Goal: Task Accomplishment & Management: Manage account settings

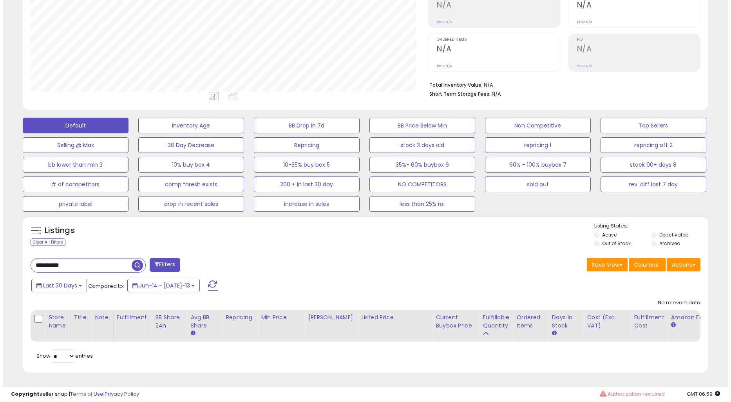
scroll to position [161, 397]
click at [350, 252] on div "**********" at bounding box center [363, 312] width 686 height 121
click at [97, 258] on input "**********" at bounding box center [78, 265] width 101 height 14
click at [97, 258] on input "**********" at bounding box center [111, 265] width 167 height 14
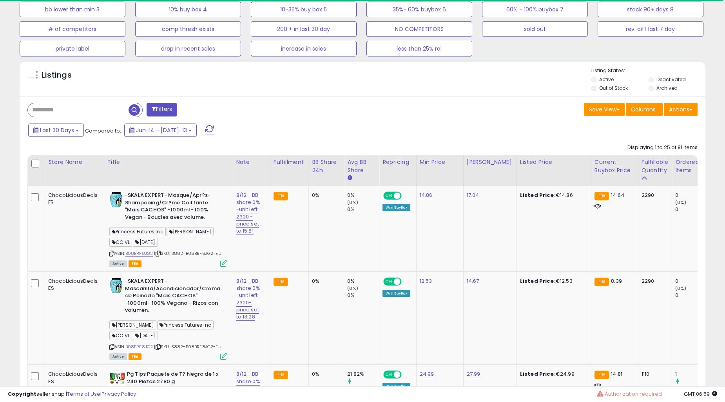
scroll to position [354, 0]
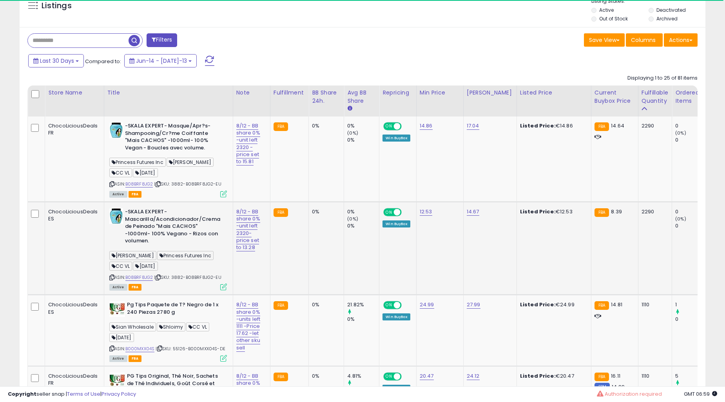
click at [351, 241] on td "0% (0%) 0%" at bounding box center [361, 247] width 35 height 93
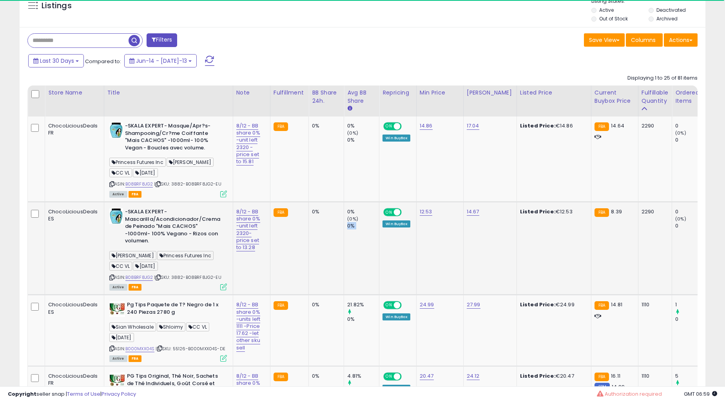
click at [351, 241] on td "0% (0%) 0%" at bounding box center [361, 247] width 35 height 93
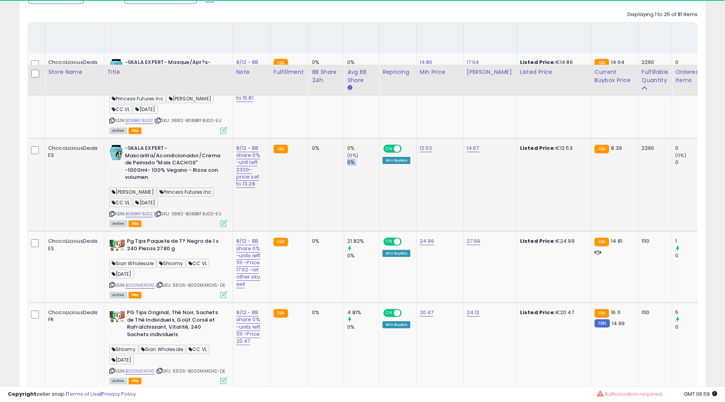
scroll to position [499, 0]
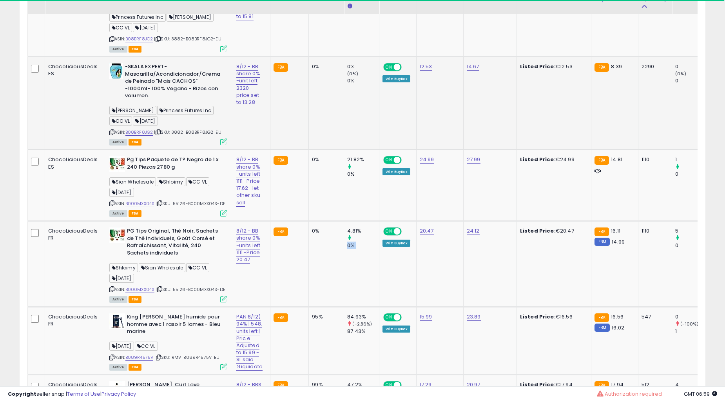
click at [351, 242] on div "0%" at bounding box center [363, 245] width 32 height 7
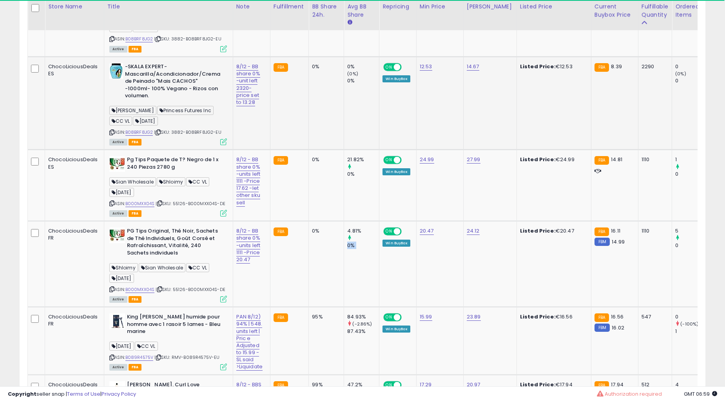
click at [351, 242] on div "0%" at bounding box center [363, 245] width 32 height 7
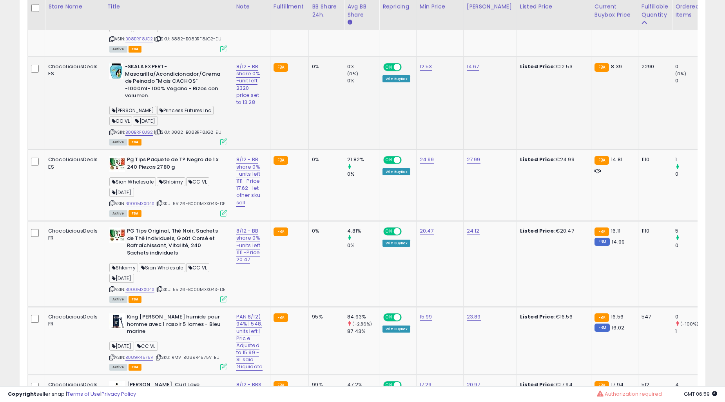
click at [351, 242] on div "0%" at bounding box center [363, 245] width 32 height 7
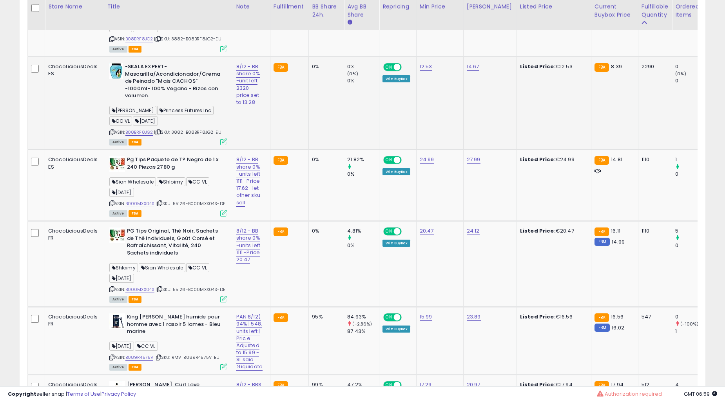
click at [351, 242] on div "0%" at bounding box center [363, 245] width 32 height 7
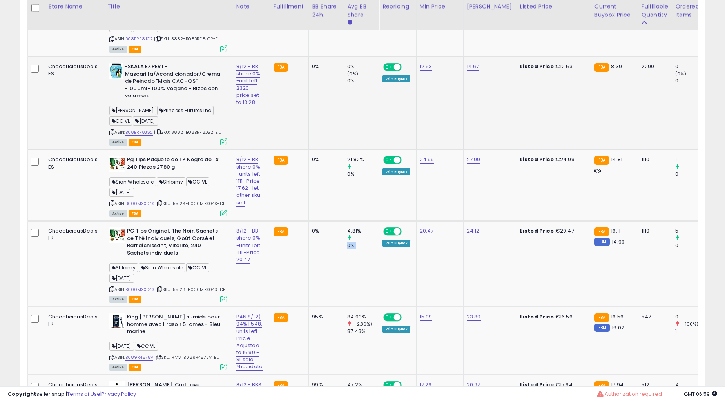
click at [351, 242] on div "0%" at bounding box center [363, 245] width 32 height 7
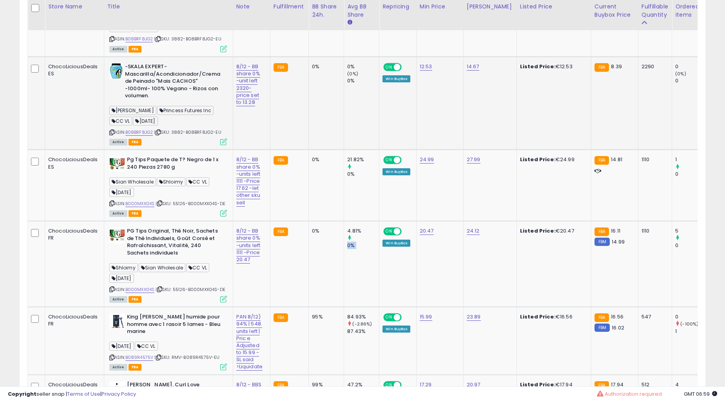
click at [351, 242] on div "0%" at bounding box center [363, 245] width 32 height 7
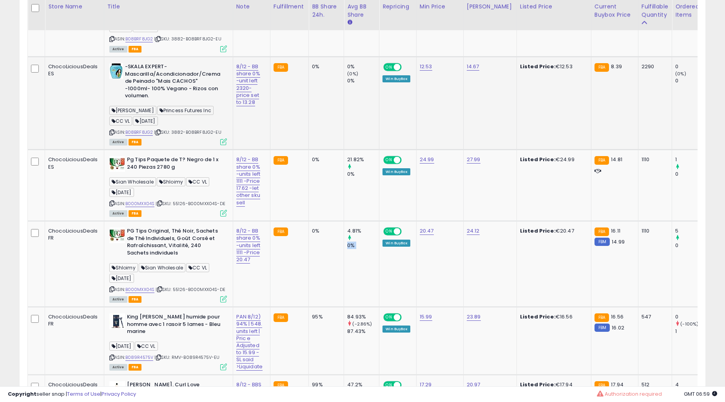
click at [351, 242] on div "0%" at bounding box center [363, 245] width 32 height 7
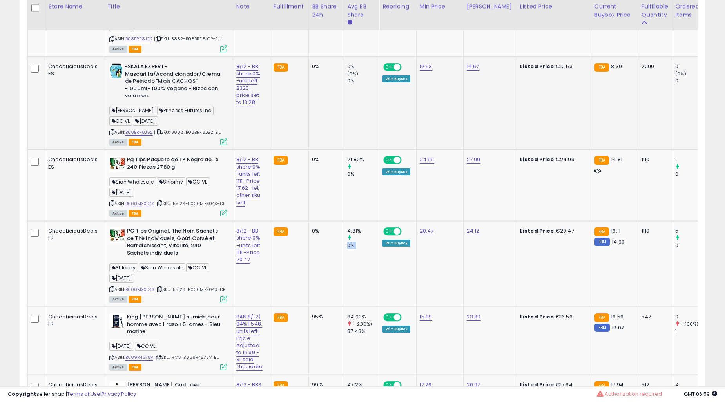
click at [351, 242] on div "0%" at bounding box center [363, 245] width 32 height 7
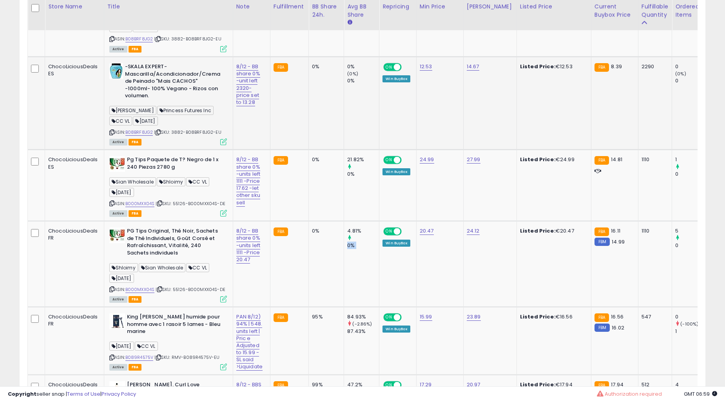
click at [351, 242] on div "0%" at bounding box center [363, 245] width 32 height 7
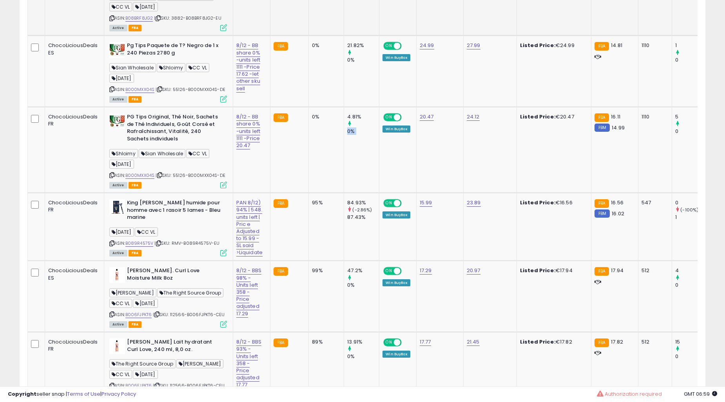
scroll to position [644, 0]
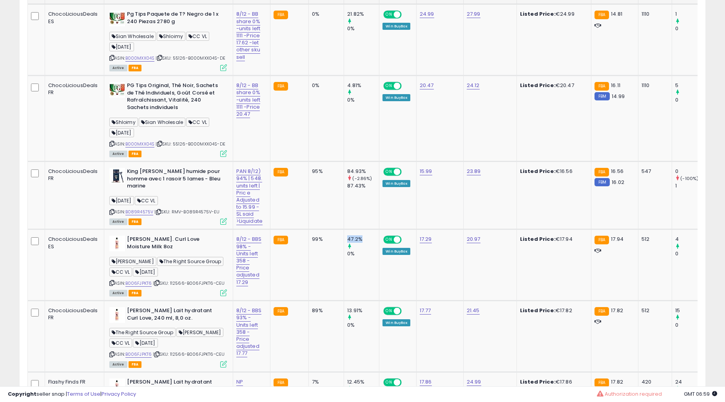
click at [351, 241] on div "47.2%" at bounding box center [363, 238] width 32 height 7
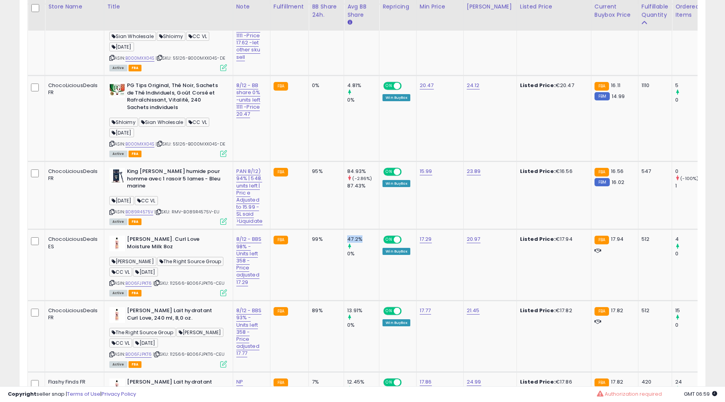
click at [351, 241] on div "47.2%" at bounding box center [363, 238] width 32 height 7
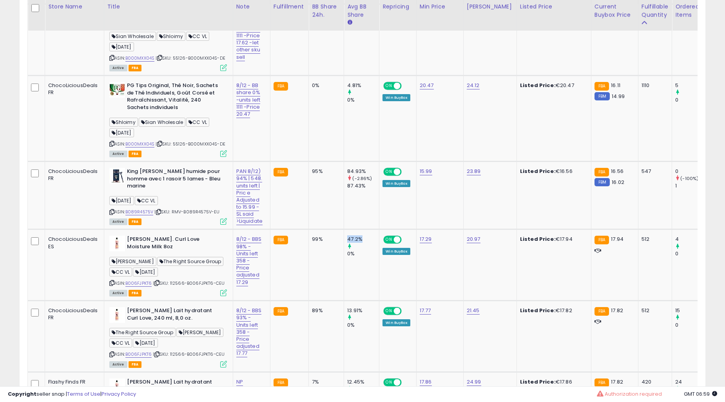
click at [351, 241] on div "47.2%" at bounding box center [363, 238] width 32 height 7
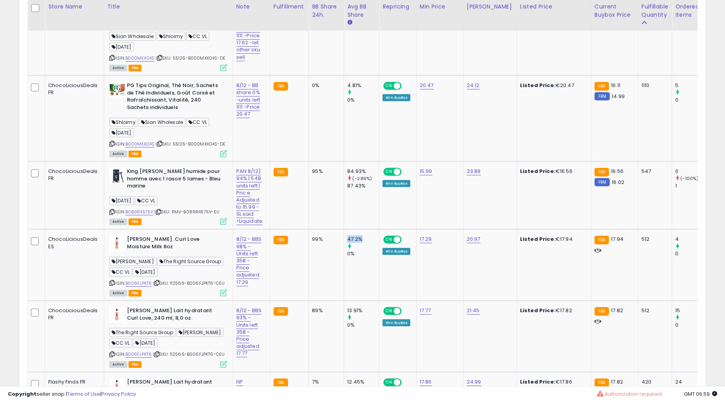
click at [351, 241] on div "47.2%" at bounding box center [363, 238] width 32 height 7
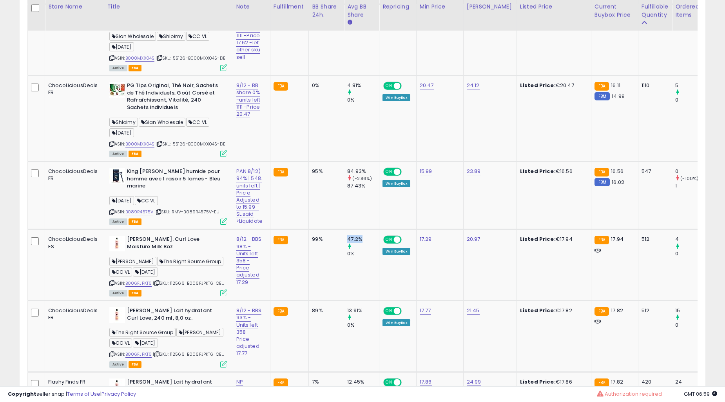
click at [351, 241] on div "47.2%" at bounding box center [363, 238] width 32 height 7
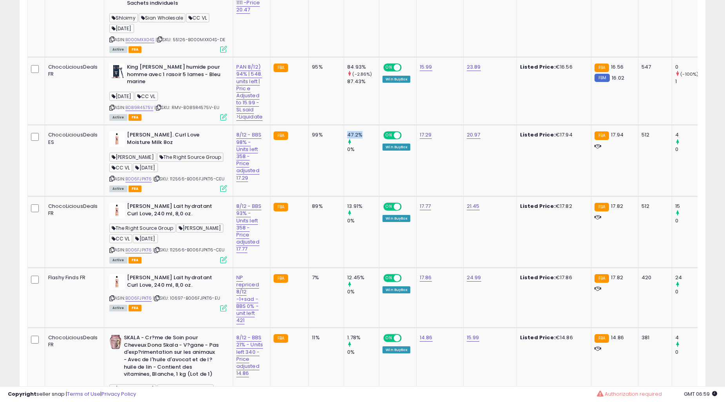
scroll to position [789, 0]
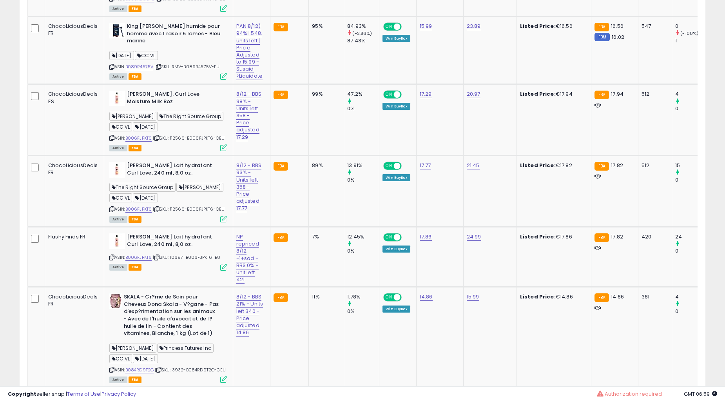
click at [351, 241] on div at bounding box center [363, 243] width 32 height 7
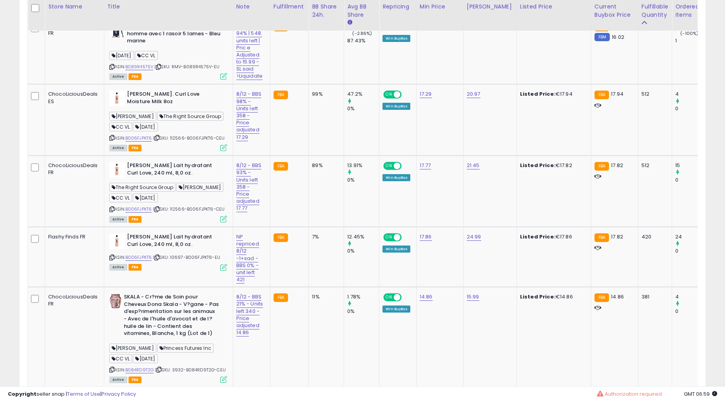
click at [351, 241] on div at bounding box center [363, 243] width 32 height 7
click at [324, 257] on td "7%" at bounding box center [326, 256] width 35 height 60
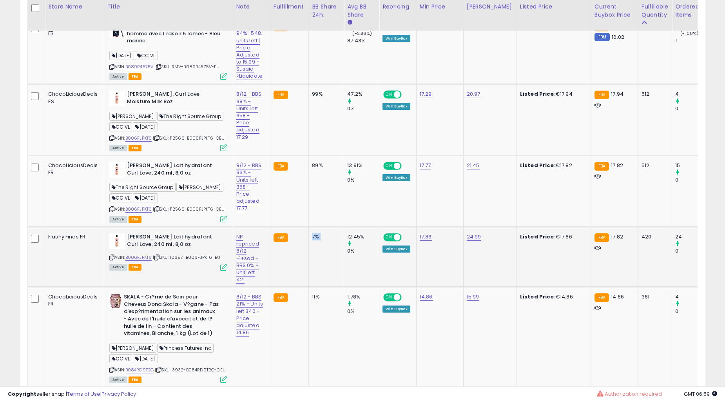
click at [324, 257] on td "7%" at bounding box center [326, 256] width 35 height 60
click at [324, 255] on td "7%" at bounding box center [326, 256] width 35 height 60
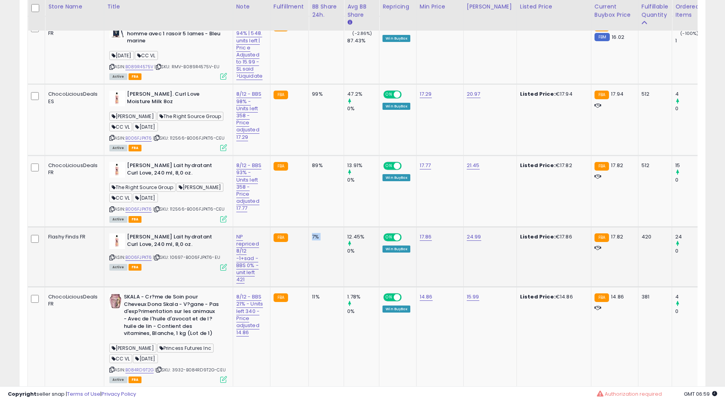
click at [324, 255] on td "7%" at bounding box center [326, 256] width 35 height 60
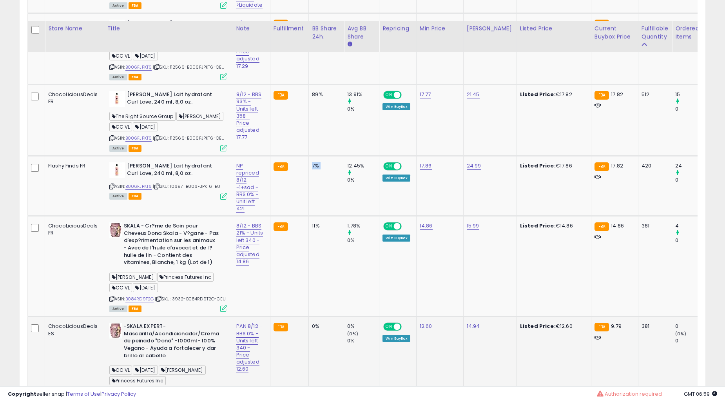
scroll to position [934, 0]
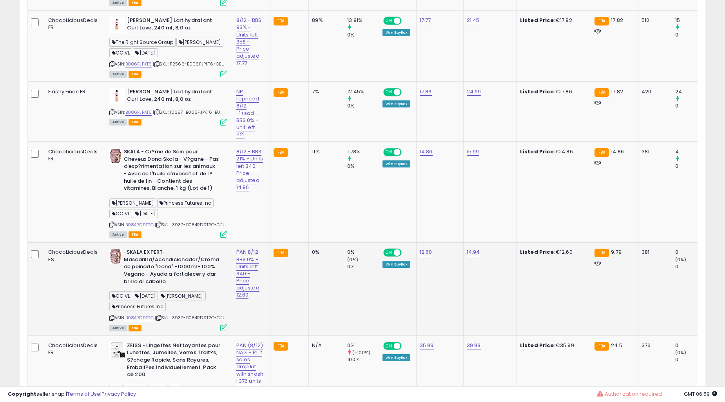
click at [324, 252] on div "0%" at bounding box center [325, 251] width 26 height 7
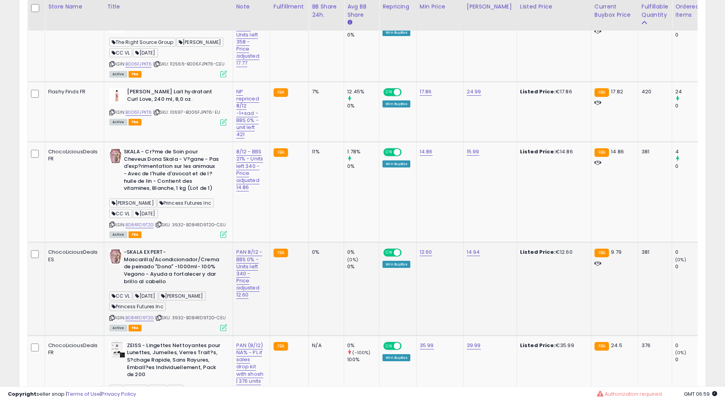
click at [324, 252] on div "0%" at bounding box center [325, 251] width 26 height 7
click at [326, 251] on div "0%" at bounding box center [325, 251] width 26 height 7
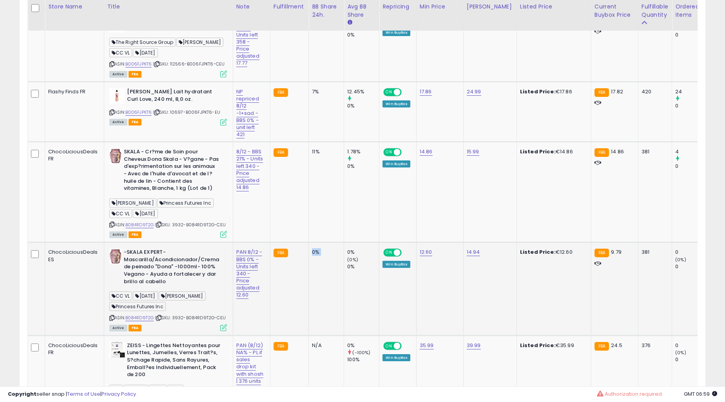
click at [326, 251] on div "0%" at bounding box center [325, 251] width 26 height 7
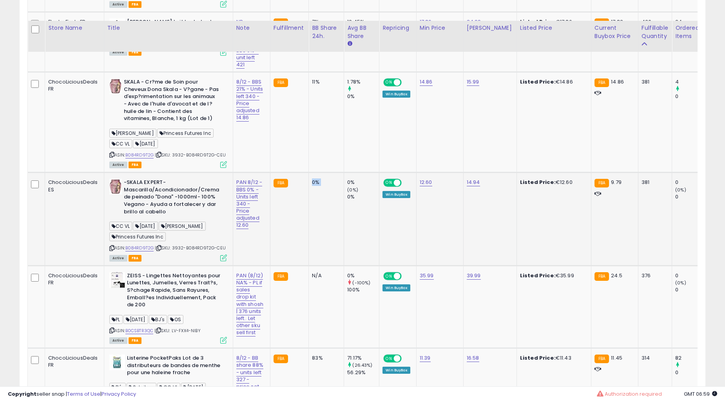
scroll to position [1079, 0]
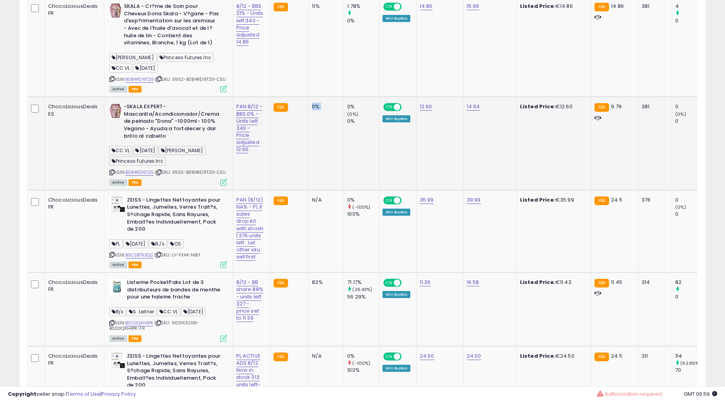
click at [326, 251] on td "N/A" at bounding box center [326, 231] width 35 height 82
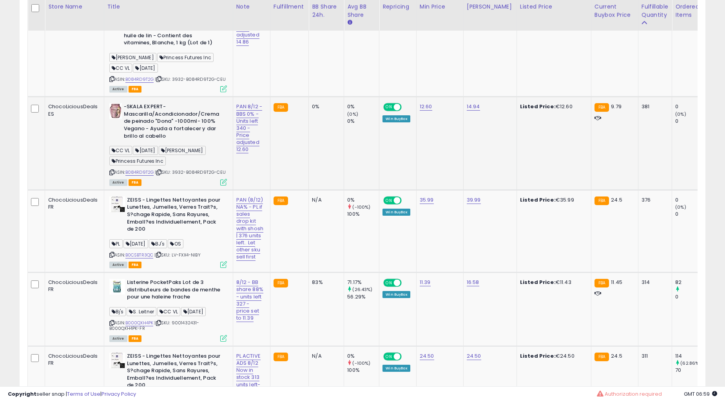
click at [326, 251] on td "N/A" at bounding box center [326, 231] width 35 height 82
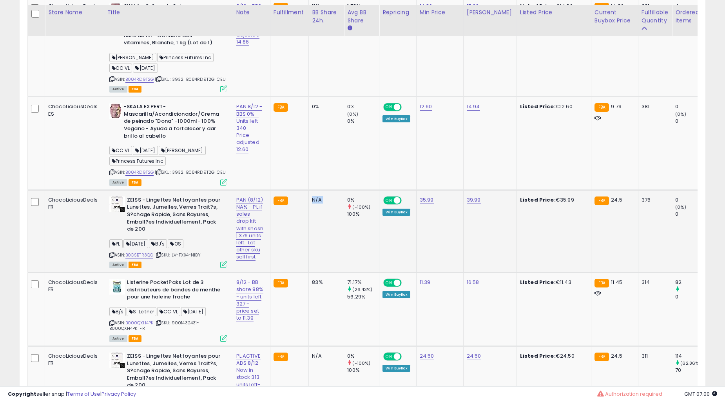
scroll to position [1224, 0]
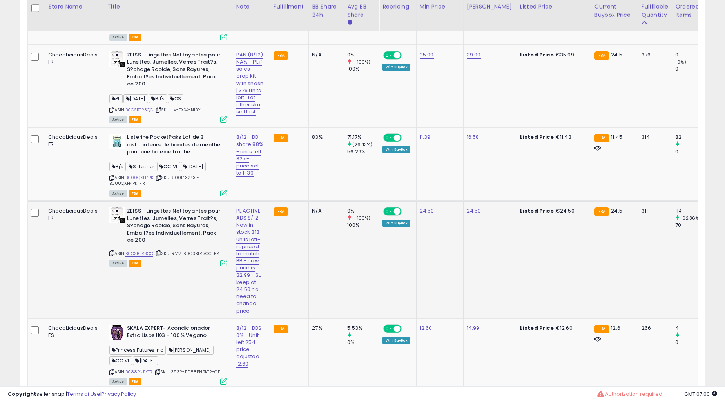
click at [335, 208] on div "N/A" at bounding box center [325, 210] width 26 height 7
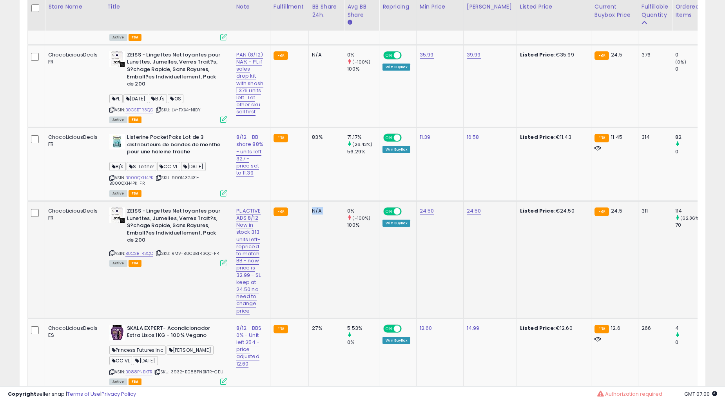
click at [335, 208] on div "N/A" at bounding box center [325, 210] width 26 height 7
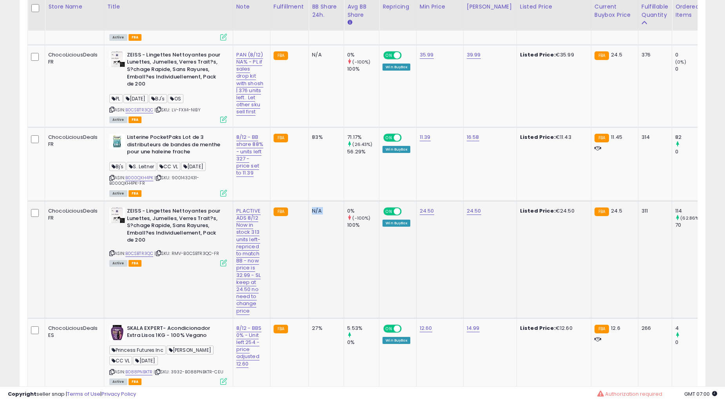
click at [335, 208] on div "N/A" at bounding box center [325, 210] width 26 height 7
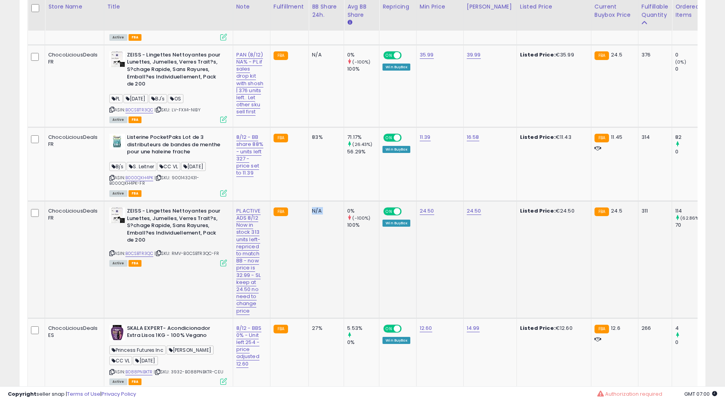
click at [335, 208] on div "N/A" at bounding box center [325, 210] width 26 height 7
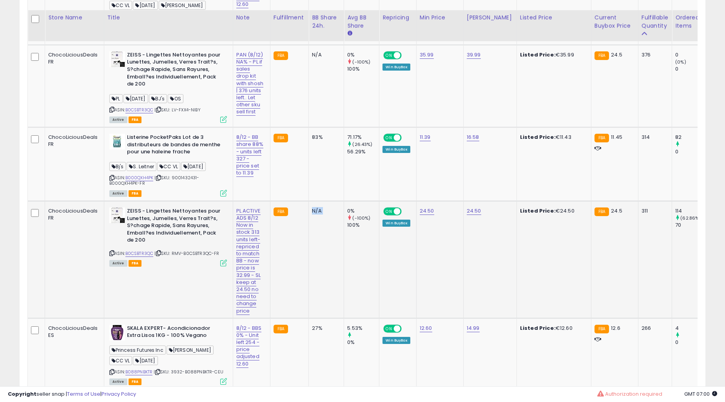
scroll to position [1369, 0]
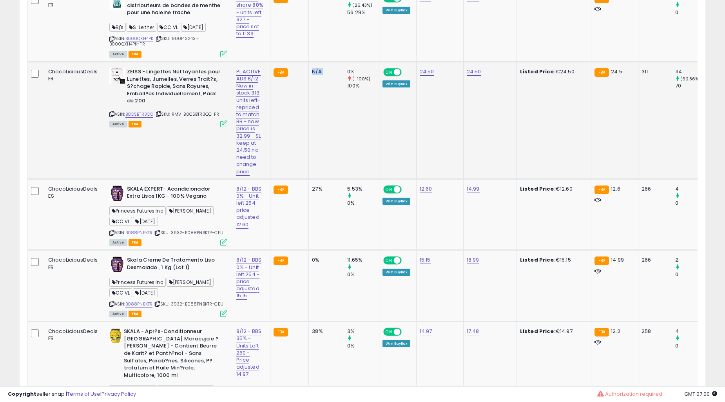
click at [335, 208] on td "27%" at bounding box center [326, 214] width 35 height 71
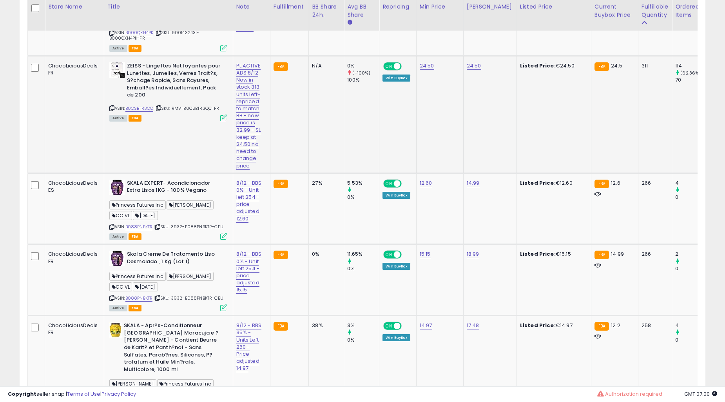
click at [335, 208] on td "27%" at bounding box center [326, 208] width 35 height 71
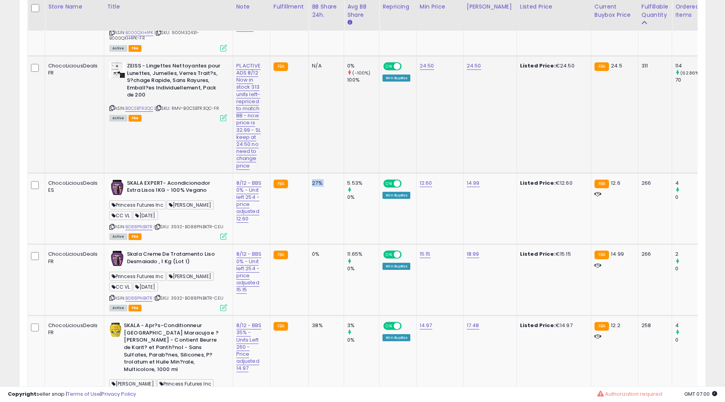
click at [335, 208] on td "27%" at bounding box center [326, 208] width 35 height 71
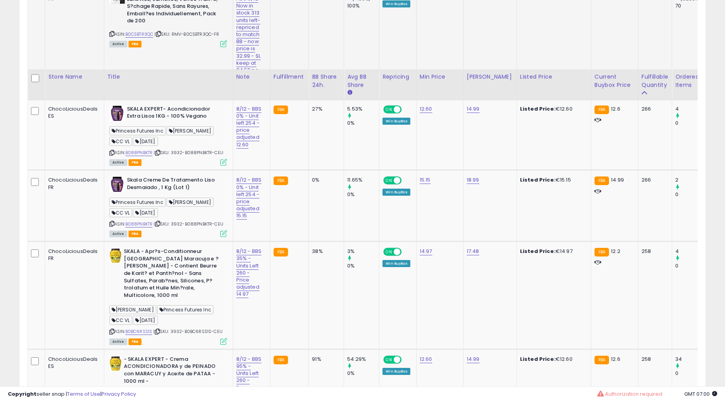
click at [335, 241] on td "38%" at bounding box center [326, 295] width 35 height 108
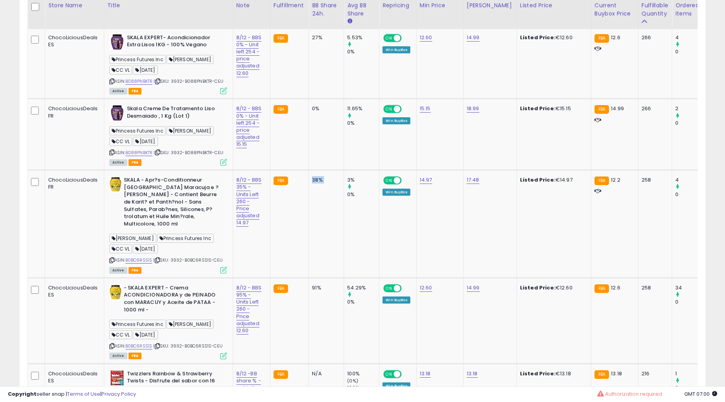
click at [335, 208] on td "38%" at bounding box center [326, 224] width 35 height 108
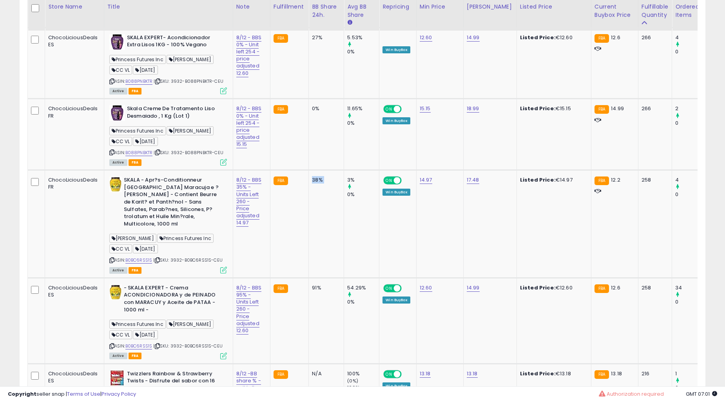
click at [335, 208] on td "38%" at bounding box center [326, 224] width 35 height 108
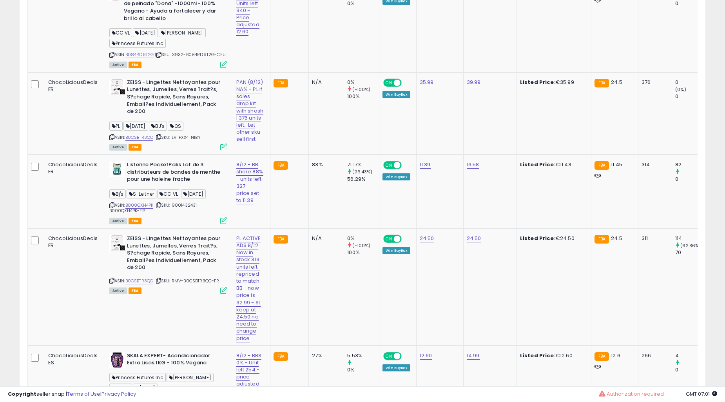
scroll to position [1152, 0]
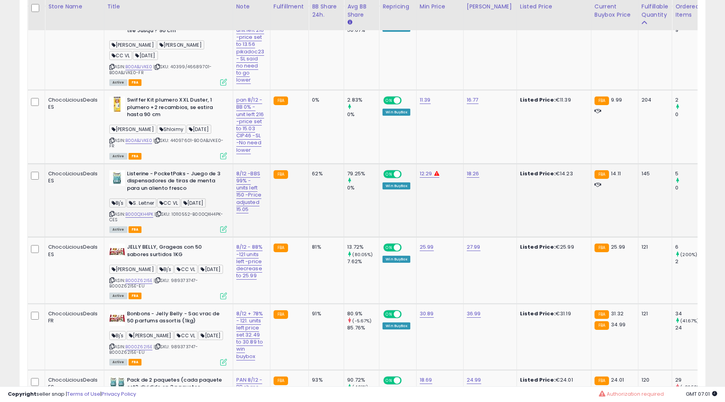
scroll to position [161, 397]
click at [299, 199] on td "FBA" at bounding box center [289, 200] width 38 height 74
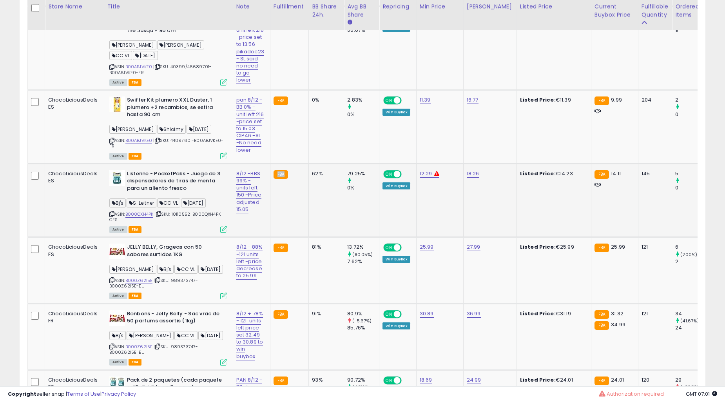
click at [299, 199] on td "FBA" at bounding box center [289, 200] width 38 height 74
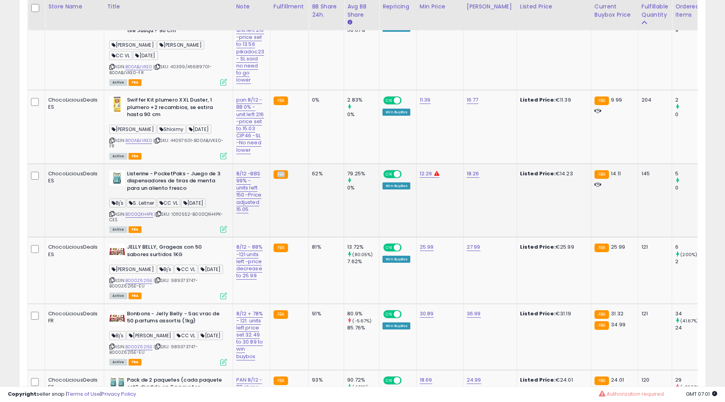
click at [299, 199] on td "FBA" at bounding box center [289, 200] width 38 height 74
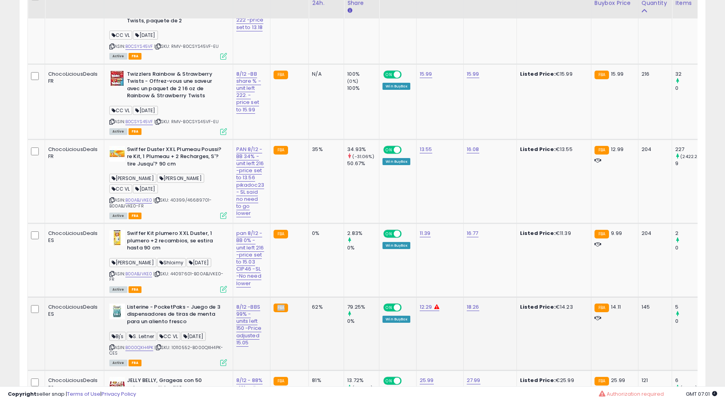
scroll to position [1878, 0]
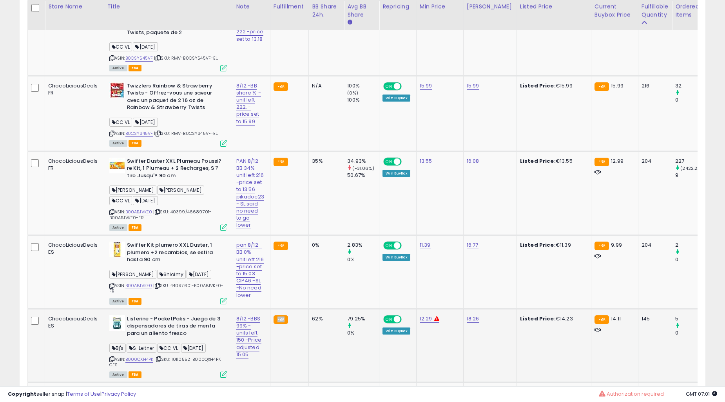
click at [304, 222] on td "FBA" at bounding box center [289, 193] width 38 height 84
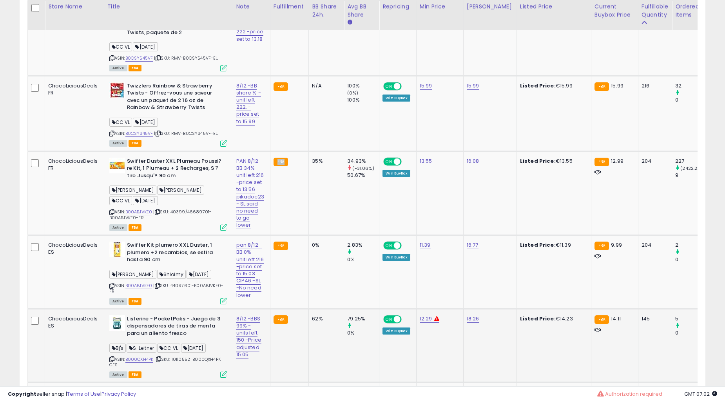
click at [304, 222] on td "FBA" at bounding box center [289, 193] width 38 height 84
click at [330, 163] on td "35%" at bounding box center [326, 193] width 35 height 84
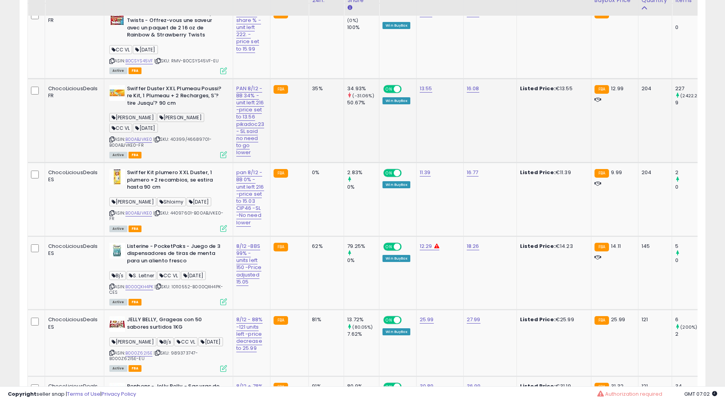
click at [330, 169] on div "0%" at bounding box center [325, 172] width 26 height 7
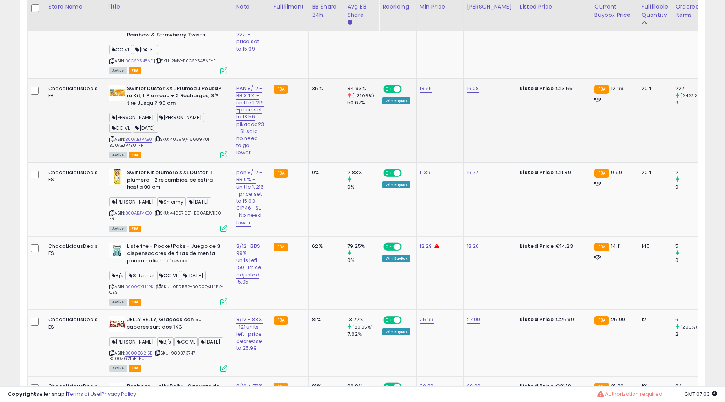
click at [331, 91] on td "35%" at bounding box center [326, 120] width 35 height 84
click at [330, 91] on td "35%" at bounding box center [326, 120] width 35 height 84
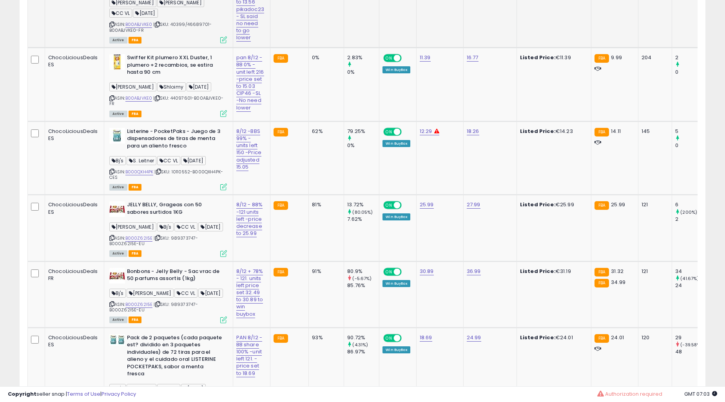
scroll to position [2095, 0]
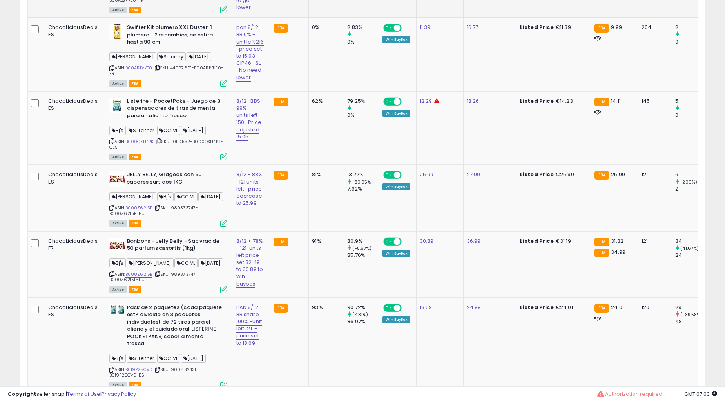
click at [318, 97] on td "62%" at bounding box center [326, 128] width 35 height 74
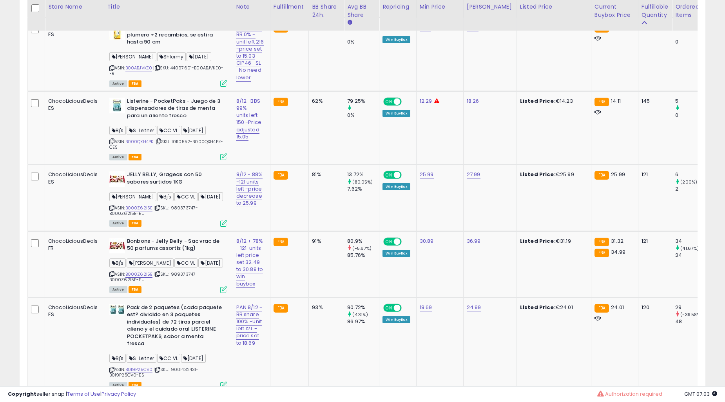
click at [318, 97] on td "62%" at bounding box center [326, 128] width 35 height 74
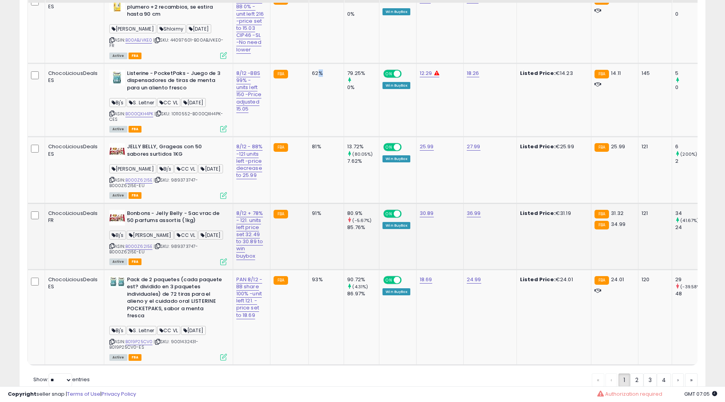
scroll to position [2145, 0]
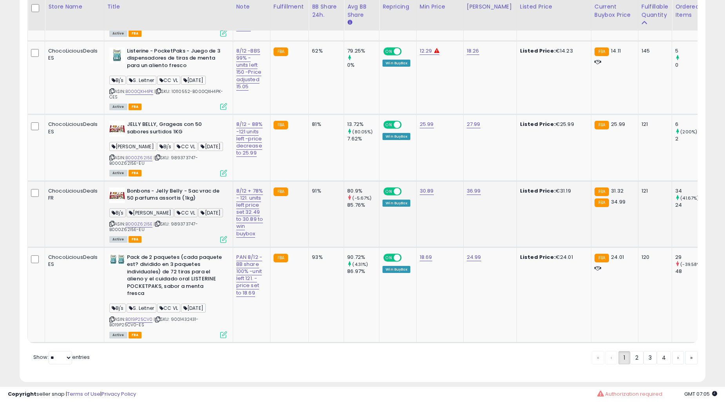
click at [319, 225] on td "91%" at bounding box center [326, 214] width 35 height 66
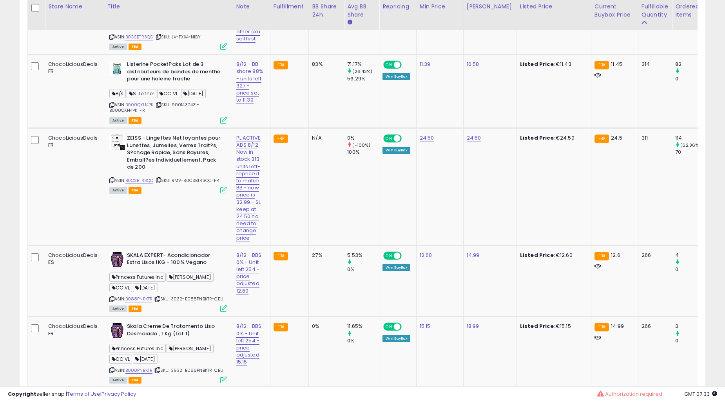
click at [331, 211] on td "N/A" at bounding box center [326, 186] width 35 height 117
drag, startPoint x: 0, startPoint y: 0, endPoint x: 331, endPoint y: 210, distance: 392.3
click at [331, 210] on td "N/A" at bounding box center [326, 186] width 35 height 117
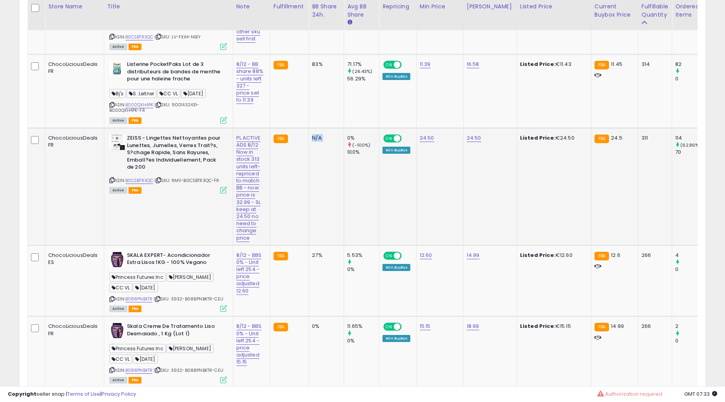
click at [331, 210] on td "N/A" at bounding box center [326, 186] width 35 height 117
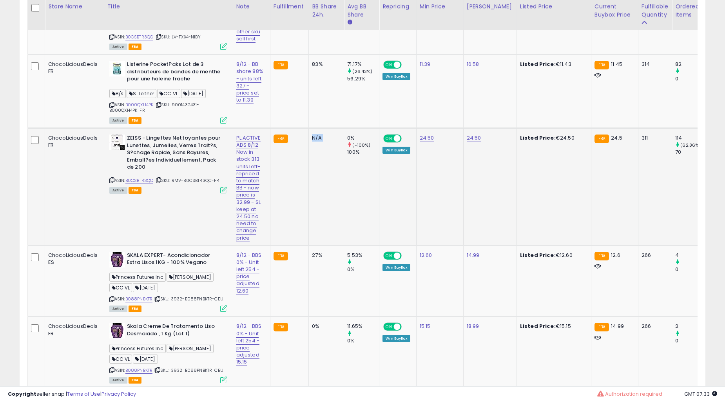
click at [331, 210] on td "N/A" at bounding box center [326, 186] width 35 height 117
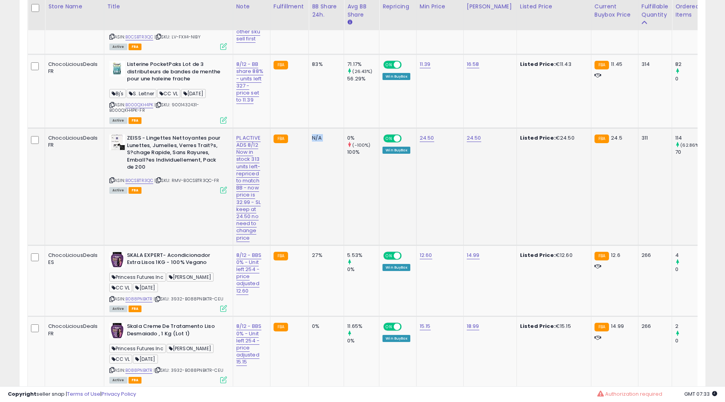
click at [331, 210] on td "N/A" at bounding box center [326, 186] width 35 height 117
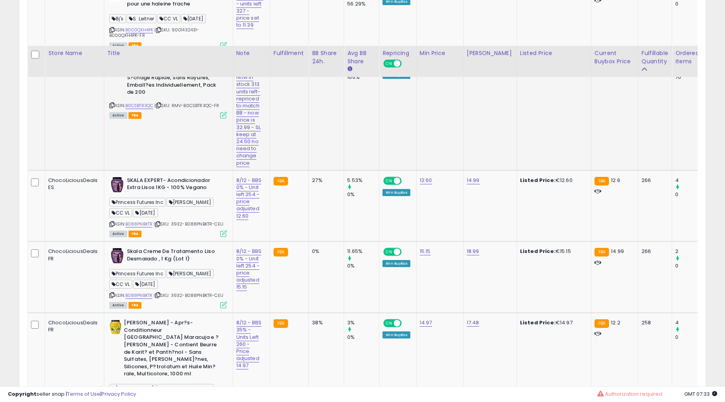
scroll to position [1442, 0]
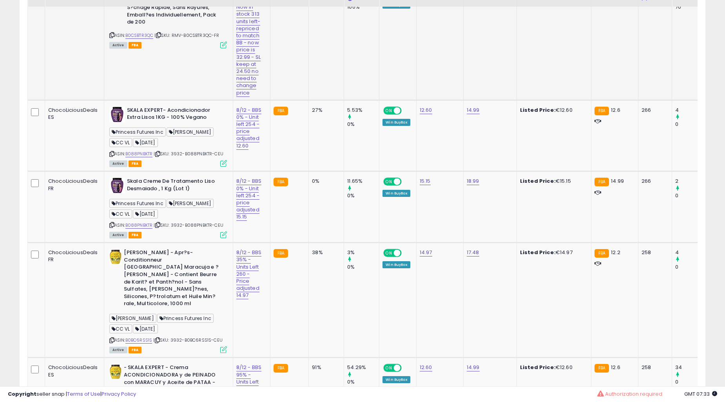
click at [331, 210] on td "0%" at bounding box center [326, 206] width 35 height 71
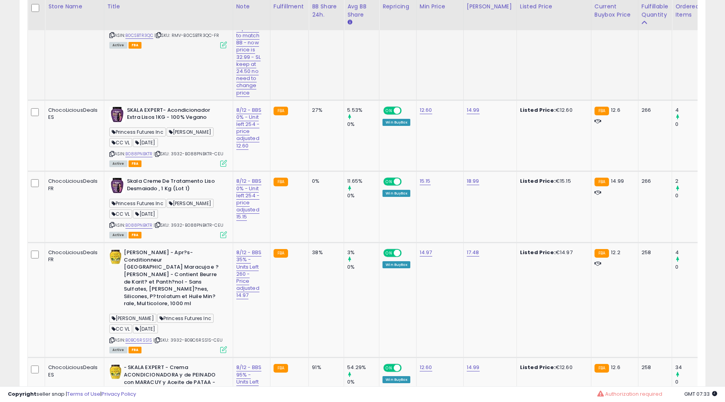
click at [331, 210] on td "0%" at bounding box center [326, 206] width 35 height 71
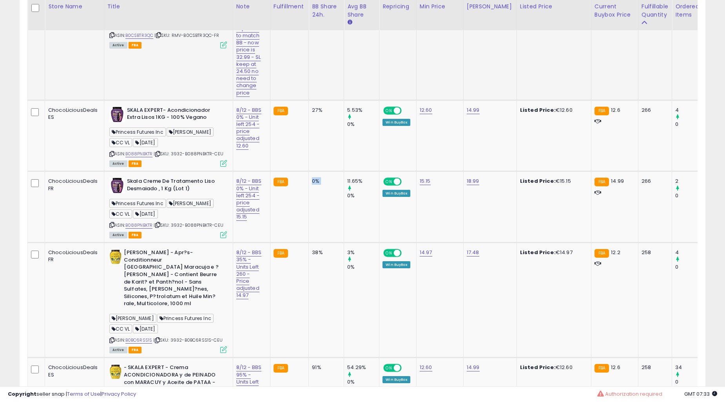
click at [331, 210] on td "0%" at bounding box center [326, 206] width 35 height 71
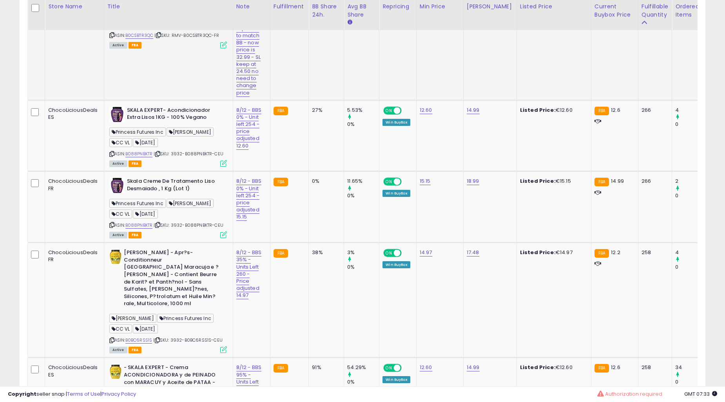
click at [331, 210] on td "0%" at bounding box center [326, 206] width 35 height 71
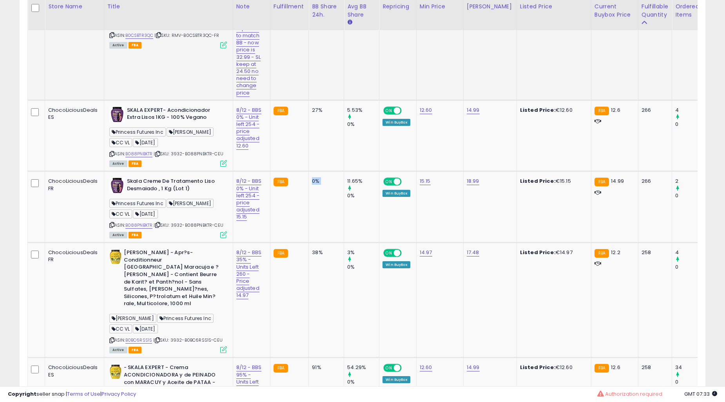
click at [331, 210] on td "0%" at bounding box center [326, 206] width 35 height 71
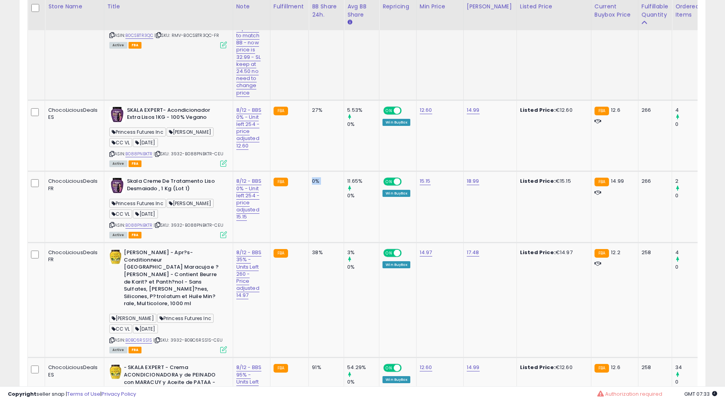
click at [331, 210] on td "0%" at bounding box center [326, 206] width 35 height 71
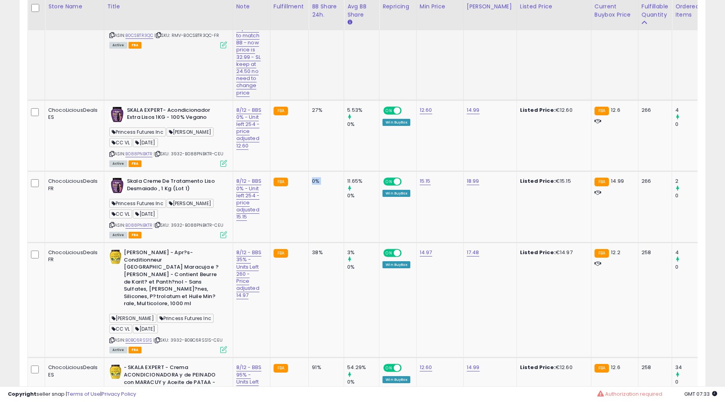
click at [331, 210] on td "0%" at bounding box center [326, 206] width 35 height 71
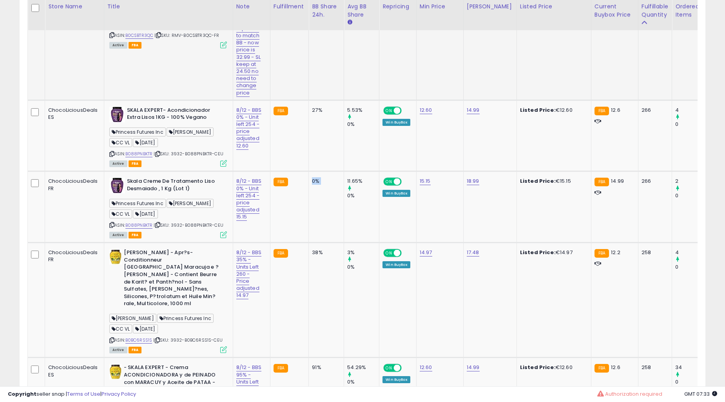
click at [331, 210] on td "0%" at bounding box center [326, 206] width 35 height 71
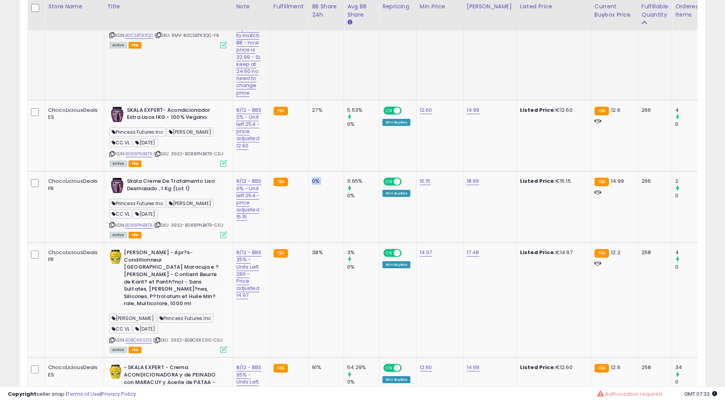
click at [331, 210] on td "0%" at bounding box center [326, 206] width 35 height 71
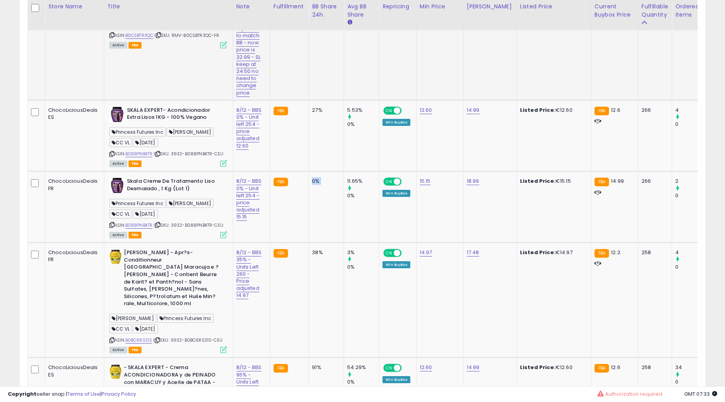
click at [331, 210] on td "0%" at bounding box center [326, 206] width 35 height 71
click at [422, 190] on td "15.15" at bounding box center [439, 206] width 47 height 71
click at [310, 206] on td "0%" at bounding box center [326, 206] width 35 height 71
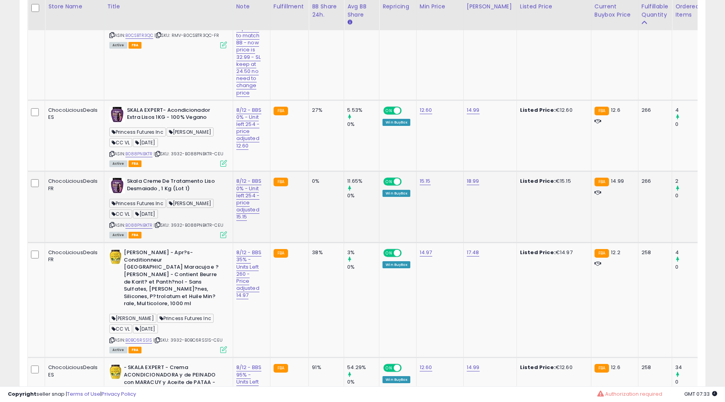
click at [310, 206] on td "0%" at bounding box center [326, 206] width 35 height 71
click at [310, 205] on td "0%" at bounding box center [326, 206] width 35 height 71
click at [311, 201] on td "0%" at bounding box center [326, 206] width 35 height 71
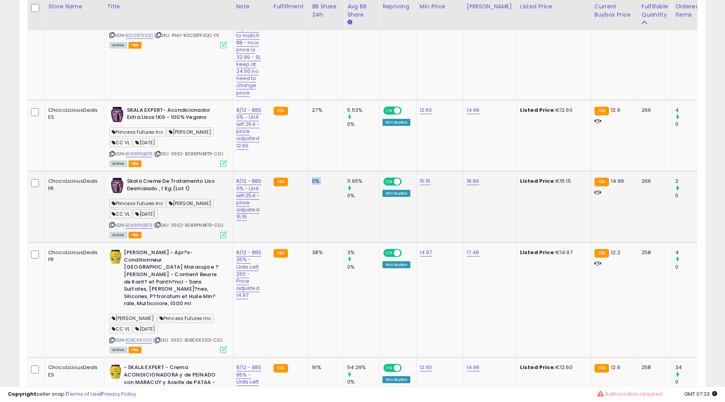
click at [311, 201] on td "0%" at bounding box center [326, 206] width 35 height 71
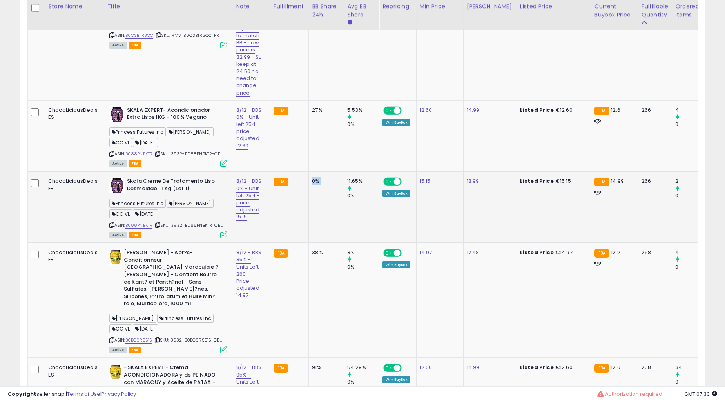
click at [311, 201] on td "0%" at bounding box center [326, 206] width 35 height 71
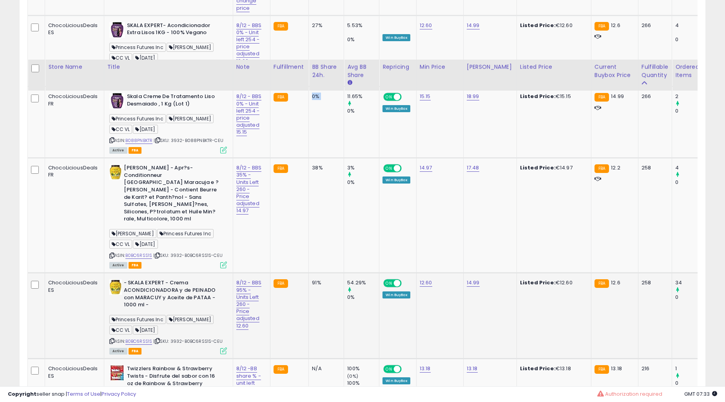
scroll to position [1587, 0]
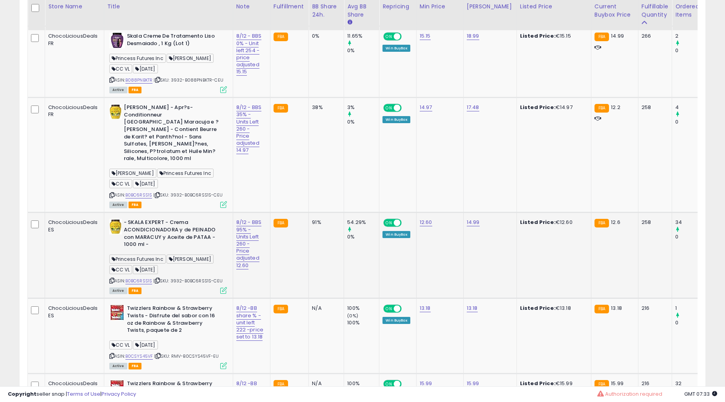
click at [313, 212] on td "91%" at bounding box center [326, 255] width 35 height 86
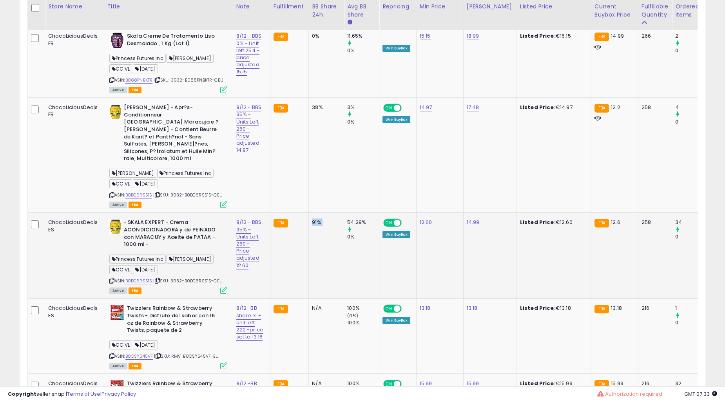
click at [313, 212] on td "91%" at bounding box center [326, 255] width 35 height 86
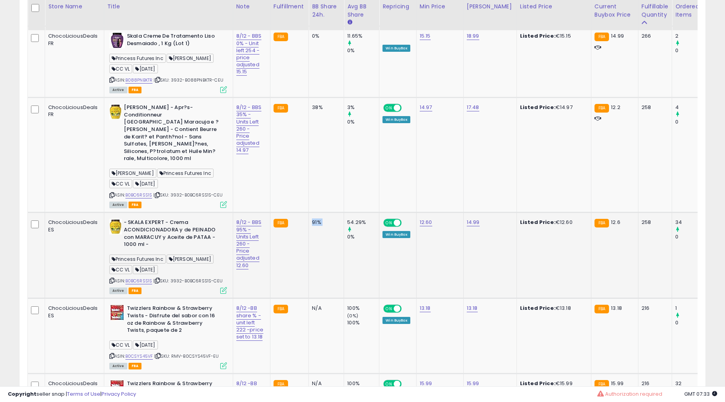
click at [313, 212] on td "91%" at bounding box center [326, 255] width 35 height 86
click at [297, 153] on td "FBA" at bounding box center [289, 155] width 38 height 115
drag, startPoint x: 260, startPoint y: 163, endPoint x: 233, endPoint y: 93, distance: 74.4
click at [233, 98] on td "8/12 - BBS 35% - Units Left 260 - Price adjusted 14.97" at bounding box center [251, 155] width 37 height 115
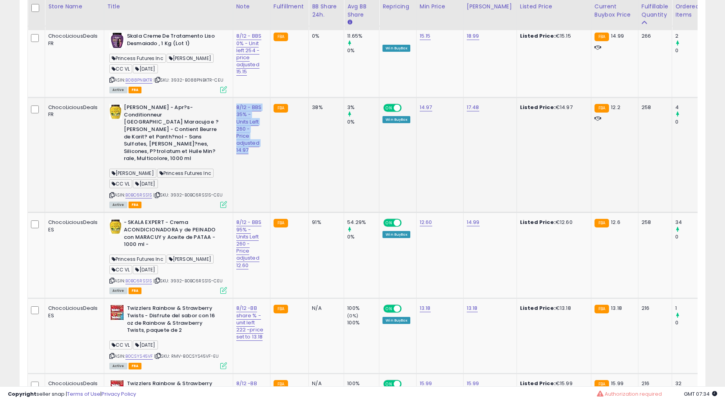
click at [299, 138] on td "FBA" at bounding box center [289, 155] width 38 height 115
drag, startPoint x: 353, startPoint y: 226, endPoint x: 310, endPoint y: 206, distance: 46.8
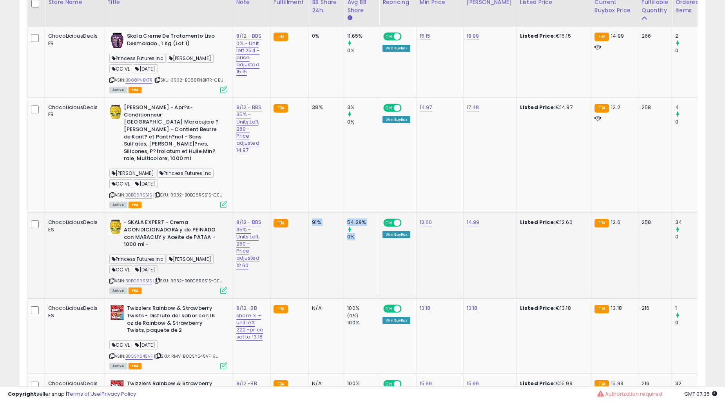
scroll to position [1442, 0]
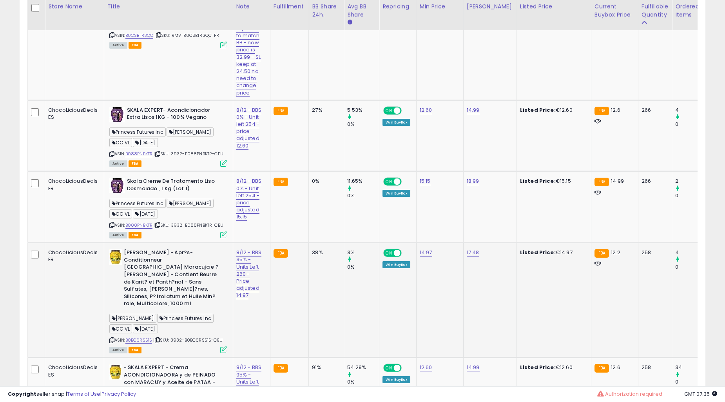
click at [328, 259] on td "38%" at bounding box center [326, 300] width 35 height 115
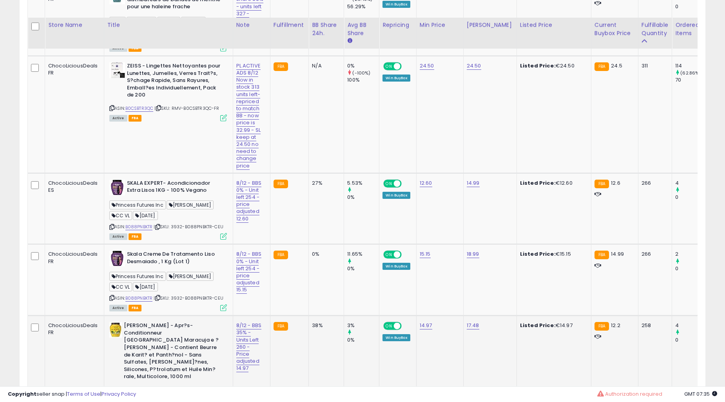
click at [330, 255] on td "0%" at bounding box center [326, 279] width 35 height 71
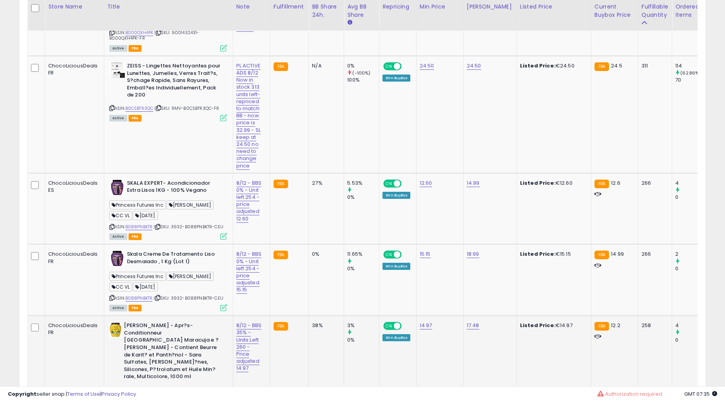
click at [330, 255] on td "0%" at bounding box center [326, 279] width 35 height 71
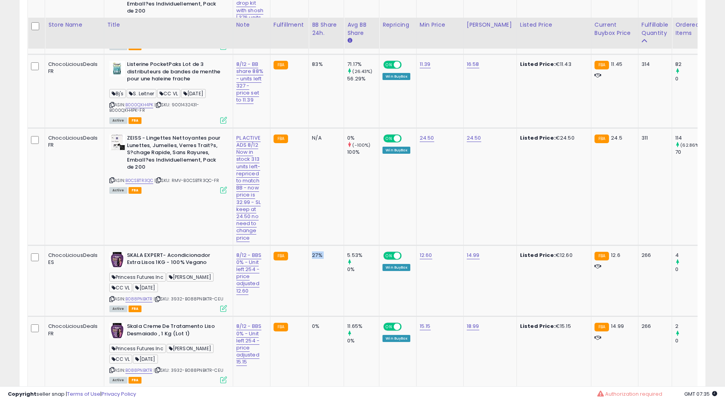
click at [330, 255] on td "27%" at bounding box center [326, 280] width 35 height 71
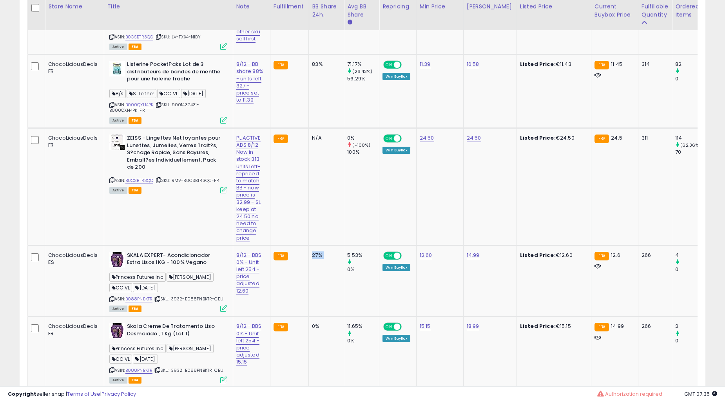
click at [330, 255] on div "27%" at bounding box center [325, 255] width 26 height 7
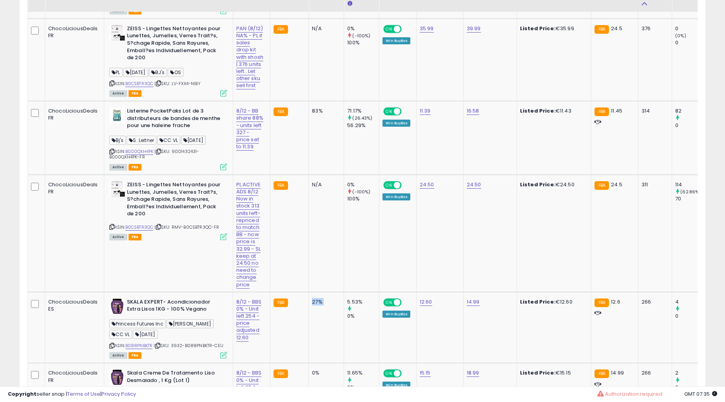
click at [330, 255] on td "N/A" at bounding box center [326, 232] width 35 height 117
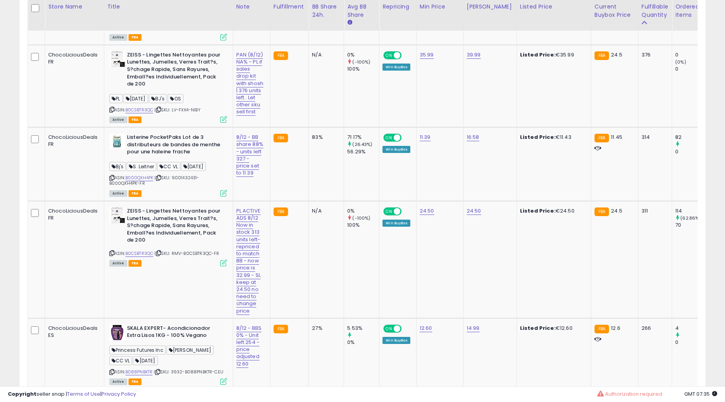
click at [330, 255] on td "N/A" at bounding box center [326, 259] width 35 height 117
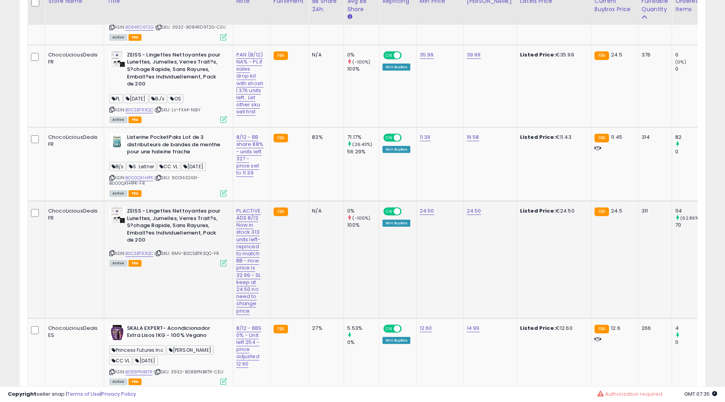
scroll to position [1152, 0]
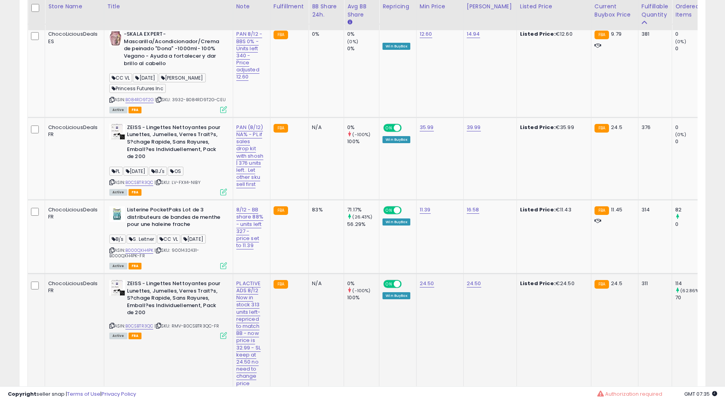
click at [332, 254] on td "83%" at bounding box center [326, 237] width 35 height 74
click at [322, 280] on div "N/A" at bounding box center [325, 283] width 26 height 7
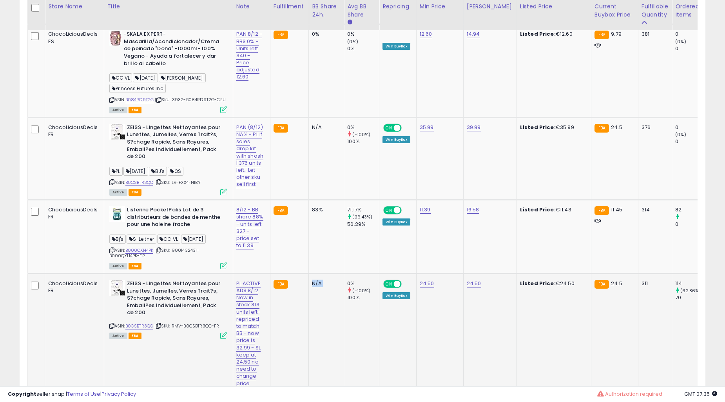
click at [322, 280] on div "N/A" at bounding box center [325, 283] width 26 height 7
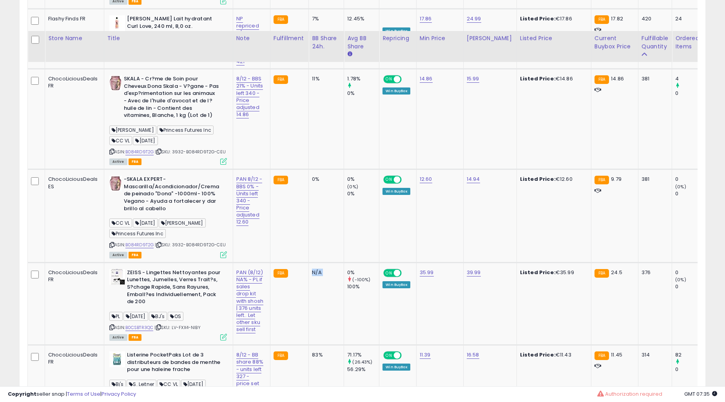
click at [322, 279] on td "N/A" at bounding box center [326, 303] width 35 height 82
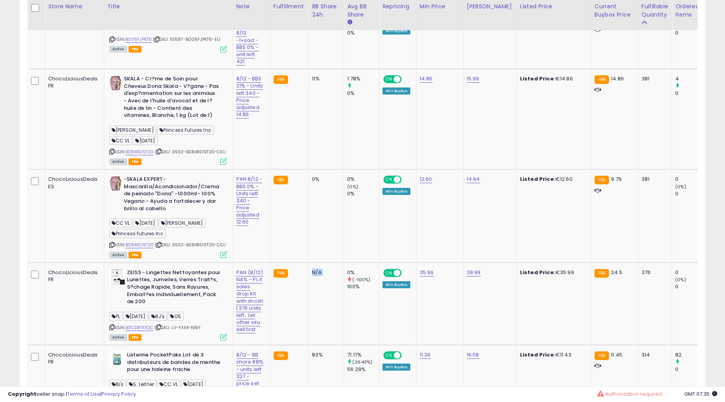
click at [322, 279] on td "N/A" at bounding box center [326, 303] width 35 height 82
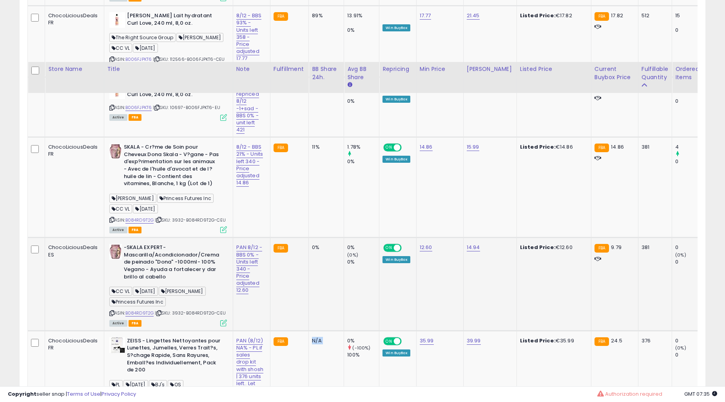
click at [322, 279] on td "0%" at bounding box center [326, 283] width 35 height 93
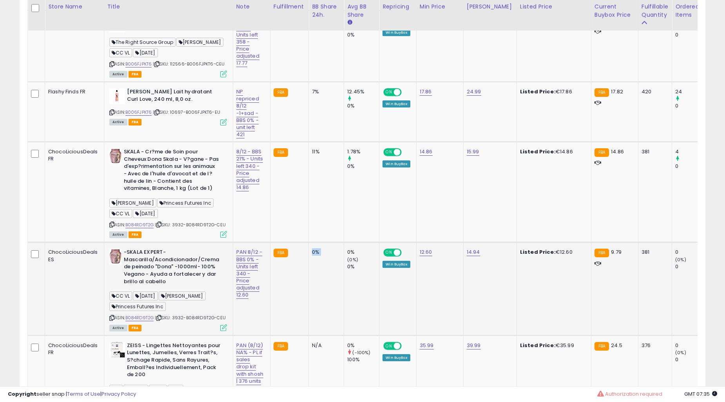
click at [322, 279] on td "0%" at bounding box center [326, 288] width 35 height 93
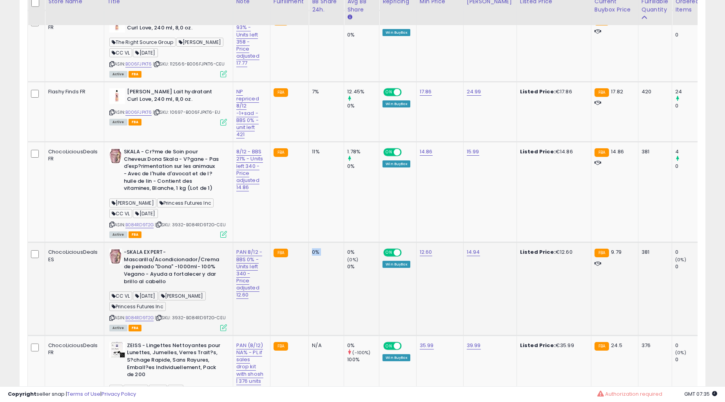
scroll to position [862, 0]
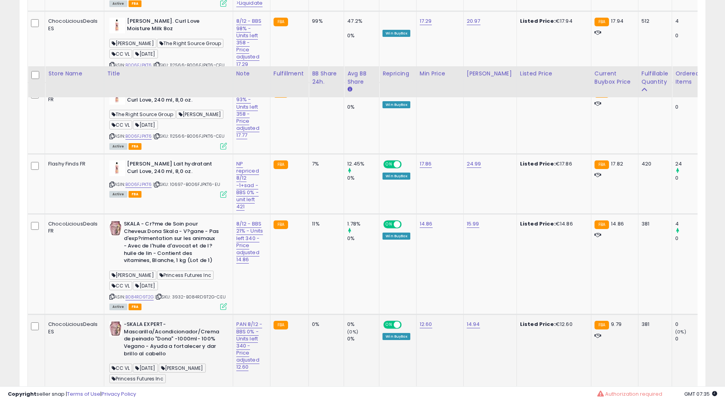
click at [323, 277] on td "11%" at bounding box center [326, 264] width 35 height 100
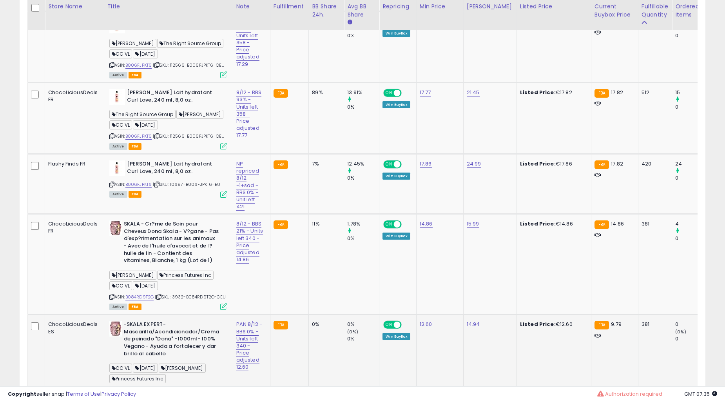
click at [323, 277] on td "11%" at bounding box center [326, 264] width 35 height 100
click at [324, 277] on td "11%" at bounding box center [326, 264] width 35 height 100
drag, startPoint x: 311, startPoint y: 154, endPoint x: 311, endPoint y: 209, distance: 54.9
click at [311, 209] on td "7%" at bounding box center [326, 184] width 35 height 60
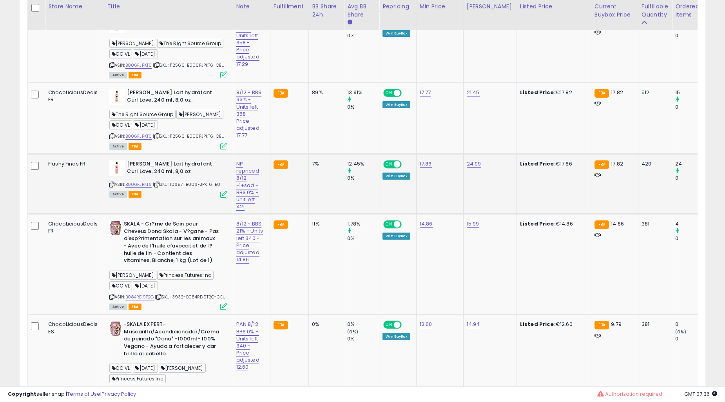
click at [311, 209] on td "7%" at bounding box center [326, 184] width 35 height 60
drag, startPoint x: 360, startPoint y: 343, endPoint x: 304, endPoint y: 317, distance: 60.8
click at [344, 286] on td "1.78% 0%" at bounding box center [361, 264] width 35 height 100
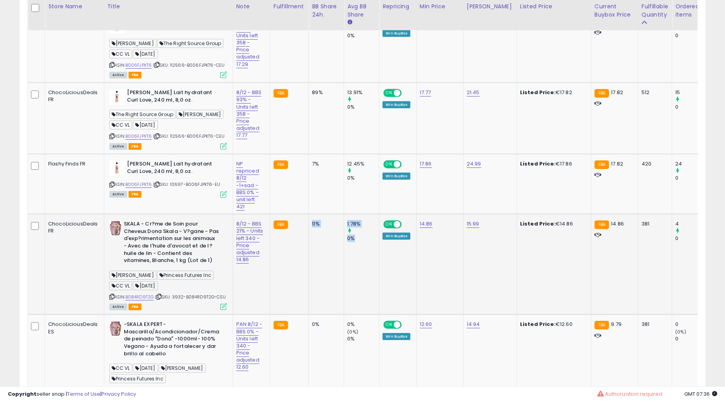
drag, startPoint x: 359, startPoint y: 249, endPoint x: 310, endPoint y: 221, distance: 56.5
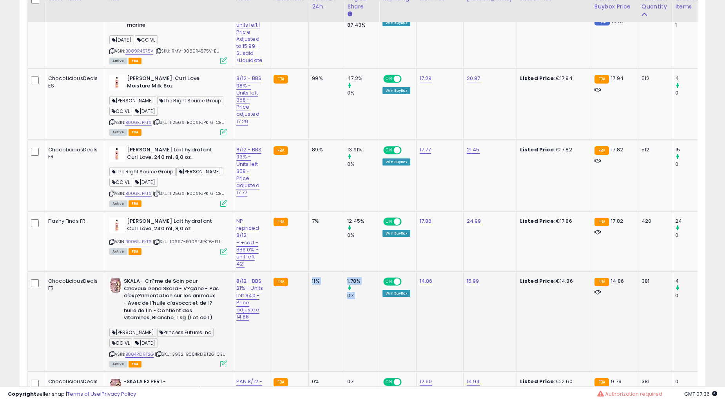
scroll to position [789, 0]
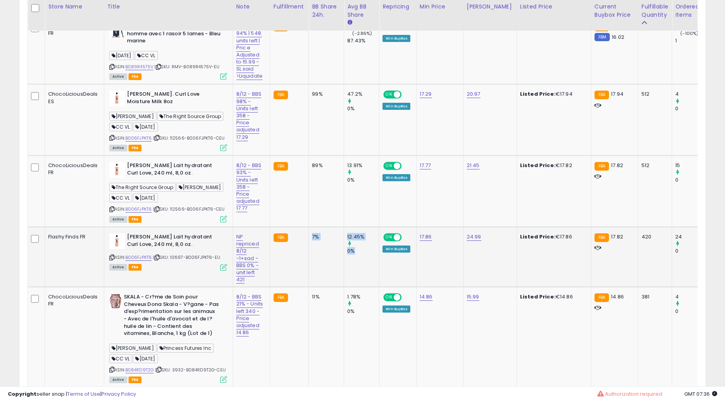
drag, startPoint x: 356, startPoint y: 255, endPoint x: 311, endPoint y: 240, distance: 47.7
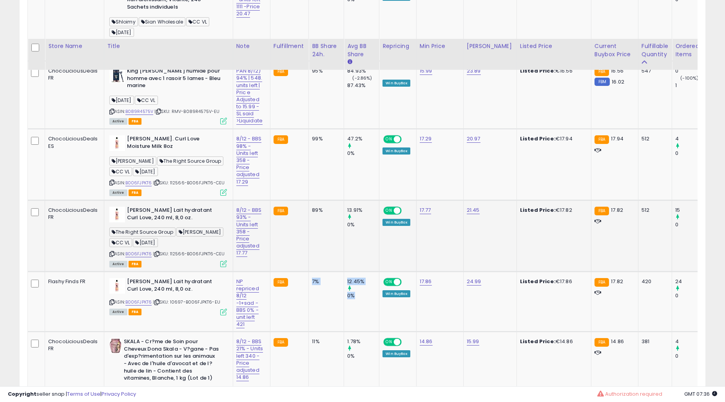
scroll to position [716, 0]
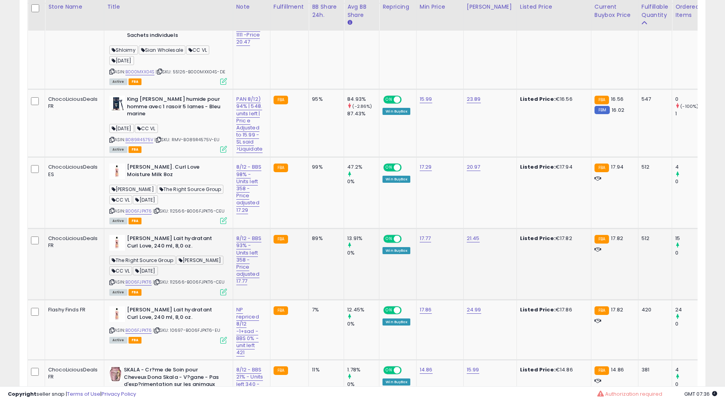
click at [330, 268] on td "89%" at bounding box center [326, 263] width 35 height 71
drag, startPoint x: 359, startPoint y: 261, endPoint x: 308, endPoint y: 238, distance: 56.5
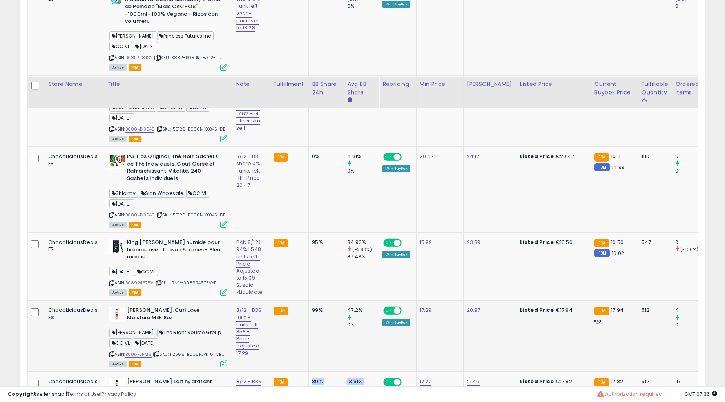
scroll to position [571, 0]
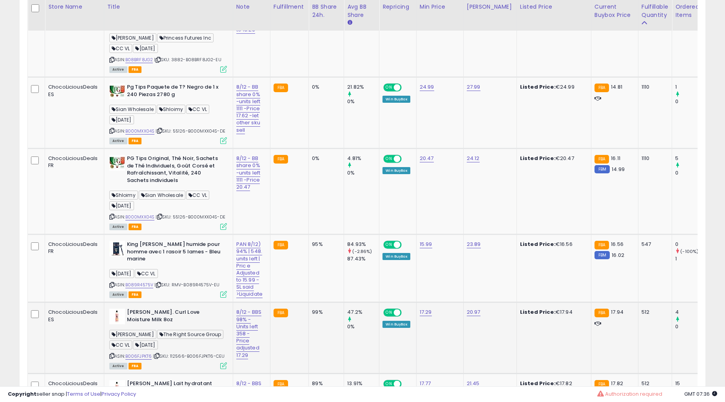
click at [347, 302] on td "47.2% 0%" at bounding box center [361, 337] width 35 height 71
click at [348, 302] on td "47.2% 0%" at bounding box center [361, 337] width 35 height 71
drag, startPoint x: 369, startPoint y: 258, endPoint x: 305, endPoint y: 239, distance: 67.3
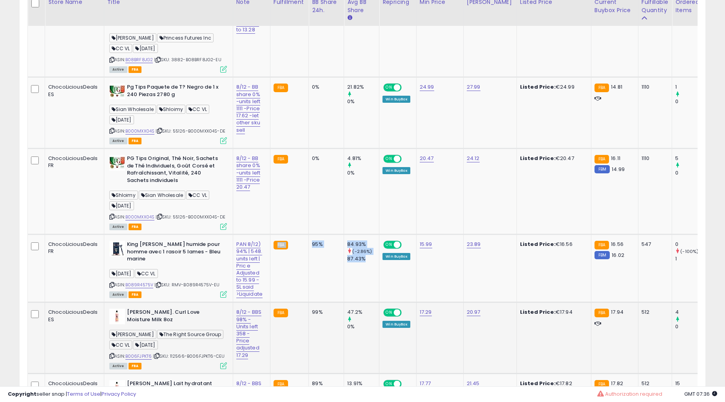
scroll to position [426, 0]
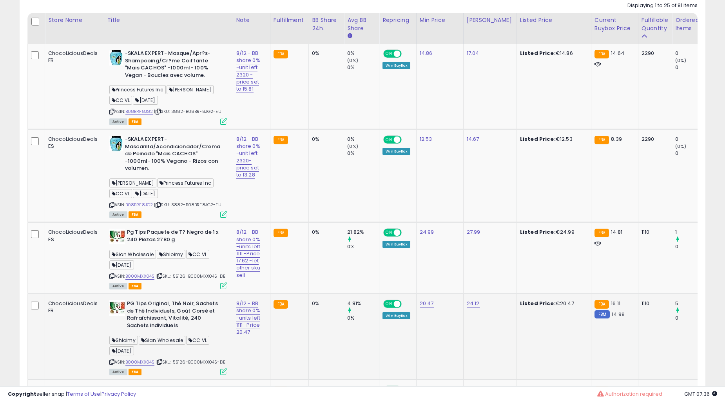
click at [344, 307] on td "4.81% 0%" at bounding box center [361, 336] width 35 height 86
click at [344, 306] on td "4.81% 0%" at bounding box center [361, 336] width 35 height 86
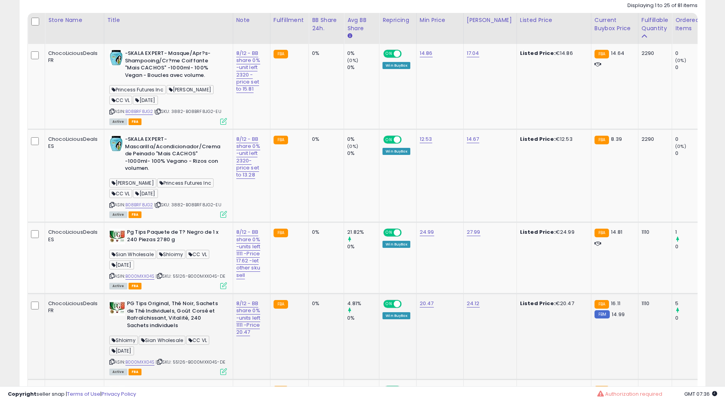
click at [347, 307] on div at bounding box center [363, 310] width 32 height 7
click at [347, 308] on icon at bounding box center [349, 309] width 5 height 5
drag, startPoint x: 346, startPoint y: 308, endPoint x: 350, endPoint y: 316, distance: 9.3
click at [347, 308] on icon at bounding box center [349, 309] width 5 height 5
click at [353, 320] on div "0%" at bounding box center [363, 317] width 32 height 7
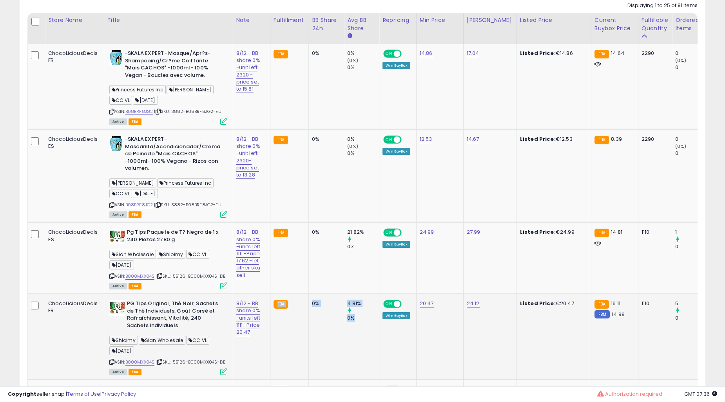
drag, startPoint x: 354, startPoint y: 320, endPoint x: 303, endPoint y: 299, distance: 55.0
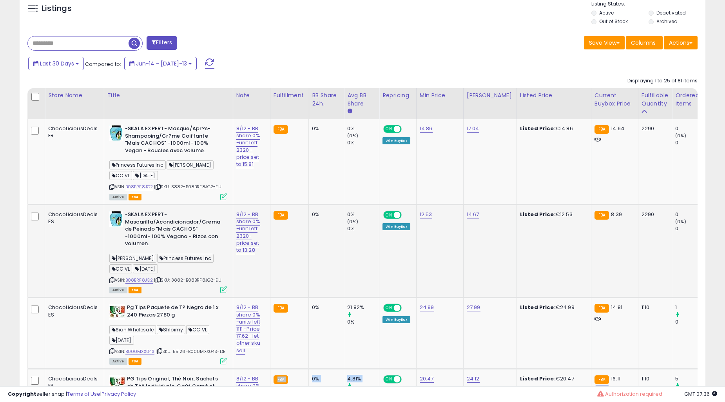
scroll to position [281, 0]
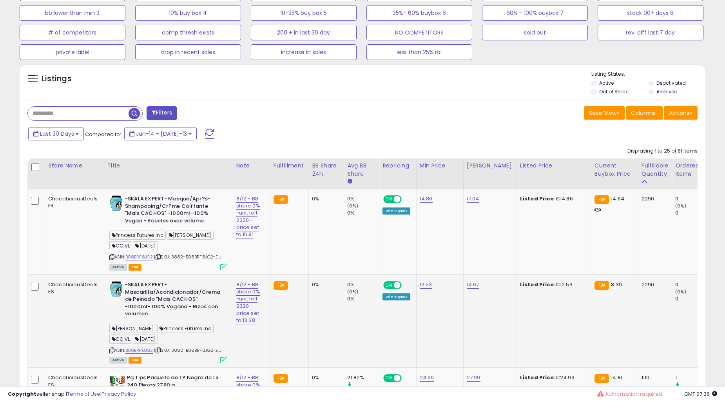
click at [336, 323] on td "0%" at bounding box center [326, 320] width 35 height 93
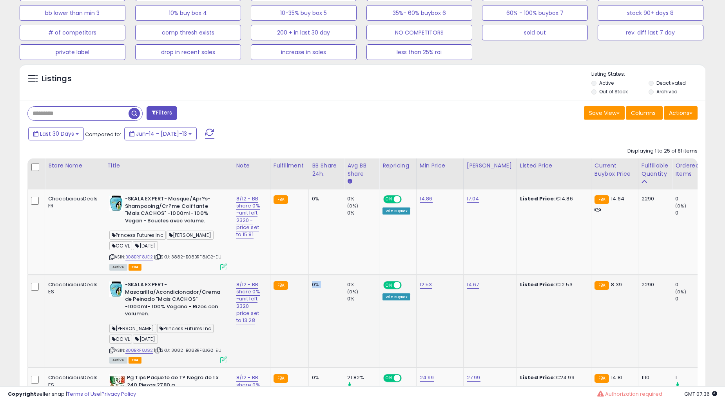
click at [336, 323] on td "0%" at bounding box center [326, 320] width 35 height 93
click at [253, 208] on link "8/12 - BB share 0% -unit left 2320 -price set to 15.81" at bounding box center [248, 216] width 24 height 43
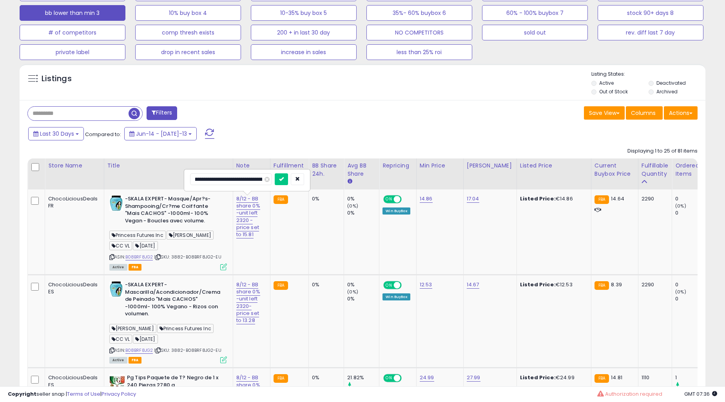
scroll to position [0, 22]
type input "**********"
click button "submit" at bounding box center [281, 179] width 13 height 12
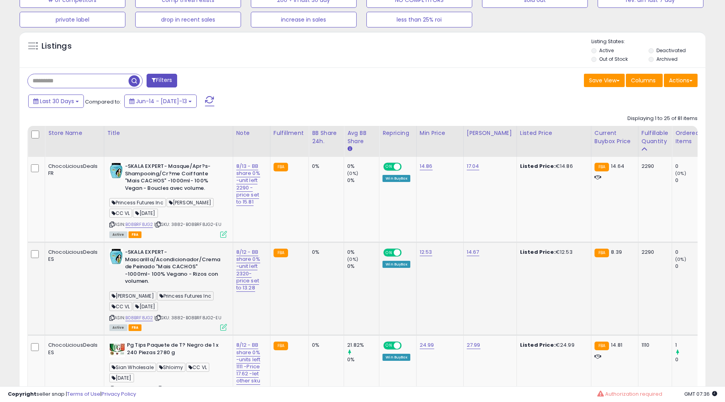
scroll to position [354, 0]
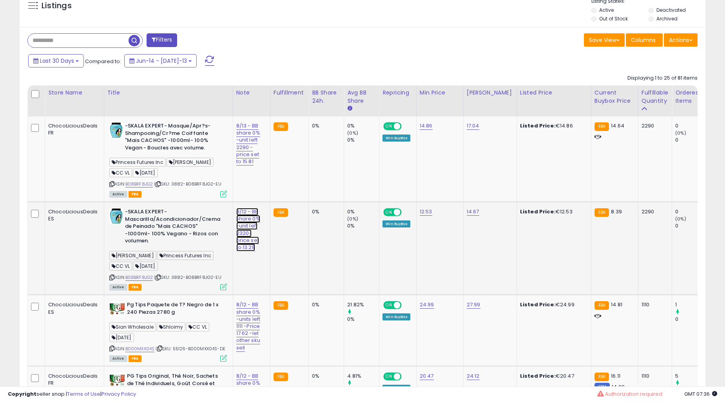
click at [247, 165] on link "8/12 - BB share 0% -unit left 2320-price set to 13.28" at bounding box center [248, 143] width 24 height 43
type input "**********"
click button "submit" at bounding box center [281, 192] width 13 height 12
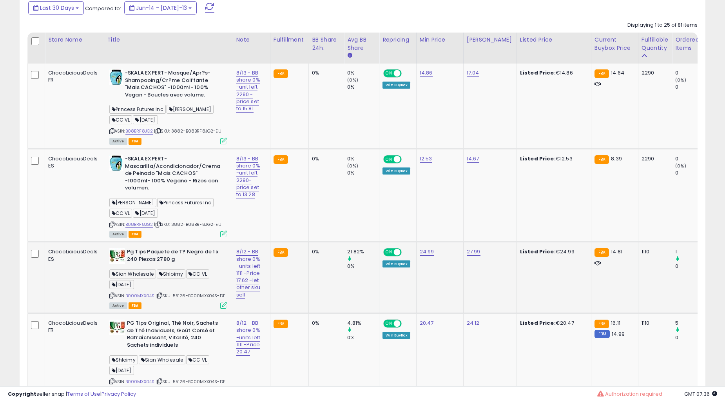
scroll to position [499, 0]
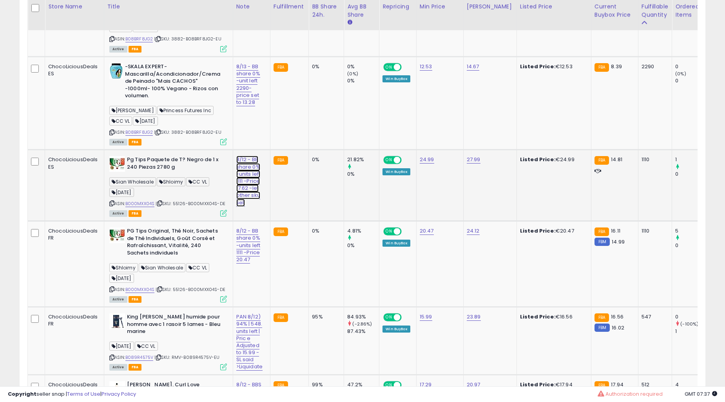
type input "**********"
click button "submit" at bounding box center [281, 140] width 13 height 12
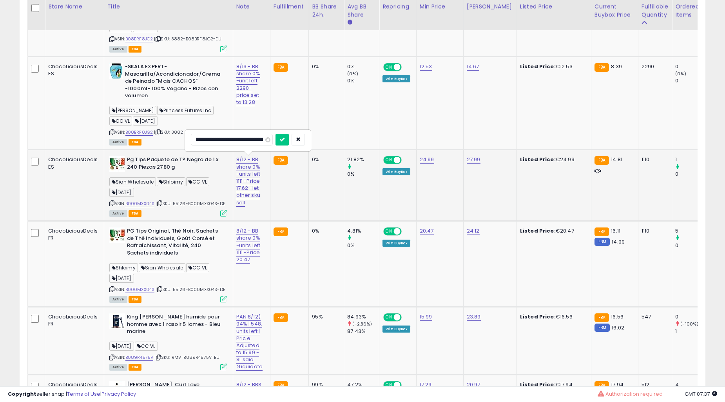
scroll to position [0, 0]
type input "**********"
click button "submit" at bounding box center [281, 211] width 13 height 12
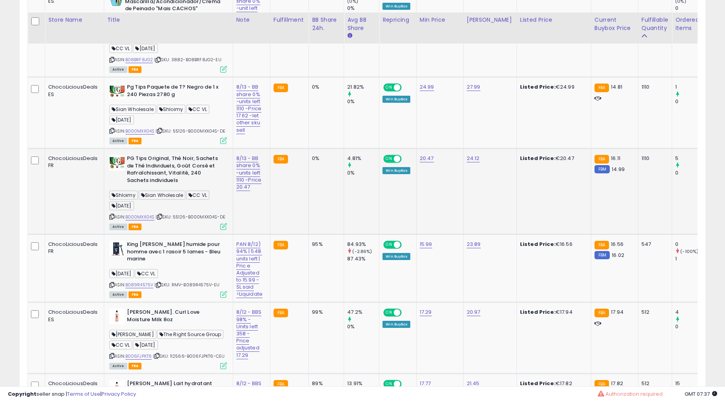
scroll to position [644, 0]
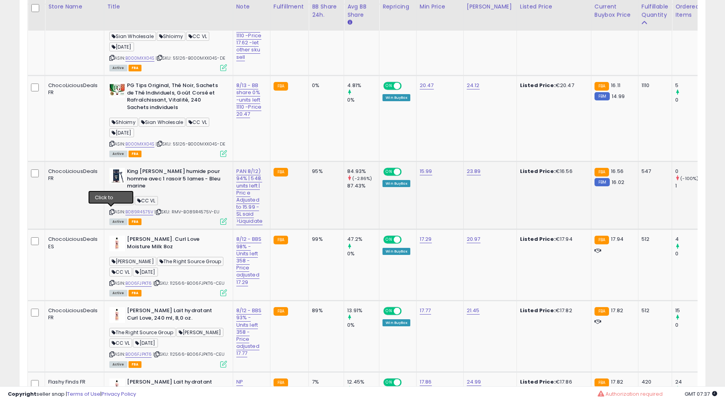
click at [110, 206] on div "ASIN: B089R4575V | SKU: RMV-B089R4575V-EU Active FBA" at bounding box center [168, 196] width 118 height 56
click at [109, 212] on icon at bounding box center [111, 212] width 5 height 4
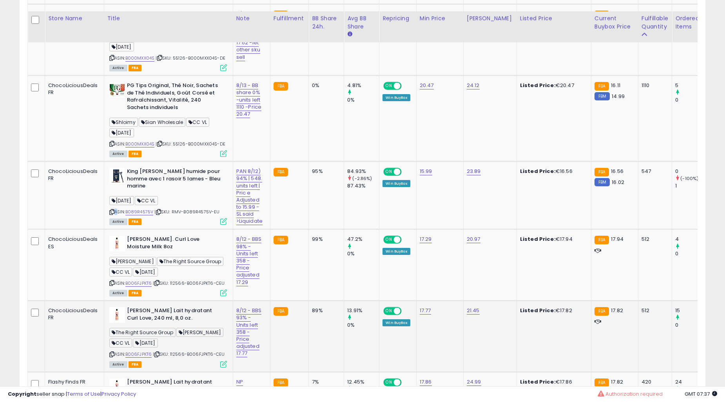
scroll to position [716, 0]
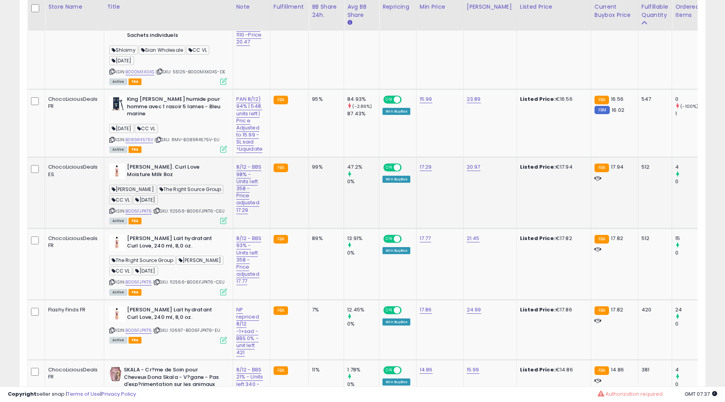
click at [110, 208] on icon at bounding box center [111, 210] width 5 height 4
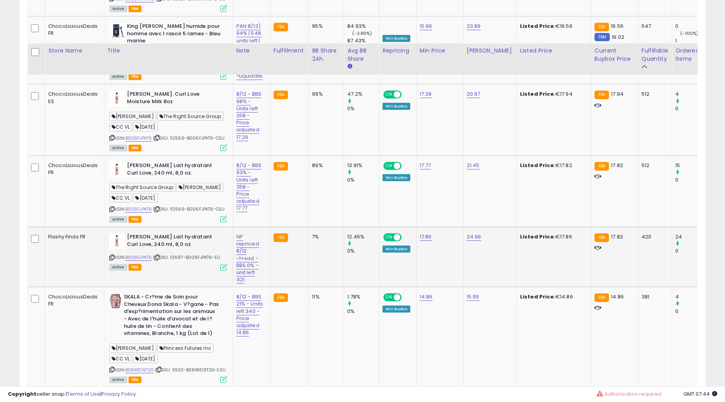
scroll to position [934, 0]
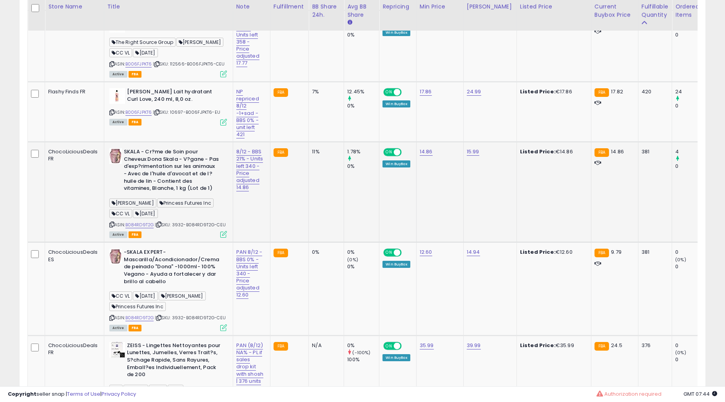
click at [111, 222] on icon at bounding box center [111, 224] width 5 height 4
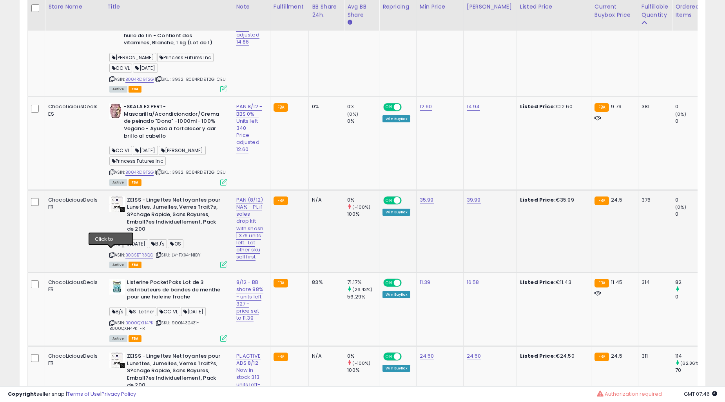
click at [110, 253] on icon at bounding box center [111, 254] width 5 height 4
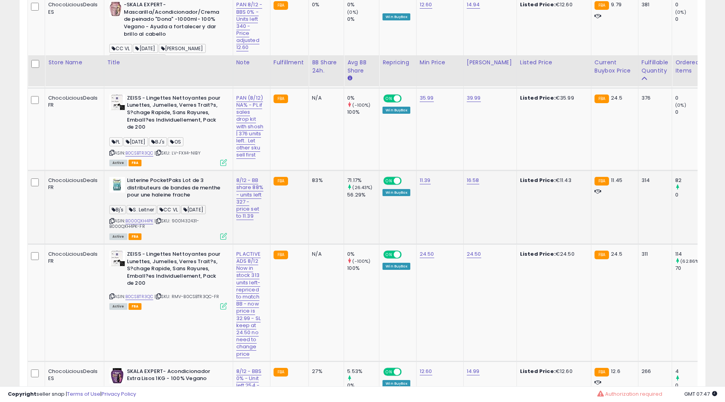
scroll to position [1297, 0]
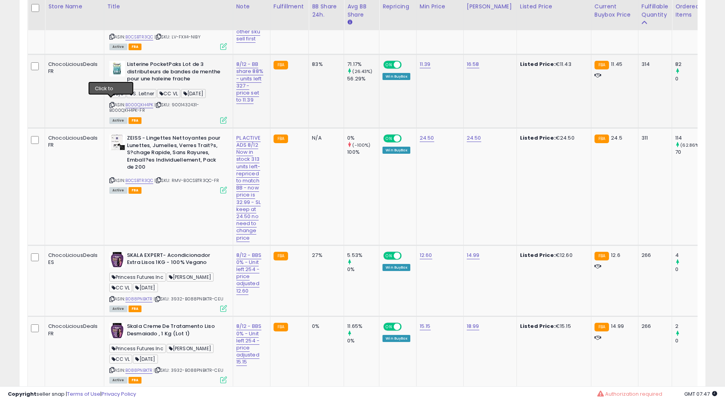
click at [110, 103] on icon at bounding box center [111, 105] width 5 height 4
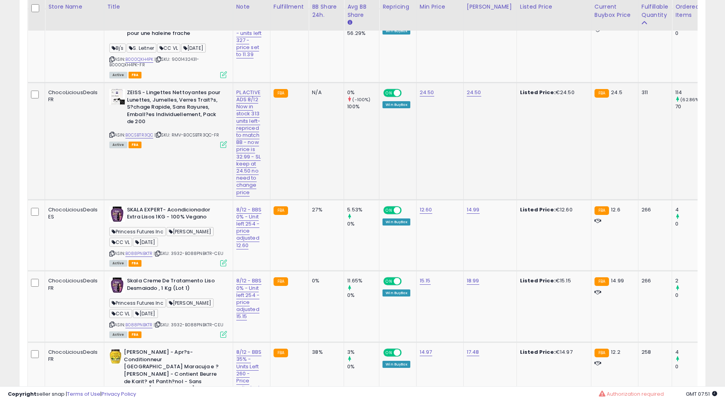
scroll to position [1369, 0]
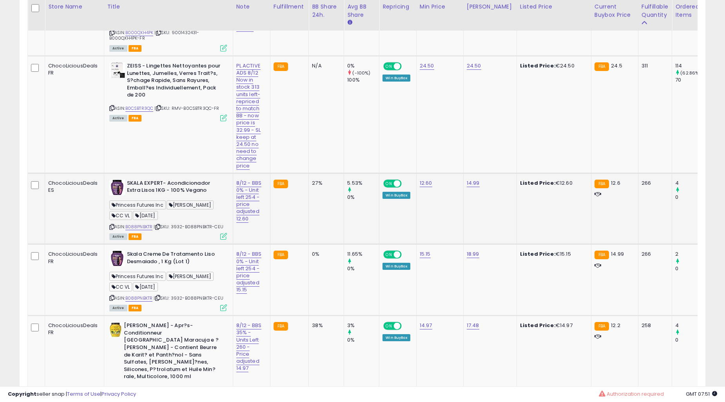
click at [111, 225] on icon at bounding box center [111, 227] width 5 height 4
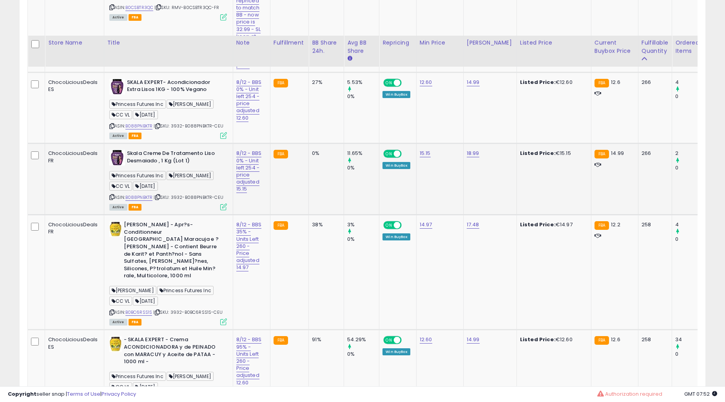
scroll to position [1515, 0]
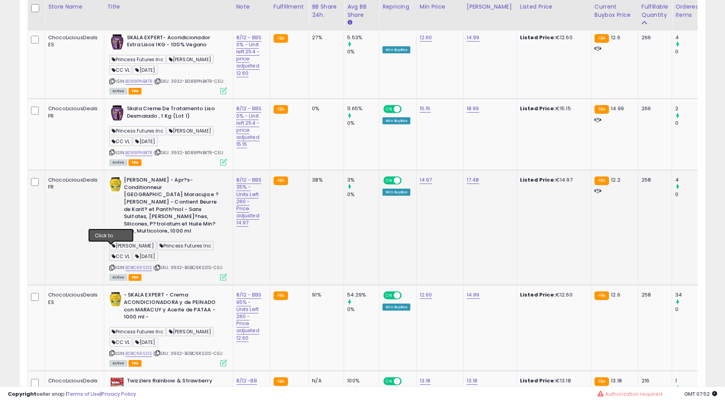
click at [111, 265] on icon at bounding box center [111, 267] width 5 height 4
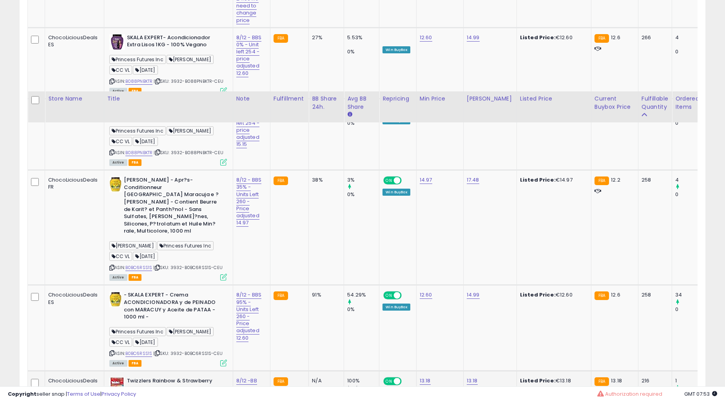
scroll to position [1733, 0]
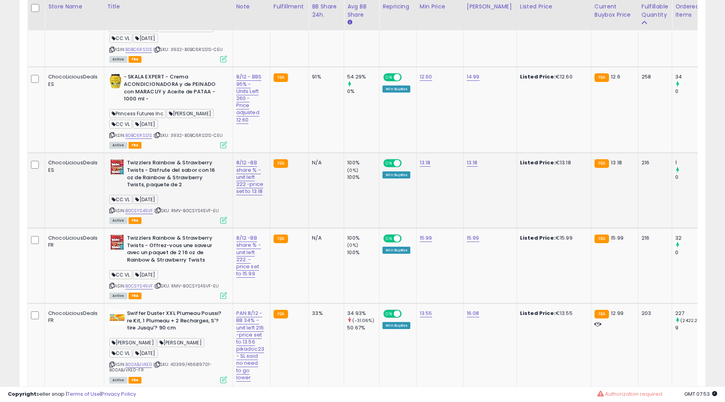
click at [111, 208] on icon at bounding box center [111, 210] width 5 height 4
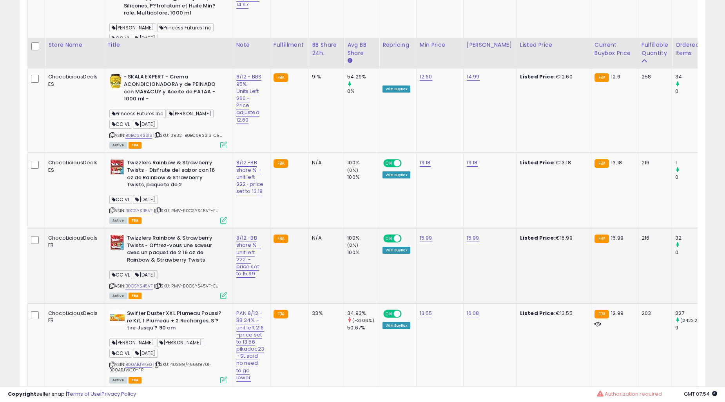
scroll to position [1878, 0]
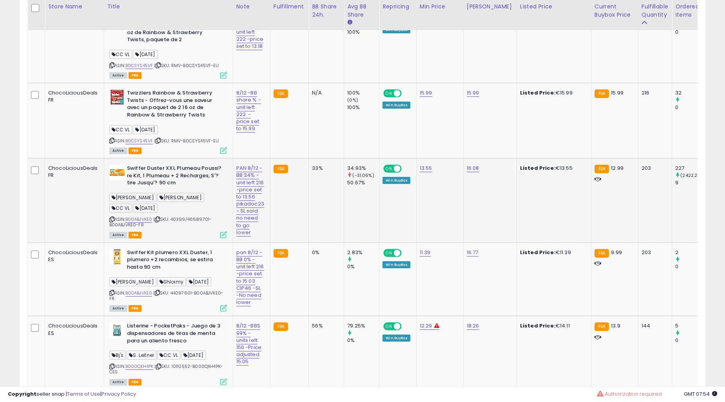
click at [109, 217] on icon at bounding box center [111, 219] width 5 height 4
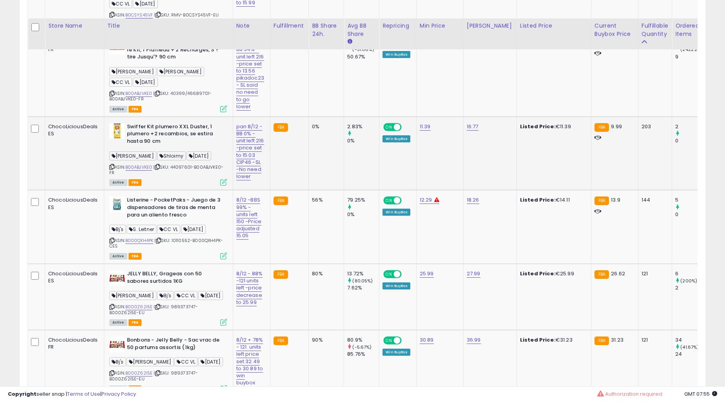
scroll to position [2023, 0]
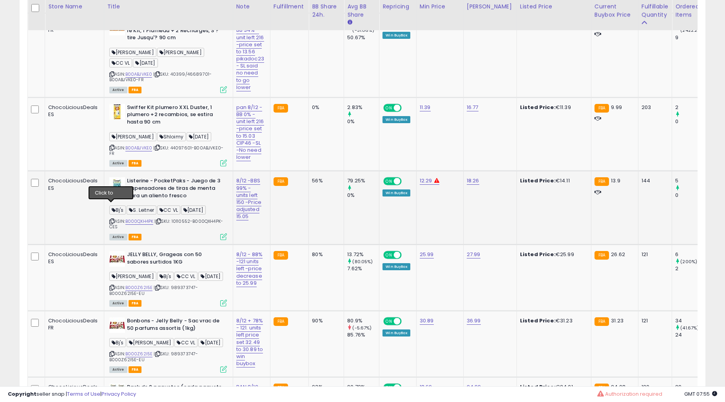
click at [110, 219] on icon at bounding box center [111, 221] width 5 height 4
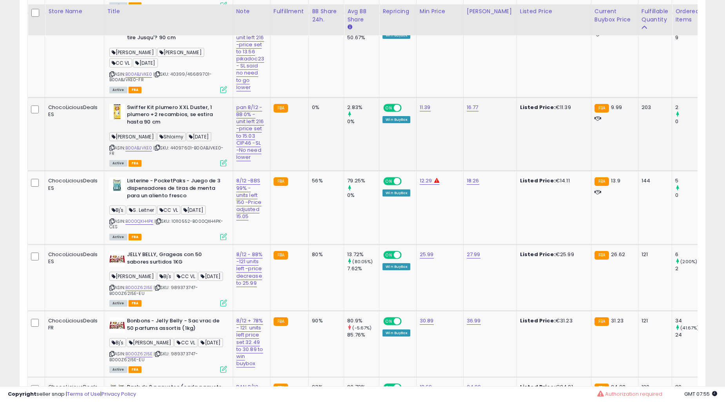
scroll to position [2095, 0]
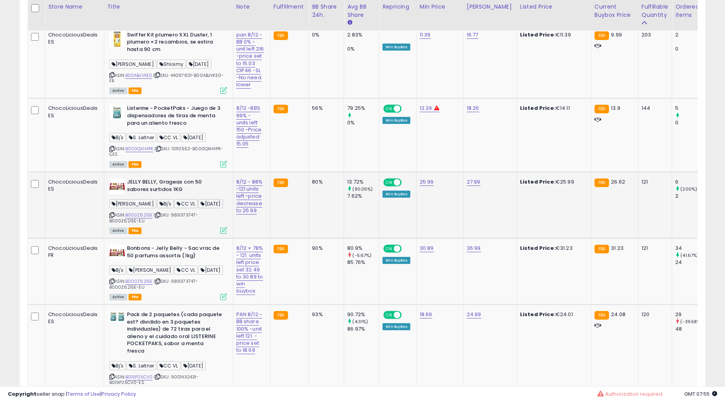
click at [110, 213] on icon at bounding box center [111, 215] width 5 height 4
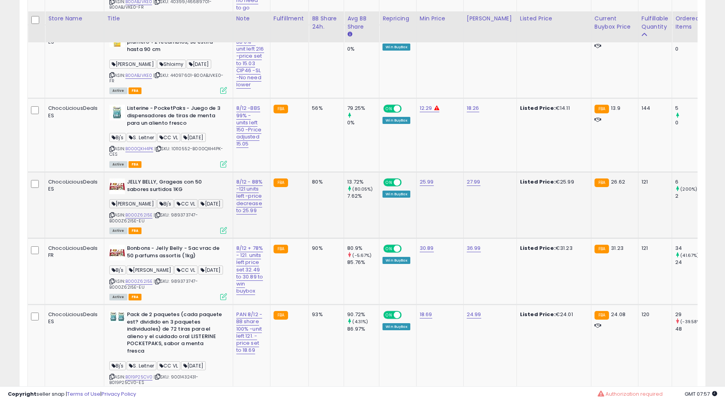
scroll to position [2145, 0]
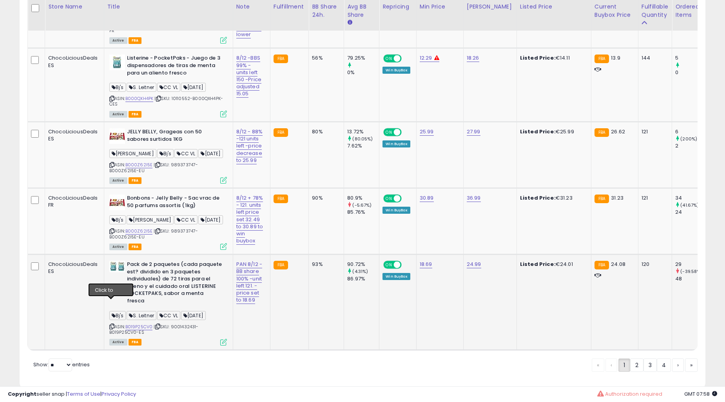
click at [112, 324] on icon at bounding box center [111, 326] width 5 height 4
click at [657, 358] on link "2" at bounding box center [664, 364] width 14 height 13
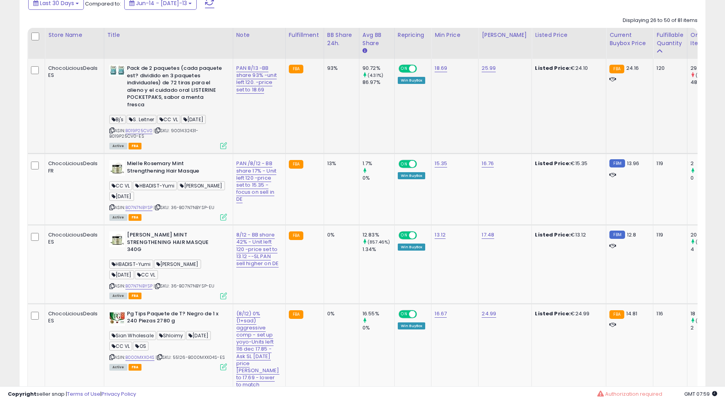
scroll to position [434, 0]
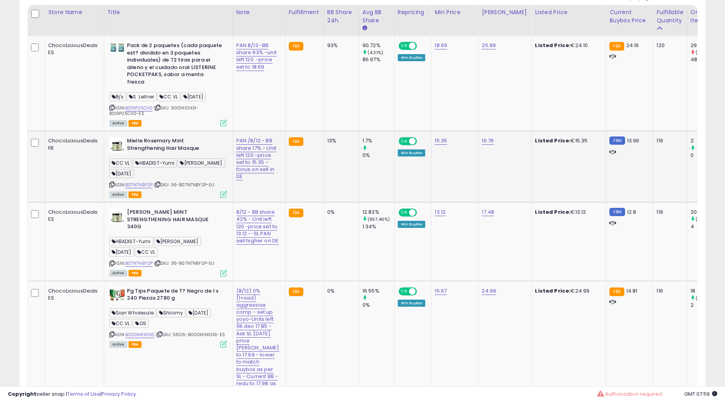
click at [111, 182] on icon at bounding box center [111, 184] width 5 height 4
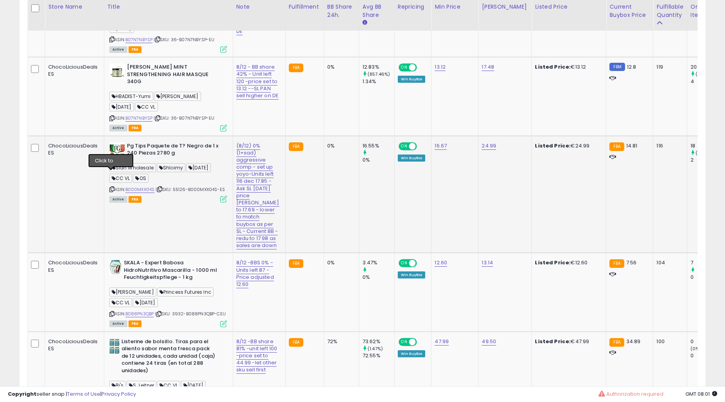
click at [109, 187] on icon at bounding box center [111, 189] width 5 height 4
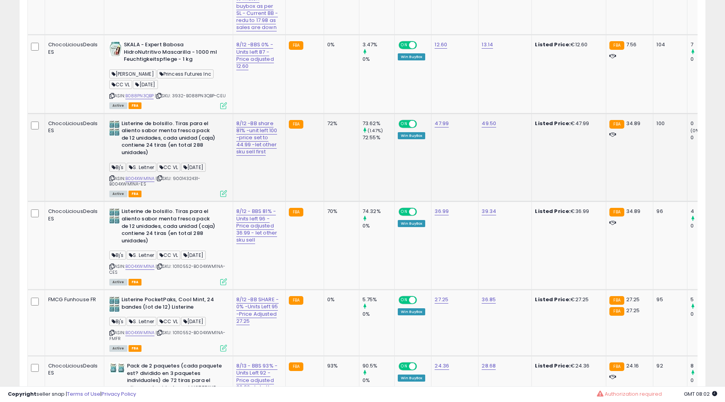
scroll to position [724, 0]
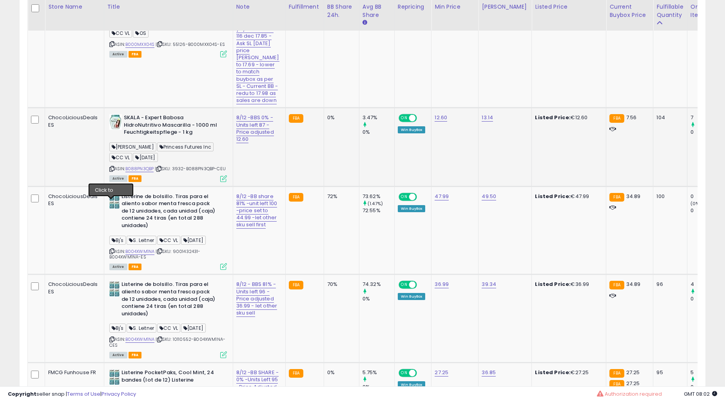
click at [110, 171] on icon at bounding box center [111, 169] width 5 height 4
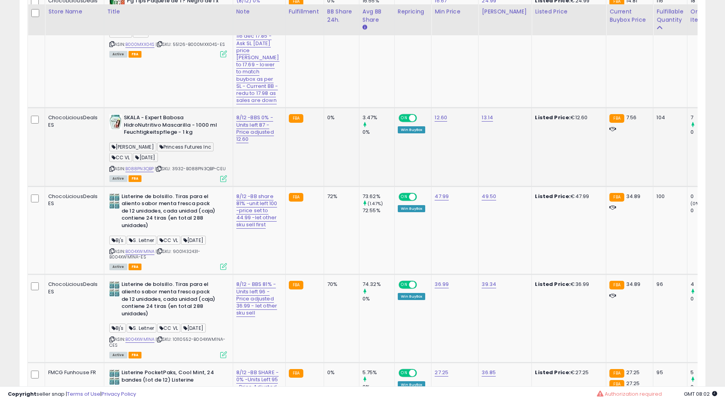
scroll to position [797, 0]
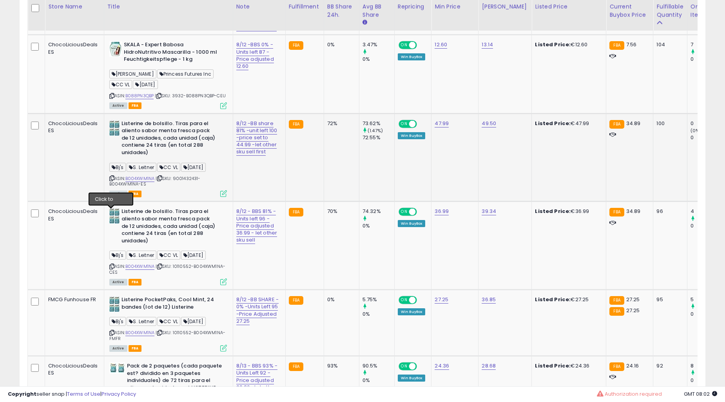
click at [111, 180] on icon at bounding box center [111, 178] width 5 height 4
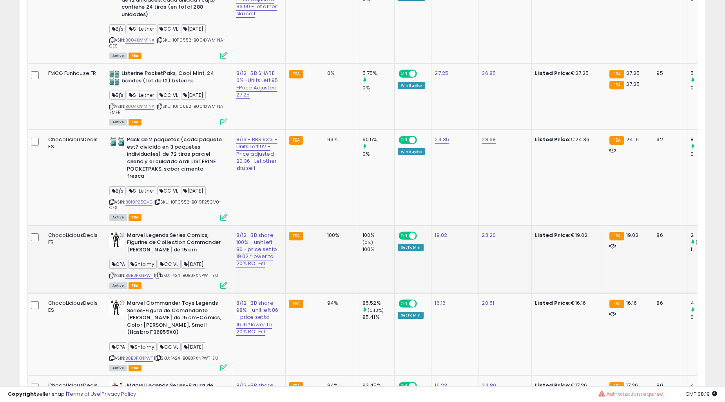
scroll to position [1087, 0]
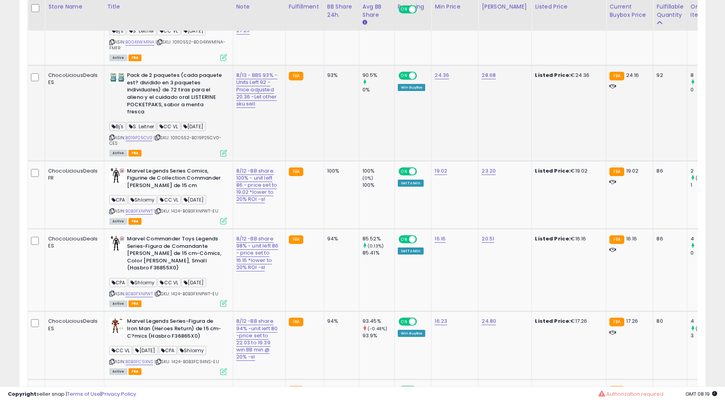
click at [110, 139] on icon at bounding box center [111, 137] width 5 height 4
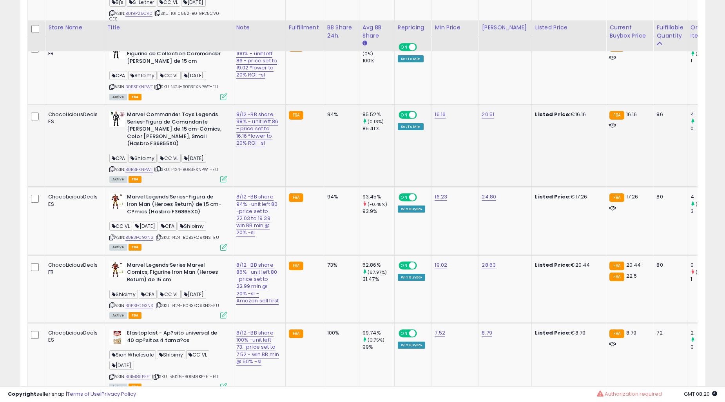
scroll to position [1232, 0]
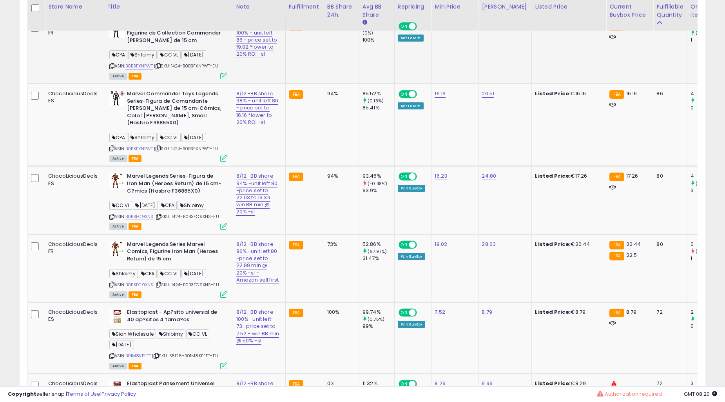
click at [110, 68] on icon at bounding box center [111, 66] width 5 height 4
type input "**********"
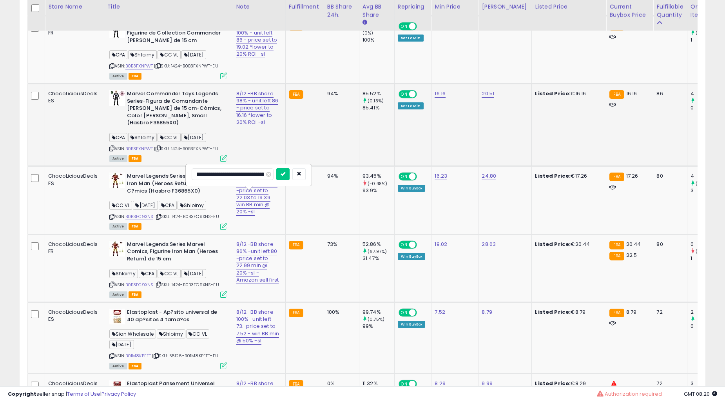
click button "submit" at bounding box center [282, 174] width 13 height 12
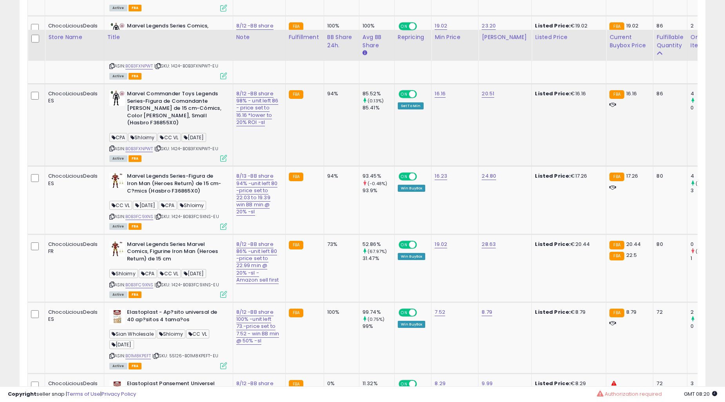
scroll to position [1305, 0]
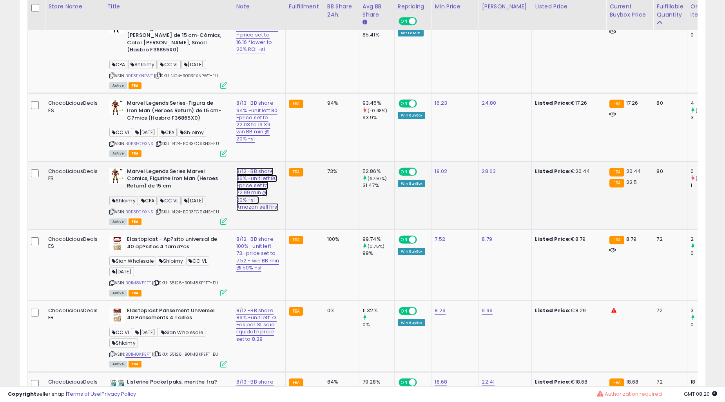
type input "**********"
click button "submit" at bounding box center [282, 175] width 13 height 12
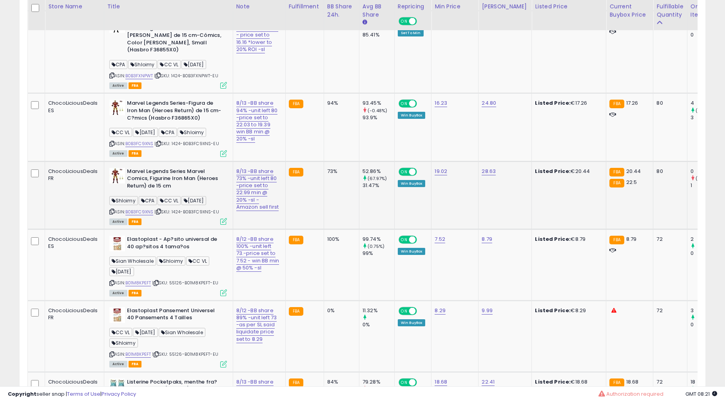
click at [324, 229] on td "73%" at bounding box center [341, 195] width 35 height 68
click at [307, 283] on td "FBA" at bounding box center [304, 264] width 38 height 71
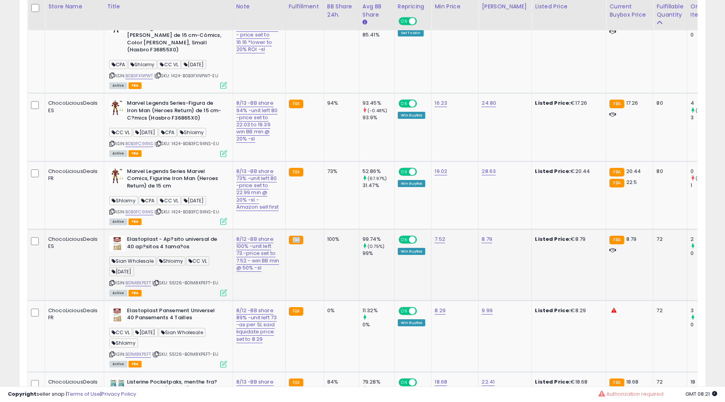
click at [307, 283] on td "FBA" at bounding box center [304, 264] width 38 height 71
click at [324, 282] on td "100%" at bounding box center [341, 264] width 35 height 71
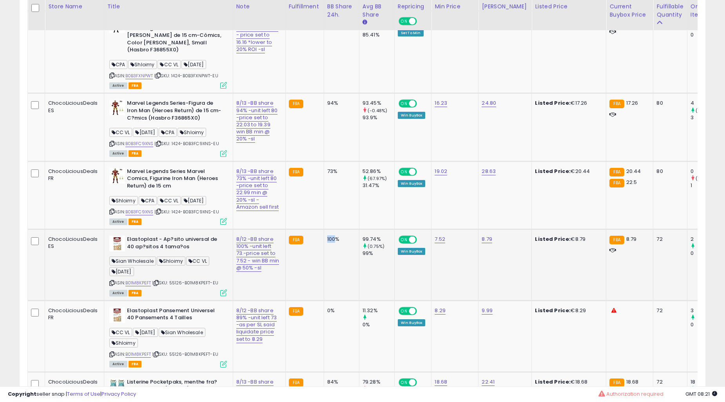
click at [324, 281] on td "100%" at bounding box center [341, 264] width 35 height 71
click at [294, 193] on td "FBA" at bounding box center [304, 195] width 38 height 68
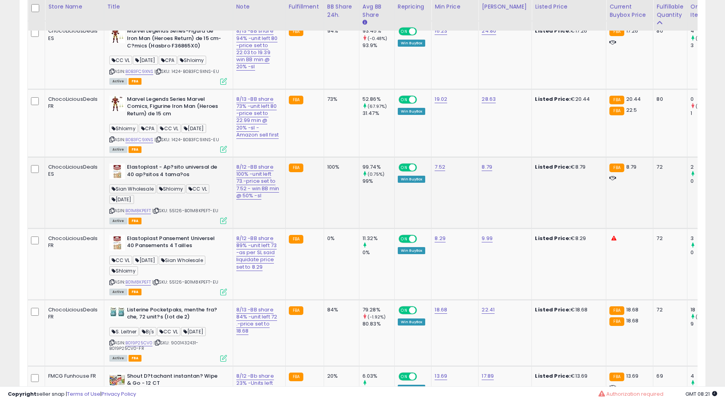
scroll to position [1450, 0]
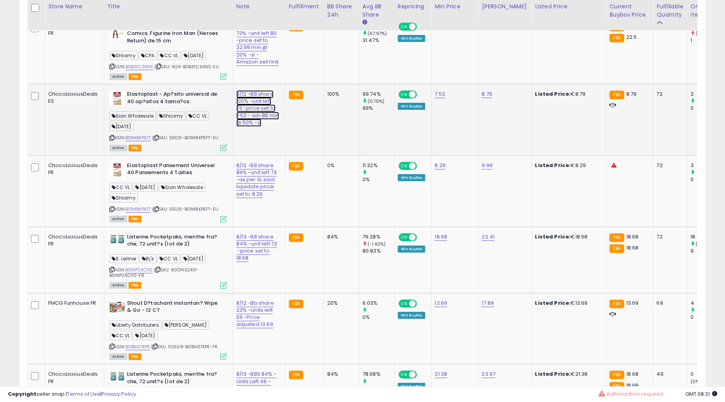
type input "**********"
click button "submit" at bounding box center [283, 104] width 13 height 12
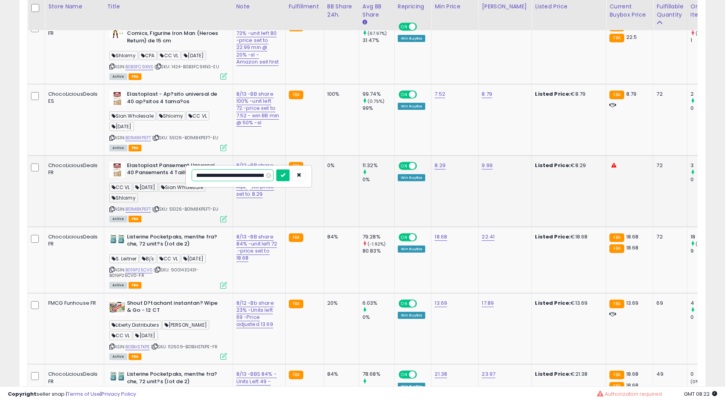
scroll to position [0, 20]
type input "**********"
click button "submit" at bounding box center [282, 175] width 13 height 12
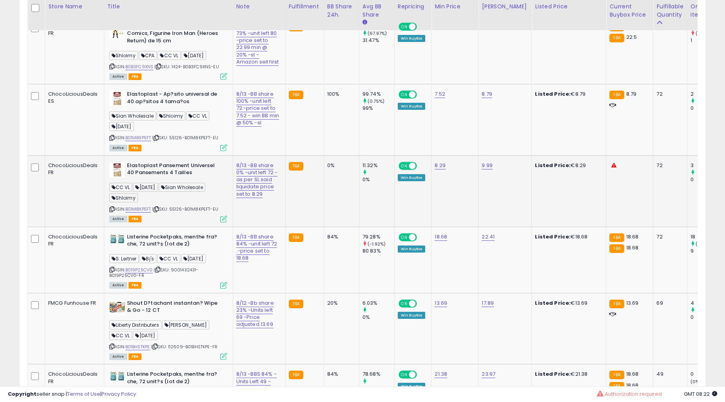
click at [500, 217] on td "9.99" at bounding box center [504, 190] width 53 height 71
click at [142, 212] on link "B01M8KPEFT" at bounding box center [138, 209] width 26 height 7
type input "****"
click at [448, 174] on icon "submit" at bounding box center [446, 174] width 5 height 5
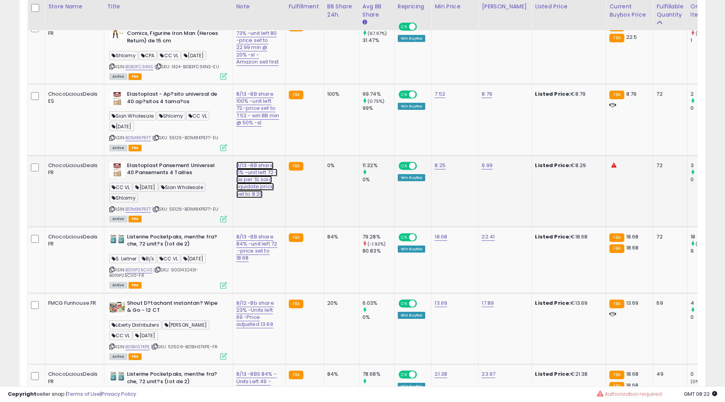
type input "**********"
click button "submit" at bounding box center [283, 175] width 13 height 12
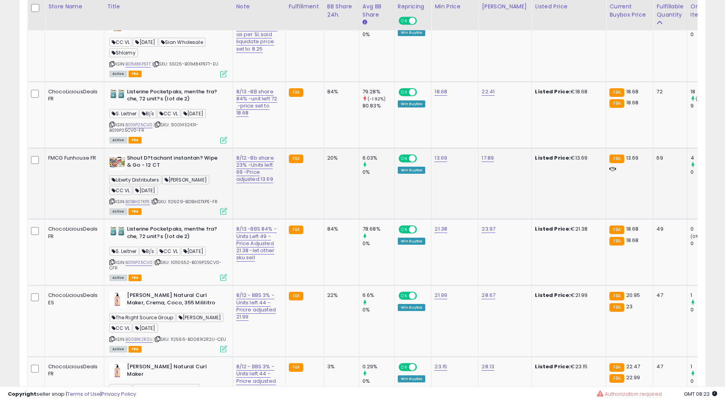
scroll to position [1668, 0]
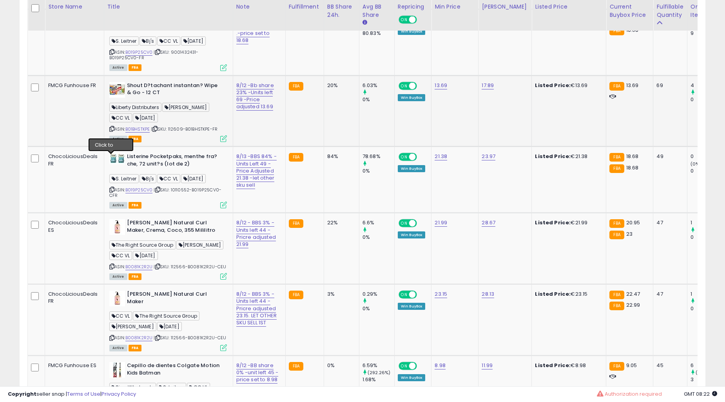
click at [111, 131] on icon at bounding box center [111, 129] width 5 height 4
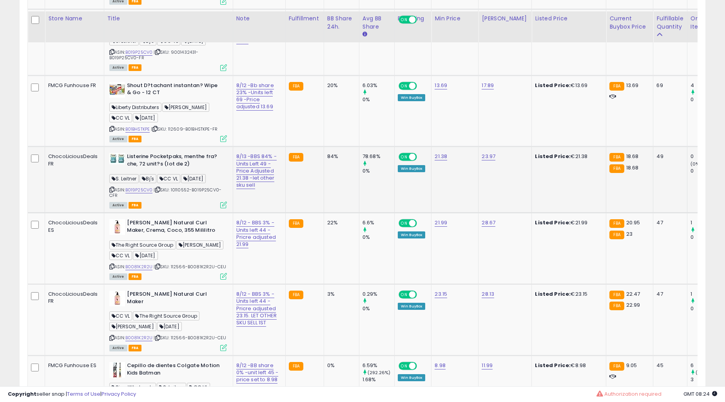
scroll to position [1813, 0]
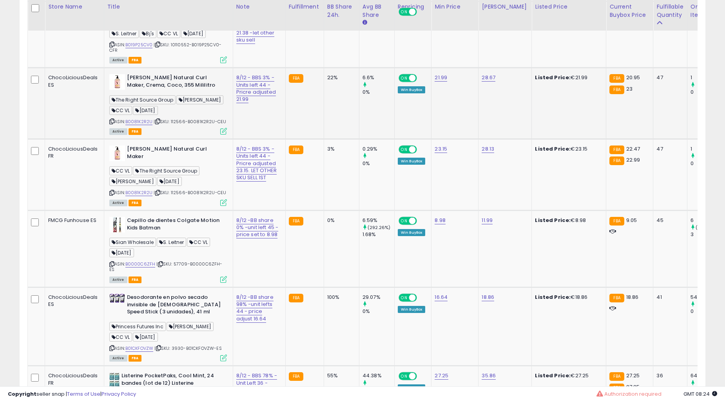
click at [109, 123] on icon at bounding box center [111, 121] width 5 height 4
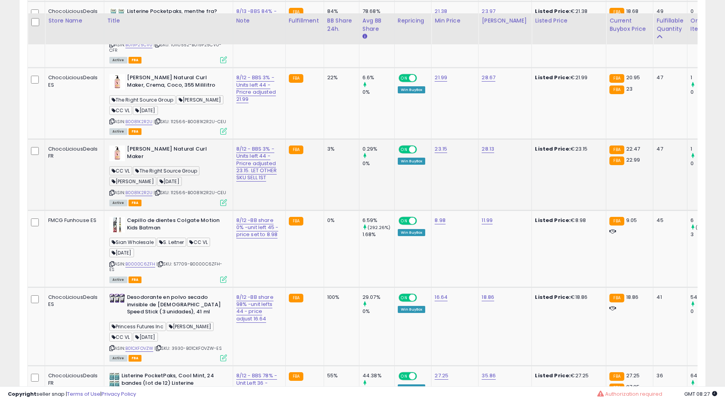
scroll to position [1958, 0]
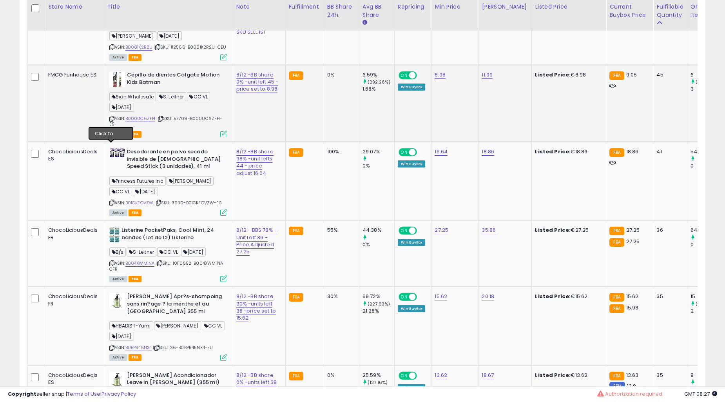
click at [112, 121] on icon at bounding box center [111, 118] width 5 height 4
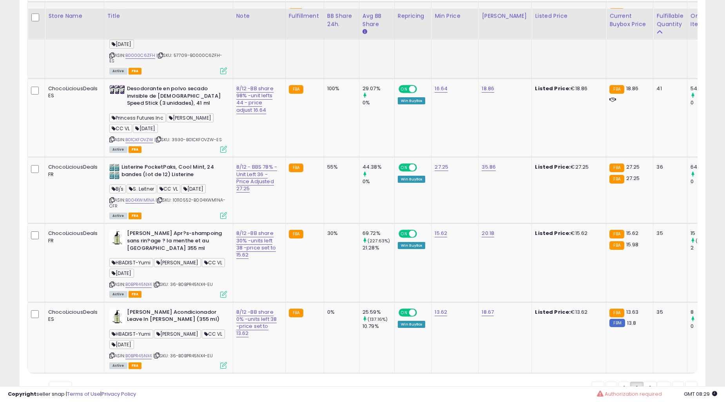
scroll to position [2030, 0]
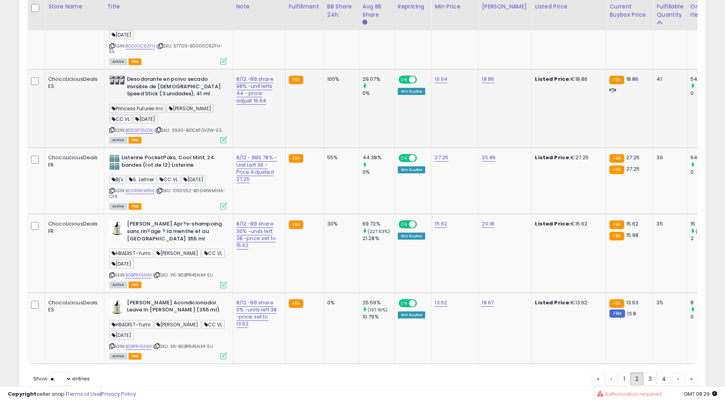
click at [112, 132] on icon at bounding box center [111, 130] width 5 height 4
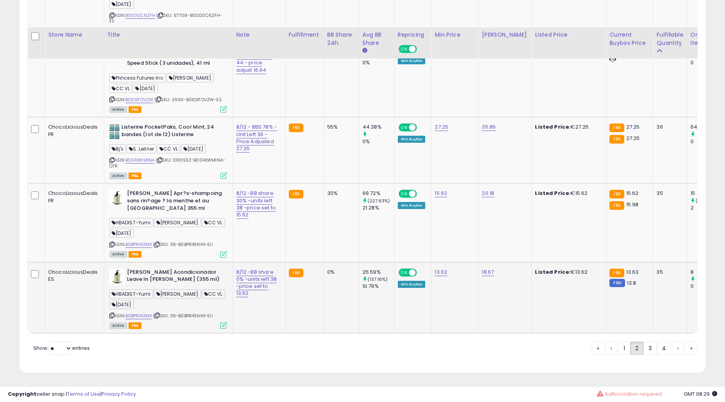
scroll to position [2089, 0]
click at [112, 242] on icon at bounding box center [111, 244] width 5 height 4
click at [672, 346] on link "3" at bounding box center [678, 347] width 12 height 13
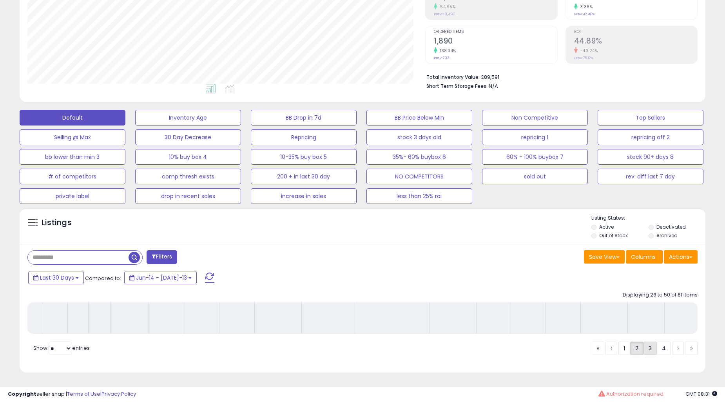
scroll to position [144, 0]
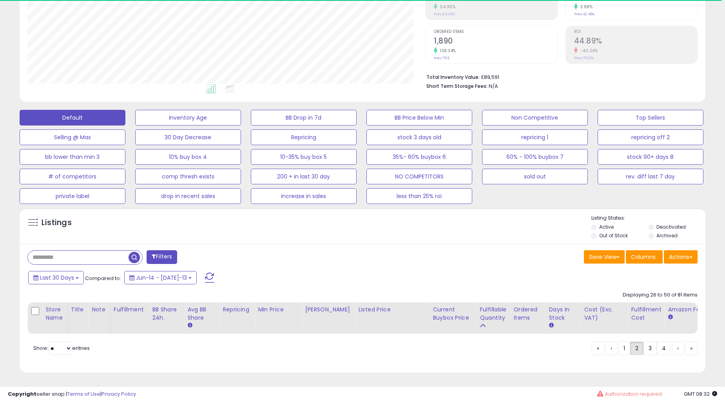
click at [264, 231] on div "Listings" at bounding box center [363, 227] width 686 height 27
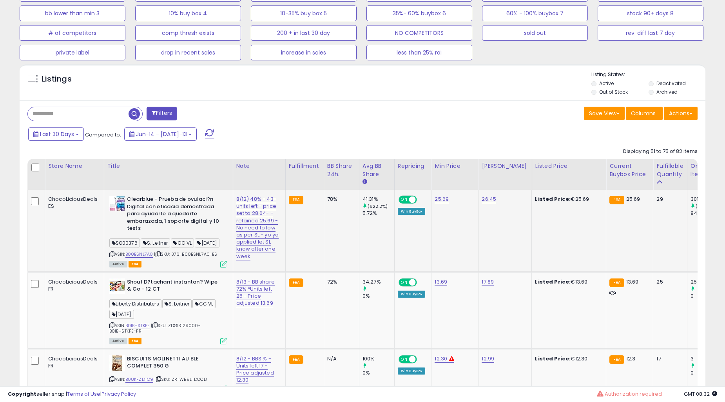
scroll to position [289, 0]
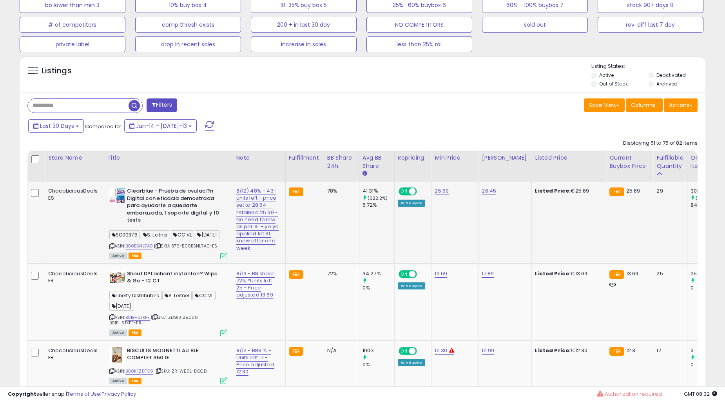
click at [109, 252] on div "Clearblue - Prueba de ovulaci?n Digital con eficacia demostrada para ayudarte a…" at bounding box center [167, 222] width 120 height 71
click at [110, 248] on icon at bounding box center [111, 246] width 5 height 4
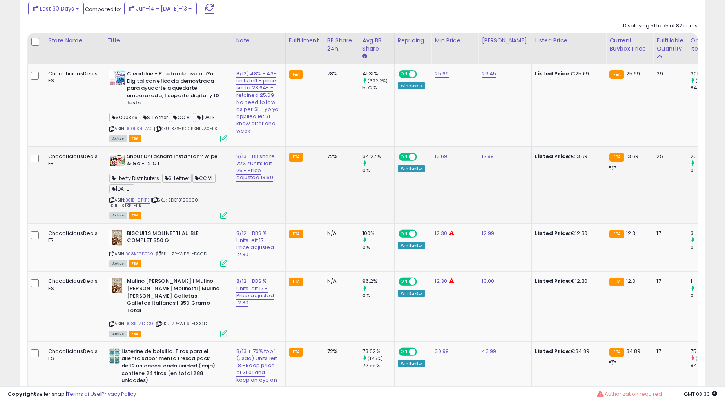
scroll to position [434, 0]
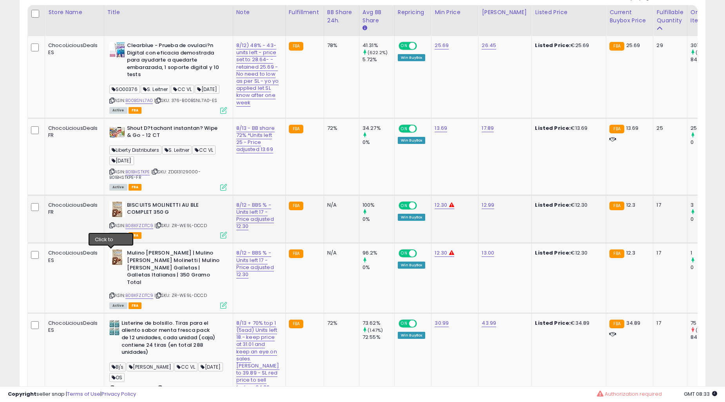
click at [112, 227] on icon at bounding box center [111, 225] width 5 height 4
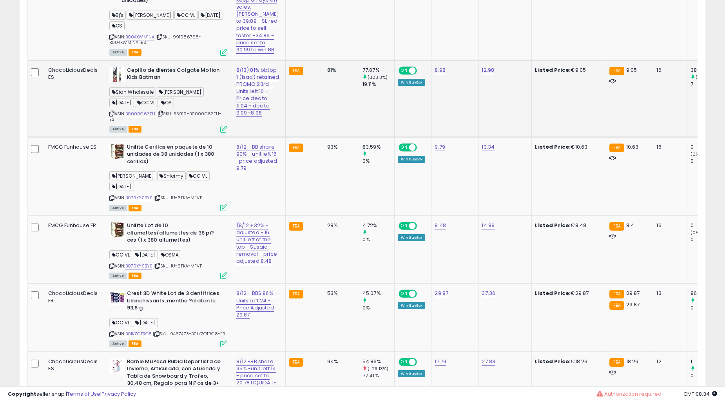
scroll to position [797, 0]
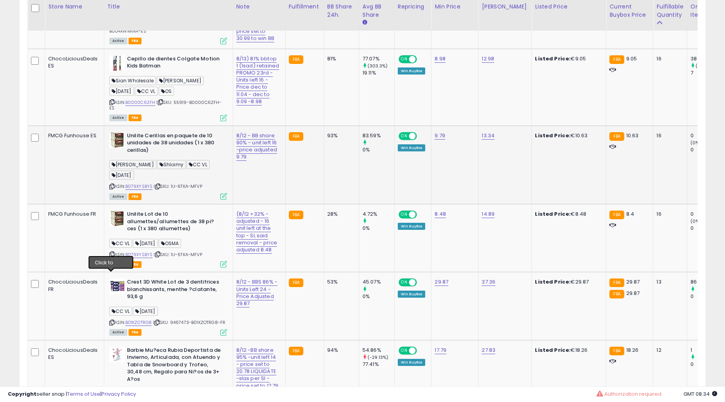
click at [110, 188] on icon at bounding box center [111, 186] width 5 height 4
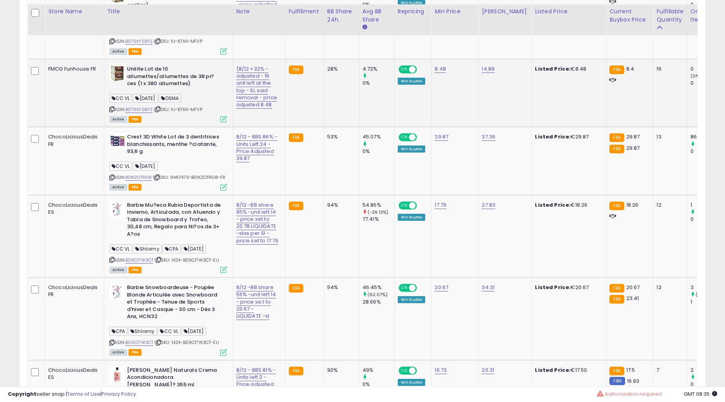
scroll to position [1087, 0]
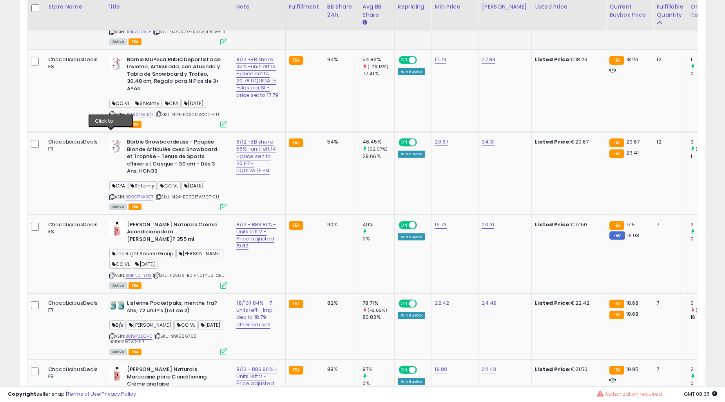
click at [109, 34] on icon at bounding box center [111, 32] width 5 height 4
click at [110, 116] on icon at bounding box center [111, 114] width 5 height 4
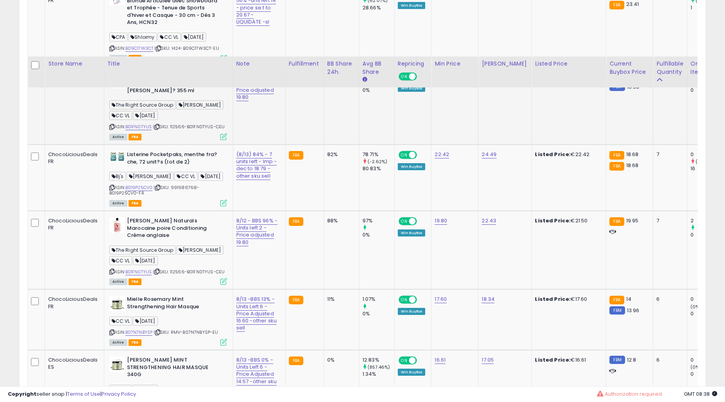
scroll to position [1232, 0]
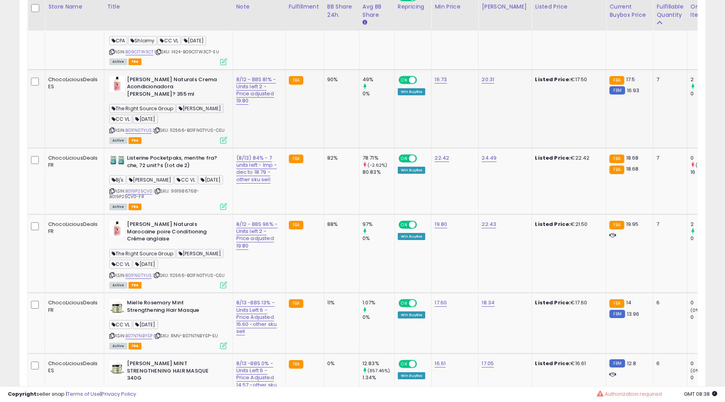
click at [111, 132] on icon at bounding box center [111, 130] width 5 height 4
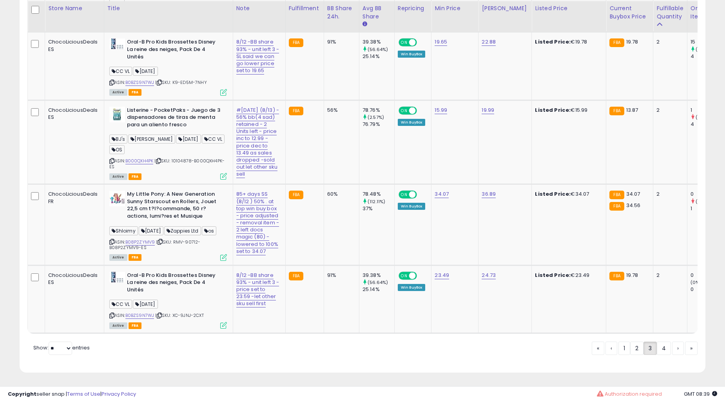
scroll to position [1958, 0]
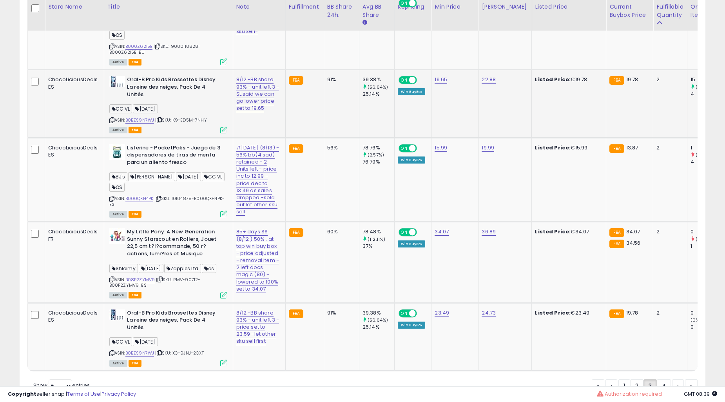
click at [111, 122] on icon at bounding box center [111, 120] width 5 height 4
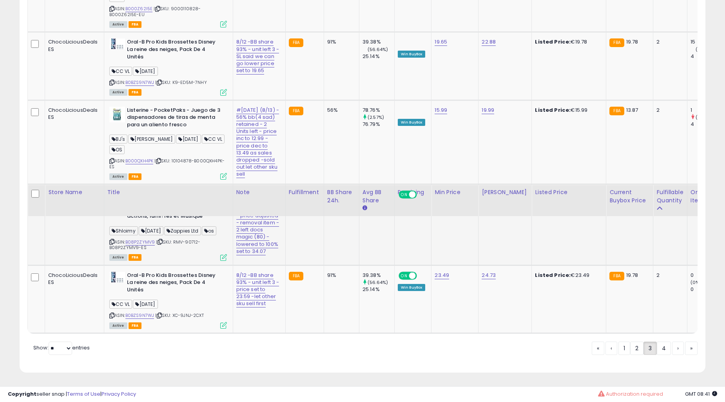
scroll to position [2181, 0]
click at [109, 239] on icon at bounding box center [111, 241] width 5 height 4
click at [110, 313] on icon at bounding box center [111, 315] width 5 height 4
click at [685, 351] on link "4" at bounding box center [691, 347] width 13 height 13
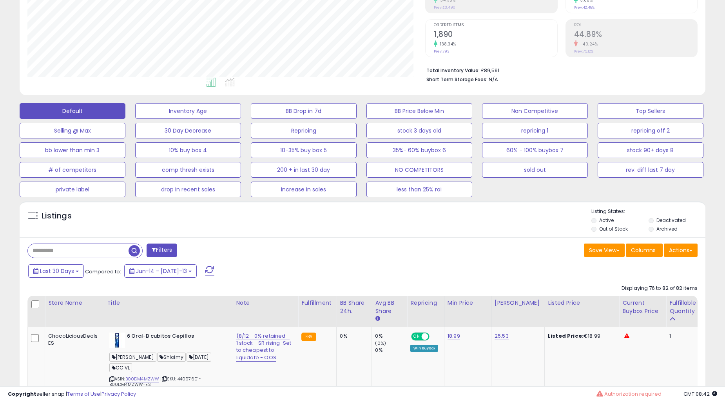
scroll to position [289, 0]
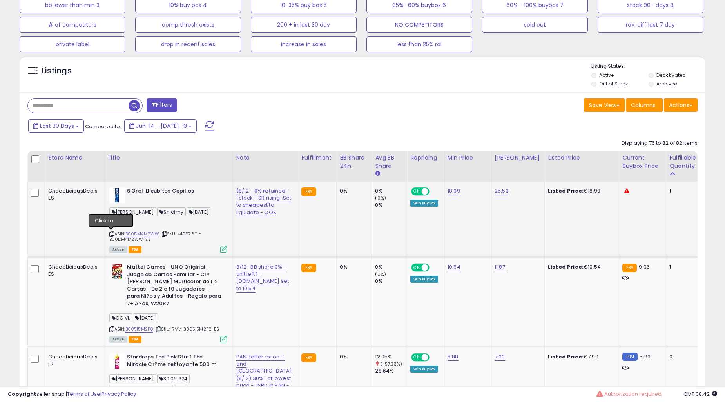
drag, startPoint x: 112, startPoint y: 233, endPoint x: 121, endPoint y: 202, distance: 32.4
click at [112, 233] on icon at bounding box center [111, 234] width 5 height 4
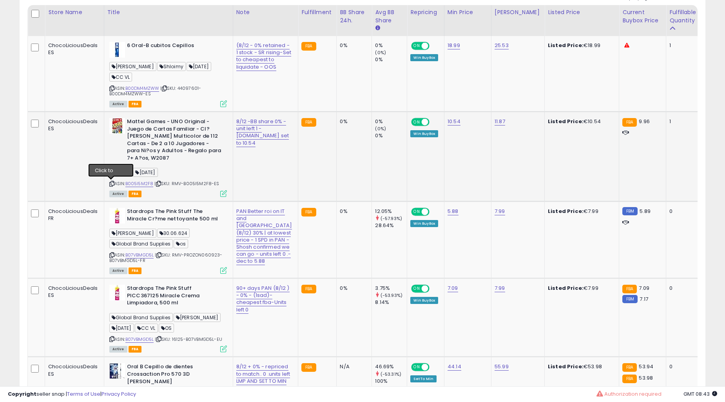
click at [109, 182] on icon at bounding box center [111, 183] width 5 height 4
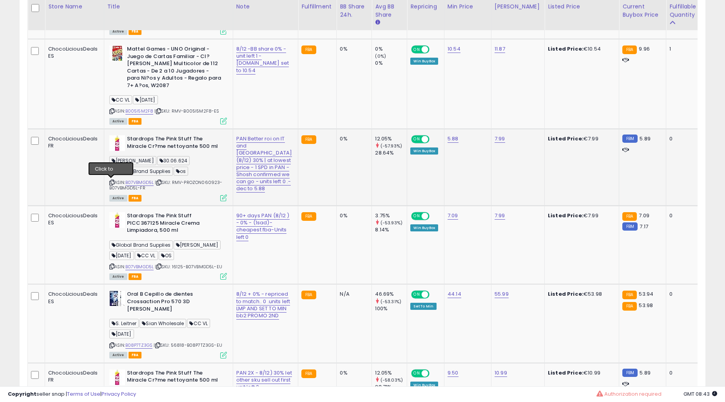
click at [109, 181] on icon at bounding box center [111, 182] width 5 height 4
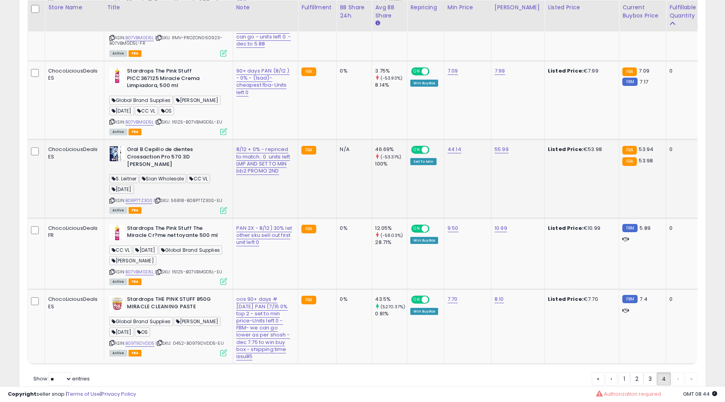
scroll to position [652, 0]
click at [108, 212] on div "Oral B Cepillo de dientes Crossaction Pro 570 3D Blanco S. Leitner Sian Wholesa…" at bounding box center [167, 178] width 120 height 67
click at [110, 202] on icon at bounding box center [111, 199] width 5 height 4
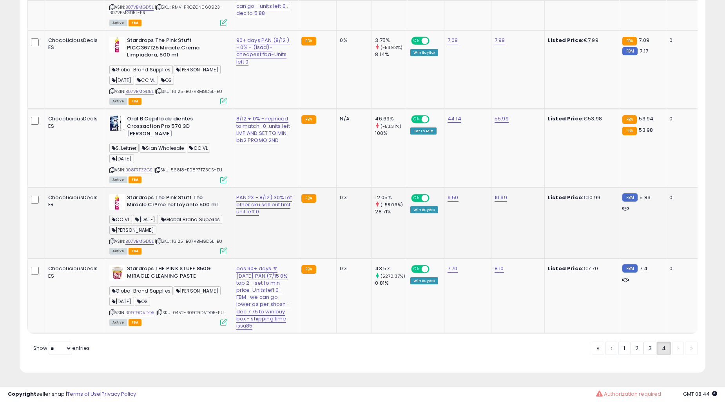
scroll to position [797, 0]
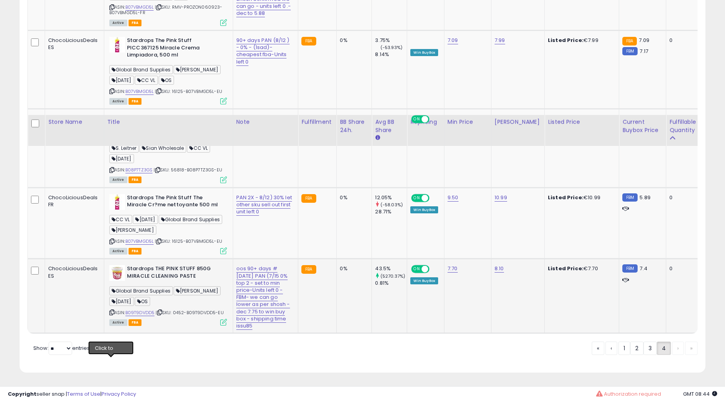
click at [109, 310] on icon at bounding box center [111, 312] width 5 height 4
click at [62, 355] on select "** **" at bounding box center [61, 347] width 24 height 13
select select "**"
click at [49, 353] on select "** **" at bounding box center [61, 347] width 24 height 13
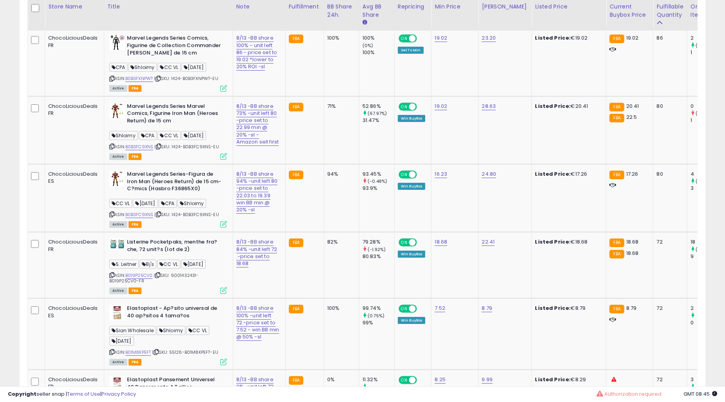
scroll to position [4068, 0]
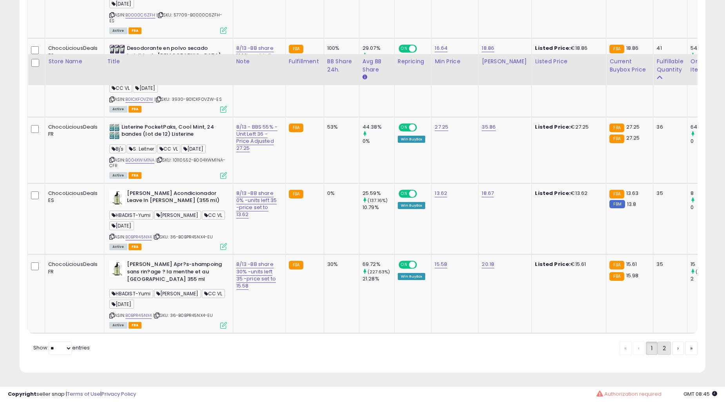
click at [685, 350] on link "2" at bounding box center [691, 347] width 13 height 13
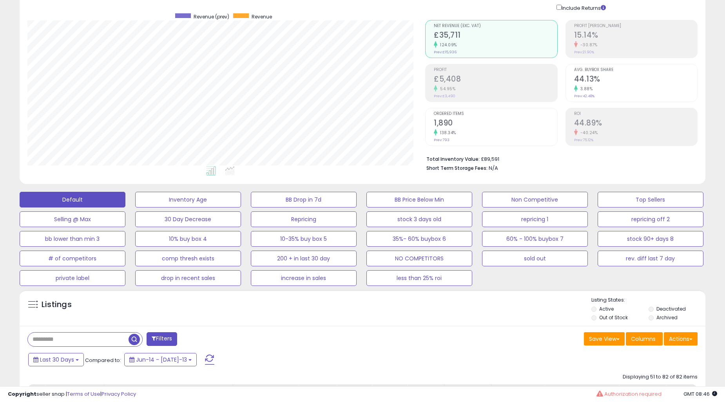
scroll to position [0, 0]
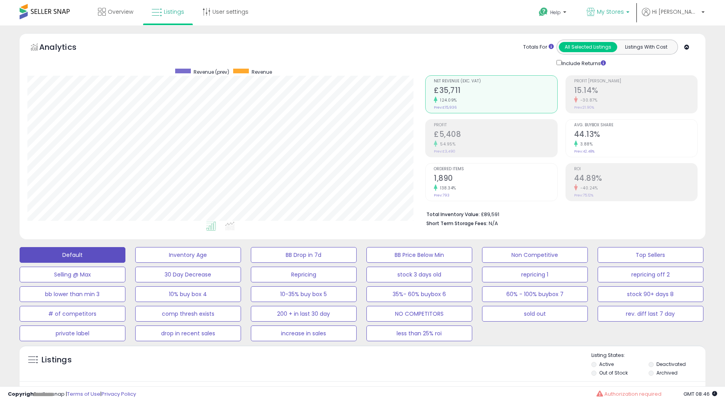
click at [629, 15] on p "My Stores" at bounding box center [608, 13] width 43 height 10
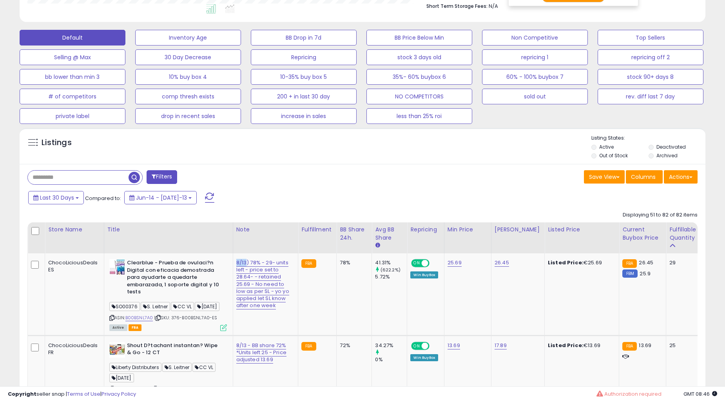
scroll to position [217, 0]
click at [710, 112] on div "Default Inventory Age BB Drop in 7d BB Price Below Min Non Competitive Top Sell…" at bounding box center [362, 74] width 705 height 98
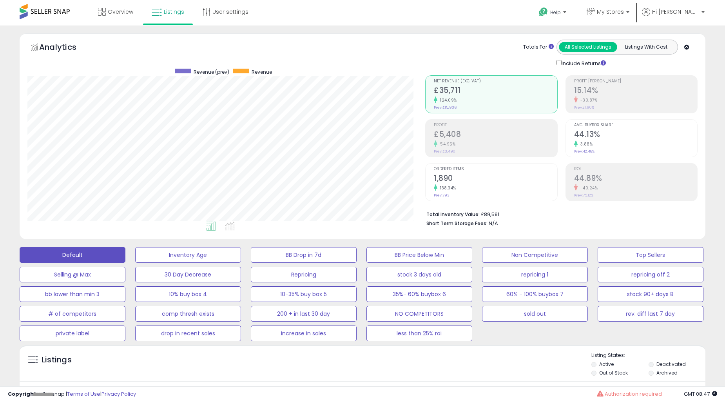
scroll to position [145, 0]
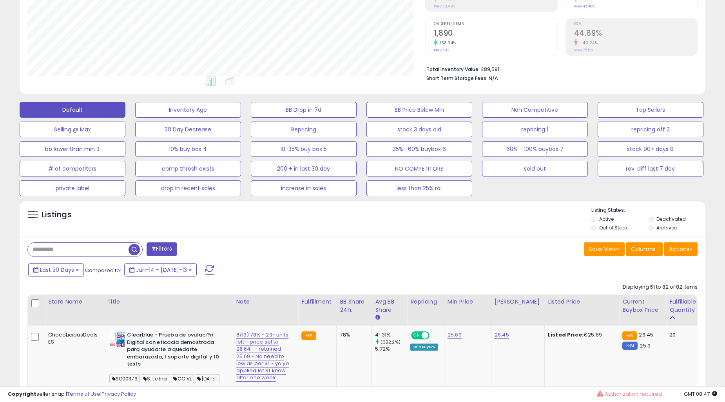
click at [245, 252] on div "Filters" at bounding box center [192, 250] width 341 height 16
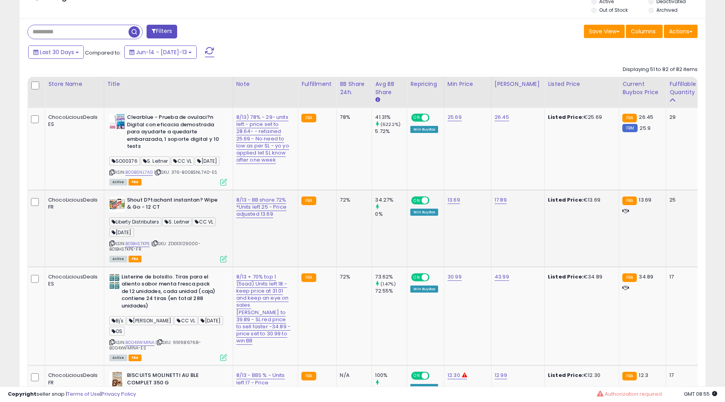
click at [337, 222] on td "72%" at bounding box center [354, 228] width 35 height 77
click at [337, 221] on td "72%" at bounding box center [354, 228] width 35 height 77
click at [337, 220] on td "72%" at bounding box center [354, 228] width 35 height 77
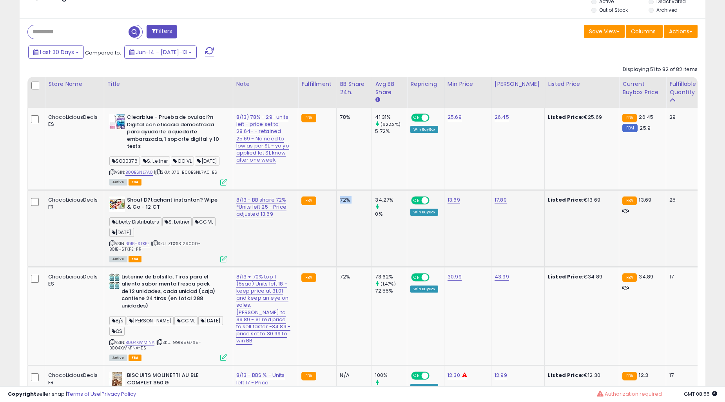
click at [337, 219] on td "72%" at bounding box center [354, 228] width 35 height 77
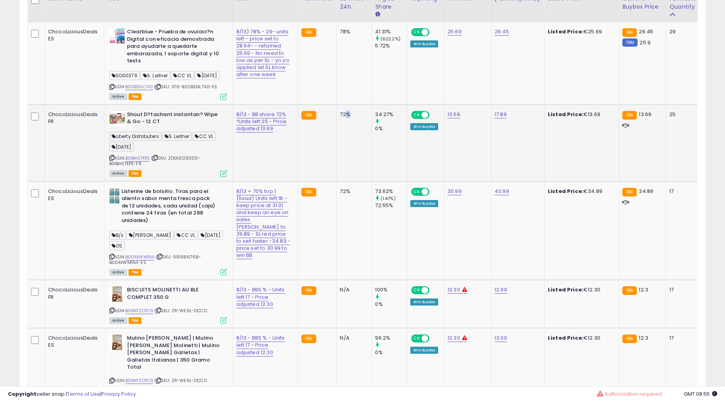
click at [337, 218] on td "72%" at bounding box center [354, 230] width 35 height 99
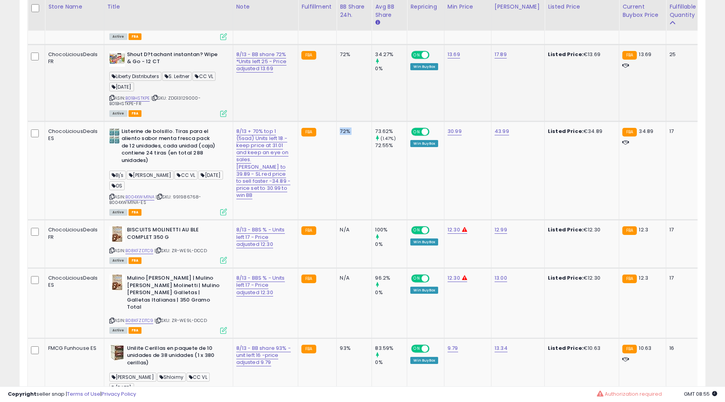
click at [337, 218] on td "72%" at bounding box center [354, 170] width 35 height 99
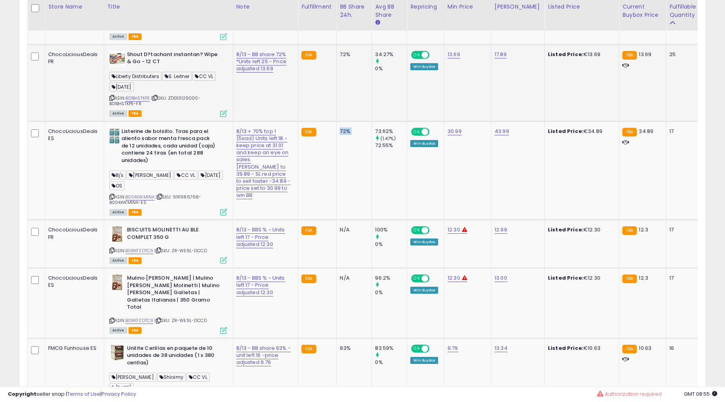
click at [337, 218] on td "72%" at bounding box center [354, 170] width 35 height 99
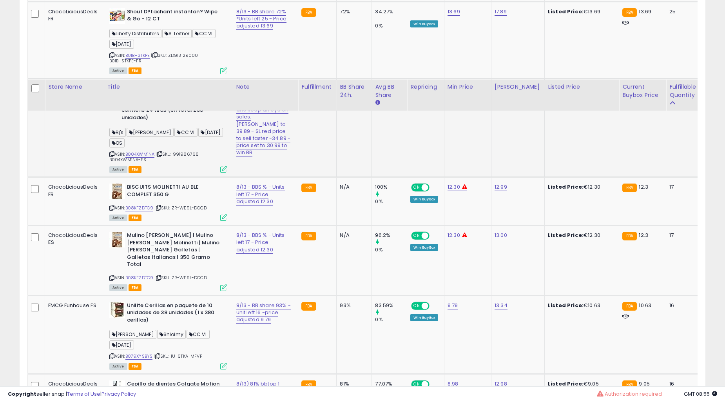
scroll to position [653, 0]
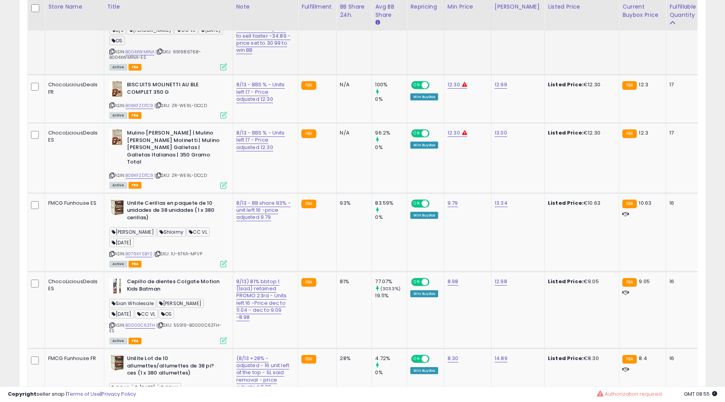
click at [340, 136] on div "N/A" at bounding box center [353, 132] width 26 height 7
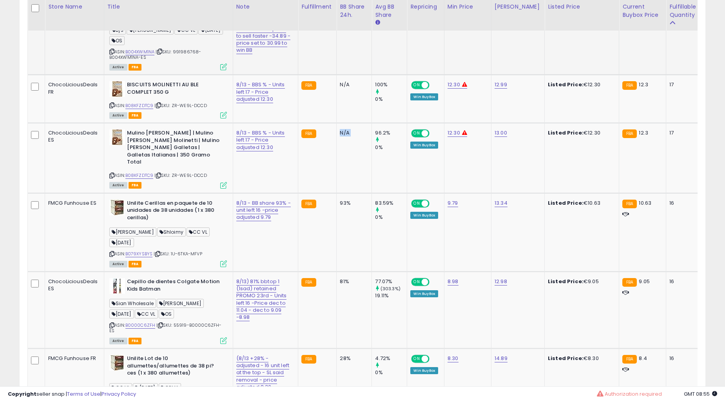
click at [340, 136] on div "N/A" at bounding box center [353, 132] width 26 height 7
drag, startPoint x: 322, startPoint y: 210, endPoint x: 318, endPoint y: 200, distance: 11.1
click at [337, 193] on td "N/A" at bounding box center [354, 158] width 35 height 70
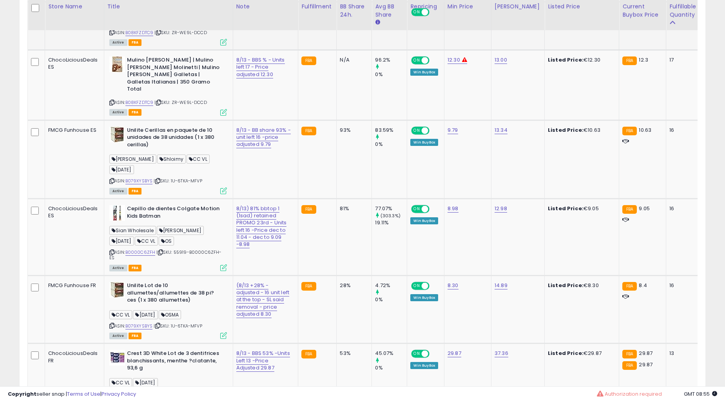
click at [337, 198] on td "93%" at bounding box center [354, 159] width 35 height 78
click at [340, 134] on div "93%" at bounding box center [353, 130] width 26 height 7
click at [337, 120] on td "N/A" at bounding box center [354, 85] width 35 height 70
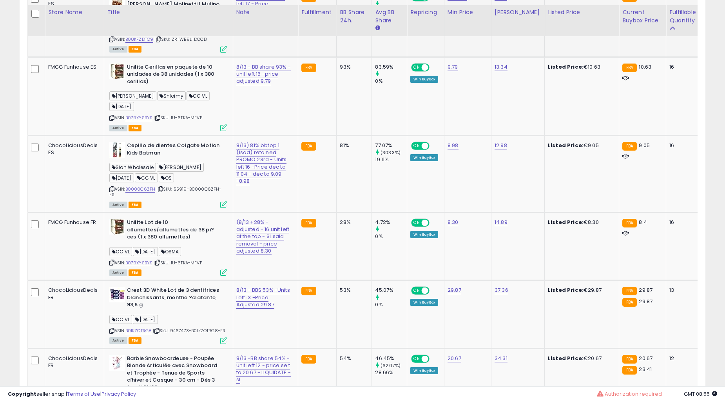
drag, startPoint x: 324, startPoint y: 186, endPoint x: 328, endPoint y: 185, distance: 4.0
click at [337, 135] on td "93%" at bounding box center [354, 96] width 35 height 78
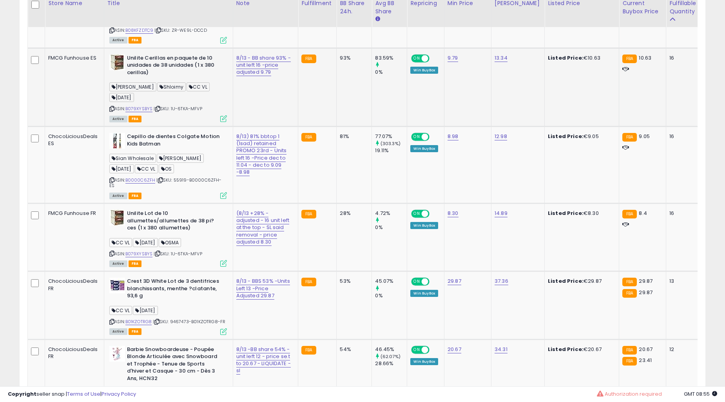
click at [337, 126] on td "93%" at bounding box center [354, 87] width 35 height 78
click at [298, 126] on td "FBA" at bounding box center [317, 87] width 38 height 78
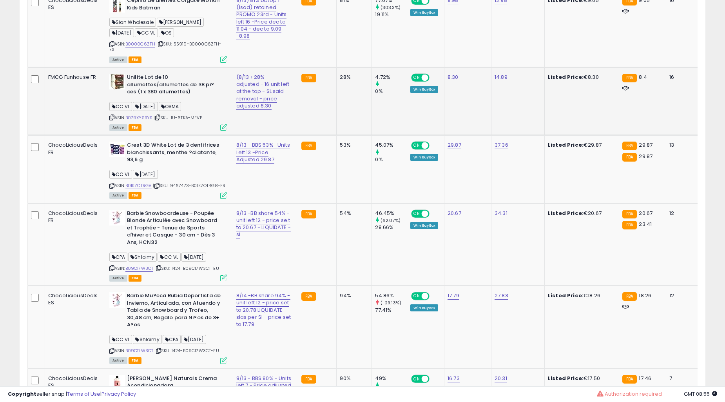
click at [298, 135] on td "FBA" at bounding box center [317, 101] width 38 height 68
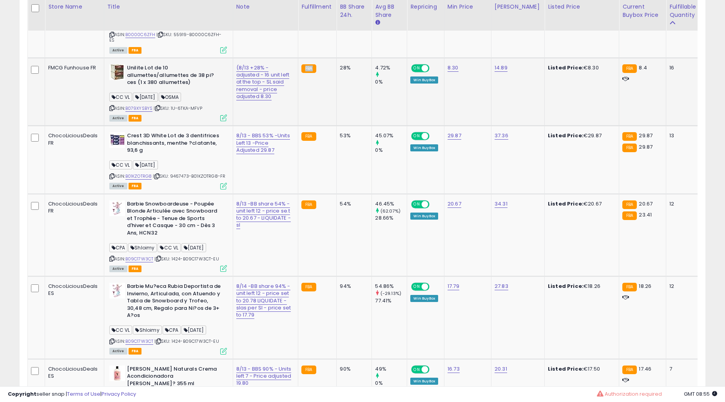
click at [298, 126] on td "FBA" at bounding box center [317, 92] width 38 height 68
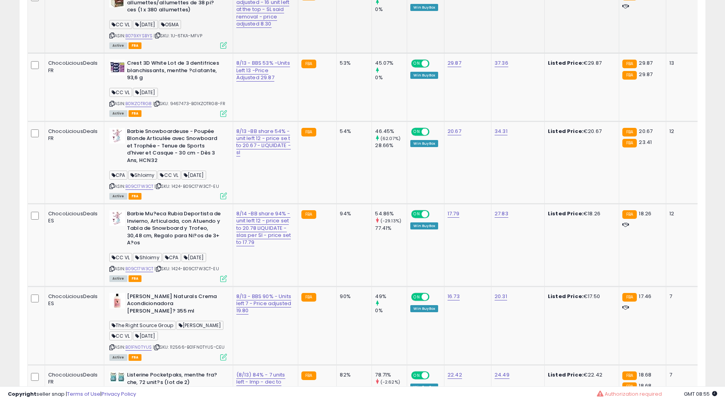
click at [337, 53] on td "28%" at bounding box center [354, 20] width 35 height 68
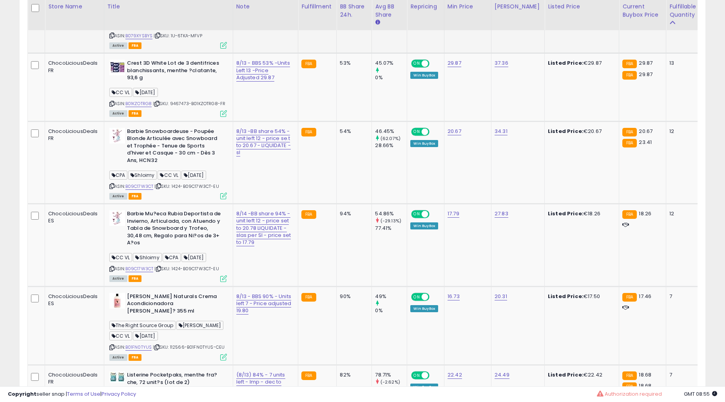
click at [337, 53] on td "28%" at bounding box center [354, 20] width 35 height 68
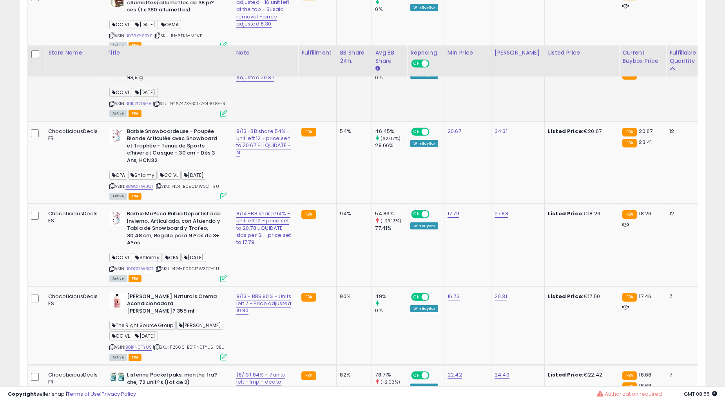
scroll to position [1088, 0]
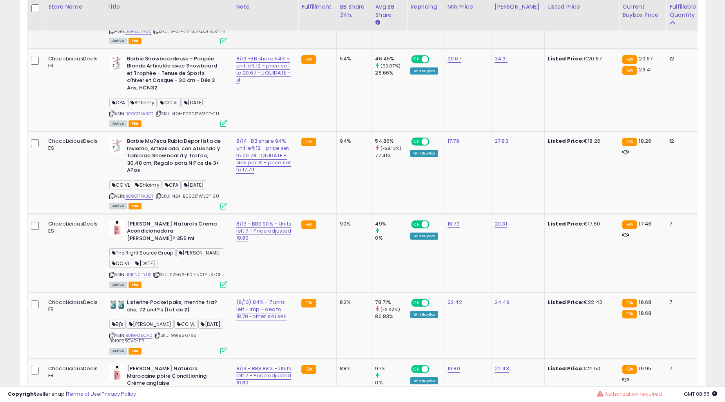
click at [337, 49] on td "53%" at bounding box center [354, 15] width 35 height 68
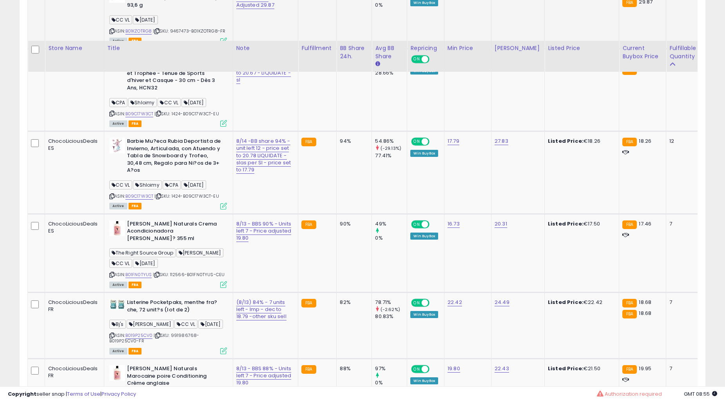
scroll to position [1161, 0]
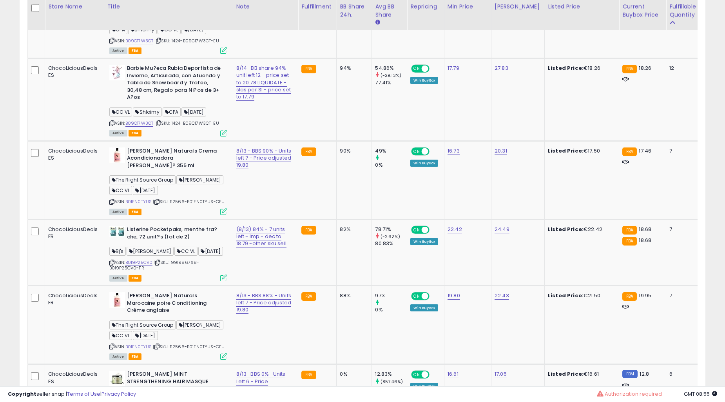
click at [337, 58] on td "54%" at bounding box center [354, 17] width 35 height 82
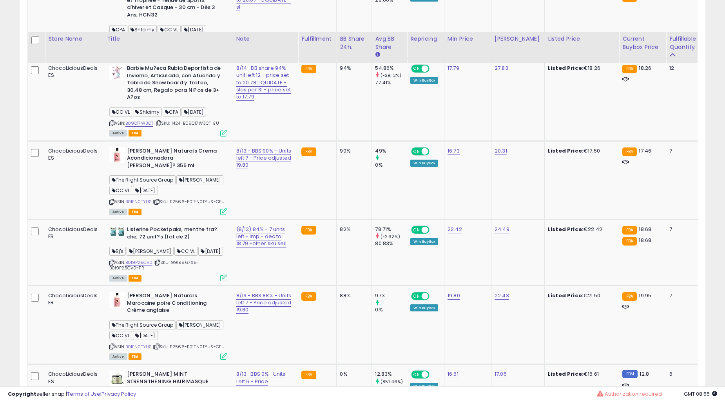
scroll to position [1233, 0]
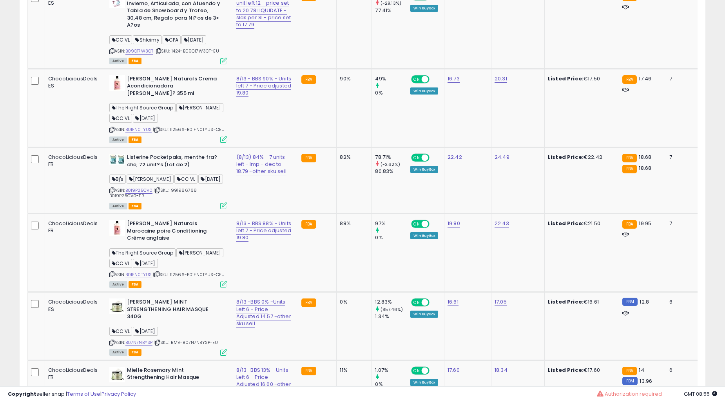
click at [337, 69] on td "94%" at bounding box center [354, 27] width 35 height 82
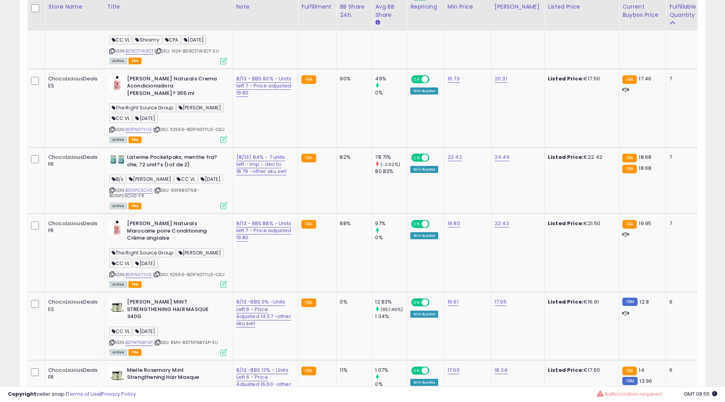
click at [337, 69] on td "94%" at bounding box center [354, 27] width 35 height 82
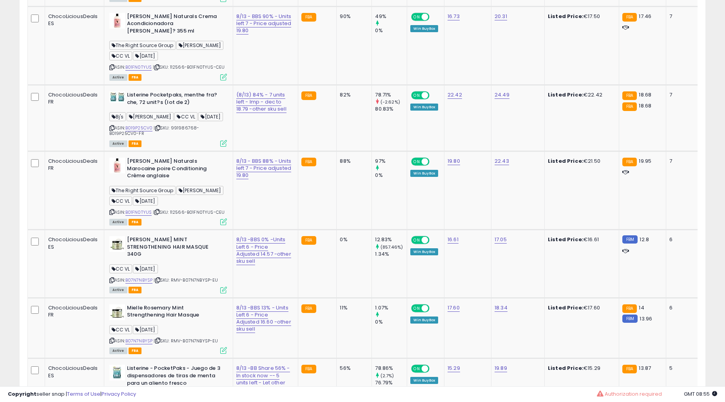
click at [337, 85] on td "90%" at bounding box center [354, 45] width 35 height 78
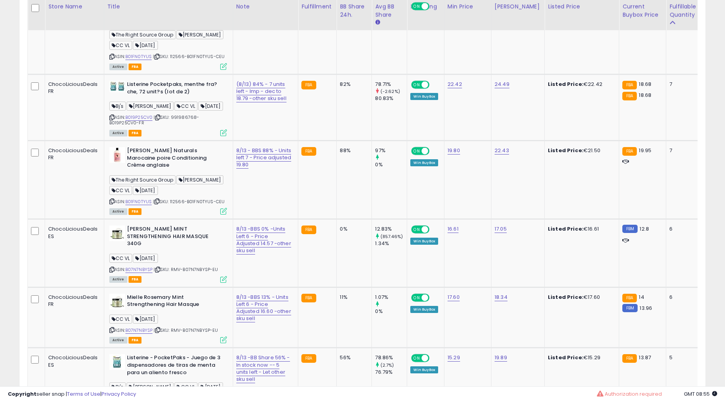
click at [337, 74] on td "90%" at bounding box center [354, 35] width 35 height 78
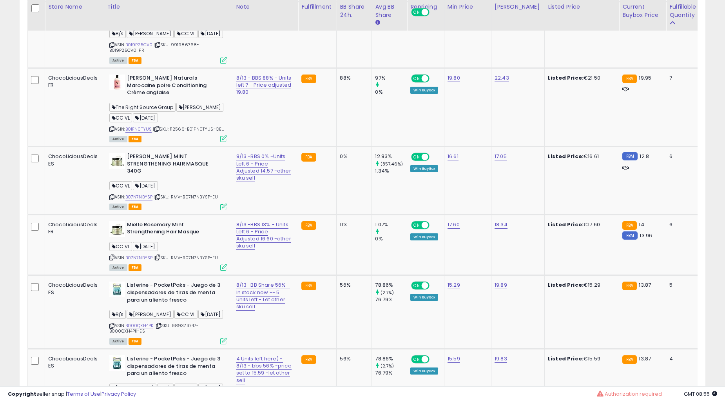
click at [337, 68] on td "82%" at bounding box center [354, 35] width 35 height 66
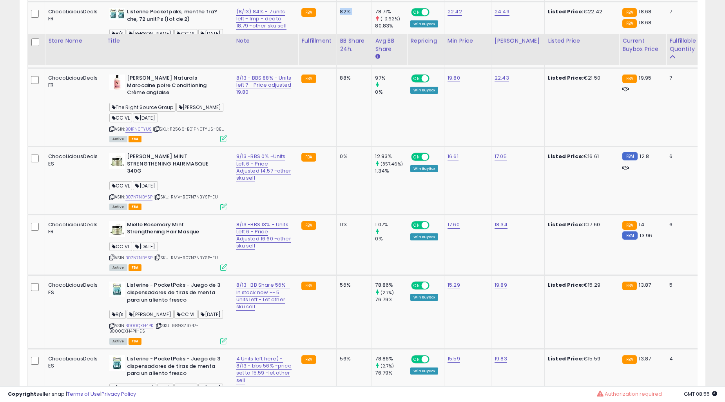
scroll to position [1451, 0]
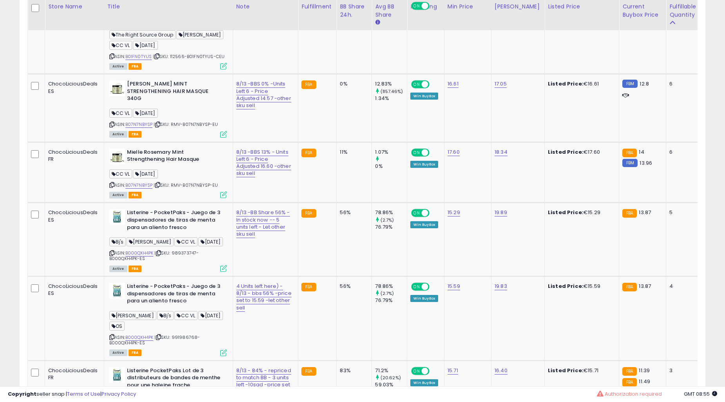
click at [337, 74] on td "88%" at bounding box center [354, 35] width 35 height 78
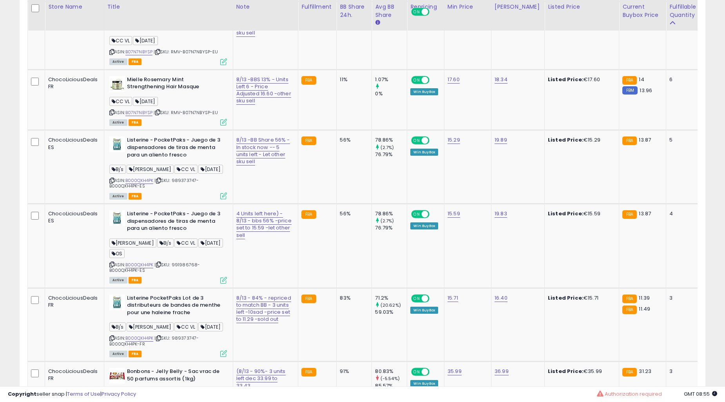
click at [337, 69] on td "0%" at bounding box center [354, 36] width 35 height 68
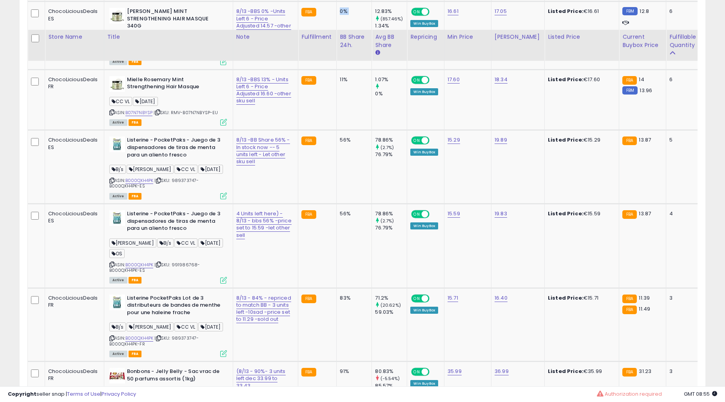
scroll to position [1596, 0]
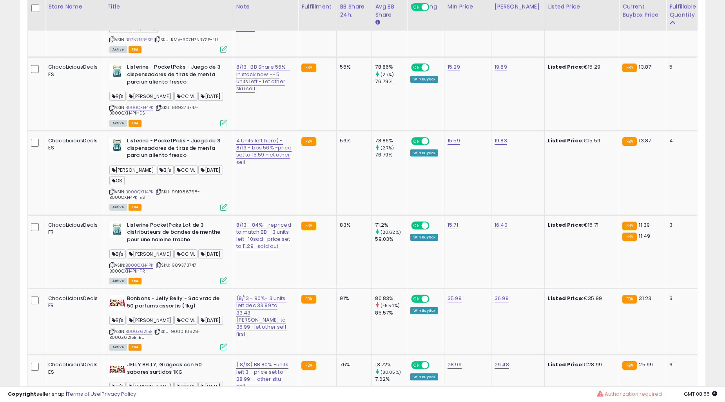
click at [337, 57] on td "11%" at bounding box center [354, 26] width 35 height 61
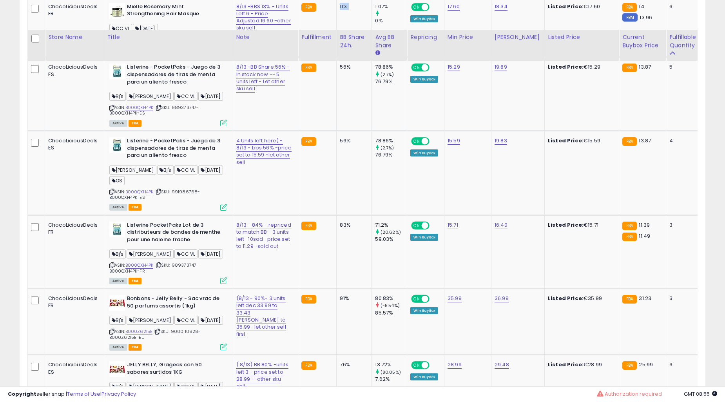
scroll to position [1668, 0]
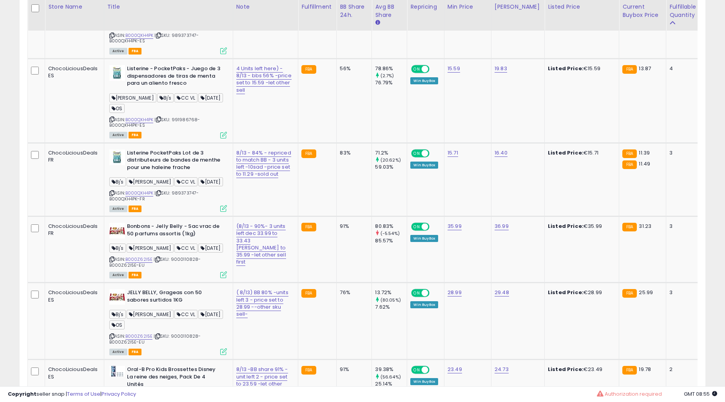
click at [337, 59] on td "56%" at bounding box center [354, 22] width 35 height 74
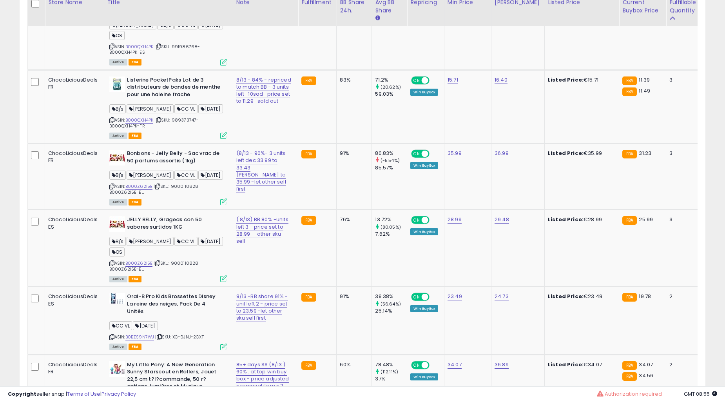
click at [337, 70] on td "56%" at bounding box center [354, 28] width 35 height 84
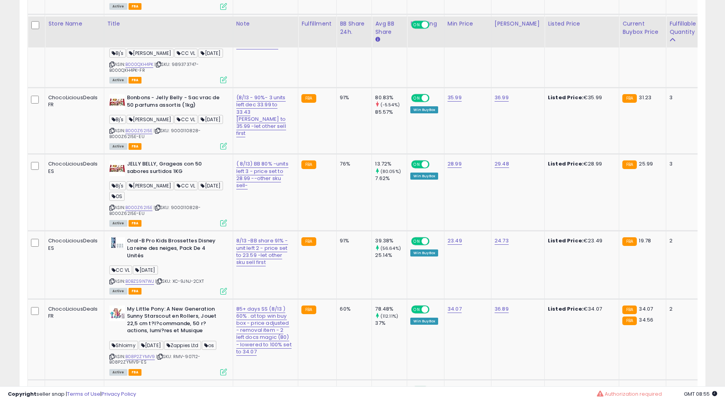
scroll to position [1814, 0]
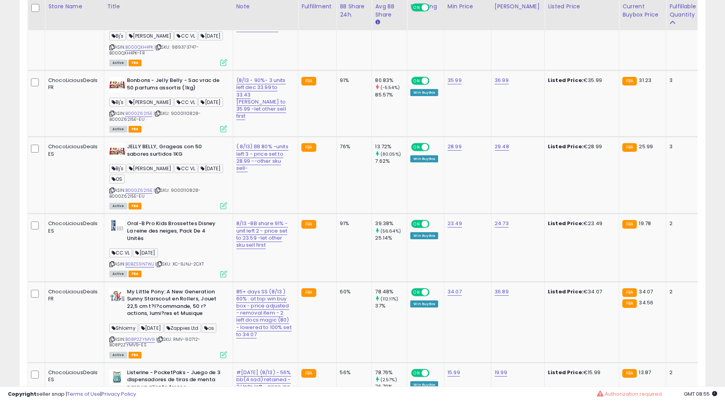
click at [337, 71] on td "83%" at bounding box center [354, 34] width 35 height 74
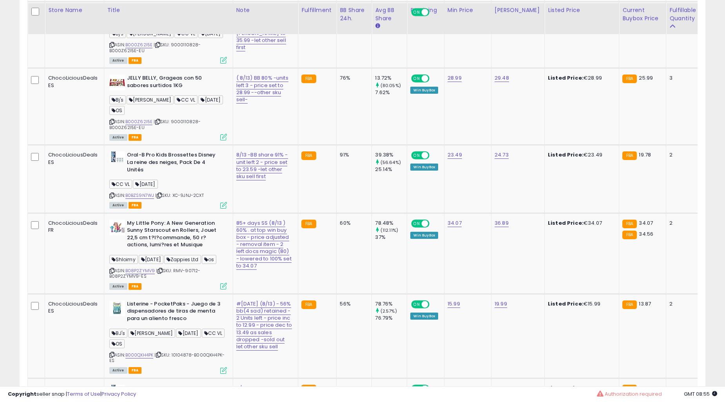
scroll to position [1886, 0]
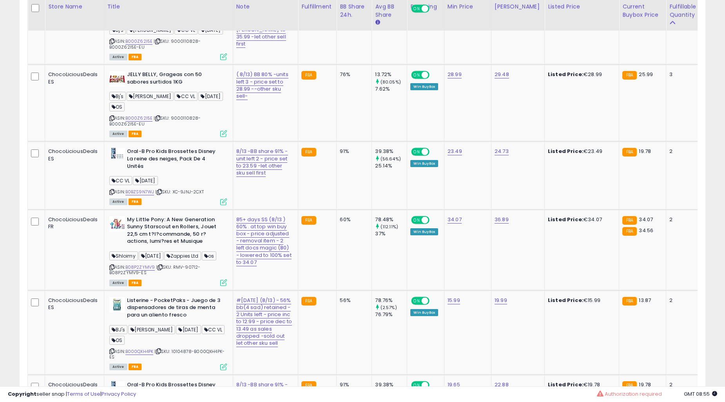
click at [337, 65] on td "91%" at bounding box center [354, 31] width 35 height 66
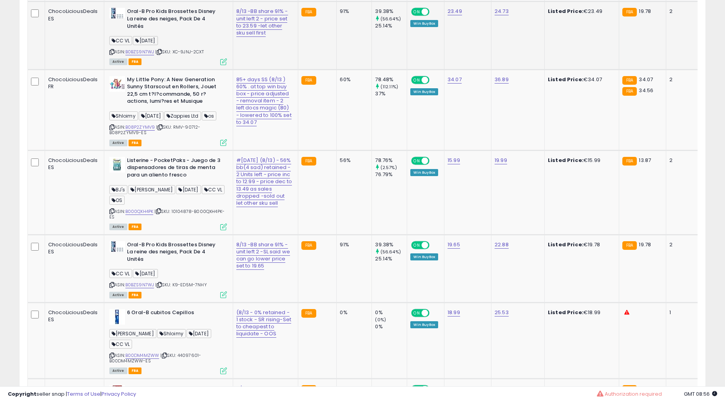
click at [337, 69] on td "91%" at bounding box center [354, 36] width 35 height 68
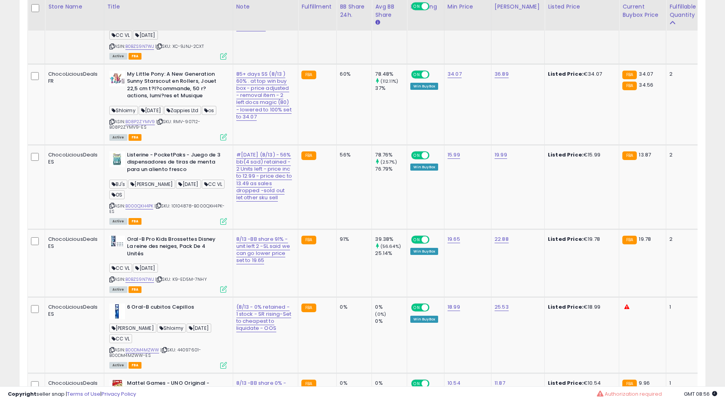
click at [337, 64] on td "91%" at bounding box center [354, 30] width 35 height 68
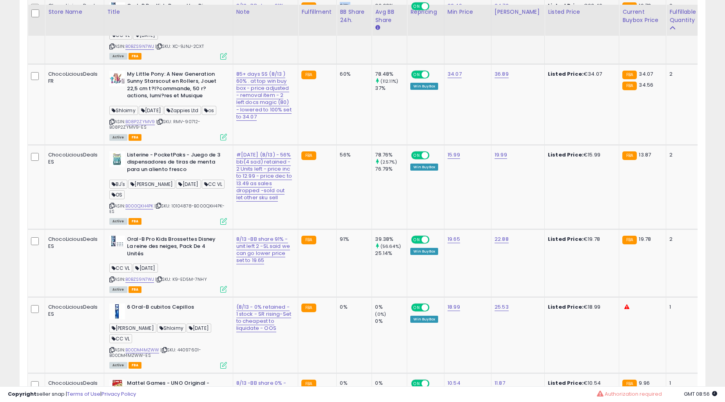
scroll to position [2104, 0]
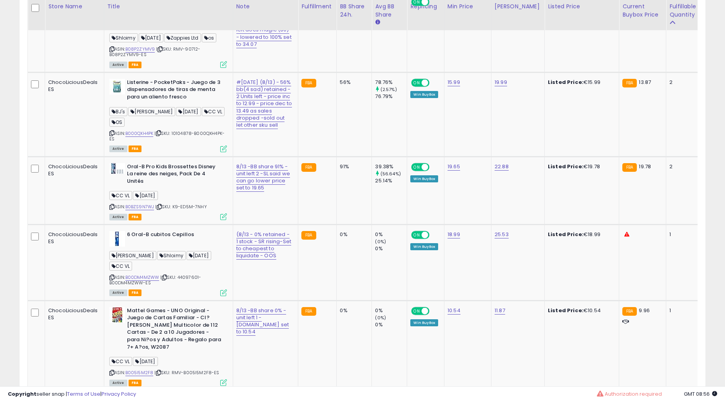
click at [337, 72] on td "60%" at bounding box center [354, 31] width 35 height 81
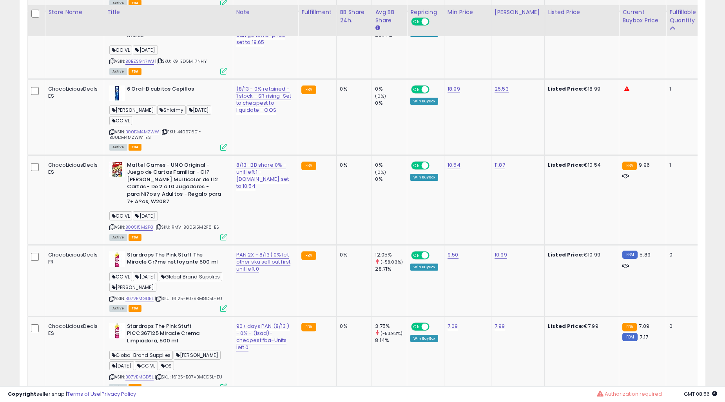
scroll to position [2322, 0]
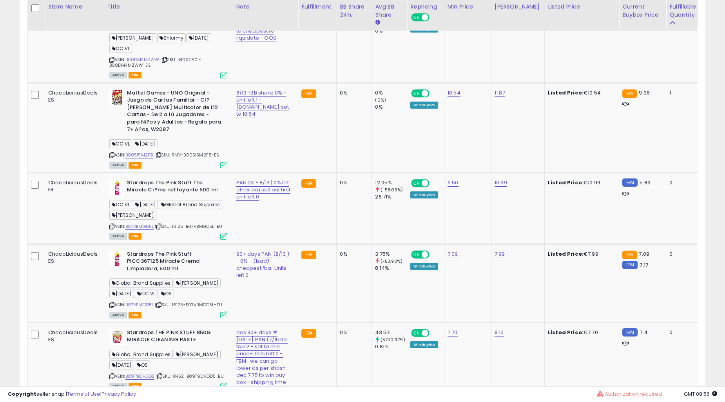
click at [304, 83] on td "FBA" at bounding box center [317, 45] width 38 height 76
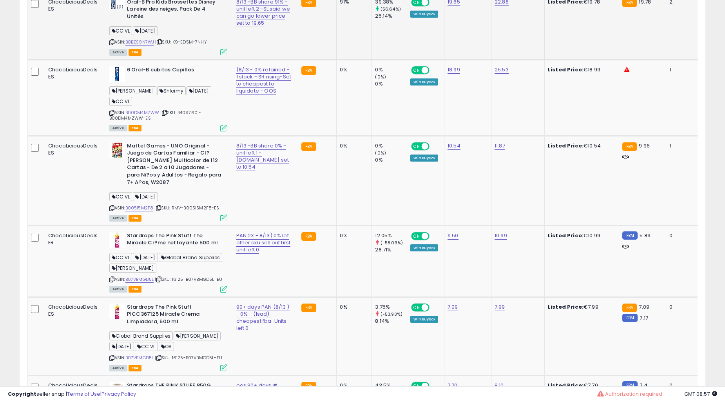
scroll to position [2177, 0]
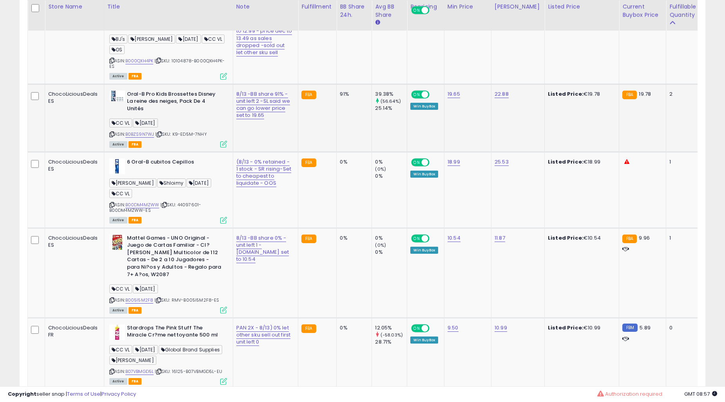
click at [337, 152] on td "91%" at bounding box center [354, 118] width 35 height 68
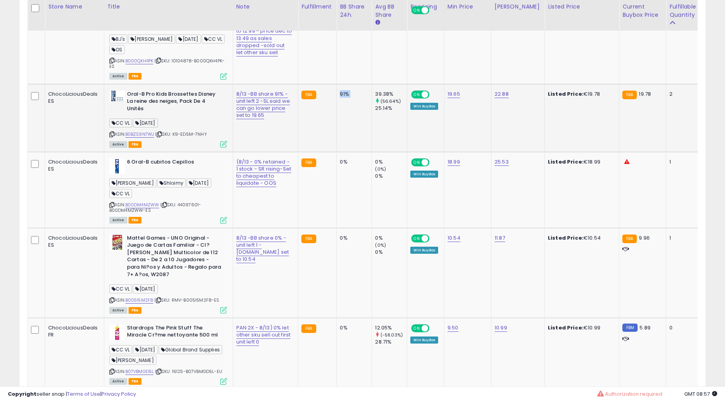
click at [337, 152] on td "91%" at bounding box center [354, 118] width 35 height 68
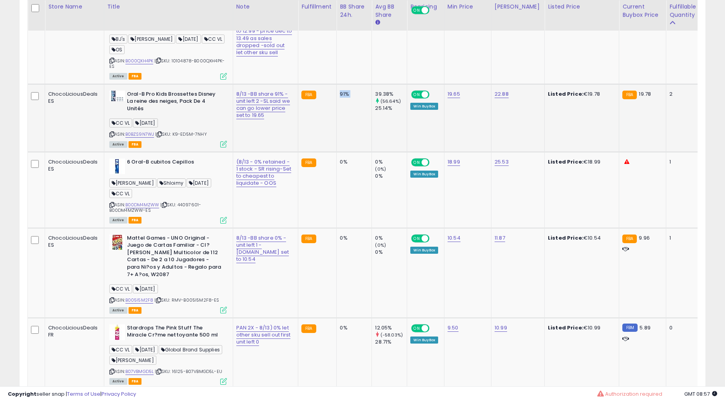
click at [337, 152] on td "91%" at bounding box center [354, 118] width 35 height 68
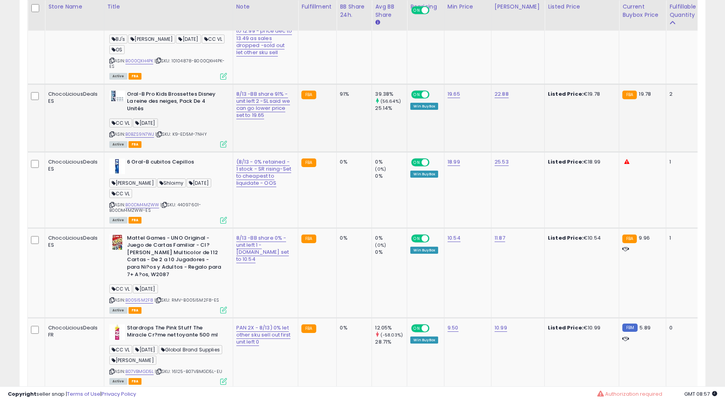
click at [337, 152] on td "91%" at bounding box center [354, 118] width 35 height 68
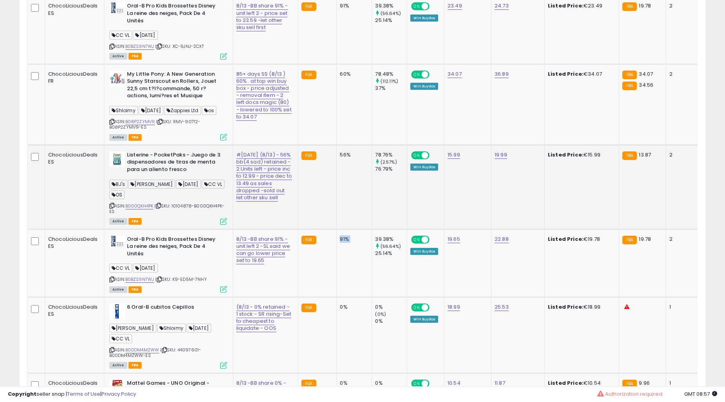
scroll to position [1959, 0]
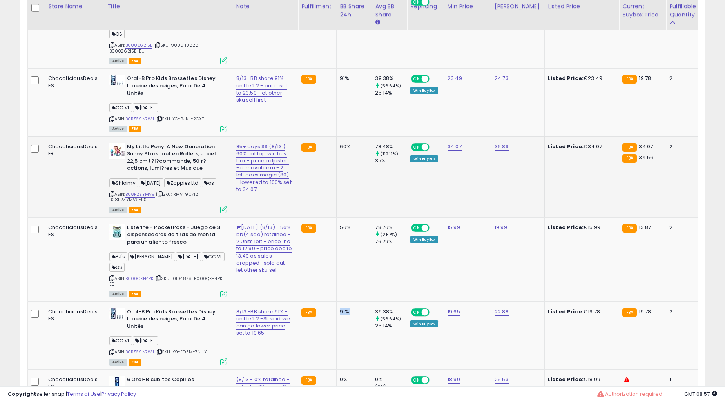
click at [372, 217] on td "78.48% (112.11%) 37%" at bounding box center [389, 176] width 35 height 81
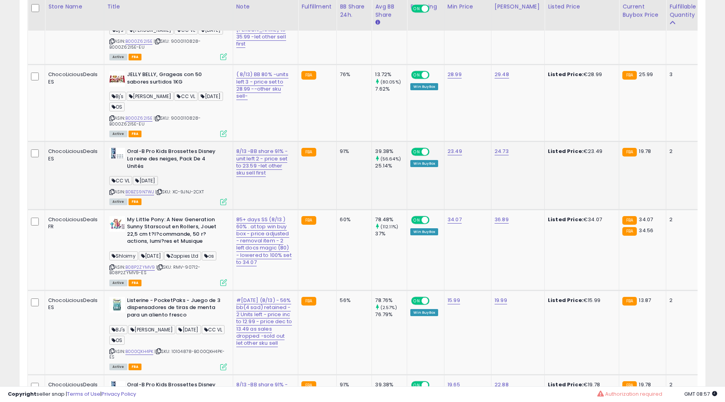
click at [302, 209] on td "FBA" at bounding box center [317, 175] width 38 height 68
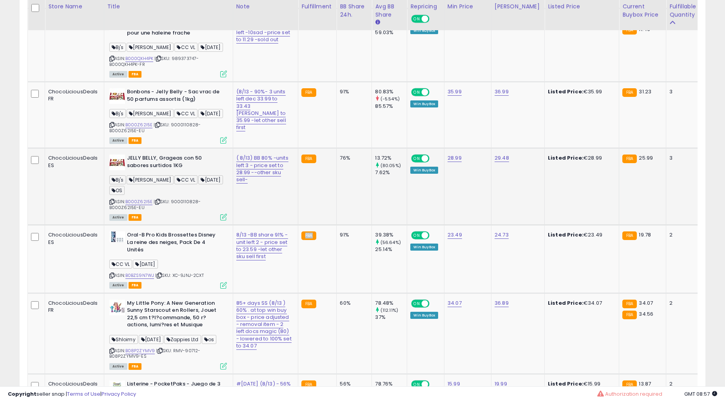
scroll to position [1741, 0]
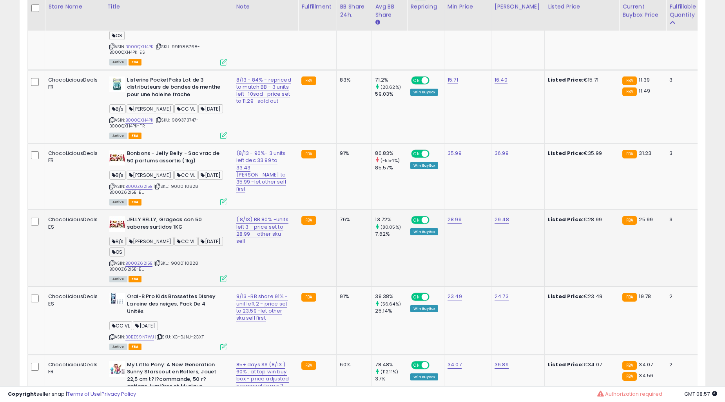
click at [337, 210] on td "91%" at bounding box center [354, 176] width 35 height 66
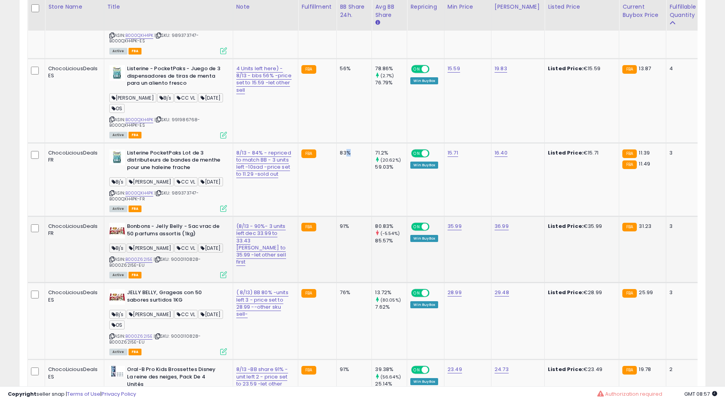
click at [337, 216] on td "83%" at bounding box center [354, 180] width 35 height 74
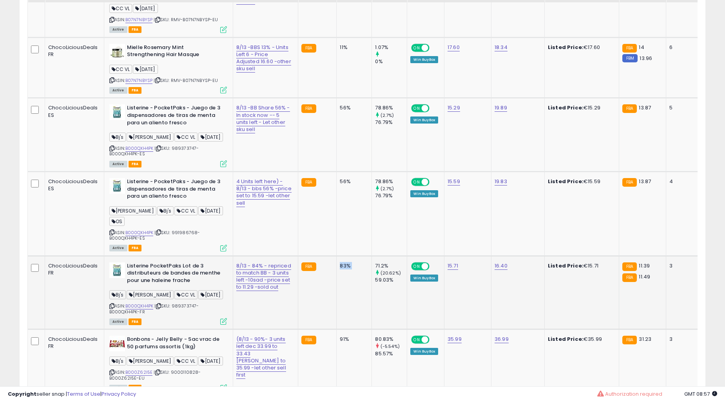
click at [337, 256] on td "56%" at bounding box center [354, 214] width 35 height 84
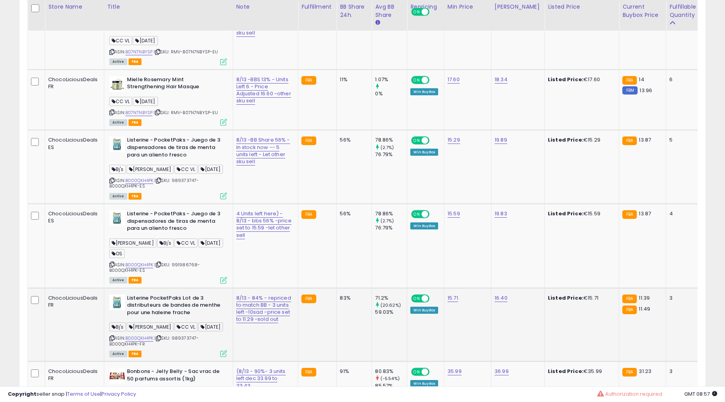
click at [337, 288] on td "56%" at bounding box center [354, 246] width 35 height 84
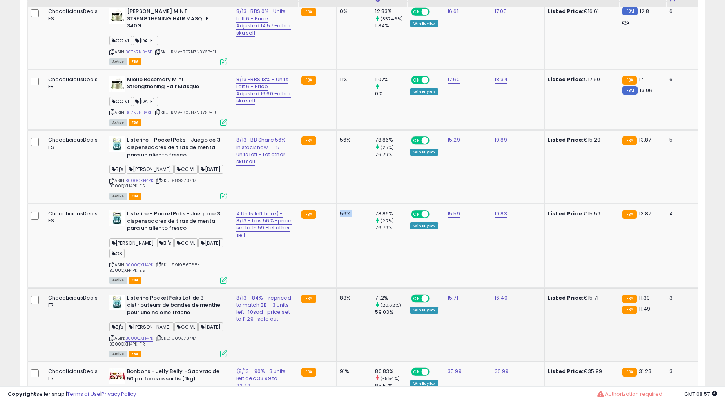
click at [340, 143] on div "56%" at bounding box center [353, 139] width 26 height 7
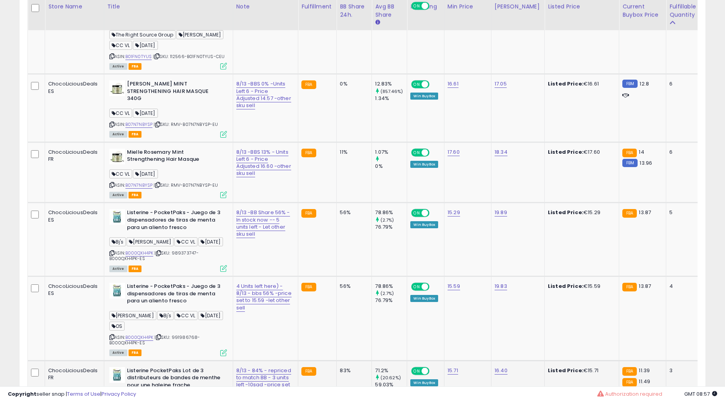
click at [340, 216] on div "56%" at bounding box center [353, 212] width 26 height 7
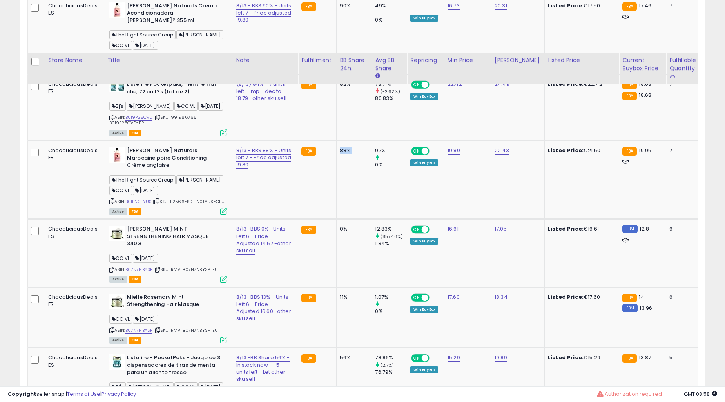
click at [337, 219] on td "88%" at bounding box center [354, 180] width 35 height 78
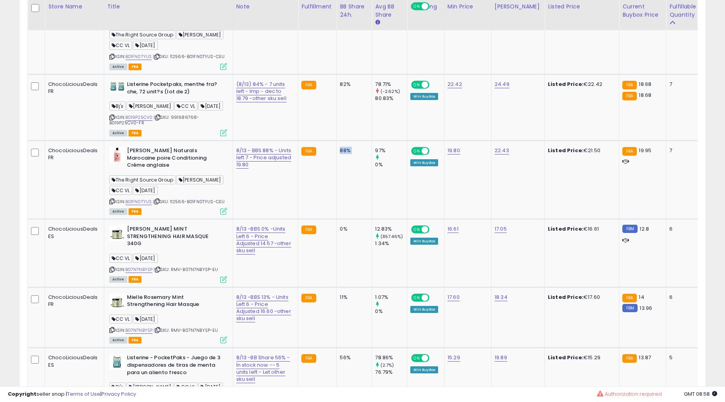
click at [337, 219] on td "88%" at bounding box center [354, 180] width 35 height 78
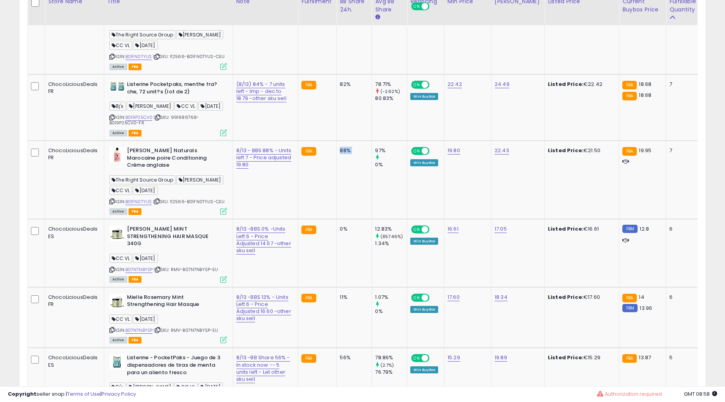
scroll to position [1161, 0]
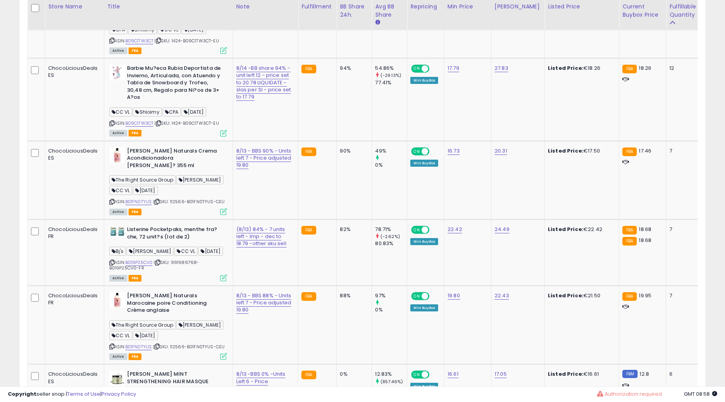
click at [337, 219] on td "90%" at bounding box center [354, 180] width 35 height 78
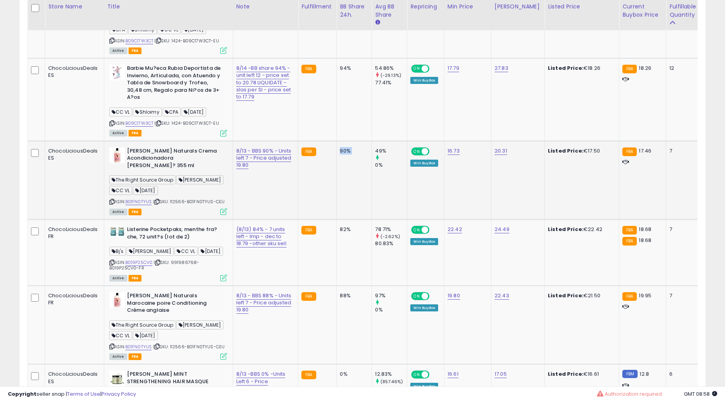
scroll to position [1088, 0]
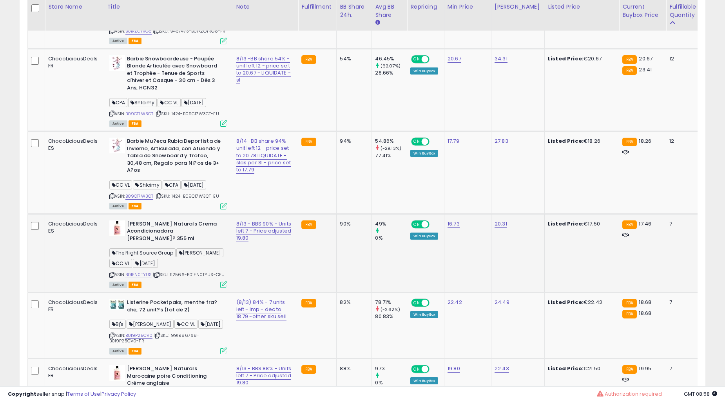
click at [337, 214] on td "94%" at bounding box center [354, 172] width 35 height 82
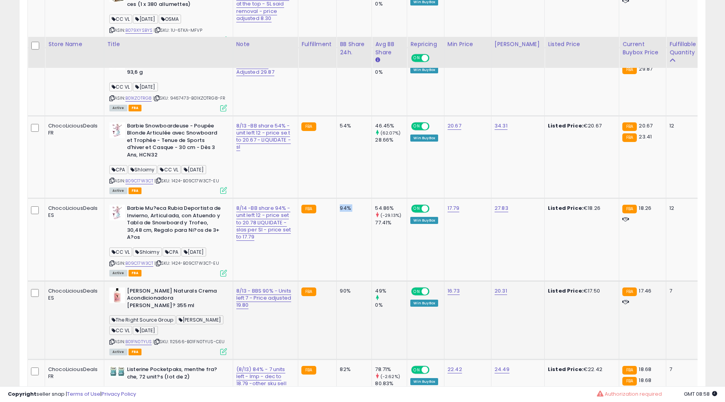
click at [337, 198] on td "54%" at bounding box center [354, 157] width 35 height 82
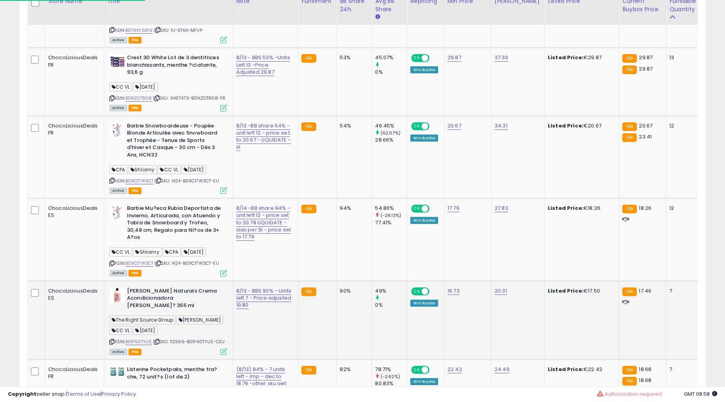
scroll to position [1016, 0]
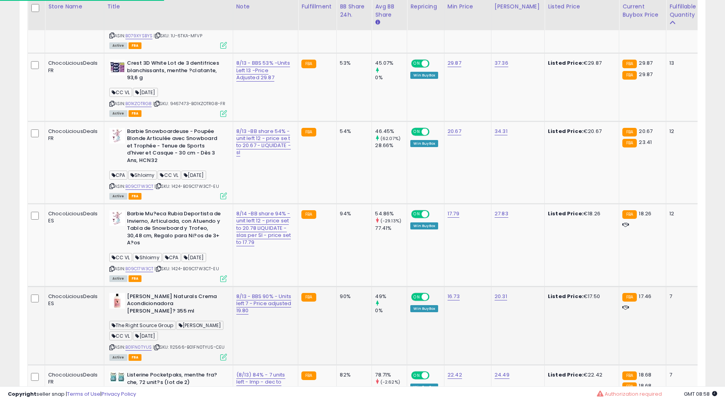
click at [337, 203] on td "54%" at bounding box center [354, 162] width 35 height 82
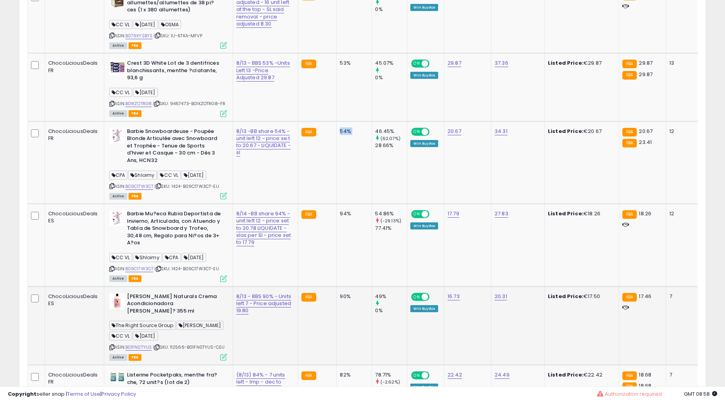
click at [337, 203] on td "54%" at bounding box center [354, 162] width 35 height 82
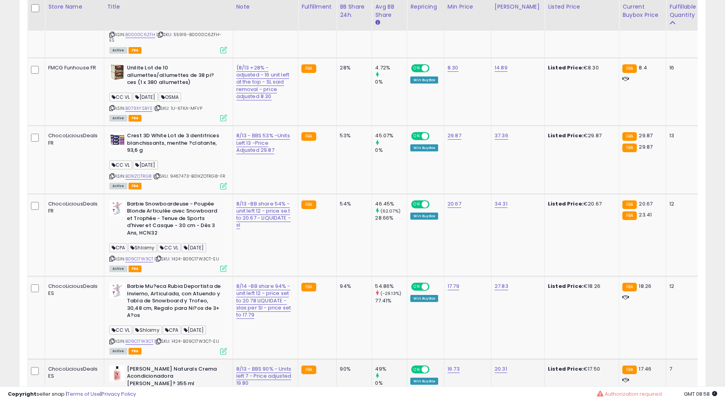
click at [340, 207] on div "54%" at bounding box center [353, 203] width 26 height 7
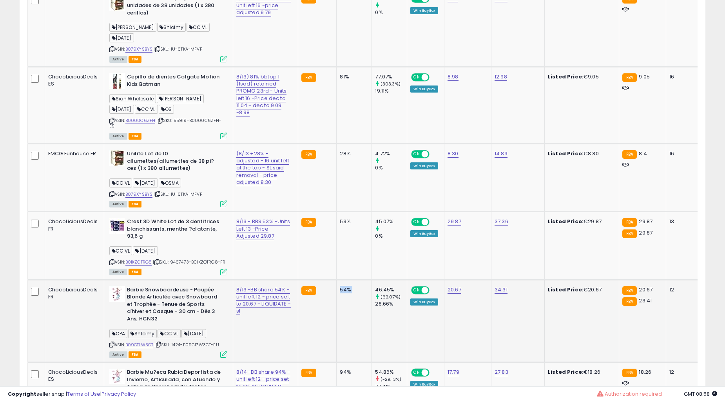
click at [337, 212] on td "28%" at bounding box center [354, 178] width 35 height 68
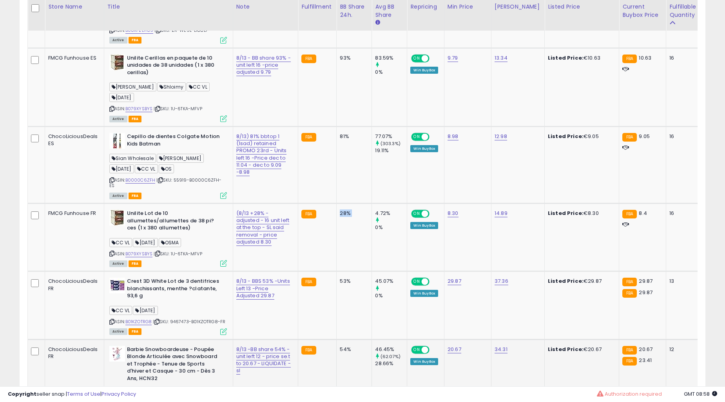
click at [337, 271] on td "28%" at bounding box center [354, 237] width 35 height 68
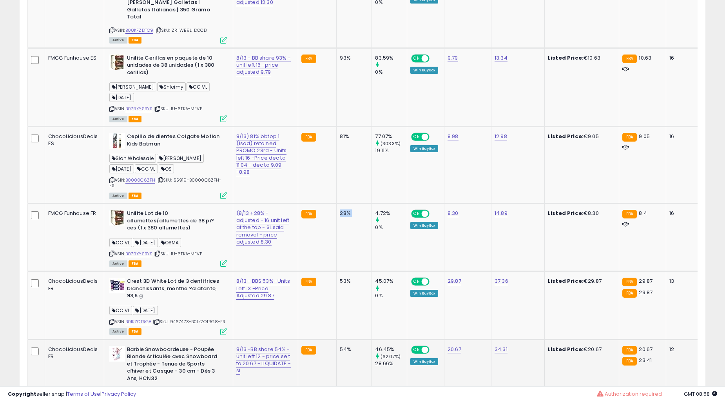
scroll to position [726, 0]
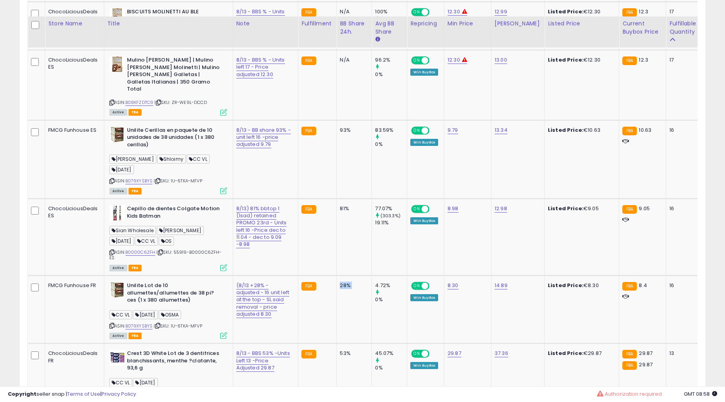
click at [337, 275] on td "81%" at bounding box center [354, 236] width 35 height 77
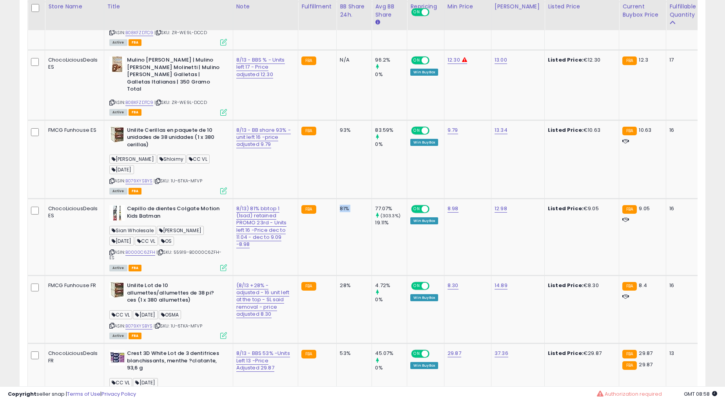
click at [337, 275] on td "81%" at bounding box center [354, 236] width 35 height 77
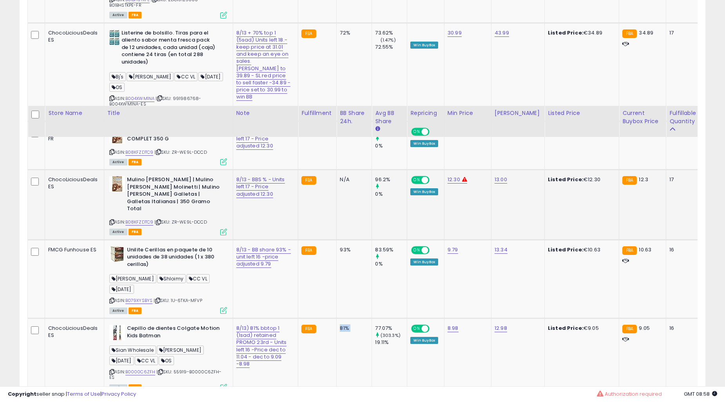
scroll to position [580, 0]
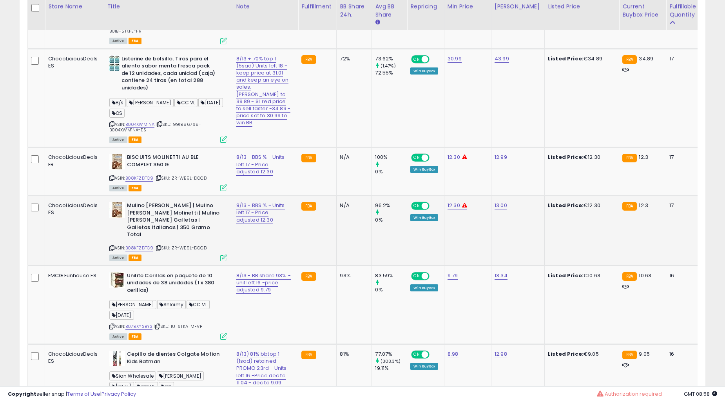
click at [337, 265] on td "N/A" at bounding box center [354, 231] width 35 height 70
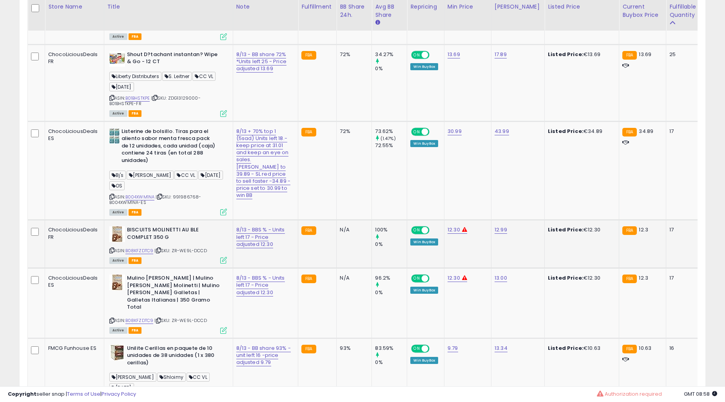
click at [337, 268] on td "N/A" at bounding box center [354, 244] width 35 height 48
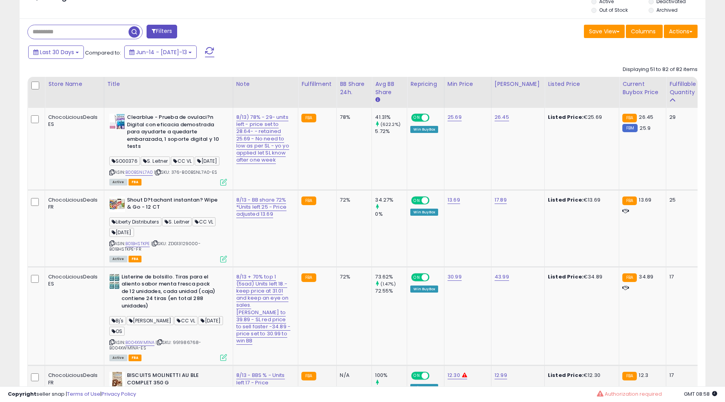
click at [337, 311] on td "72%" at bounding box center [354, 315] width 35 height 99
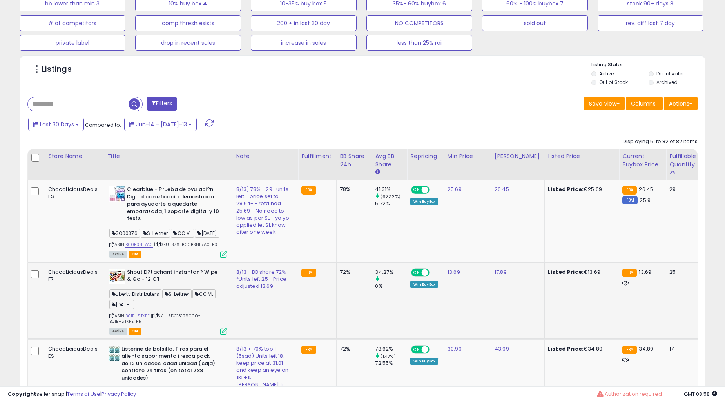
click at [337, 310] on td "72%" at bounding box center [354, 300] width 35 height 77
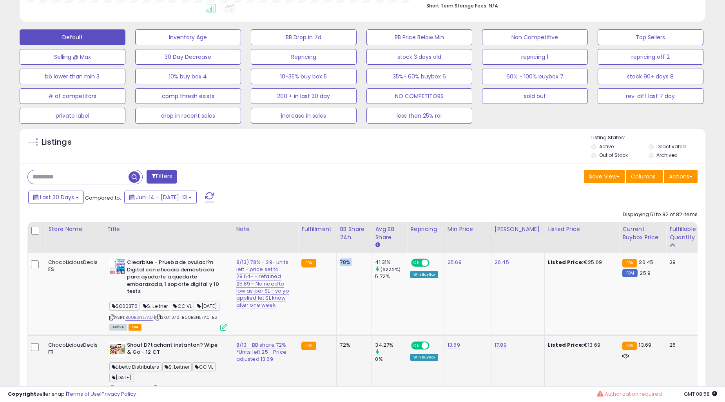
click at [337, 310] on td "78%" at bounding box center [354, 294] width 35 height 82
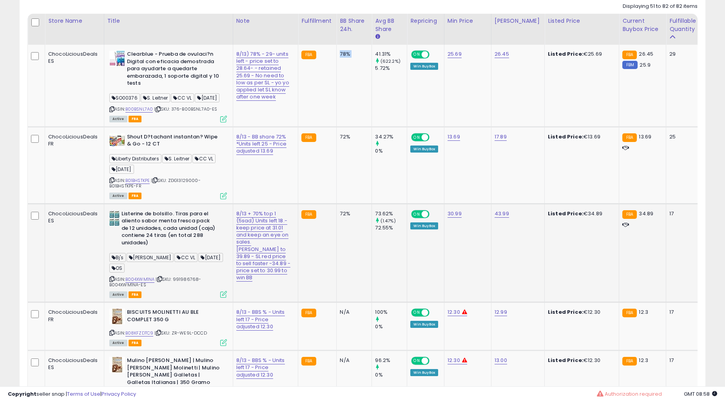
click at [337, 302] on td "72%" at bounding box center [354, 252] width 35 height 99
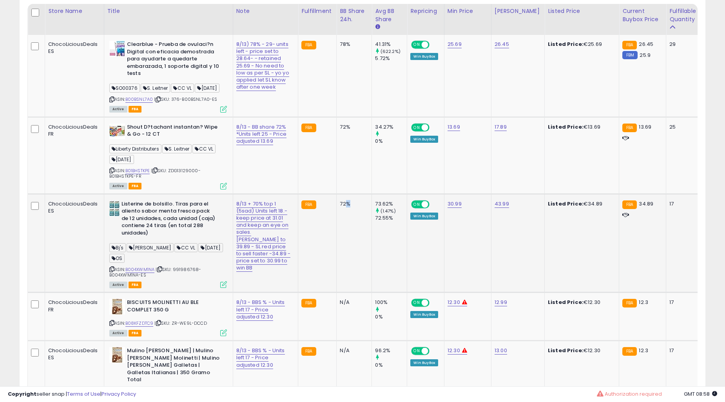
click at [337, 292] on td "72%" at bounding box center [354, 243] width 35 height 99
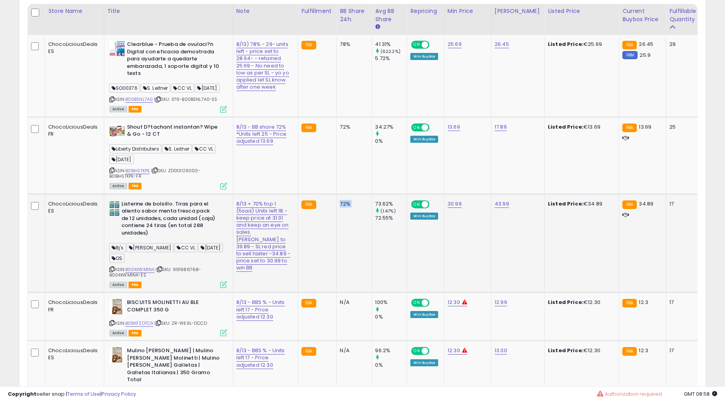
click at [337, 292] on td "72%" at bounding box center [354, 243] width 35 height 99
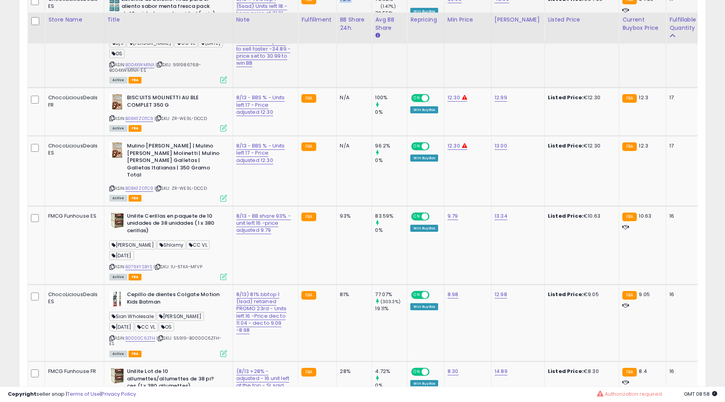
scroll to position [653, 0]
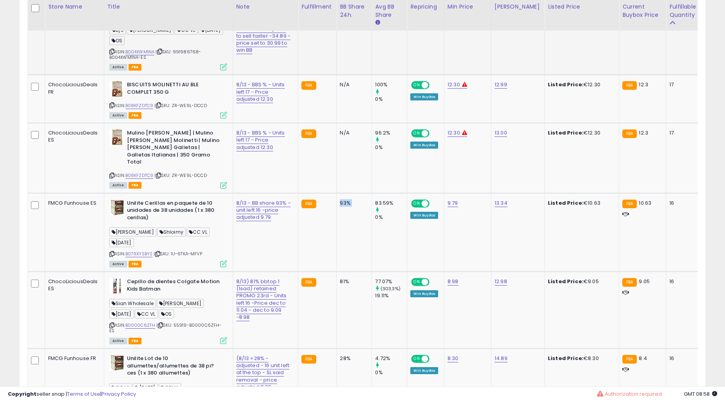
click at [337, 271] on td "93%" at bounding box center [354, 232] width 35 height 78
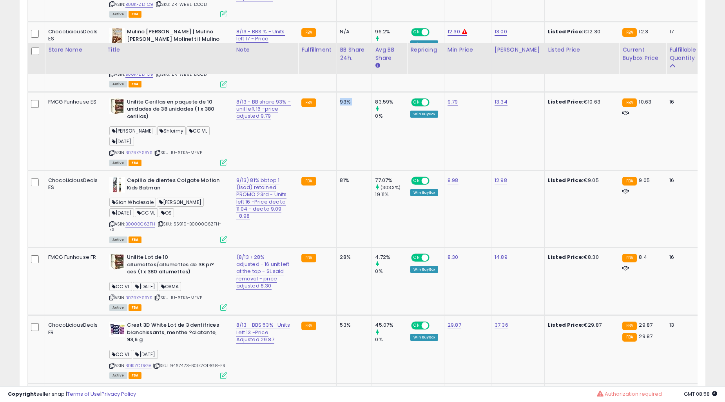
click at [340, 261] on div "28%" at bounding box center [353, 257] width 26 height 7
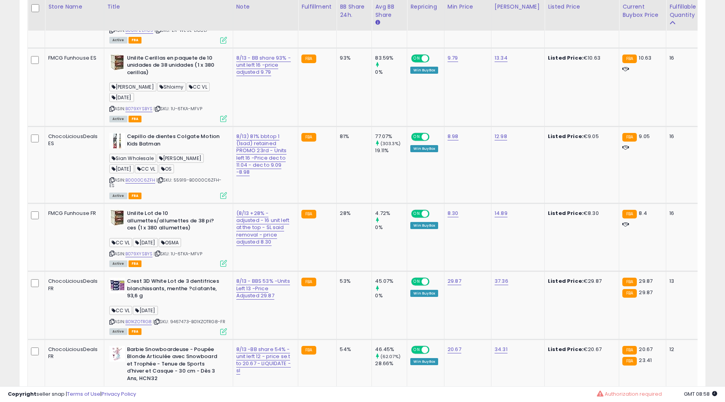
click at [340, 217] on div "28%" at bounding box center [353, 213] width 26 height 7
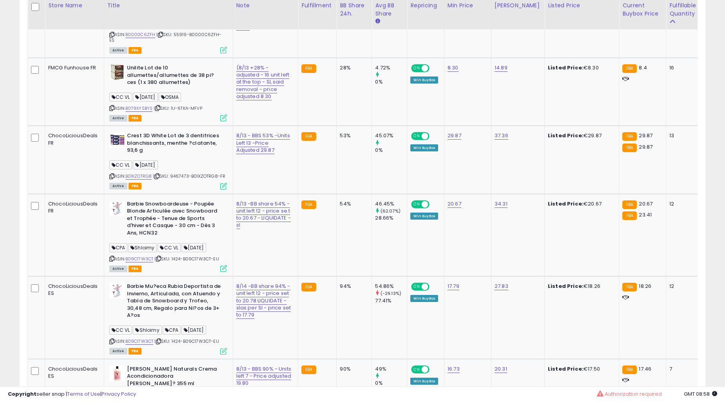
click at [337, 276] on td "54%" at bounding box center [354, 235] width 35 height 82
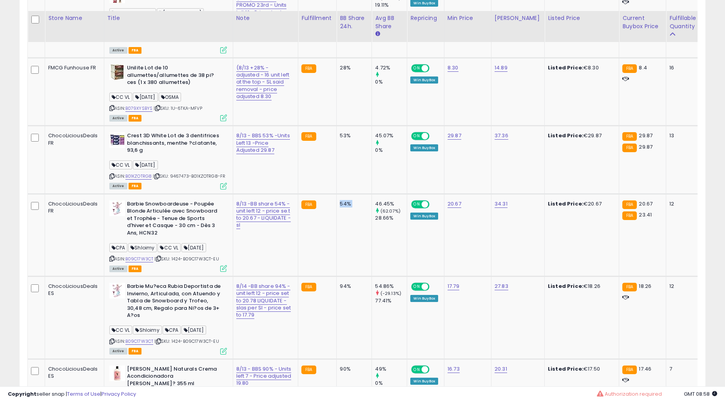
scroll to position [1088, 0]
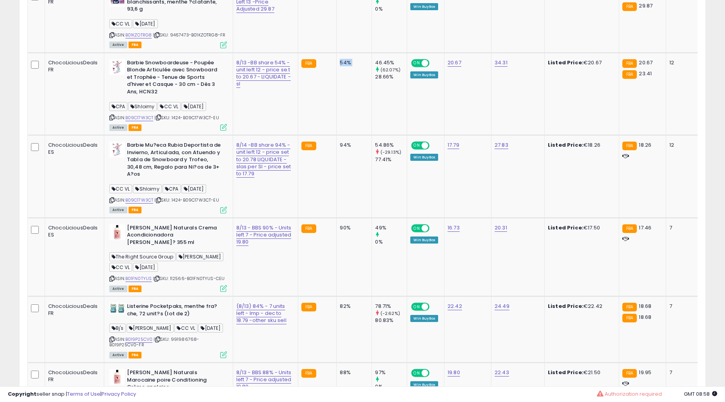
click at [337, 217] on td "94%" at bounding box center [354, 176] width 35 height 82
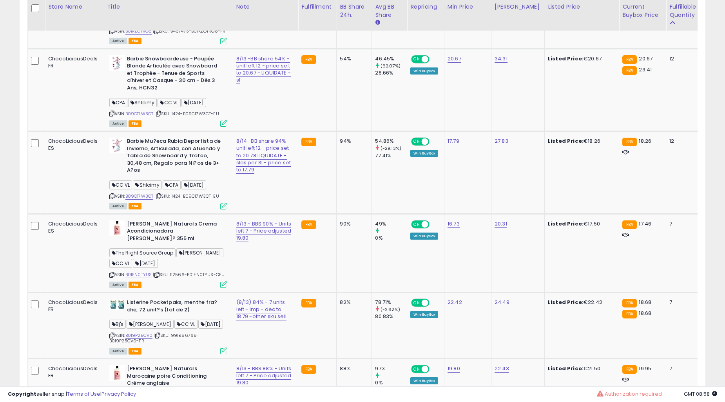
click at [337, 214] on td "94%" at bounding box center [354, 172] width 35 height 82
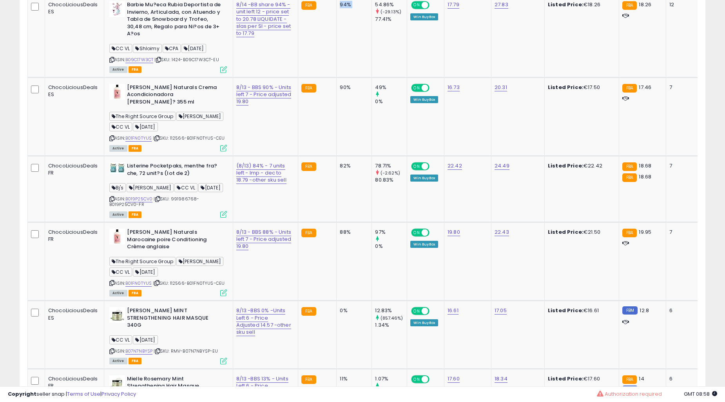
click at [337, 222] on td "82%" at bounding box center [354, 189] width 35 height 66
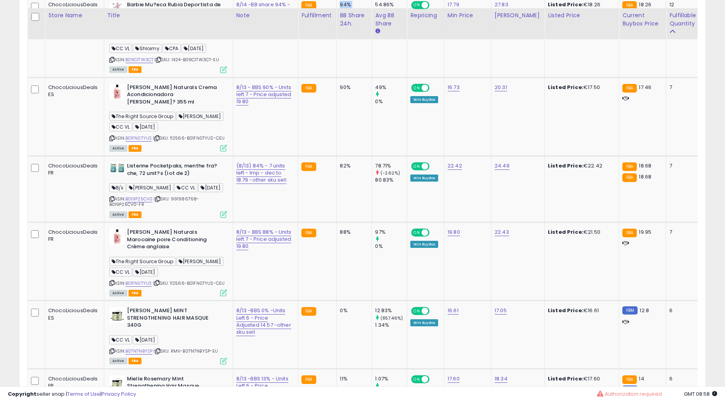
scroll to position [1233, 0]
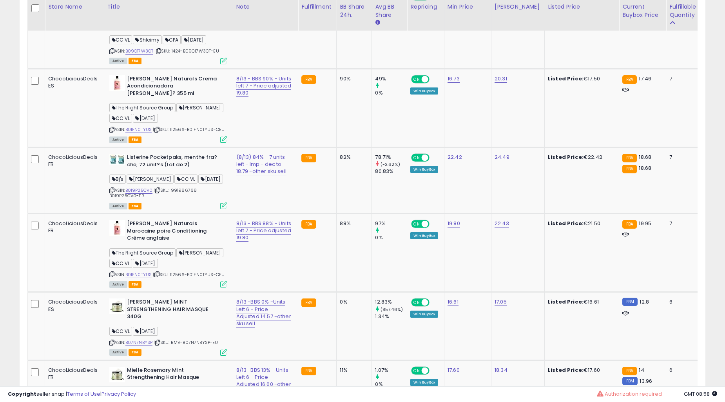
click at [337, 213] on td "82%" at bounding box center [354, 180] width 35 height 66
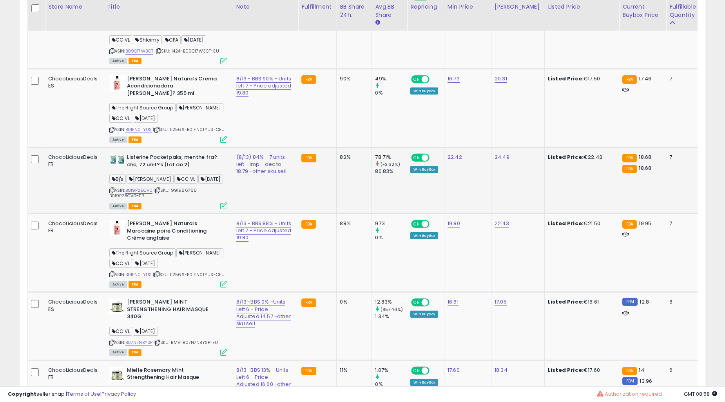
click at [337, 213] on td "82%" at bounding box center [354, 180] width 35 height 66
drag, startPoint x: 731, startPoint y: 234, endPoint x: 343, endPoint y: 199, distance: 389.5
click at [372, 147] on td "49% 0%" at bounding box center [389, 108] width 35 height 78
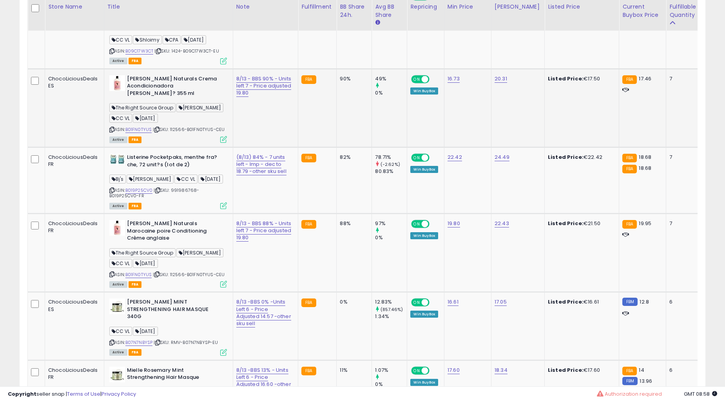
click at [340, 82] on div "90%" at bounding box center [353, 78] width 26 height 7
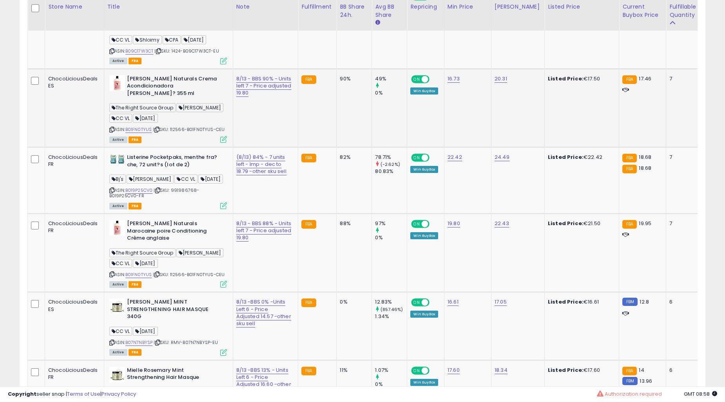
click at [337, 147] on td "90%" at bounding box center [354, 108] width 35 height 78
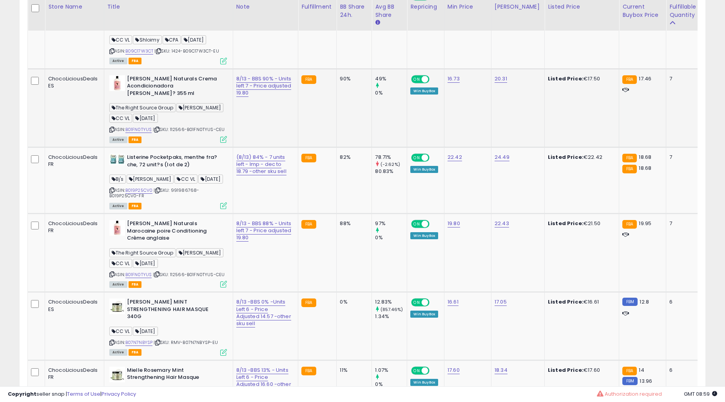
click at [337, 147] on td "90%" at bounding box center [354, 108] width 35 height 78
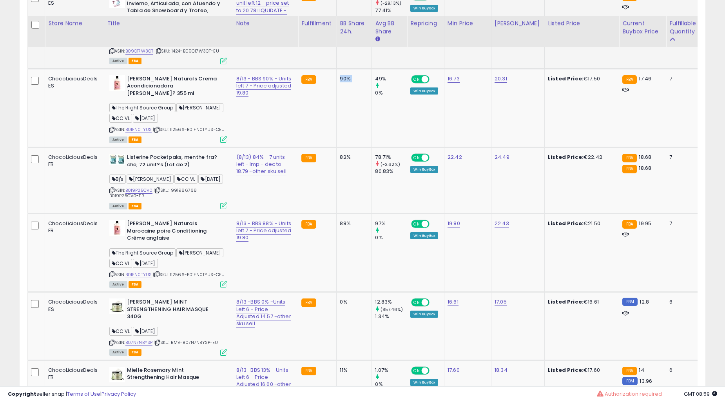
scroll to position [1378, 0]
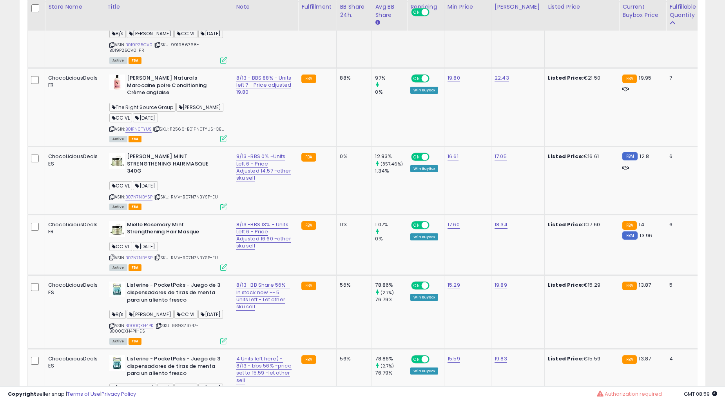
click at [337, 68] on td "82%" at bounding box center [354, 35] width 35 height 66
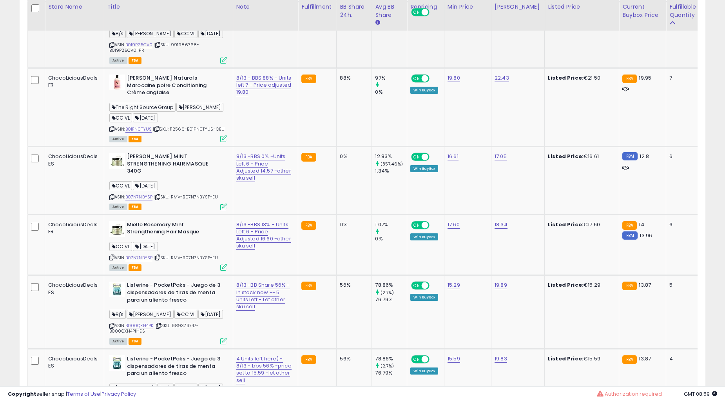
click at [337, 68] on td "82%" at bounding box center [354, 35] width 35 height 66
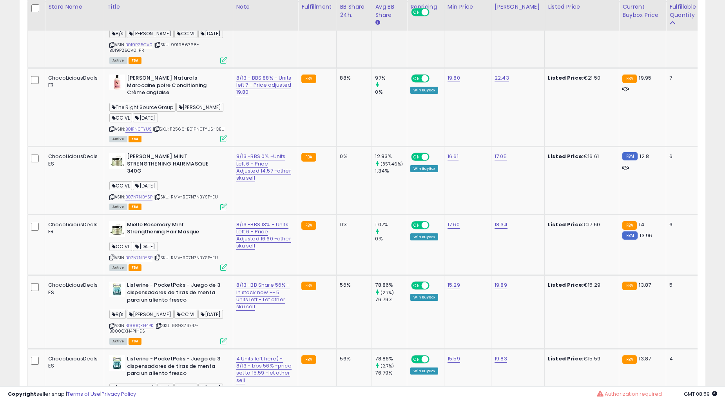
click at [337, 68] on td "82%" at bounding box center [354, 35] width 35 height 66
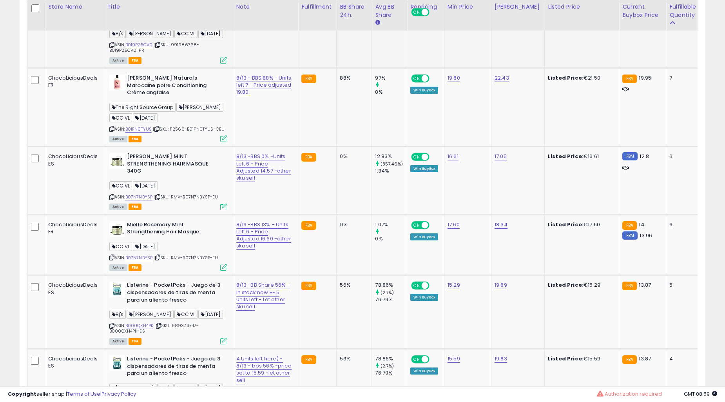
click at [337, 68] on td "82%" at bounding box center [354, 35] width 35 height 66
click at [337, 147] on td "88%" at bounding box center [354, 107] width 35 height 78
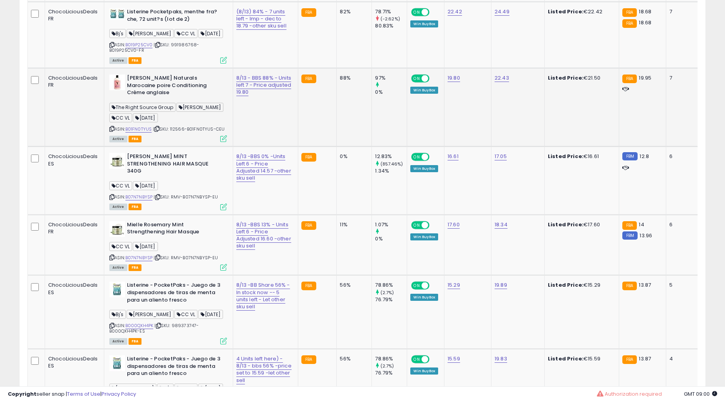
scroll to position [1233, 0]
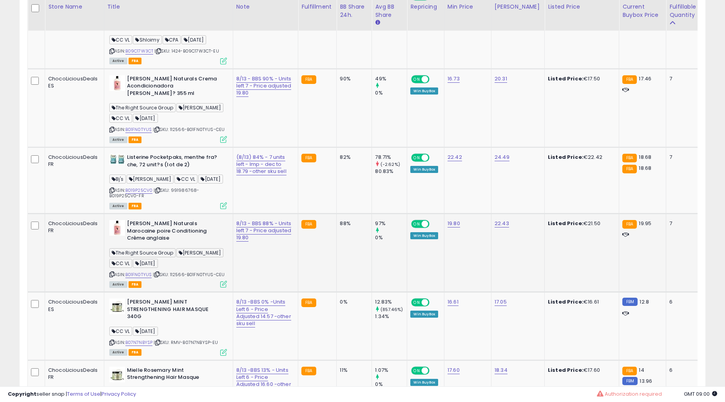
click at [337, 147] on td "90%" at bounding box center [354, 108] width 35 height 78
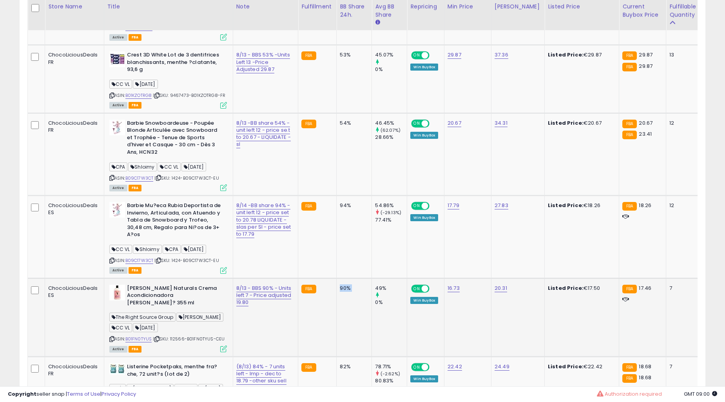
scroll to position [1016, 0]
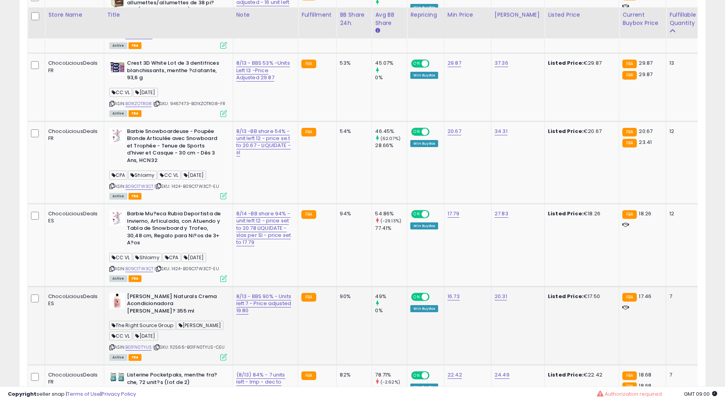
click at [337, 121] on td "53%" at bounding box center [354, 87] width 35 height 68
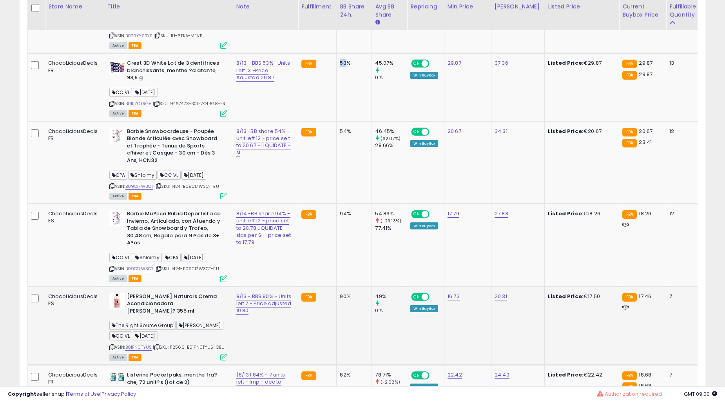
click at [337, 121] on td "53%" at bounding box center [354, 87] width 35 height 68
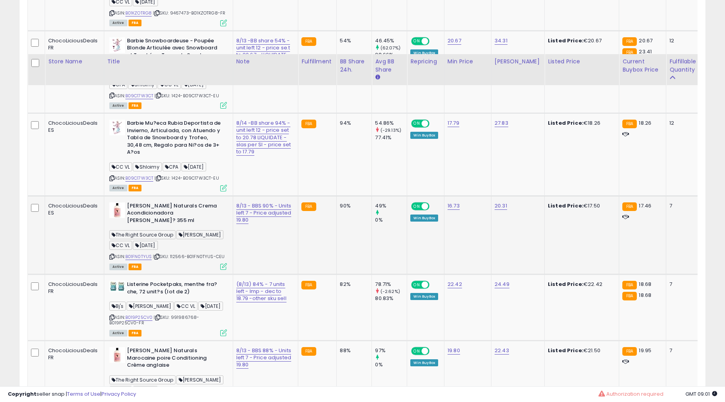
click at [337, 196] on td "94%" at bounding box center [354, 154] width 35 height 82
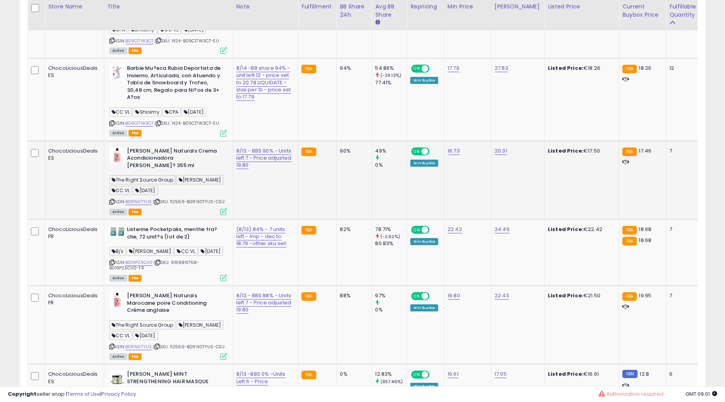
click at [337, 141] on td "94%" at bounding box center [354, 99] width 35 height 82
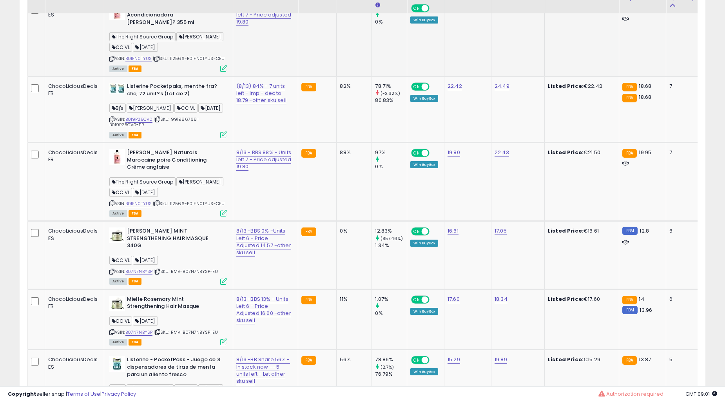
click at [337, 142] on td "82%" at bounding box center [354, 109] width 35 height 66
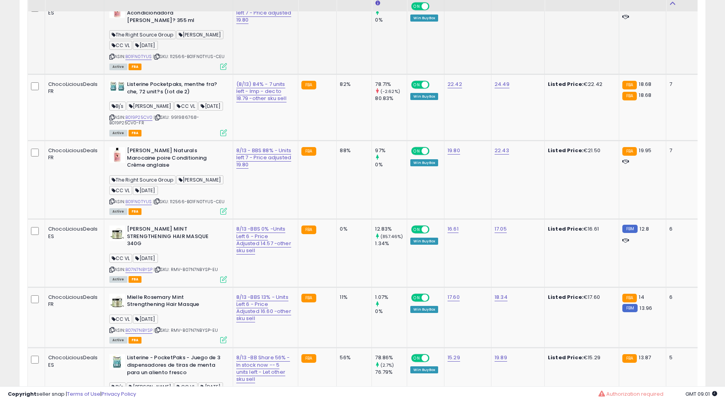
click at [337, 140] on td "82%" at bounding box center [354, 107] width 35 height 66
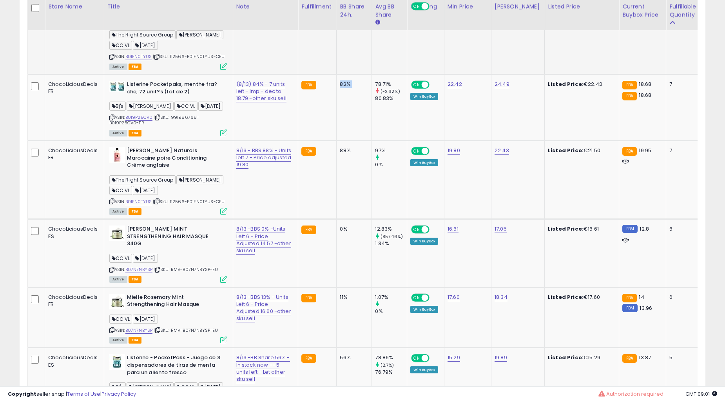
click at [337, 140] on td "82%" at bounding box center [354, 107] width 35 height 66
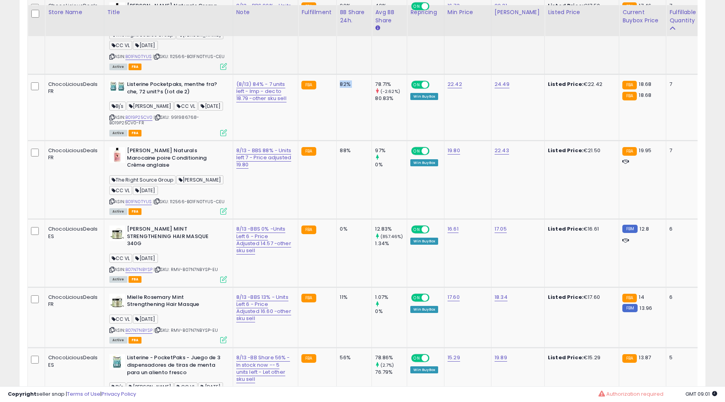
scroll to position [1451, 0]
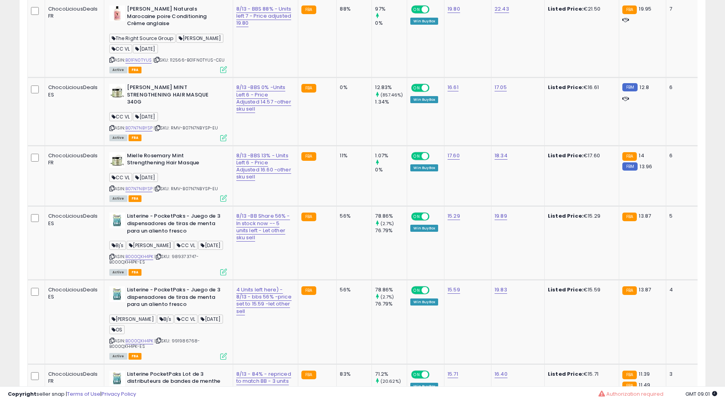
click at [337, 145] on td "0%" at bounding box center [354, 112] width 35 height 68
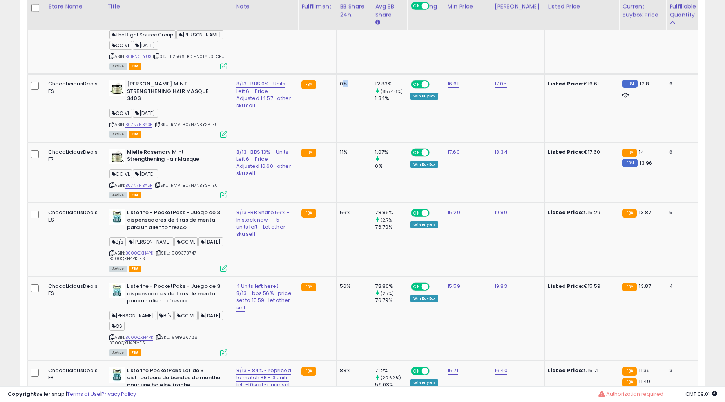
click at [337, 142] on td "0%" at bounding box center [354, 108] width 35 height 68
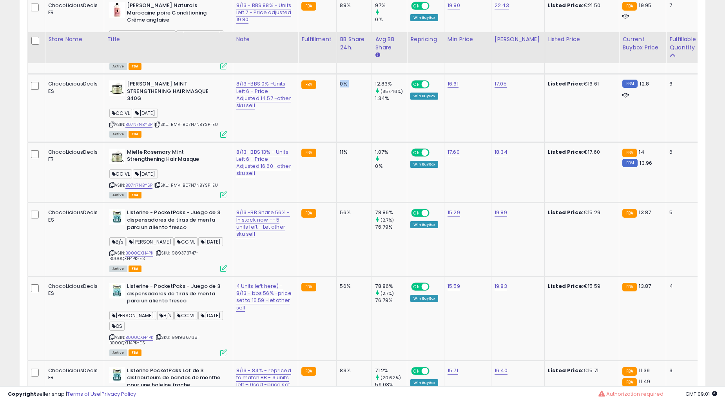
scroll to position [1523, 0]
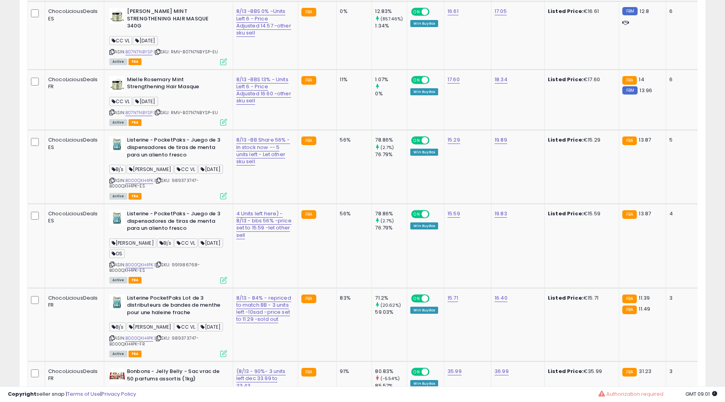
click at [337, 130] on td "11%" at bounding box center [354, 99] width 35 height 61
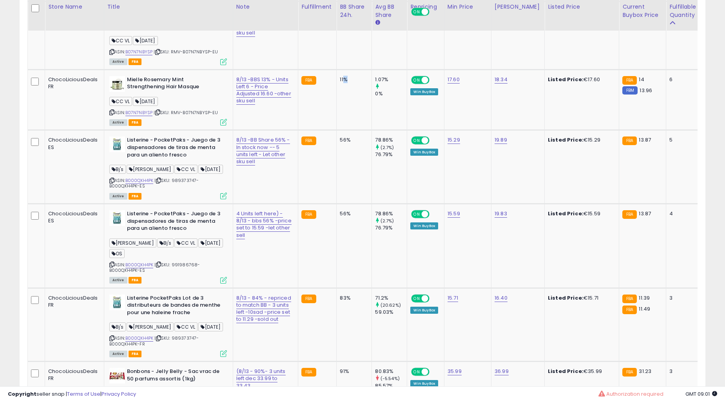
click at [337, 130] on td "11%" at bounding box center [354, 99] width 35 height 61
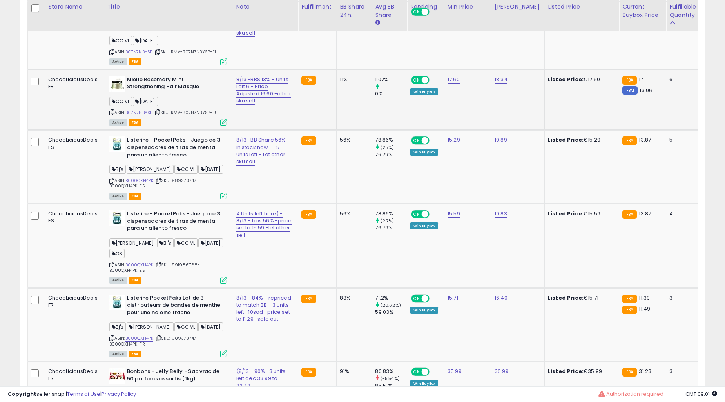
click at [337, 130] on td "11%" at bounding box center [354, 99] width 35 height 61
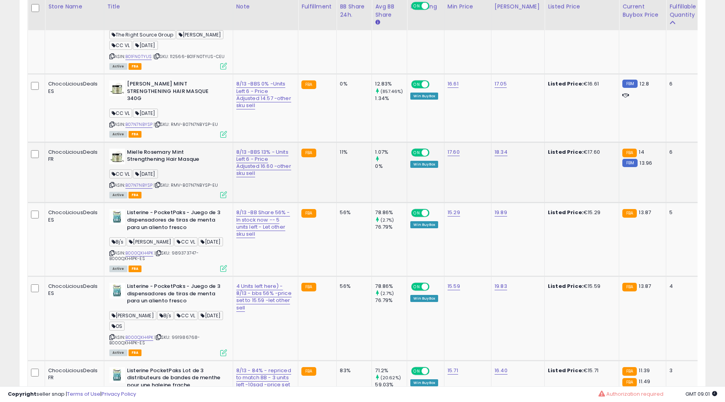
click at [337, 142] on td "0%" at bounding box center [354, 108] width 35 height 68
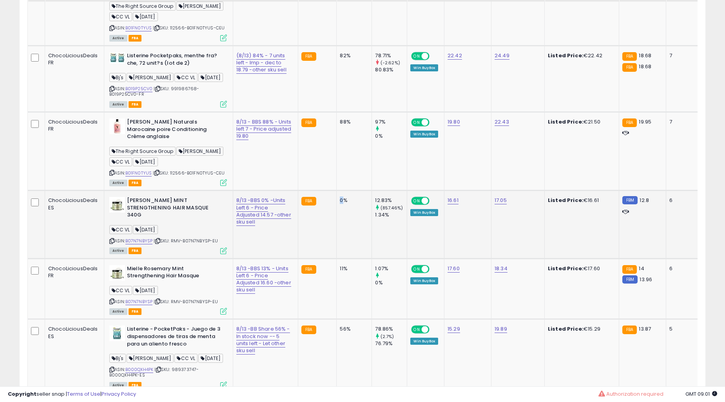
scroll to position [1306, 0]
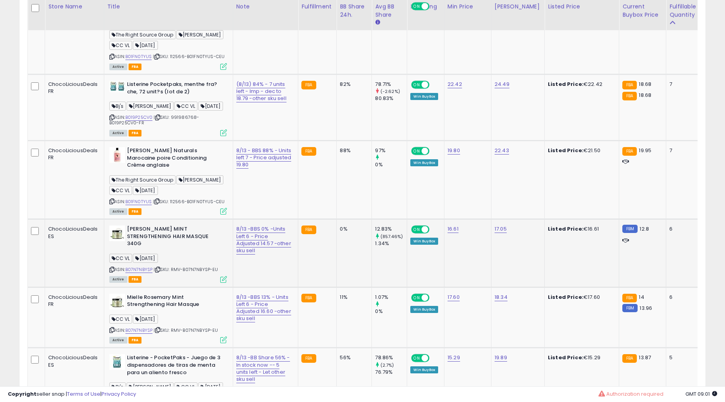
click at [337, 140] on td "82%" at bounding box center [354, 107] width 35 height 66
click at [337, 219] on td "88%" at bounding box center [354, 180] width 35 height 78
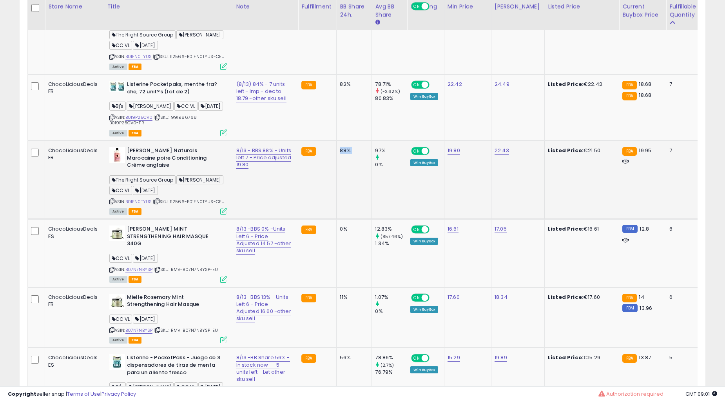
click at [337, 219] on td "88%" at bounding box center [354, 180] width 35 height 78
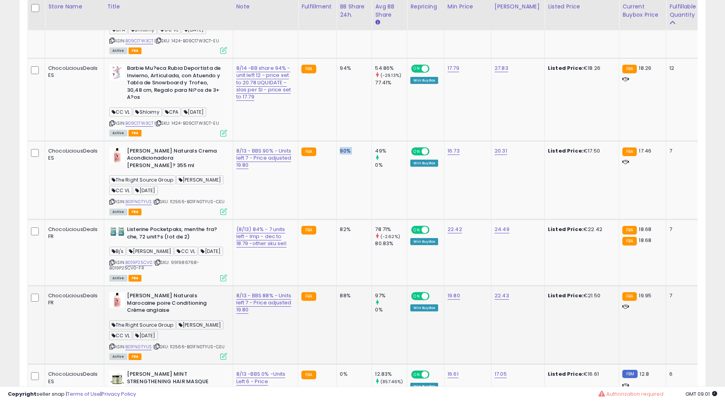
click at [337, 219] on td "90%" at bounding box center [354, 180] width 35 height 78
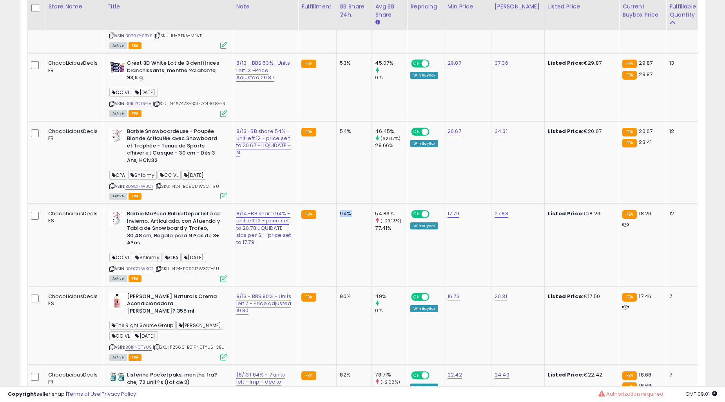
click at [337, 203] on td "54%" at bounding box center [354, 162] width 35 height 82
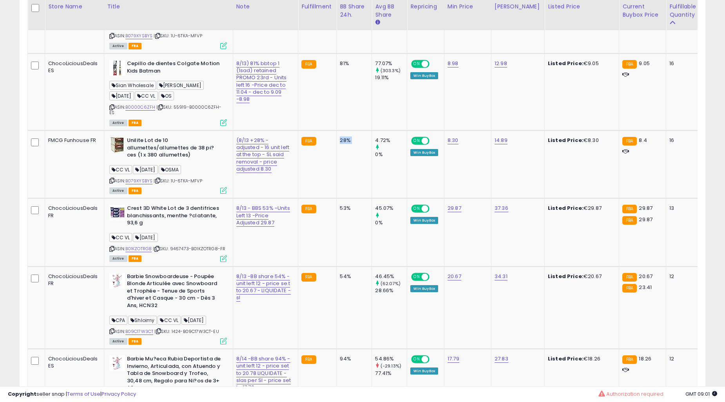
click at [337, 198] on td "28%" at bounding box center [354, 164] width 35 height 68
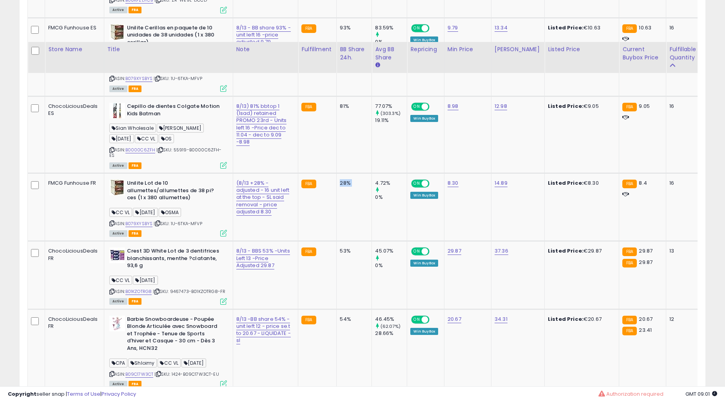
click at [337, 173] on td "81%" at bounding box center [354, 134] width 35 height 77
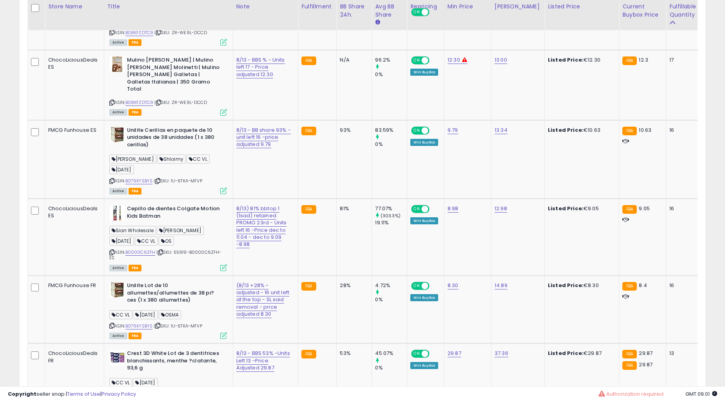
click at [337, 275] on td "81%" at bounding box center [354, 236] width 35 height 77
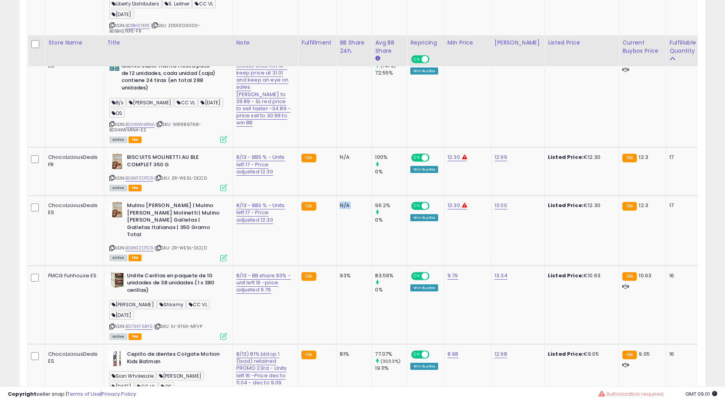
click at [337, 265] on td "N/A" at bounding box center [354, 231] width 35 height 70
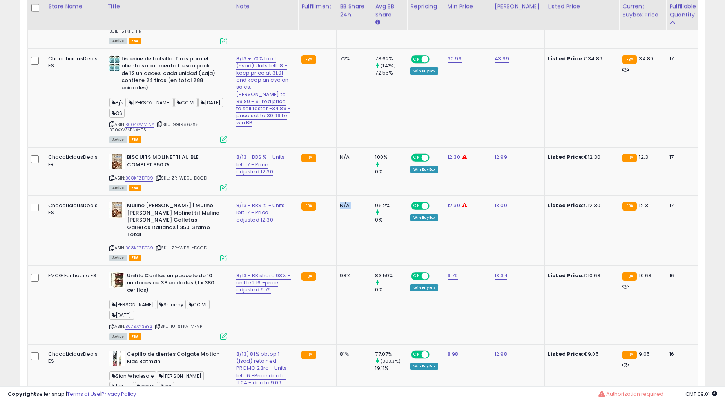
click at [337, 265] on td "N/A" at bounding box center [354, 231] width 35 height 70
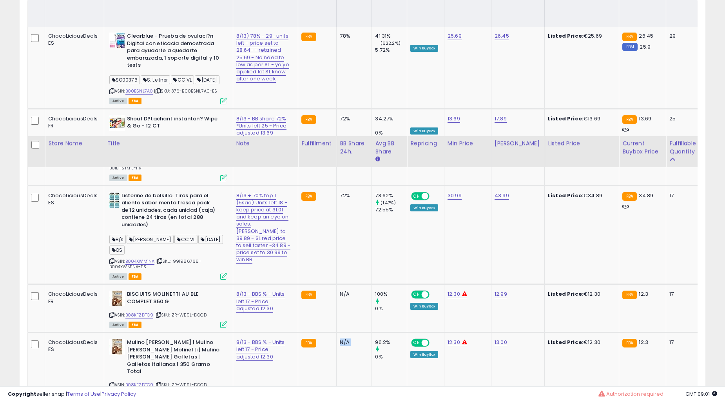
click at [337, 284] on td "72%" at bounding box center [354, 234] width 35 height 99
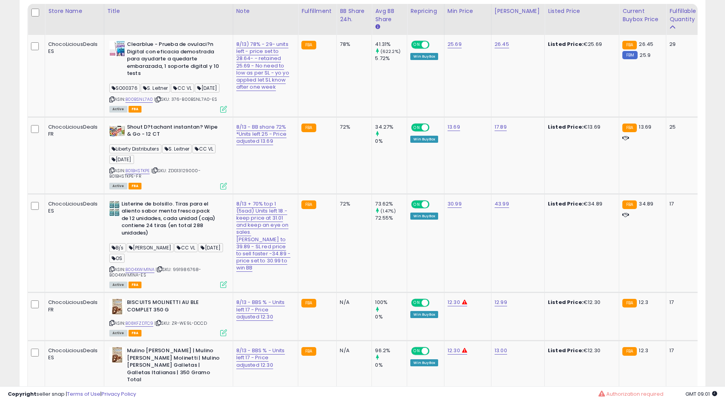
click at [337, 292] on td "72%" at bounding box center [354, 243] width 35 height 99
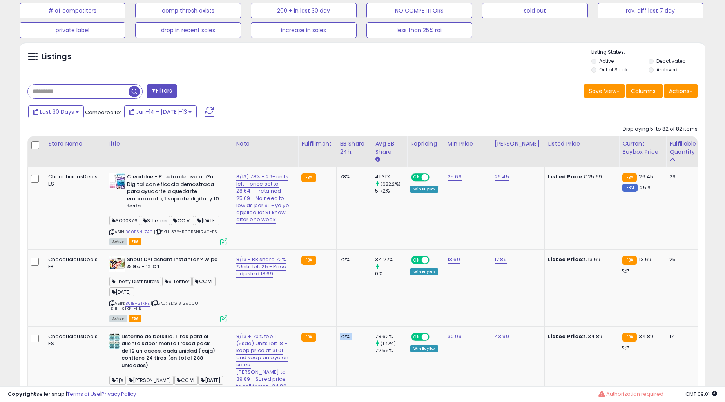
click at [337, 295] on td "72%" at bounding box center [354, 287] width 35 height 77
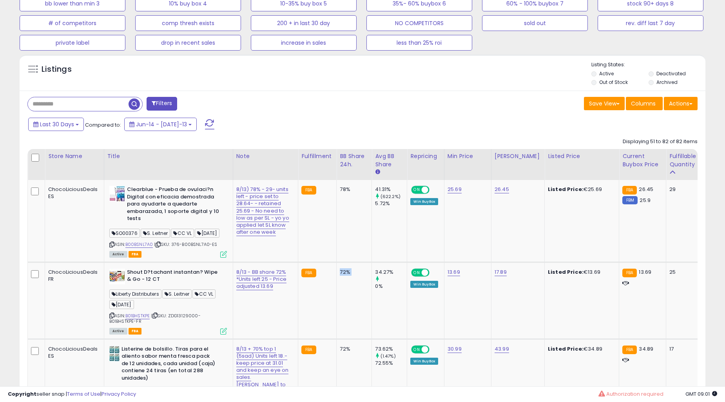
click at [337, 295] on td "72%" at bounding box center [354, 300] width 35 height 77
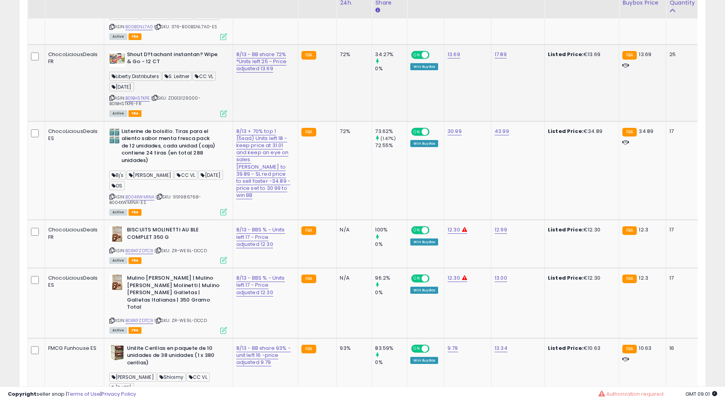
click at [337, 268] on td "N/A" at bounding box center [354, 244] width 35 height 48
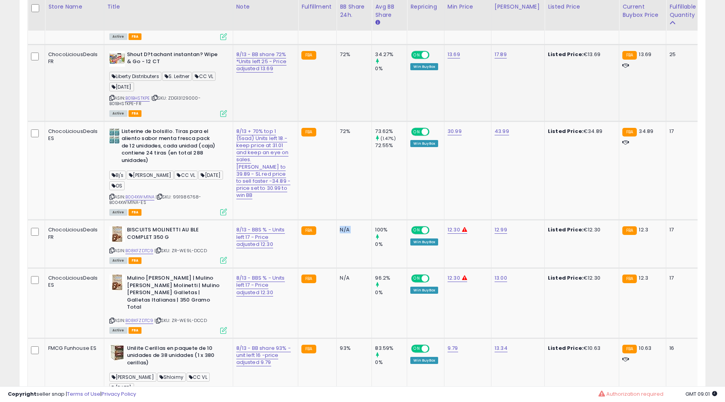
click at [337, 268] on td "N/A" at bounding box center [354, 244] width 35 height 48
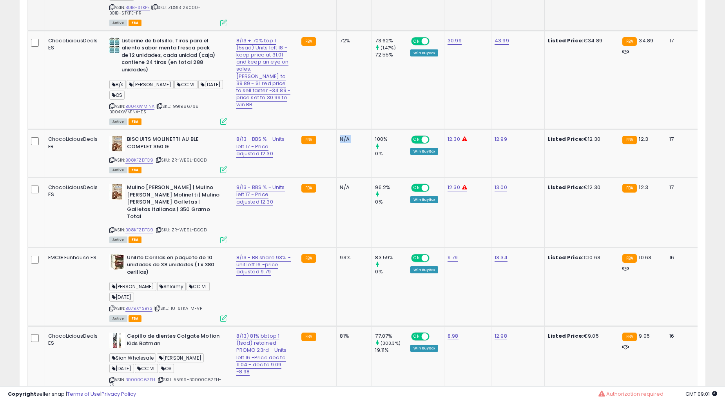
click at [337, 295] on td "93%" at bounding box center [354, 286] width 35 height 78
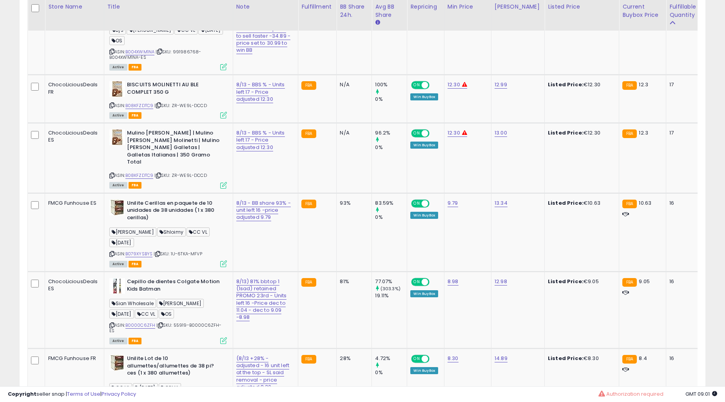
click at [337, 271] on td "93%" at bounding box center [354, 232] width 35 height 78
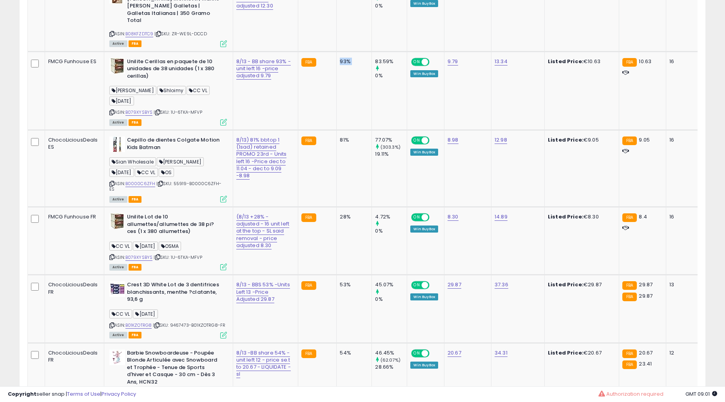
click at [337, 275] on td "28%" at bounding box center [354, 241] width 35 height 68
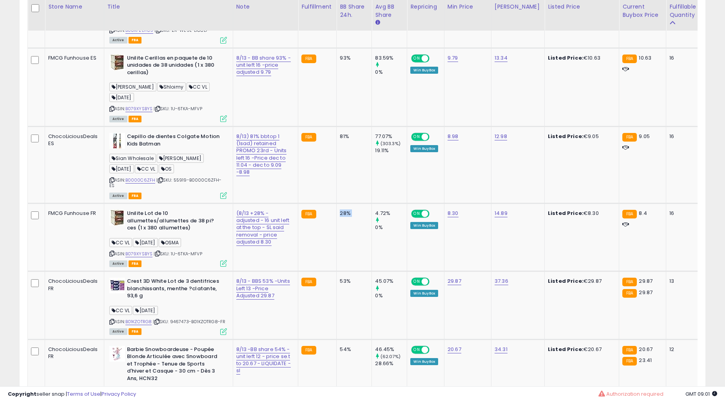
click at [337, 271] on td "28%" at bounding box center [354, 237] width 35 height 68
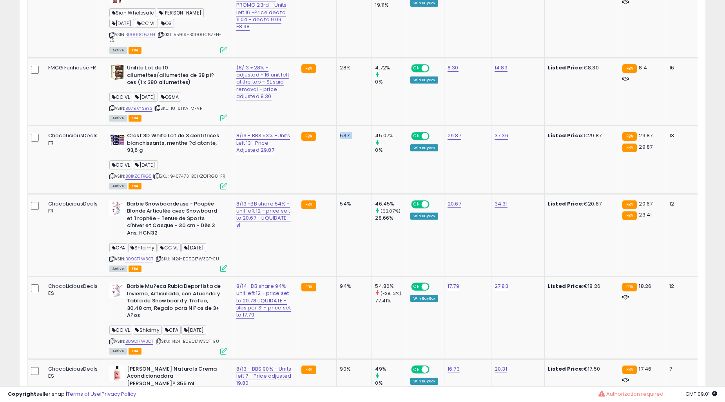
click at [337, 194] on td "53%" at bounding box center [354, 160] width 35 height 68
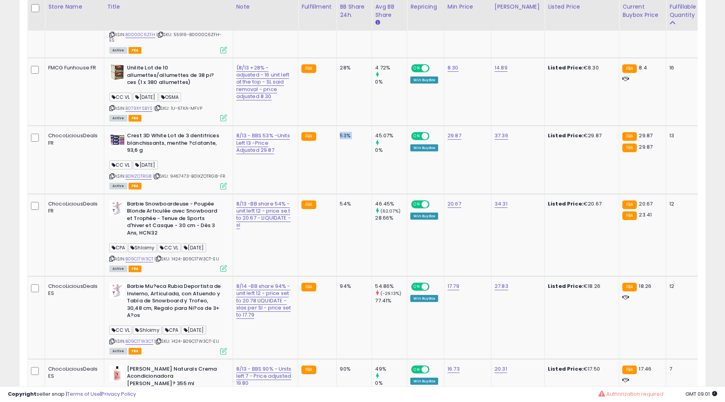
click at [337, 194] on td "53%" at bounding box center [354, 160] width 35 height 68
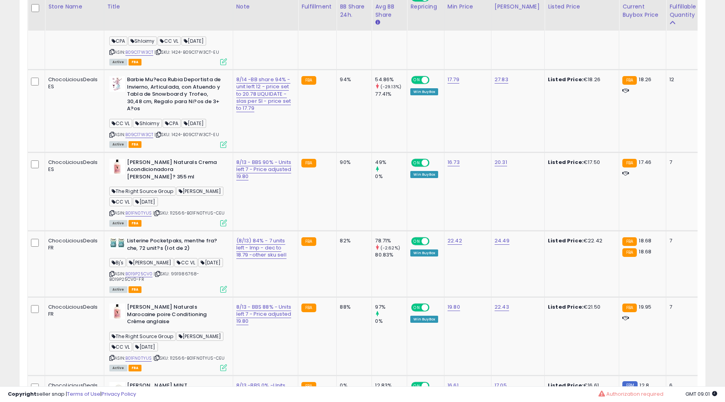
click at [337, 295] on td "82%" at bounding box center [354, 263] width 35 height 66
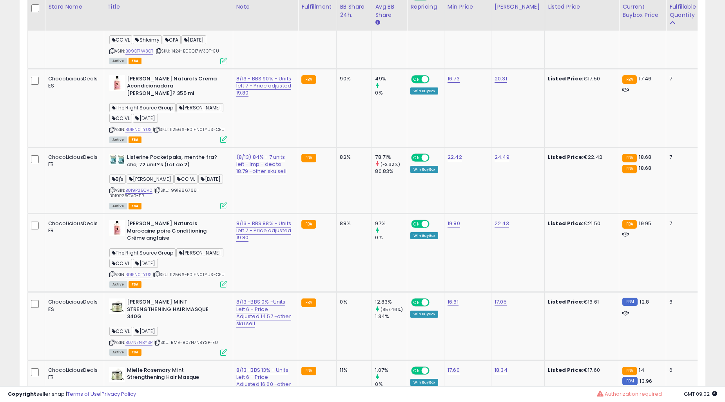
click at [337, 213] on td "82%" at bounding box center [354, 180] width 35 height 66
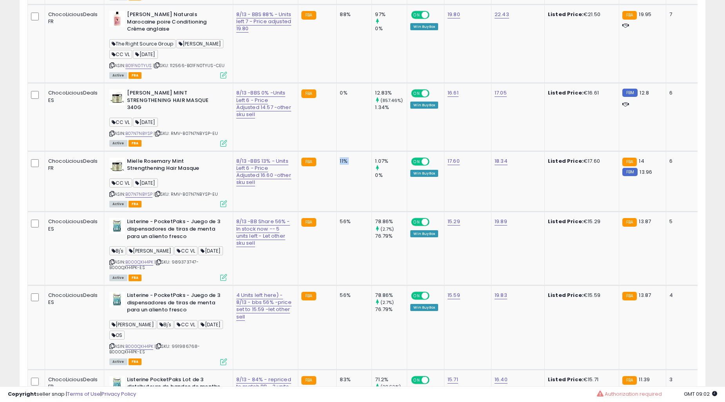
click at [337, 212] on td "11%" at bounding box center [354, 181] width 35 height 61
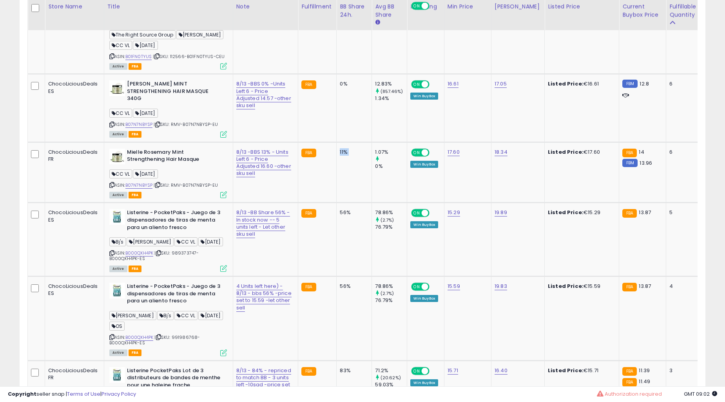
click at [337, 203] on td "11%" at bounding box center [354, 172] width 35 height 61
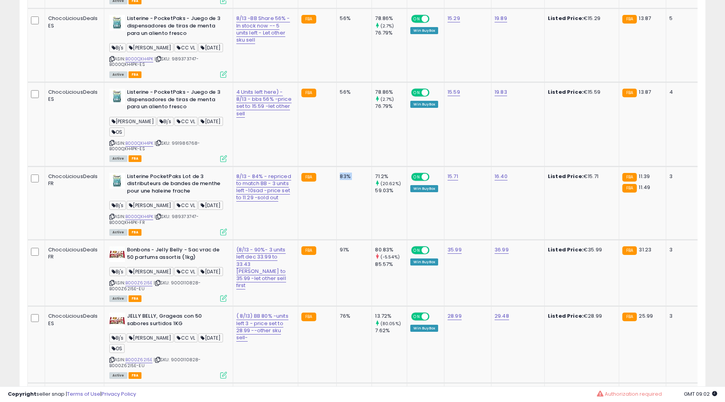
click at [337, 240] on td "83%" at bounding box center [354, 203] width 35 height 74
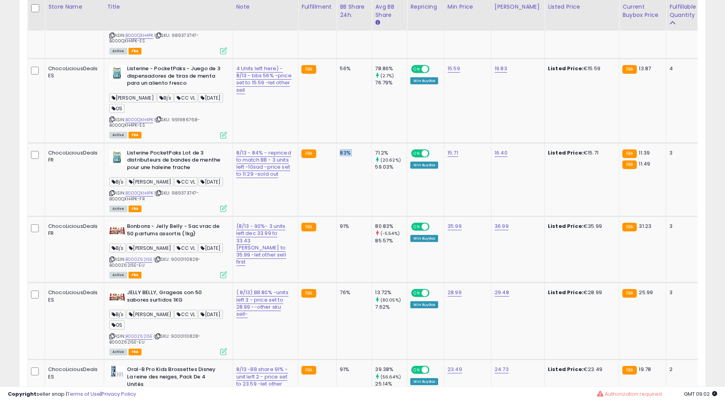
click at [337, 216] on td "83%" at bounding box center [354, 180] width 35 height 74
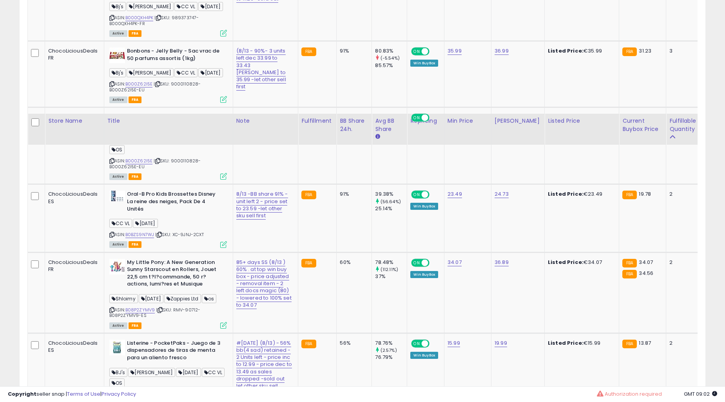
click at [337, 295] on td "60%" at bounding box center [354, 292] width 35 height 81
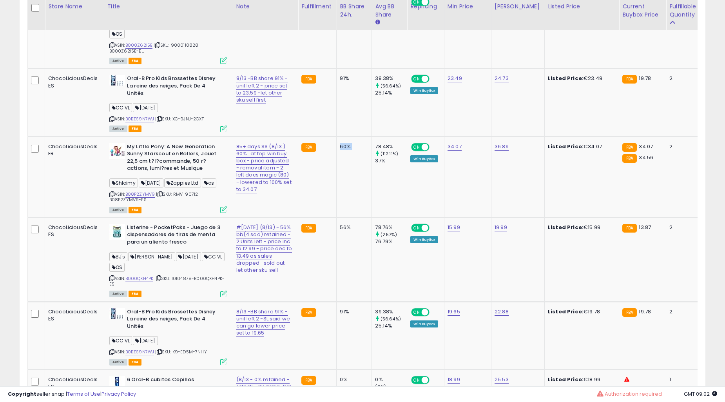
click at [337, 217] on td "60%" at bounding box center [354, 176] width 35 height 81
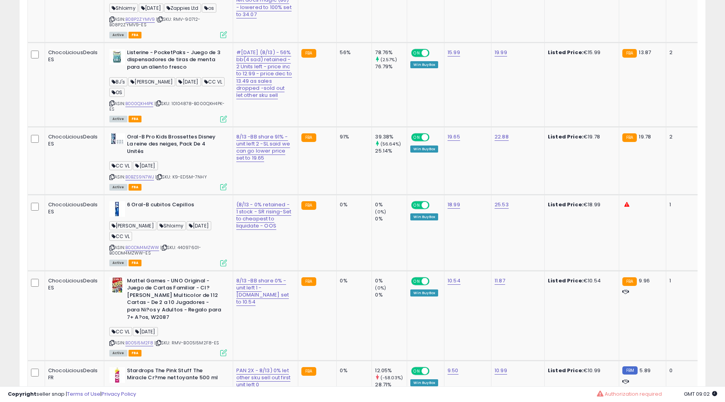
click at [337, 270] on td "0%" at bounding box center [354, 232] width 35 height 76
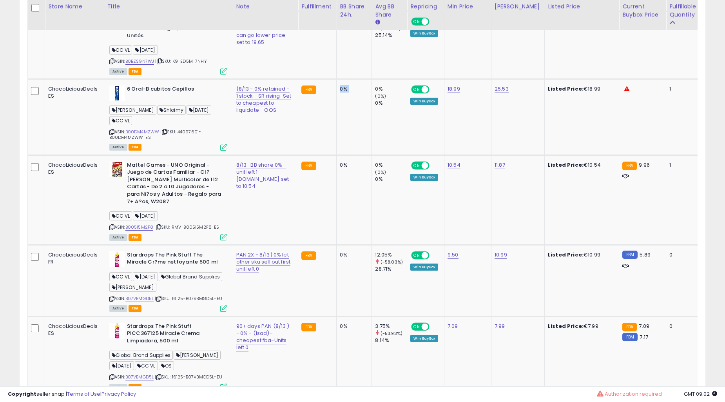
click at [337, 155] on td "0%" at bounding box center [354, 117] width 35 height 76
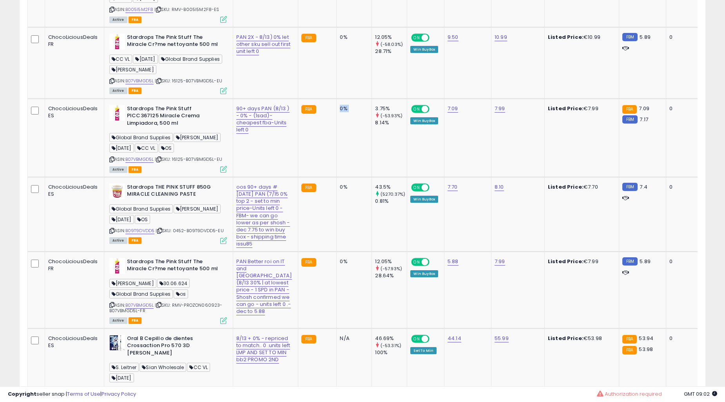
click at [337, 177] on td "0%" at bounding box center [354, 137] width 35 height 78
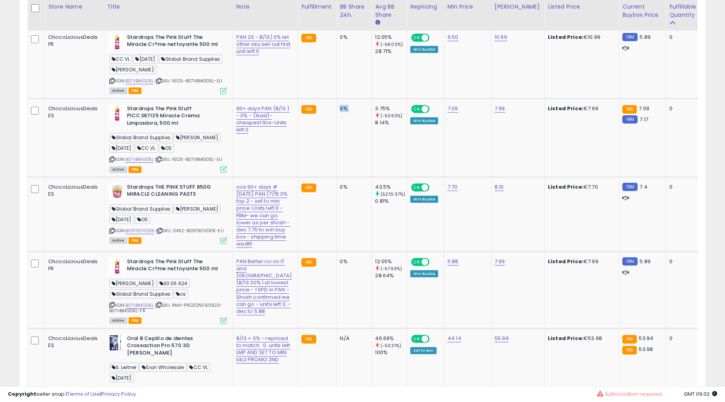
click at [337, 177] on td "0%" at bounding box center [354, 137] width 35 height 78
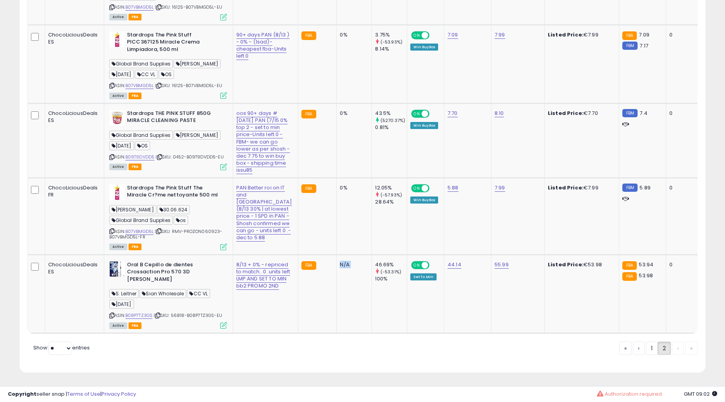
click at [337, 295] on td "N/A" at bounding box center [354, 293] width 35 height 78
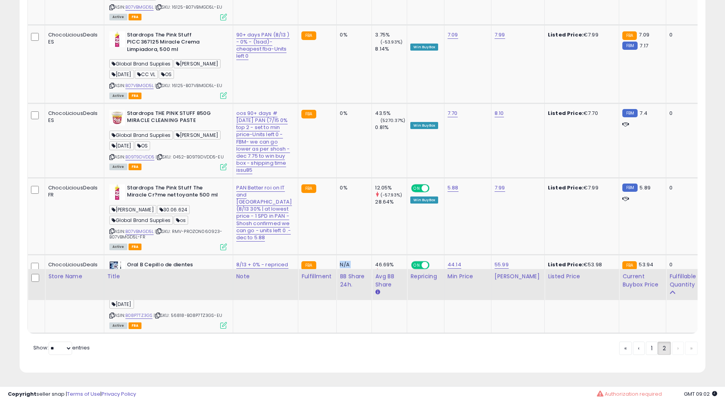
click at [337, 295] on td "N/A" at bounding box center [354, 293] width 35 height 78
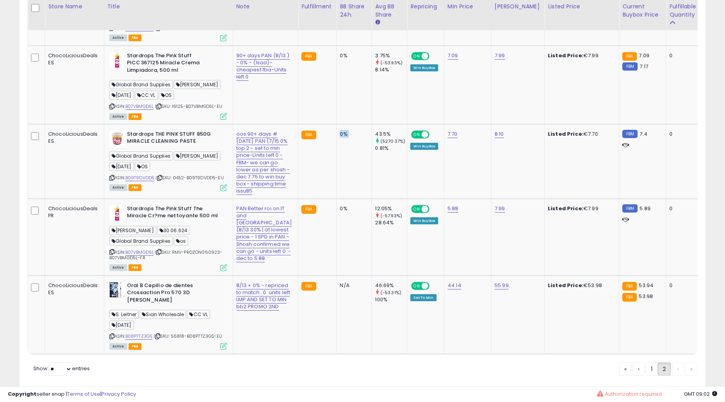
click at [337, 198] on td "0%" at bounding box center [354, 161] width 35 height 74
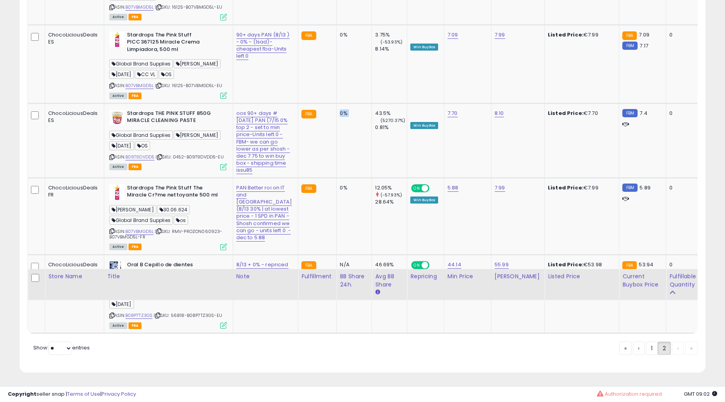
scroll to position [2810, 0]
click at [672, 346] on link "1" at bounding box center [678, 347] width 12 height 13
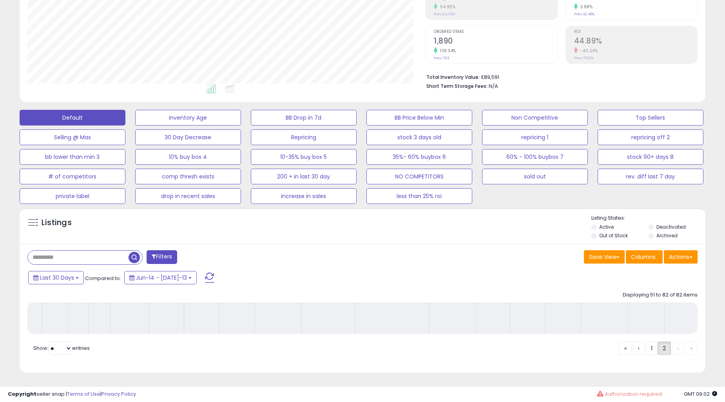
scroll to position [144, 0]
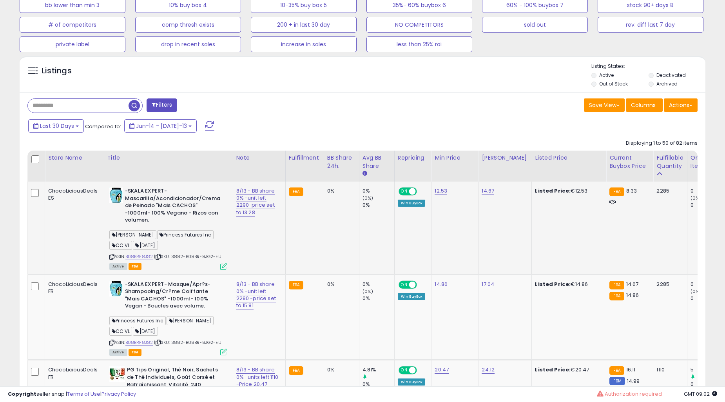
click at [285, 245] on td "FBA" at bounding box center [304, 227] width 38 height 92
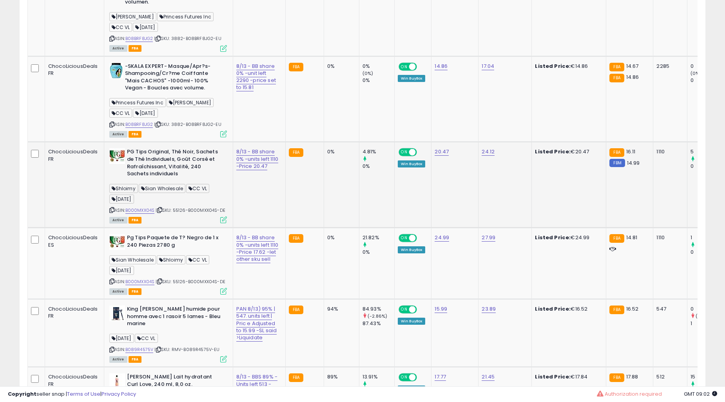
click at [289, 238] on small "FBA" at bounding box center [296, 238] width 14 height 9
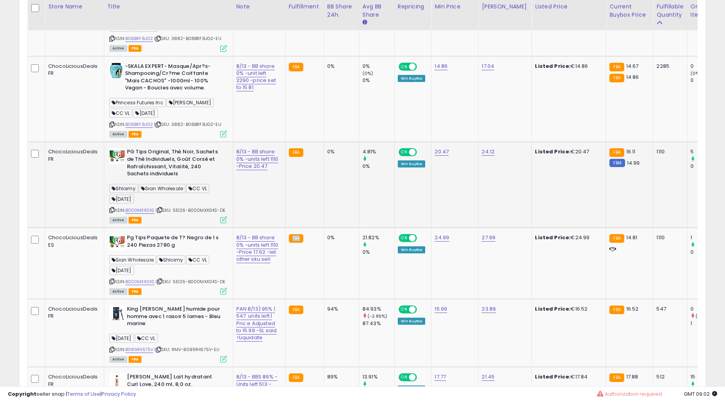
click at [289, 238] on small "FBA" at bounding box center [296, 238] width 14 height 9
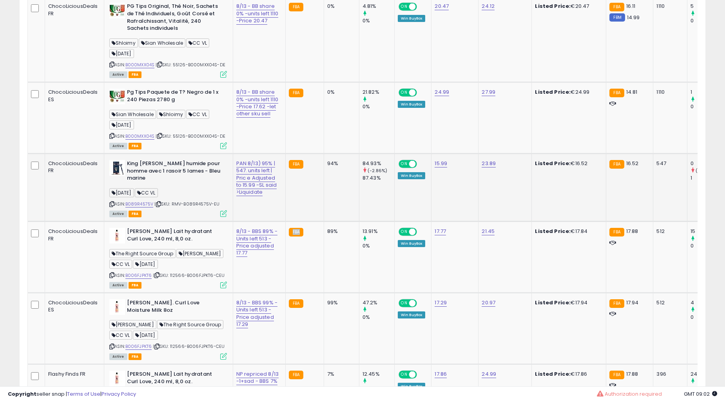
click at [285, 236] on td "FBA" at bounding box center [304, 256] width 38 height 71
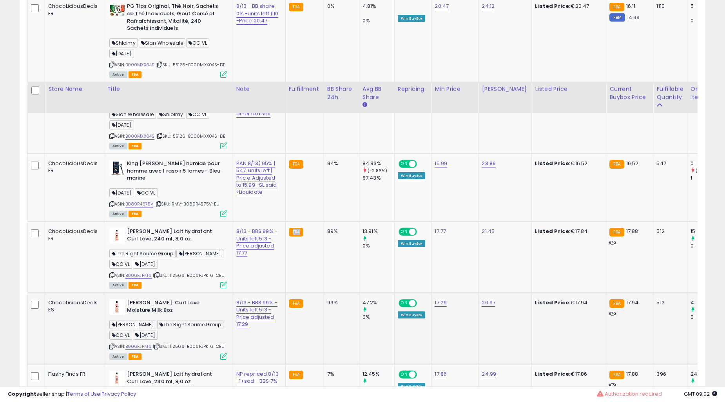
scroll to position [797, 0]
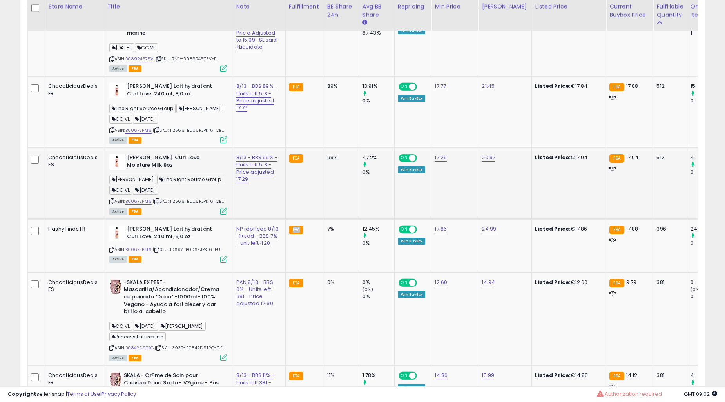
click at [286, 234] on td "FBA" at bounding box center [304, 245] width 38 height 53
click at [294, 232] on td "FBA" at bounding box center [304, 245] width 38 height 53
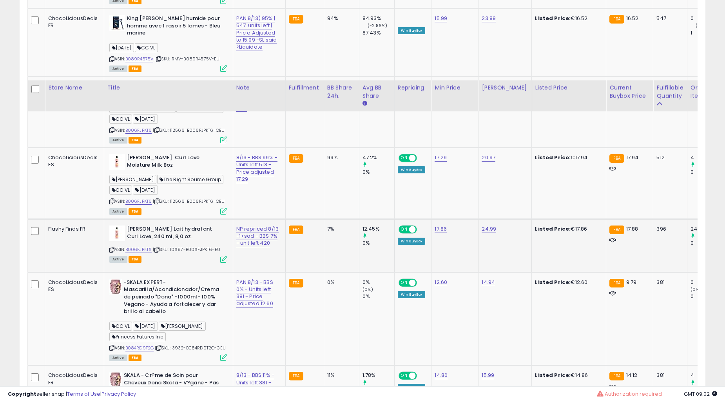
scroll to position [942, 0]
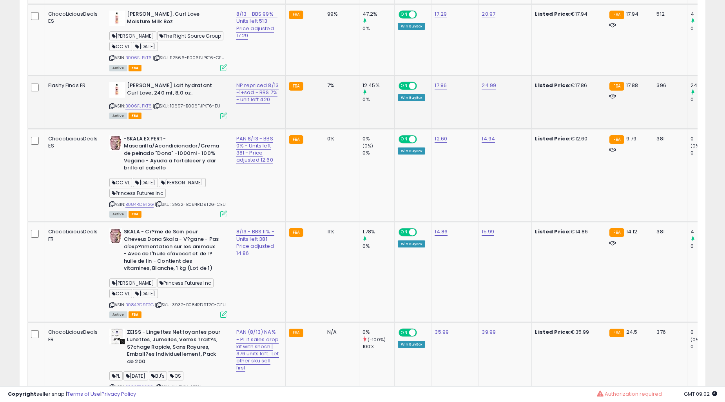
click at [300, 229] on td "FBA" at bounding box center [304, 272] width 38 height 100
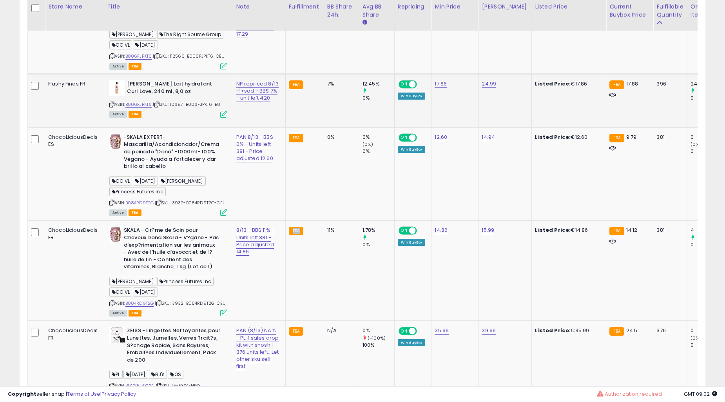
click at [300, 229] on td "FBA" at bounding box center [304, 270] width 38 height 100
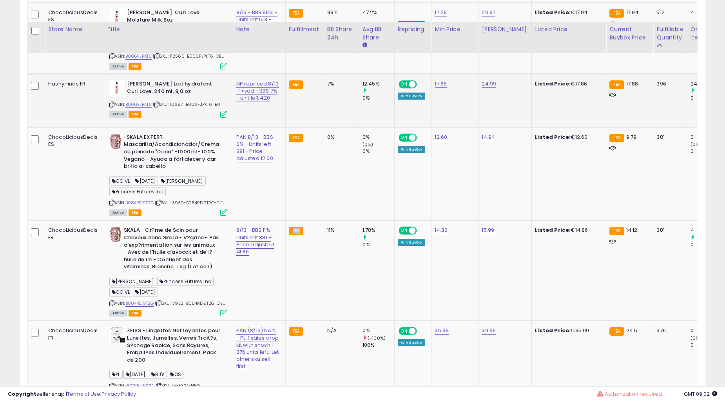
click at [300, 229] on td "FBA" at bounding box center [304, 270] width 38 height 100
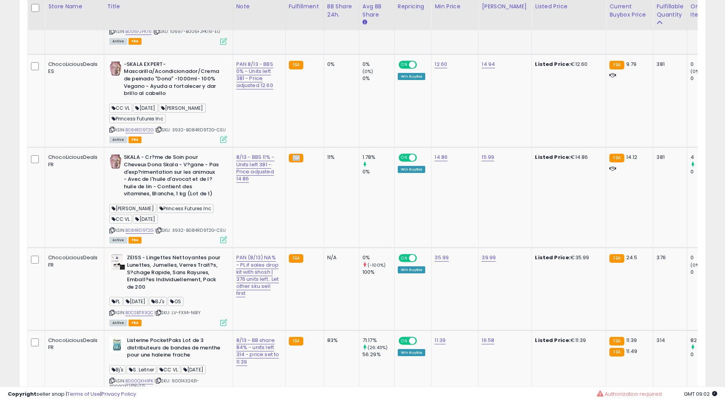
click at [300, 229] on td "FBA" at bounding box center [304, 197] width 38 height 100
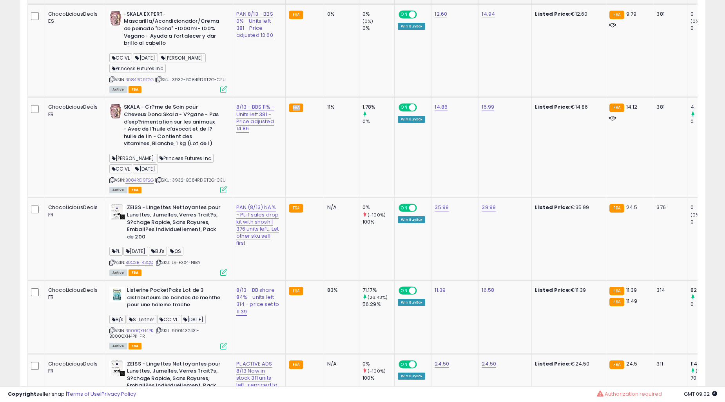
click at [300, 229] on td "FBA" at bounding box center [304, 238] width 38 height 82
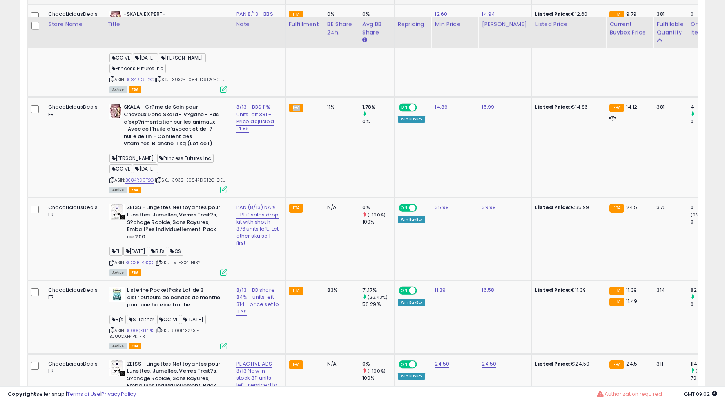
click at [300, 229] on td "FBA" at bounding box center [304, 238] width 38 height 82
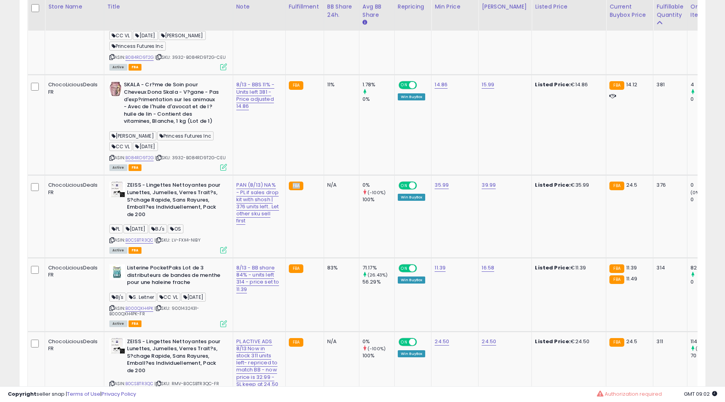
click at [300, 229] on td "FBA" at bounding box center [304, 216] width 38 height 82
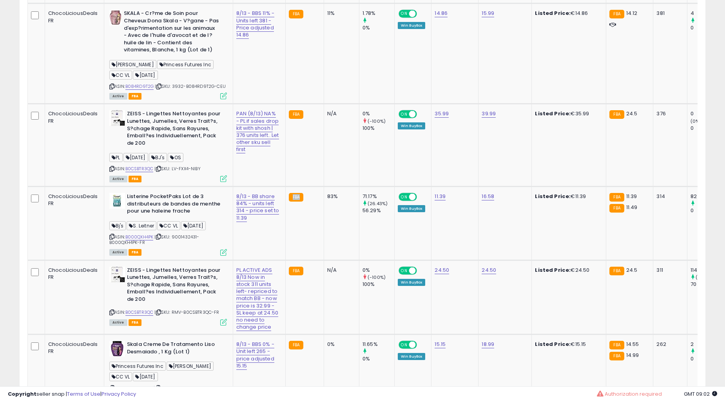
click at [300, 229] on td "FBA" at bounding box center [304, 223] width 38 height 74
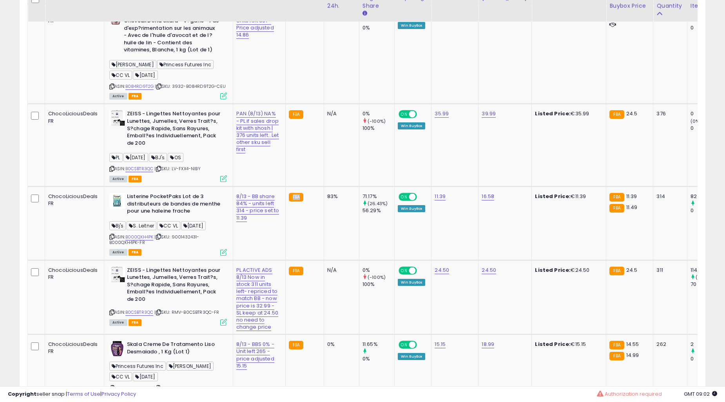
click at [300, 229] on td "FBA" at bounding box center [304, 223] width 38 height 74
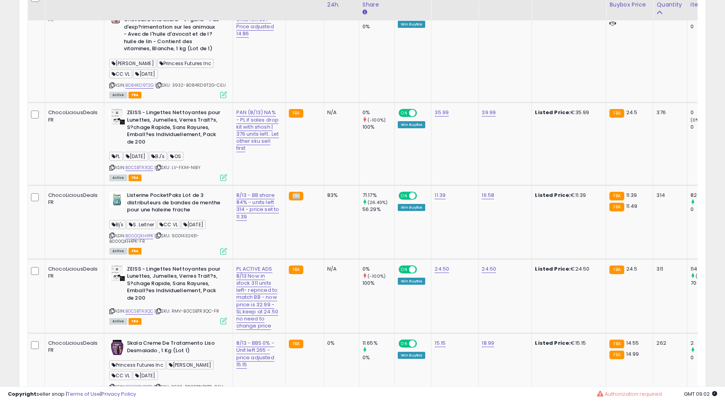
click at [300, 229] on td "FBA" at bounding box center [304, 222] width 38 height 74
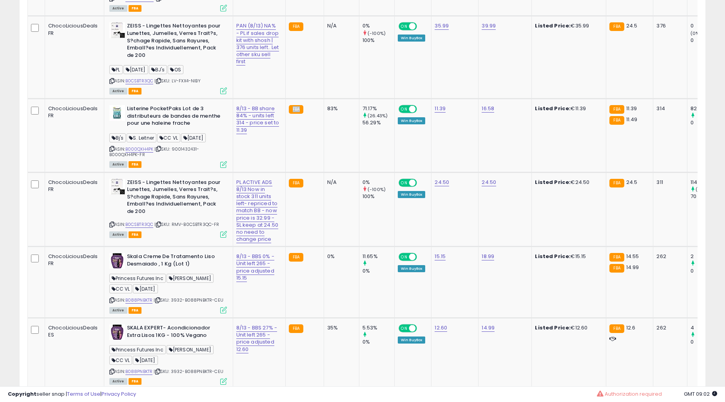
click at [300, 229] on td "FBA" at bounding box center [304, 209] width 38 height 74
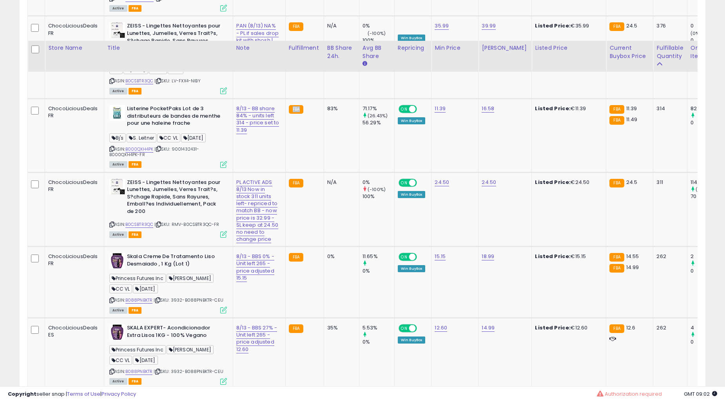
scroll to position [1305, 0]
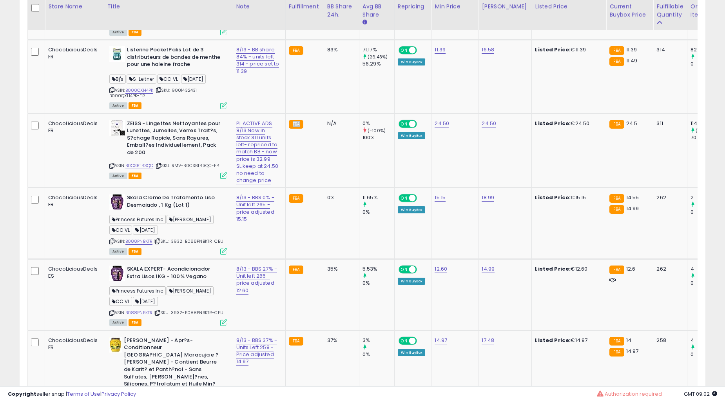
click at [300, 188] on td "FBA" at bounding box center [304, 150] width 38 height 74
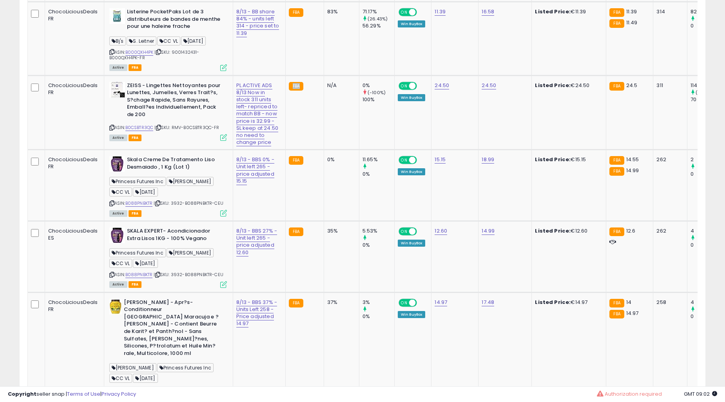
click at [300, 221] on td "FBA" at bounding box center [304, 185] width 38 height 71
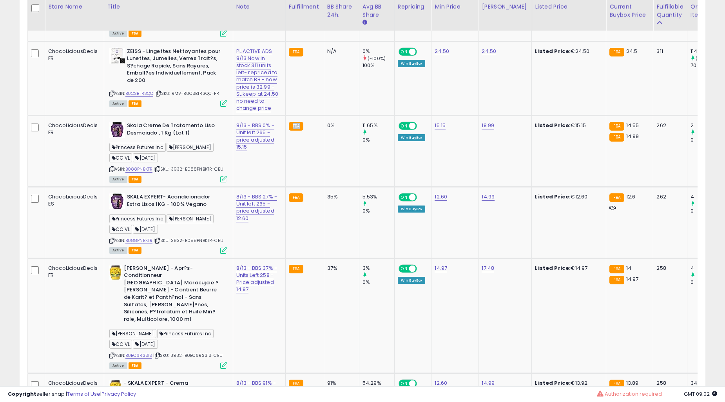
click at [300, 187] on td "FBA" at bounding box center [304, 151] width 38 height 71
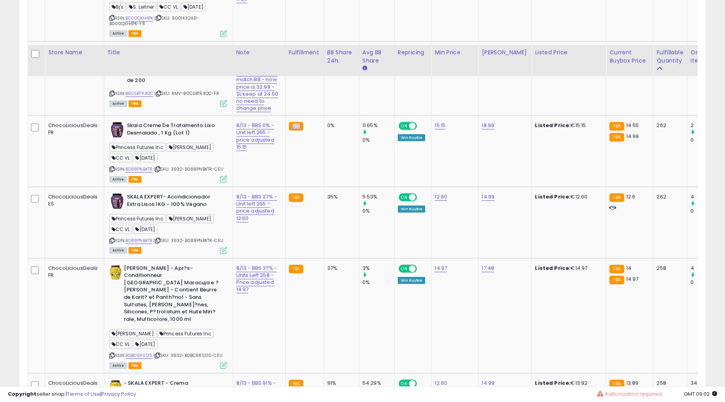
click at [300, 229] on td "FBA" at bounding box center [304, 222] width 38 height 71
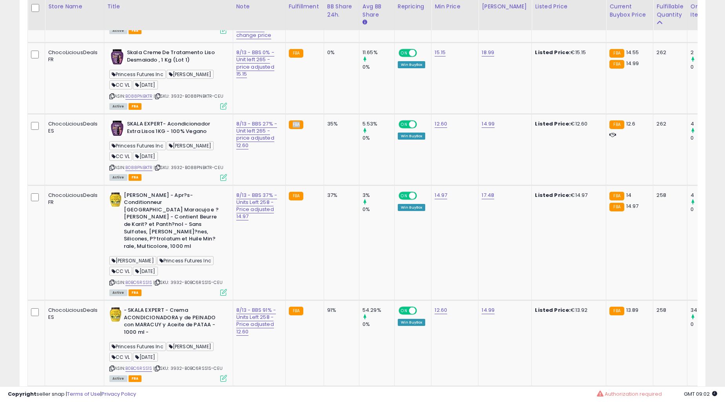
click at [300, 185] on td "FBA" at bounding box center [304, 149] width 38 height 71
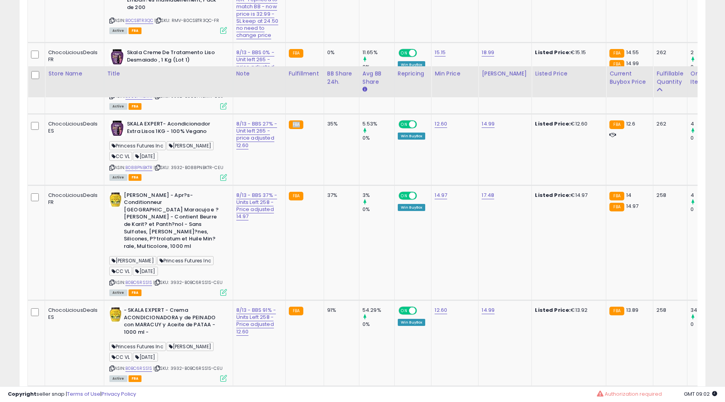
scroll to position [1523, 0]
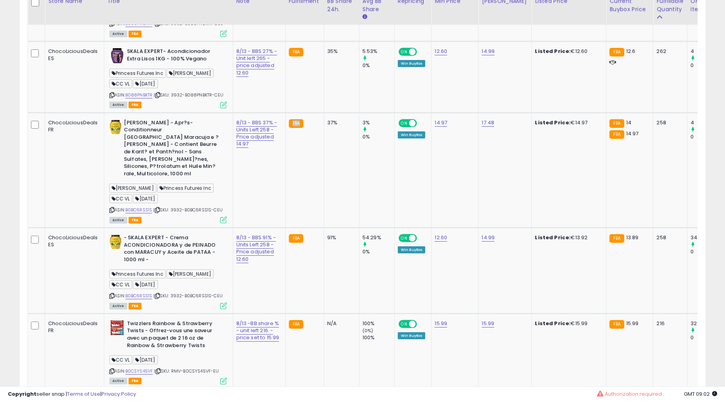
click at [300, 227] on td "FBA" at bounding box center [304, 169] width 38 height 115
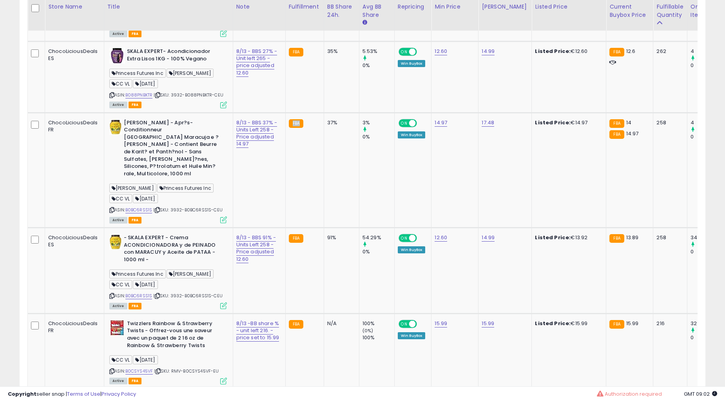
click at [300, 227] on td "FBA" at bounding box center [304, 169] width 38 height 115
click at [324, 208] on td "37%" at bounding box center [341, 169] width 35 height 115
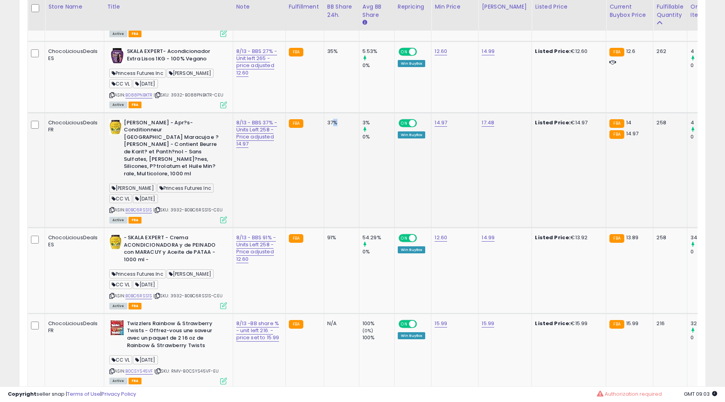
click at [324, 205] on td "37%" at bounding box center [341, 169] width 35 height 115
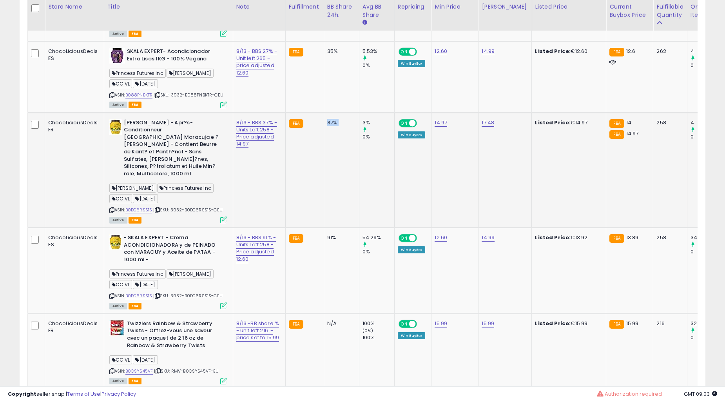
click at [326, 205] on td "37%" at bounding box center [341, 169] width 35 height 115
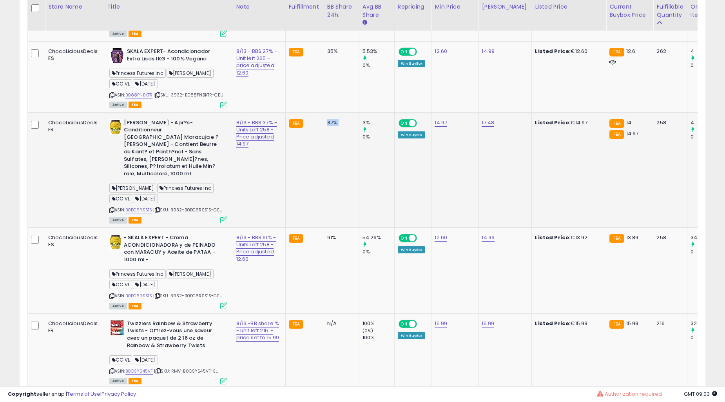
click at [326, 205] on td "37%" at bounding box center [341, 169] width 35 height 115
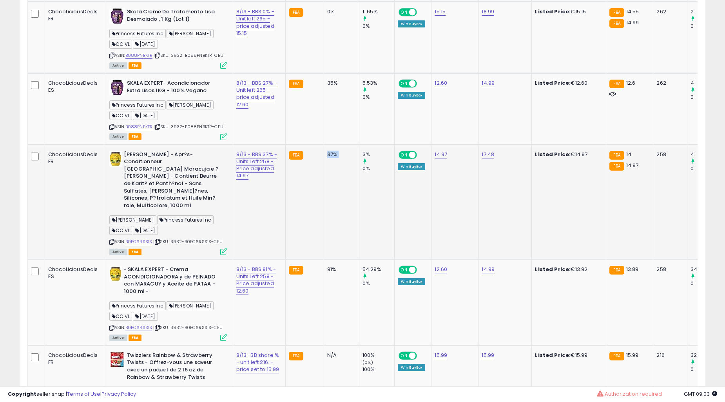
scroll to position [1450, 0]
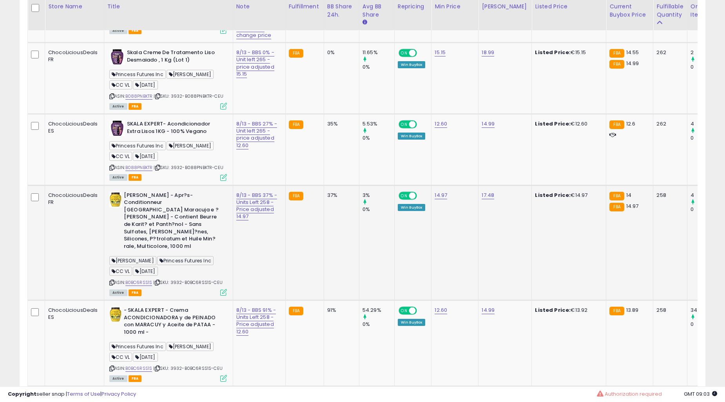
click at [327, 185] on td "35%" at bounding box center [341, 149] width 35 height 71
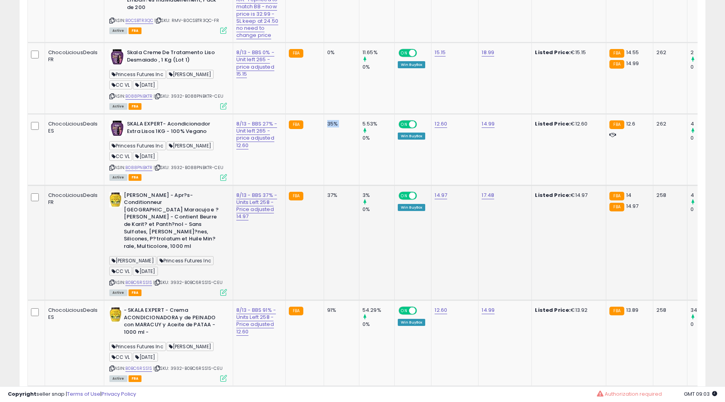
scroll to position [1377, 0]
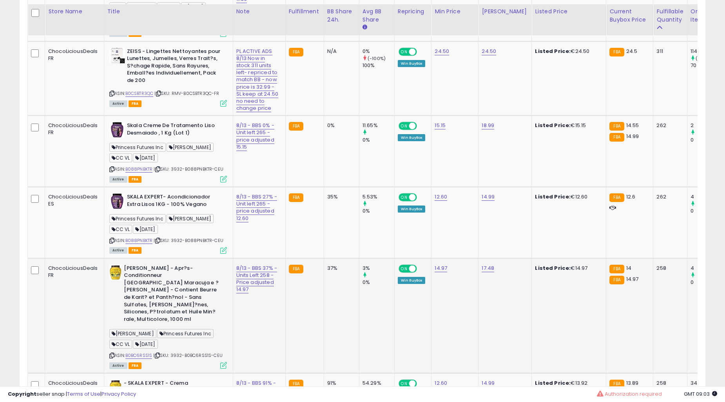
click at [327, 187] on td "0%" at bounding box center [341, 151] width 35 height 71
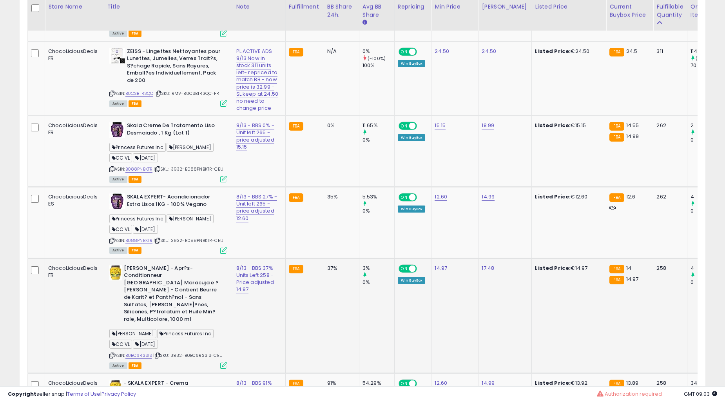
click at [327, 187] on td "0%" at bounding box center [341, 151] width 35 height 71
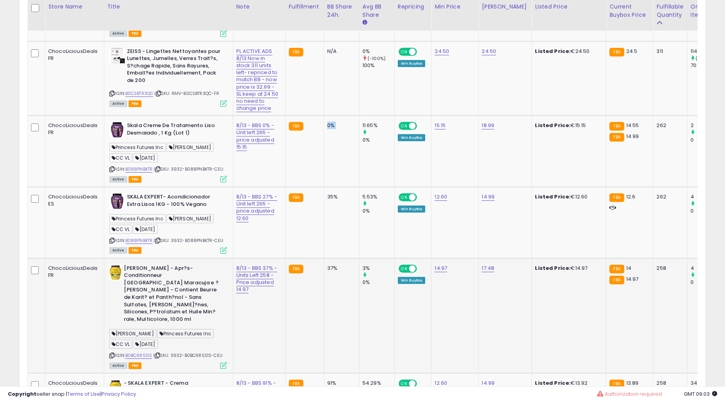
click at [327, 187] on td "0%" at bounding box center [341, 151] width 35 height 71
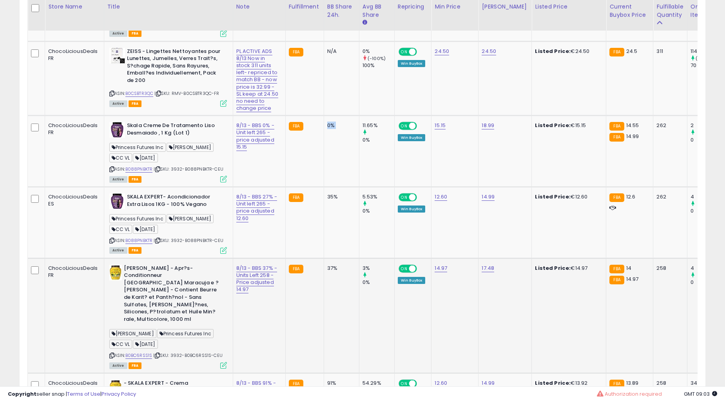
click at [327, 187] on td "0%" at bounding box center [341, 151] width 35 height 71
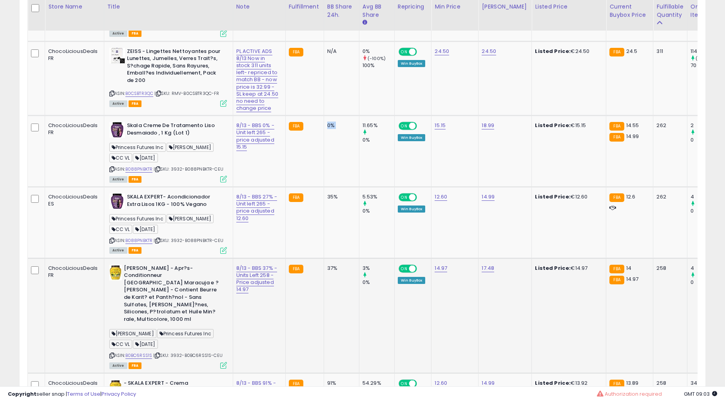
click at [327, 187] on td "0%" at bounding box center [341, 151] width 35 height 71
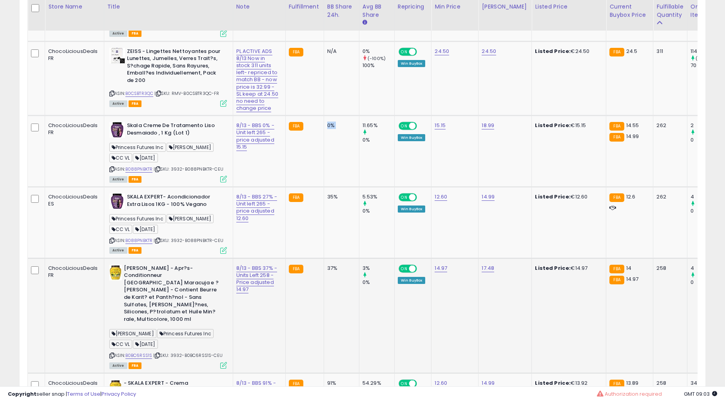
click at [327, 187] on td "0%" at bounding box center [341, 151] width 35 height 71
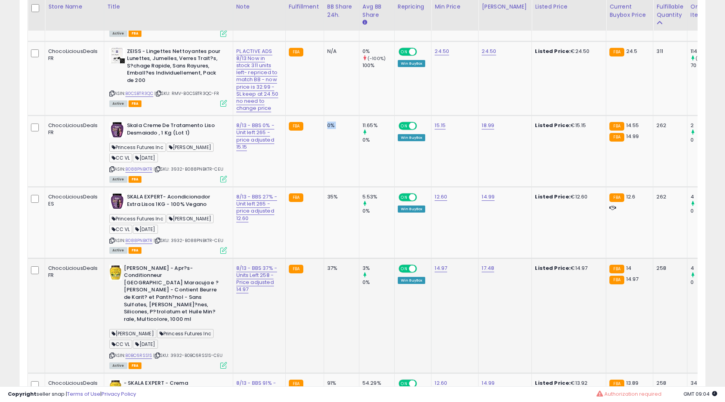
click at [327, 187] on td "0%" at bounding box center [341, 151] width 35 height 71
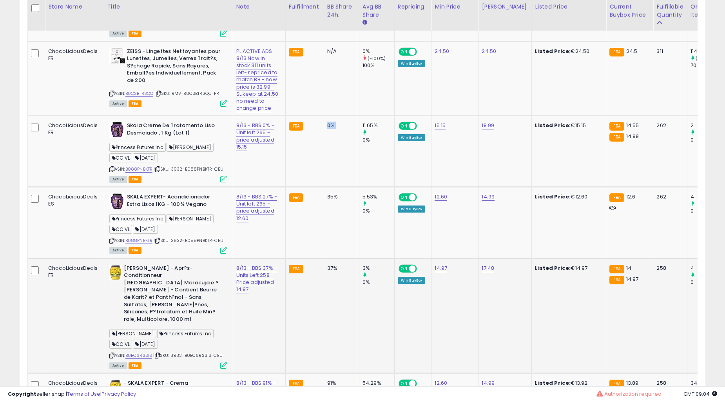
click at [327, 187] on td "0%" at bounding box center [341, 151] width 35 height 71
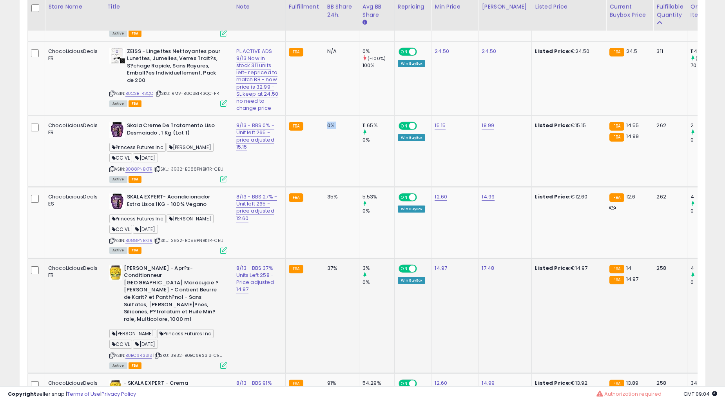
click at [327, 187] on td "0%" at bounding box center [341, 151] width 35 height 71
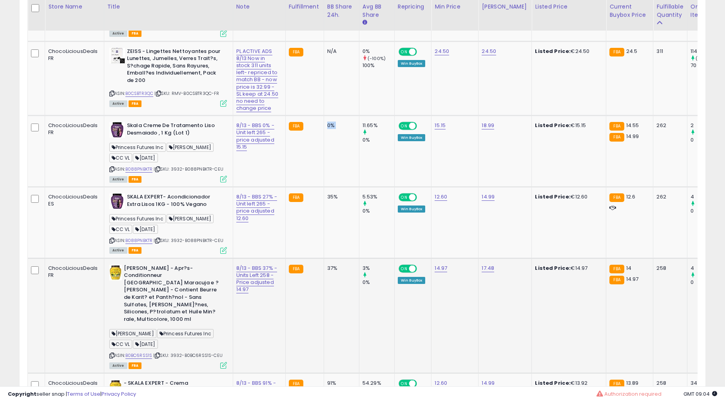
click at [327, 187] on td "0%" at bounding box center [341, 151] width 35 height 71
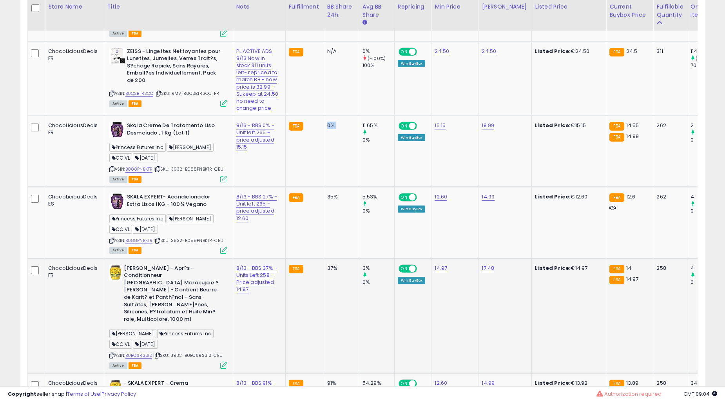
click at [327, 187] on td "0%" at bounding box center [341, 151] width 35 height 71
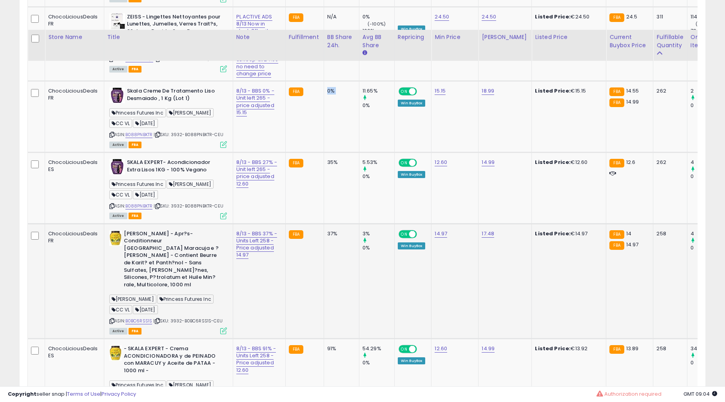
click at [327, 202] on td "35%" at bounding box center [341, 187] width 35 height 71
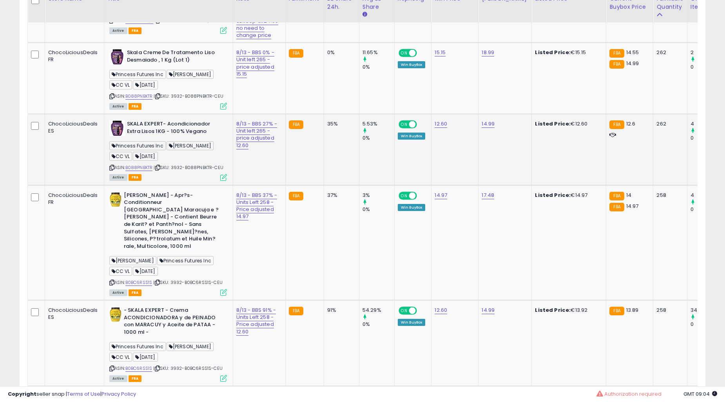
click at [328, 185] on td "35%" at bounding box center [341, 149] width 35 height 71
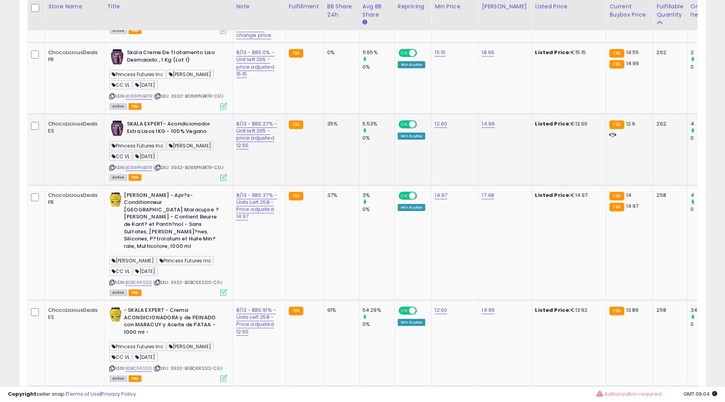
click at [328, 185] on td "35%" at bounding box center [341, 149] width 35 height 71
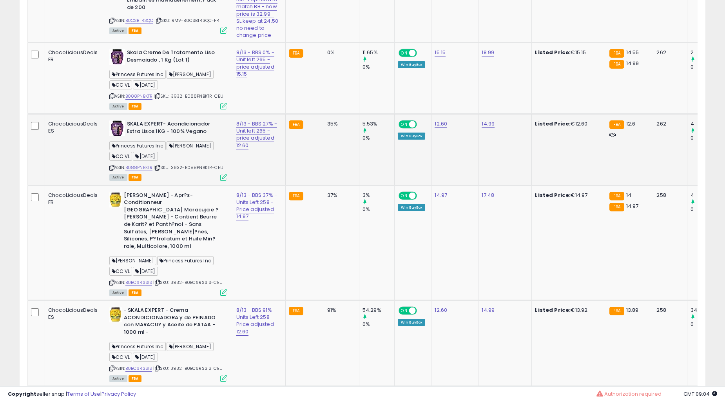
scroll to position [1305, 0]
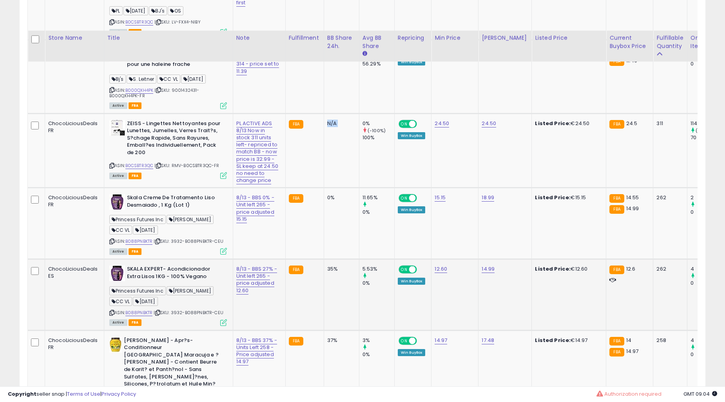
click at [328, 188] on td "N/A" at bounding box center [341, 150] width 35 height 74
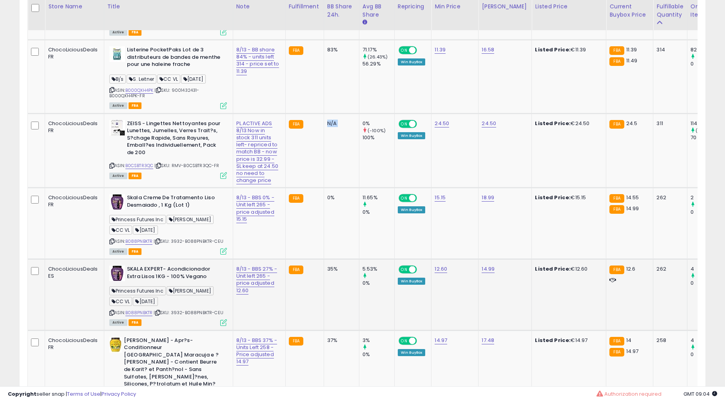
click at [328, 188] on td "N/A" at bounding box center [341, 150] width 35 height 74
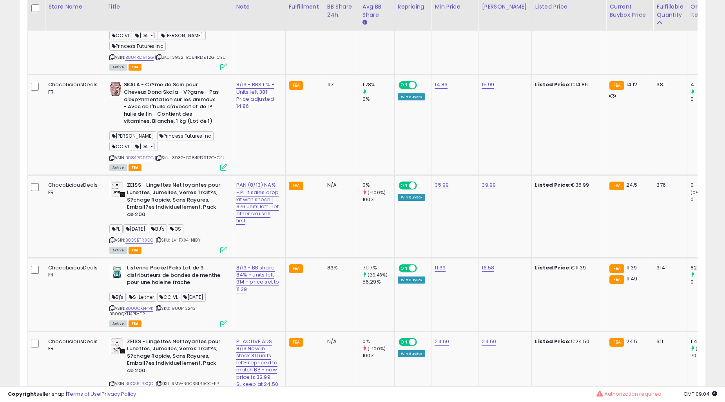
click at [328, 196] on td "N/A" at bounding box center [341, 216] width 35 height 82
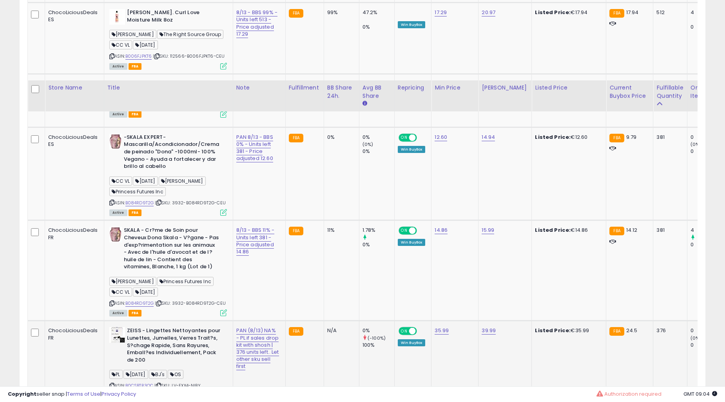
click at [328, 194] on td "0%" at bounding box center [341, 173] width 35 height 93
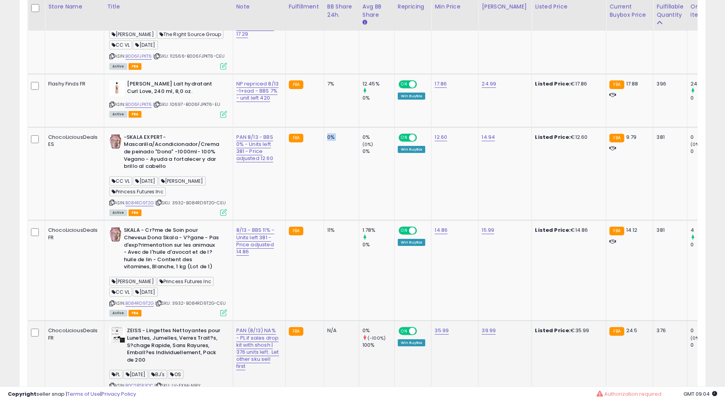
click at [328, 194] on td "0%" at bounding box center [341, 173] width 35 height 93
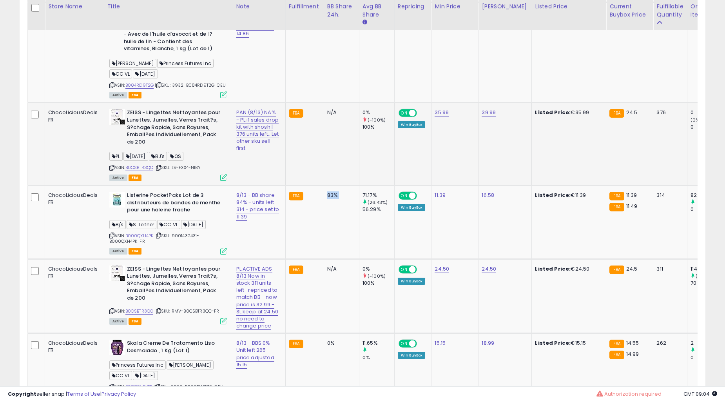
click at [328, 194] on td "83%" at bounding box center [341, 222] width 35 height 74
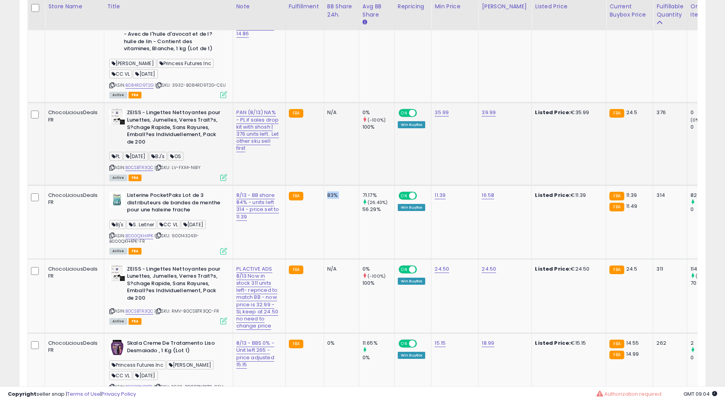
click at [328, 194] on td "83%" at bounding box center [341, 222] width 35 height 74
click at [331, 292] on td "N/A" at bounding box center [341, 296] width 35 height 74
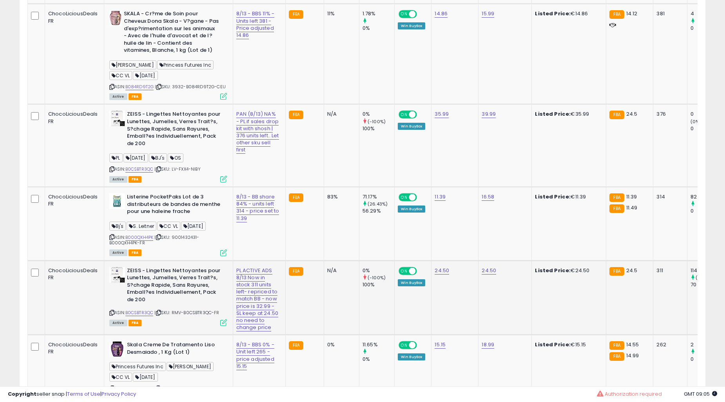
click at [330, 260] on td "83%" at bounding box center [341, 224] width 35 height 74
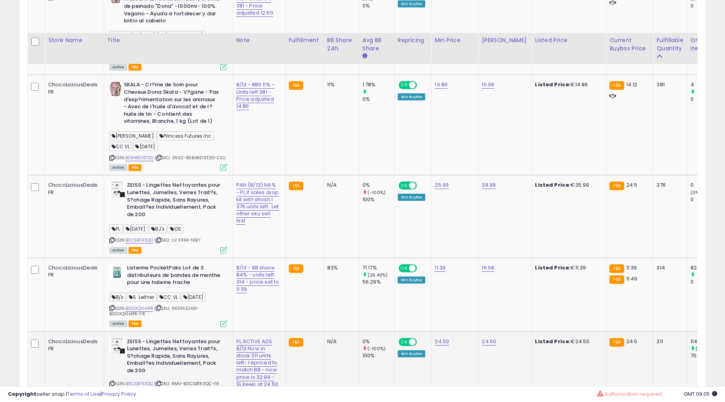
click at [330, 292] on td "83%" at bounding box center [341, 294] width 35 height 74
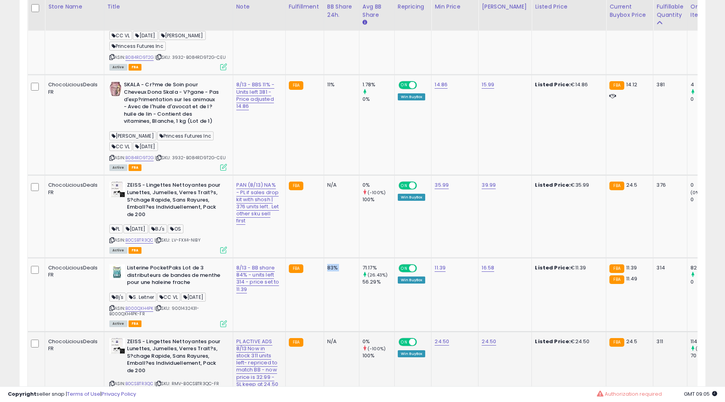
click at [330, 292] on td "83%" at bounding box center [341, 294] width 35 height 74
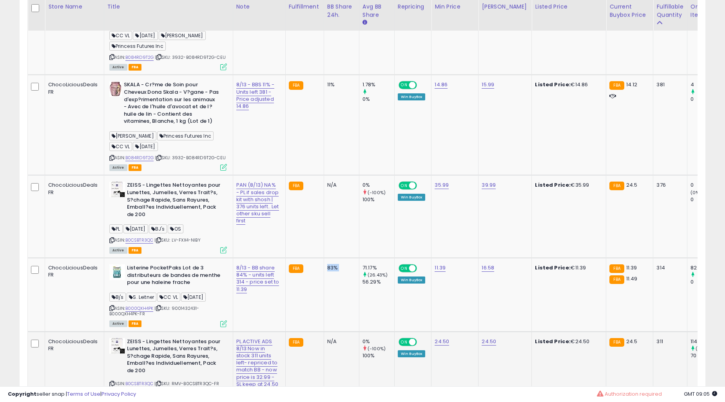
click at [330, 292] on td "83%" at bounding box center [341, 294] width 35 height 74
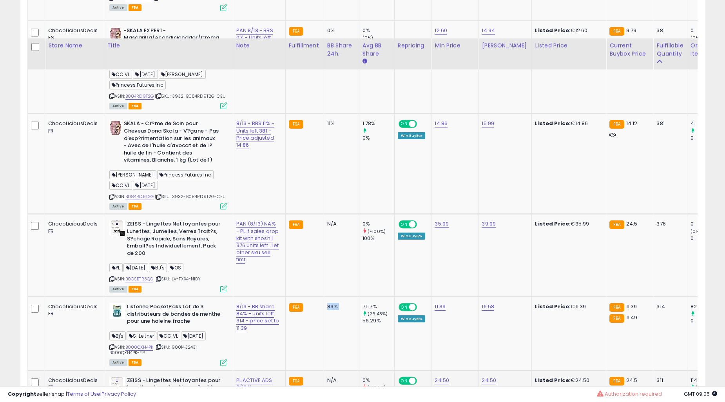
click at [330, 214] on td "11%" at bounding box center [341, 164] width 35 height 100
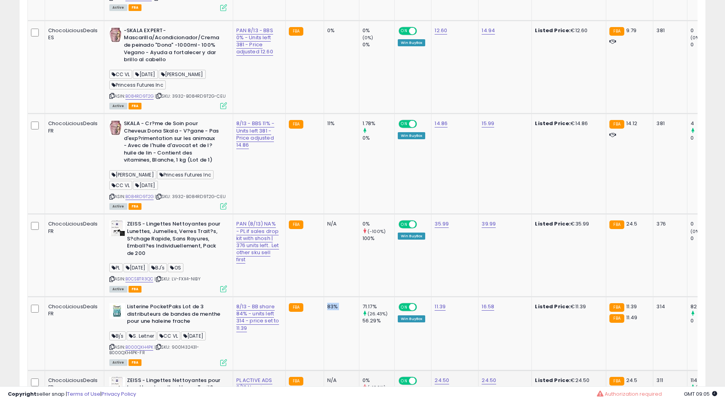
click at [330, 214] on td "11%" at bounding box center [341, 164] width 35 height 100
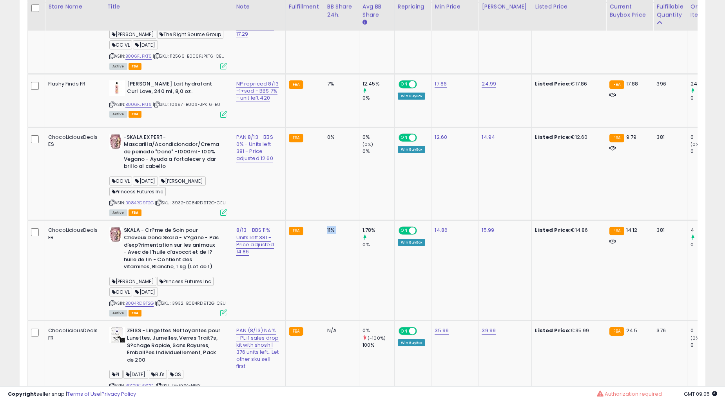
click at [330, 292] on td "11%" at bounding box center [341, 270] width 35 height 100
click at [324, 289] on td "11%" at bounding box center [341, 270] width 35 height 100
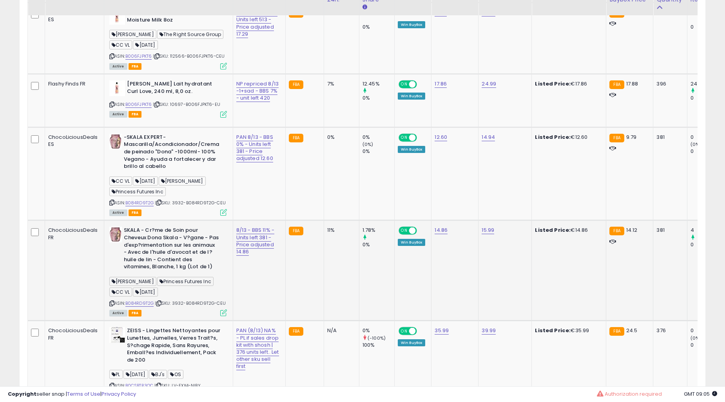
scroll to position [797, 0]
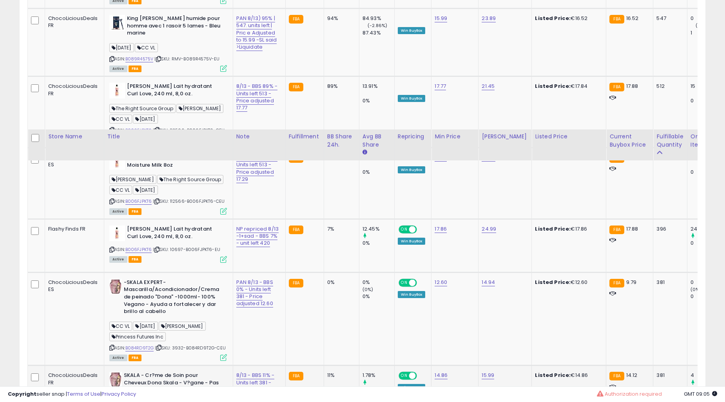
click at [324, 289] on td "0%" at bounding box center [341, 318] width 35 height 93
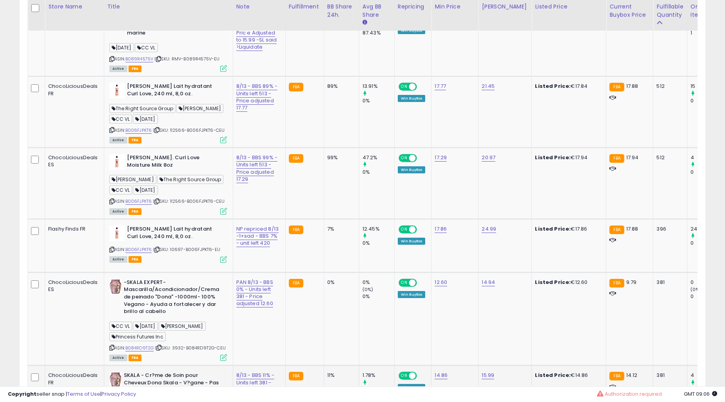
click at [327, 286] on div "0%" at bounding box center [340, 282] width 26 height 7
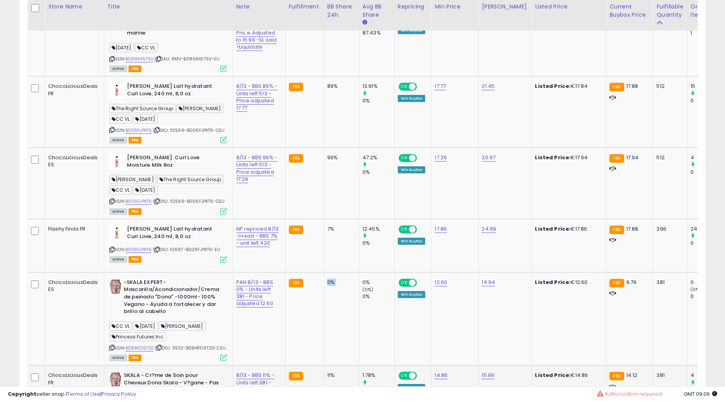
click at [327, 286] on div "0%" at bounding box center [340, 282] width 26 height 7
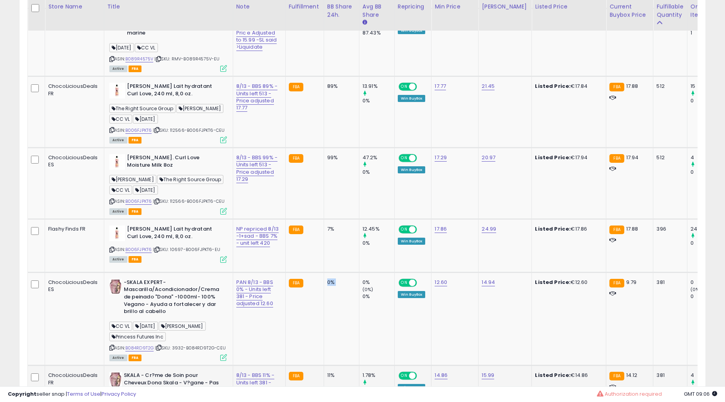
click at [327, 286] on div "0%" at bounding box center [340, 282] width 26 height 7
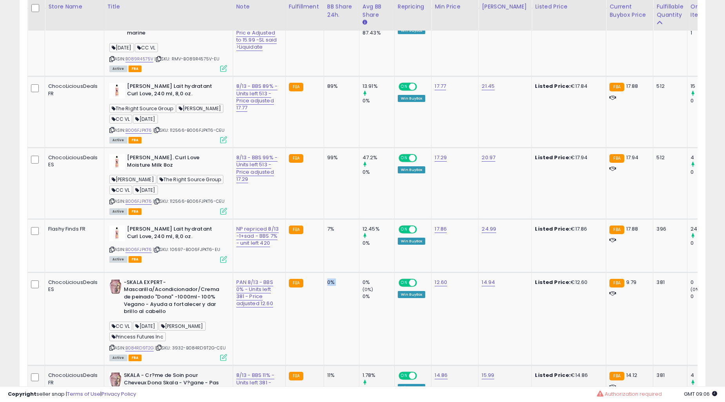
click at [327, 286] on div "0%" at bounding box center [340, 282] width 26 height 7
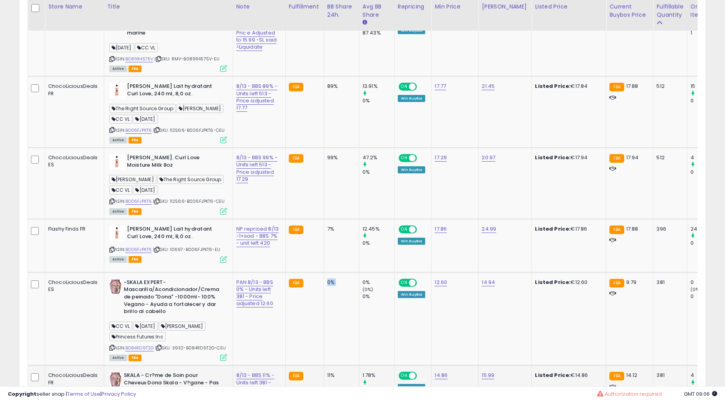
click at [327, 286] on div "0%" at bounding box center [340, 282] width 26 height 7
click at [359, 178] on td "47.2% 0%" at bounding box center [376, 183] width 35 height 71
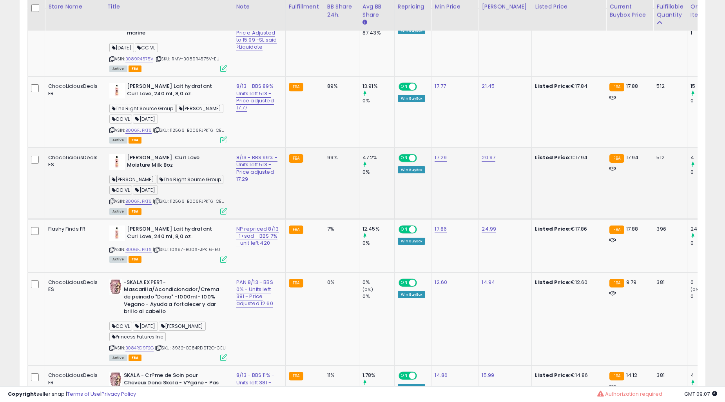
click at [359, 178] on td "47.2% 0%" at bounding box center [376, 183] width 35 height 71
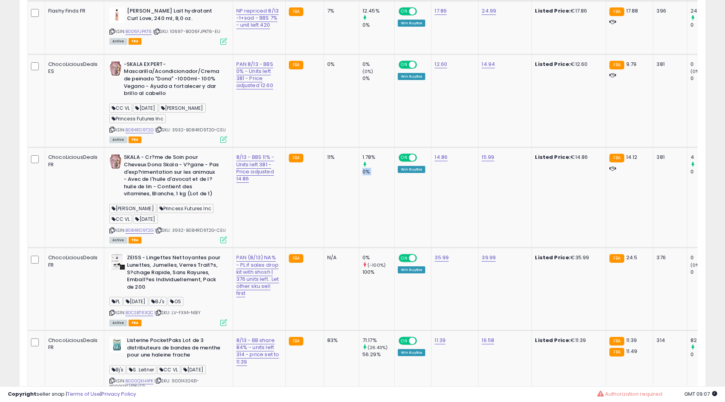
click at [362, 175] on div "0%" at bounding box center [378, 171] width 32 height 7
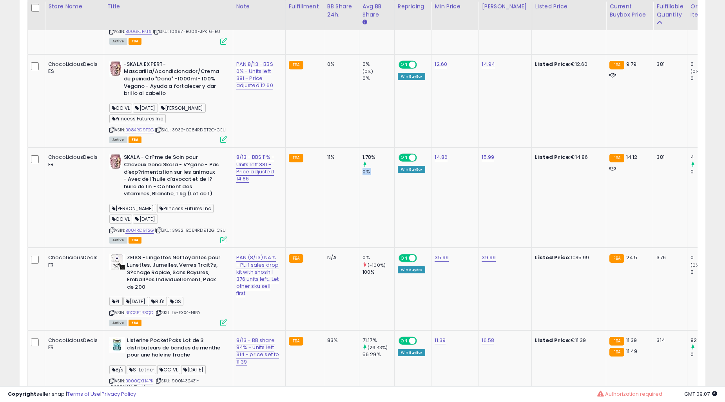
click at [362, 175] on div "0%" at bounding box center [378, 171] width 32 height 7
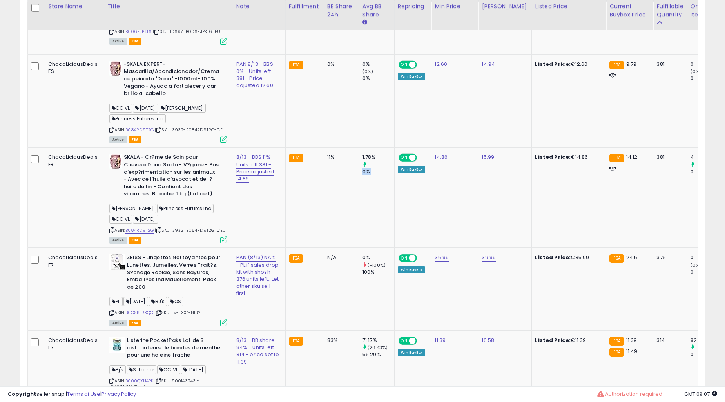
click at [362, 175] on div "0%" at bounding box center [378, 171] width 32 height 7
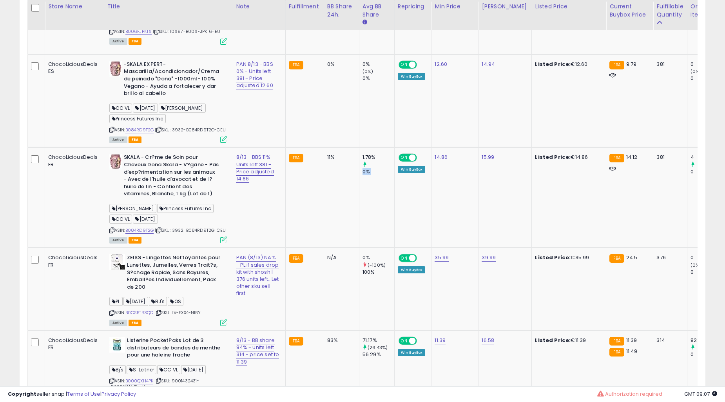
click at [362, 175] on div "0%" at bounding box center [378, 171] width 32 height 7
click at [359, 181] on td "1.78% 0%" at bounding box center [376, 197] width 35 height 100
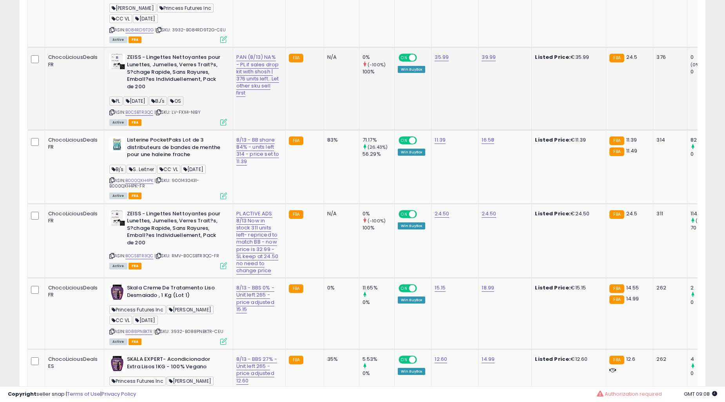
click at [359, 170] on td "71.17% (26.43%) 56.29%" at bounding box center [376, 167] width 35 height 74
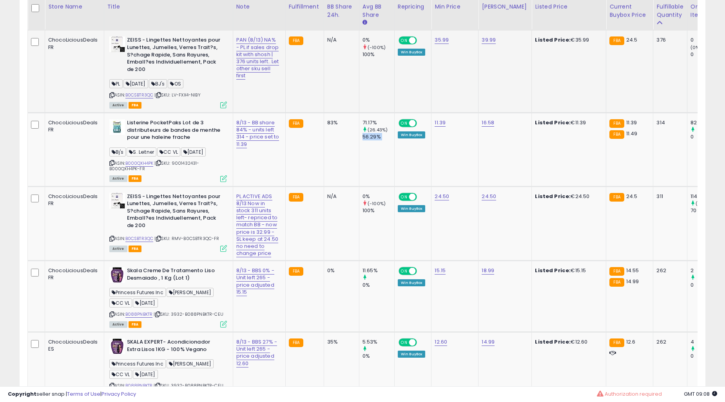
click at [359, 170] on td "71.17% (26.43%) 56.29%" at bounding box center [376, 149] width 35 height 74
click at [359, 169] on td "71.17% (26.43%) 56.29%" at bounding box center [376, 149] width 35 height 74
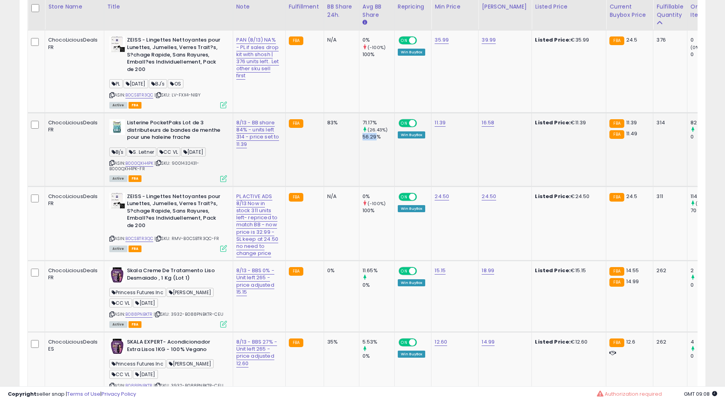
click at [359, 169] on td "71.17% (26.43%) 56.29%" at bounding box center [376, 149] width 35 height 74
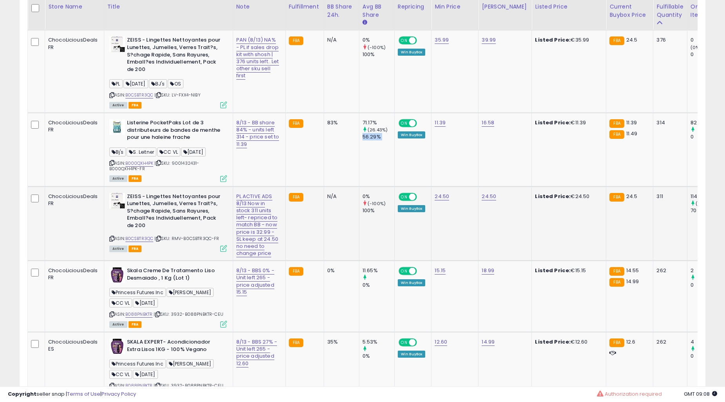
click at [359, 261] on td "11.65% 0%" at bounding box center [376, 296] width 35 height 71
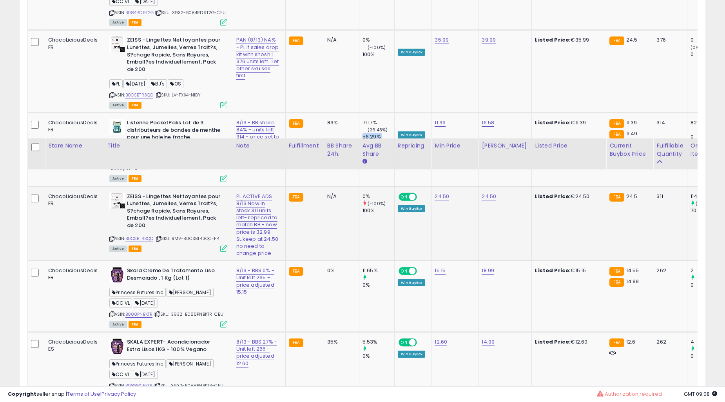
scroll to position [1377, 0]
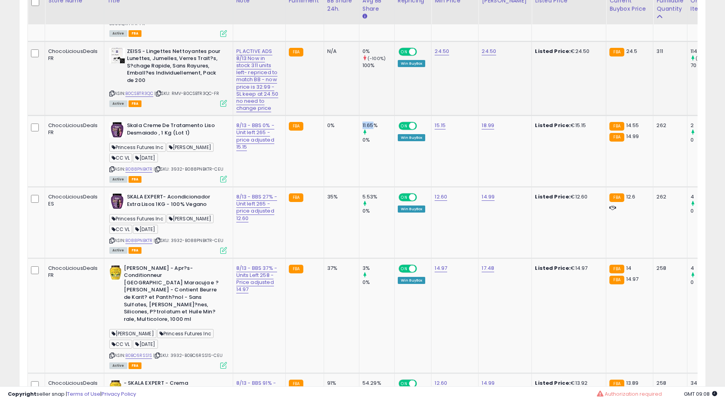
click at [359, 164] on td "11.65% 0%" at bounding box center [376, 151] width 35 height 71
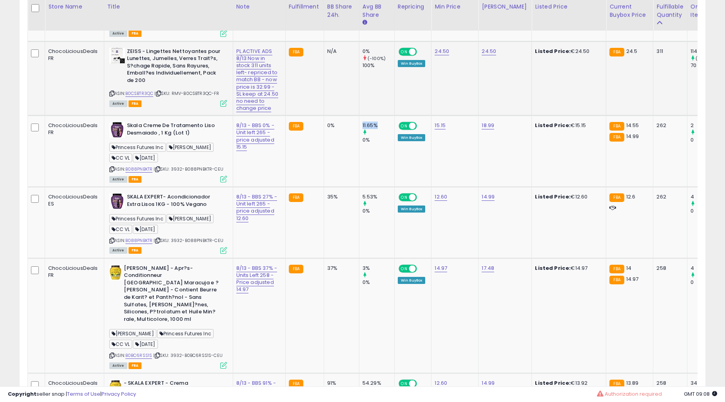
click at [359, 164] on td "11.65% 0%" at bounding box center [376, 151] width 35 height 71
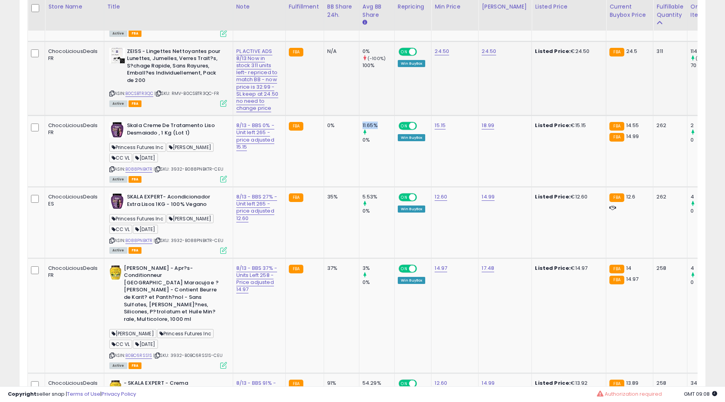
click at [359, 164] on td "11.65% 0%" at bounding box center [376, 151] width 35 height 71
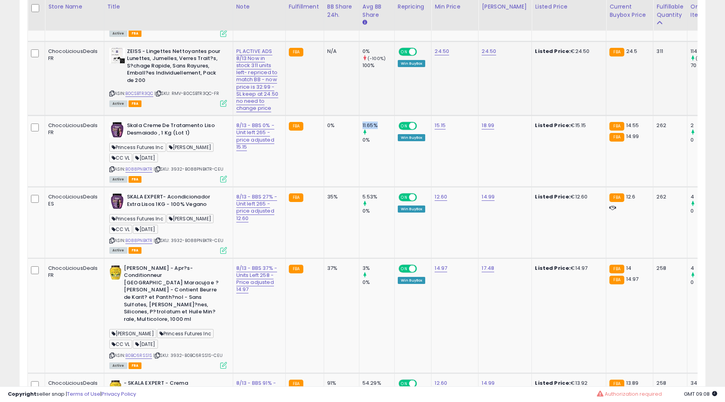
click at [359, 164] on td "11.65% 0%" at bounding box center [376, 151] width 35 height 71
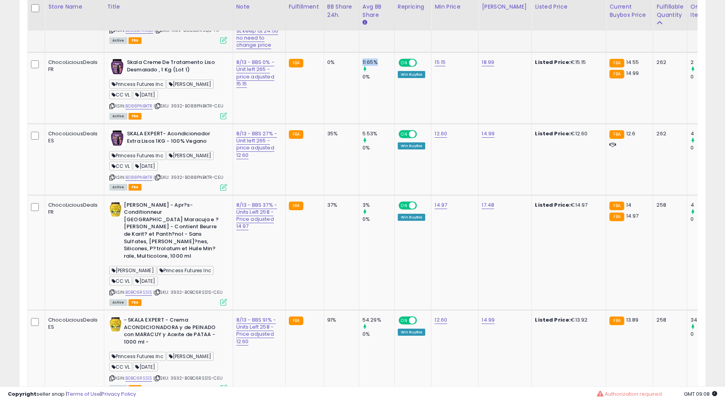
click at [359, 195] on td "3% 0%" at bounding box center [376, 252] width 35 height 115
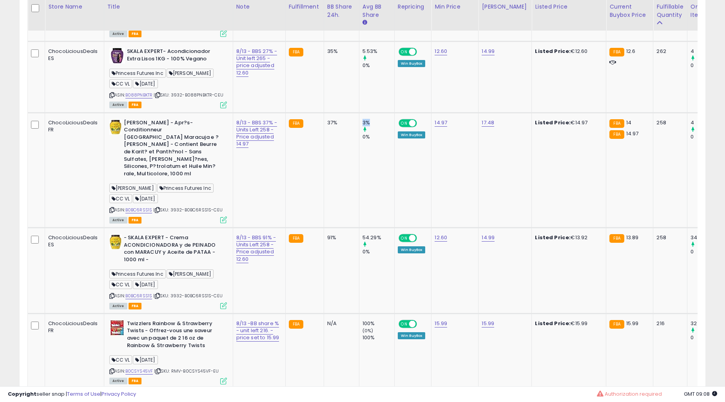
click at [359, 164] on td "3% 0%" at bounding box center [376, 169] width 35 height 115
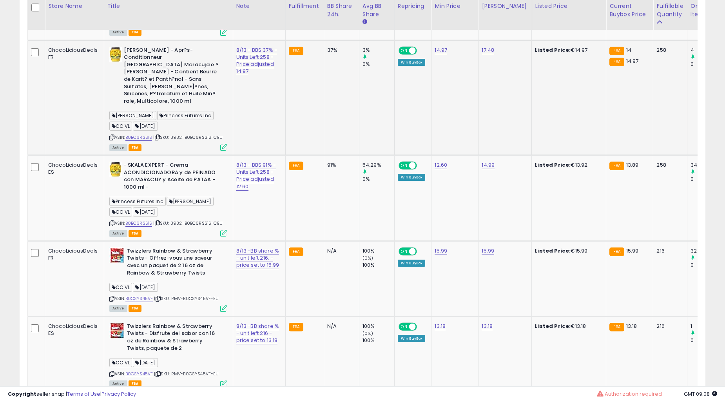
click at [332, 155] on td "37%" at bounding box center [341, 97] width 35 height 115
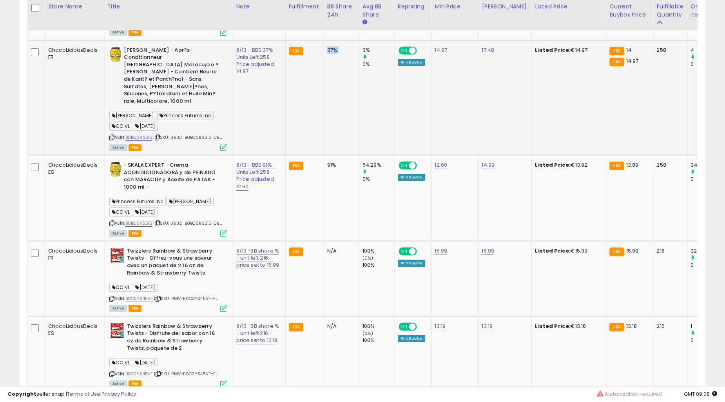
click at [332, 155] on td "37%" at bounding box center [341, 97] width 35 height 115
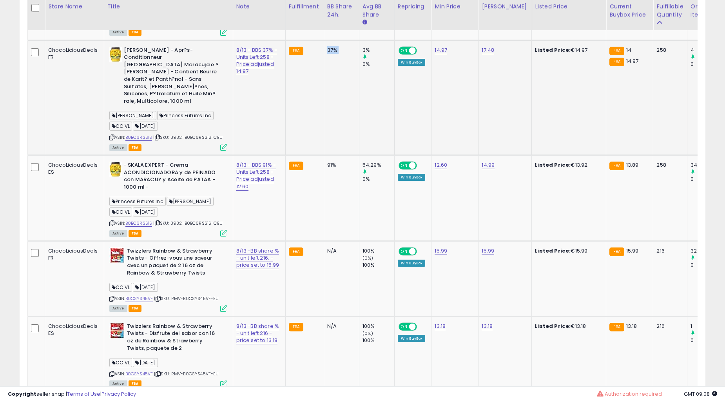
click at [332, 155] on td "37%" at bounding box center [341, 97] width 35 height 115
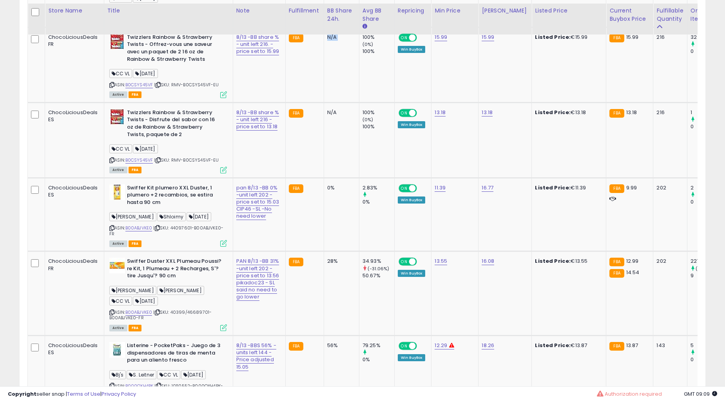
click at [332, 167] on td "N/A" at bounding box center [341, 139] width 35 height 75
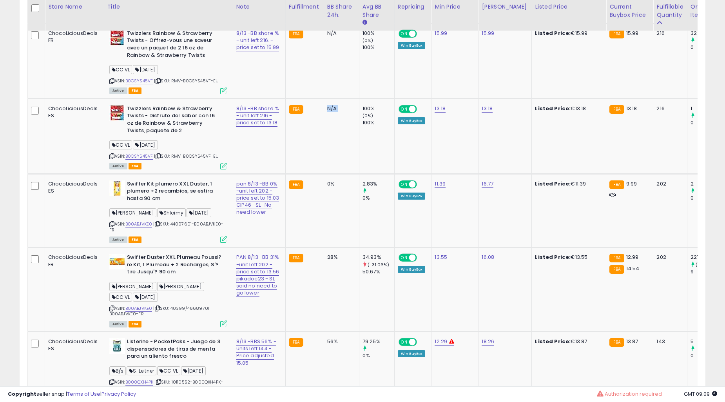
click at [332, 167] on td "N/A" at bounding box center [341, 135] width 35 height 75
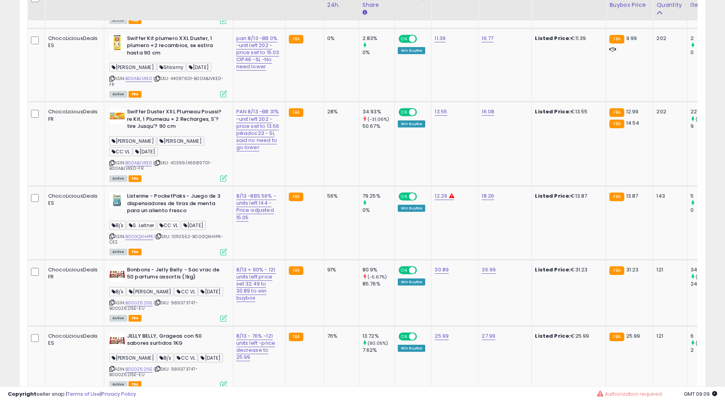
click at [332, 167] on td "28%" at bounding box center [341, 144] width 35 height 84
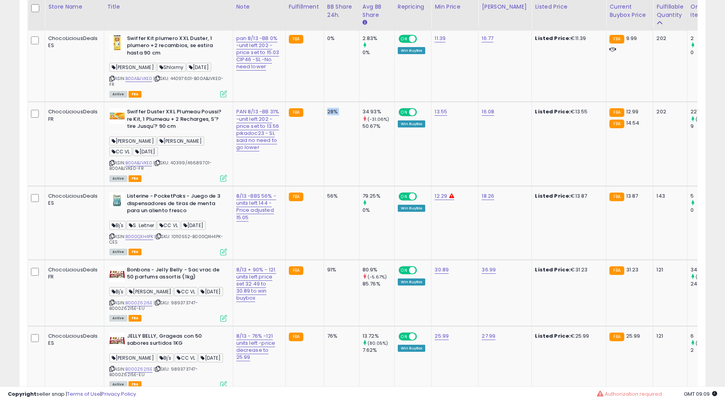
click at [332, 167] on td "28%" at bounding box center [341, 144] width 35 height 84
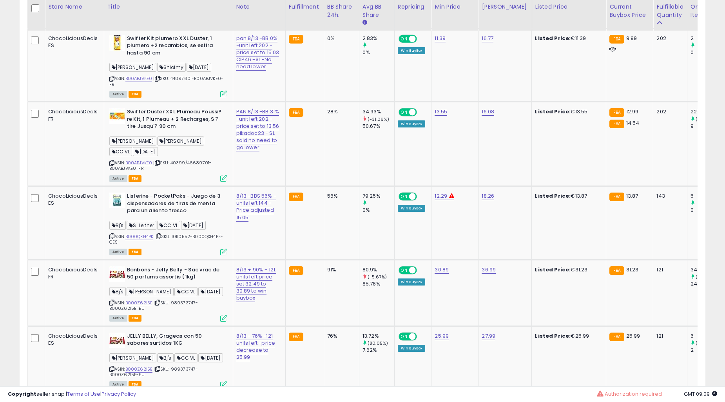
click at [332, 167] on td "28%" at bounding box center [341, 144] width 35 height 84
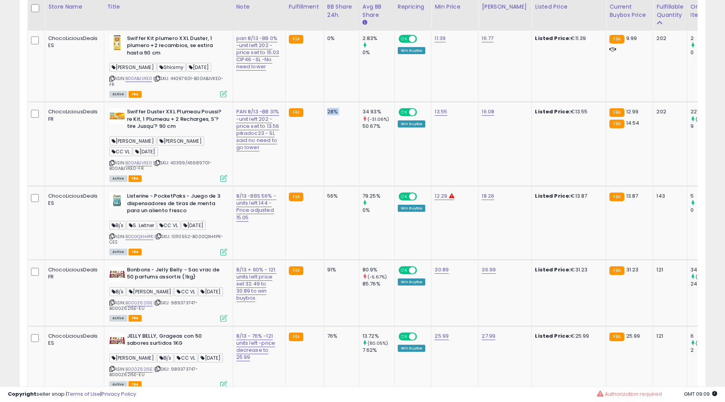
click at [332, 167] on td "28%" at bounding box center [341, 144] width 35 height 84
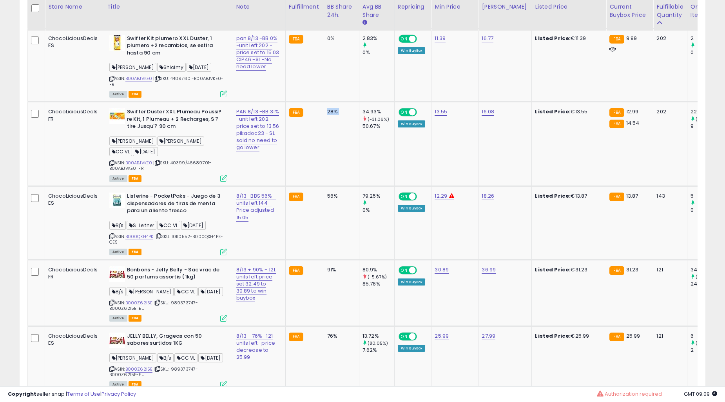
click at [332, 167] on td "28%" at bounding box center [341, 144] width 35 height 84
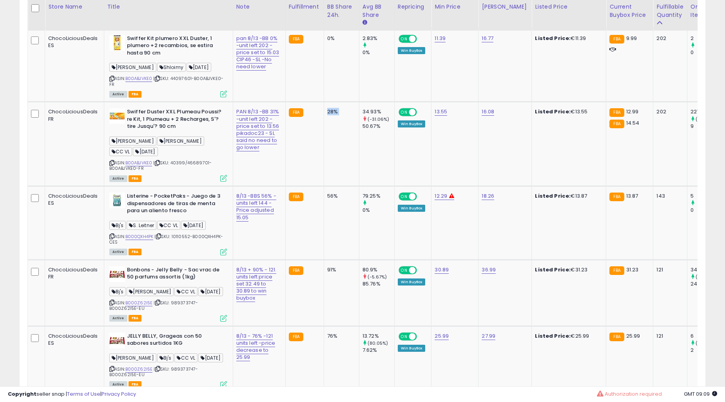
click at [332, 167] on td "28%" at bounding box center [341, 144] width 35 height 84
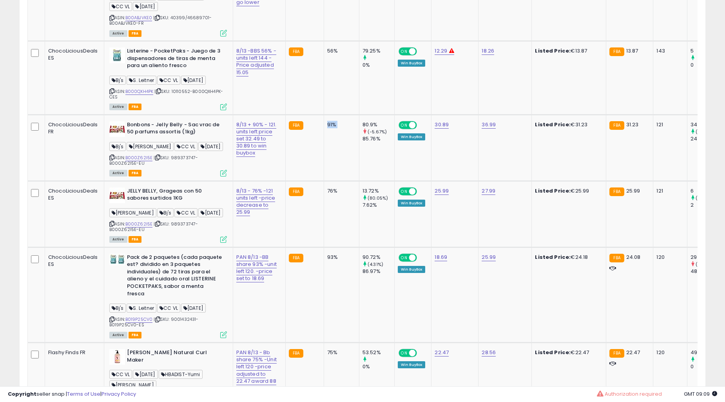
click at [332, 167] on td "91%" at bounding box center [341, 147] width 35 height 66
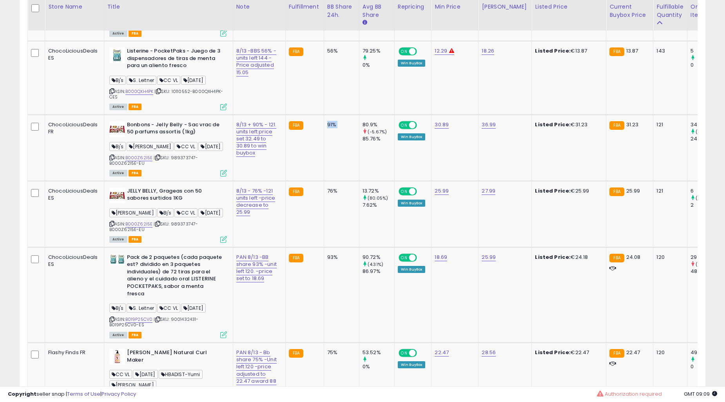
click at [332, 167] on td "91%" at bounding box center [341, 147] width 35 height 66
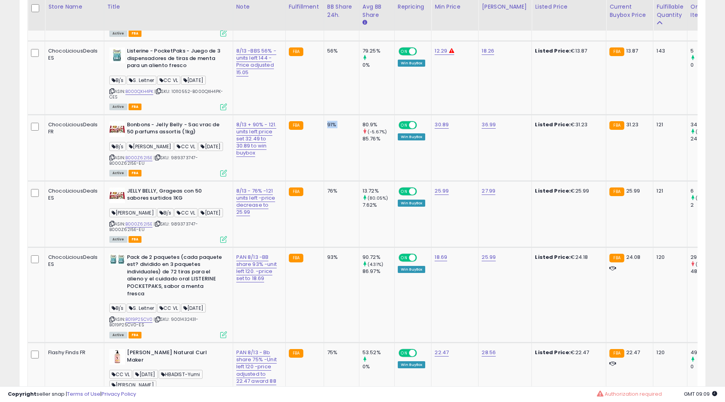
click at [332, 167] on td "91%" at bounding box center [341, 147] width 35 height 66
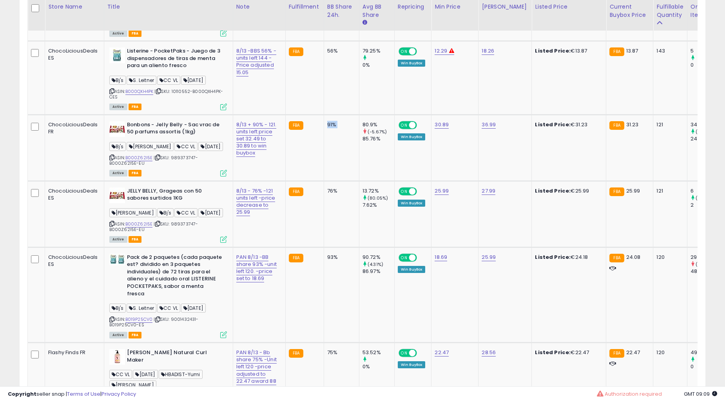
click at [332, 167] on td "91%" at bounding box center [341, 147] width 35 height 66
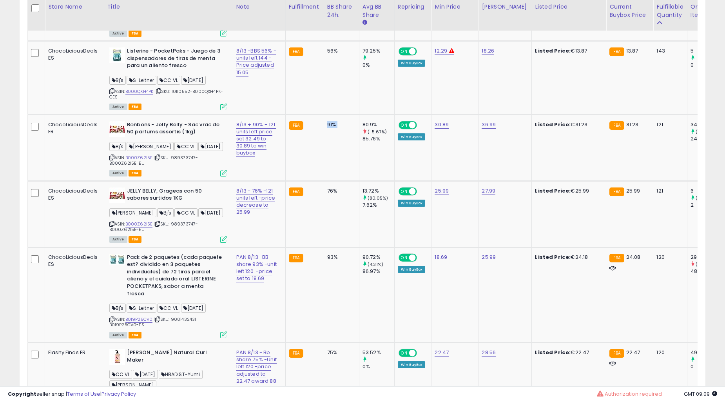
click at [332, 167] on td "91%" at bounding box center [341, 147] width 35 height 66
click at [332, 247] on td "93%" at bounding box center [341, 294] width 35 height 95
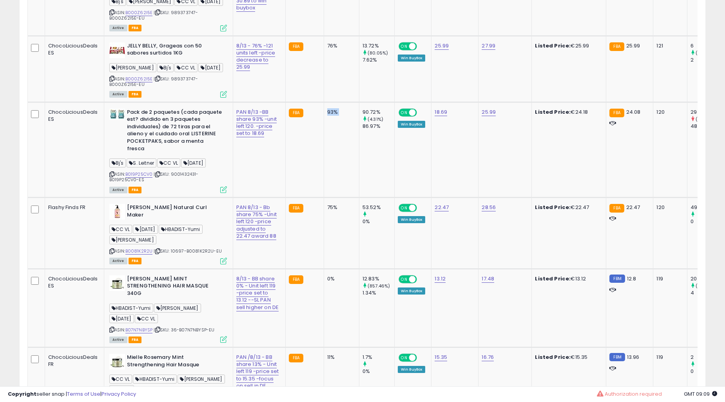
click at [332, 167] on td "93%" at bounding box center [341, 149] width 35 height 95
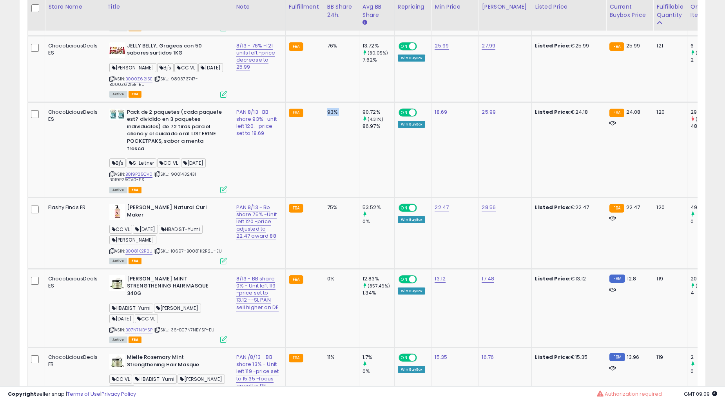
click at [332, 167] on td "93%" at bounding box center [341, 149] width 35 height 95
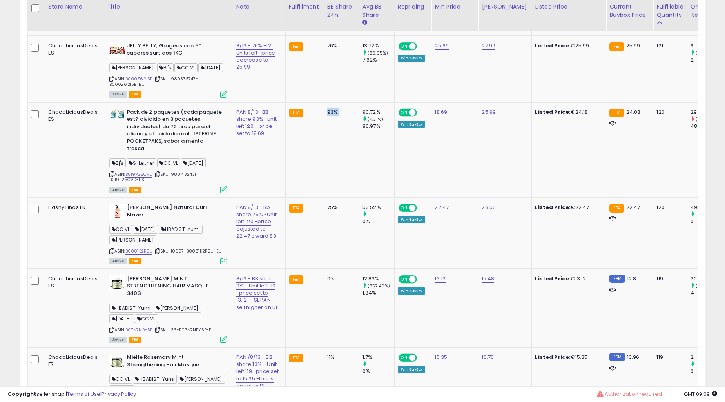
click at [332, 167] on td "93%" at bounding box center [341, 149] width 35 height 95
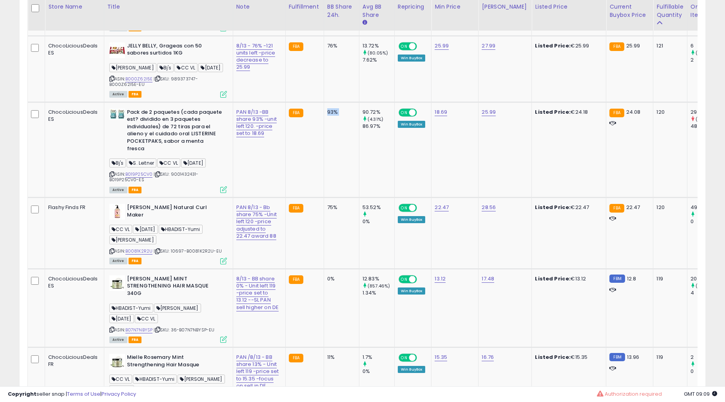
click at [332, 167] on td "93%" at bounding box center [341, 149] width 35 height 95
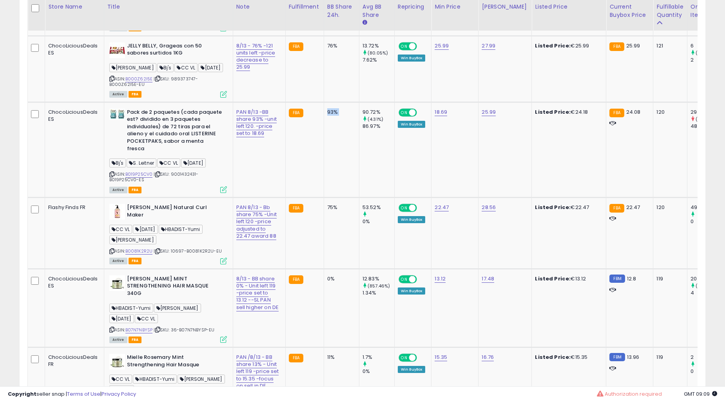
click at [332, 167] on td "93%" at bounding box center [341, 149] width 35 height 95
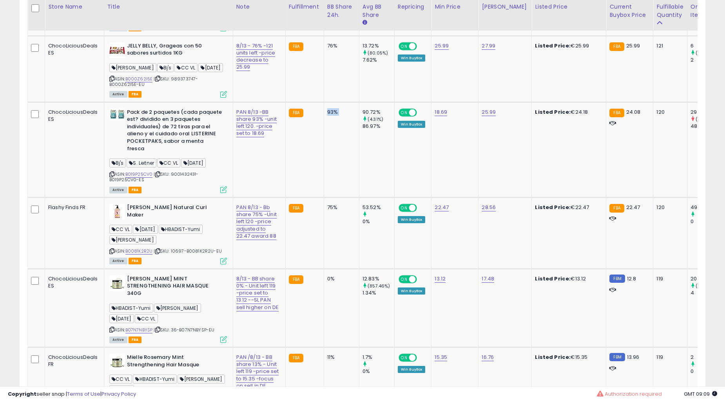
click at [332, 167] on td "93%" at bounding box center [341, 149] width 35 height 95
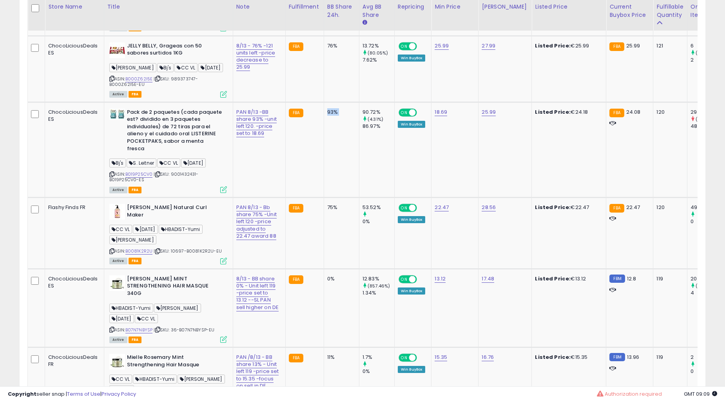
click at [332, 167] on td "93%" at bounding box center [341, 149] width 35 height 95
click at [304, 102] on td "FBA" at bounding box center [304, 69] width 38 height 66
click at [304, 268] on td "FBA" at bounding box center [304, 307] width 38 height 78
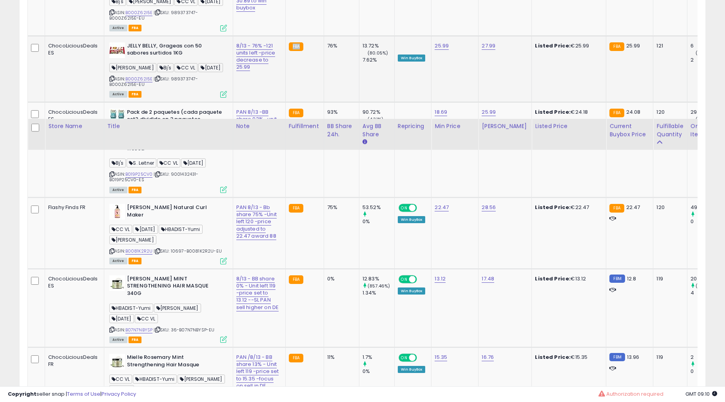
scroll to position [2466, 0]
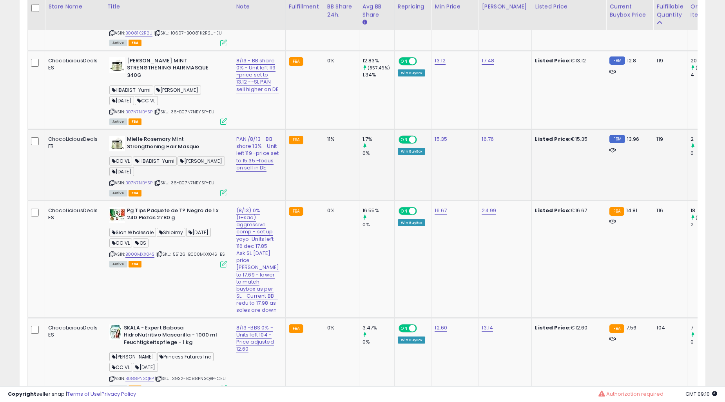
click at [305, 201] on td "FBA" at bounding box center [304, 164] width 38 height 71
click at [307, 201] on td "FBA" at bounding box center [304, 164] width 38 height 71
click at [324, 207] on td "0%" at bounding box center [341, 258] width 35 height 117
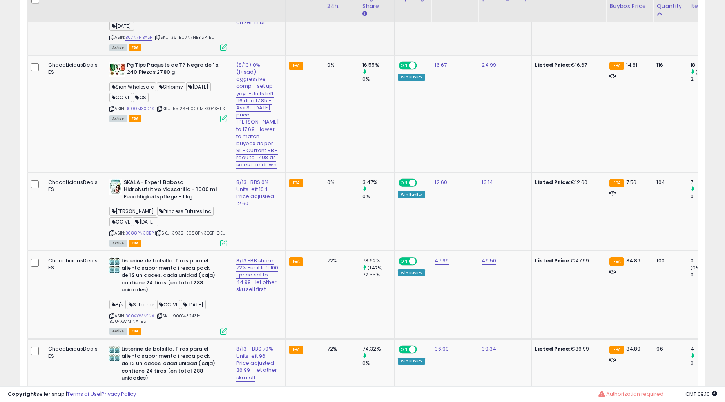
click at [324, 172] on td "0%" at bounding box center [341, 113] width 35 height 117
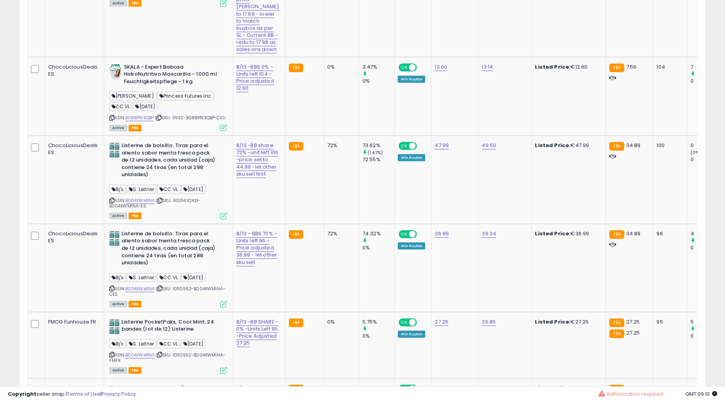
click at [324, 207] on td "72%" at bounding box center [341, 179] width 35 height 88
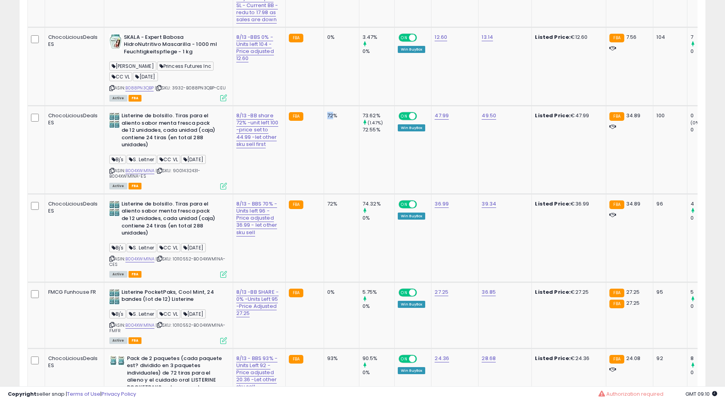
click at [324, 194] on td "72%" at bounding box center [341, 149] width 35 height 88
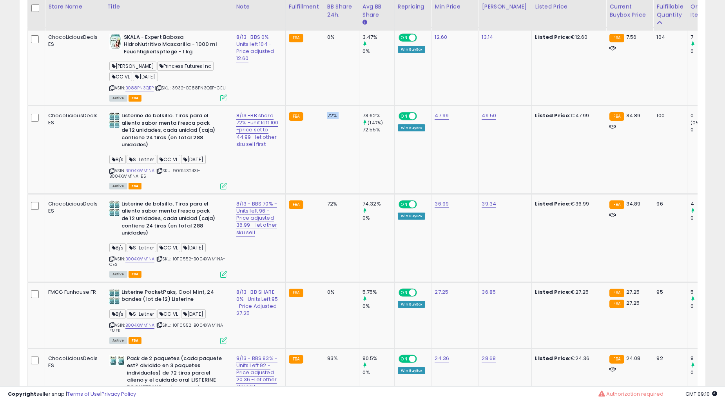
click at [324, 194] on td "72%" at bounding box center [341, 149] width 35 height 88
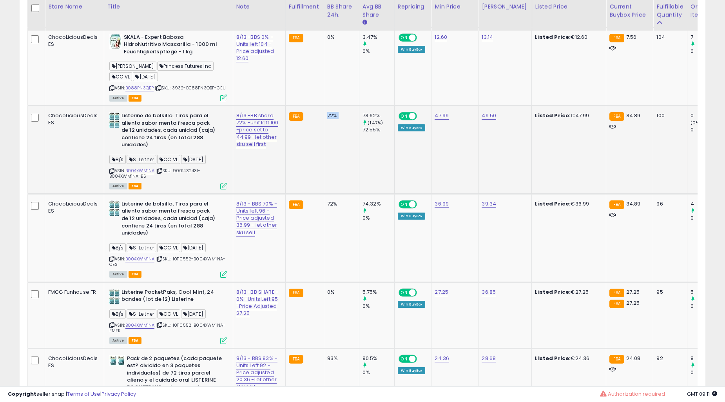
scroll to position [2683, 0]
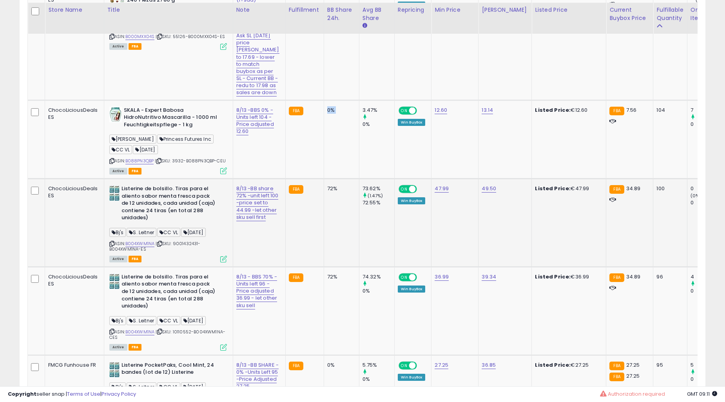
click at [324, 178] on td "0%" at bounding box center [341, 139] width 35 height 78
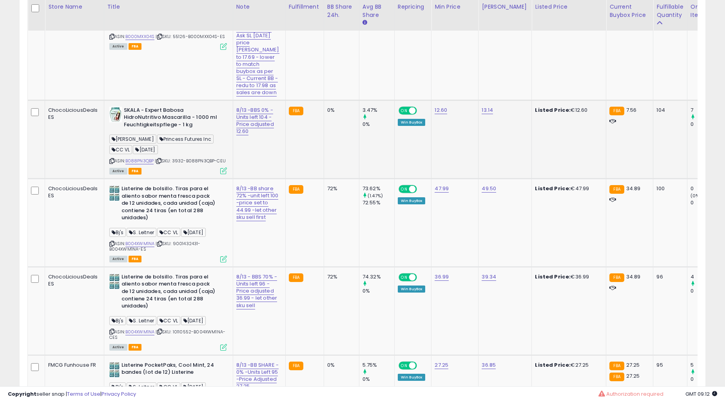
click at [304, 178] on td "FBA" at bounding box center [304, 139] width 38 height 78
click at [337, 178] on td "0%" at bounding box center [341, 139] width 35 height 78
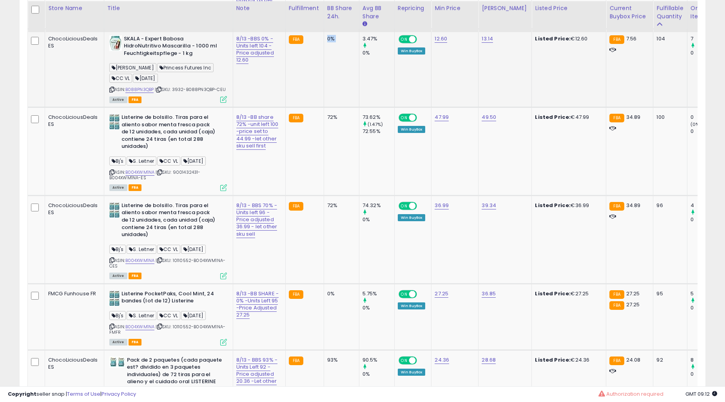
click at [337, 192] on td "72%" at bounding box center [341, 151] width 35 height 88
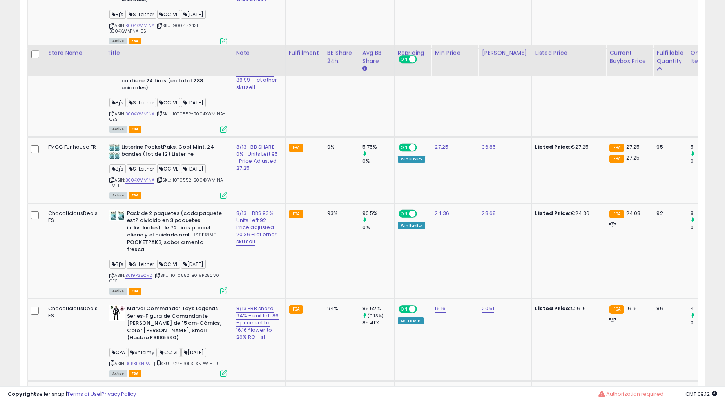
scroll to position [2974, 0]
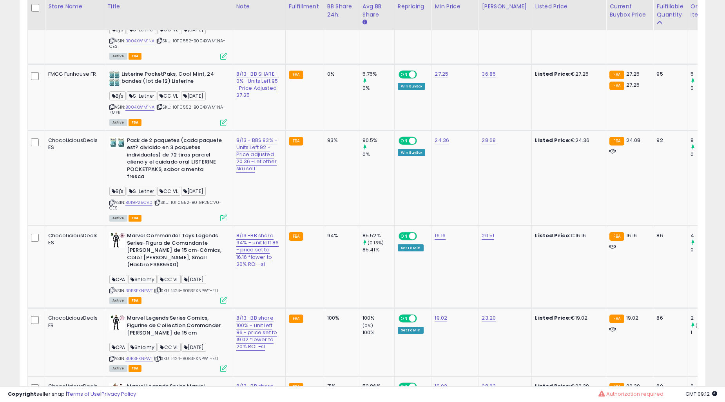
click at [337, 192] on td "93%" at bounding box center [341, 177] width 35 height 95
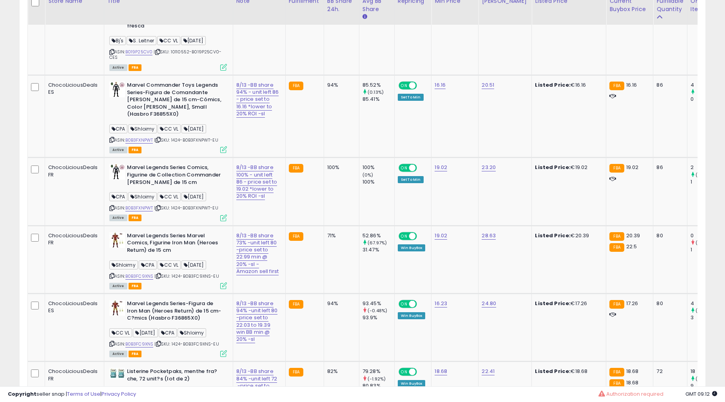
click at [337, 192] on td "100%" at bounding box center [341, 192] width 35 height 68
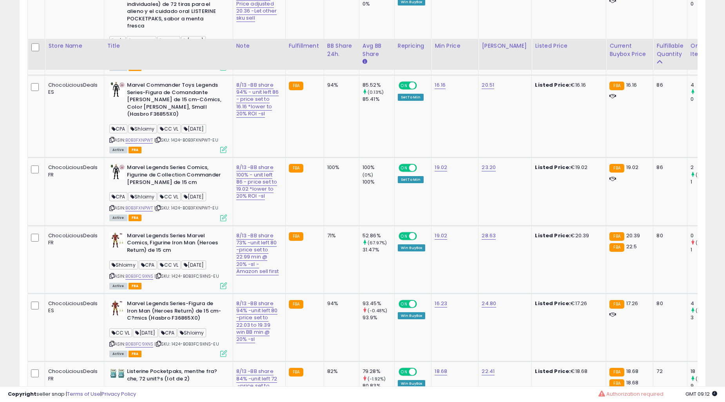
scroll to position [3191, 0]
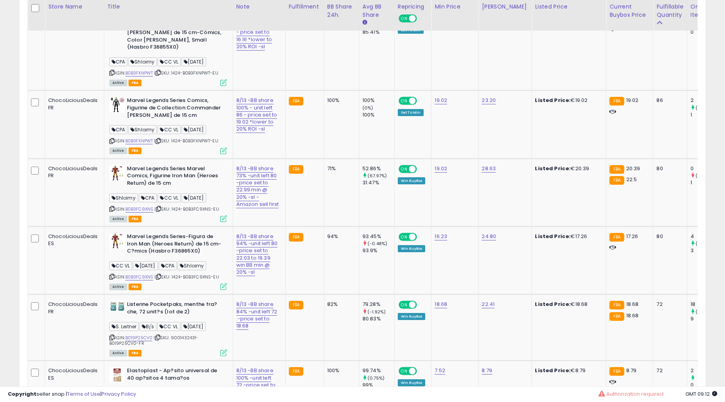
click at [337, 158] on td "100%" at bounding box center [341, 125] width 35 height 68
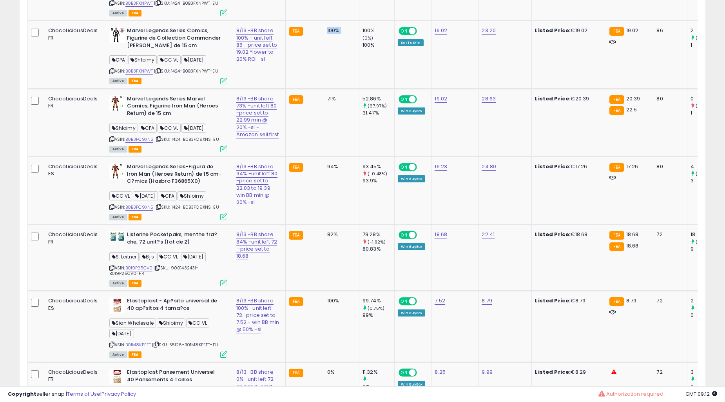
click at [337, 156] on td "71%" at bounding box center [341, 123] width 35 height 68
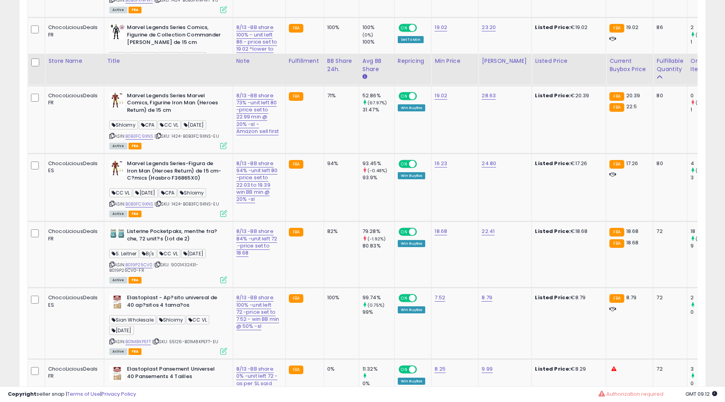
scroll to position [3336, 0]
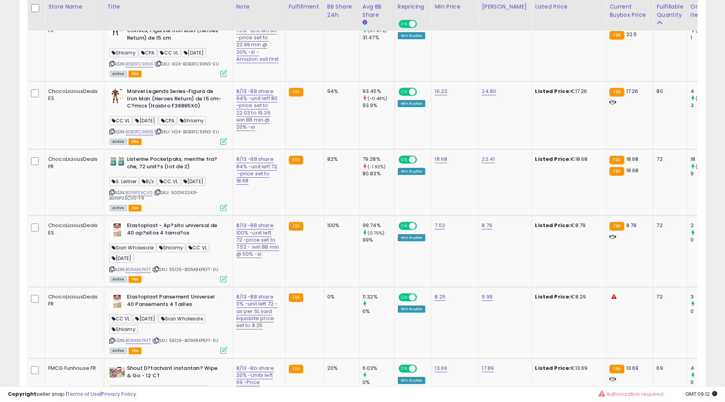
click at [337, 149] on td "94%" at bounding box center [341, 115] width 35 height 68
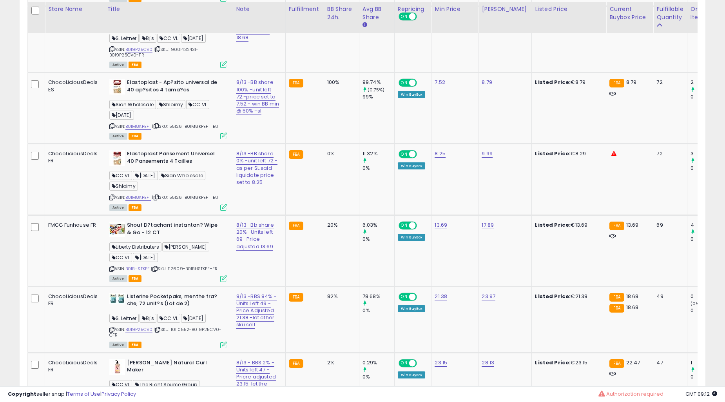
click at [337, 144] on td "100%" at bounding box center [341, 107] width 35 height 71
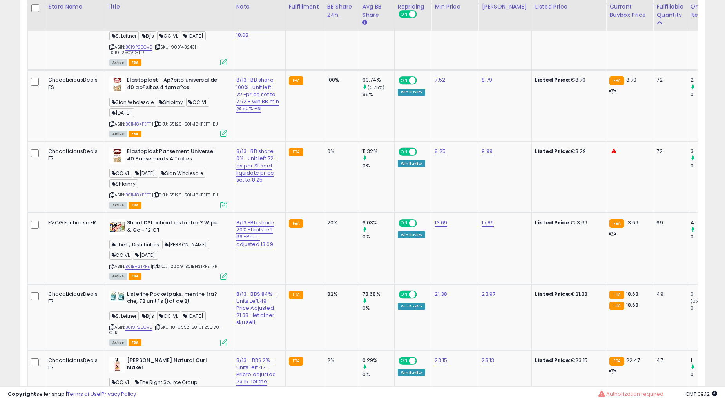
click at [337, 141] on td "100%" at bounding box center [341, 105] width 35 height 71
click at [340, 213] on td "0%" at bounding box center [341, 176] width 35 height 71
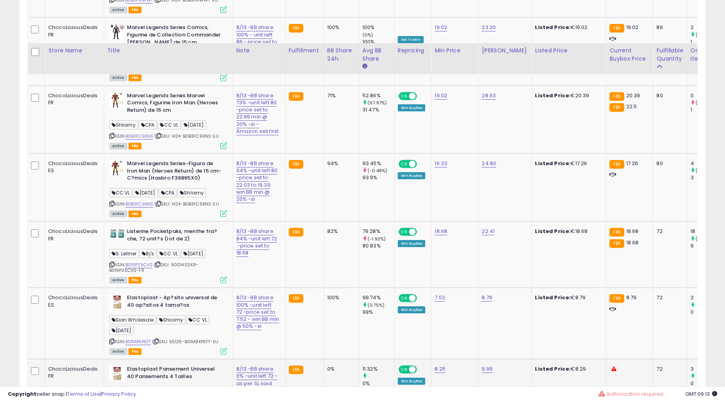
click at [337, 221] on td "94%" at bounding box center [341, 188] width 35 height 68
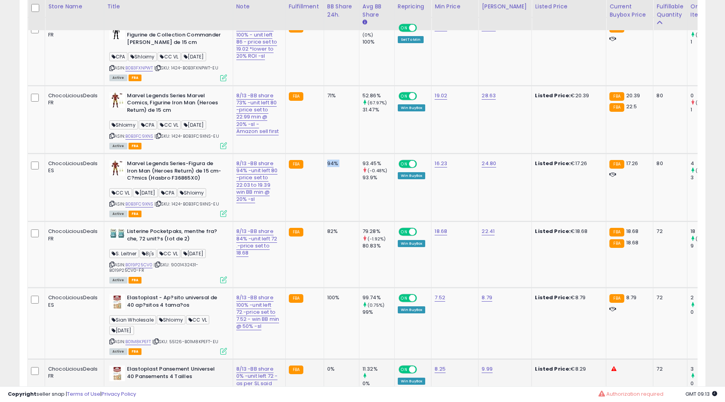
click at [337, 221] on td "94%" at bounding box center [341, 188] width 35 height 68
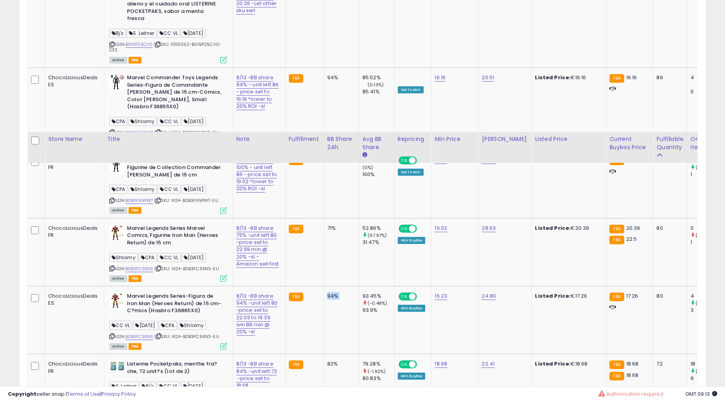
click at [337, 218] on td "100%" at bounding box center [341, 184] width 35 height 68
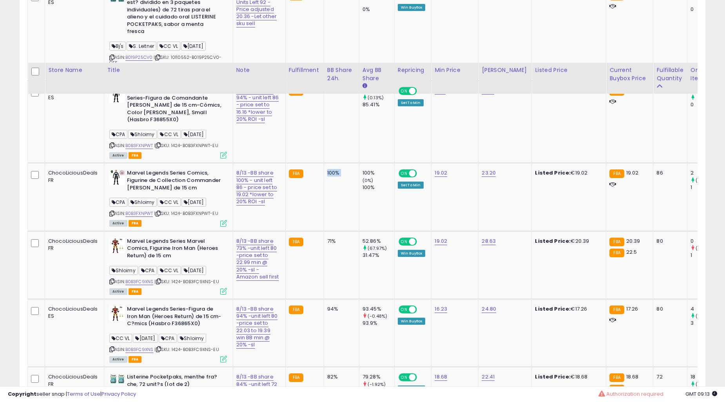
click at [337, 231] on td "100%" at bounding box center [341, 197] width 35 height 68
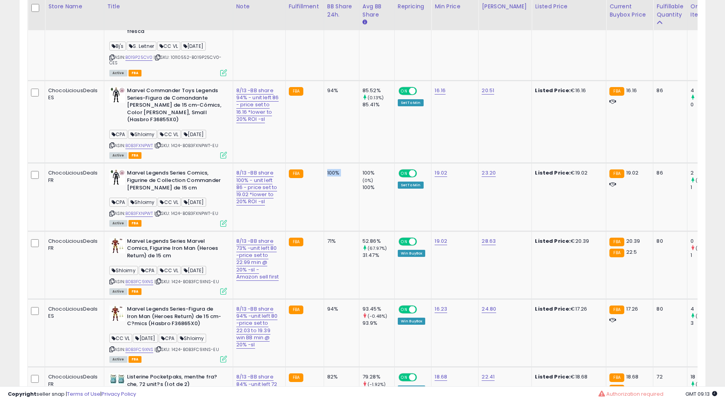
click at [337, 231] on td "100%" at bounding box center [341, 197] width 35 height 68
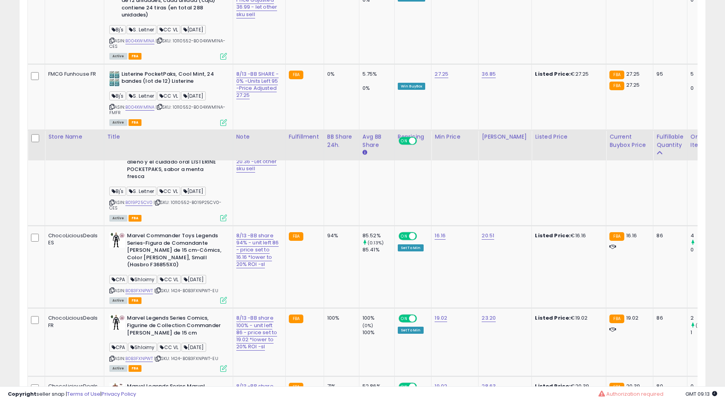
click at [337, 225] on td "93%" at bounding box center [341, 177] width 35 height 95
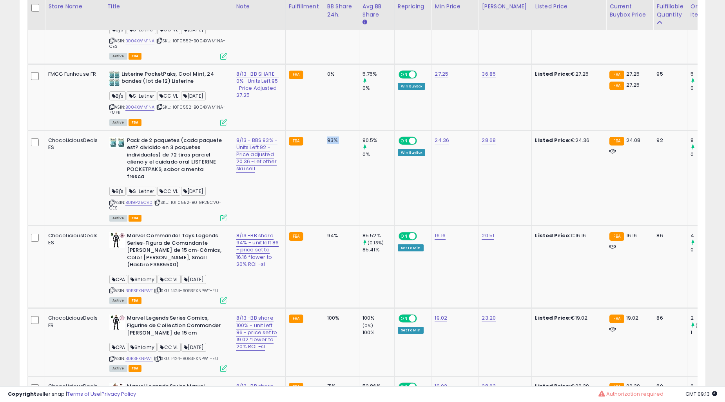
click at [337, 225] on td "93%" at bounding box center [341, 177] width 35 height 95
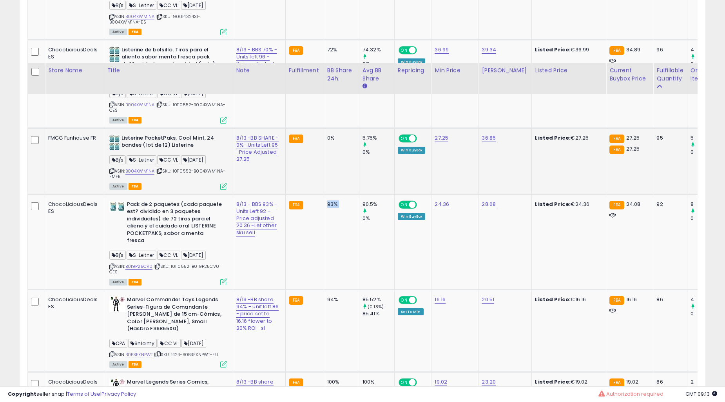
click at [335, 194] on td "0%" at bounding box center [341, 161] width 35 height 66
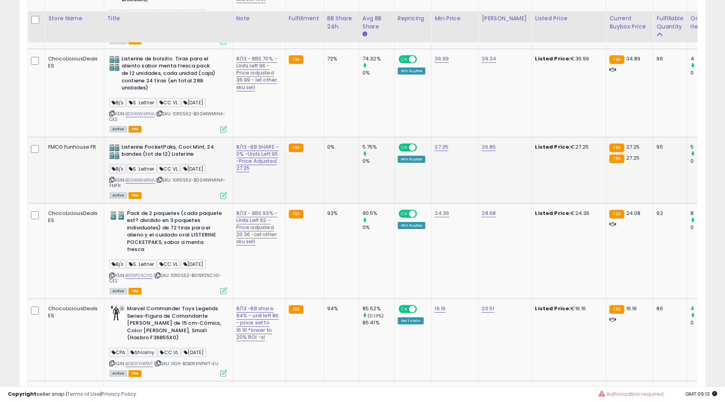
click at [335, 203] on td "0%" at bounding box center [341, 170] width 35 height 66
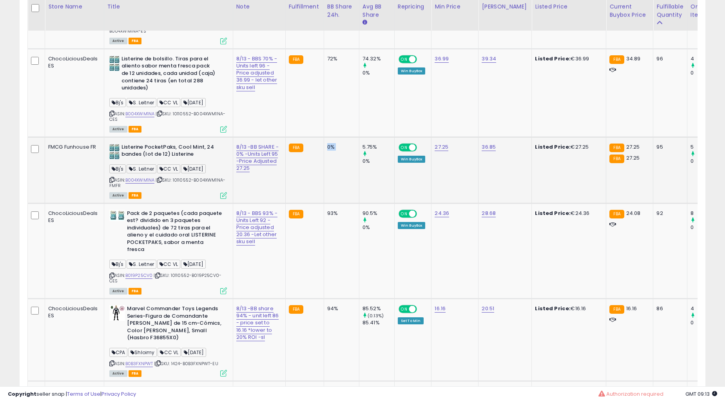
click at [335, 203] on td "0%" at bounding box center [341, 170] width 35 height 66
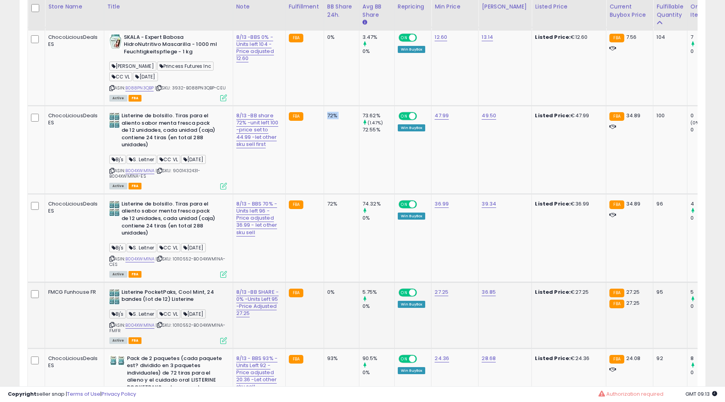
click at [335, 194] on td "72%" at bounding box center [341, 149] width 35 height 88
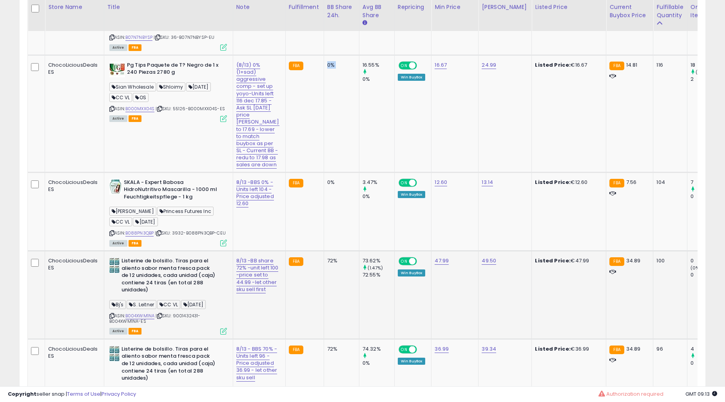
click at [335, 172] on td "0%" at bounding box center [341, 113] width 35 height 117
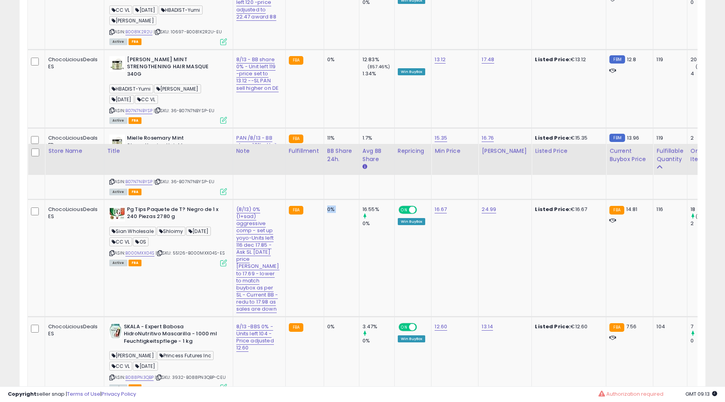
click at [335, 233] on td "0%" at bounding box center [341, 257] width 35 height 117
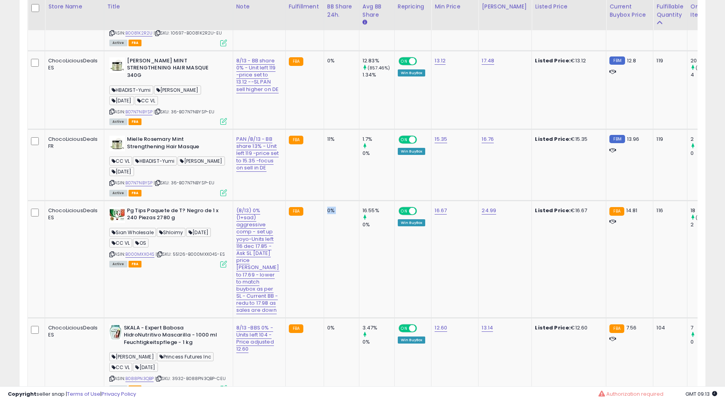
click at [335, 233] on td "0%" at bounding box center [341, 258] width 35 height 117
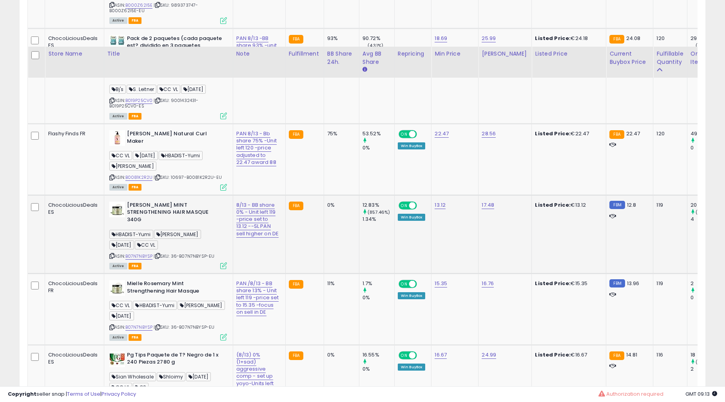
click at [335, 231] on td "0%" at bounding box center [341, 234] width 35 height 78
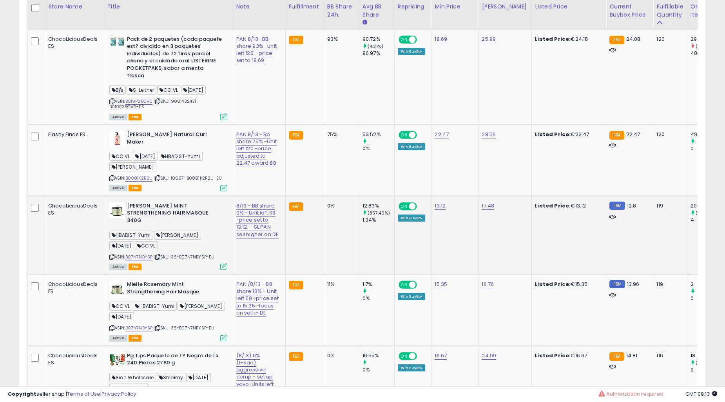
click at [335, 231] on td "0%" at bounding box center [341, 235] width 35 height 78
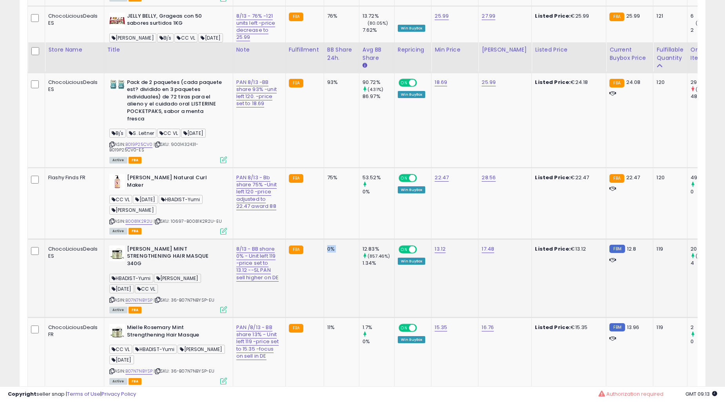
click at [335, 167] on td "93%" at bounding box center [341, 119] width 35 height 95
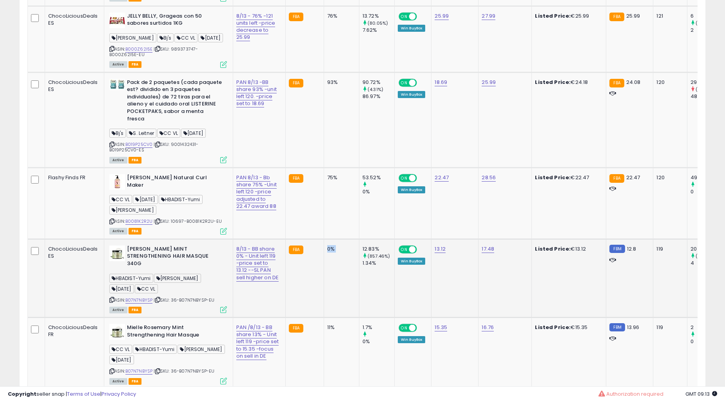
click at [335, 167] on td "93%" at bounding box center [341, 119] width 35 height 95
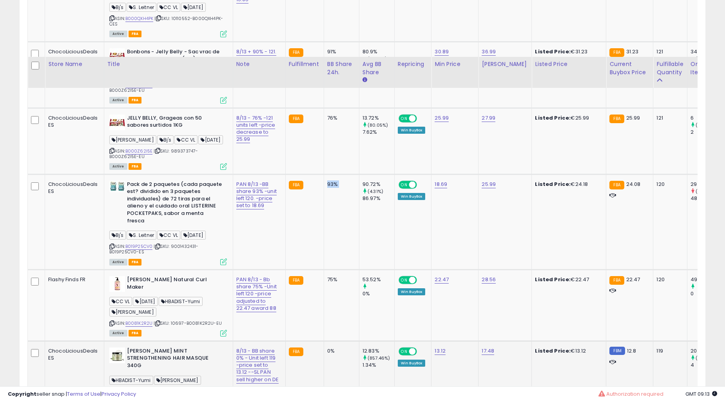
click at [335, 231] on td "93%" at bounding box center [341, 221] width 35 height 95
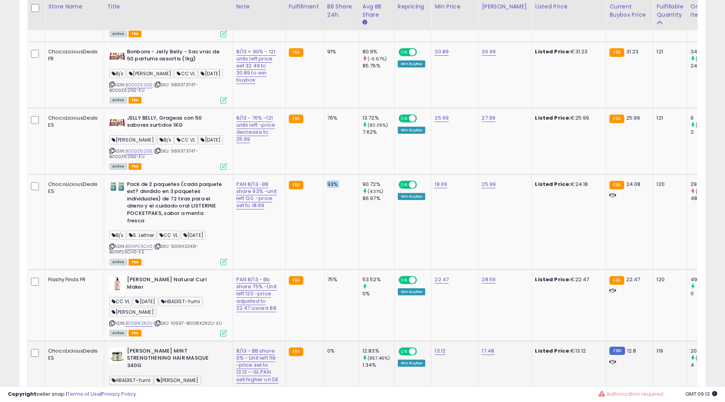
click at [335, 231] on td "93%" at bounding box center [341, 221] width 35 height 95
click
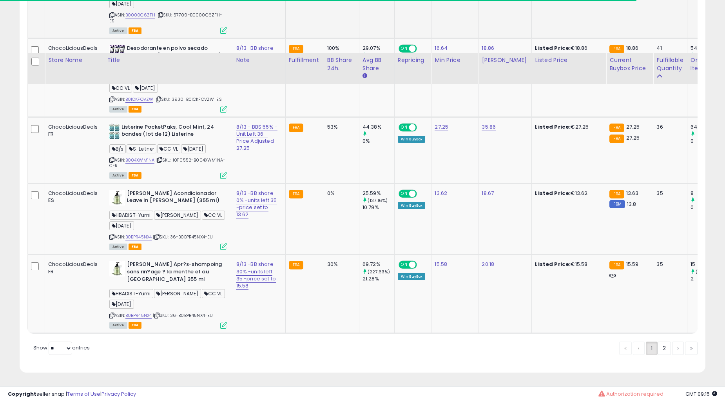
scroll to position [3854, 0]
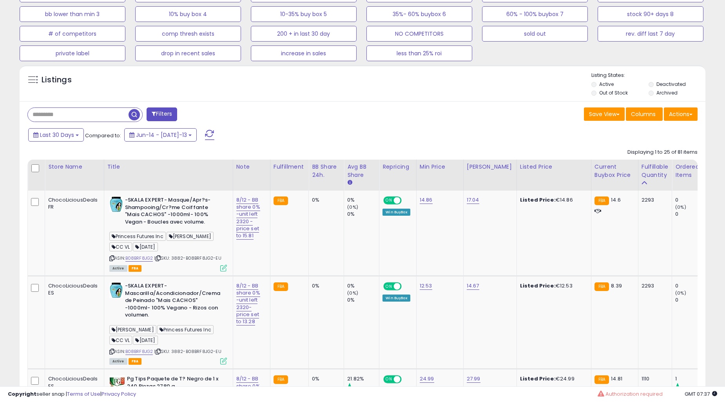
scroll to position [186, 0]
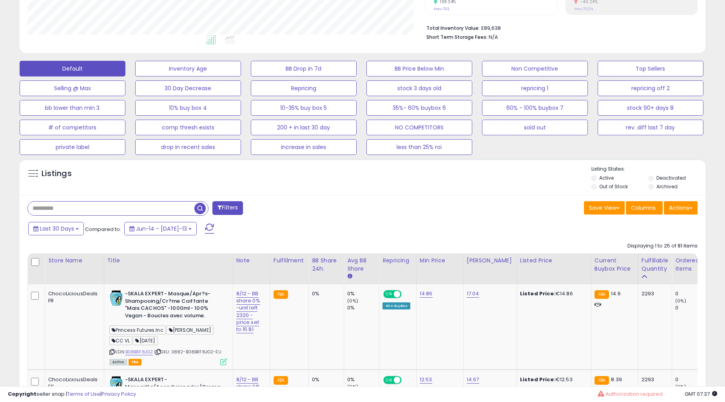
click at [56, 206] on input "text" at bounding box center [111, 208] width 167 height 14
paste input "**********"
type input "**********"
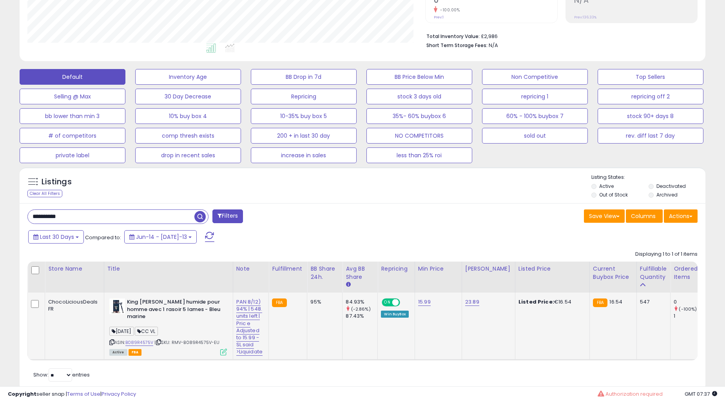
scroll to position [204, 0]
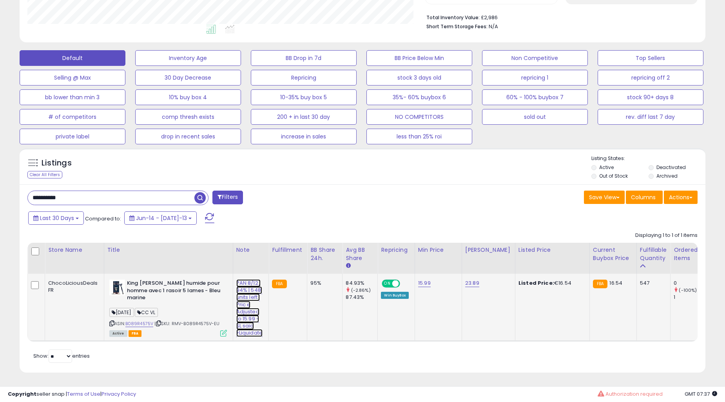
click at [246, 280] on link "PAN 8/12) 94% | 548. units left | Pric e Adjusted to 15.99 -SL said >Liquidate" at bounding box center [249, 308] width 27 height 58
type input "**********"
click button "submit" at bounding box center [283, 263] width 13 height 12
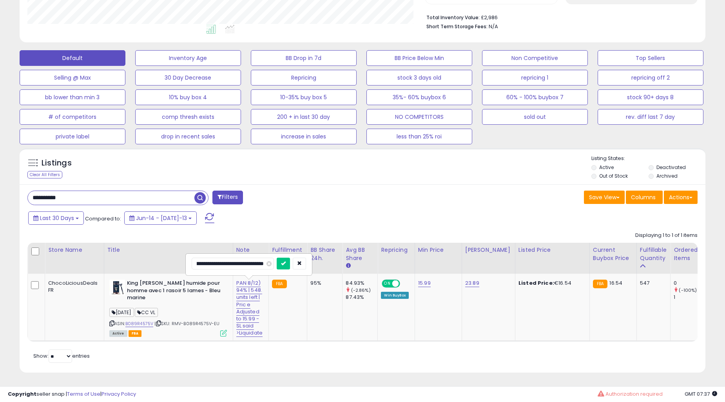
scroll to position [0, 0]
click at [78, 199] on div "**********" at bounding box center [192, 198] width 341 height 16
click at [81, 194] on input "**********" at bounding box center [111, 198] width 167 height 14
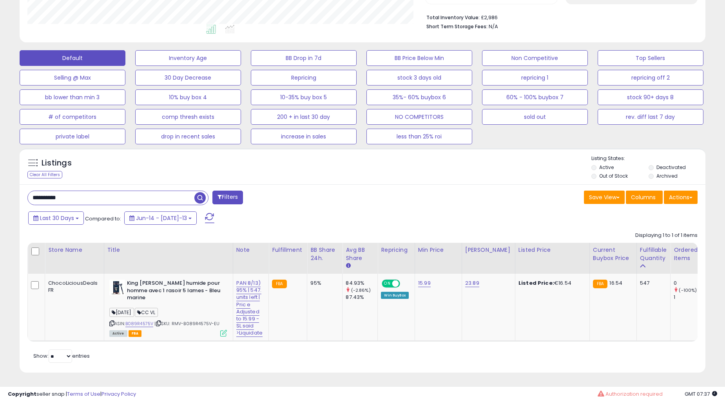
paste input "text"
type input "**********"
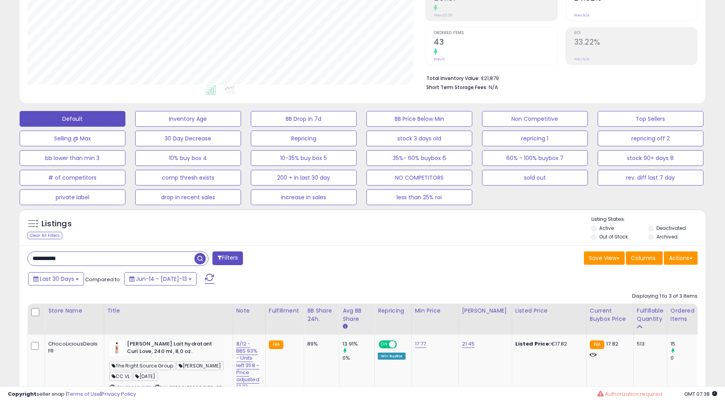
scroll to position [281, 0]
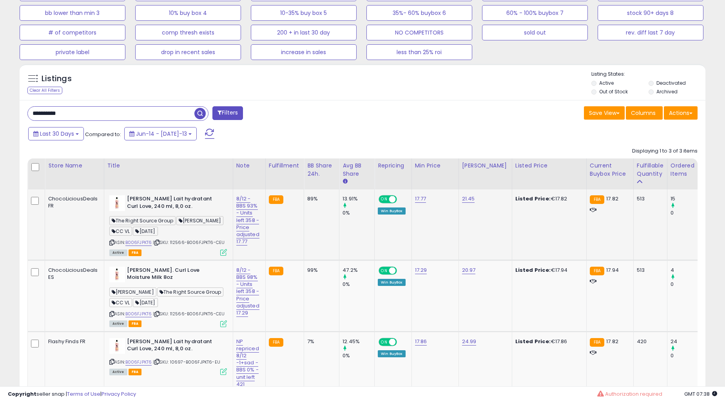
click at [298, 222] on td "FBA" at bounding box center [284, 224] width 38 height 71
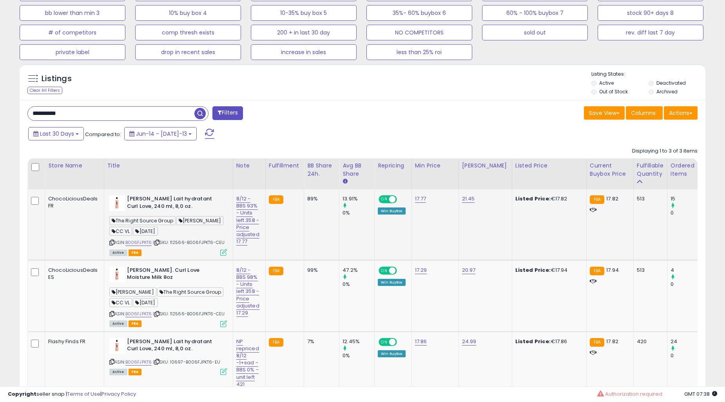
click at [299, 220] on td "FBA" at bounding box center [284, 224] width 38 height 71
click at [249, 218] on link "8/12 - BBS 93% - Units left 358 - Price adjusted 17.77" at bounding box center [247, 220] width 23 height 51
type input "**********"
click button "submit" at bounding box center [281, 179] width 13 height 12
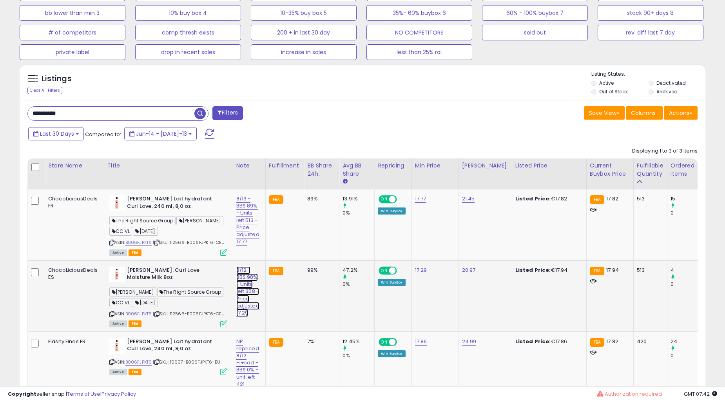
click at [244, 245] on link "8/12 - BBS 98% - Units left 358 - Price adjusted 17.29" at bounding box center [247, 220] width 23 height 51
type input "**********"
click button "submit" at bounding box center [281, 250] width 13 height 12
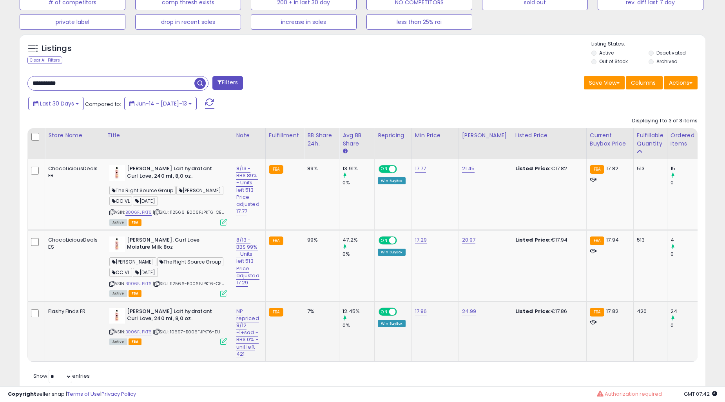
scroll to position [337, 0]
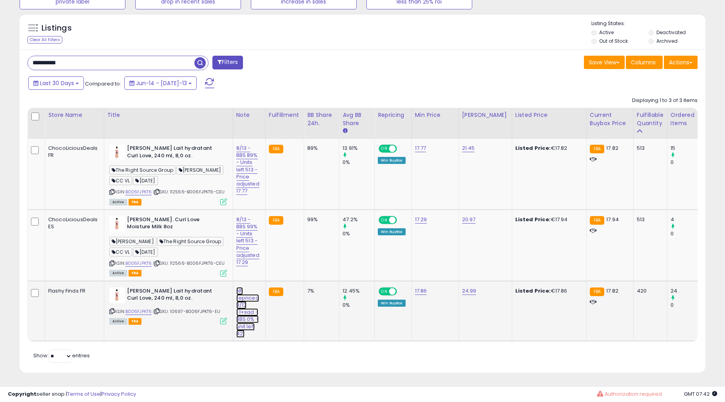
click at [240, 195] on link "NP repriced 8/12 -1+sad - BBS 0% - unit left 421" at bounding box center [247, 169] width 23 height 51
type input "**********"
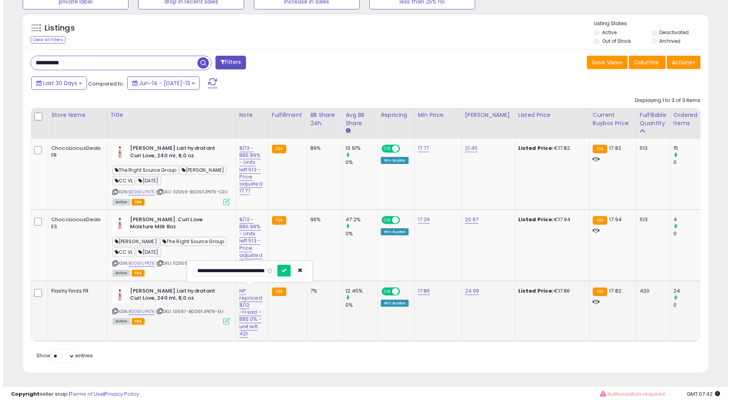
scroll to position [0, 57]
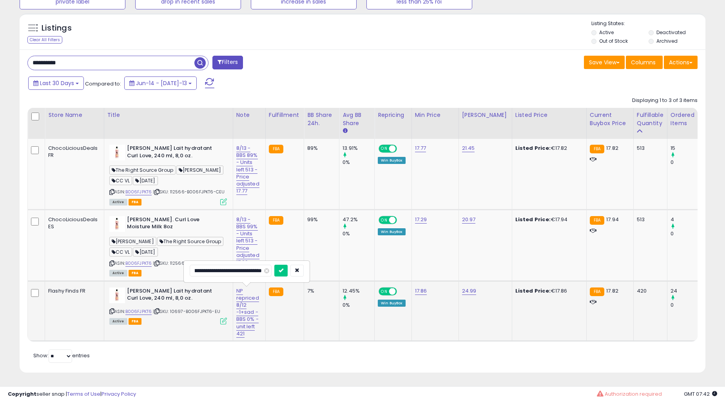
click button "submit" at bounding box center [280, 270] width 13 height 12
click at [316, 272] on td "99%" at bounding box center [321, 244] width 35 height 71
click at [312, 287] on div "7%" at bounding box center [320, 290] width 26 height 7
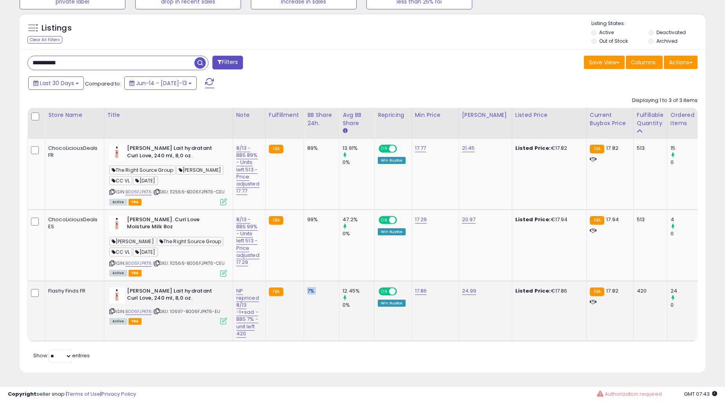
click at [312, 287] on div "7%" at bounding box center [320, 290] width 26 height 7
drag, startPoint x: 358, startPoint y: 303, endPoint x: 298, endPoint y: 284, distance: 62.9
click at [298, 284] on tr "Flashy Finds FR Camille Rose Lait hydratant Curl Love, 240 ml, 8,0 oz. ASIN: B0…" at bounding box center [718, 311] width 1381 height 60
click at [318, 257] on td "99%" at bounding box center [321, 244] width 35 height 71
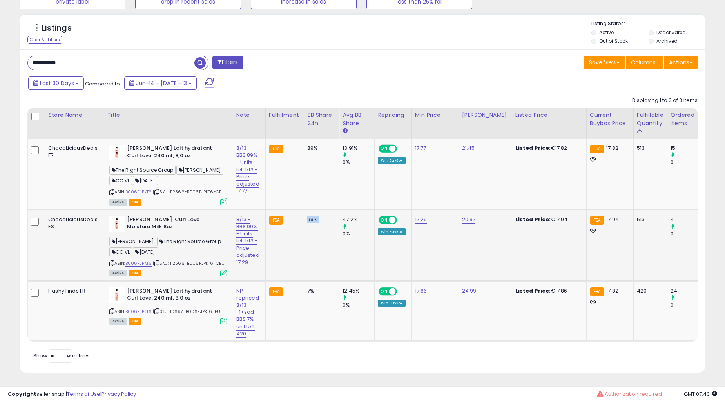
click at [318, 257] on td "99%" at bounding box center [321, 244] width 35 height 71
click at [346, 249] on td "47.2% 0%" at bounding box center [356, 244] width 35 height 71
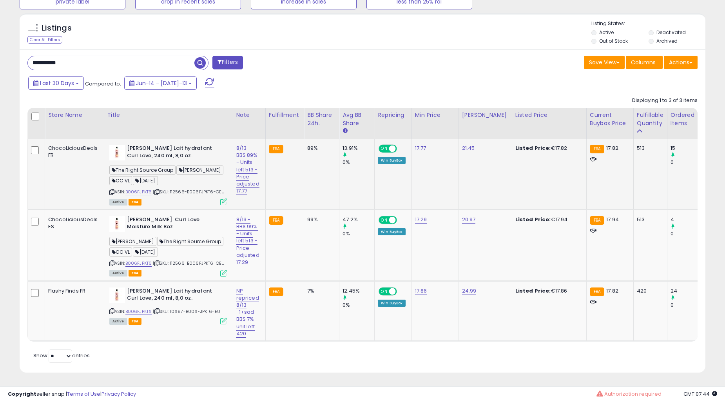
click at [320, 187] on td "89%" at bounding box center [321, 174] width 35 height 71
click at [225, 317] on icon at bounding box center [223, 320] width 7 height 7
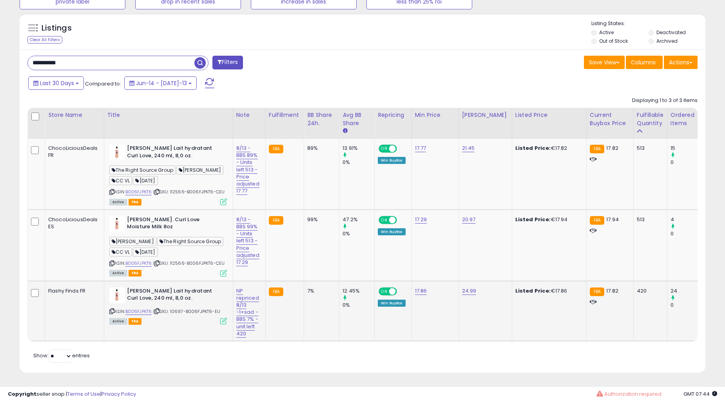
scroll to position [161, 402]
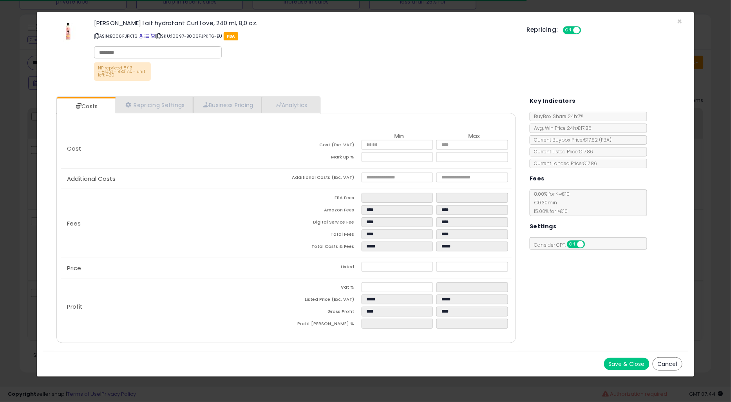
click at [682, 362] on button "Cancel" at bounding box center [668, 363] width 30 height 13
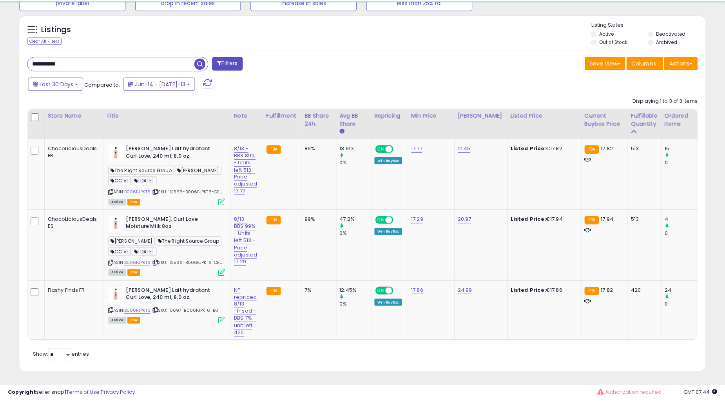
scroll to position [391662, 391424]
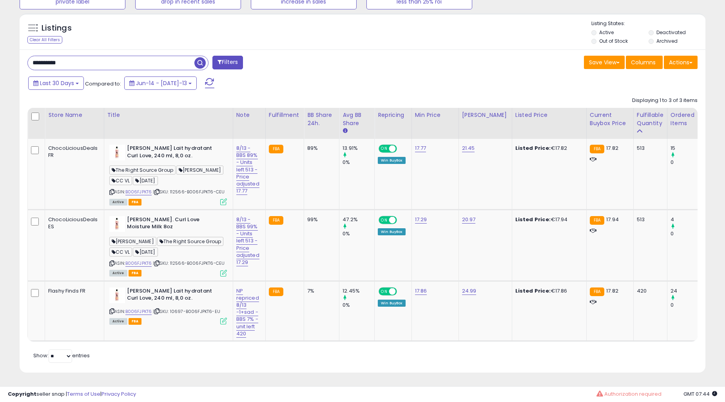
click at [97, 56] on input "**********" at bounding box center [111, 63] width 167 height 14
paste input "text"
type input "**********"
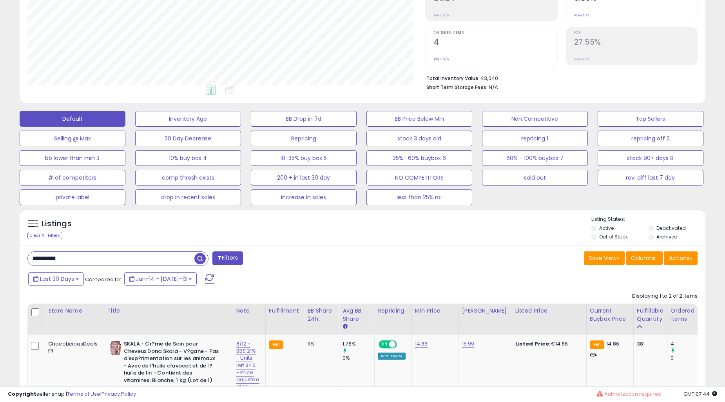
scroll to position [328, 0]
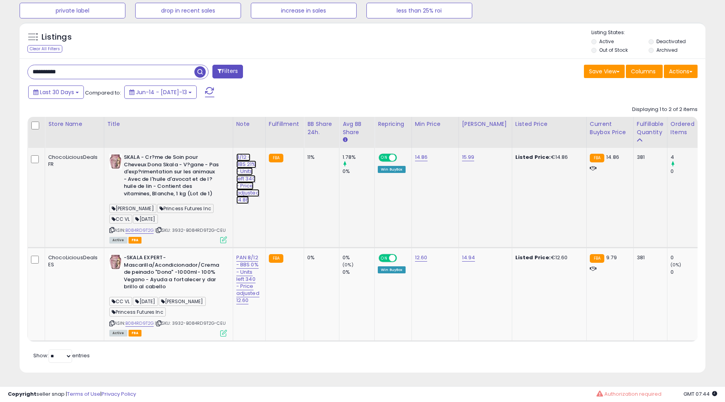
click at [241, 168] on link "8/12 - BBS 21% - Units left 340 - Price adjusted 14.86" at bounding box center [247, 178] width 23 height 51
type input "**********"
click button "submit" at bounding box center [281, 138] width 13 height 12
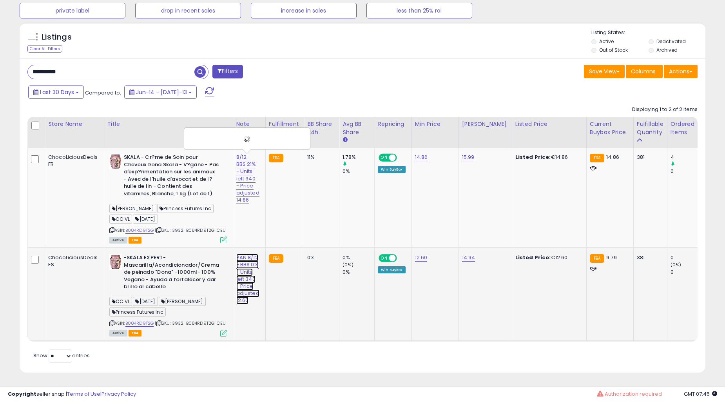
click at [245, 204] on link "PAN 8/12 - BBS 0% - Units left 340 - Price adjusted 12.60" at bounding box center [247, 178] width 23 height 51
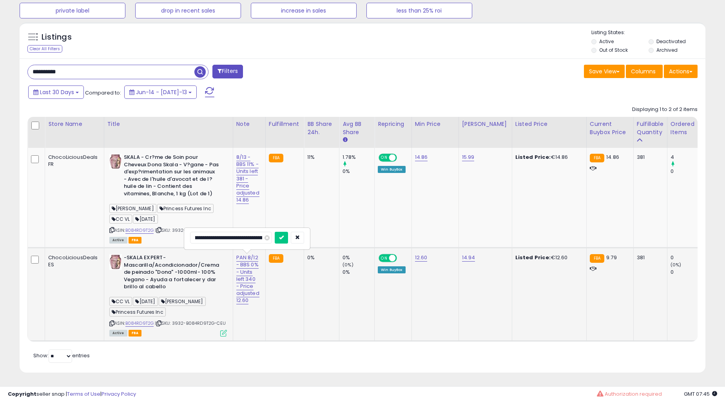
scroll to position [0, 22]
type input "**********"
click button "submit" at bounding box center [281, 238] width 13 height 12
click at [304, 181] on td "11%" at bounding box center [321, 198] width 35 height 100
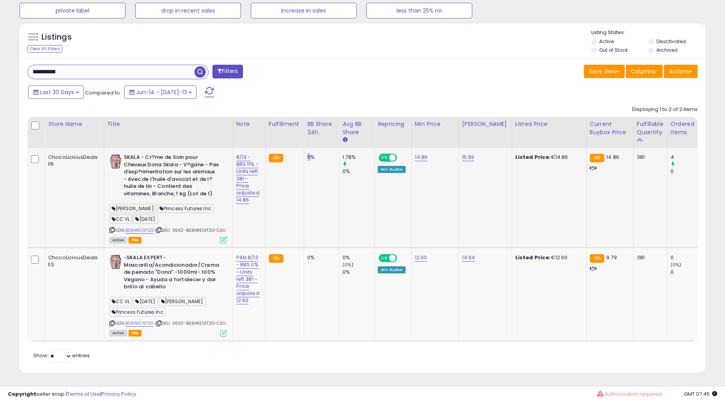
click at [304, 181] on td "11%" at bounding box center [321, 198] width 35 height 100
click at [310, 200] on td "11%" at bounding box center [321, 198] width 35 height 100
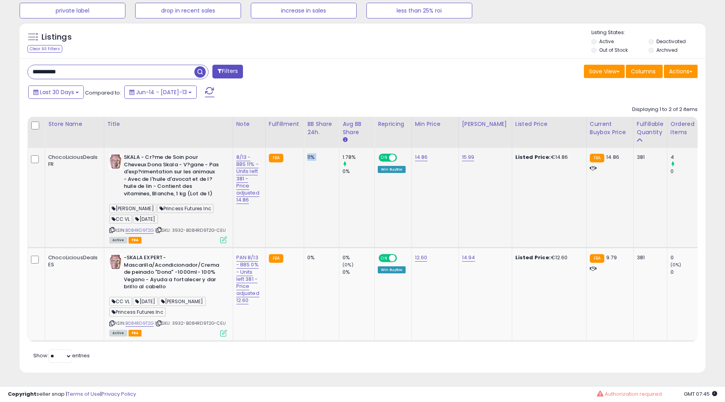
click at [310, 200] on td "11%" at bounding box center [321, 198] width 35 height 100
click at [307, 202] on td "11%" at bounding box center [321, 198] width 35 height 100
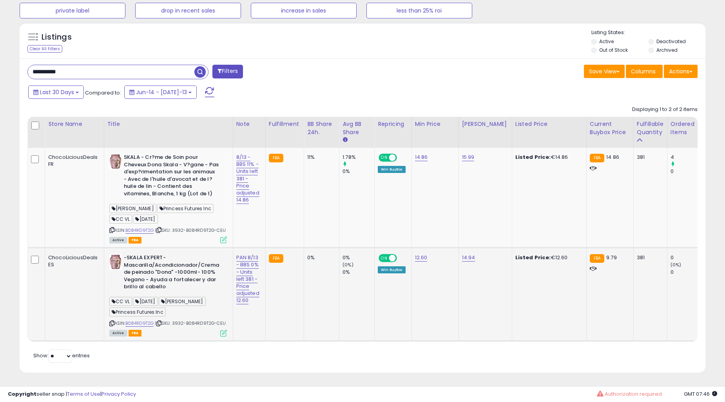
click at [222, 330] on icon at bounding box center [223, 333] width 7 height 7
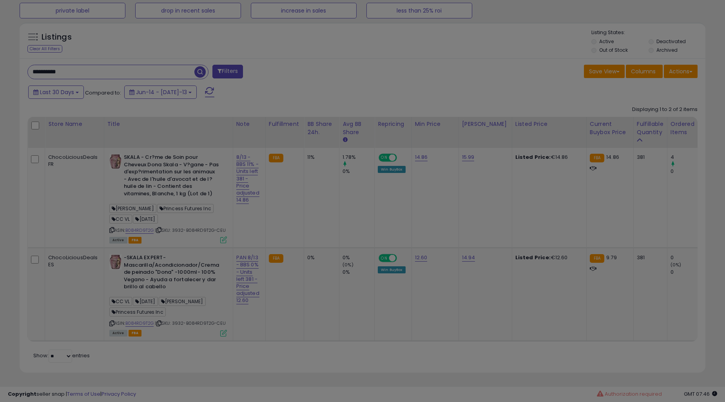
scroll to position [161, 402]
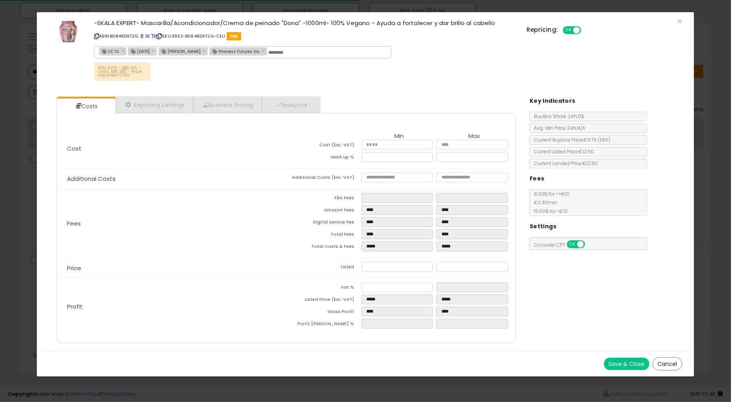
click at [663, 362] on button "Cancel" at bounding box center [668, 363] width 30 height 13
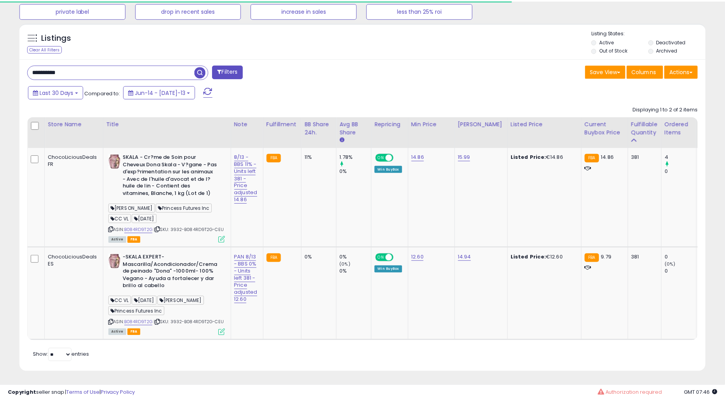
scroll to position [391662, 391424]
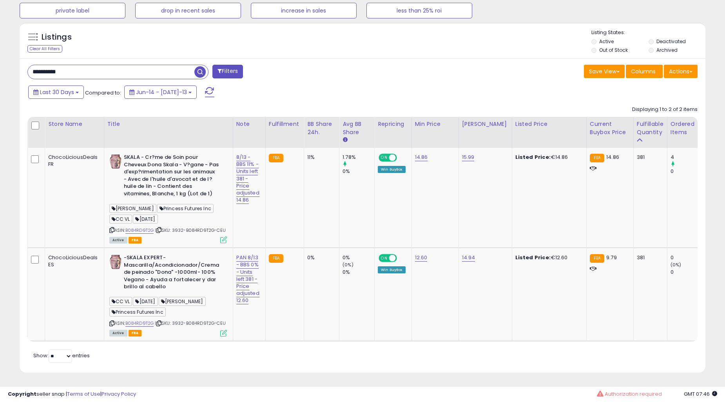
click at [97, 70] on input "**********" at bounding box center [111, 72] width 167 height 14
paste input "text"
type input "**********"
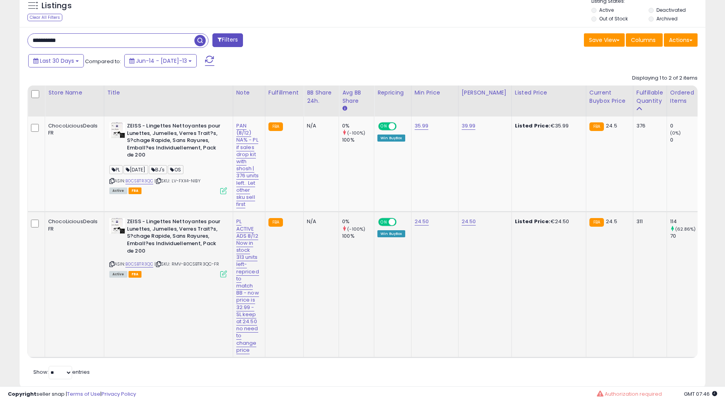
scroll to position [161, 397]
click at [243, 170] on link "PAN (8/12) NA% - PL if sales drop kit with shosh | 376 units left.. Let other s…" at bounding box center [247, 165] width 22 height 86
type input "**********"
click button "submit" at bounding box center [279, 106] width 13 height 12
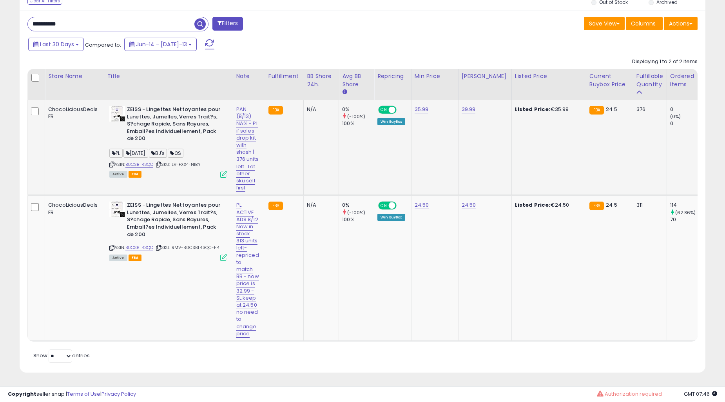
scroll to position [405, 0]
click at [244, 192] on link "PL ACTIVE ADS 8/12 Now in stock 313 units left- repriced to match BB - now pric…" at bounding box center [247, 148] width 22 height 86
type input "**********"
click button "submit" at bounding box center [280, 200] width 13 height 12
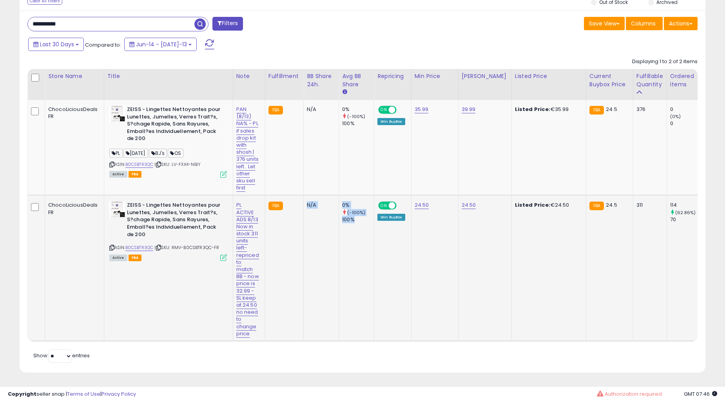
drag, startPoint x: 353, startPoint y: 202, endPoint x: 304, endPoint y: 180, distance: 54.0
click at [304, 195] on tr "ChocoLiciousDeals FR ZEISS - Lingettes Nettoyantes pour Lunettes, Jumelles, Ver…" at bounding box center [713, 268] width 1371 height 146
click at [330, 240] on td "N/A" at bounding box center [321, 268] width 35 height 146
drag, startPoint x: 357, startPoint y: 210, endPoint x: 306, endPoint y: 177, distance: 61.1
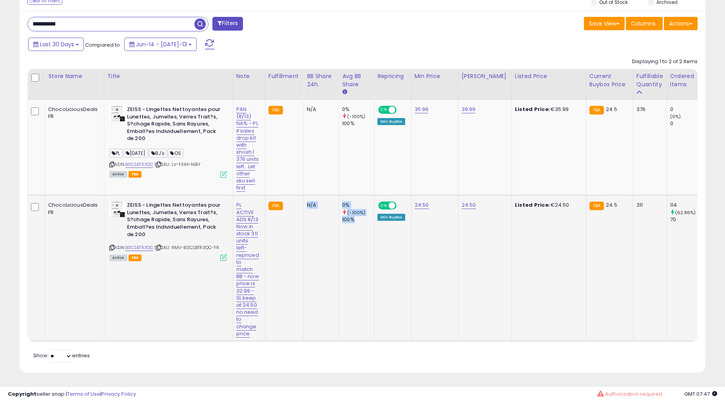
click at [306, 195] on tr "ChocoLiciousDeals FR ZEISS - Lingettes Nettoyantes pour Lunettes, Jumelles, Ver…" at bounding box center [713, 268] width 1371 height 146
click at [344, 249] on td "0% (-100%) 100%" at bounding box center [356, 268] width 35 height 146
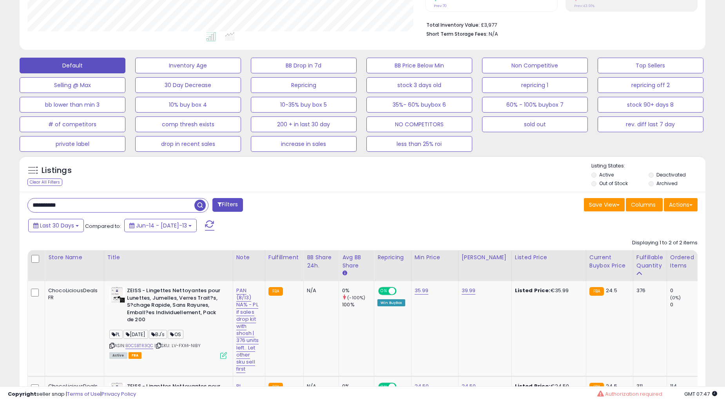
scroll to position [187, 0]
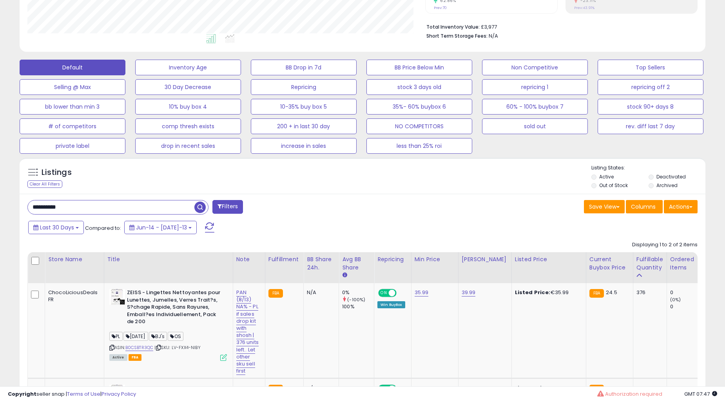
click at [95, 207] on input "**********" at bounding box center [111, 207] width 167 height 14
paste input "text"
type input "**********"
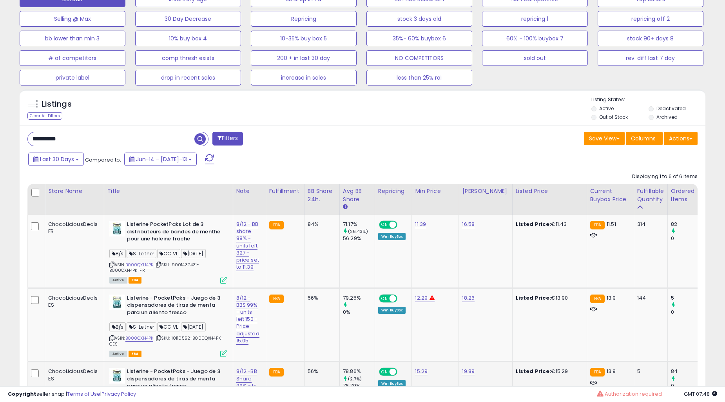
scroll to position [354, 0]
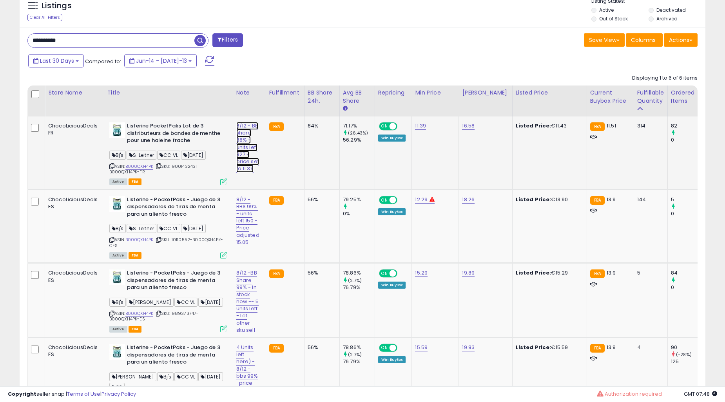
click at [237, 138] on link "8/12 - BB share 88% - units left 327 - price set to 11.39" at bounding box center [247, 147] width 23 height 51
type input "**********"
click button "submit" at bounding box center [280, 106] width 13 height 12
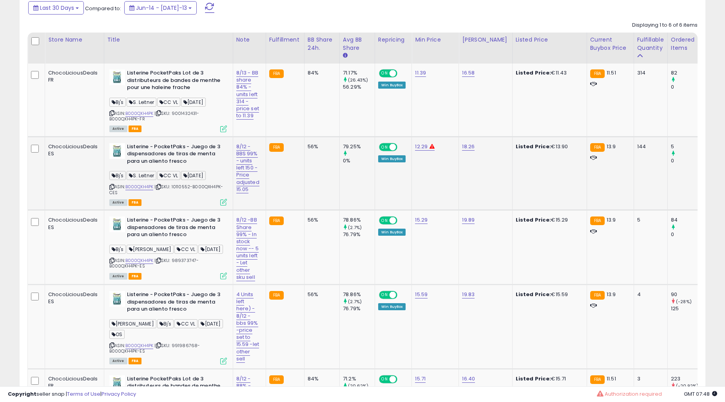
scroll to position [426, 0]
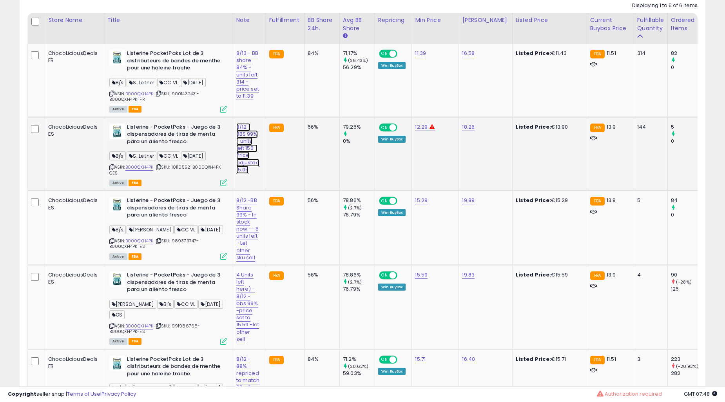
click at [244, 100] on link "8/12 -BBS 99% - units left 150 -Price adjusted 15.05" at bounding box center [247, 74] width 23 height 51
type input "**********"
click button "submit" at bounding box center [281, 107] width 13 height 12
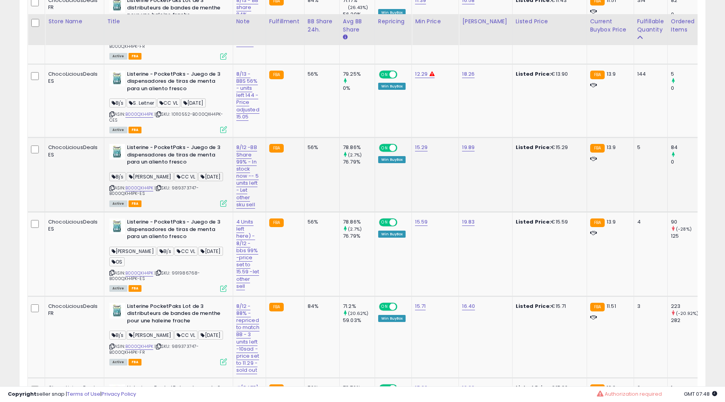
scroll to position [499, 0]
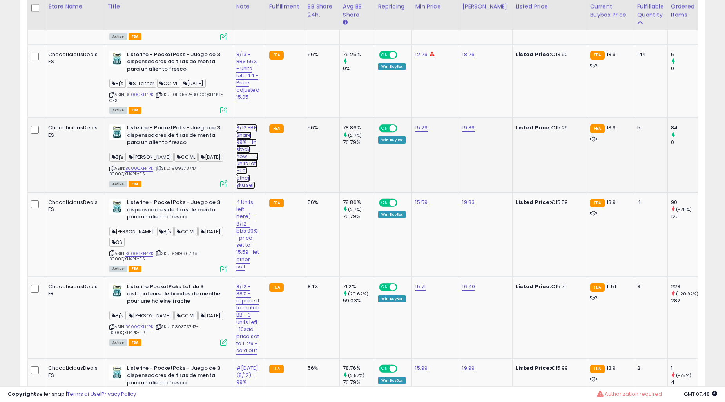
click at [240, 27] on link "8/12 -BB Share 99% - In stock now -- 5 units left - Let other sku sell" at bounding box center [247, 2] width 23 height 51
type input "**********"
click button "submit" at bounding box center [280, 108] width 13 height 12
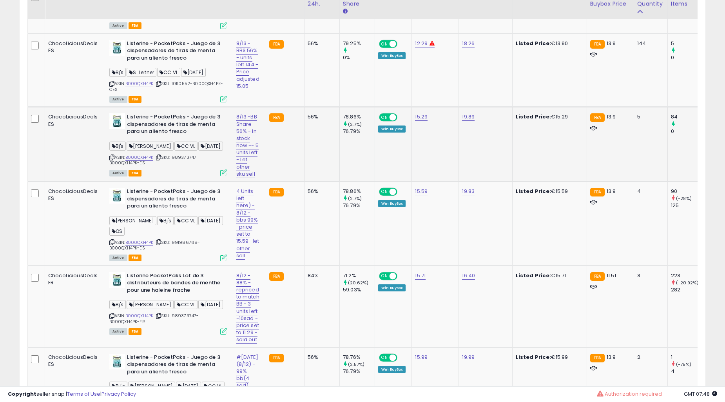
scroll to position [571, 0]
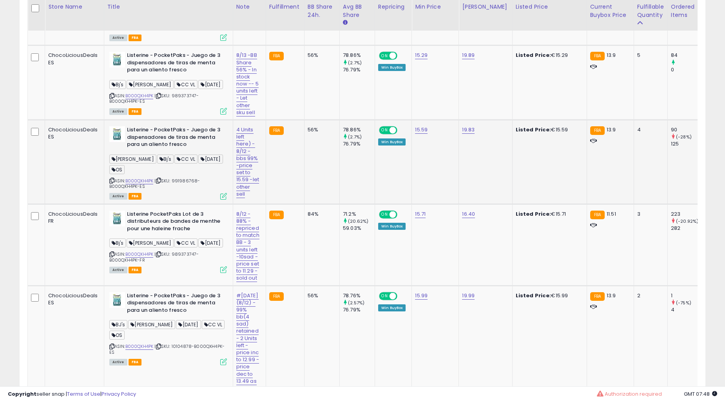
click at [241, 147] on div "4 Units left here) - 8/12 - bbs 99% -price set to 15.59 -let other sell" at bounding box center [248, 161] width 24 height 71
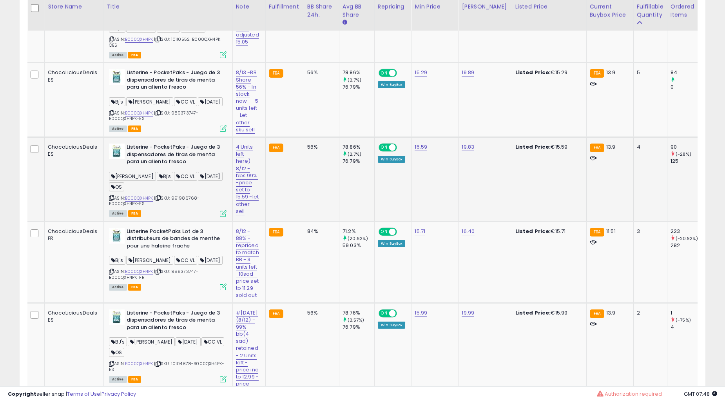
scroll to position [0, 0]
click at [243, 164] on div "4 Units left here) - 8/12 - bbs 99% -price set to 15.59 -let other sell" at bounding box center [248, 178] width 24 height 71
type input "**********"
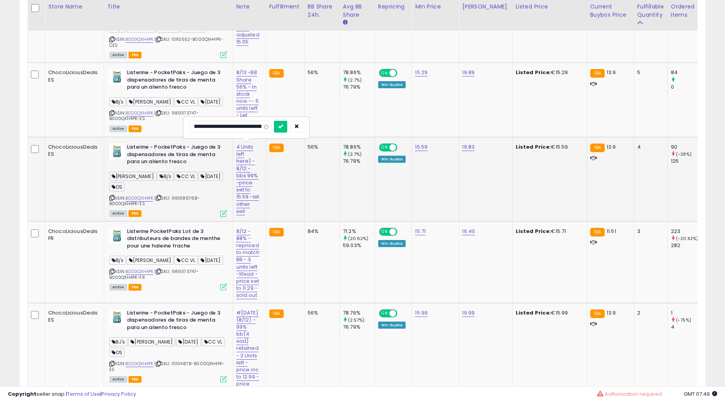
click button "submit" at bounding box center [280, 127] width 13 height 12
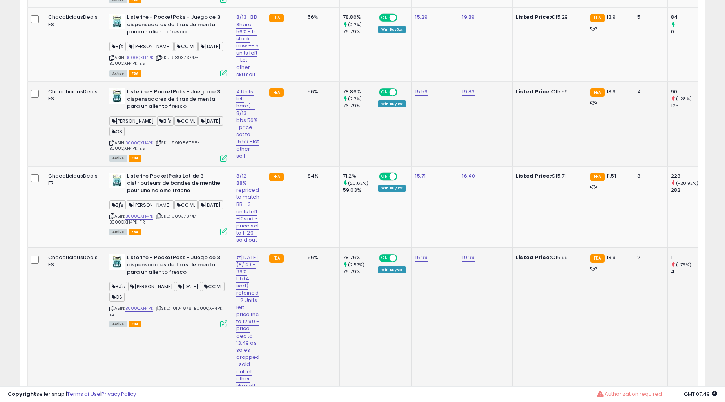
scroll to position [674, 0]
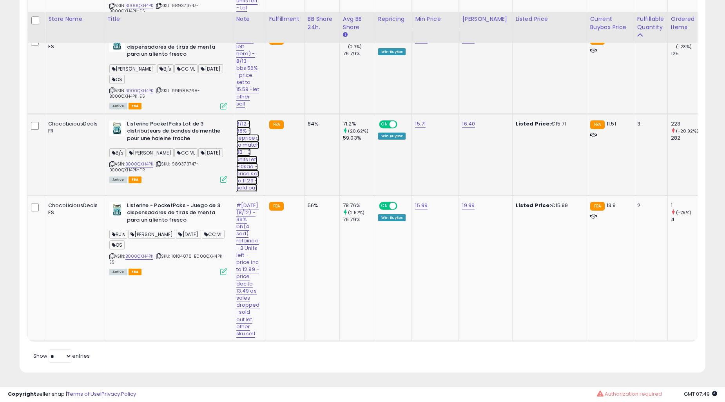
type input "**********"
click button "submit" at bounding box center [280, 103] width 13 height 12
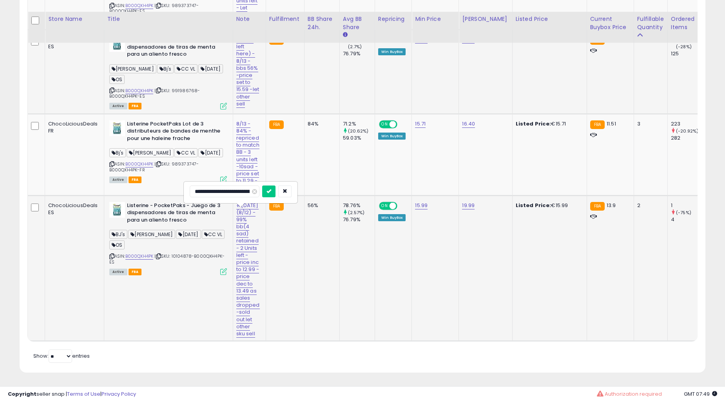
type input "**********"
click button "submit" at bounding box center [280, 191] width 13 height 12
click at [270, 237] on td "FBA" at bounding box center [285, 268] width 38 height 146
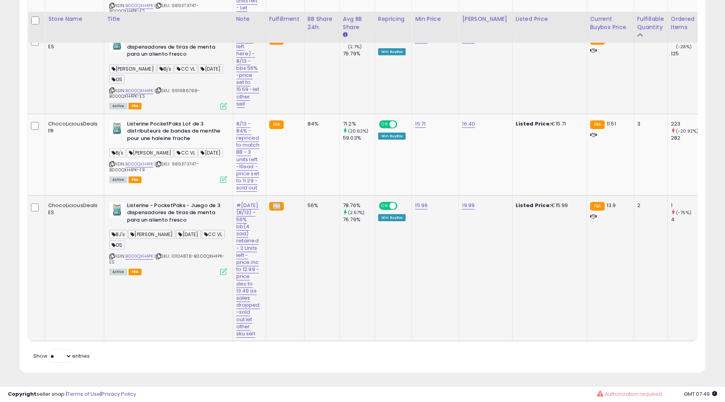
click at [270, 237] on td "FBA" at bounding box center [285, 268] width 38 height 146
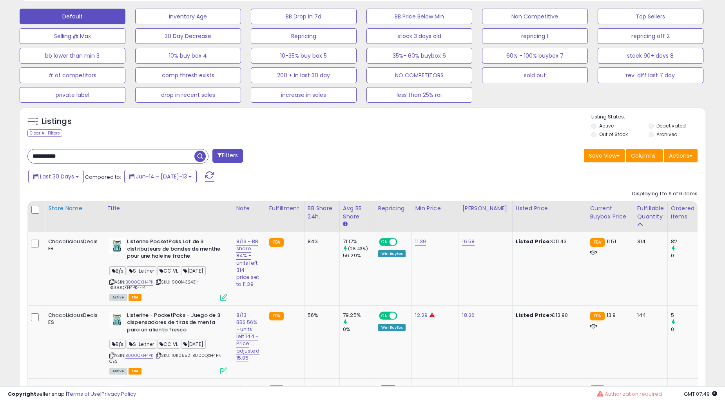
click at [68, 208] on div "Store Name" at bounding box center [74, 208] width 53 height 8
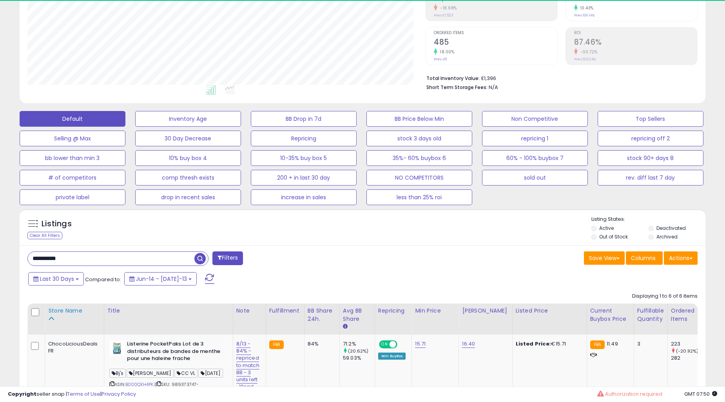
scroll to position [238, 0]
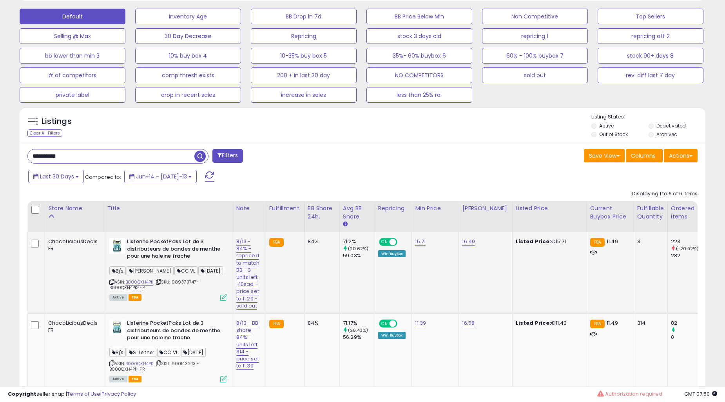
click at [322, 260] on td "84%" at bounding box center [321, 272] width 35 height 81
drag, startPoint x: 369, startPoint y: 252, endPoint x: 367, endPoint y: 255, distance: 4.2
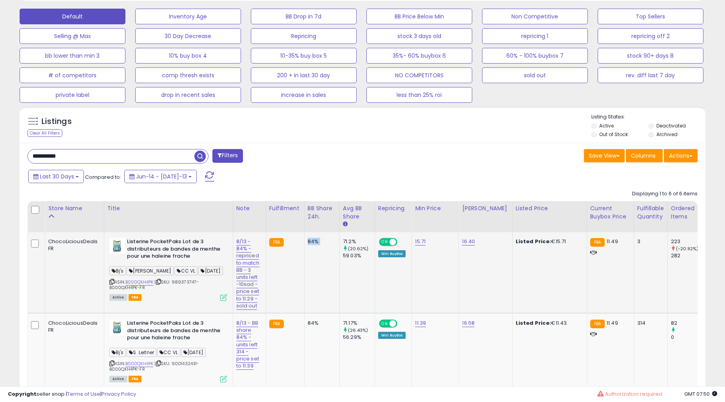
click at [368, 255] on div "59.03%" at bounding box center [359, 255] width 32 height 7
drag, startPoint x: 364, startPoint y: 256, endPoint x: 335, endPoint y: 240, distance: 33.8
click at [335, 245] on td "84%" at bounding box center [321, 272] width 35 height 81
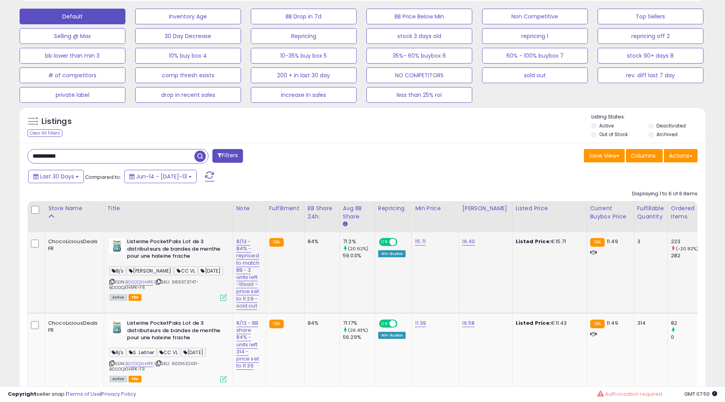
click at [359, 273] on td "71.2% (20.62%) 59.03%" at bounding box center [356, 272] width 35 height 81
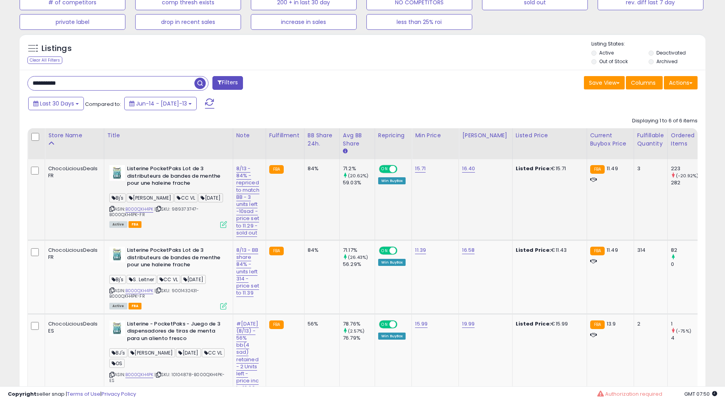
scroll to position [383, 0]
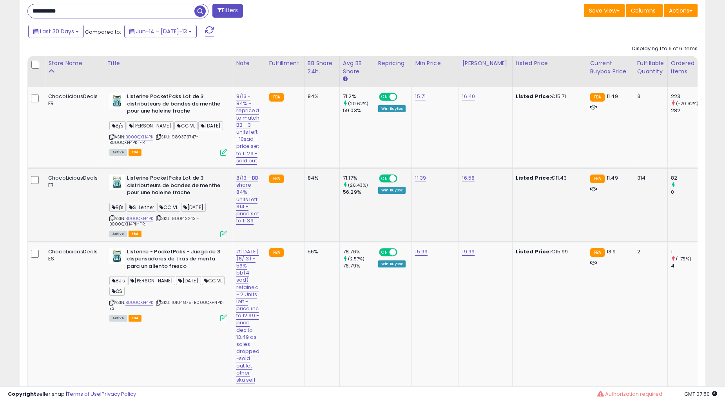
click at [331, 227] on td "84%" at bounding box center [321, 205] width 35 height 74
click at [331, 225] on td "84%" at bounding box center [321, 205] width 35 height 74
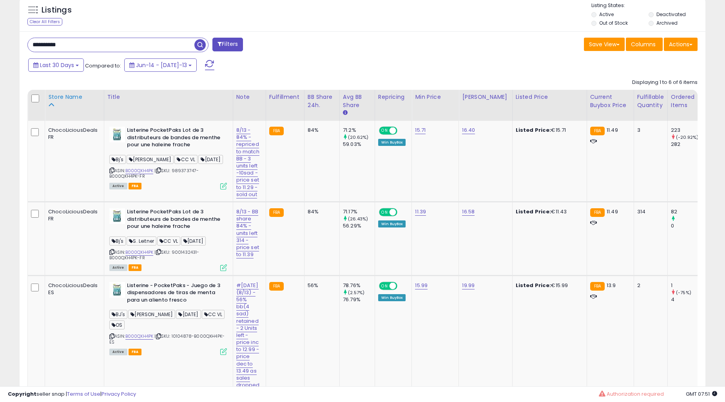
scroll to position [311, 0]
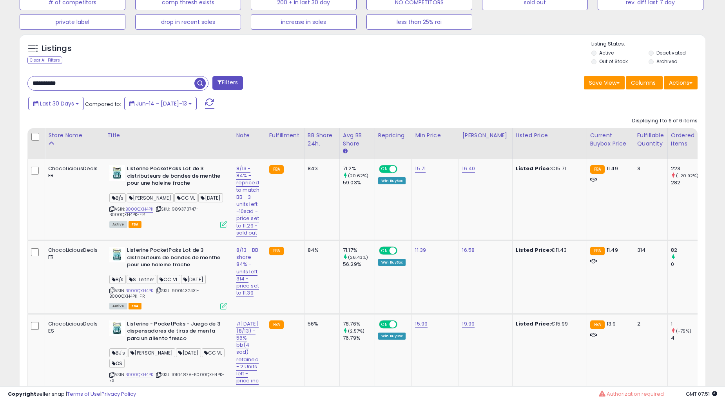
click at [100, 87] on input "**********" at bounding box center [111, 83] width 167 height 14
click at [100, 82] on input "**********" at bounding box center [111, 83] width 167 height 14
paste input "text"
type input "**********"
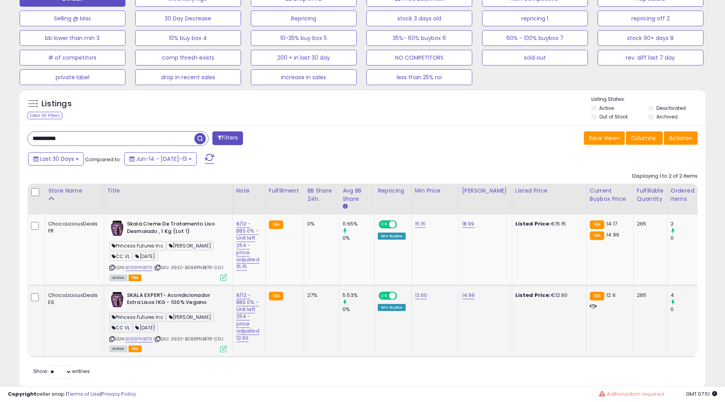
scroll to position [277, 0]
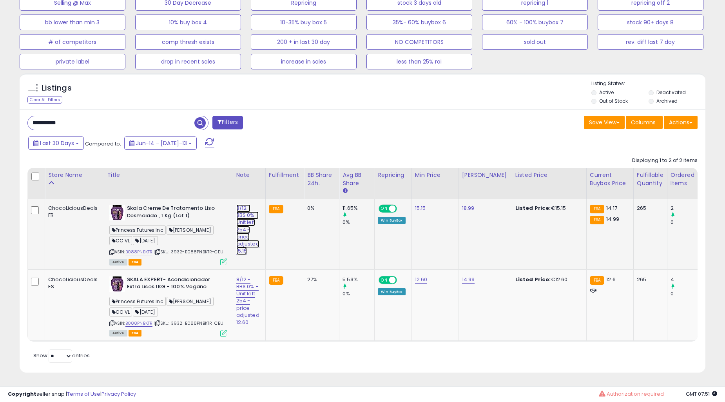
click at [238, 221] on link "8/12 - BBS 0% - Unit left 254 -price adjusted 15.15" at bounding box center [247, 229] width 23 height 51
type input "**********"
click button "submit" at bounding box center [281, 189] width 13 height 12
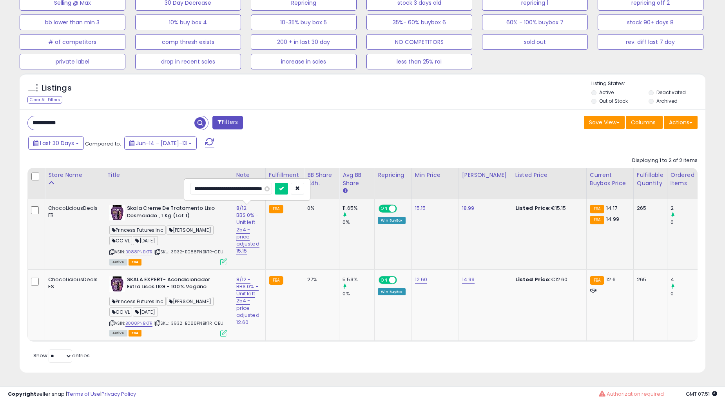
scroll to position [0, 0]
click at [245, 255] on link "8/12 - BBS 0% - Unit left 254 -price adjusted 12.60" at bounding box center [247, 229] width 23 height 51
type input "**********"
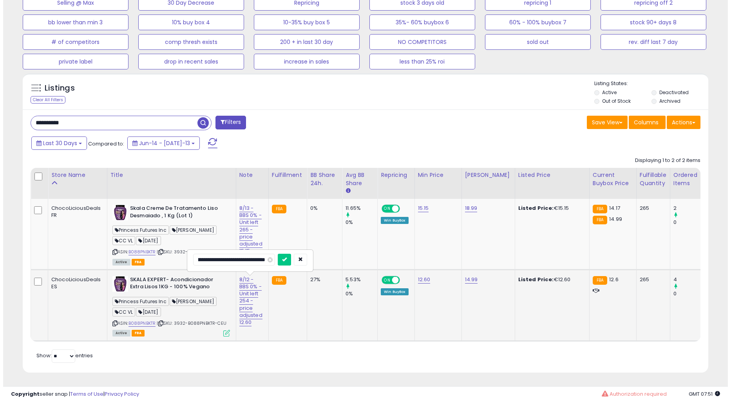
scroll to position [0, 65]
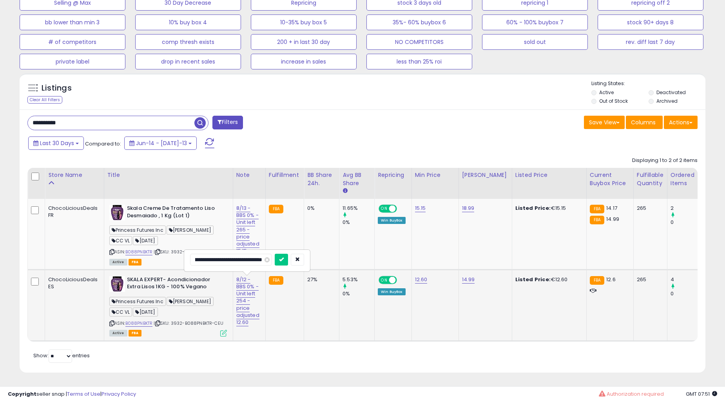
click button "submit" at bounding box center [281, 260] width 13 height 12
click at [342, 310] on td "5.53% 0%" at bounding box center [356, 304] width 35 height 71
click at [428, 311] on td "12.60" at bounding box center [434, 304] width 47 height 71
click at [149, 320] on link "B088PNBKTR" at bounding box center [138, 323] width 27 height 7
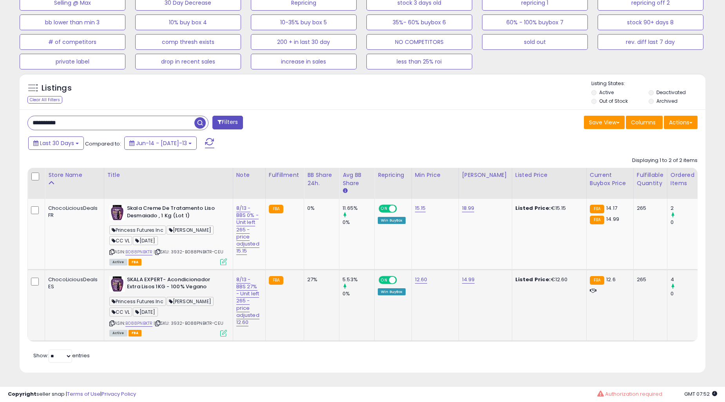
click at [222, 330] on icon at bounding box center [223, 333] width 7 height 7
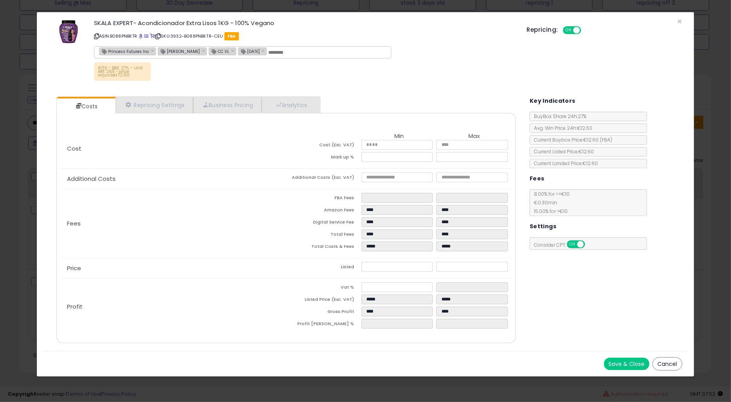
click at [667, 362] on button "Cancel" at bounding box center [668, 363] width 30 height 13
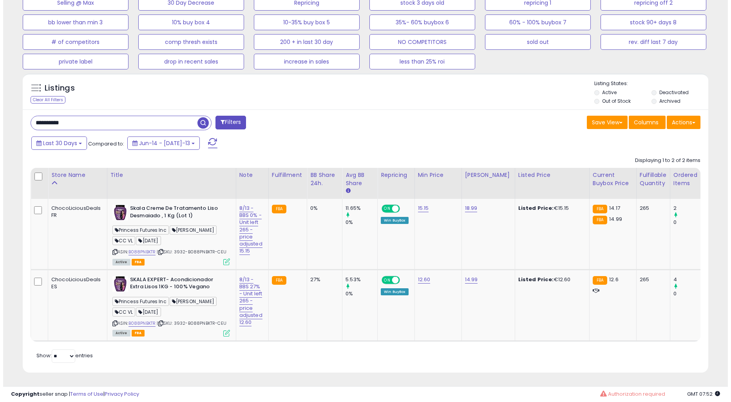
scroll to position [391662, 391424]
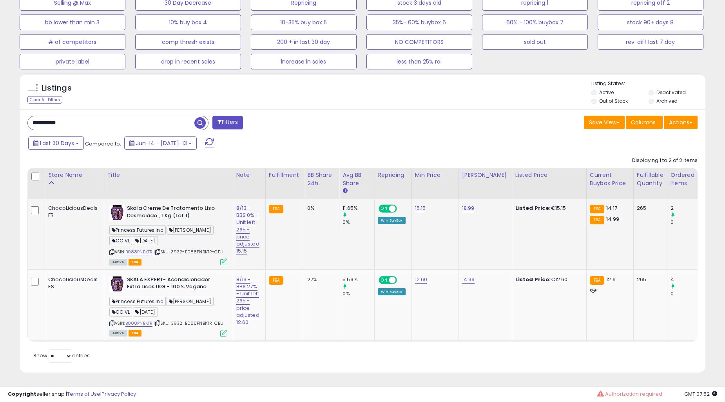
click at [220, 258] on icon at bounding box center [223, 261] width 7 height 7
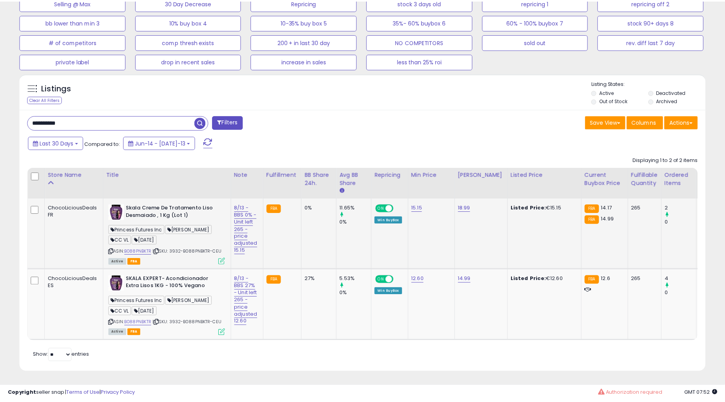
scroll to position [161, 402]
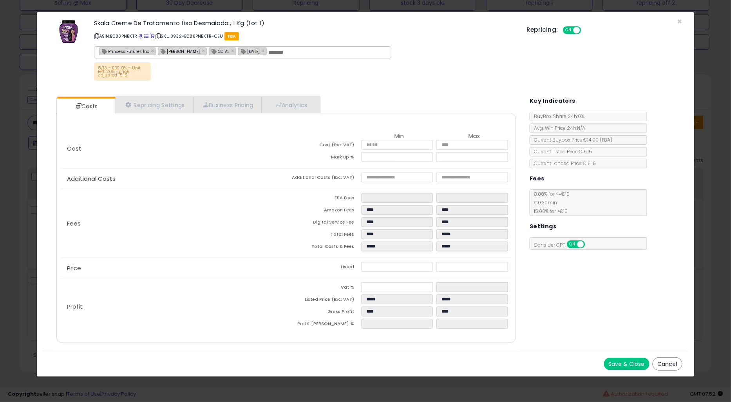
click at [664, 363] on button "Cancel" at bounding box center [668, 363] width 30 height 13
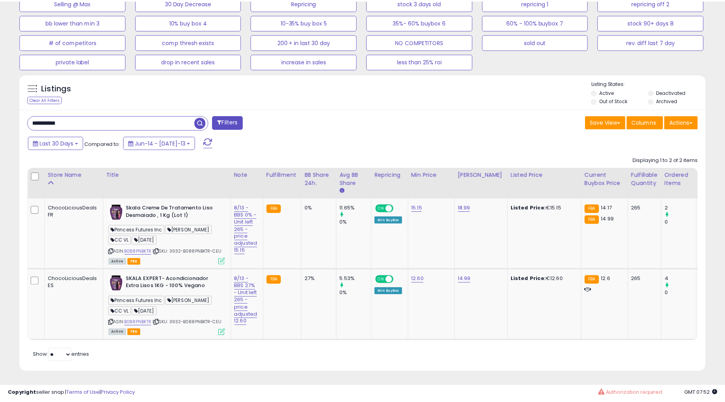
scroll to position [391662, 391424]
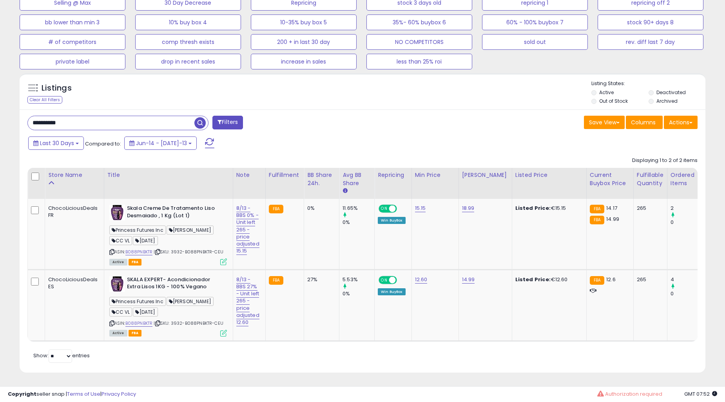
click at [94, 118] on input "**********" at bounding box center [111, 123] width 167 height 14
paste input "text"
type input "**********"
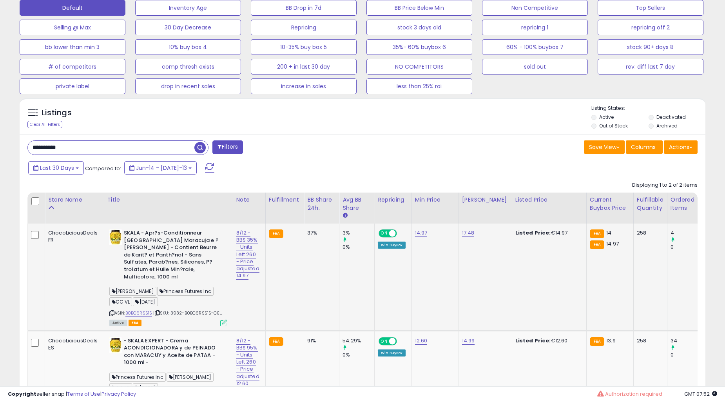
scroll to position [281, 0]
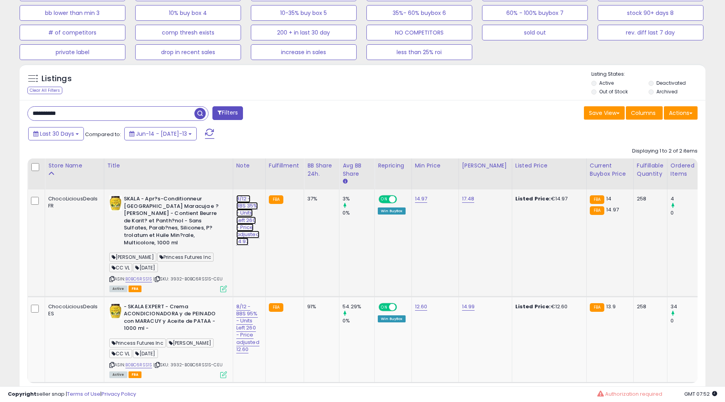
click at [243, 208] on link "8/12 - BBS 35% - Units Left 260 - Price adjusted 14.97" at bounding box center [247, 220] width 23 height 51
type input "**********"
click button "submit" at bounding box center [281, 179] width 13 height 12
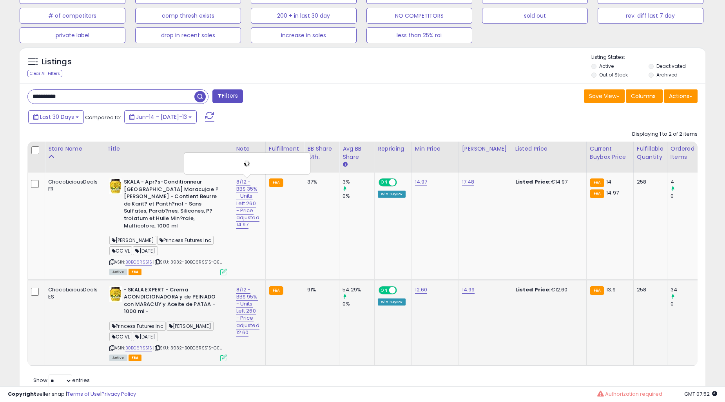
scroll to position [321, 0]
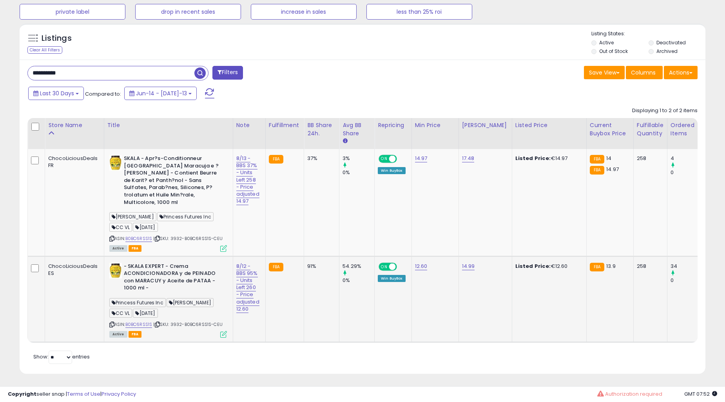
click at [251, 263] on div "8/12 - BBS 95% - Units Left 260 - Price adjusted 12.60" at bounding box center [247, 288] width 23 height 50
click at [246, 205] on link "8/12 - BBS 95% - Units Left 260 - Price adjusted 12.60" at bounding box center [247, 179] width 23 height 51
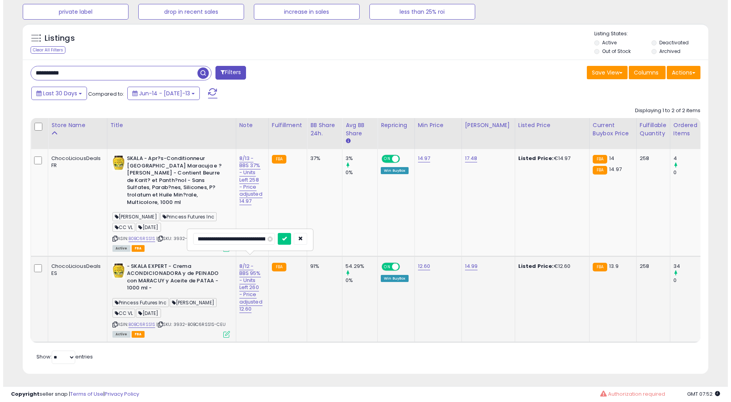
scroll to position [0, 26]
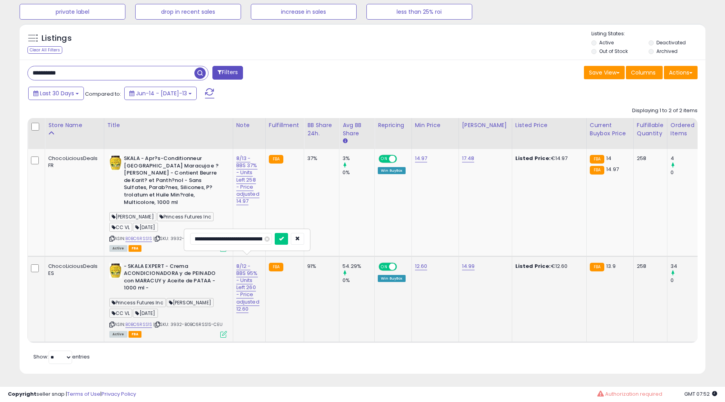
type input "**********"
click button "submit" at bounding box center [281, 239] width 13 height 12
click at [250, 310] on td "8/13 - BBS 91% - Units Left 258 - Price adjusted 12.60" at bounding box center [249, 299] width 33 height 86
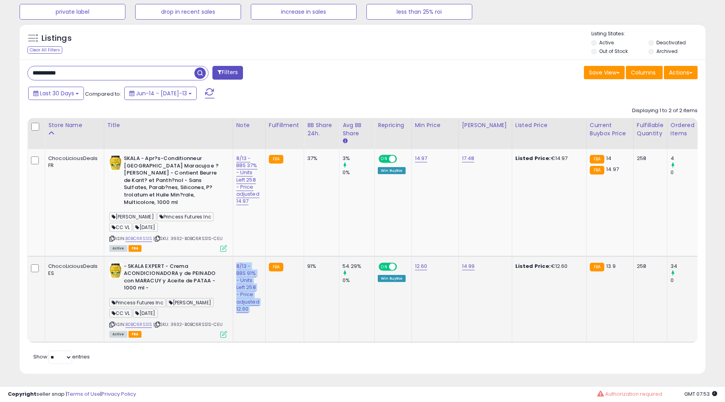
click at [250, 310] on td "8/13 - BBS 91% - Units Left 258 - Price adjusted 12.60" at bounding box center [249, 299] width 33 height 86
click at [255, 211] on td "8/13 - BBS 37% - Units Left 258 - Price adjusted 14.97" at bounding box center [249, 202] width 33 height 107
click at [341, 227] on td "3% 0%" at bounding box center [356, 202] width 35 height 107
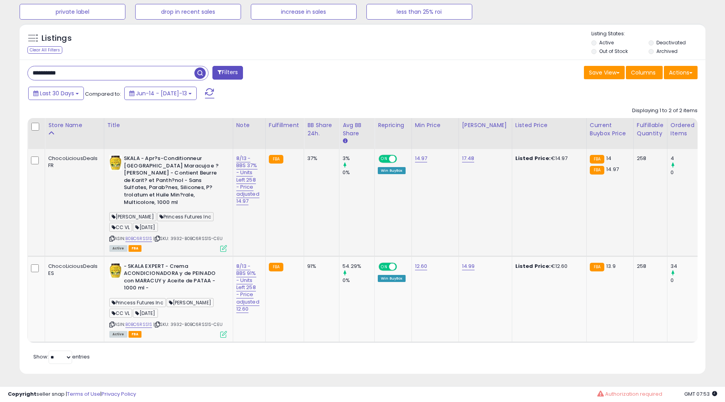
click at [222, 245] on icon at bounding box center [223, 248] width 7 height 7
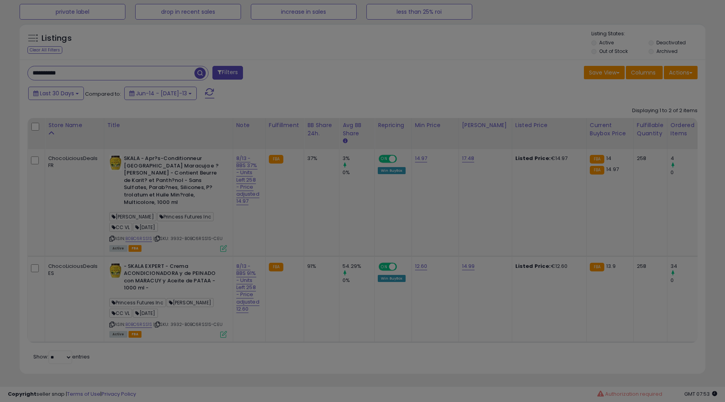
scroll to position [161, 402]
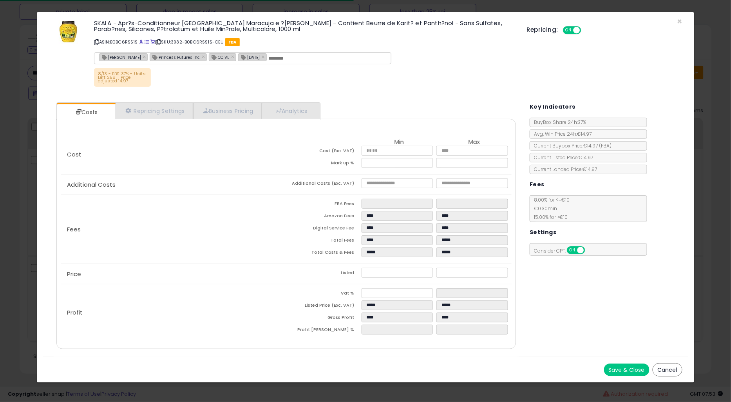
click at [672, 372] on button "Cancel" at bounding box center [668, 369] width 30 height 13
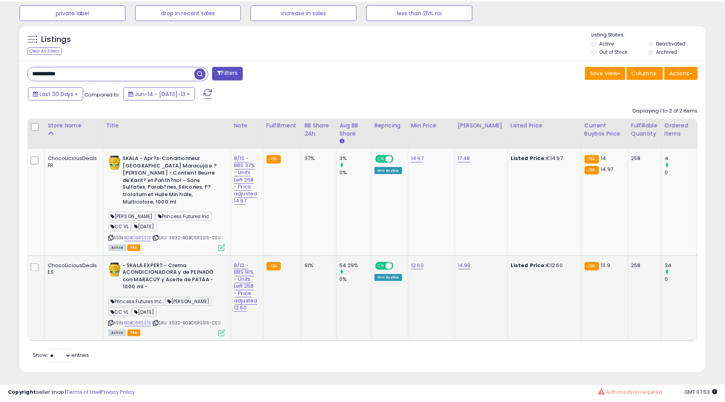
scroll to position [391662, 391424]
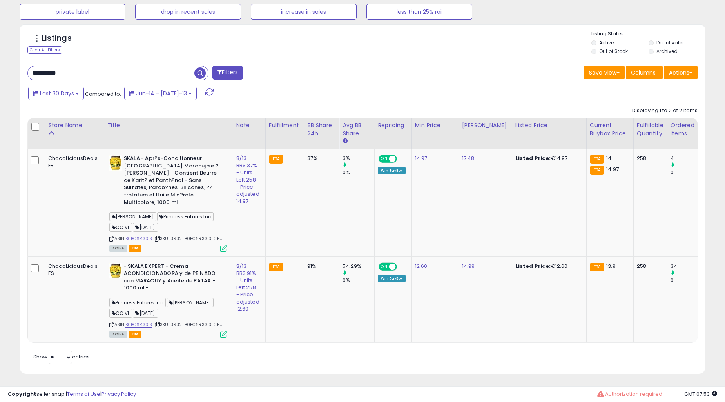
click at [92, 73] on input "**********" at bounding box center [111, 73] width 167 height 14
paste input "text"
type input "**********"
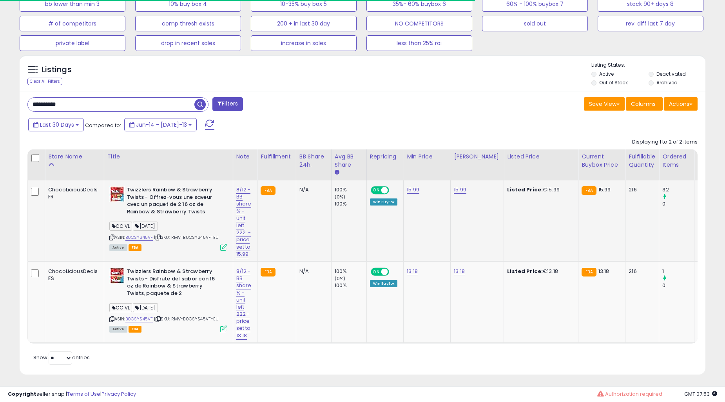
scroll to position [298, 0]
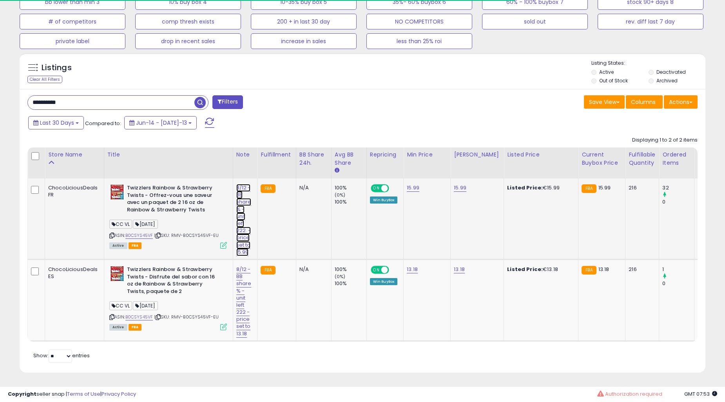
click at [240, 217] on link "8/12 -BB share % - unit left 222. -price set to 15.99" at bounding box center [243, 220] width 15 height 72
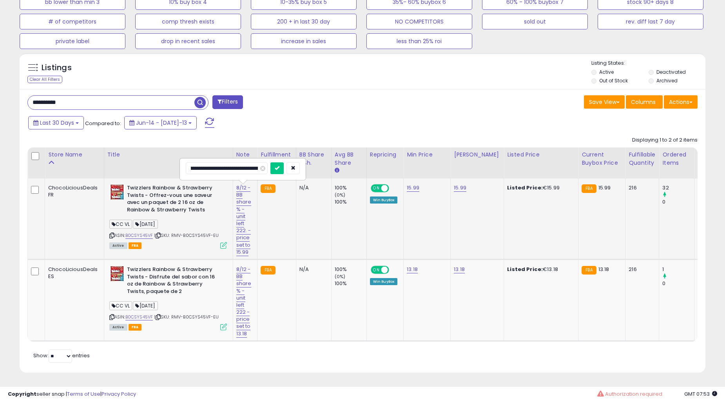
scroll to position [0, 37]
type input "**********"
click button "submit" at bounding box center [276, 168] width 13 height 12
click at [235, 266] on td "8/12 -BB share % - unit left 222 -price set to 13.18" at bounding box center [245, 299] width 25 height 81
click at [237, 256] on link "8/12 -BB share % - unit left 222 -price set to 13.18" at bounding box center [243, 220] width 15 height 72
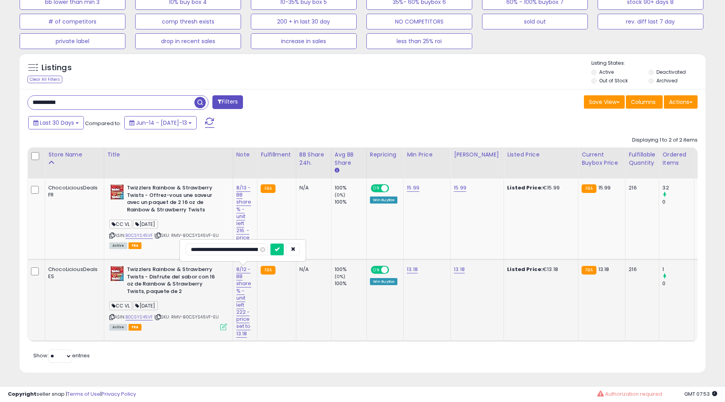
scroll to position [0, 16]
type input "**********"
click button "submit" at bounding box center [276, 249] width 13 height 12
click at [297, 243] on td "N/A" at bounding box center [313, 218] width 35 height 81
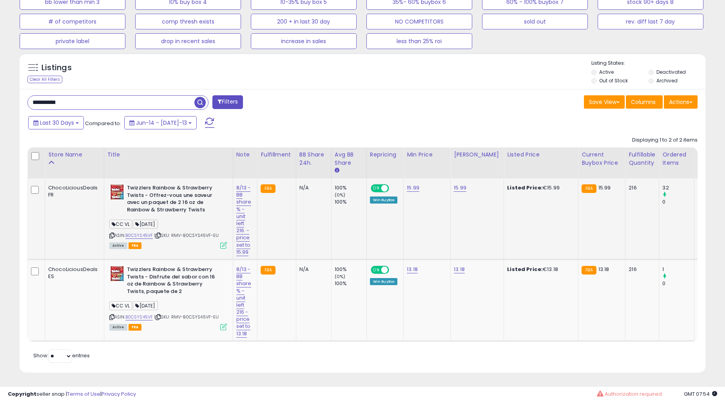
click at [297, 243] on td "N/A" at bounding box center [313, 218] width 35 height 81
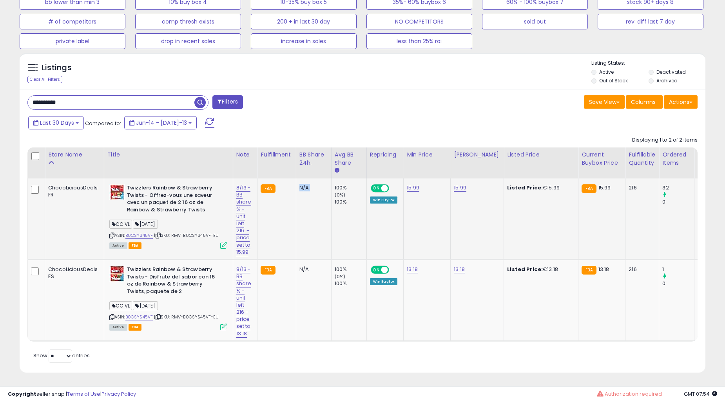
click at [297, 243] on td "N/A" at bounding box center [313, 218] width 35 height 81
click at [335, 228] on td "100% (0%) 100%" at bounding box center [348, 218] width 35 height 81
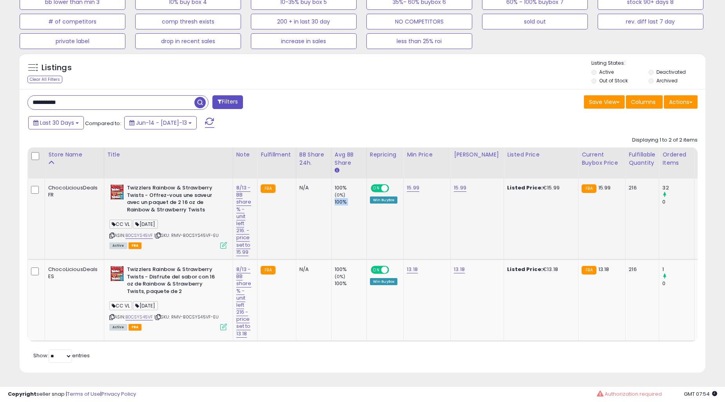
click at [335, 228] on td "100% (0%) 100%" at bounding box center [348, 218] width 35 height 81
click at [101, 99] on input "**********" at bounding box center [111, 103] width 167 height 14
paste input "text"
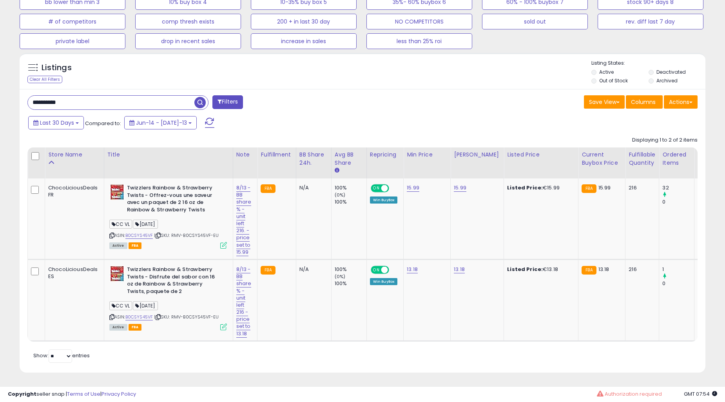
type input "**********"
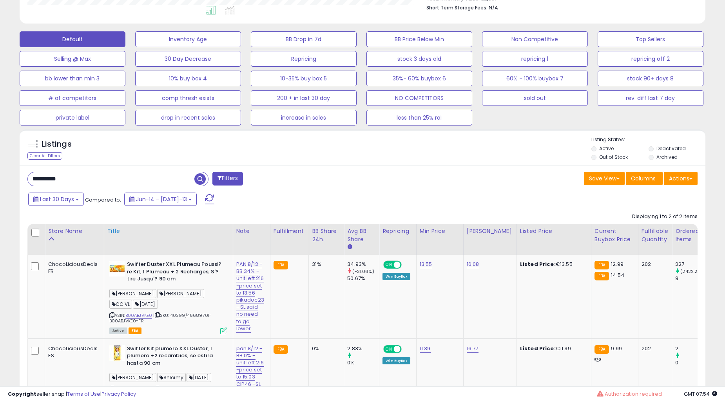
scroll to position [281, 0]
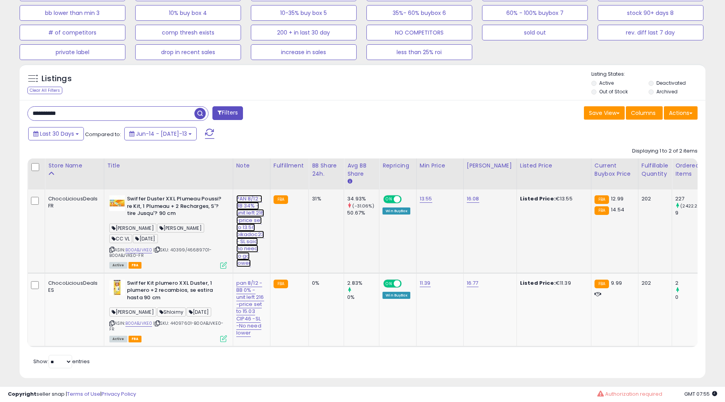
click at [244, 221] on link "PAN 8/12 -BB 34% -unit left 216 -price set to 13.56 pikadoc23 - SL said no need…" at bounding box center [250, 231] width 28 height 72
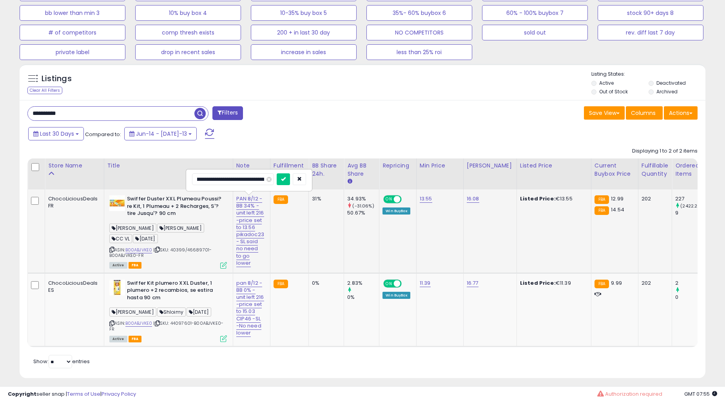
scroll to position [0, 20]
type input "**********"
click button "submit" at bounding box center [283, 179] width 13 height 12
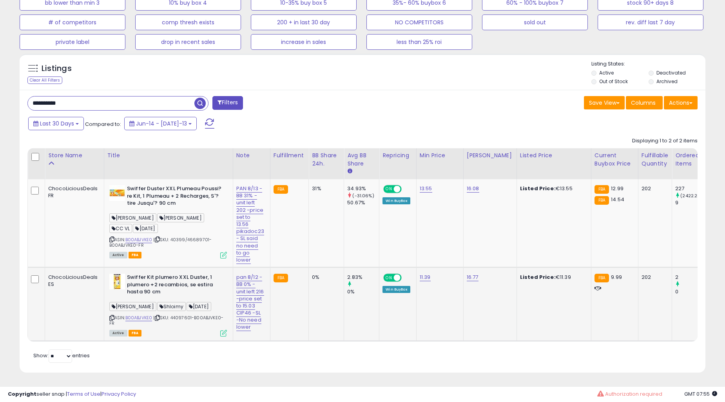
scroll to position [298, 0]
click at [243, 264] on link "pan 8/12 -BB 0% -unit left 216 -price set to 15.03 CIP46 -SL -No need lower" at bounding box center [250, 224] width 28 height 79
type input "**********"
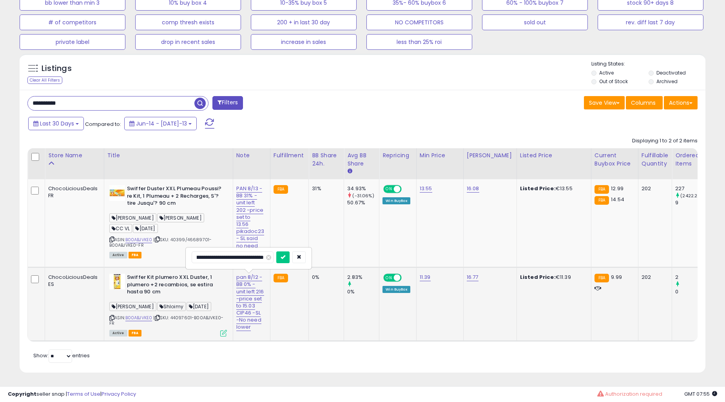
click button "submit" at bounding box center [282, 257] width 13 height 12
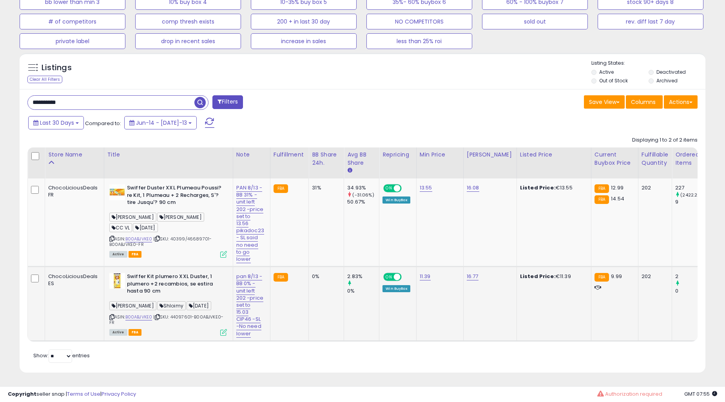
click at [302, 302] on td "FBA" at bounding box center [289, 303] width 38 height 74
click at [85, 99] on input "**********" at bounding box center [111, 103] width 167 height 14
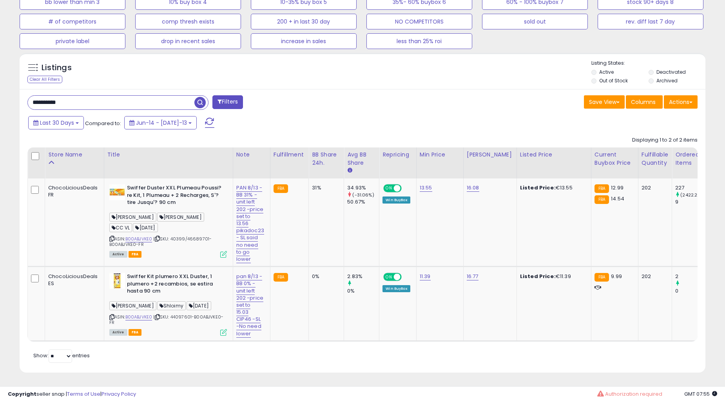
paste input "text"
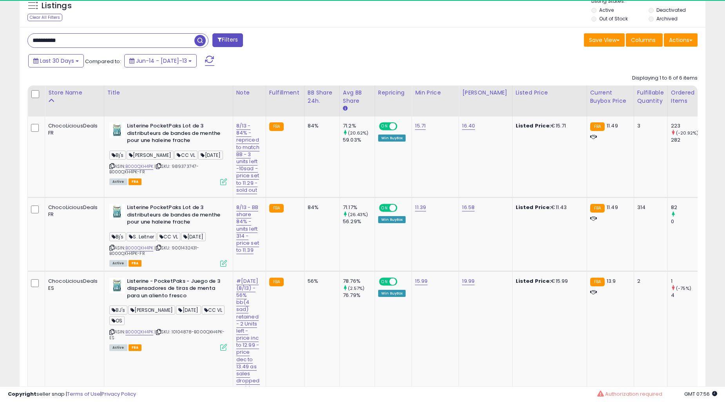
scroll to position [161, 397]
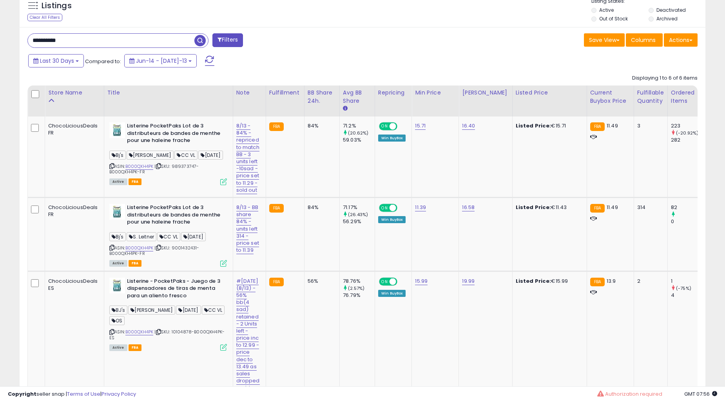
click at [99, 47] on input "**********" at bounding box center [111, 41] width 167 height 14
paste input "text"
type input "**********"
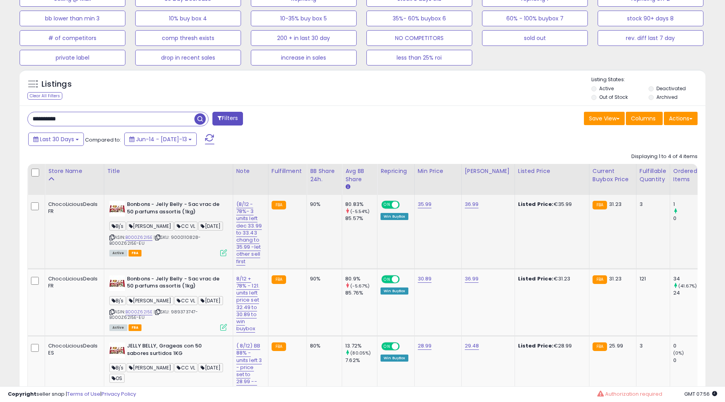
scroll to position [281, 0]
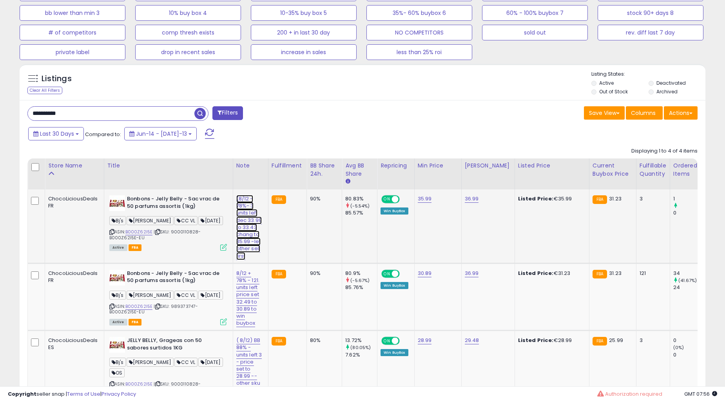
click at [241, 221] on link "(8/12 - 78%- 3 units left dec 33.99 to 33.43 chang to 35.99 -let other sell fir…" at bounding box center [248, 227] width 25 height 65
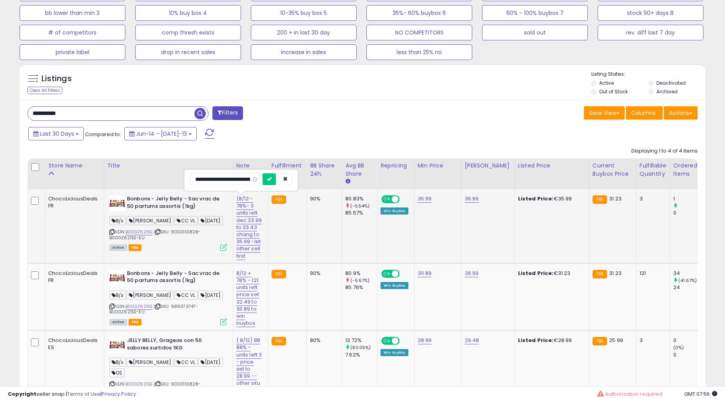
type input "**********"
click button "submit" at bounding box center [269, 179] width 13 height 12
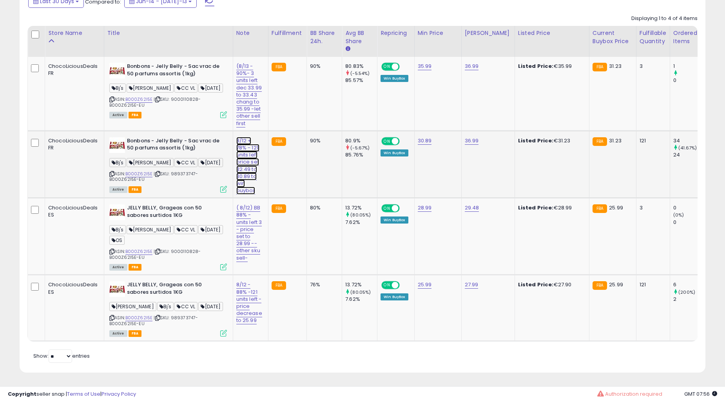
click at [250, 127] on link "8/12 + 78% - 121. units left price set 32.49 to 30.89 to win buybox" at bounding box center [248, 94] width 25 height 65
type input "**********"
click button "submit" at bounding box center [281, 128] width 13 height 12
click at [250, 211] on div "( 8/12) BB 88% -units left 3 - price set to 28.99 --other sku sell-" at bounding box center [249, 232] width 26 height 57
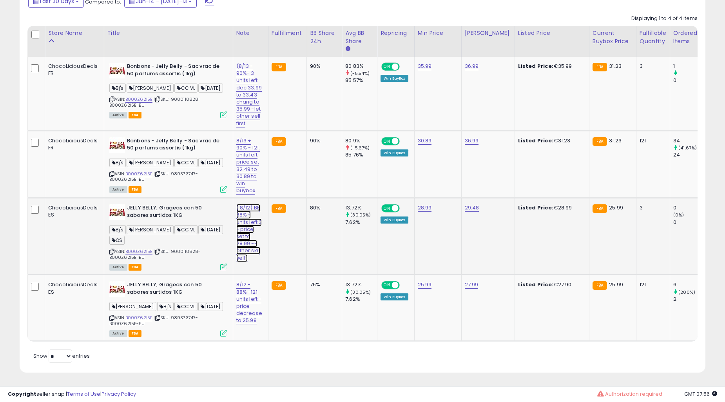
click at [239, 127] on link "( 8/12) BB 88% -units left 3 - price set to 28.99 --other sku sell-" at bounding box center [248, 94] width 25 height 65
type input "**********"
click button "submit" at bounding box center [281, 195] width 13 height 12
click at [240, 127] on link "8/12 - 88% -121 units left -price decrease to 25.99" at bounding box center [248, 94] width 25 height 65
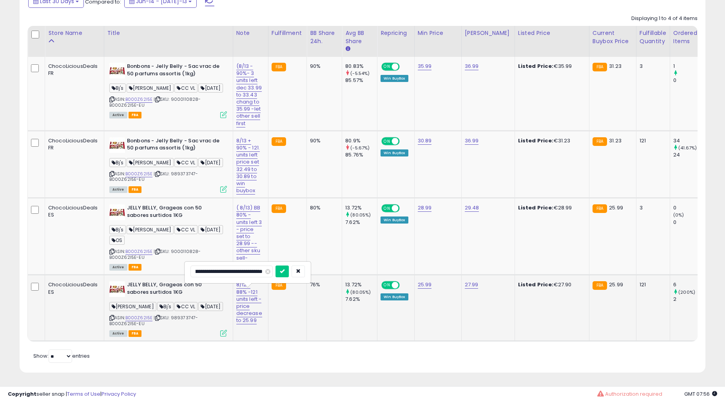
scroll to position [0, 0]
type input "**********"
click button "submit" at bounding box center [281, 271] width 13 height 12
click at [290, 237] on td "FBA" at bounding box center [287, 236] width 38 height 77
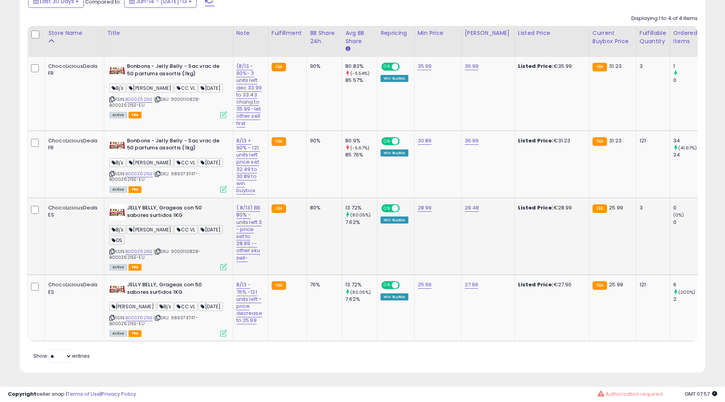
click at [290, 237] on td "FBA" at bounding box center [287, 236] width 38 height 77
click at [326, 230] on td "80%" at bounding box center [324, 236] width 35 height 77
click at [327, 230] on td "80%" at bounding box center [324, 236] width 35 height 77
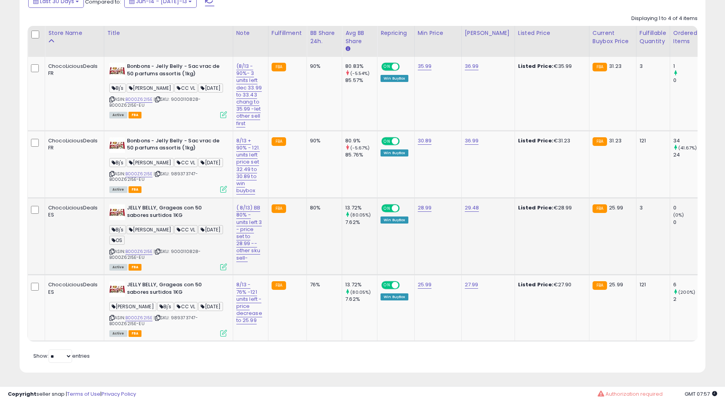
click at [327, 230] on td "80%" at bounding box center [324, 236] width 35 height 77
click at [150, 314] on link "B000Z62I5E" at bounding box center [138, 317] width 27 height 7
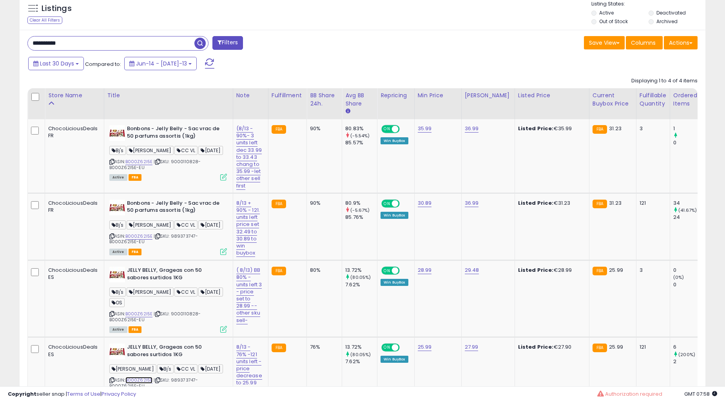
scroll to position [209, 0]
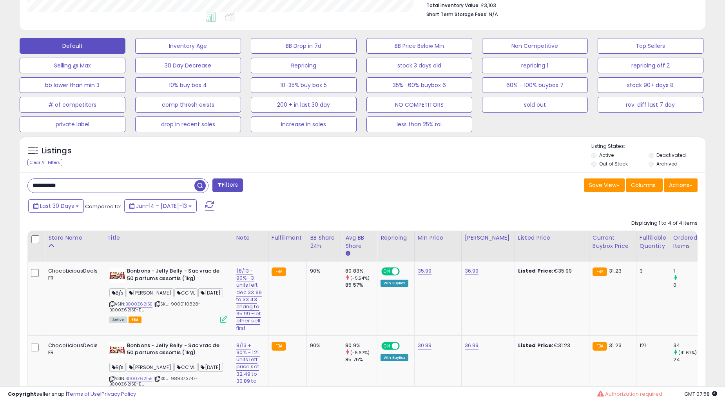
click at [80, 186] on input "**********" at bounding box center [111, 186] width 167 height 14
paste input "text"
type input "**********"
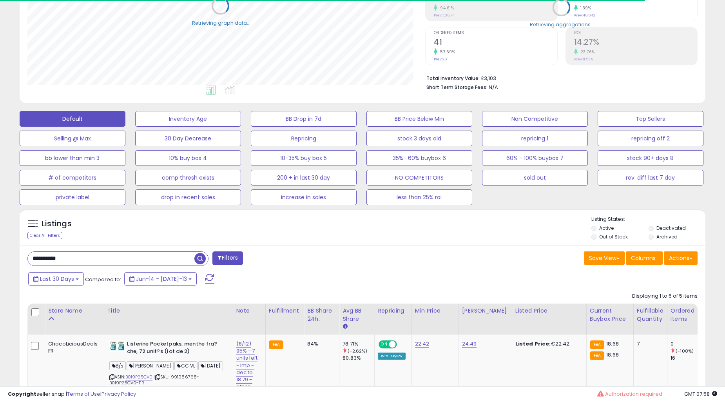
scroll to position [354, 0]
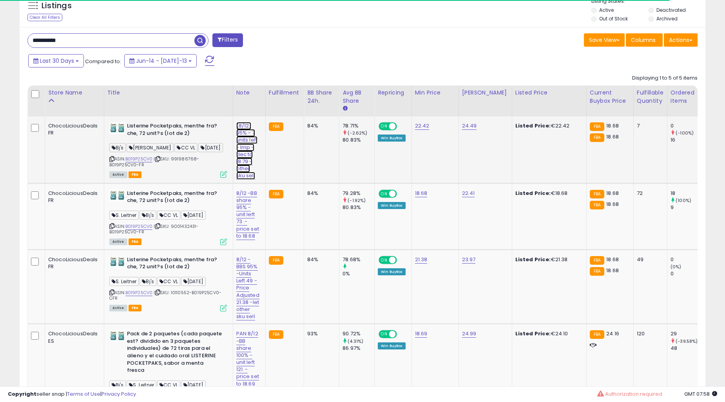
click at [247, 139] on link "(8/12) 95% - 7 units left - Imp - dec to 18.79 -other sku sell" at bounding box center [247, 151] width 22 height 58
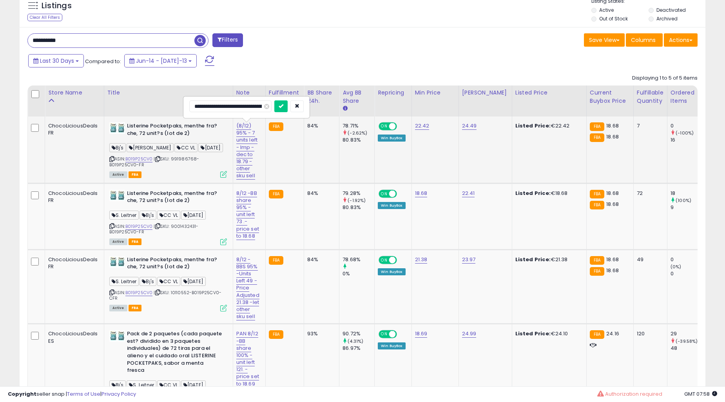
type input "**********"
click button "submit" at bounding box center [280, 106] width 13 height 12
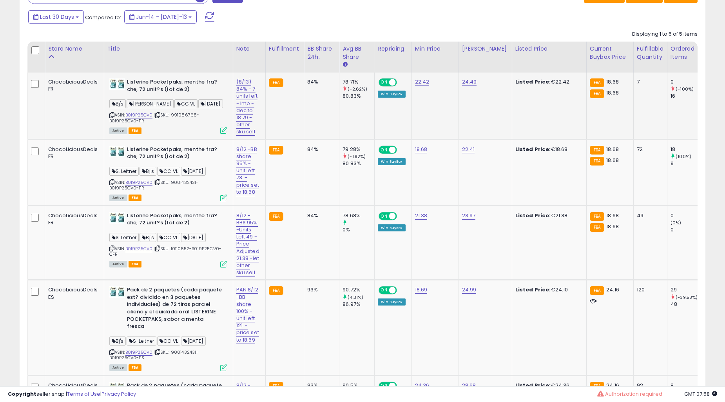
scroll to position [426, 0]
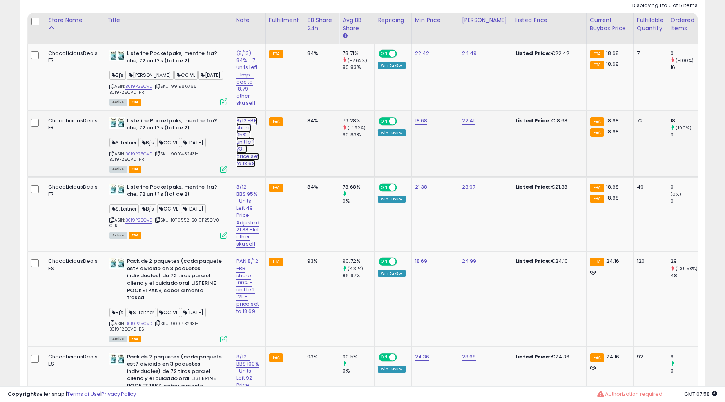
click at [245, 107] on link "8/12 -BB share 95% -unit left 73 .-price set to 18.68" at bounding box center [247, 78] width 22 height 58
type input "**********"
click button "submit" at bounding box center [280, 101] width 13 height 12
click at [239, 107] on link "8/12 -BBS 95% -Units Left 49 -Price Adjusted 21.38 -let other sku sell" at bounding box center [247, 78] width 22 height 58
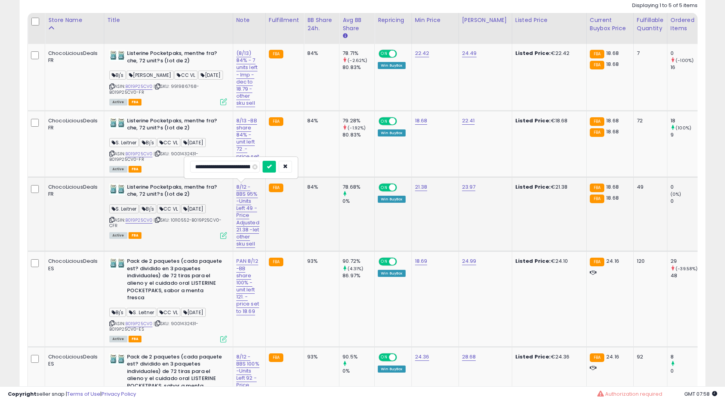
type input "**********"
click button "submit" at bounding box center [281, 167] width 13 height 12
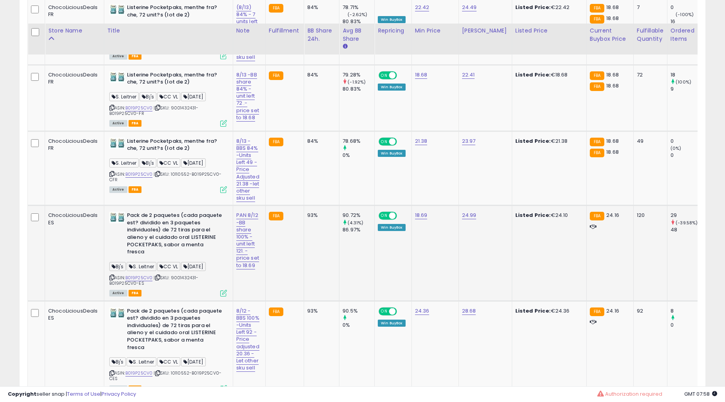
scroll to position [499, 0]
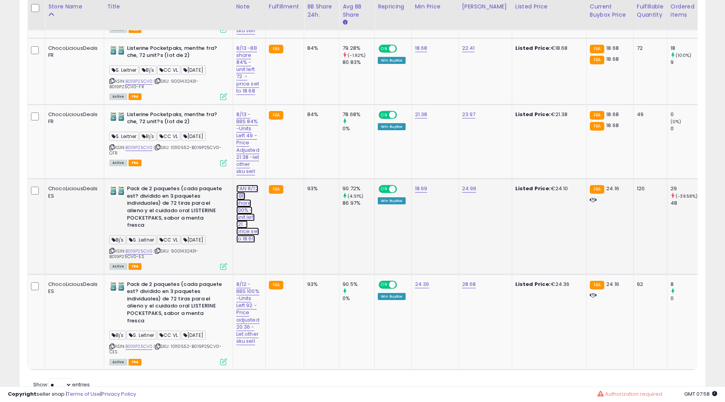
click at [238, 34] on link "PAN 8/12 -BB share 100% -unit left 121. -price set to 18.69" at bounding box center [247, 6] width 22 height 58
type input "**********"
click button "submit" at bounding box center [280, 168] width 13 height 12
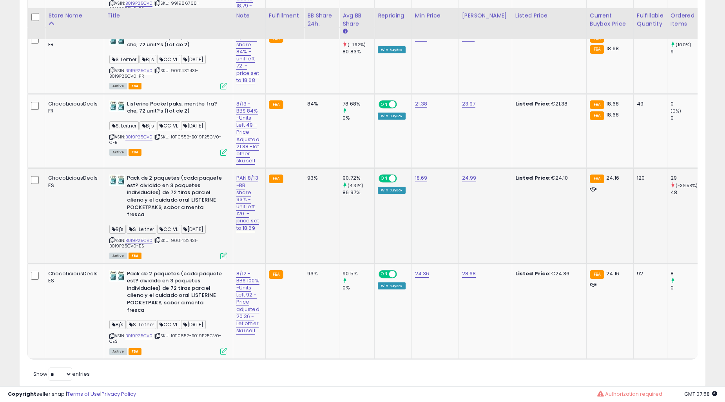
scroll to position [518, 0]
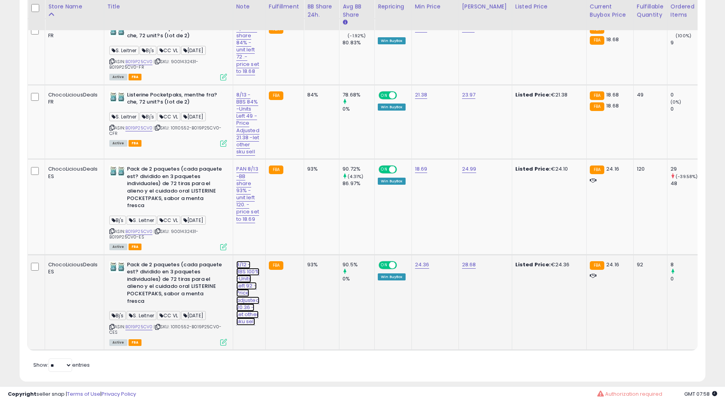
type input "**********"
click button "submit" at bounding box center [281, 236] width 13 height 12
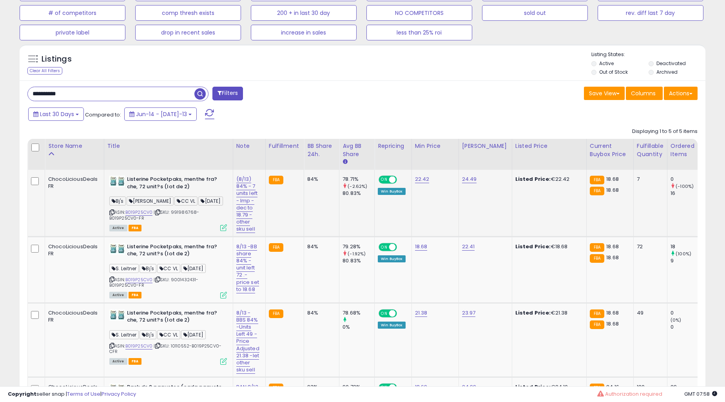
click at [268, 223] on td "FBA" at bounding box center [284, 203] width 38 height 67
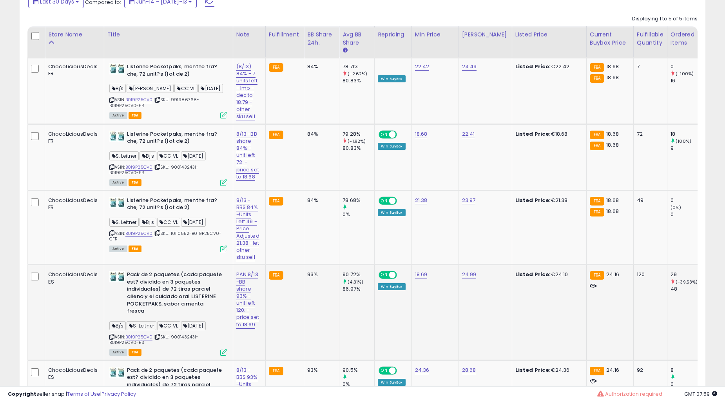
scroll to position [301, 0]
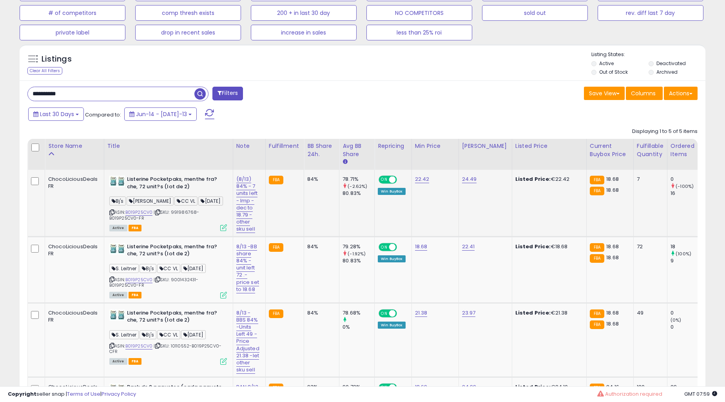
click at [327, 220] on td "84%" at bounding box center [321, 203] width 35 height 67
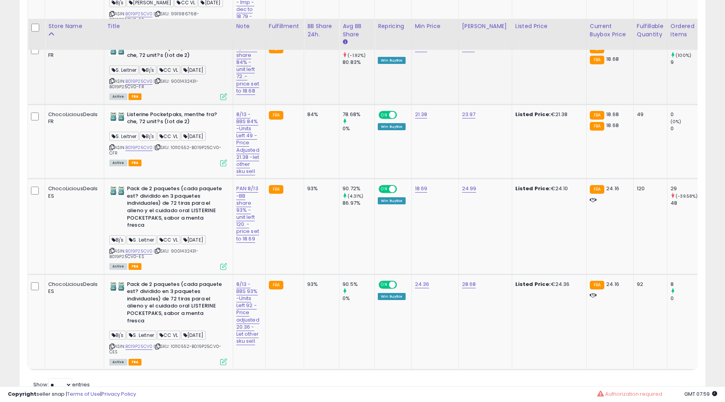
scroll to position [518, 0]
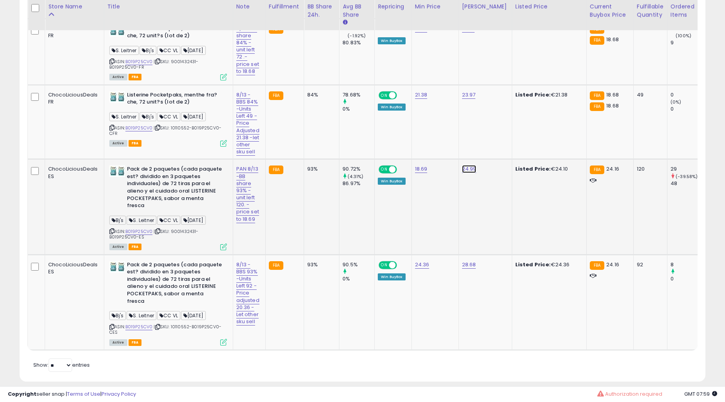
type input "*****"
click button "submit" at bounding box center [488, 149] width 13 height 12
click at [449, 235] on td "18.69" at bounding box center [434, 206] width 47 height 95
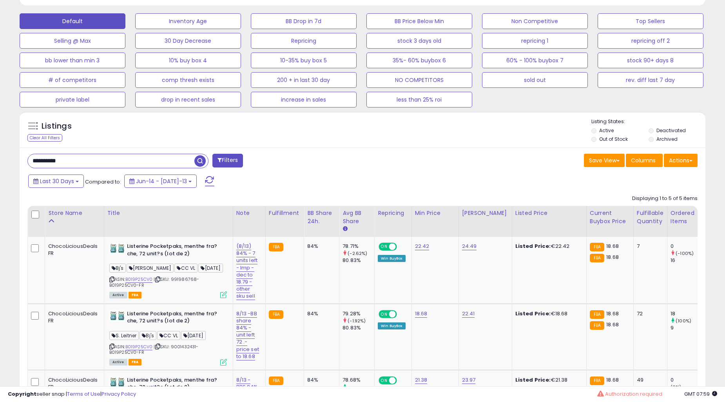
scroll to position [228, 0]
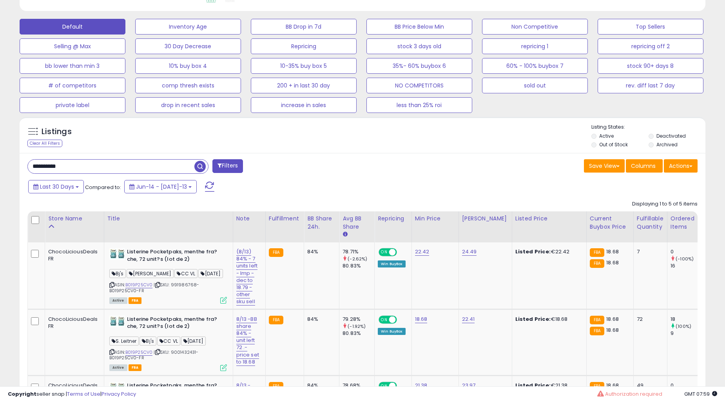
click at [88, 171] on input "**********" at bounding box center [111, 166] width 167 height 14
paste input "text"
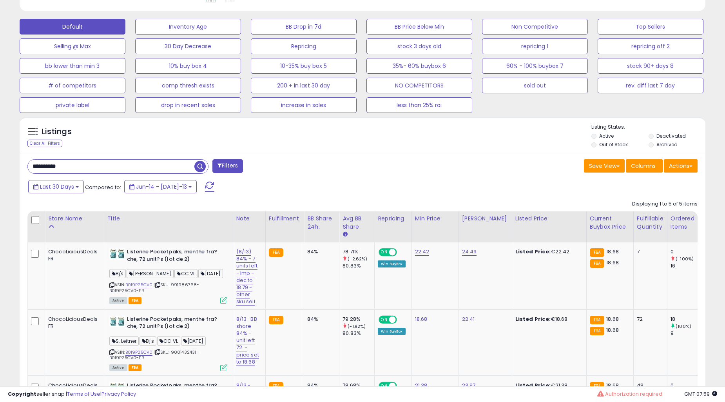
type input "**********"
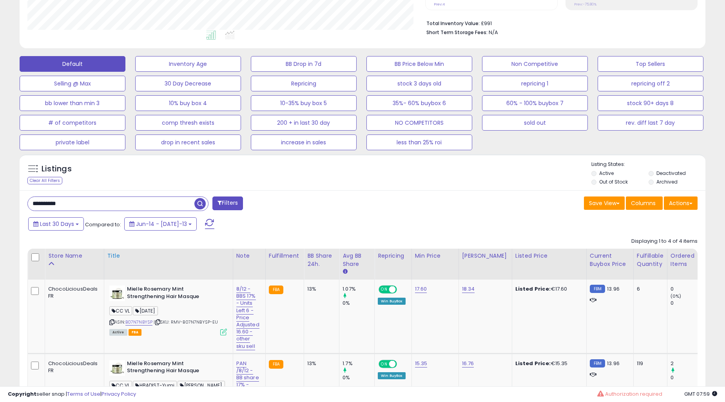
scroll to position [354, 0]
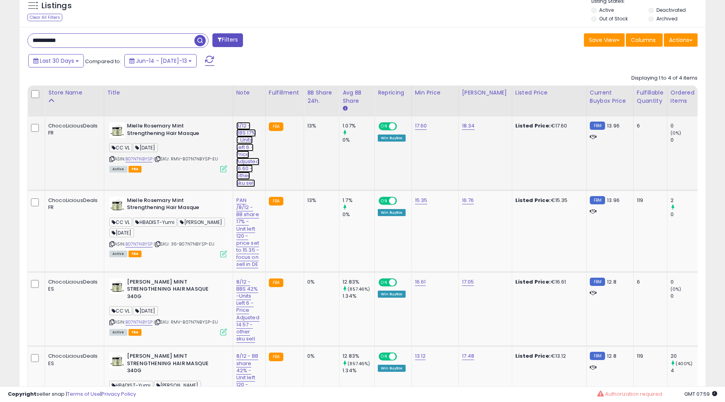
click at [248, 147] on link "8/12 -BBS 17% - Units Left 6 - Price Adjusted 16.60 -other sku sell" at bounding box center [247, 154] width 23 height 65
type input "**********"
click button "submit" at bounding box center [281, 106] width 13 height 12
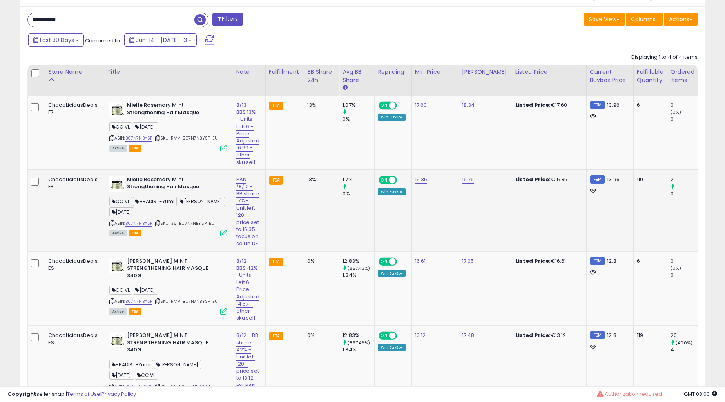
scroll to position [426, 0]
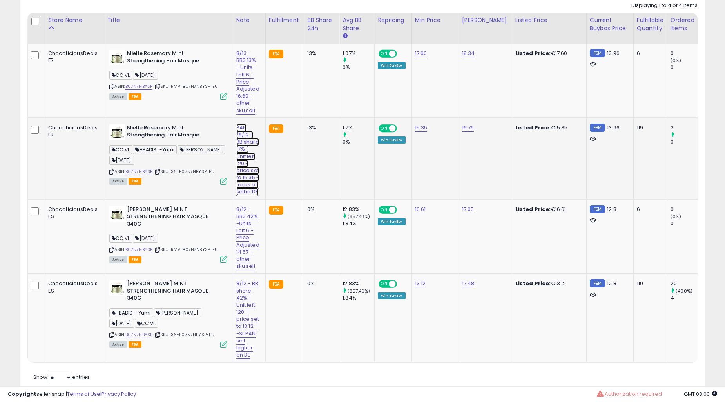
click at [245, 114] on link "PAN /8/12 - BB share 17% - Unit left 120 -price set to 15.35 -focus on sell in …" at bounding box center [247, 81] width 23 height 65
type input "**********"
click button "submit" at bounding box center [280, 108] width 13 height 12
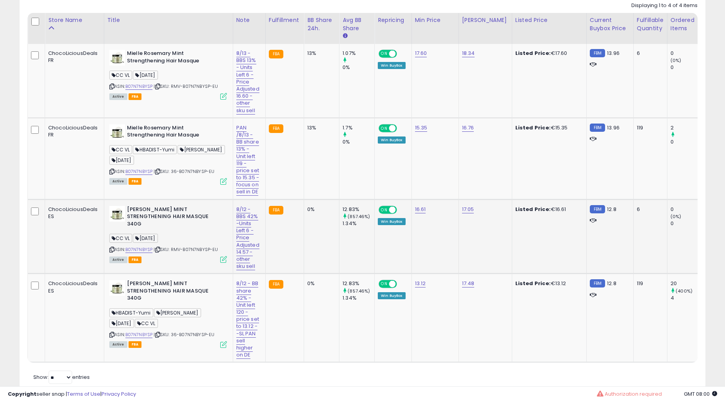
click at [239, 226] on div "8/12 -BBS 42% -Units Left 6 - Price Adjusted 14.57 -other sku sell" at bounding box center [247, 238] width 23 height 64
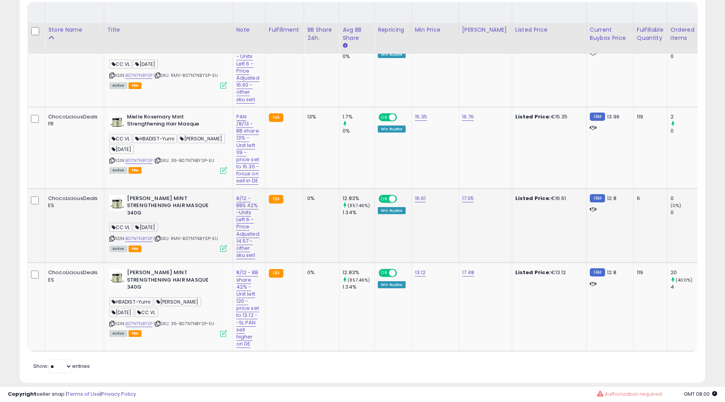
scroll to position [460, 0]
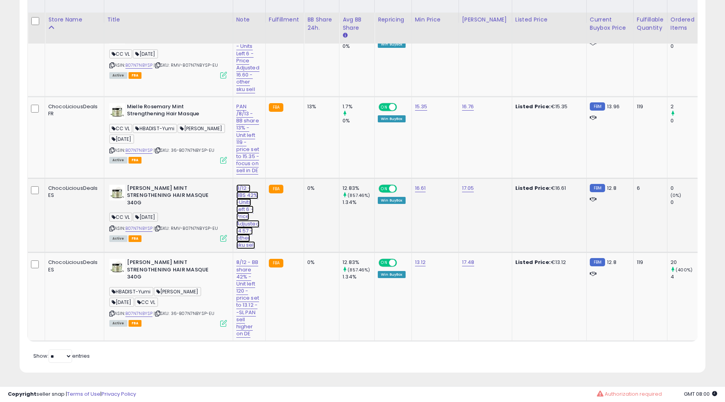
click at [236, 93] on link "8/12 -BBS 42% -Units Left 6 - Price Adjusted 14.57 -other sku sell" at bounding box center [247, 60] width 23 height 65
type input "**********"
click button "submit" at bounding box center [281, 175] width 13 height 12
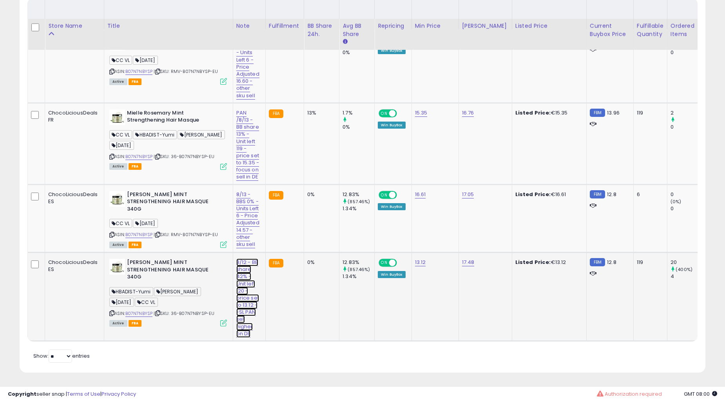
click at [237, 100] on link "8/12 - BB share 42% - Unit left 120 -price set to 13.12 --SL PAN sell higher on…" at bounding box center [247, 66] width 23 height 65
type input "**********"
click button "submit" at bounding box center [280, 255] width 13 height 12
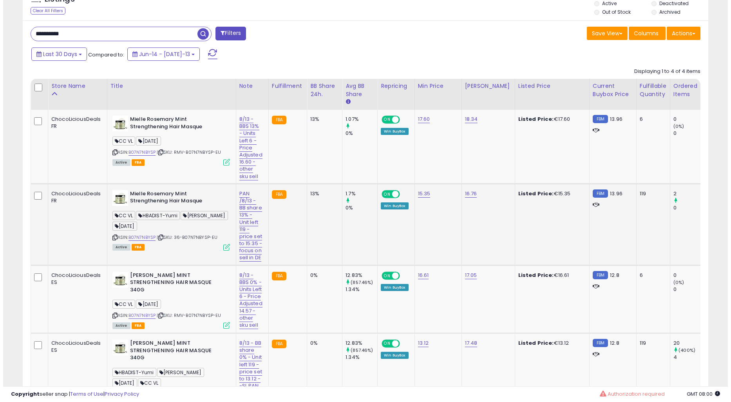
scroll to position [381, 0]
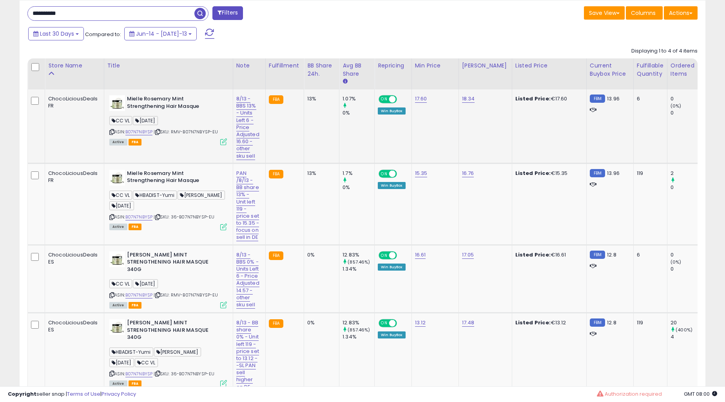
click at [83, 126] on td "ChocoLiciousDeals FR" at bounding box center [74, 126] width 59 height 74
click at [220, 225] on icon at bounding box center [223, 226] width 7 height 7
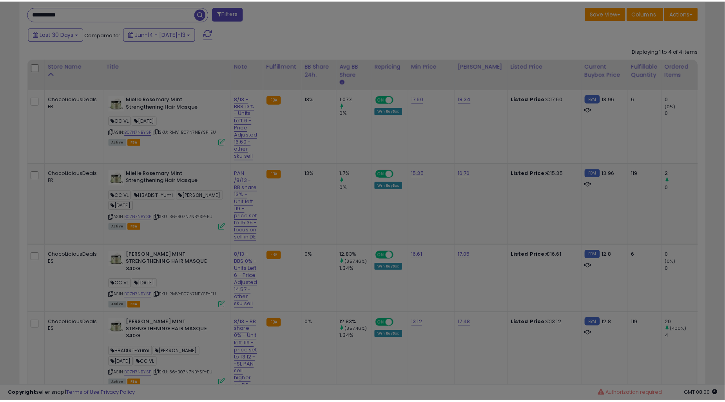
scroll to position [161, 402]
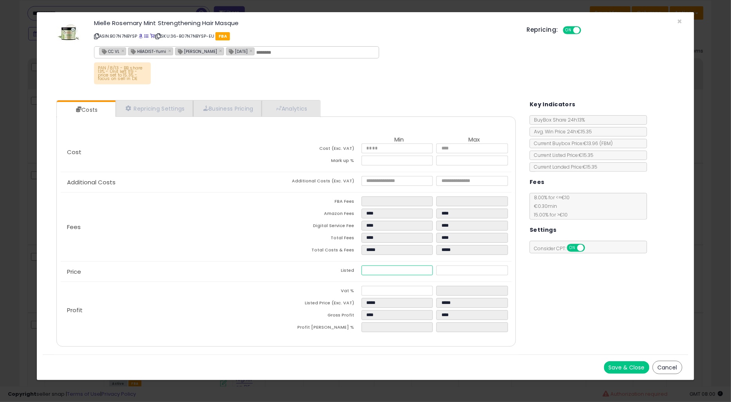
drag, startPoint x: 384, startPoint y: 270, endPoint x: 349, endPoint y: 273, distance: 35.4
click at [349, 273] on tr "Listed ***** *****" at bounding box center [399, 271] width 226 height 12
type input "****"
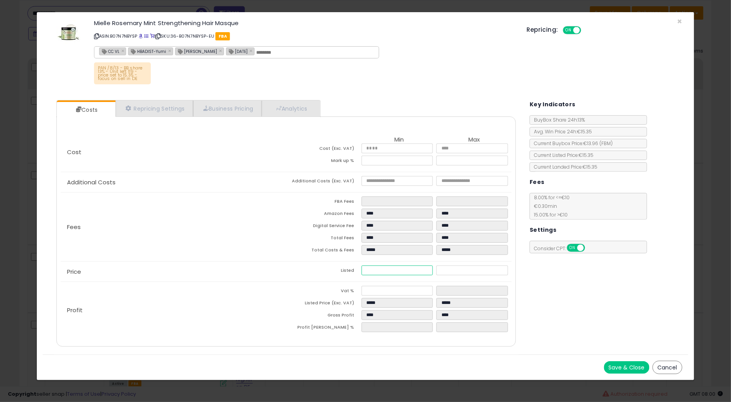
type input "****"
type input "*****"
type input "*"
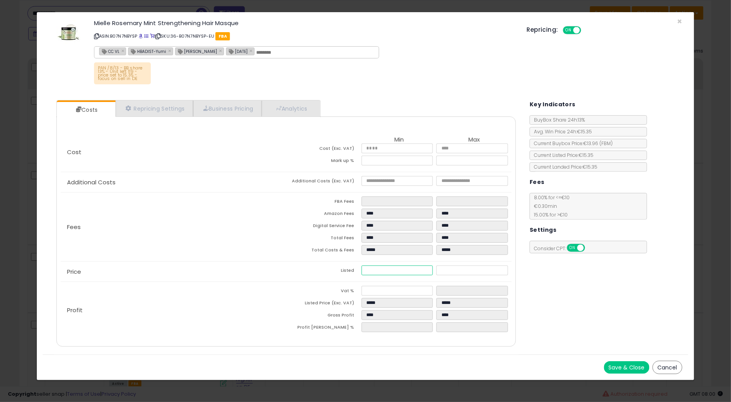
type input "*****"
type input "****"
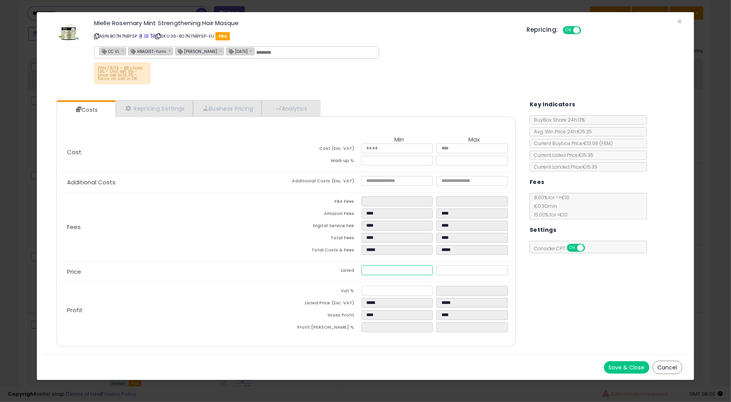
type input "****"
type input "*****"
type input "**"
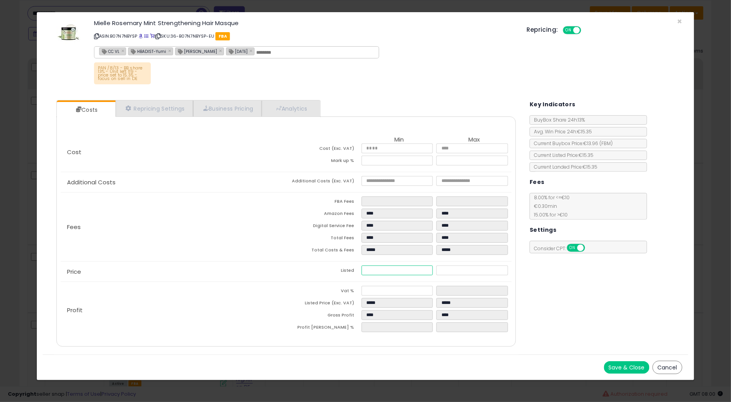
type input "*****"
type input "****"
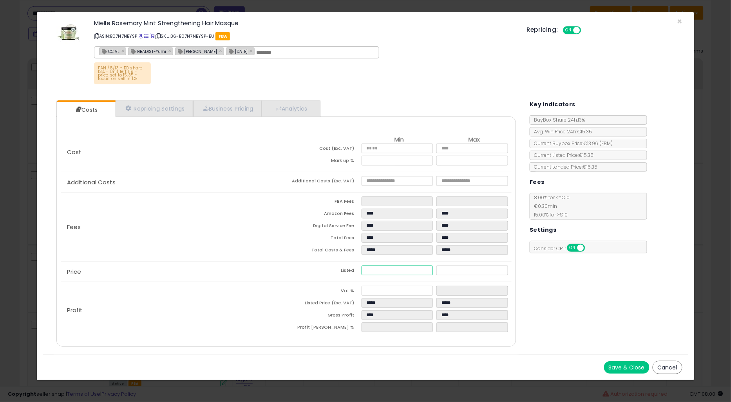
type input "*****"
type input "****"
type input "*****"
type input "****"
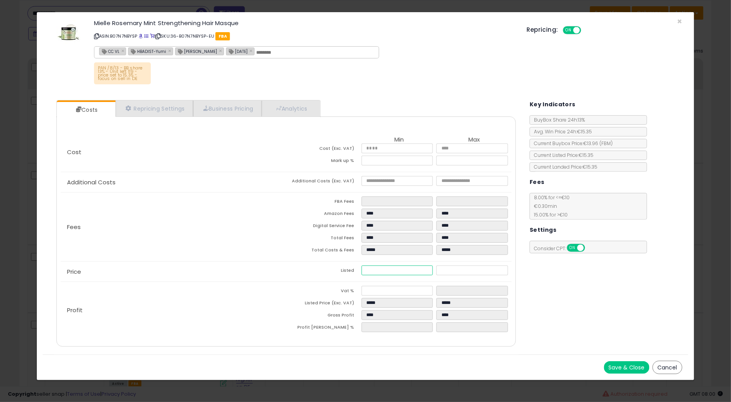
type input "*****"
type input "****"
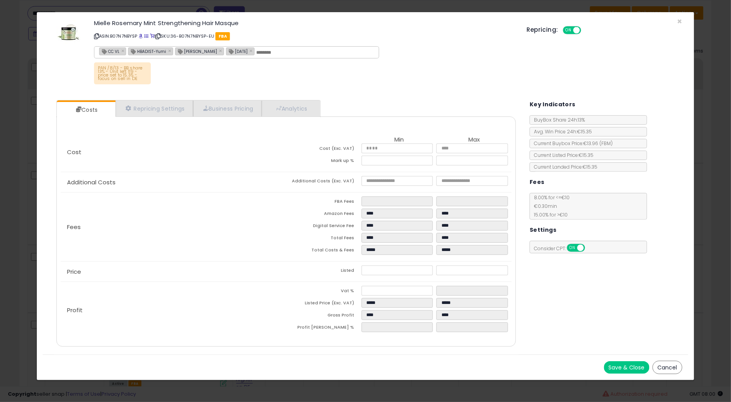
type input "*****"
type input "****"
click at [292, 255] on td "Total Costs & Fees" at bounding box center [323, 251] width 75 height 12
click at [681, 369] on button "Cancel" at bounding box center [668, 366] width 30 height 13
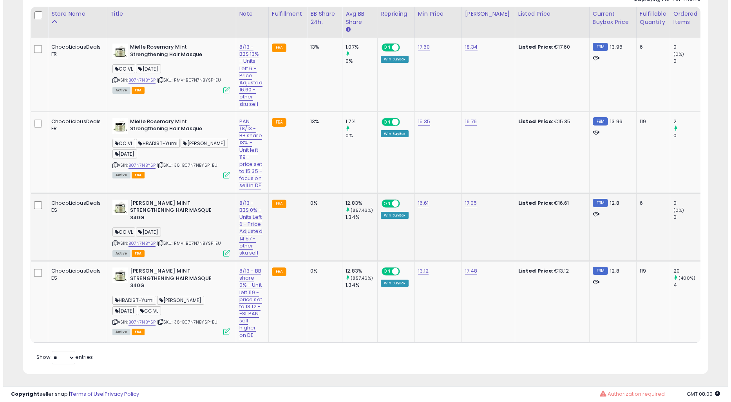
scroll to position [453, 0]
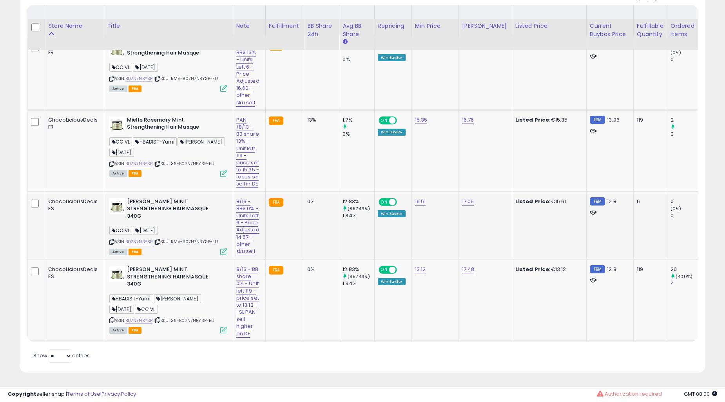
click at [296, 200] on td "FBA" at bounding box center [284, 225] width 38 height 68
click at [307, 207] on td "0%" at bounding box center [321, 225] width 35 height 68
click at [217, 327] on div "Active FBA" at bounding box center [168, 329] width 118 height 5
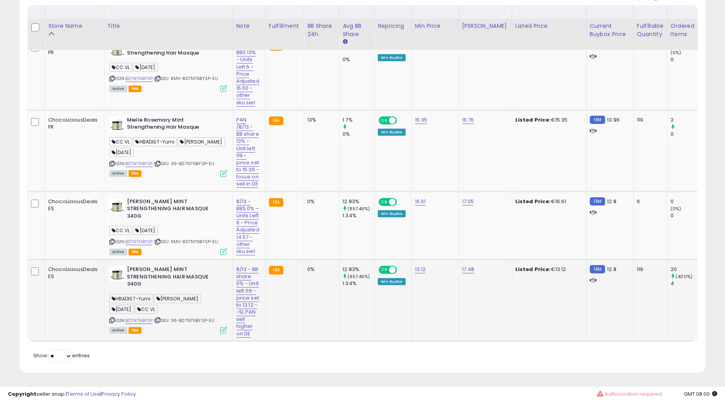
click at [224, 326] on icon at bounding box center [223, 329] width 7 height 7
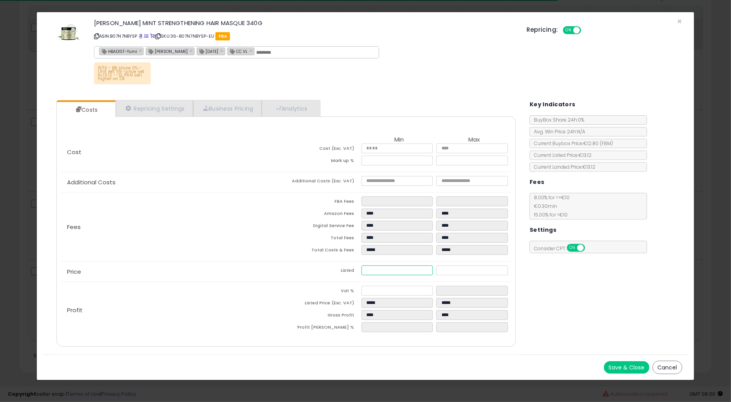
drag, startPoint x: 388, startPoint y: 271, endPoint x: 335, endPoint y: 271, distance: 52.9
click at [335, 271] on tr "Listed ***** *****" at bounding box center [399, 271] width 226 height 12
type input "****"
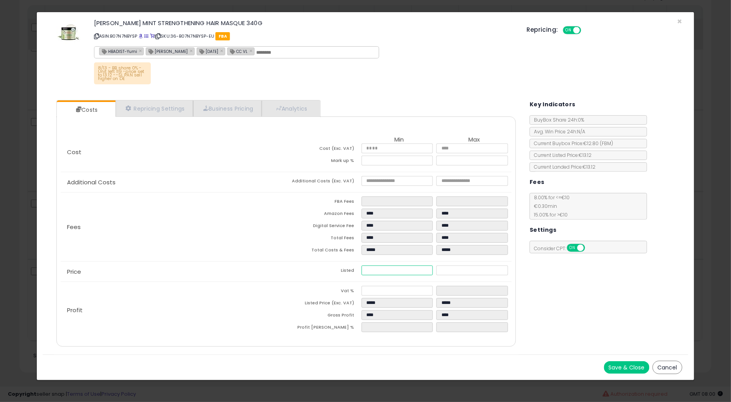
type input "****"
type input "*****"
type input "*"
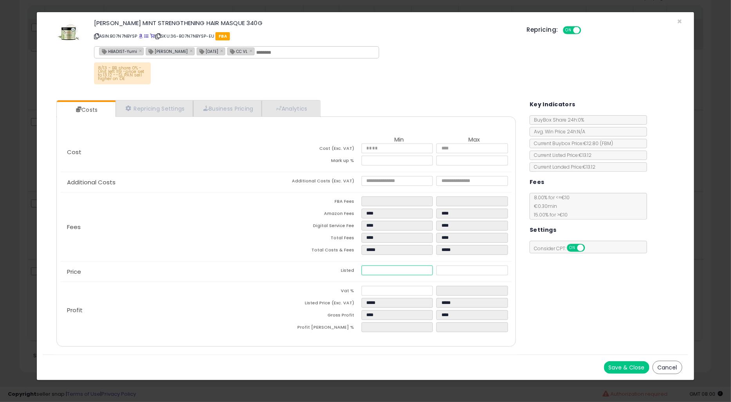
type input "*****"
type input "****"
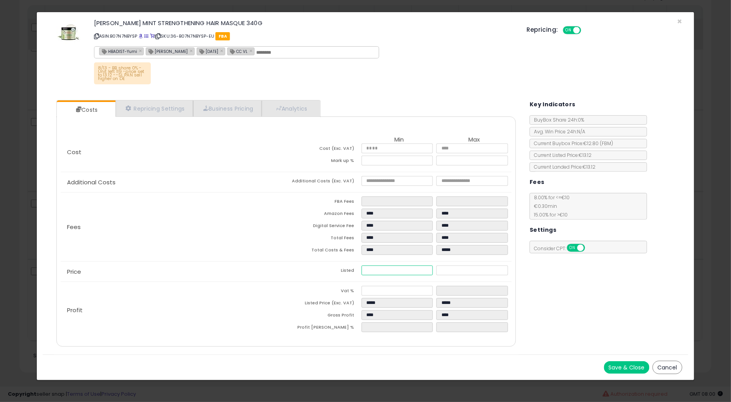
type input "****"
type input "*****"
type input "**"
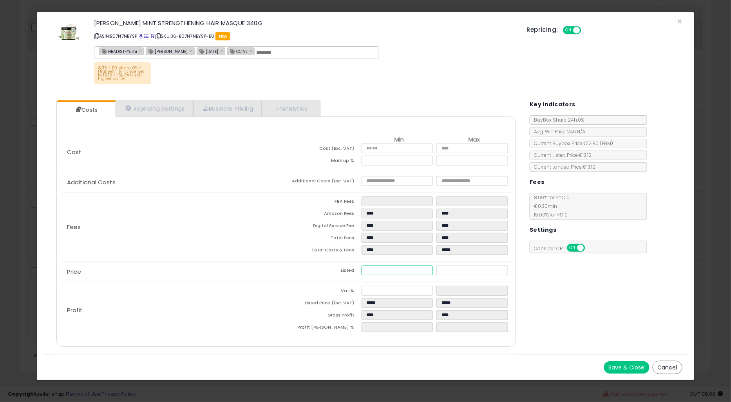
type input "*****"
type input "****"
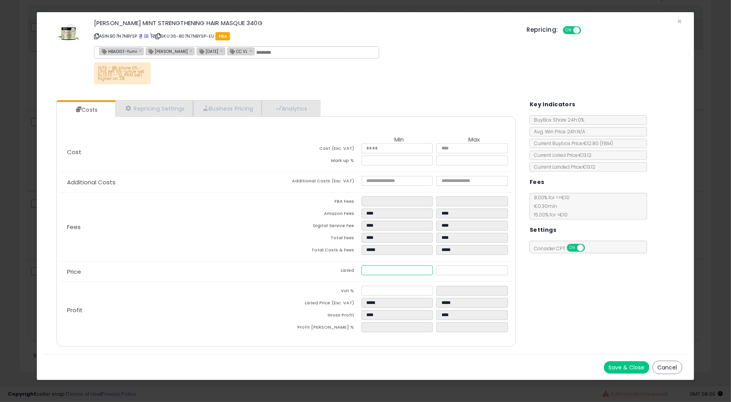
type input "*****"
type input "****"
type input "*****"
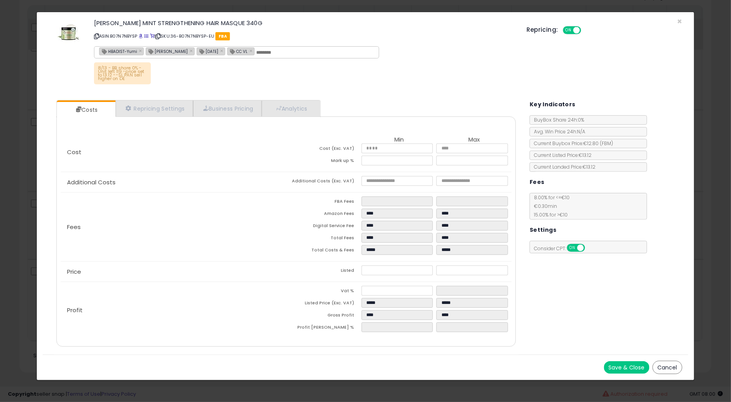
type input "*****"
type input "****"
click at [271, 235] on div "Fees FBA Fees **** **** Amazon Fees **** **** Digital Service Fee **** **** Tot…" at bounding box center [286, 226] width 451 height 69
click at [672, 366] on button "Cancel" at bounding box center [668, 366] width 30 height 13
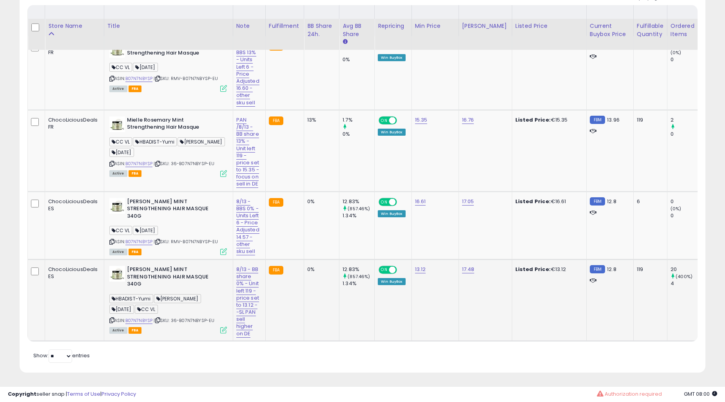
scroll to position [391662, 391424]
click at [159, 318] on icon at bounding box center [157, 320] width 5 height 4
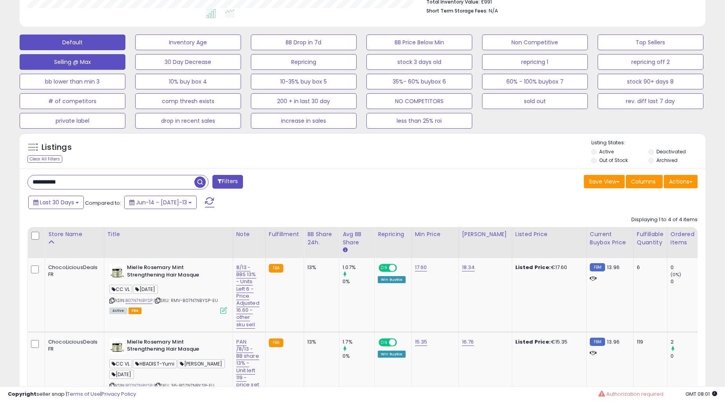
scroll to position [236, 0]
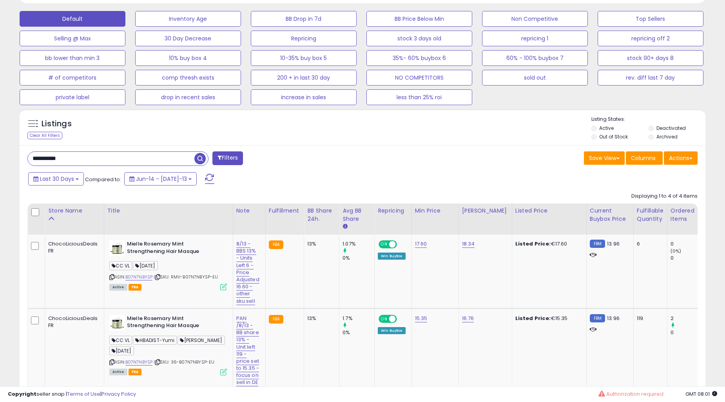
click at [87, 159] on input "**********" at bounding box center [111, 159] width 167 height 14
paste input "text"
type input "**********"
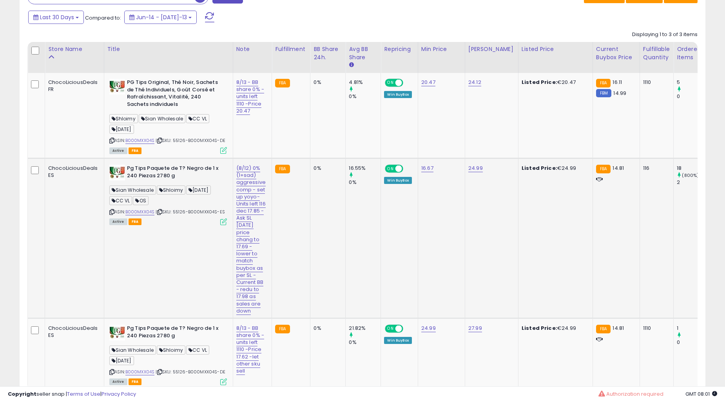
scroll to position [426, 0]
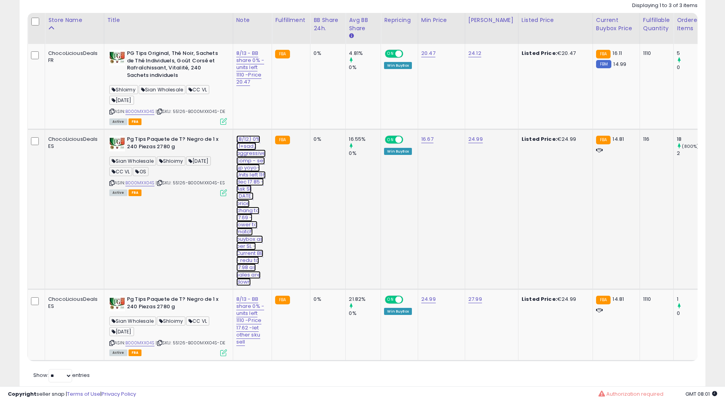
click at [245, 86] on link "(8/12) 0% (1+sad) aggressive comp - set up yoyo-Units left 116 dec 17.85 - Ask …" at bounding box center [250, 67] width 28 height 36
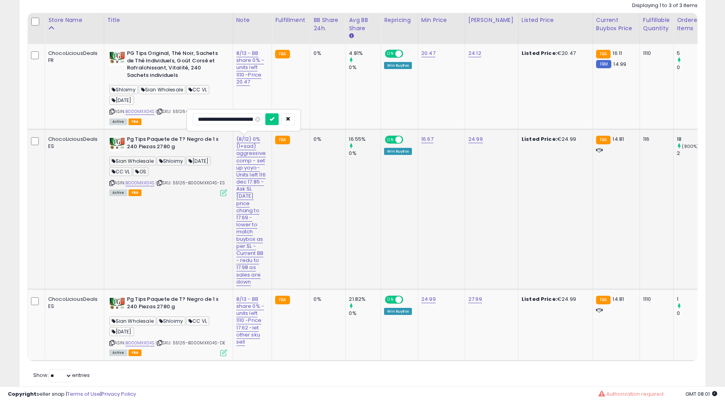
type input "**********"
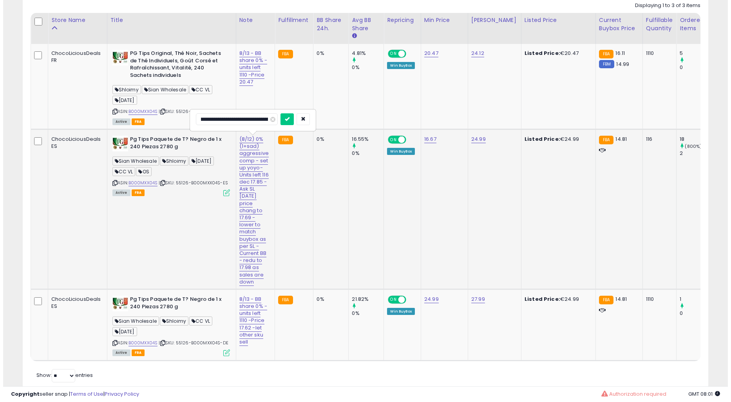
scroll to position [0, 93]
click button "submit" at bounding box center [283, 119] width 13 height 12
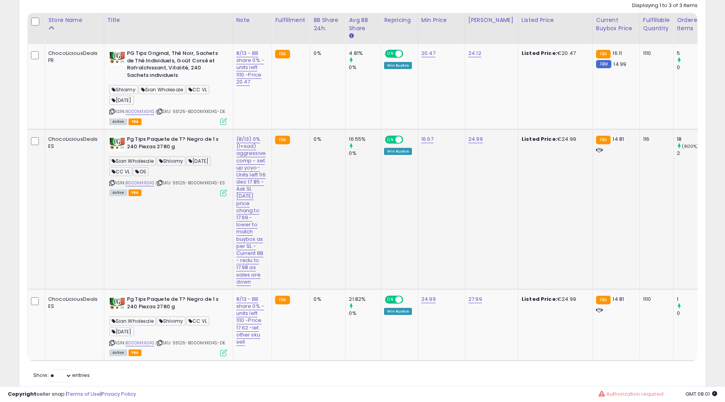
click at [224, 192] on icon at bounding box center [223, 192] width 7 height 7
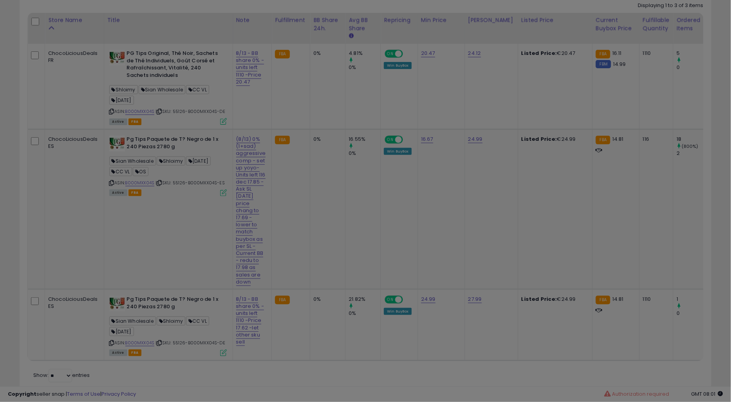
scroll to position [391662, 391421]
click at [0, 0] on div "× Close Retrieving listing data... Save & Close Cancel" at bounding box center [0, 0] width 0 height 0
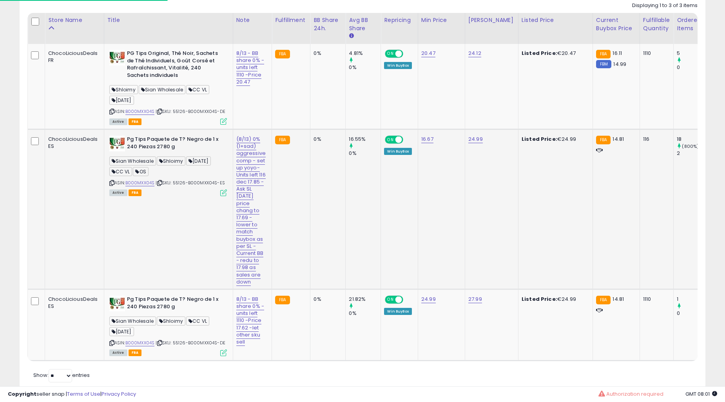
scroll to position [161, 397]
click at [222, 192] on icon at bounding box center [223, 192] width 7 height 7
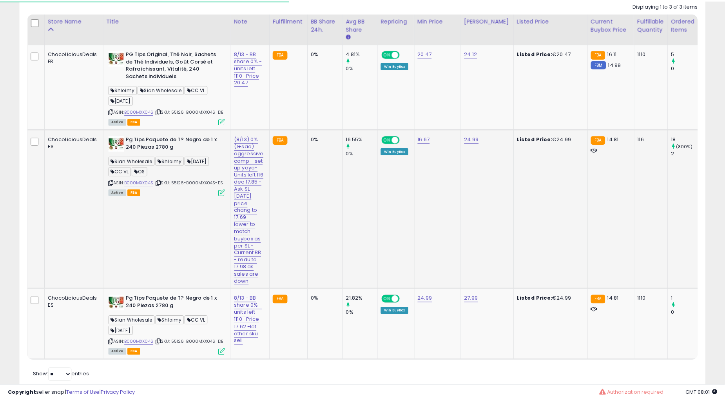
scroll to position [161, 402]
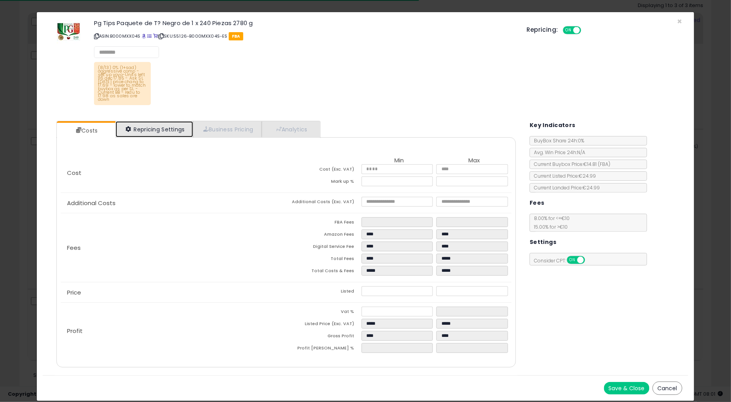
click at [155, 126] on link "Repricing Settings" at bounding box center [155, 129] width 78 height 16
select select "******"
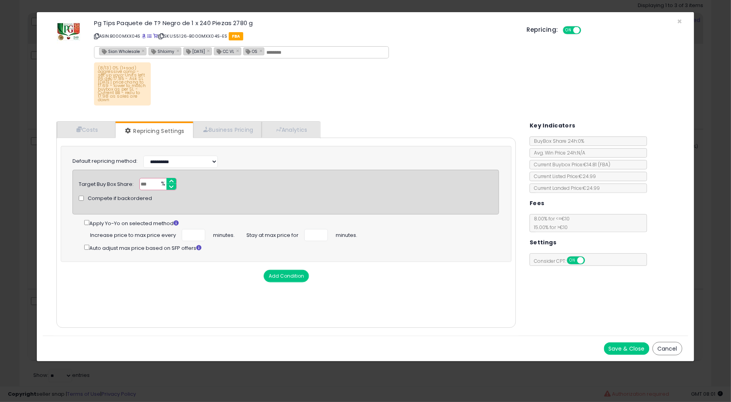
click at [669, 344] on button "Cancel" at bounding box center [668, 348] width 30 height 13
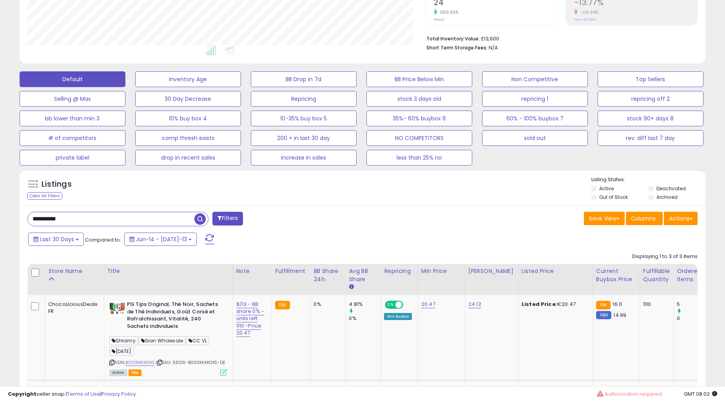
scroll to position [168, 0]
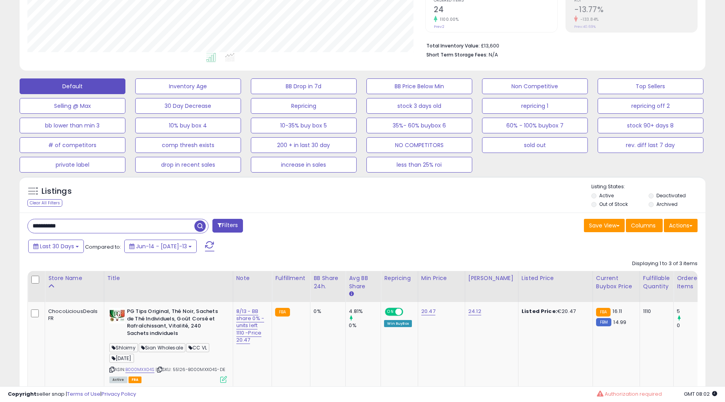
click at [80, 226] on input "**********" at bounding box center [111, 226] width 167 height 14
paste input "text"
type input "**********"
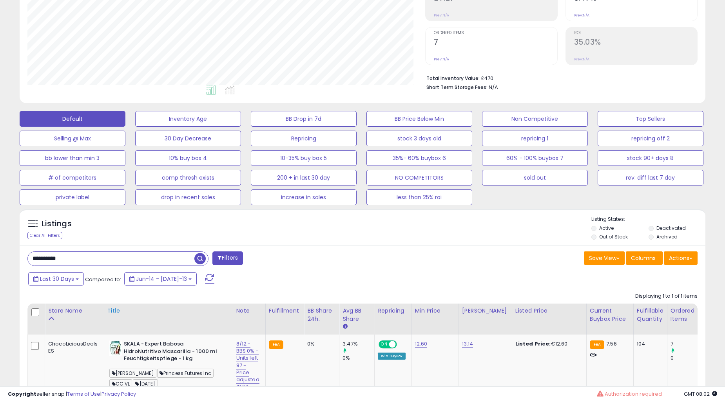
scroll to position [214, 0]
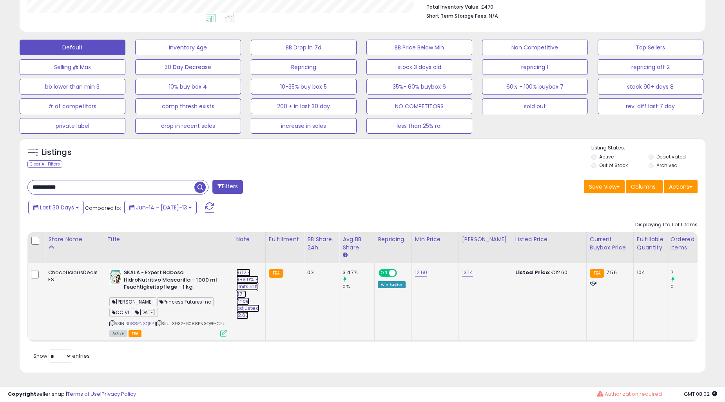
click at [246, 269] on link "8/12 -BBS 0% - Units left 87 -Price adjusted 12.60" at bounding box center [247, 293] width 23 height 51
type input "**********"
click button "submit" at bounding box center [281, 253] width 13 height 12
click at [500, 296] on td "13.14" at bounding box center [484, 302] width 53 height 78
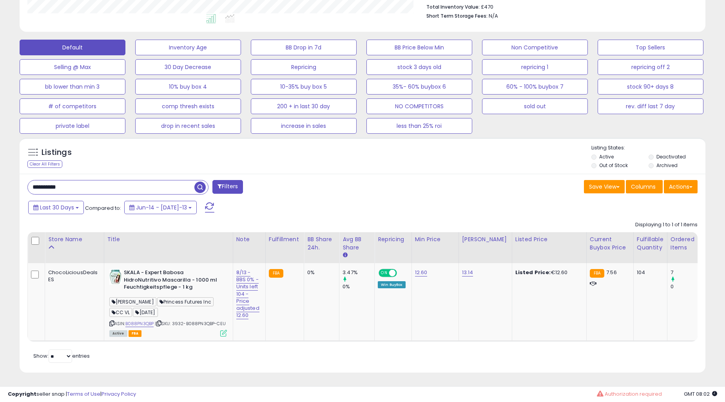
click at [94, 174] on div "**********" at bounding box center [363, 273] width 686 height 199
click at [94, 181] on input "**********" at bounding box center [111, 187] width 167 height 14
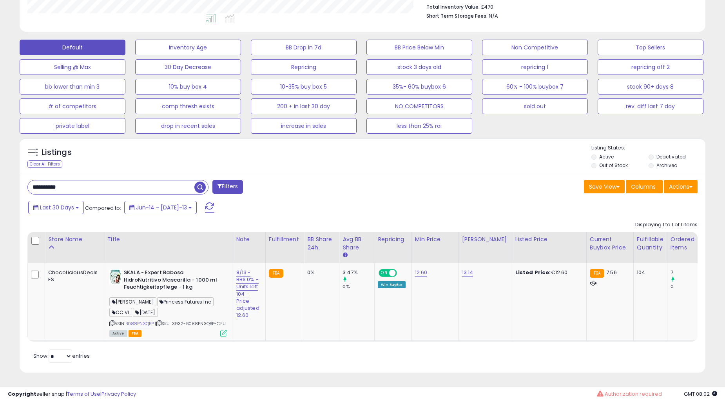
paste input "text"
type input "**********"
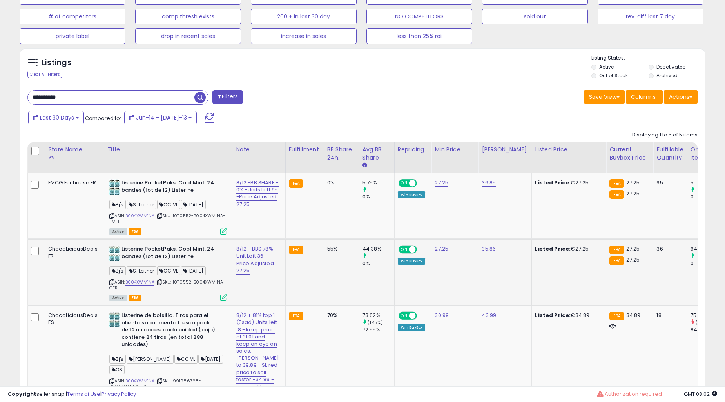
scroll to position [354, 0]
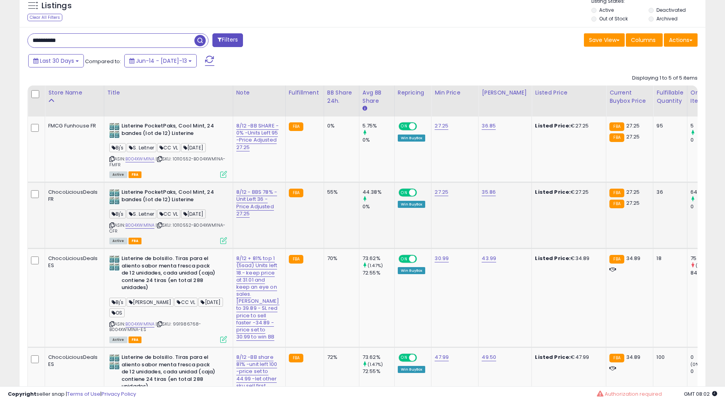
click at [292, 232] on td "FBA" at bounding box center [304, 215] width 38 height 66
click at [286, 164] on td "FBA" at bounding box center [304, 149] width 38 height 66
drag, startPoint x: 286, startPoint y: 164, endPoint x: 276, endPoint y: 161, distance: 10.1
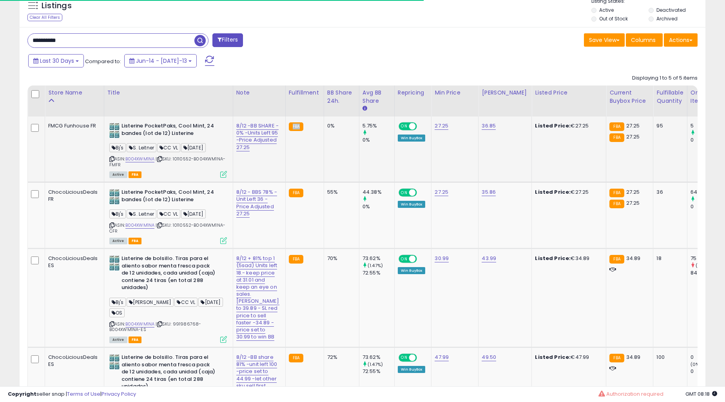
click at [285, 161] on td "FBA" at bounding box center [304, 149] width 38 height 66
click at [249, 143] on link "8/12 -BB SHARE - 0% -Units Left 95 -Price Adjusted 27.25" at bounding box center [257, 136] width 42 height 29
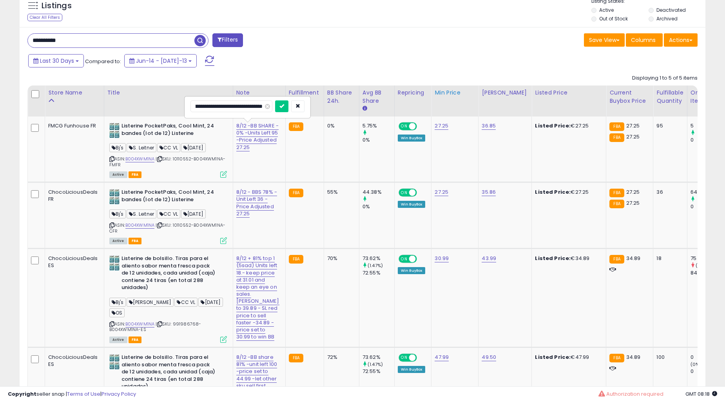
scroll to position [0, 0]
type input "**********"
click button "submit" at bounding box center [281, 106] width 13 height 12
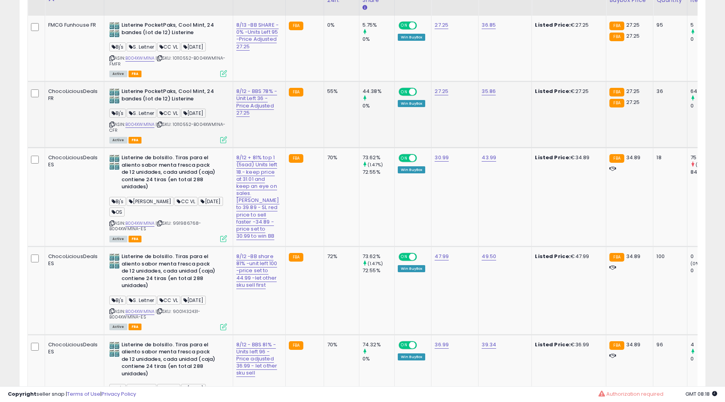
scroll to position [426, 0]
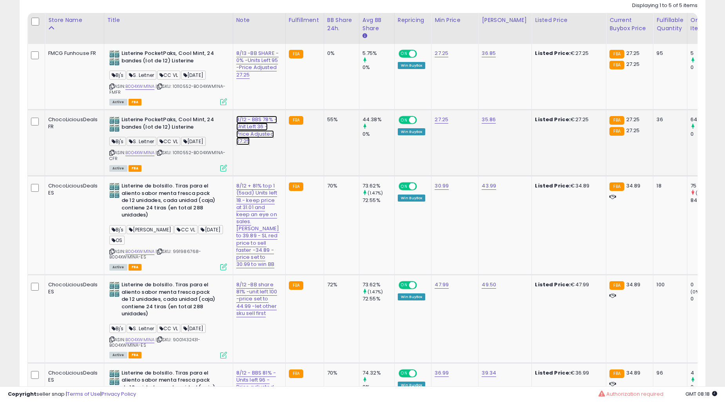
click at [244, 79] on link "8/12 - BBS 78% - Unit Left 36 -Price Adjusted 27.25" at bounding box center [257, 63] width 42 height 29
type input "**********"
click button "submit" at bounding box center [282, 100] width 13 height 12
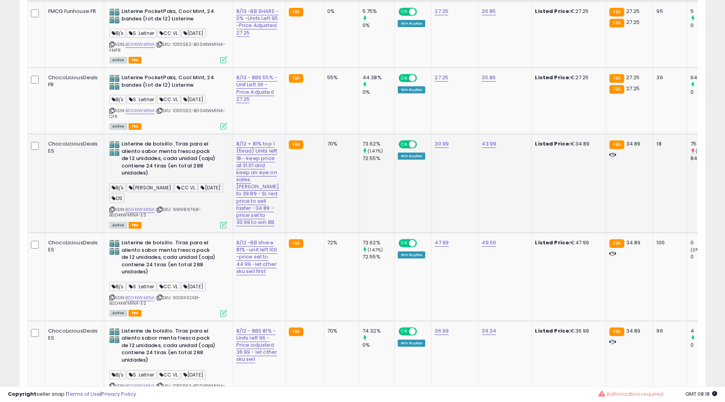
scroll to position [499, 0]
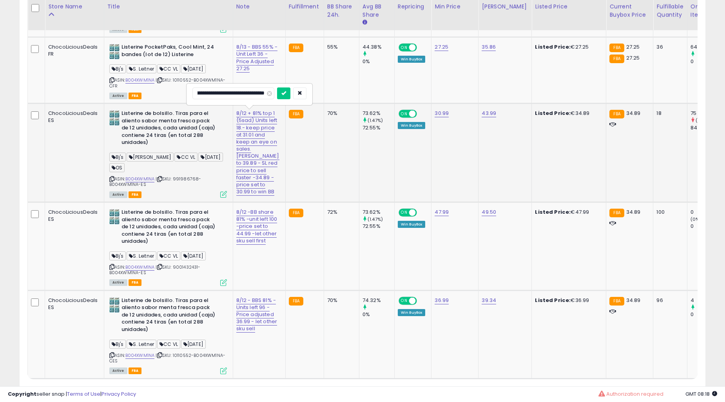
scroll to position [0, 0]
type input "**********"
click button "submit" at bounding box center [283, 93] width 13 height 12
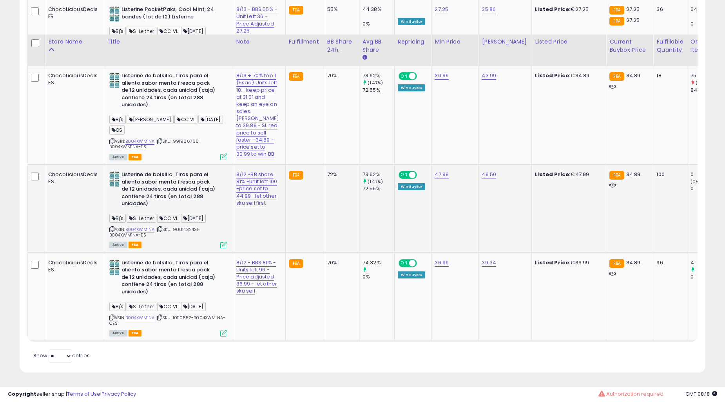
scroll to position [571, 0]
type input "**********"
click button "submit" at bounding box center [282, 201] width 13 height 12
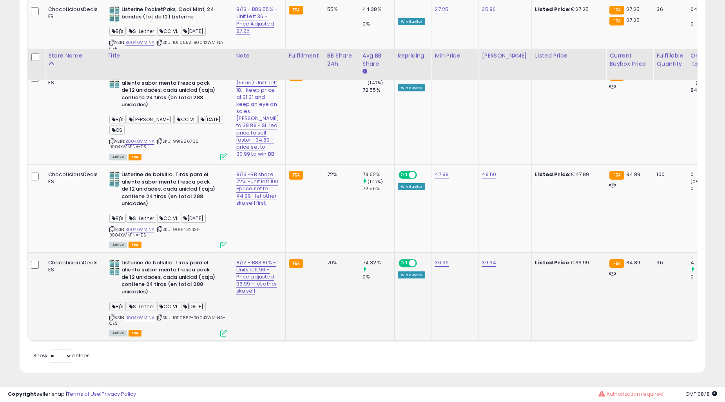
scroll to position [589, 0]
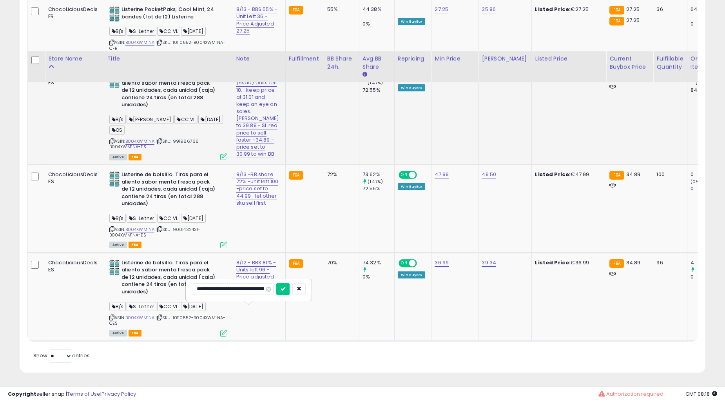
type input "**********"
click button "submit" at bounding box center [282, 289] width 13 height 12
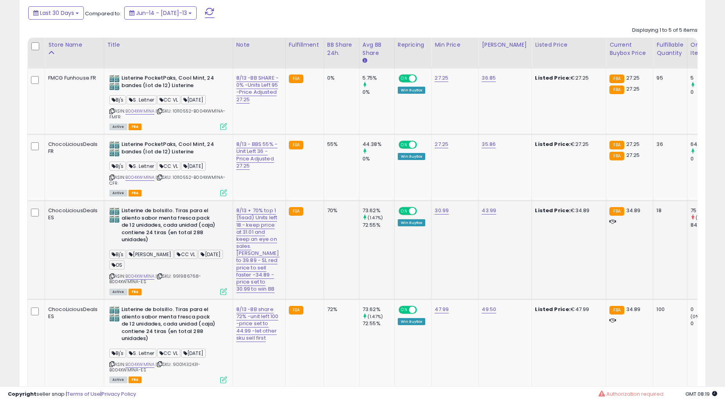
scroll to position [371, 0]
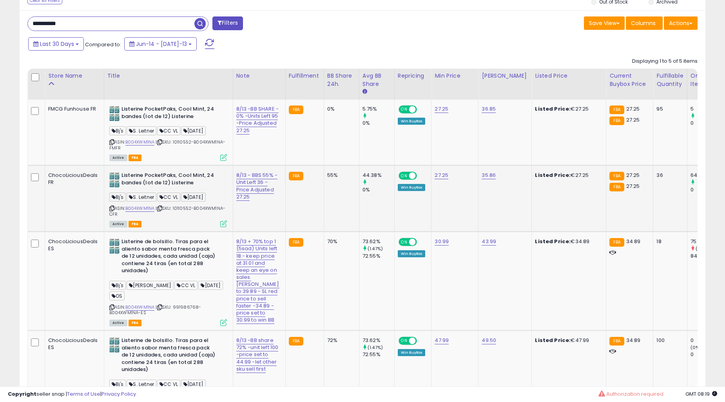
click at [285, 186] on td "FBA" at bounding box center [304, 198] width 38 height 66
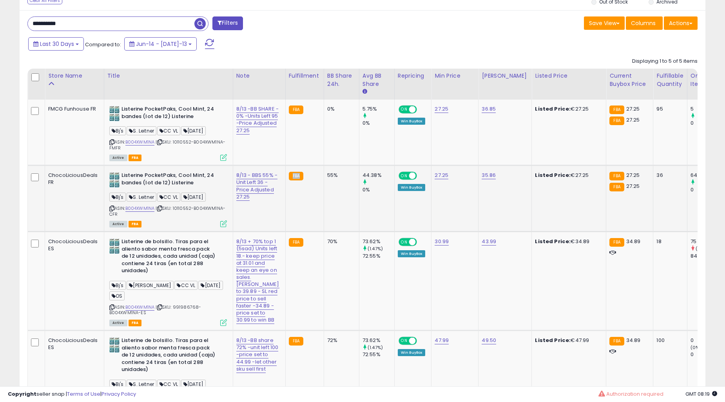
click at [285, 186] on td "FBA" at bounding box center [304, 198] width 38 height 66
click at [324, 194] on td "55%" at bounding box center [341, 198] width 35 height 66
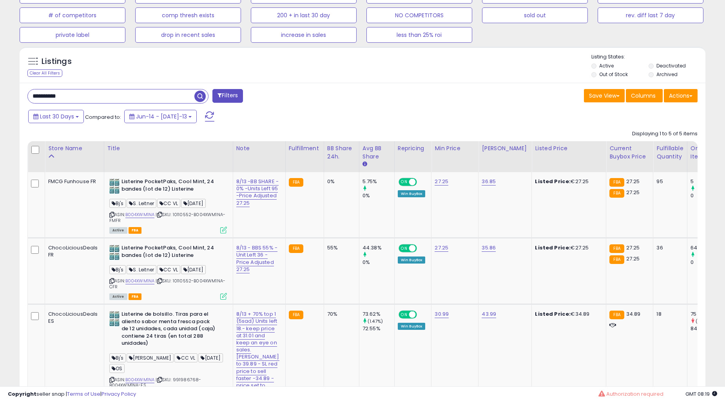
click at [94, 96] on input "**********" at bounding box center [111, 96] width 167 height 14
paste input "text"
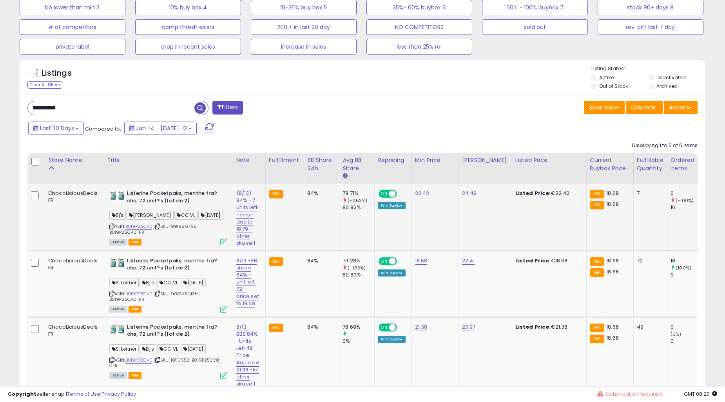
scroll to position [209, 0]
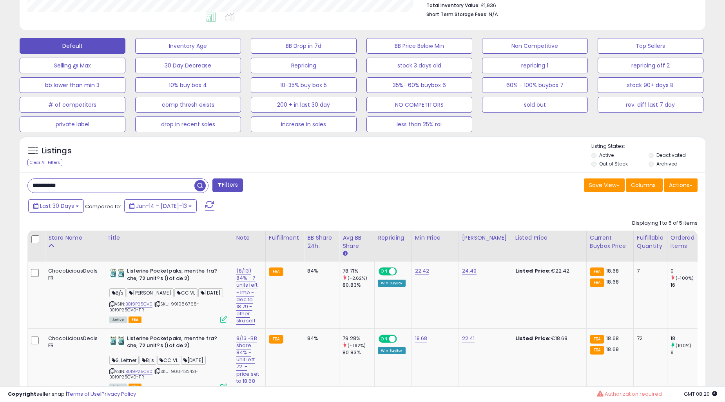
click at [81, 190] on input "**********" at bounding box center [111, 186] width 167 height 14
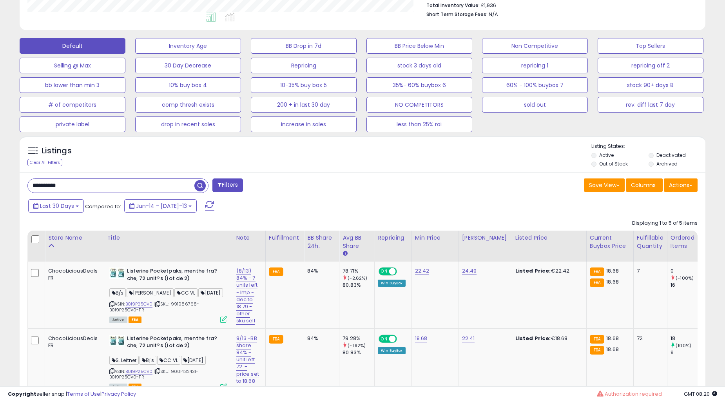
paste input "text"
type input "**********"
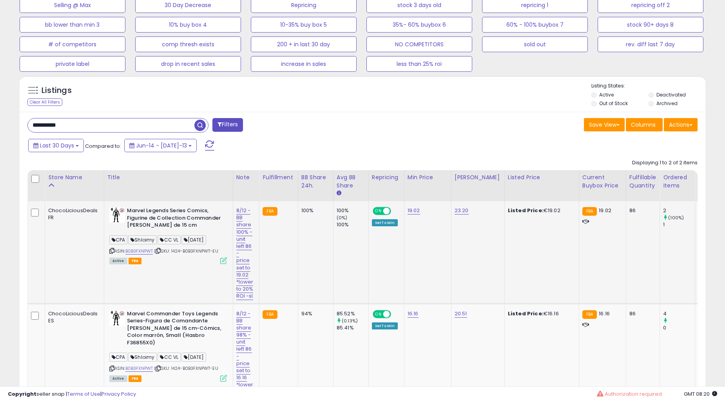
scroll to position [354, 0]
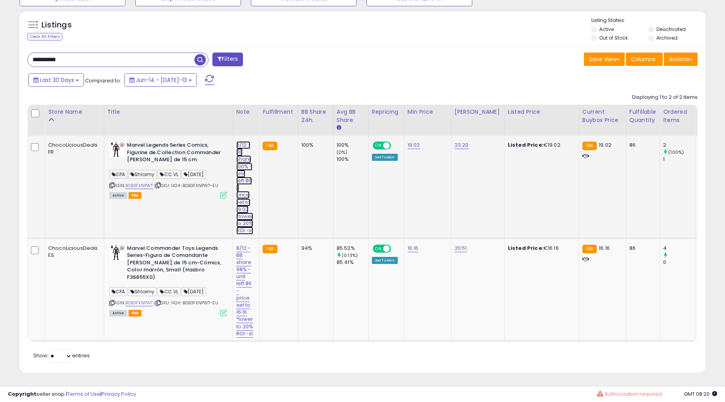
click at [241, 142] on link "8/12 -BB share 100% - unit left 86 - price set to 19.02 *lower to 20% ROI -sl" at bounding box center [244, 187] width 17 height 93
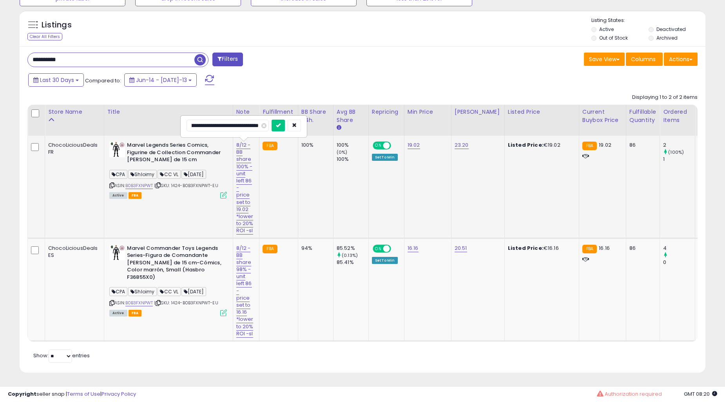
scroll to position [0, 0]
type input "**********"
click button "submit" at bounding box center [278, 126] width 13 height 12
click at [234, 255] on td "8/12 -BB share 98% - unit left 86 - price set to 16.16 *lower to 20% ROI -sl" at bounding box center [246, 289] width 27 height 103
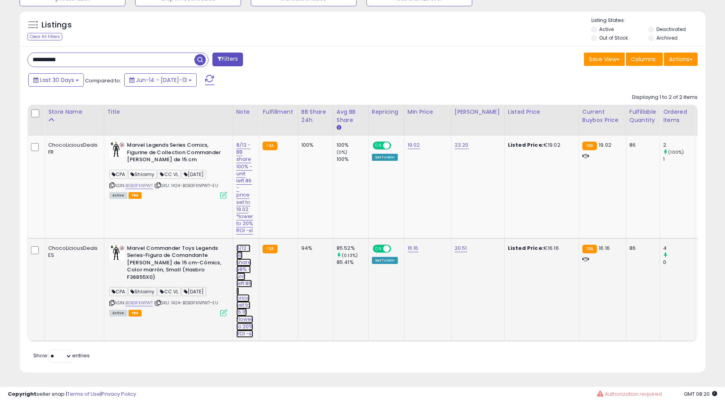
click at [237, 234] on link "8/12 -BB share 98% - unit left 86 - price set to 16.16 *lower to 20% ROI -sl" at bounding box center [244, 187] width 17 height 93
type input "**********"
click button "submit" at bounding box center [278, 242] width 13 height 12
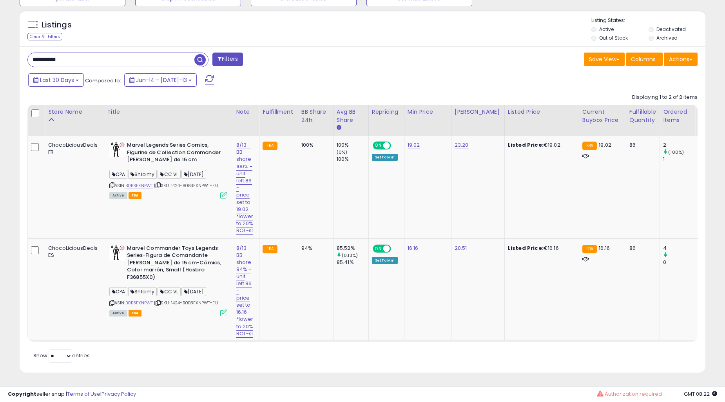
click at [87, 53] on input "**********" at bounding box center [111, 60] width 167 height 14
paste input "text"
type input "**********"
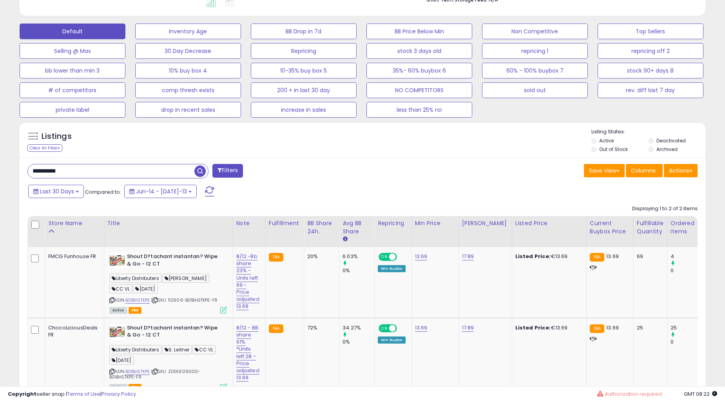
scroll to position [283, 0]
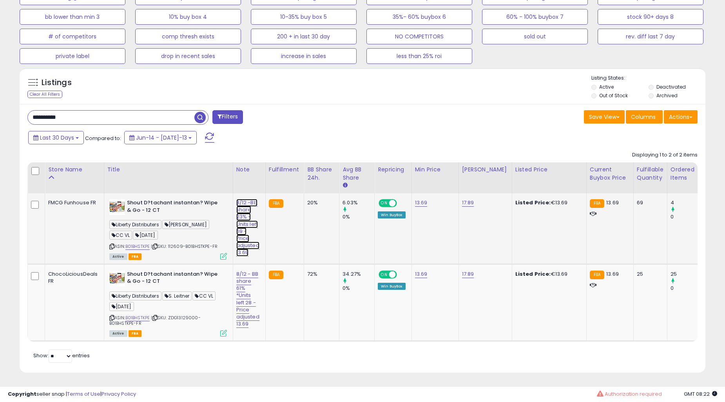
click at [242, 212] on link "8/12 -Bb share 23% -Units left 69 -Price adjusted 13.69" at bounding box center [247, 228] width 23 height 58
type input "**********"
click button "submit" at bounding box center [281, 183] width 13 height 12
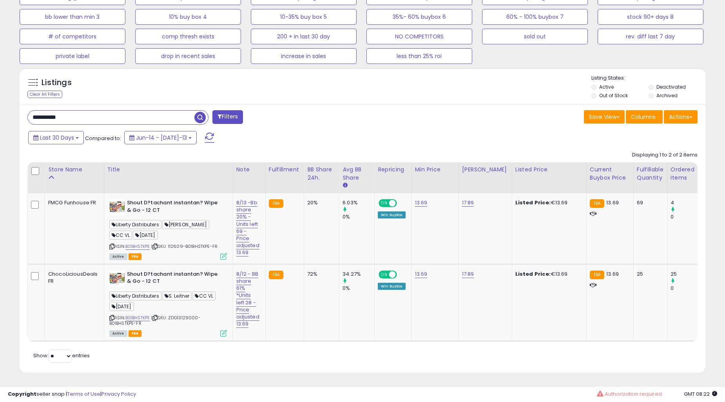
click at [708, 220] on div "Listings Clear All Filters" at bounding box center [362, 223] width 697 height 318
click at [485, 104] on div "**********" at bounding box center [363, 238] width 686 height 268
click at [234, 277] on td "8/12 - BB share 61% *Units left 28 - Price adjusted 13.69" at bounding box center [249, 302] width 33 height 77
click at [237, 256] on link "8/12 - BB share 61% *Units left 28 - Price adjusted 13.69" at bounding box center [247, 228] width 23 height 58
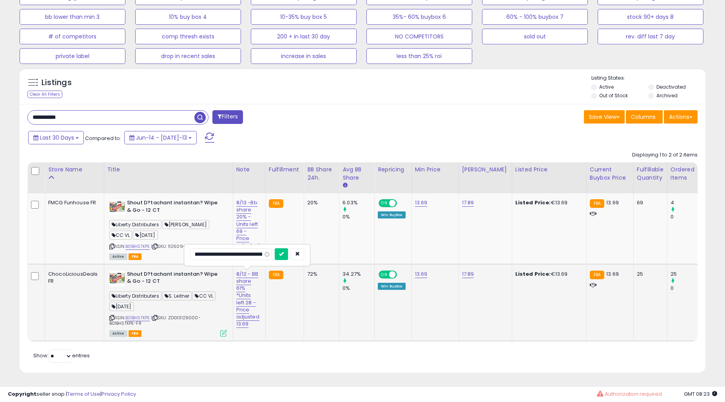
scroll to position [0, 28]
type input "**********"
click button "submit" at bounding box center [281, 254] width 13 height 12
click at [307, 270] on div "72%" at bounding box center [320, 273] width 26 height 7
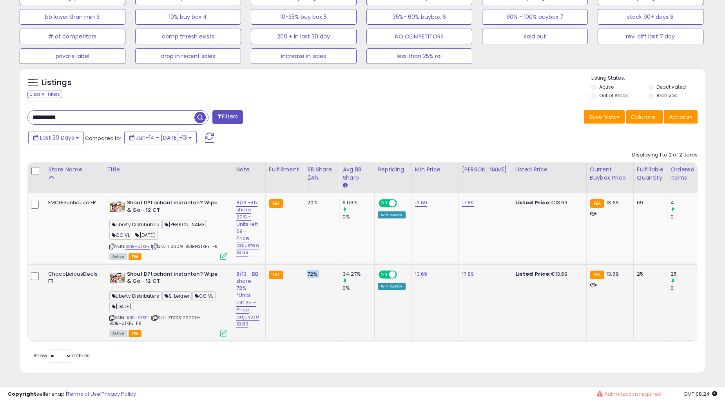
click at [307, 270] on div "72%" at bounding box center [320, 273] width 26 height 7
click at [92, 118] on input "**********" at bounding box center [111, 117] width 167 height 14
click at [94, 113] on input "**********" at bounding box center [111, 117] width 167 height 14
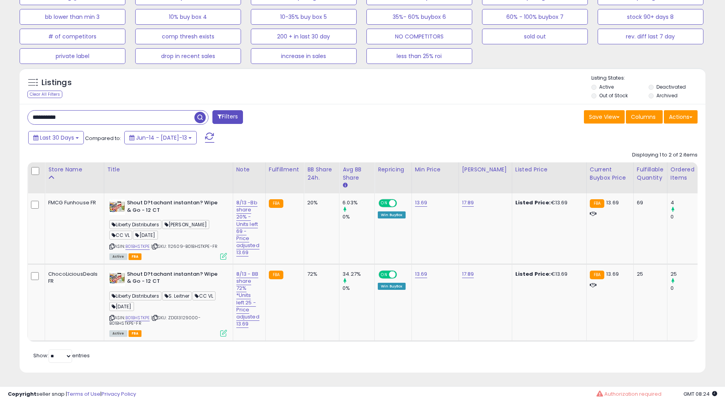
paste input "text"
type input "**********"
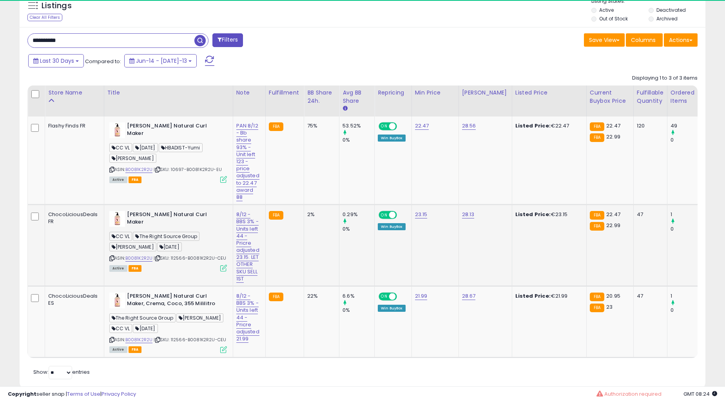
scroll to position [161, 397]
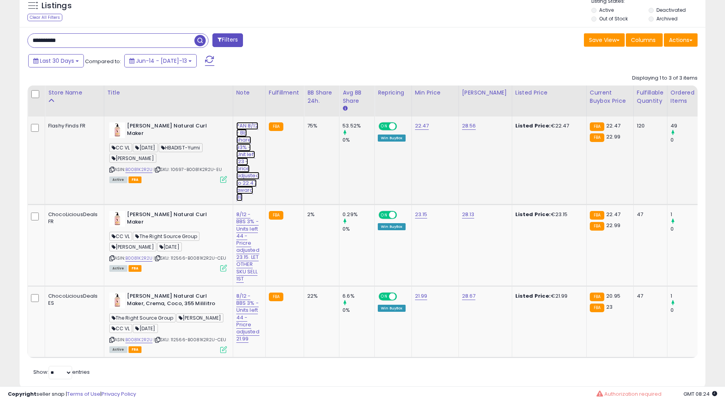
click at [241, 155] on link "PAN 8/12 - Bb share 93% -Unit left 123 -price adjusted to 22.47 award 88" at bounding box center [247, 161] width 23 height 79
type input "**********"
click button "submit" at bounding box center [281, 106] width 13 height 12
click at [247, 201] on link "8/12 - BBS 3% - Units left 44 - Pricre adjusted 23.15. LET OTHER SKU SELL 1ST" at bounding box center [247, 161] width 23 height 79
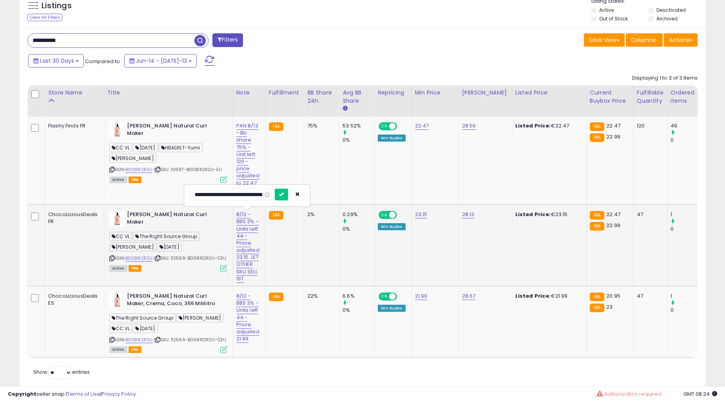
scroll to position [0, 11]
type input "**********"
click button "submit" at bounding box center [281, 194] width 13 height 12
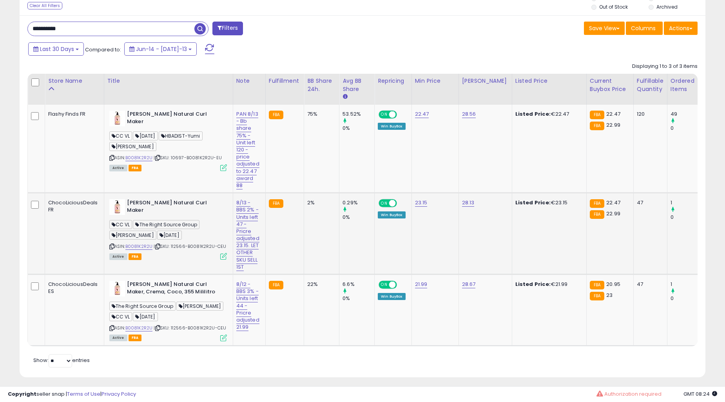
scroll to position [376, 0]
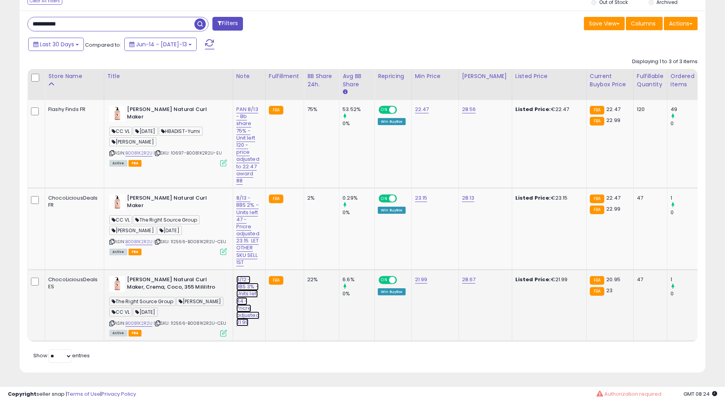
click at [241, 185] on link "8/12 - BBS 3% - Units left 44 - Pricre adjusted 21.99" at bounding box center [247, 144] width 23 height 79
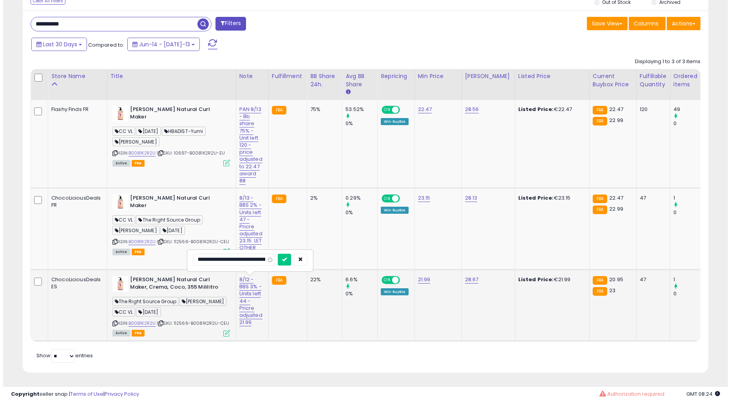
scroll to position [0, 21]
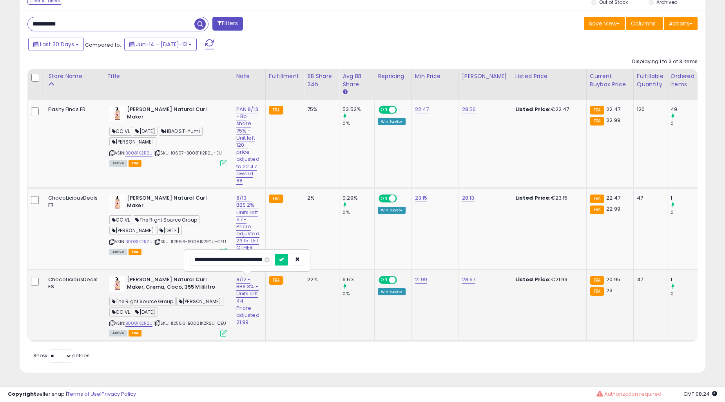
type input "**********"
click button "submit" at bounding box center [281, 260] width 13 height 12
click at [324, 255] on td "2%" at bounding box center [321, 228] width 35 height 81
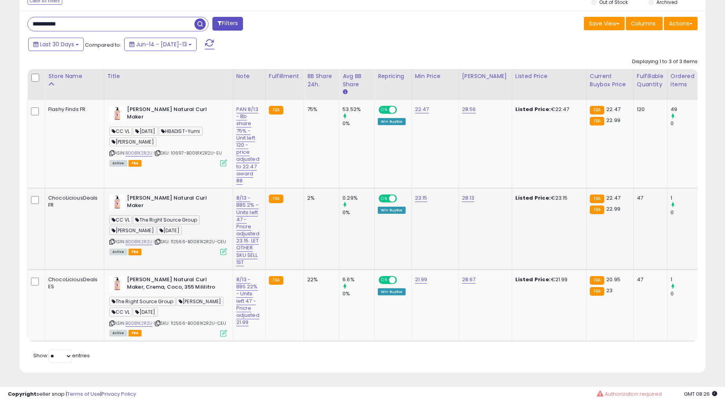
click at [324, 255] on td "2%" at bounding box center [321, 228] width 35 height 81
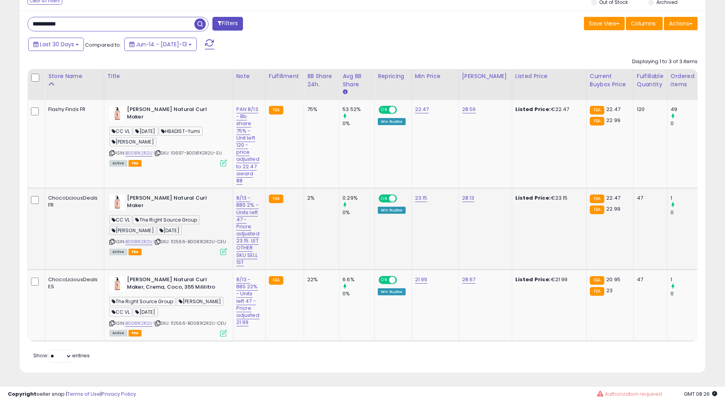
click at [324, 255] on td "2%" at bounding box center [321, 228] width 35 height 81
click at [321, 234] on td "2%" at bounding box center [321, 228] width 35 height 81
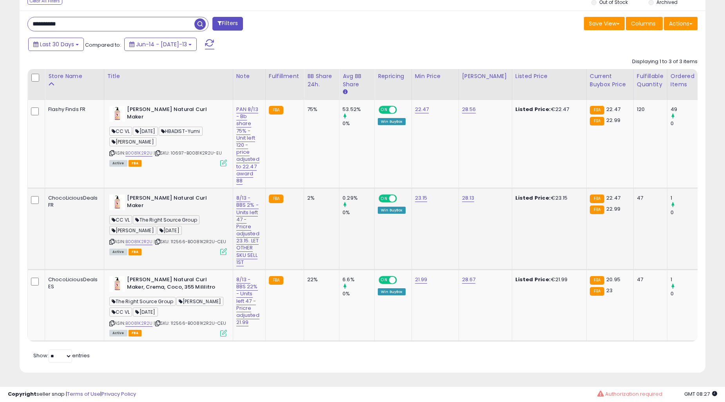
click at [321, 234] on td "2%" at bounding box center [321, 228] width 35 height 81
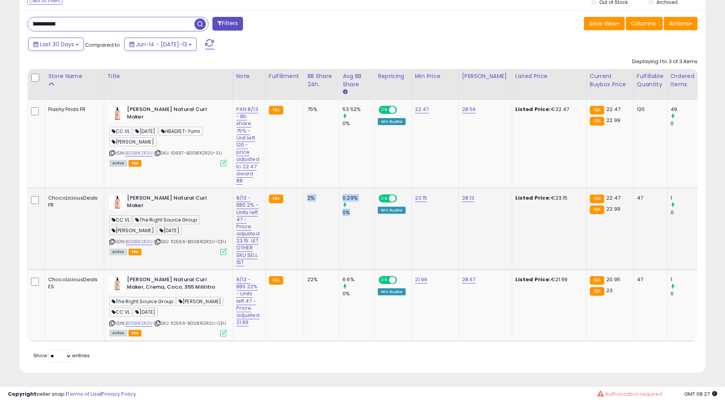
drag, startPoint x: 355, startPoint y: 222, endPoint x: 307, endPoint y: 188, distance: 58.2
click at [307, 188] on tr "ChocoLiciousDeals FR Camille Rose Natural Curl Maker CC VL The Right Source Gro…" at bounding box center [720, 228] width 1385 height 81
click at [301, 214] on td "FBA" at bounding box center [284, 228] width 38 height 81
click at [221, 248] on icon at bounding box center [223, 251] width 7 height 7
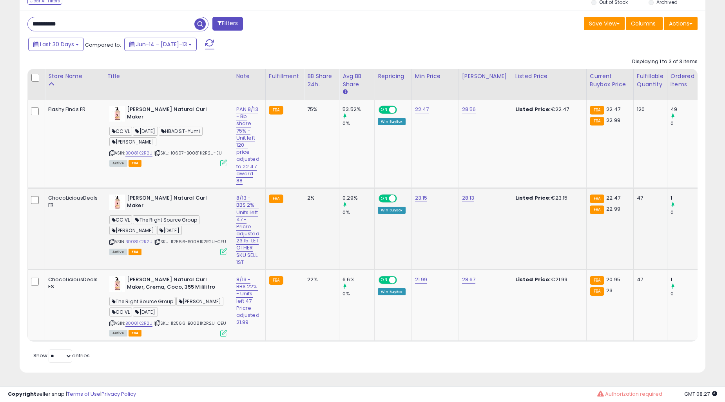
scroll to position [161, 402]
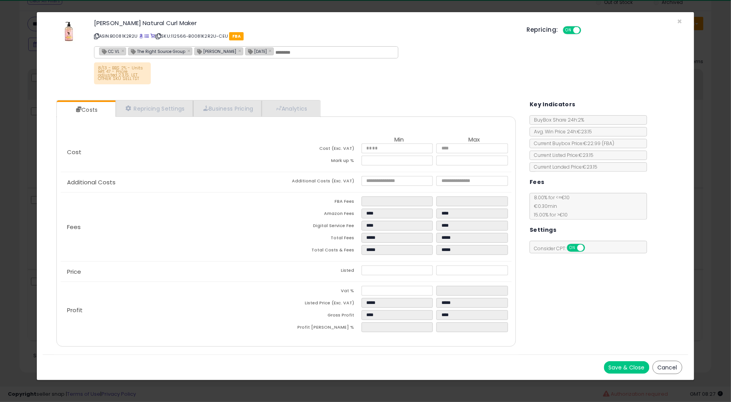
click at [672, 368] on button "Cancel" at bounding box center [668, 366] width 30 height 13
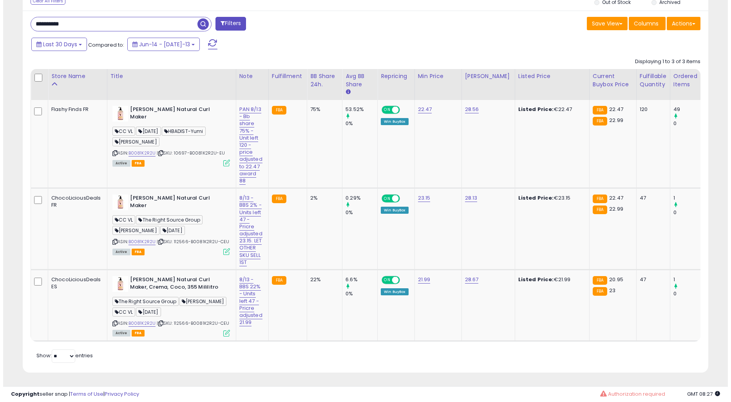
scroll to position [391662, 391424]
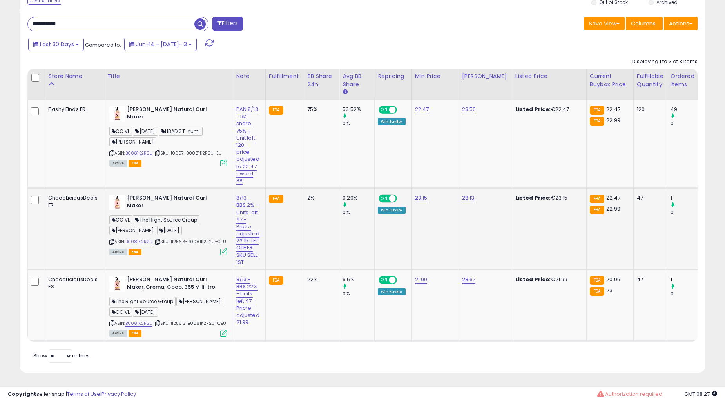
click at [299, 226] on td "FBA" at bounding box center [284, 228] width 38 height 81
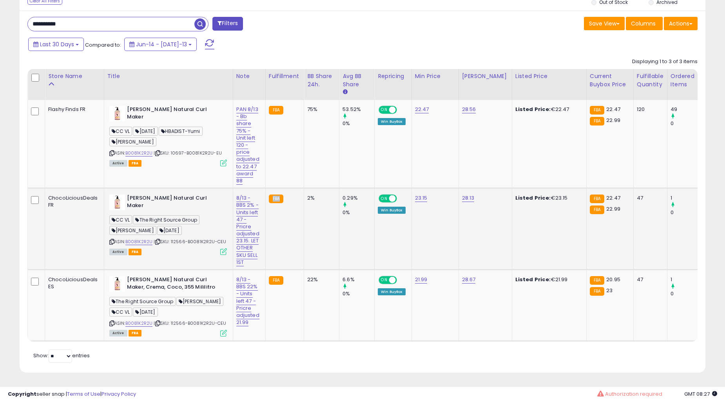
click at [299, 226] on td "FBA" at bounding box center [284, 228] width 38 height 81
click at [217, 330] on div "Active FBA" at bounding box center [168, 332] width 118 height 5
click at [225, 330] on icon at bounding box center [223, 333] width 7 height 7
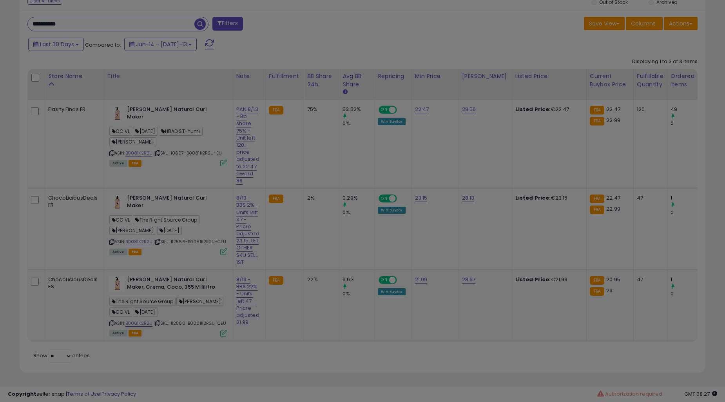
scroll to position [161, 402]
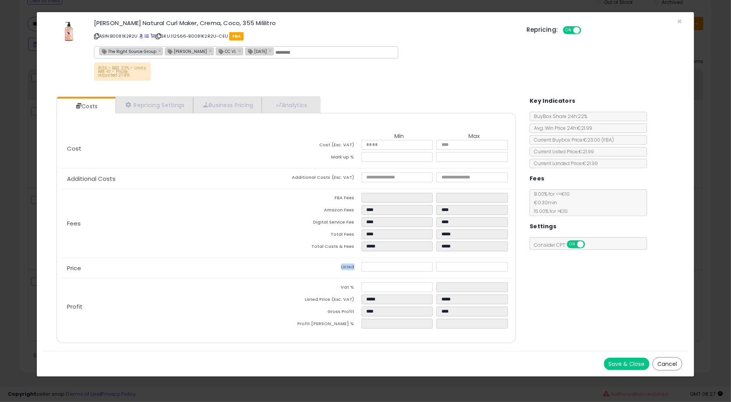
drag, startPoint x: 405, startPoint y: 257, endPoint x: 365, endPoint y: 268, distance: 41.7
click at [365, 268] on div "Price Listed ***** *****" at bounding box center [286, 268] width 451 height 20
click at [216, 207] on div "Fees FBA Fees **** **** Amazon Fees **** **** Digital Service Fee **** **** Tot…" at bounding box center [286, 223] width 451 height 69
drag, startPoint x: 380, startPoint y: 269, endPoint x: 346, endPoint y: 269, distance: 34.5
click at [346, 269] on tr "Listed ***** *****" at bounding box center [399, 268] width 226 height 12
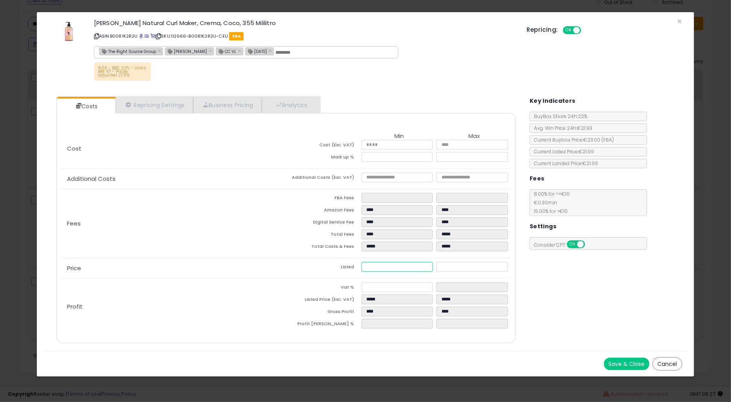
type input "****"
type input "*****"
type input "*"
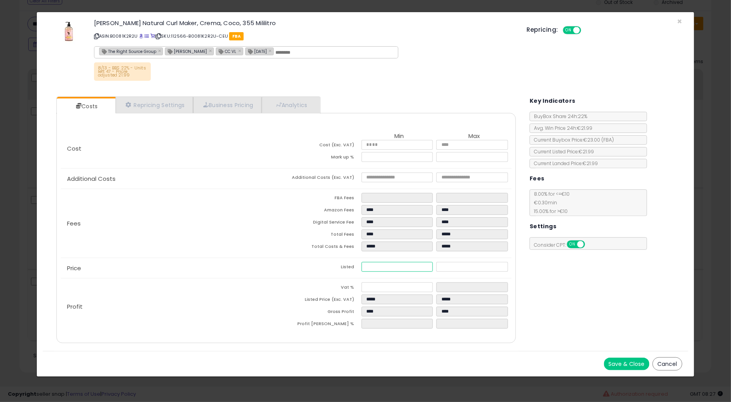
type input "*****"
type input "****"
type input "*****"
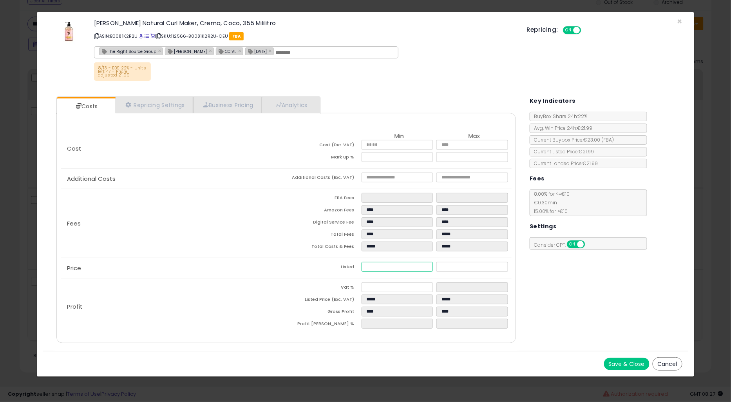
type input "**"
type input "*****"
type input "****"
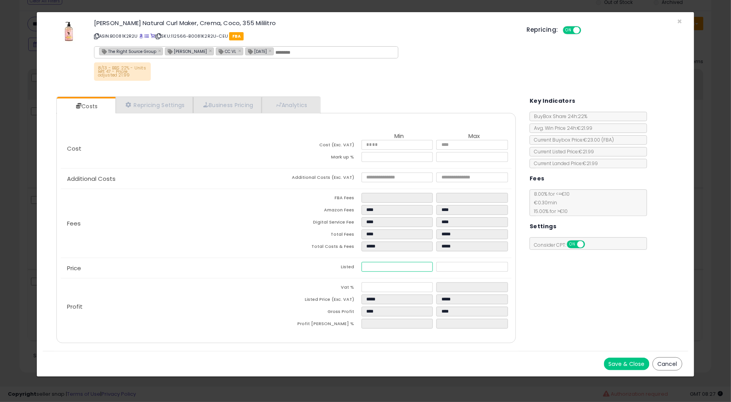
type input "*****"
type input "****"
type input "*****"
type input "****"
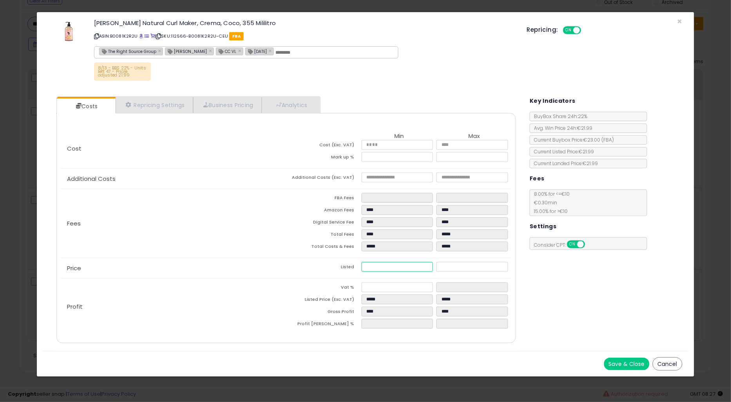
type input "*****"
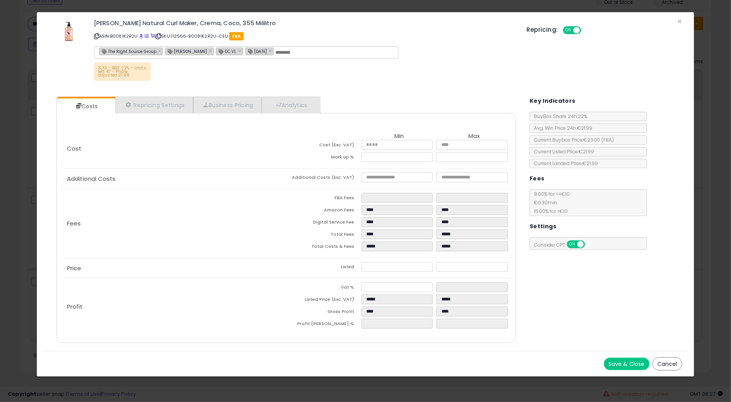
type input "*****"
type input "****"
type input "*****"
click at [290, 248] on td "Total Costs & Fees" at bounding box center [323, 247] width 75 height 12
click at [388, 271] on input "*****" at bounding box center [397, 267] width 71 height 10
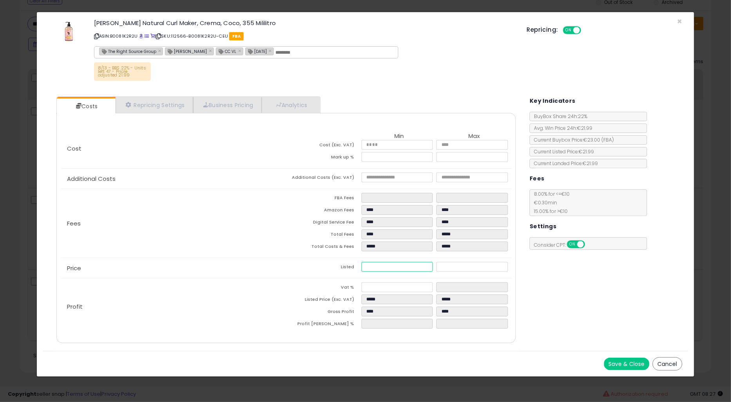
type input "****"
type input "*****"
type input "****"
type input "*****"
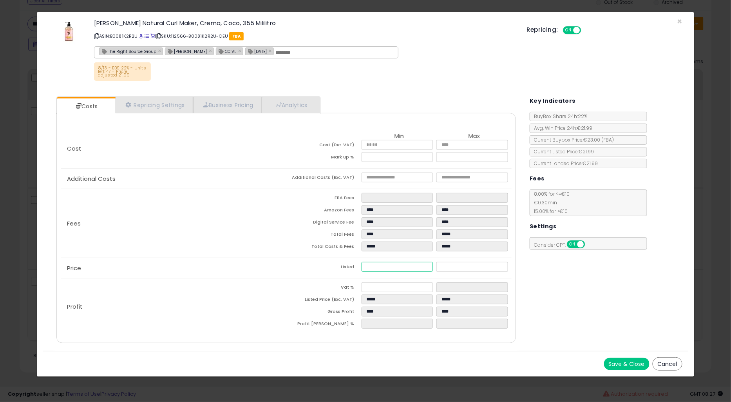
type input "****"
type input "*****"
type input "**"
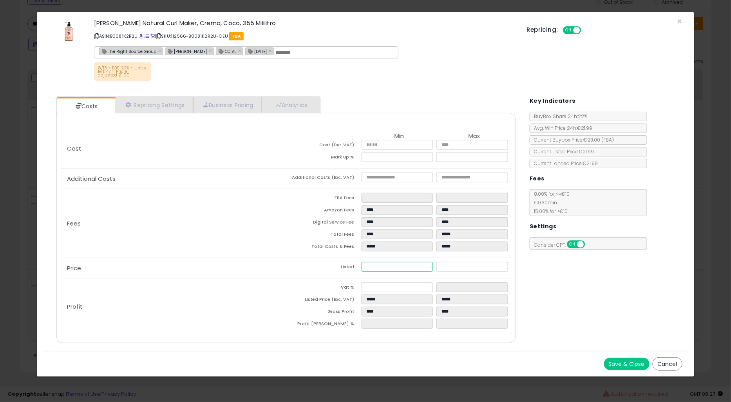
type input "*****"
type input "****"
type input "*****"
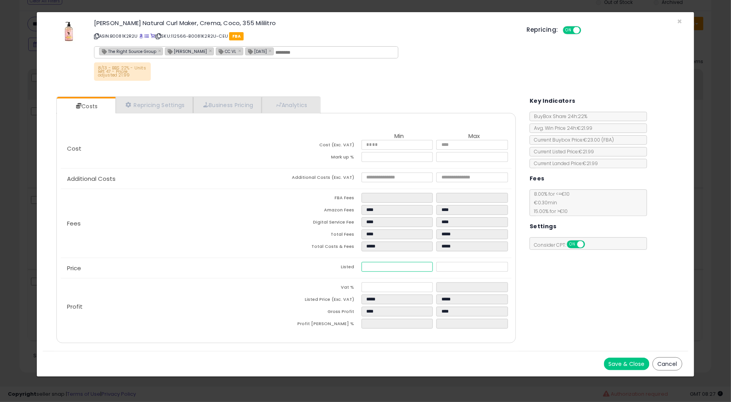
type input "****"
type input "*****"
type input "****"
type input "*****"
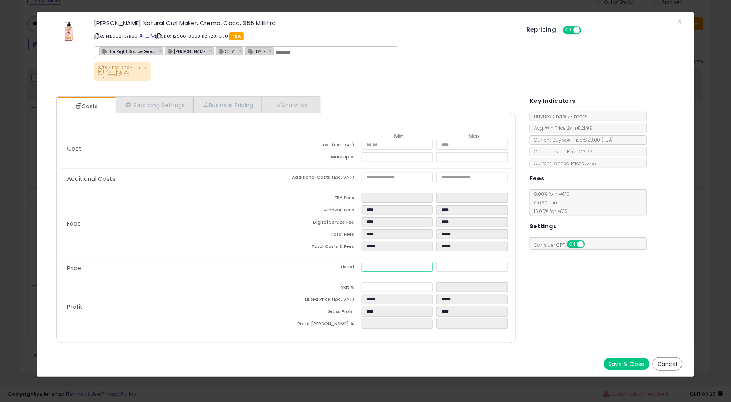
type input "*****"
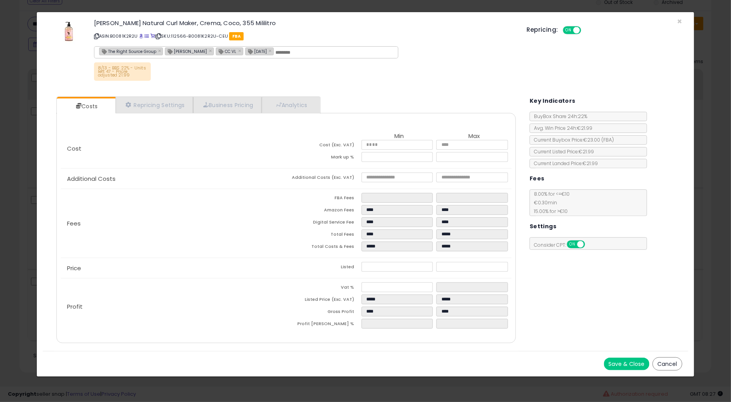
type input "****"
type input "*****"
click at [296, 232] on td "Total Fees" at bounding box center [323, 235] width 75 height 12
click at [621, 367] on button "Save & Close" at bounding box center [626, 363] width 45 height 13
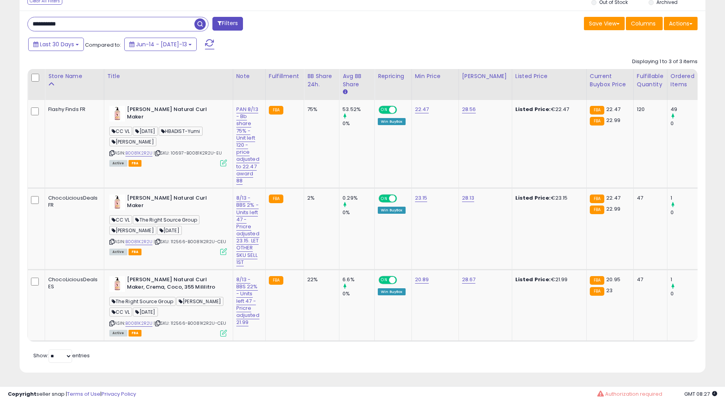
scroll to position [391662, 391424]
click at [244, 185] on link "8/13 - BBS 22% - Units left 47 - Pricre adjusted 21.99" at bounding box center [247, 144] width 23 height 79
type input "**********"
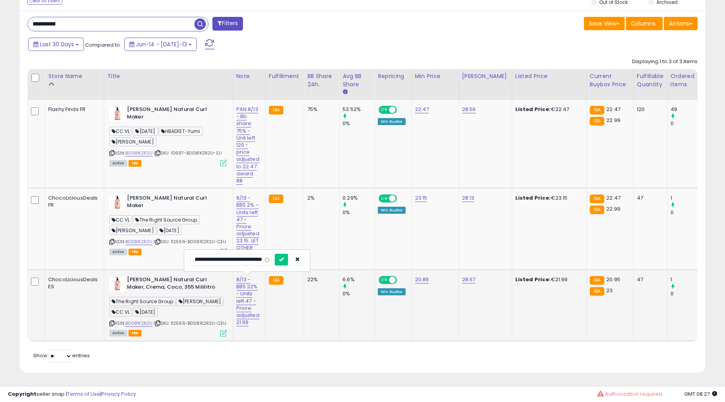
click button "submit" at bounding box center [281, 260] width 13 height 12
click at [298, 234] on td "FBA" at bounding box center [284, 228] width 38 height 81
click at [80, 17] on input "**********" at bounding box center [111, 24] width 167 height 14
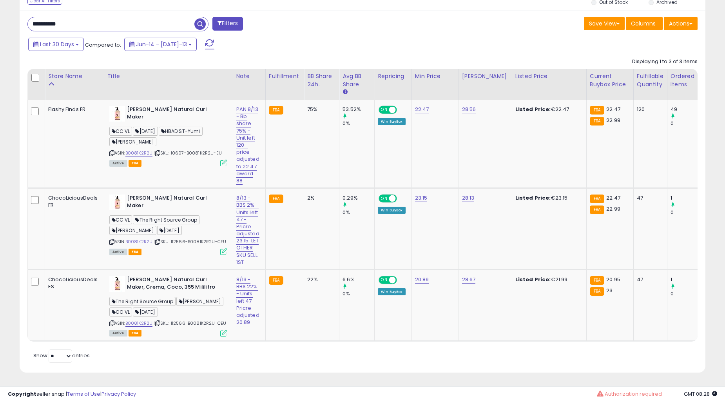
paste input "text"
type input "**********"
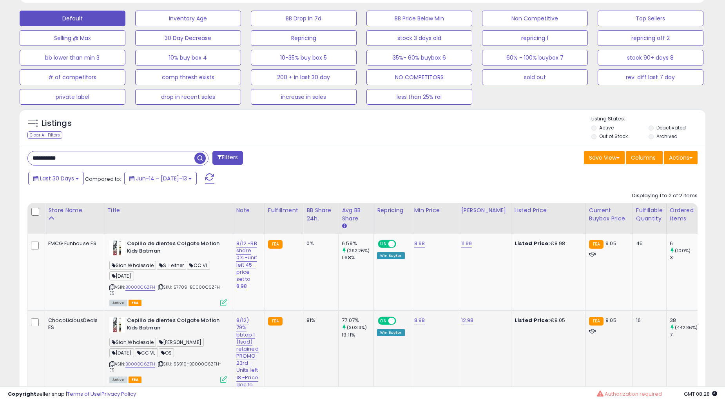
scroll to position [281, 0]
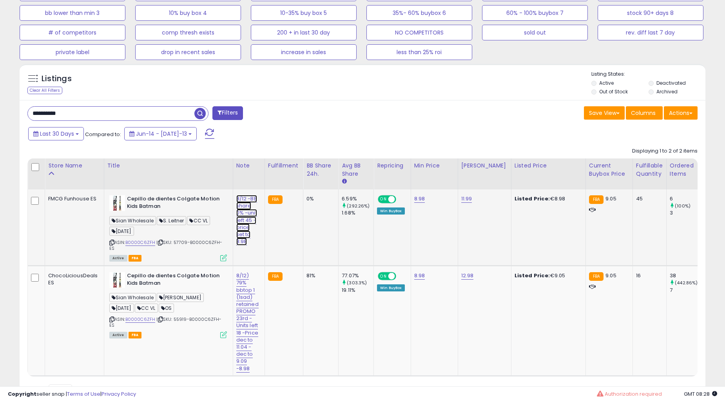
click at [244, 208] on link "8/12 -BB share 0% -unit left 45 -price set to 8.98" at bounding box center [246, 220] width 21 height 51
type input "**********"
click button "submit" at bounding box center [280, 179] width 13 height 12
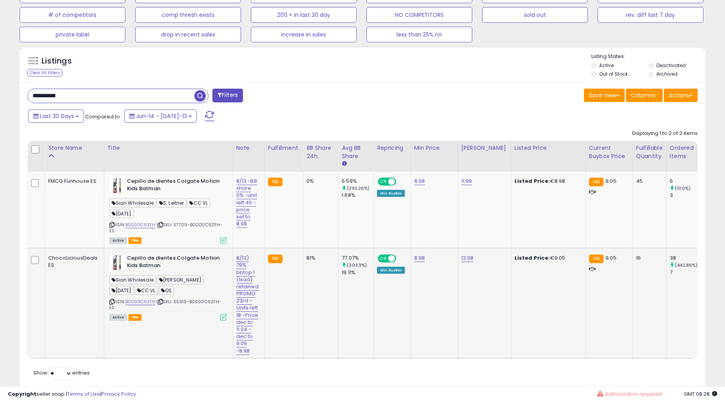
scroll to position [323, 0]
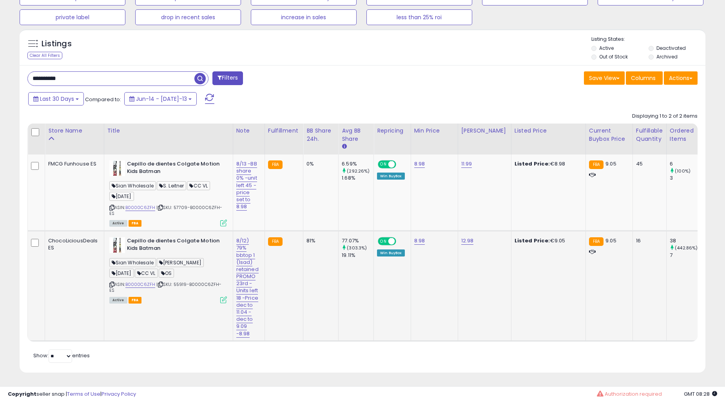
click at [247, 237] on div "8/12) 79% bbtop 1 (1sad) retained PROMO 23rd - Units left 18 -Price dec to 11.0…" at bounding box center [247, 287] width 22 height 100
click at [245, 210] on link "8/12) 79% bbtop 1 (1sad) retained PROMO 23rd - Units left 18 -Price dec to 11.0…" at bounding box center [246, 185] width 21 height 51
type input "**********"
click button "submit" at bounding box center [280, 215] width 13 height 12
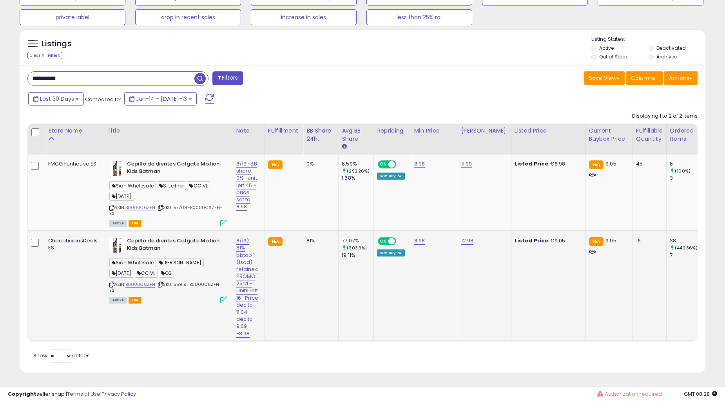
click at [375, 261] on td "ON OFF Win BuyBox" at bounding box center [392, 286] width 37 height 110
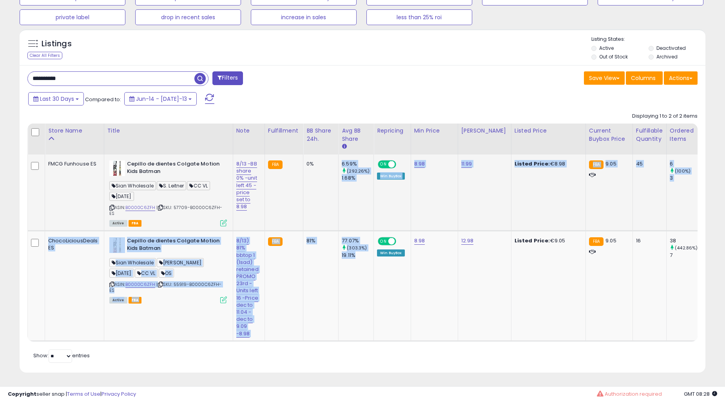
drag, startPoint x: 363, startPoint y: 250, endPoint x: 335, endPoint y: 161, distance: 92.7
click at [335, 161] on tbody "FMCG Funhouse ES Cepillo de dientes Colgate Motion Kids Batman Sian Wholesale S…" at bounding box center [738, 247] width 1421 height 186
click at [333, 172] on td "0%" at bounding box center [320, 192] width 35 height 76
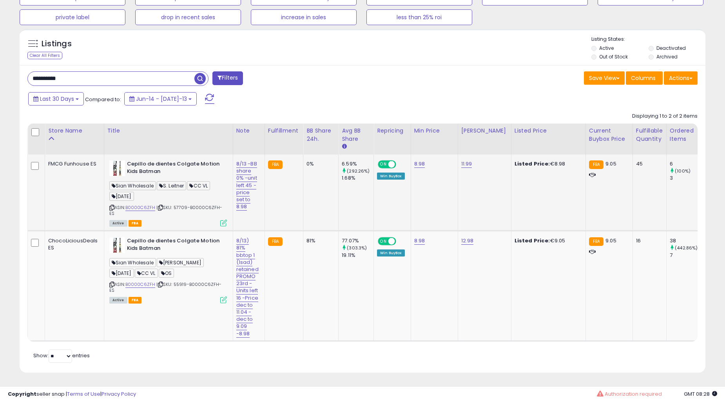
click at [333, 172] on td "0%" at bounding box center [320, 192] width 35 height 76
click at [342, 177] on tr "FMCG Funhouse ES Cepillo de dientes Colgate Motion Kids Batman Sian Wholesale S…" at bounding box center [738, 192] width 1421 height 76
click at [350, 179] on td "6.59% (292.26%) 1.68%" at bounding box center [356, 192] width 35 height 76
drag, startPoint x: 355, startPoint y: 172, endPoint x: 335, endPoint y: 156, distance: 26.3
click at [335, 156] on tr "FMCG Funhouse ES Cepillo de dientes Colgate Motion Kids Batman Sian Wholesale S…" at bounding box center [738, 192] width 1421 height 76
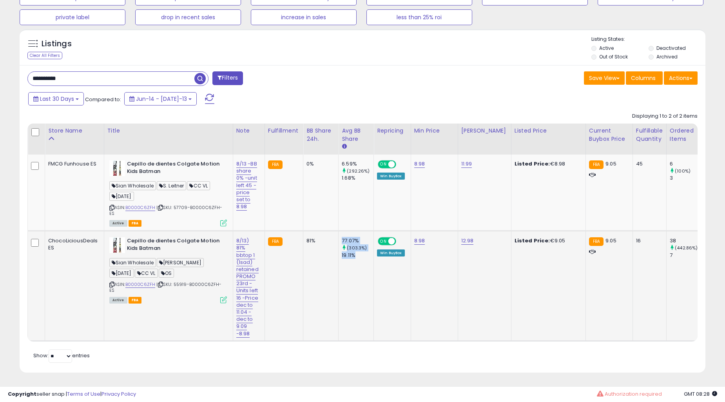
drag, startPoint x: 359, startPoint y: 244, endPoint x: 337, endPoint y: 225, distance: 28.6
click at [339, 231] on td "77.07% (303.3%) 19.11%" at bounding box center [356, 286] width 35 height 110
click at [363, 271] on td "77.07% (303.3%) 19.11%" at bounding box center [356, 286] width 35 height 110
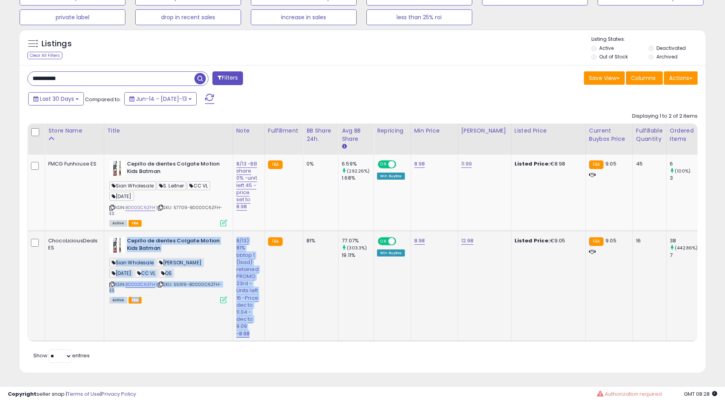
drag, startPoint x: 251, startPoint y: 321, endPoint x: 277, endPoint y: 273, distance: 54.3
click at [241, 239] on td "8/13) 81% bbtop 1 (1sad) retained PROMO 23rd - Units left 16 -Price dec to 11.0…" at bounding box center [249, 286] width 32 height 110
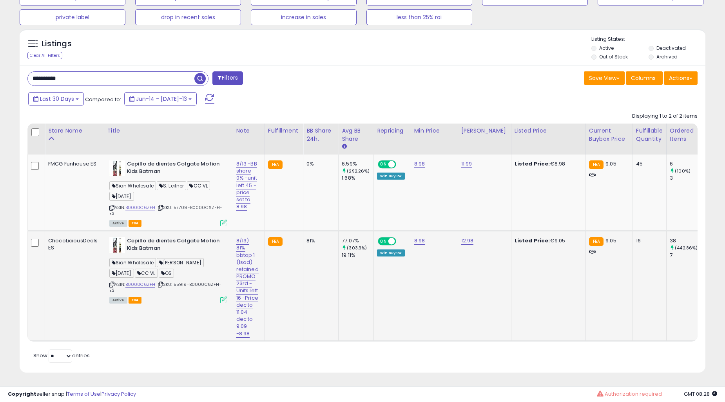
click at [277, 273] on td "FBA" at bounding box center [283, 286] width 38 height 110
drag, startPoint x: 296, startPoint y: 272, endPoint x: 301, endPoint y: 272, distance: 5.1
click at [299, 272] on td "FBA" at bounding box center [283, 286] width 38 height 110
click at [303, 272] on td "81%" at bounding box center [320, 286] width 35 height 110
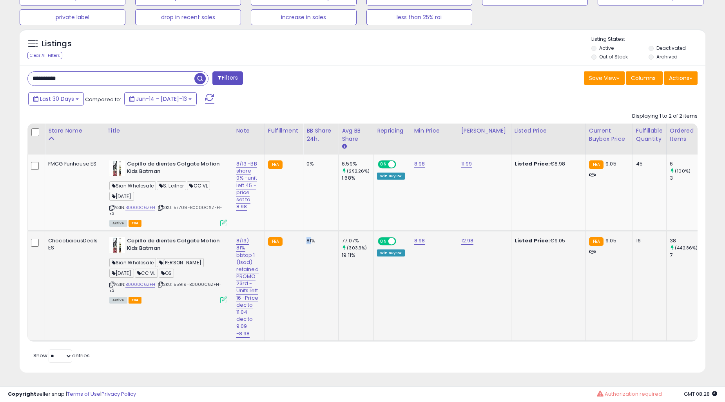
click at [303, 272] on td "81%" at bounding box center [320, 286] width 35 height 110
click at [76, 72] on input "**********" at bounding box center [111, 79] width 167 height 14
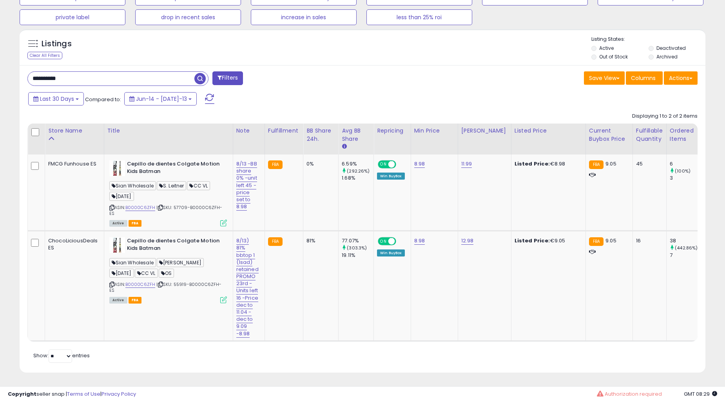
paste input "text"
type input "**********"
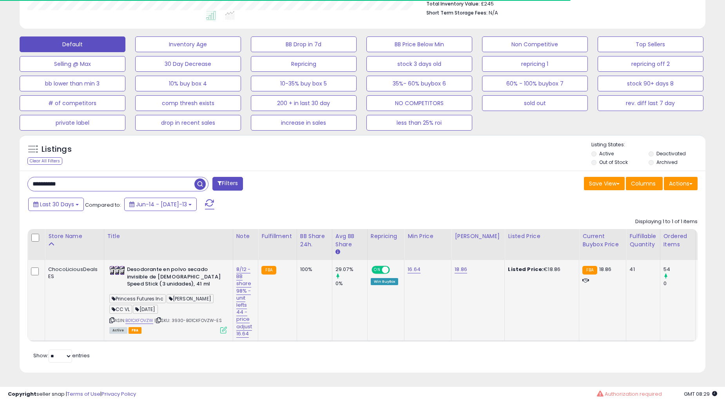
scroll to position [161, 397]
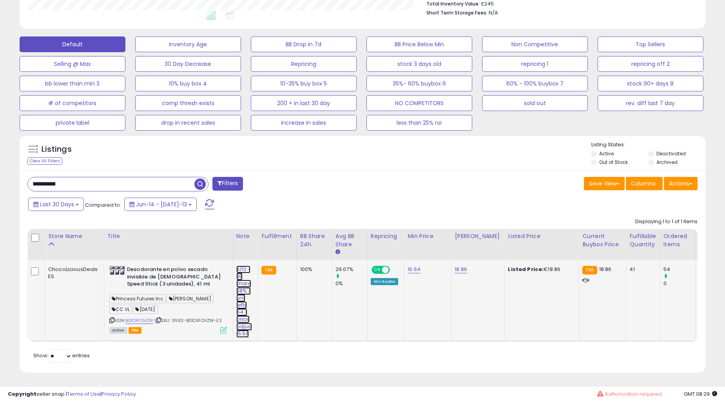
click at [238, 272] on link "8/12 -BB share 98% -unit lefts 44 - price adjust 16.64" at bounding box center [244, 301] width 16 height 72
type input "**********"
click button "submit" at bounding box center [277, 250] width 13 height 12
click at [95, 179] on input "**********" at bounding box center [111, 184] width 167 height 14
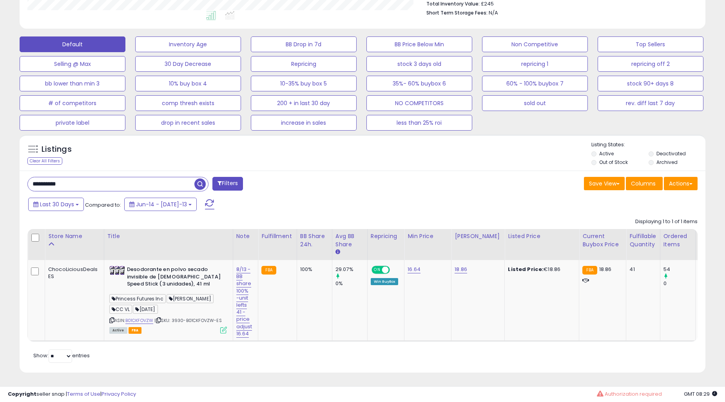
click at [95, 179] on input "**********" at bounding box center [111, 184] width 167 height 14
paste input "text"
type input "**********"
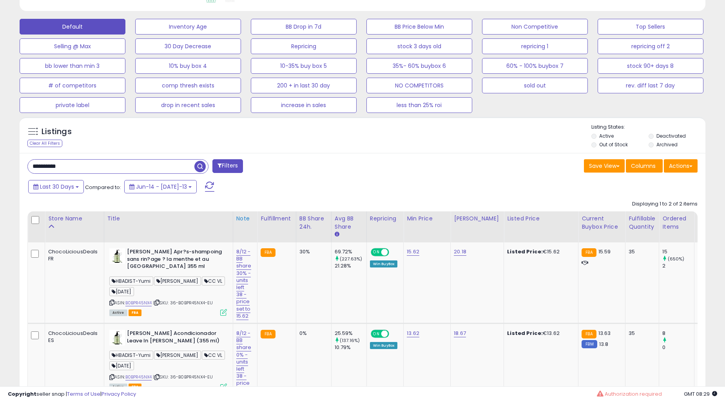
scroll to position [298, 0]
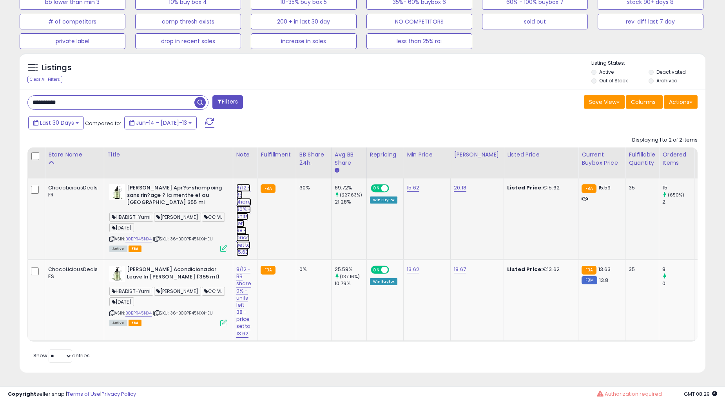
click at [244, 202] on link "8/12 -BB share 30% -units left 38 -price set to 15.62" at bounding box center [243, 220] width 15 height 72
type input "**********"
click button "submit" at bounding box center [276, 168] width 13 height 12
click at [236, 256] on link "8/12 -BB share 0% -units left 38 -price set to 13.62" at bounding box center [243, 220] width 15 height 72
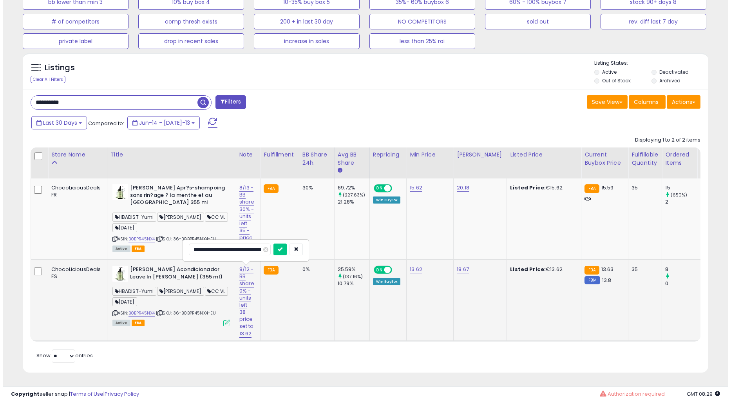
scroll to position [0, 19]
type input "**********"
click button "submit" at bounding box center [276, 249] width 13 height 12
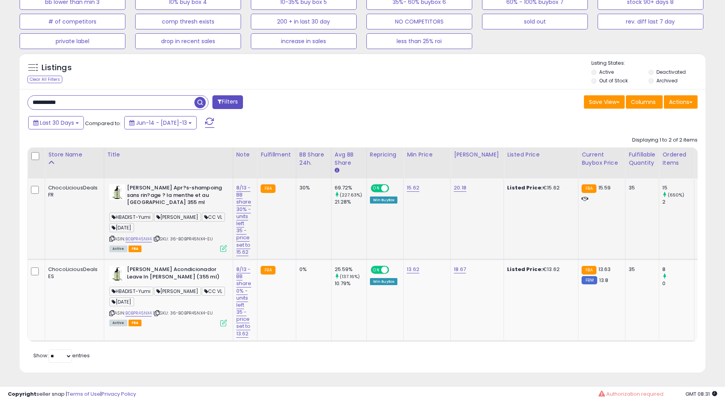
click at [347, 221] on td "69.72% (227.63%) 21.28%" at bounding box center [348, 218] width 35 height 81
click at [346, 217] on td "69.72% (227.63%) 21.28%" at bounding box center [348, 218] width 35 height 81
click at [346, 216] on td "69.72% (227.63%) 21.28%" at bounding box center [348, 218] width 35 height 81
drag, startPoint x: 286, startPoint y: 199, endPoint x: 284, endPoint y: 265, distance: 66.3
click at [284, 265] on tbody "ChocoLiciousDeals FR Mielle Apr?s-shampoing sans rin?age ? la menthe et au roma…" at bounding box center [715, 259] width 1375 height 162
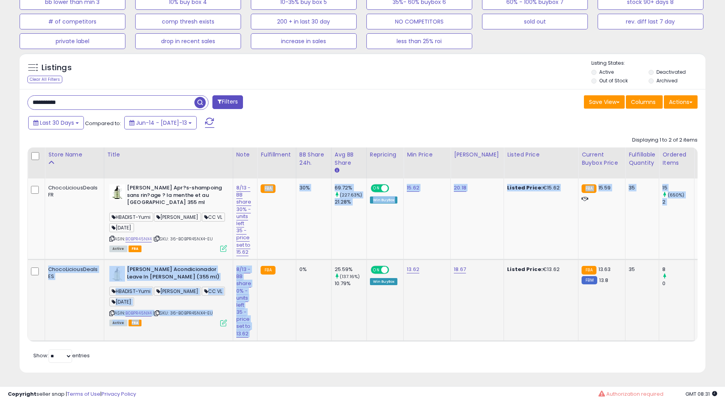
click at [284, 265] on td "FBA" at bounding box center [276, 299] width 38 height 81
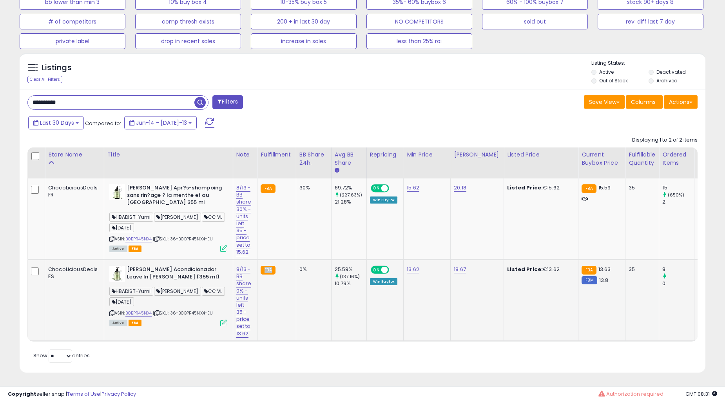
click at [284, 265] on td "FBA" at bounding box center [276, 299] width 38 height 81
click at [306, 251] on td "30%" at bounding box center [313, 218] width 35 height 81
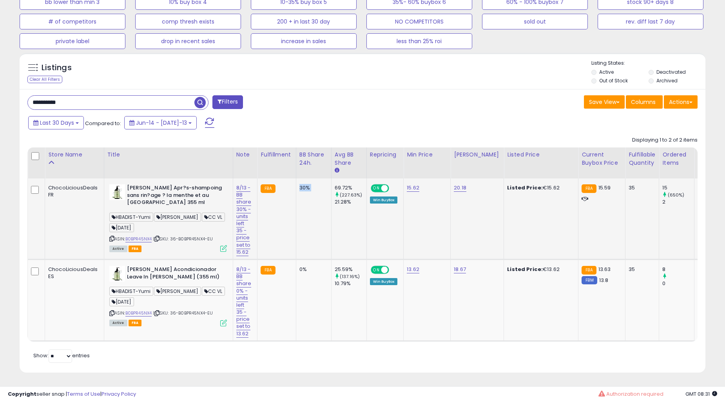
click at [306, 251] on td "30%" at bounding box center [313, 218] width 35 height 81
click at [308, 266] on div "0%" at bounding box center [312, 269] width 26 height 7
drag, startPoint x: 308, startPoint y: 260, endPoint x: 319, endPoint y: 273, distance: 16.7
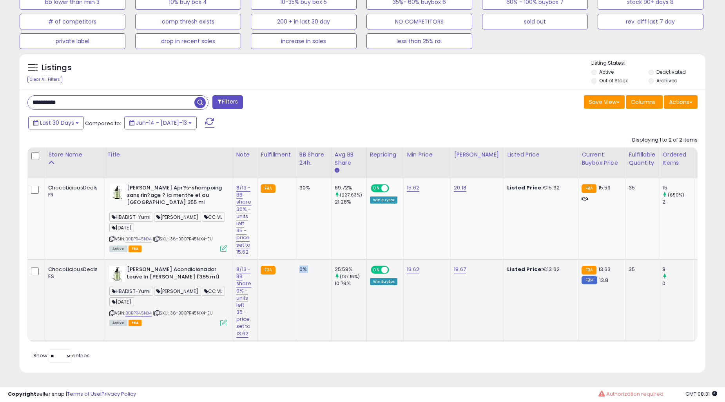
click at [312, 266] on div "0%" at bounding box center [312, 269] width 26 height 7
drag, startPoint x: 353, startPoint y: 279, endPoint x: 330, endPoint y: 251, distance: 35.9
click at [331, 259] on td "25.59% (137.16%) 10.79%" at bounding box center [348, 299] width 35 height 81
drag, startPoint x: 340, startPoint y: 241, endPoint x: 344, endPoint y: 230, distance: 11.5
click at [341, 240] on td "69.72% (227.63%) 21.28%" at bounding box center [348, 218] width 35 height 81
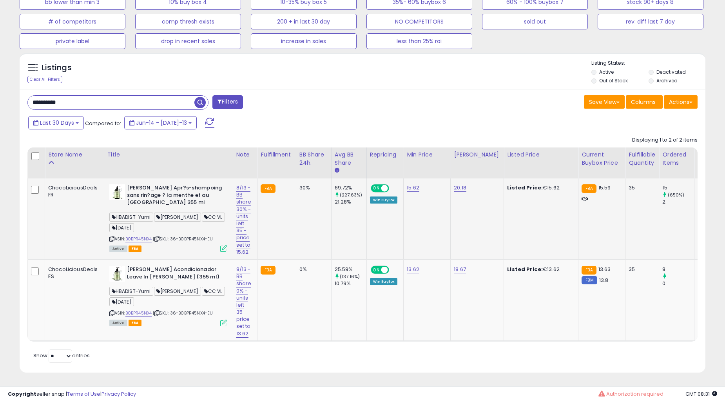
click at [344, 230] on td "69.72% (227.63%) 21.28%" at bounding box center [348, 218] width 35 height 81
click at [344, 229] on td "69.72% (227.63%) 21.28%" at bounding box center [348, 218] width 35 height 81
click at [296, 277] on td "0%" at bounding box center [313, 299] width 35 height 81
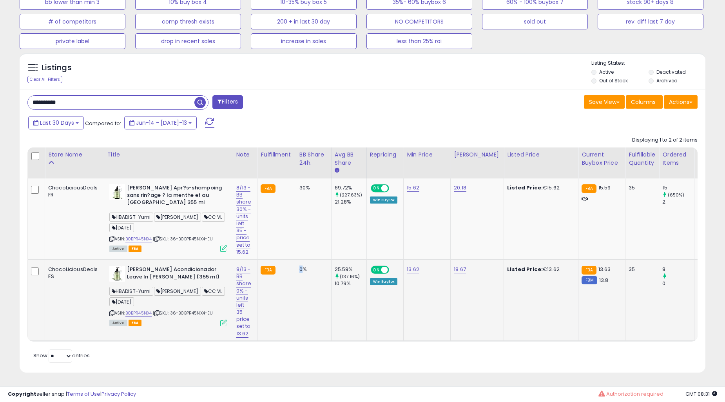
click at [296, 277] on td "0%" at bounding box center [313, 299] width 35 height 81
click at [290, 275] on td "FBA" at bounding box center [276, 299] width 38 height 81
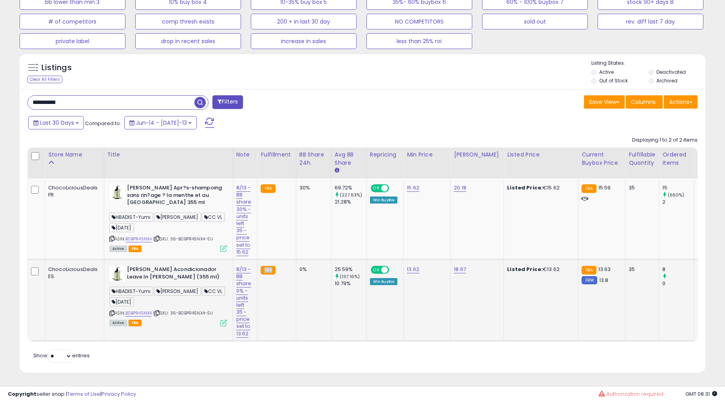
click at [290, 275] on td "FBA" at bounding box center [276, 299] width 38 height 81
click at [222, 245] on icon at bounding box center [223, 248] width 7 height 7
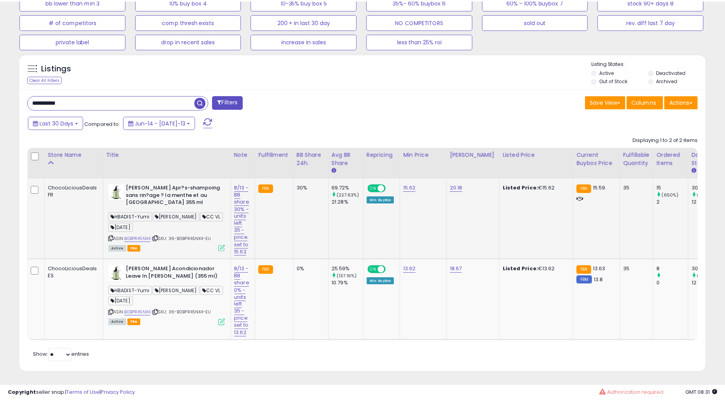
scroll to position [161, 402]
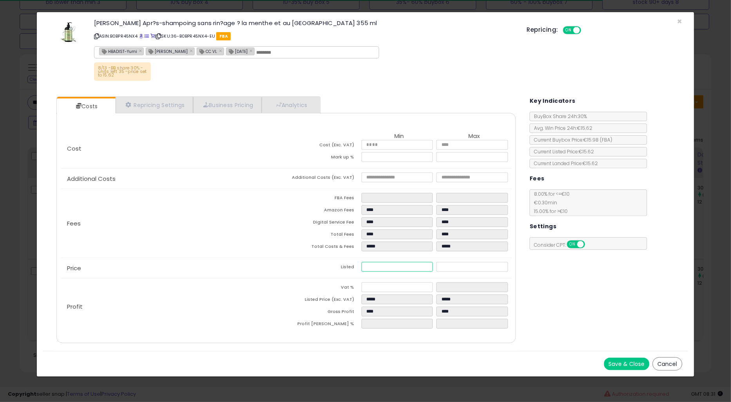
click at [397, 267] on input "*****" at bounding box center [397, 267] width 71 height 10
click at [312, 247] on td "Total Costs & Fees" at bounding box center [323, 247] width 75 height 12
click at [620, 361] on button "Save & Close" at bounding box center [626, 363] width 45 height 13
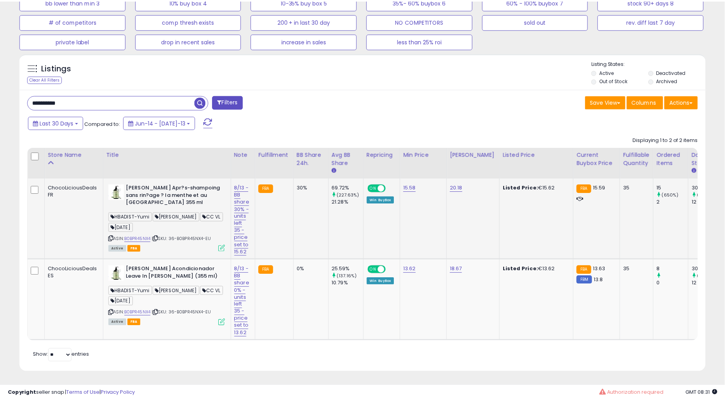
scroll to position [391662, 391424]
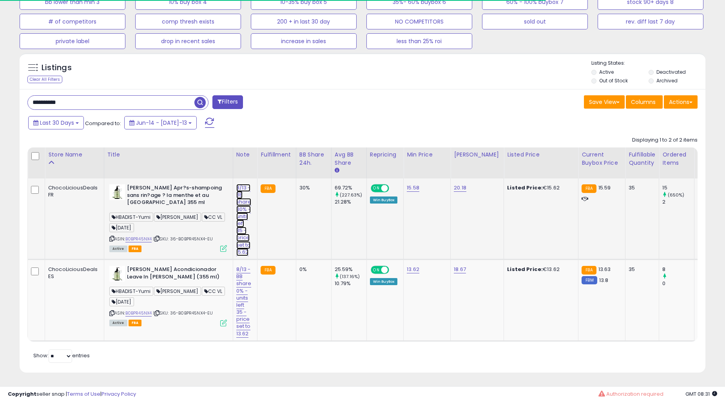
click at [241, 227] on link "8/13 -BB share 30% -units left 35 -price set to 15.62" at bounding box center [243, 220] width 15 height 72
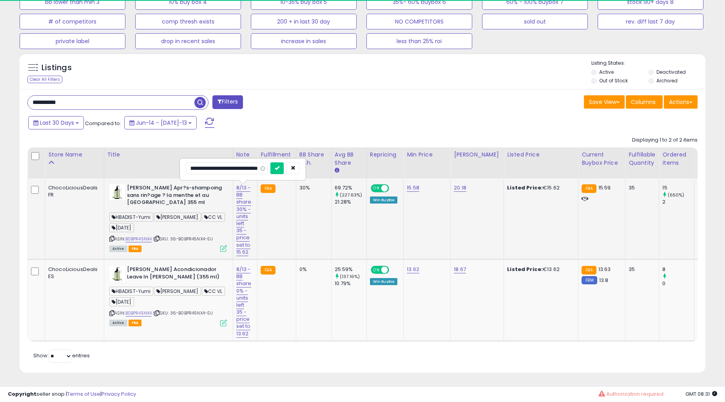
scroll to position [0, 72]
click button "submit" at bounding box center [276, 168] width 13 height 12
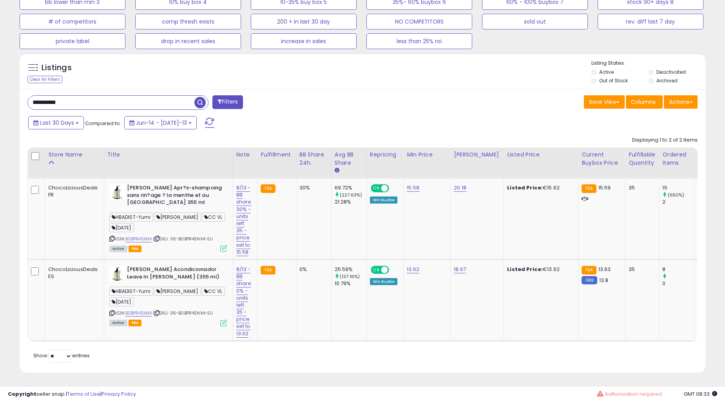
click at [139, 96] on input "**********" at bounding box center [111, 103] width 167 height 14
paste input "text"
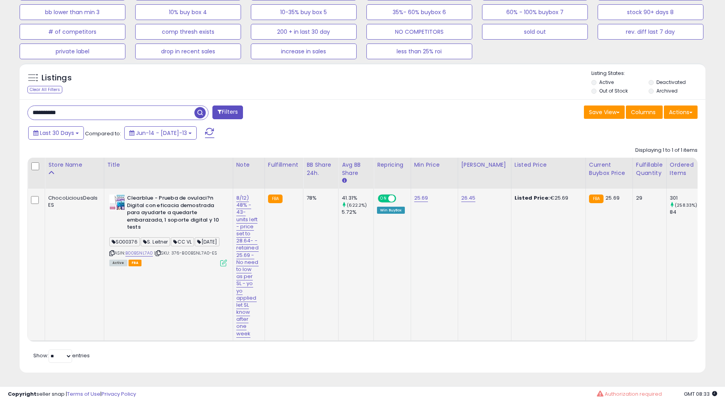
scroll to position [295, 0]
click at [239, 206] on link "8/12) 48% - 43- units left - price set to 28.64- - retained 25.69 - No need to …" at bounding box center [247, 265] width 22 height 143
click button "submit" at bounding box center [280, 178] width 13 height 12
click at [322, 254] on td "78%" at bounding box center [320, 264] width 35 height 152
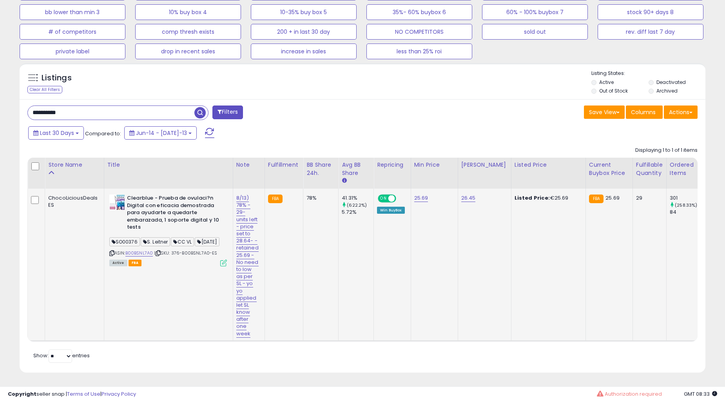
click at [322, 254] on td "78%" at bounding box center [320, 264] width 35 height 152
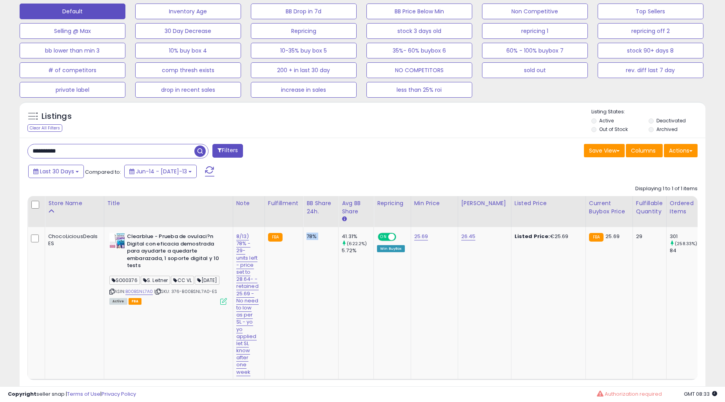
scroll to position [223, 0]
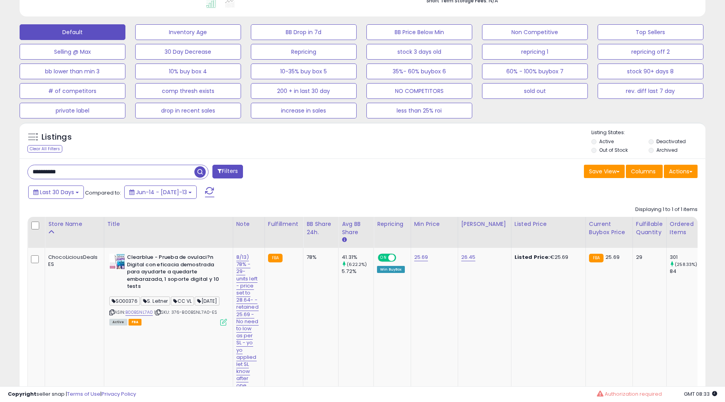
click at [80, 170] on input "**********" at bounding box center [111, 172] width 167 height 14
paste input "text"
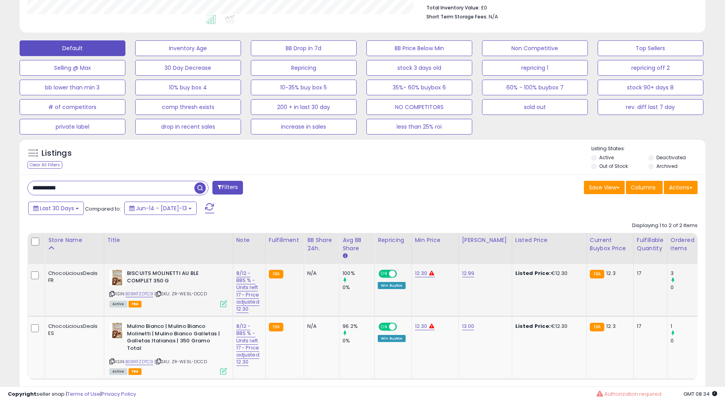
scroll to position [251, 0]
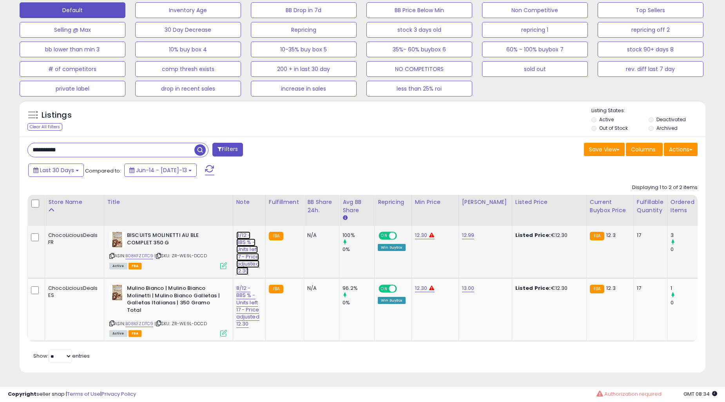
click at [238, 237] on link "8/12 - BBS % - Units left 17 - Price adjusted 12.30" at bounding box center [247, 252] width 23 height 43
click button "submit" at bounding box center [281, 216] width 13 height 12
click at [238, 275] on link "8/12 - BBS % - Units left 17 - Price adjusted 12.30" at bounding box center [247, 252] width 23 height 43
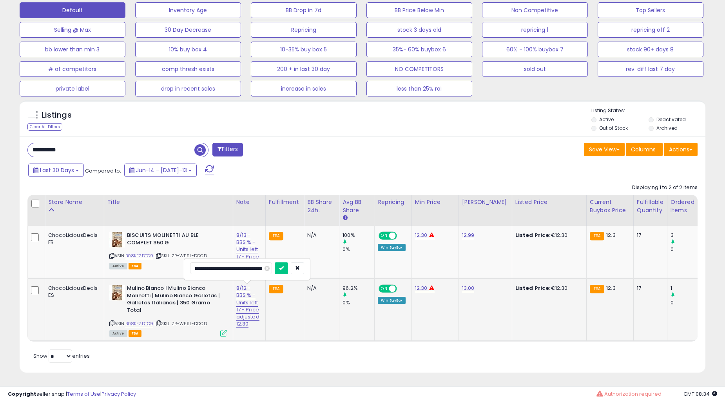
click button "submit" at bounding box center [281, 268] width 13 height 12
click at [91, 148] on input "**********" at bounding box center [111, 150] width 167 height 14
paste input "text"
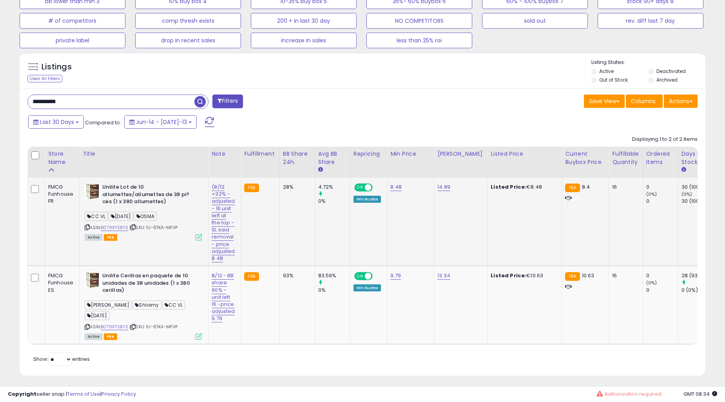
scroll to position [302, 0]
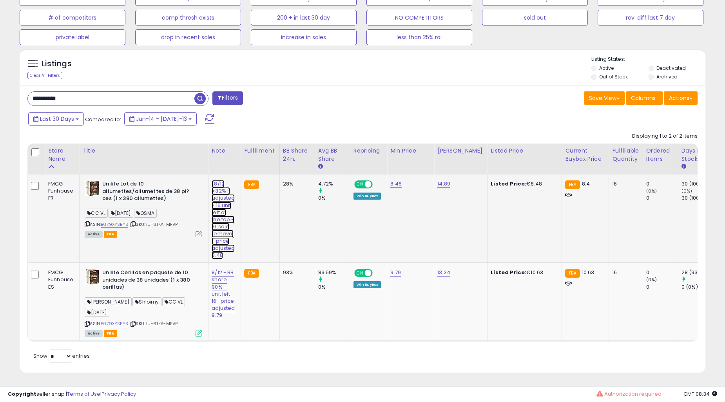
click at [222, 208] on link "(8/12 +32% - adjusted - 16 unit left at the top - SL said removal - price adjus…" at bounding box center [223, 219] width 23 height 79
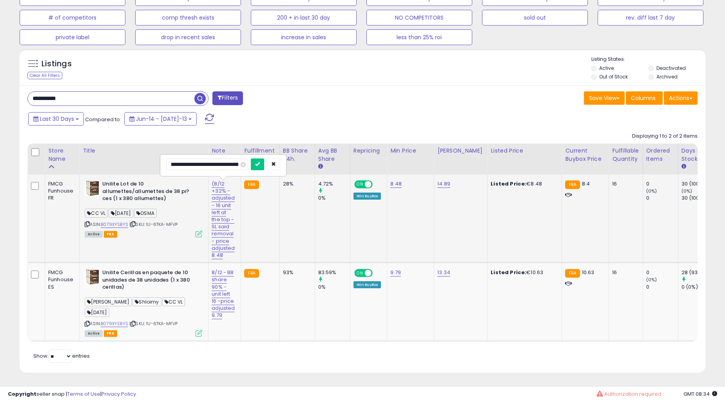
scroll to position [0, 40]
click button "submit" at bounding box center [257, 164] width 13 height 12
click at [214, 259] on link "8/12 - BB share 90% - unit left 16 -price adjusted 9.79" at bounding box center [223, 219] width 23 height 79
click button "submit" at bounding box center [257, 252] width 13 height 12
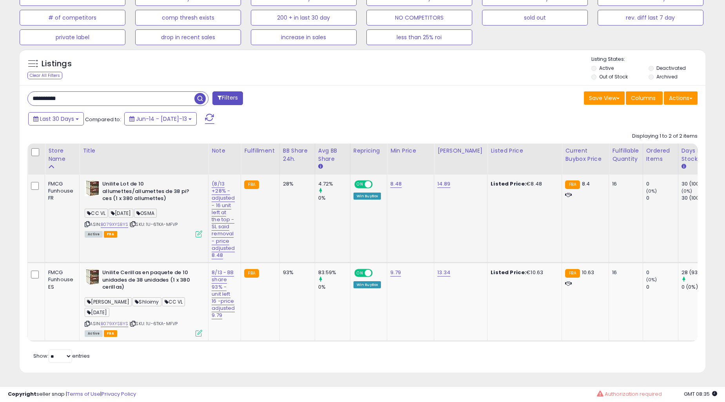
click at [326, 211] on td "4.72% 0%" at bounding box center [332, 218] width 35 height 88
click at [394, 180] on link "8.48" at bounding box center [395, 184] width 11 height 8
click at [424, 161] on button "submit" at bounding box center [416, 164] width 13 height 12
click at [226, 219] on link "(8/13 +28% - adjusted - 16 unit left at the top - SL said removal - price adjus…" at bounding box center [223, 219] width 23 height 79
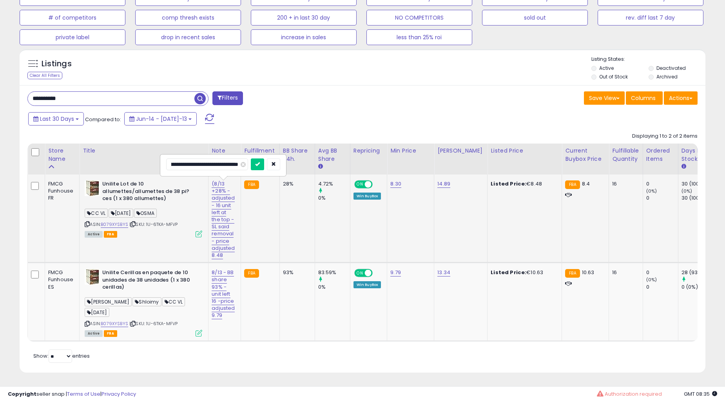
click button "submit" at bounding box center [257, 164] width 13 height 12
click at [101, 92] on input "**********" at bounding box center [111, 99] width 167 height 14
paste input "text"
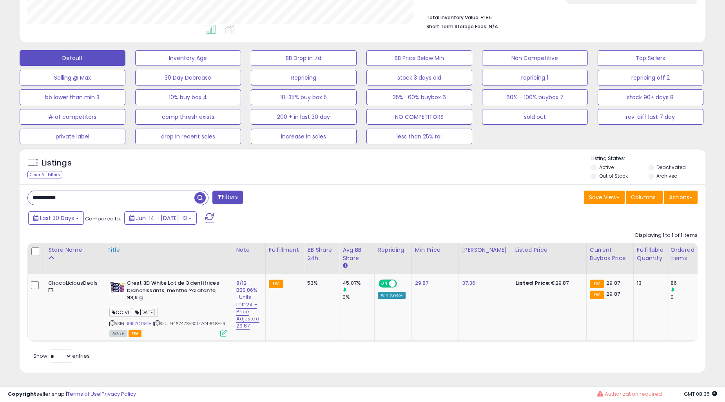
scroll to position [209, 0]
click at [244, 279] on link "8/12 - BBS 86% -Units Left 24 -Price Adjusted 29.87" at bounding box center [247, 304] width 23 height 51
click button "submit" at bounding box center [281, 263] width 13 height 12
click at [301, 292] on td "FBA" at bounding box center [284, 306] width 38 height 67
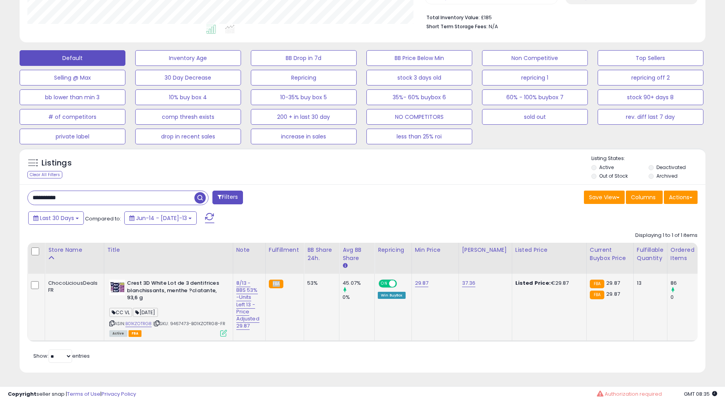
click at [301, 292] on td "FBA" at bounding box center [284, 306] width 38 height 67
click at [322, 294] on td "53%" at bounding box center [321, 306] width 35 height 67
click at [323, 294] on td "53%" at bounding box center [321, 306] width 35 height 67
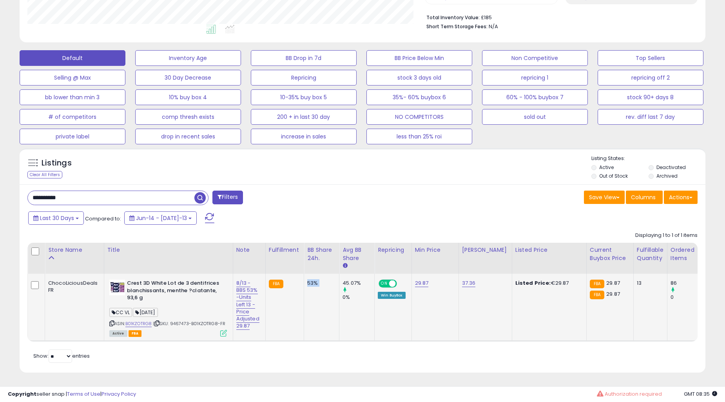
click at [323, 294] on td "53%" at bounding box center [321, 306] width 35 height 67
click at [73, 191] on input "**********" at bounding box center [111, 198] width 167 height 14
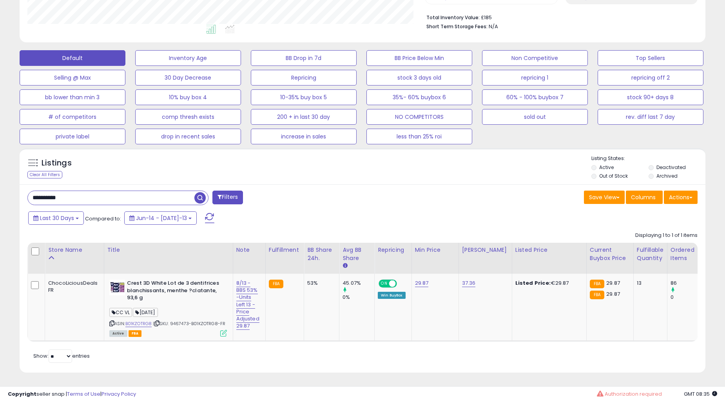
click at [73, 191] on input "**********" at bounding box center [111, 198] width 167 height 14
paste input "text"
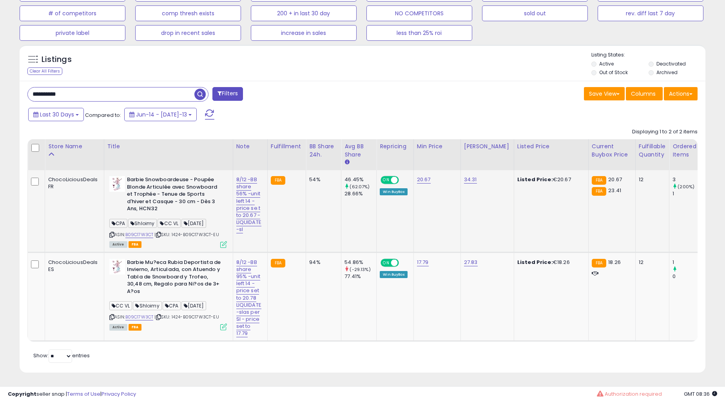
scroll to position [161, 397]
click at [234, 192] on td "8/12 -BB share 56% -unit left 14 - price se.t to 20.67 - LIQUIDATE -sl" at bounding box center [250, 211] width 34 height 82
click at [241, 192] on link "8/12 -BB share 56% -unit left 14 - price se.t to 20.67 - LIQUIDATE -sl" at bounding box center [248, 205] width 25 height 58
click button "submit" at bounding box center [282, 160] width 13 height 12
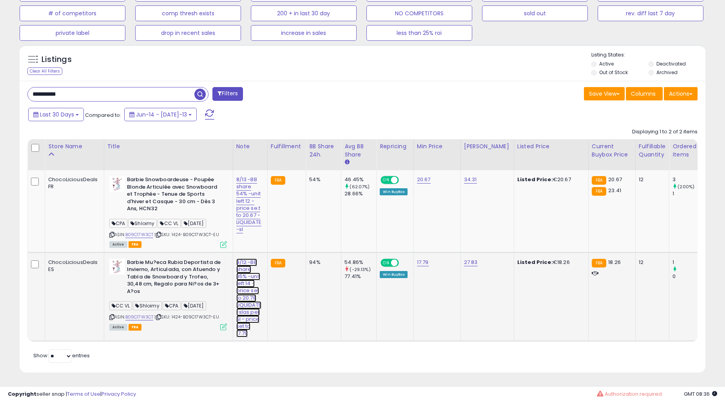
click at [240, 233] on link "8/12 -BB share 95% -unit left 14 - price set to 20.78 LIQUIDATE -slas per Sl - …" at bounding box center [248, 205] width 25 height 58
click button "submit" at bounding box center [282, 242] width 13 height 12
click at [324, 223] on td "54%" at bounding box center [323, 211] width 35 height 82
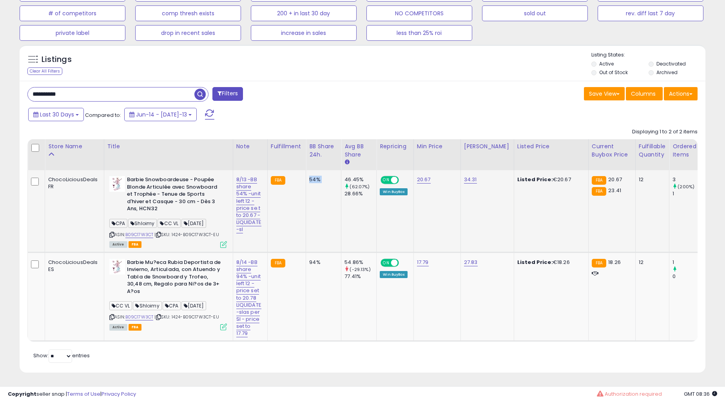
click at [324, 223] on td "54%" at bounding box center [323, 211] width 35 height 82
click at [326, 230] on td "54%" at bounding box center [323, 211] width 35 height 82
click at [331, 234] on td "54%" at bounding box center [323, 211] width 35 height 82
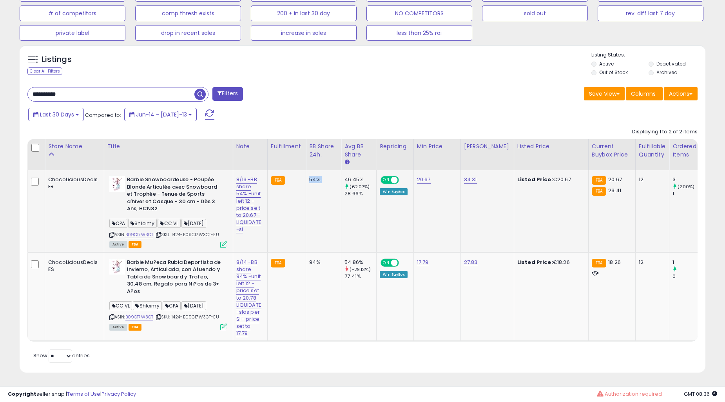
click at [331, 234] on td "54%" at bounding box center [323, 211] width 35 height 82
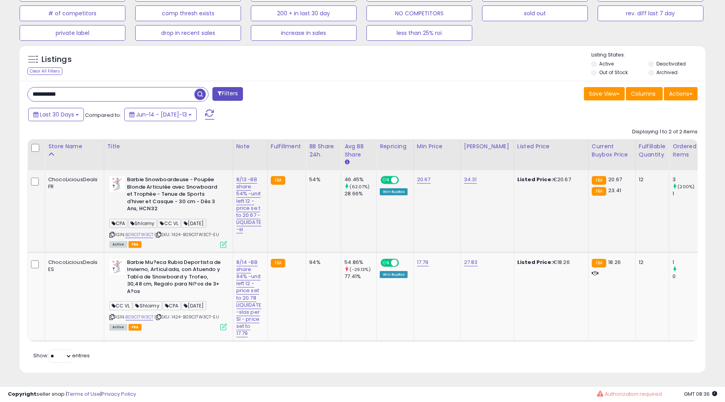
click at [330, 232] on td "54%" at bounding box center [323, 211] width 35 height 82
drag, startPoint x: 363, startPoint y: 277, endPoint x: 336, endPoint y: 250, distance: 38.5
click at [336, 252] on tr "ChocoLiciousDeals ES Barbie Mu?eca Rubia Deportista de Invierno, Articulada, co…" at bounding box center [713, 296] width 1371 height 89
click at [357, 190] on div "28.66%" at bounding box center [360, 193] width 32 height 7
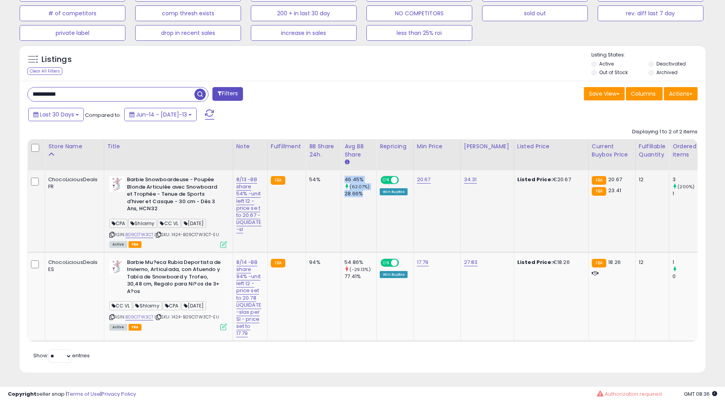
drag, startPoint x: 361, startPoint y: 192, endPoint x: 331, endPoint y: 181, distance: 31.9
click at [331, 181] on tr "ChocoLiciousDeals FR Barbie Snowboardeuse - Poupée Blonde Articulée avec Snowbo…" at bounding box center [713, 211] width 1371 height 82
click at [331, 181] on td "54%" at bounding box center [323, 211] width 35 height 82
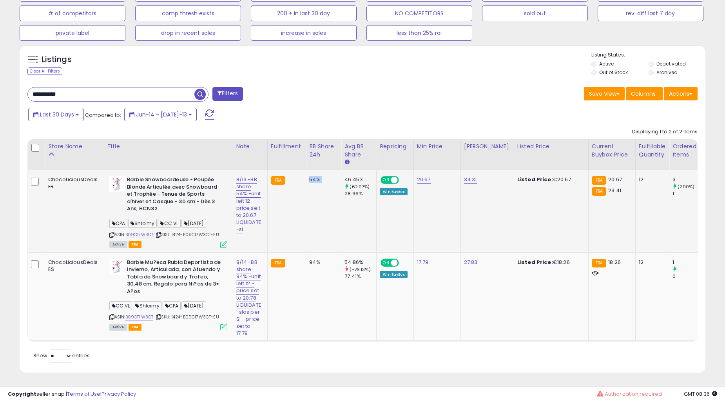
click at [331, 181] on td "54%" at bounding box center [323, 211] width 35 height 82
click at [322, 262] on td "94%" at bounding box center [323, 296] width 35 height 89
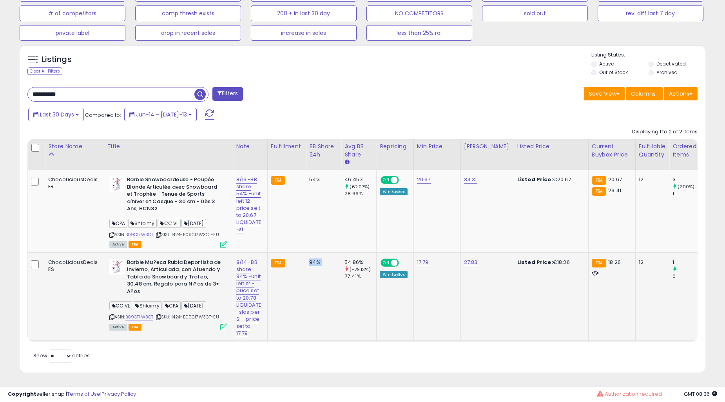
click at [322, 262] on td "94%" at bounding box center [323, 296] width 35 height 89
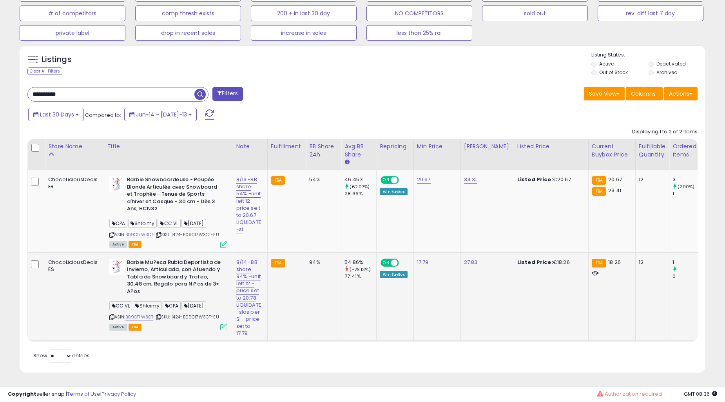
click at [322, 262] on td "94%" at bounding box center [323, 296] width 35 height 89
click at [282, 217] on td "FBA" at bounding box center [286, 211] width 38 height 82
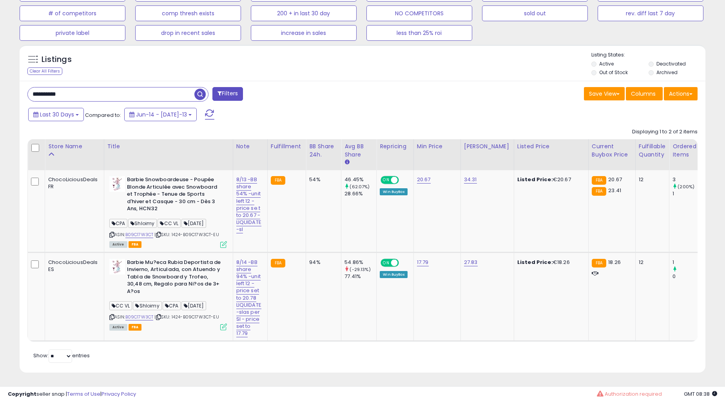
click at [94, 87] on input "**********" at bounding box center [111, 94] width 167 height 14
paste input "text"
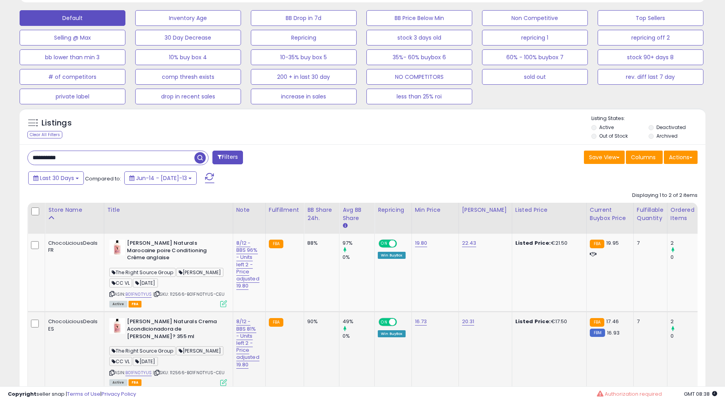
scroll to position [281, 0]
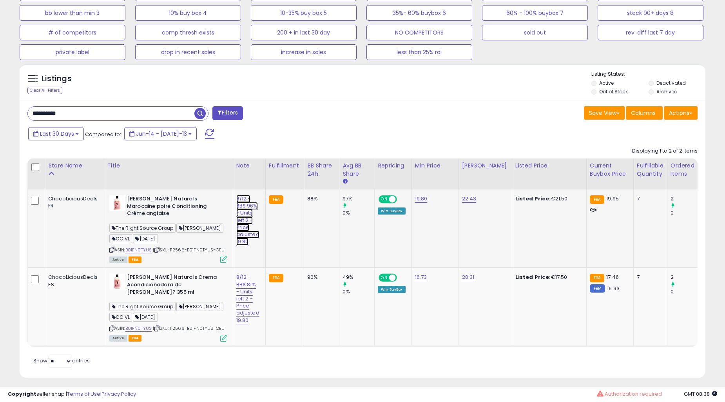
click at [239, 217] on link "8/12 - BBS 96% - Units left 2 - Price adjusted 19.80" at bounding box center [247, 220] width 23 height 51
click button "submit" at bounding box center [281, 179] width 13 height 12
click at [242, 223] on link "8/13 - BBS 88% - Units left 2 - Price adjusted 19.80" at bounding box center [247, 220] width 23 height 51
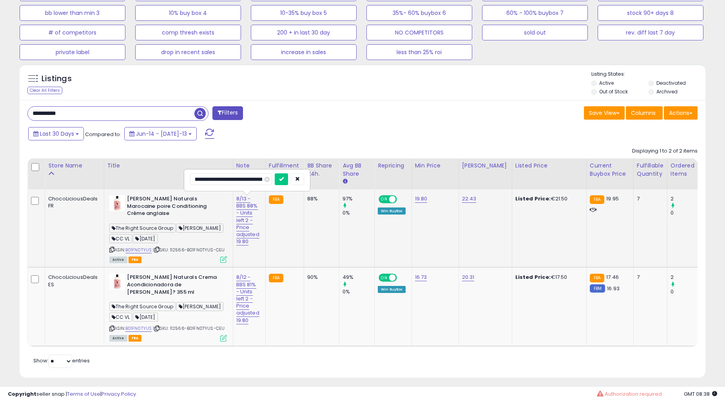
click button "submit" at bounding box center [281, 179] width 13 height 12
click at [241, 245] on link "8/12 - BBS 81% - Units left 2 - Price adjusted 19.80" at bounding box center [247, 220] width 23 height 51
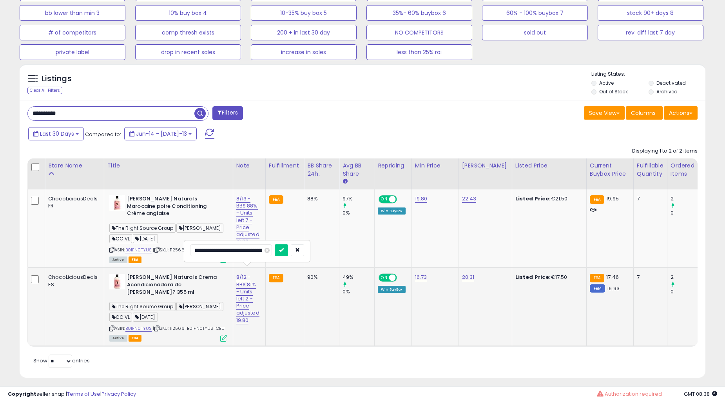
scroll to position [0, 13]
click button "submit" at bounding box center [281, 250] width 13 height 12
click at [91, 110] on input "**********" at bounding box center [111, 114] width 167 height 14
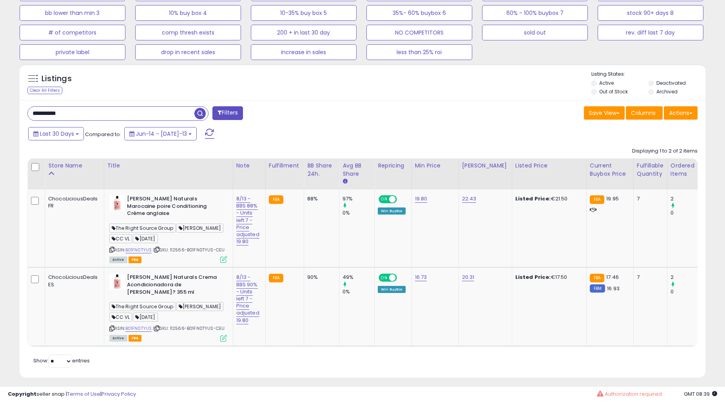
paste input "text"
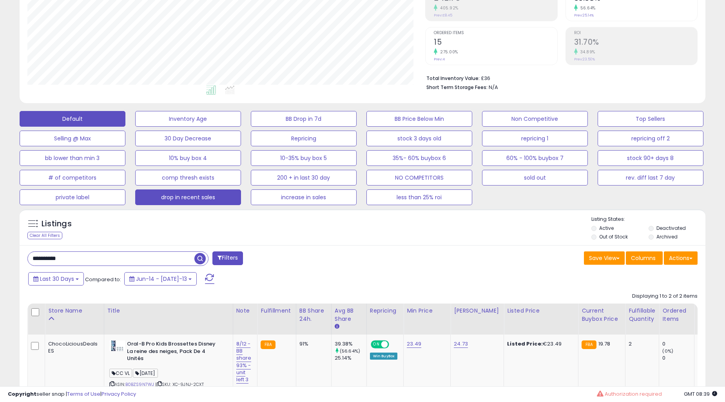
scroll to position [281, 0]
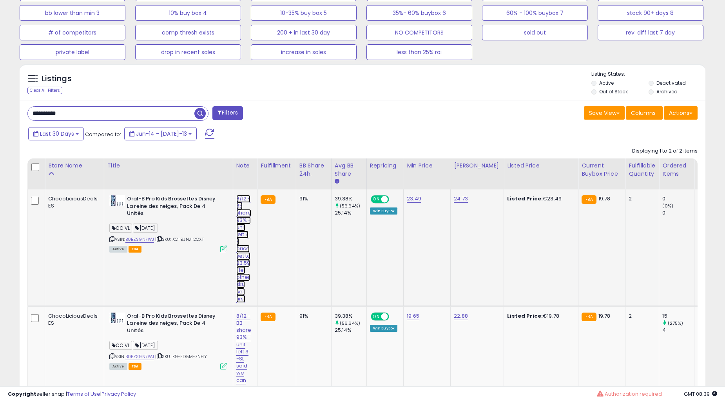
click at [247, 220] on link "8/12 -BB share 93% - unit left 3 - price set to 23.59 -let other sku sell first" at bounding box center [243, 249] width 15 height 108
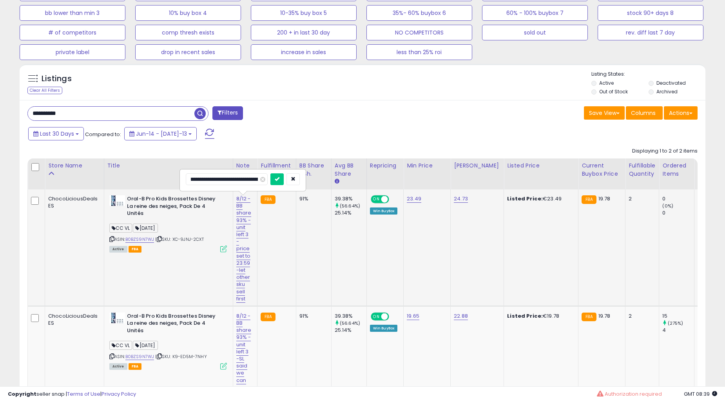
scroll to position [0, 44]
click button "submit" at bounding box center [276, 179] width 13 height 12
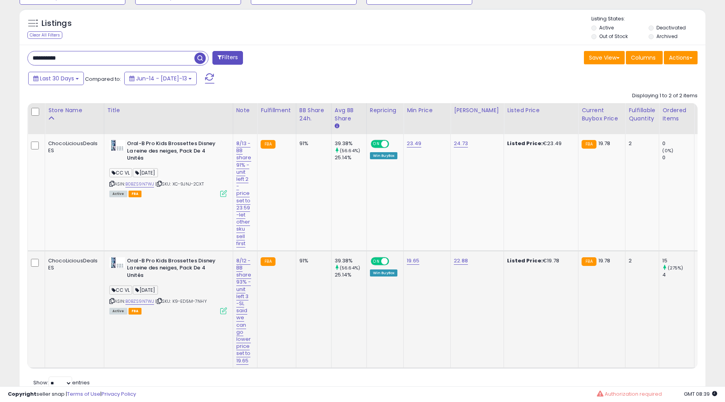
scroll to position [369, 0]
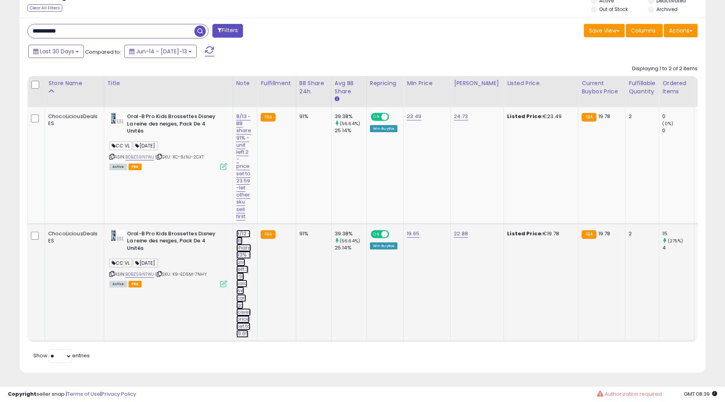
click at [236, 220] on link "8/12 -BB share 93% - unit left 3 -SL said we can go lower price set to 19.65" at bounding box center [243, 166] width 15 height 108
click button "submit" at bounding box center [276, 214] width 13 height 12
click at [275, 196] on td "FBA" at bounding box center [276, 165] width 38 height 116
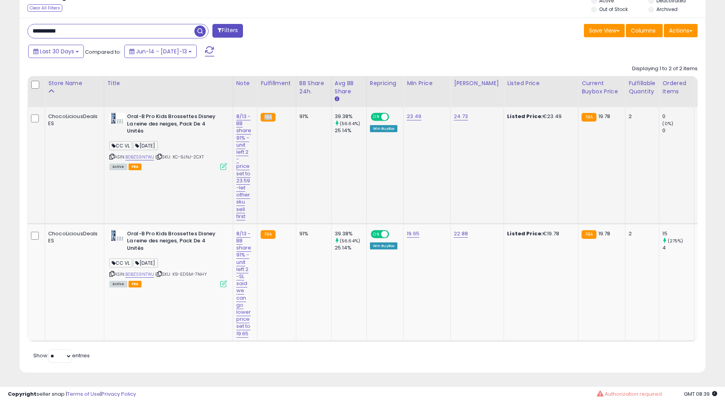
click at [275, 196] on td "FBA" at bounding box center [276, 165] width 38 height 116
click at [281, 191] on td "FBA" at bounding box center [276, 165] width 38 height 116
click at [297, 159] on td "91%" at bounding box center [313, 165] width 35 height 116
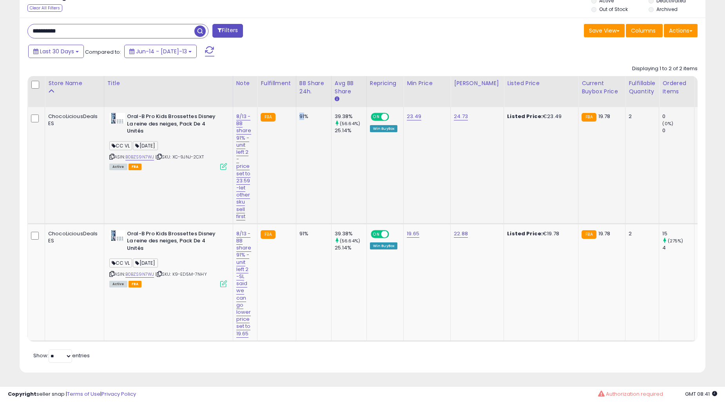
click at [297, 159] on td "91%" at bounding box center [313, 165] width 35 height 116
click at [106, 29] on input "**********" at bounding box center [111, 31] width 167 height 14
click at [106, 28] on input "**********" at bounding box center [111, 31] width 167 height 14
paste input "text"
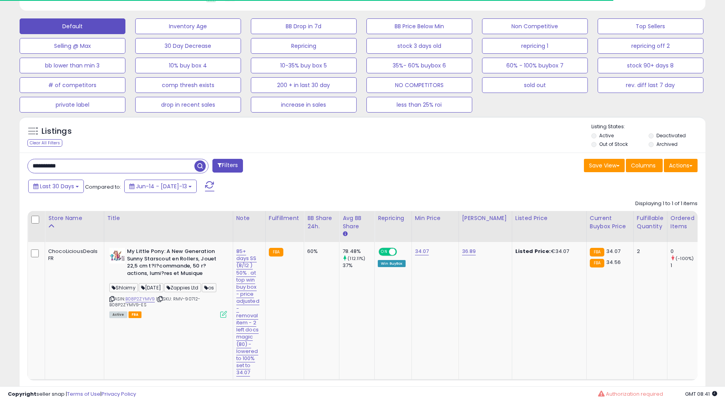
scroll to position [274, 0]
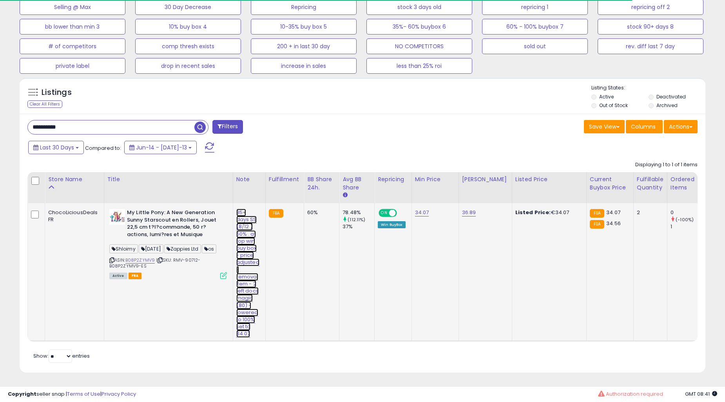
click at [248, 234] on link "85+ days SS (8/12 ) 50% . at top win buy box - price adjusted - removal item - …" at bounding box center [247, 272] width 23 height 129
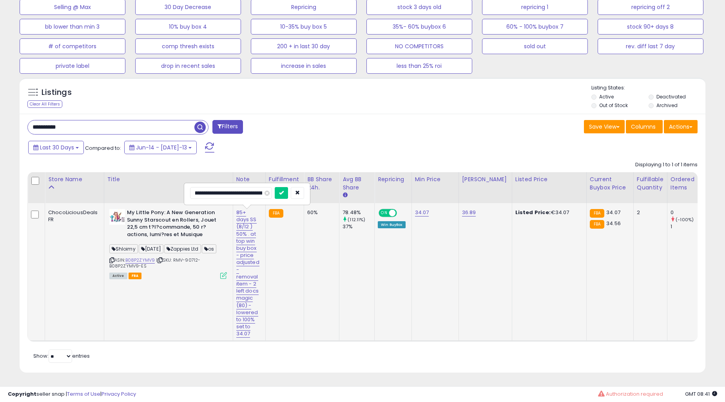
scroll to position [0, 167]
click button "submit" at bounding box center [281, 193] width 13 height 12
click at [286, 254] on td "FBA" at bounding box center [284, 272] width 38 height 138
click at [98, 114] on div "**********" at bounding box center [363, 243] width 686 height 259
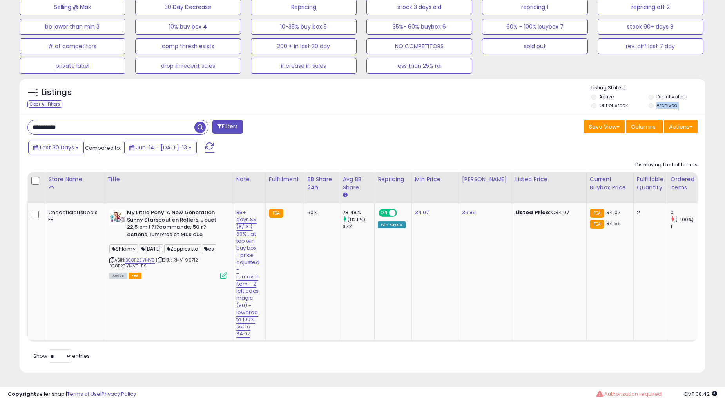
click at [92, 122] on input "**********" at bounding box center [111, 127] width 167 height 14
paste input "text"
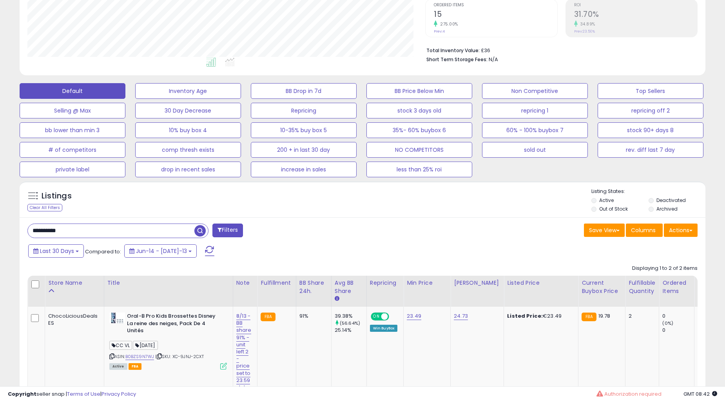
scroll to position [369, 0]
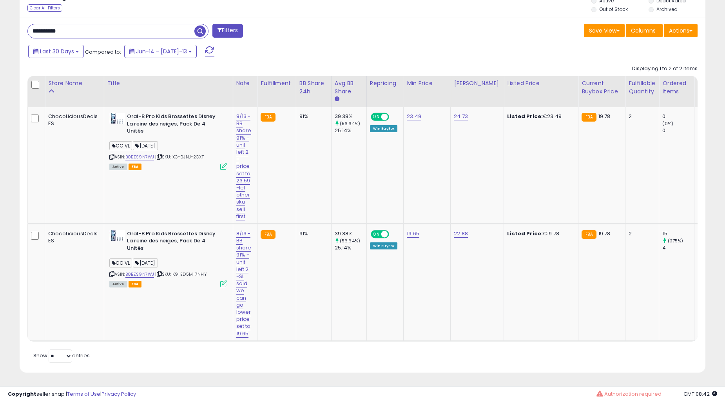
click at [110, 25] on input "**********" at bounding box center [111, 31] width 167 height 14
paste input "text"
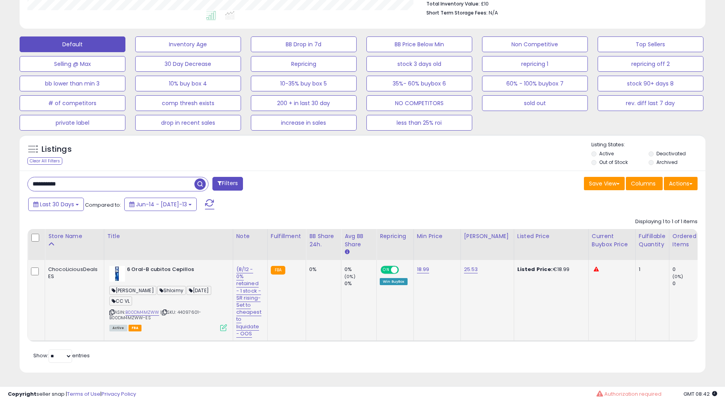
scroll to position [224, 0]
click at [243, 268] on link "(8/12 - 0% retained - 1 stock - SR rising-Set to cheapest to liquidate - OOS" at bounding box center [248, 301] width 25 height 72
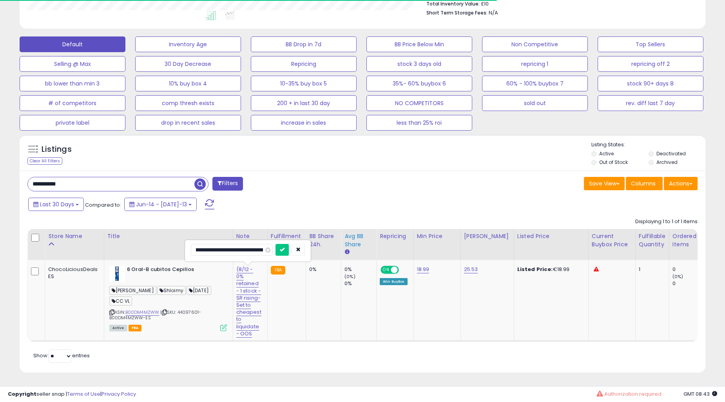
scroll to position [0, 29]
click button "submit" at bounding box center [281, 250] width 13 height 12
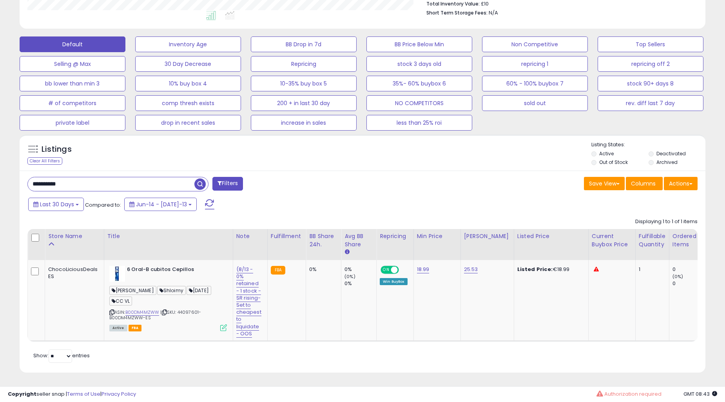
click at [94, 177] on input "**********" at bounding box center [111, 184] width 167 height 14
paste input "text"
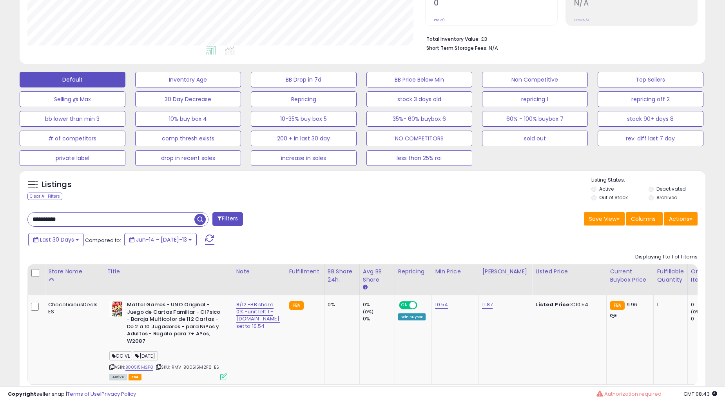
scroll to position [225, 0]
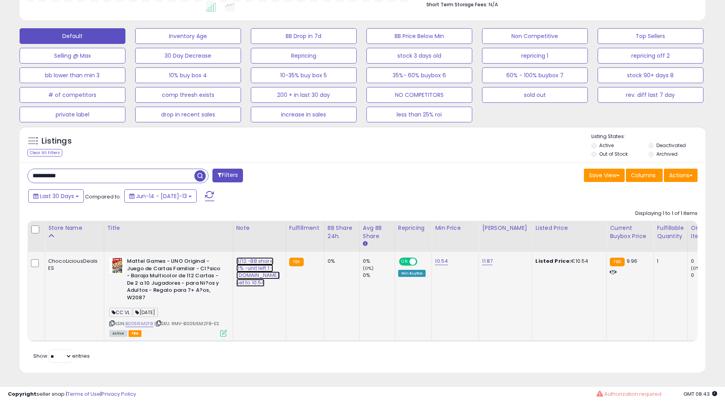
click at [241, 259] on link "8/12 -BB share 0% -unit left 1 - pr.ice set to 10.54" at bounding box center [257, 271] width 43 height 29
click button "submit" at bounding box center [276, 241] width 13 height 12
drag, startPoint x: 515, startPoint y: 383, endPoint x: 516, endPoint y: 376, distance: 7.1
click at [515, 382] on div "**********" at bounding box center [362, 104] width 725 height 595
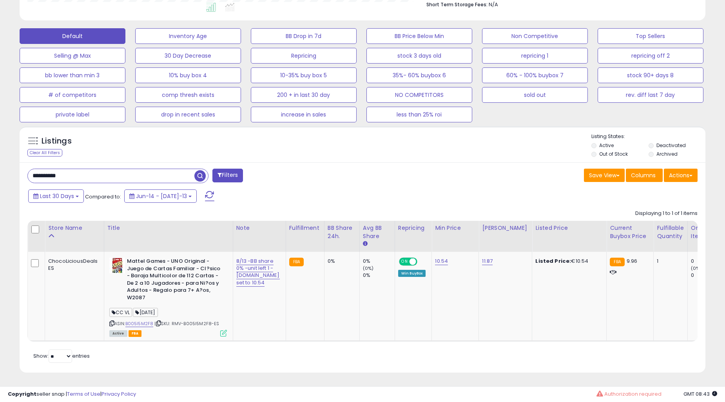
click at [91, 170] on input "**********" at bounding box center [111, 176] width 167 height 14
paste input "text"
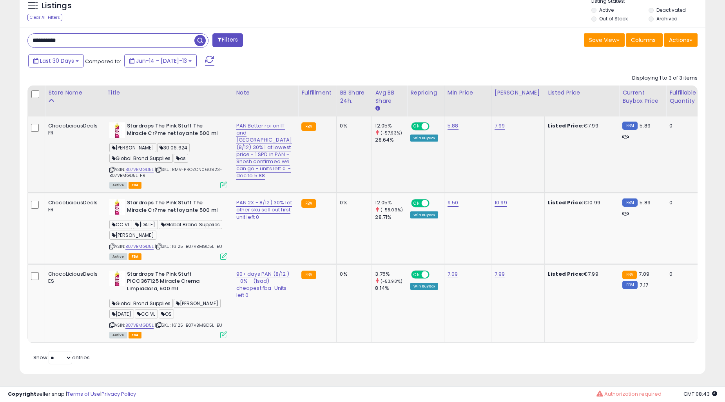
scroll to position [161, 397]
click at [241, 155] on link "PAN Better roi on IT and Spain (8/12) 30% | at lowest price - 1 SPD in PAN - Sh…" at bounding box center [264, 151] width 56 height 58
click button "submit" at bounding box center [283, 106] width 13 height 12
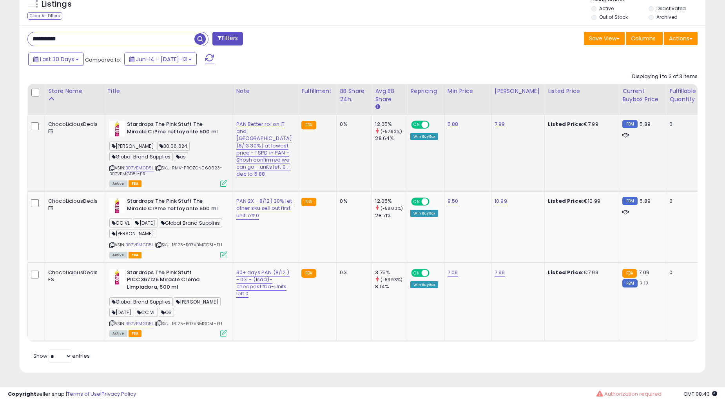
scroll to position [402, 0]
click at [242, 178] on link "PAN 2X - 8/12) 30% let other sku sell out first unit left 0" at bounding box center [264, 149] width 56 height 58
click button "submit" at bounding box center [281, 229] width 13 height 12
click at [247, 178] on link "90+ days PAN (8/12 ) - 0% - (1sad)- cheapest fba-Units left 0" at bounding box center [264, 149] width 56 height 58
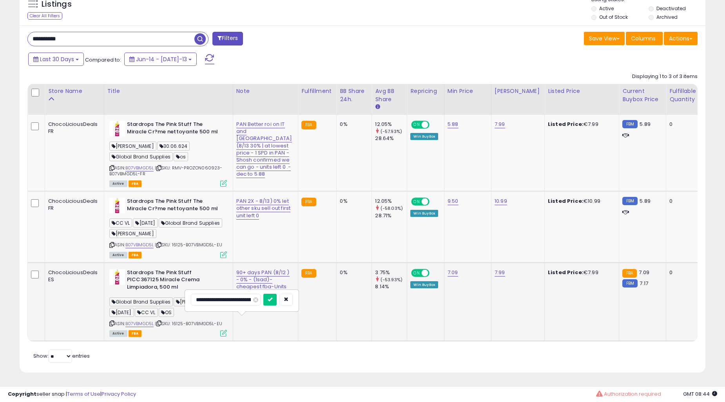
click button "submit" at bounding box center [269, 299] width 13 height 12
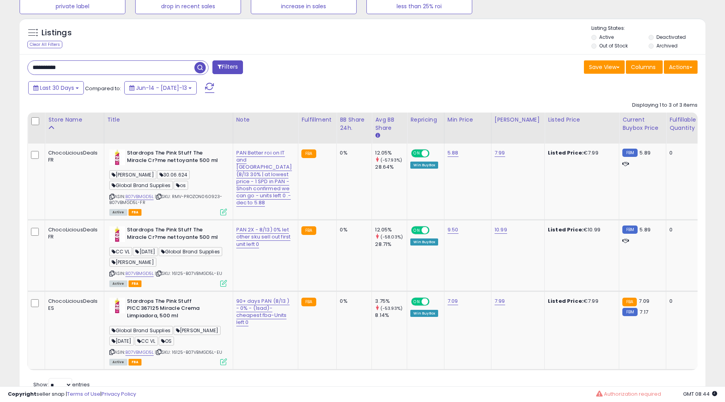
scroll to position [257, 0]
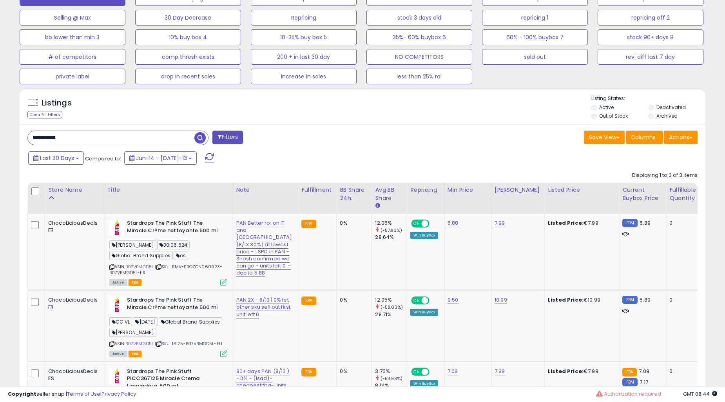
click at [88, 130] on div "**********" at bounding box center [117, 137] width 181 height 14
click at [89, 136] on input "**********" at bounding box center [111, 138] width 167 height 14
paste input "text"
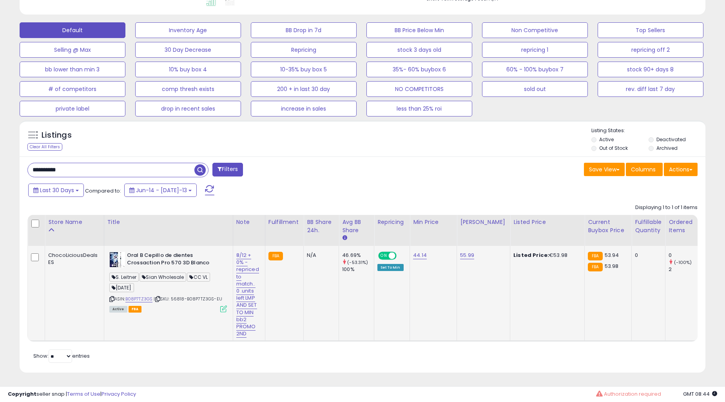
scroll to position [231, 0]
click at [244, 282] on link "8/12 + 0% - repriced to match.. 0 .units left LMP AND SET TO MIN bb2 PROMO 2ND" at bounding box center [247, 294] width 23 height 86
click button "submit" at bounding box center [280, 236] width 13 height 12
click at [107, 165] on input "**********" at bounding box center [111, 170] width 167 height 14
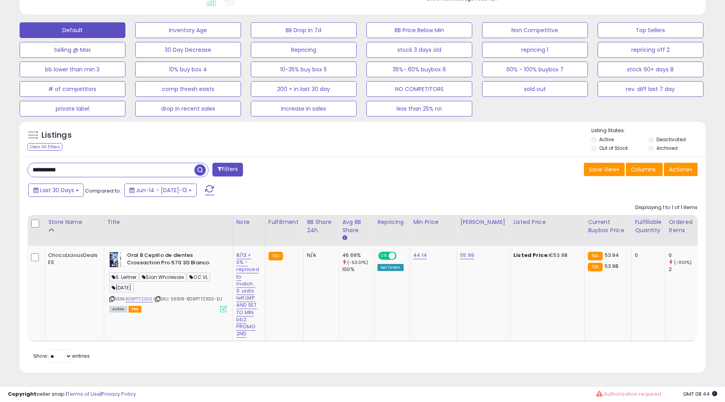
click at [107, 165] on input "**********" at bounding box center [111, 170] width 167 height 14
paste input "text"
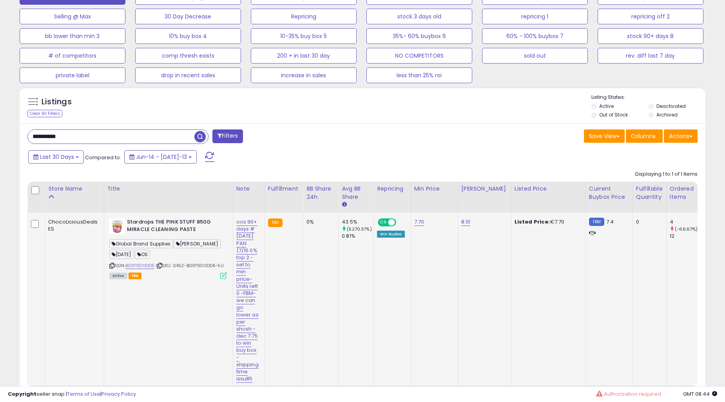
scroll to position [302, 0]
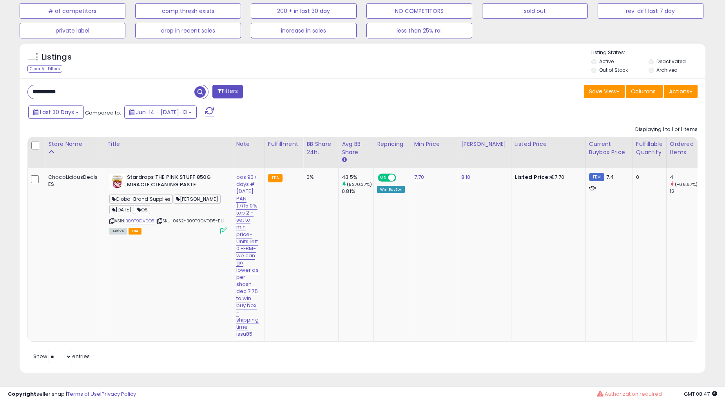
click at [100, 89] on input "**********" at bounding box center [111, 92] width 167 height 14
paste input "**********"
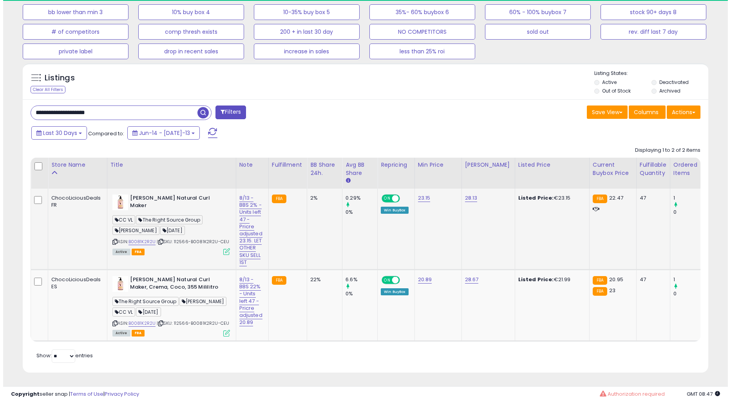
scroll to position [161, 397]
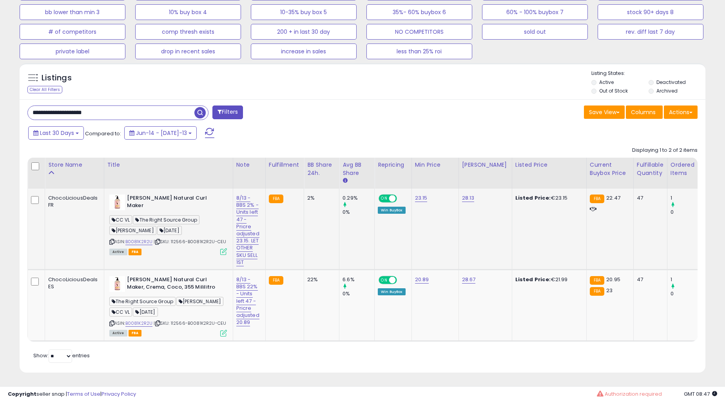
click at [221, 248] on icon at bounding box center [223, 251] width 7 height 7
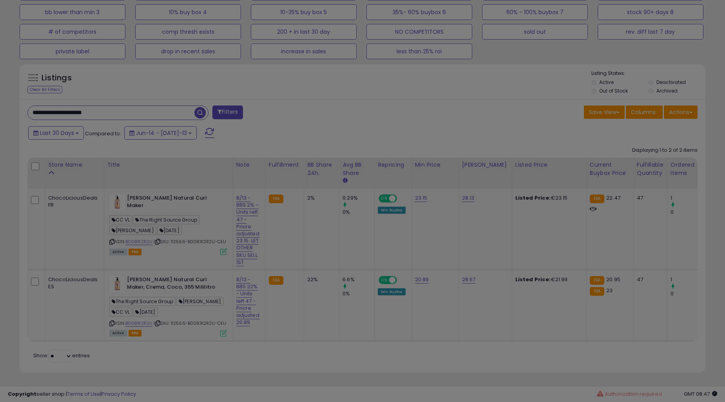
scroll to position [161, 402]
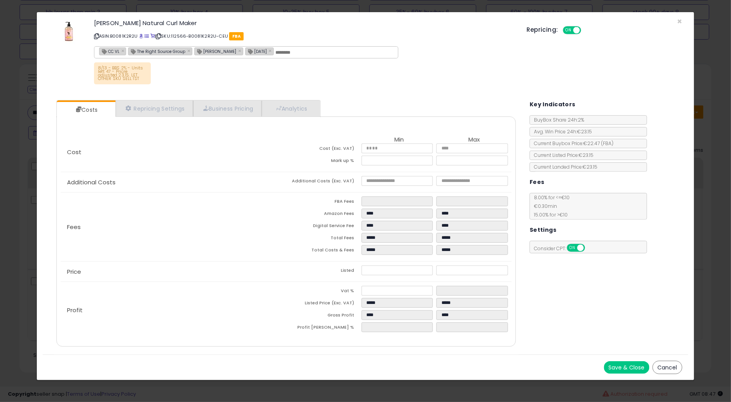
click at [669, 371] on button "Cancel" at bounding box center [668, 366] width 30 height 13
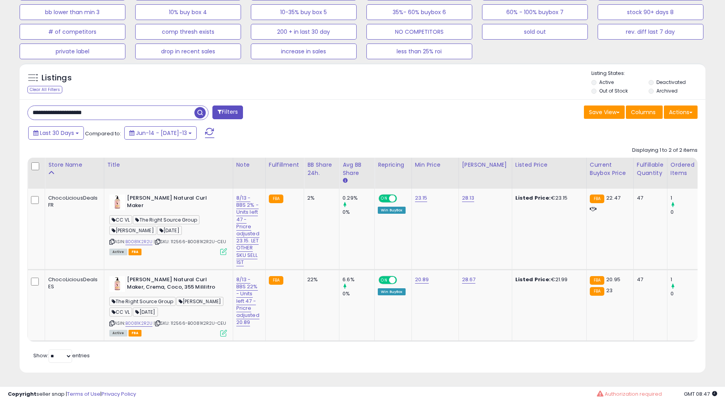
scroll to position [391662, 391424]
click at [246, 248] on link "8/13 - BBS 2% - Units left 47 - Pricre adjusted 23.15. LET OTHER SKU SELL 1ST" at bounding box center [247, 230] width 23 height 72
drag, startPoint x: 195, startPoint y: 170, endPoint x: 208, endPoint y: 176, distance: 14.4
click at [232, 176] on input "**********" at bounding box center [231, 178] width 82 height 12
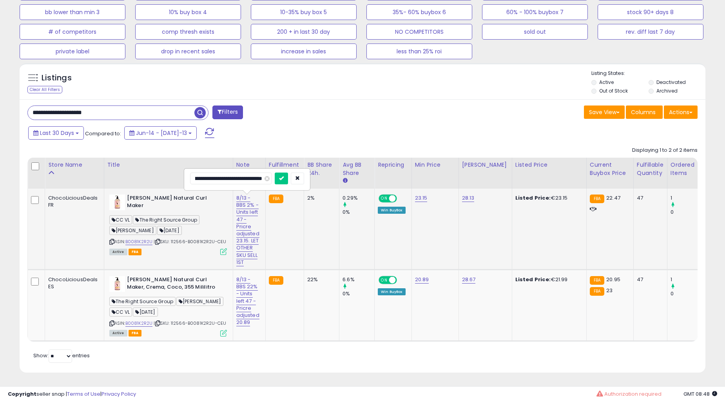
scroll to position [0, 132]
drag, startPoint x: 197, startPoint y: 172, endPoint x: 216, endPoint y: 172, distance: 18.8
click at [216, 172] on input "**********" at bounding box center [231, 178] width 82 height 12
drag, startPoint x: 201, startPoint y: 173, endPoint x: 295, endPoint y: 181, distance: 94.4
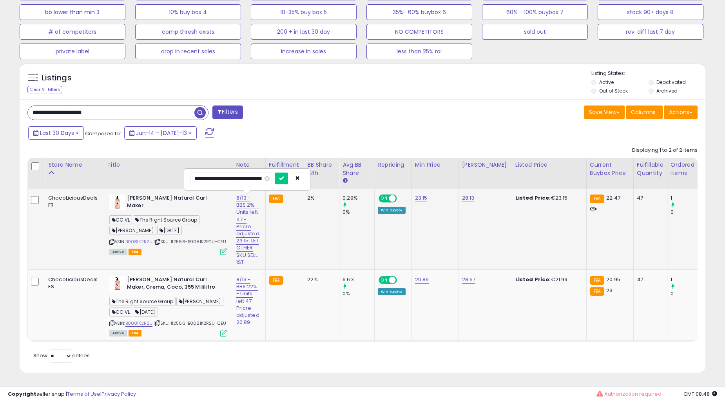
click at [295, 181] on div "**********" at bounding box center [247, 179] width 125 height 21
click at [281, 176] on icon "submit" at bounding box center [281, 178] width 5 height 5
